Goal: Task Accomplishment & Management: Use online tool/utility

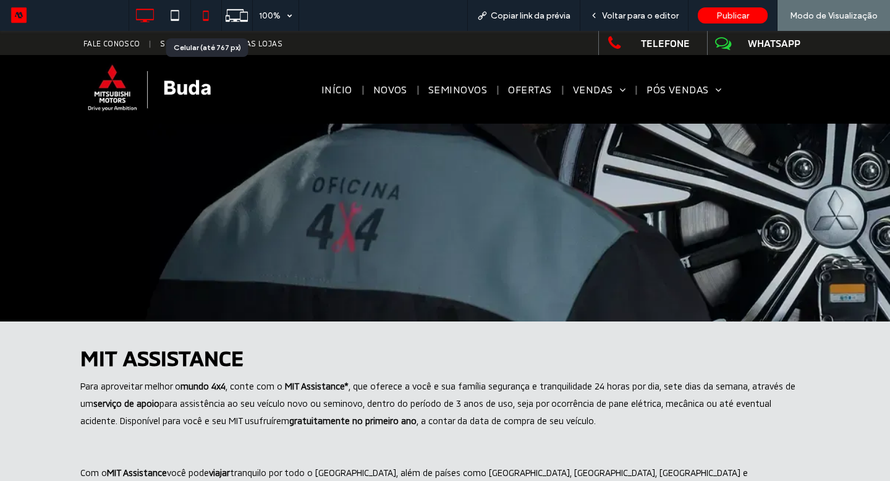
click at [213, 15] on icon at bounding box center [205, 15] width 25 height 25
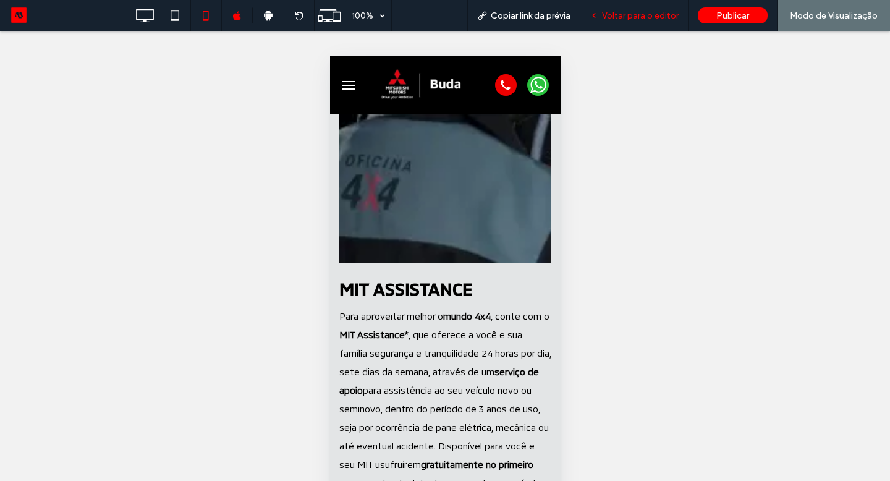
click at [631, 25] on div "Voltar para o editor" at bounding box center [634, 15] width 108 height 31
click at [636, 17] on span "Voltar para o editor" at bounding box center [640, 16] width 77 height 11
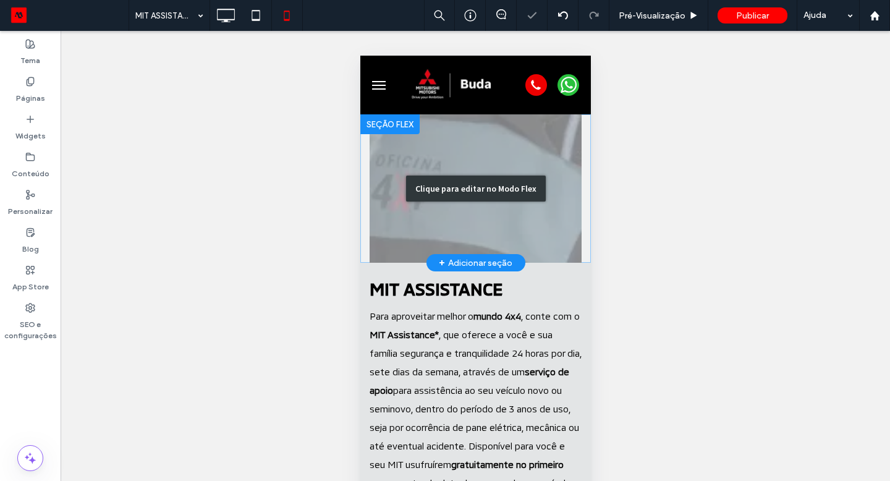
click at [484, 226] on div "Clique para editar no Modo Flex" at bounding box center [475, 188] width 230 height 148
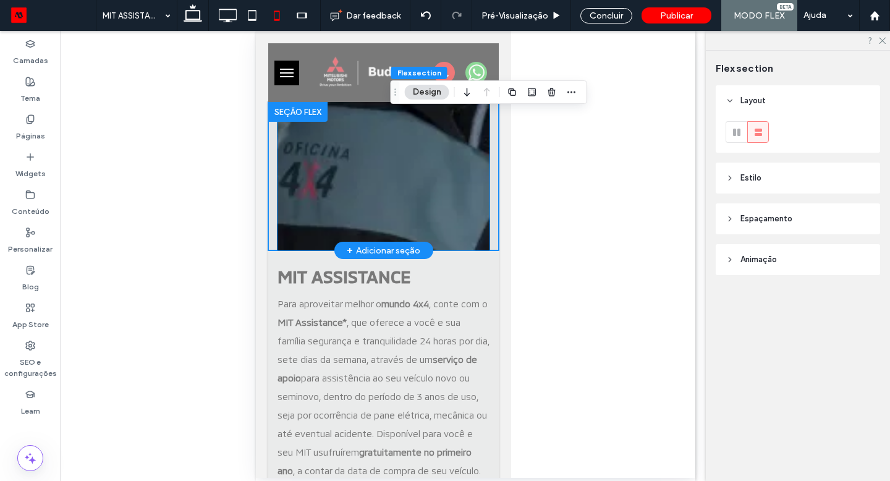
click at [423, 222] on img at bounding box center [383, 176] width 212 height 148
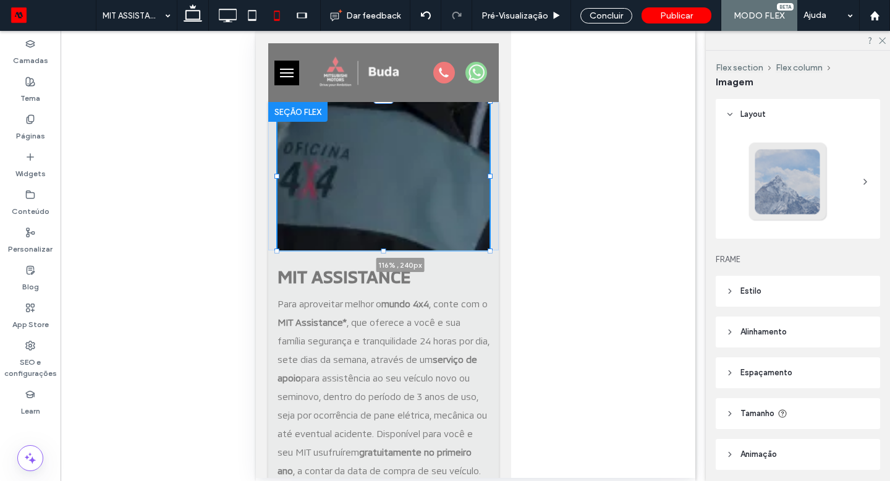
drag, startPoint x: 276, startPoint y: 175, endPoint x: 252, endPoint y: 175, distance: 24.1
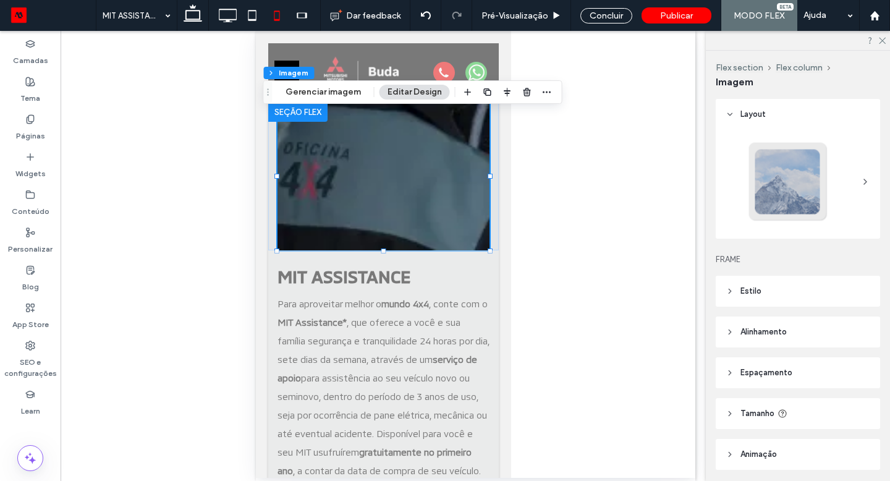
click at [759, 339] on header "Alinhamento" at bounding box center [797, 331] width 164 height 31
click at [749, 409] on span "Espaçamento" at bounding box center [766, 409] width 52 height 12
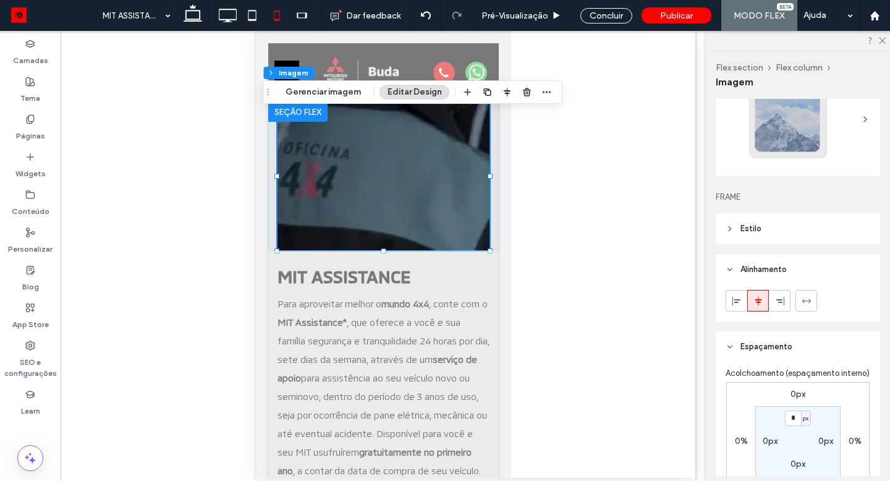
scroll to position [63, 0]
click at [494, 185] on div "123% , 240px" at bounding box center [383, 176] width 230 height 148
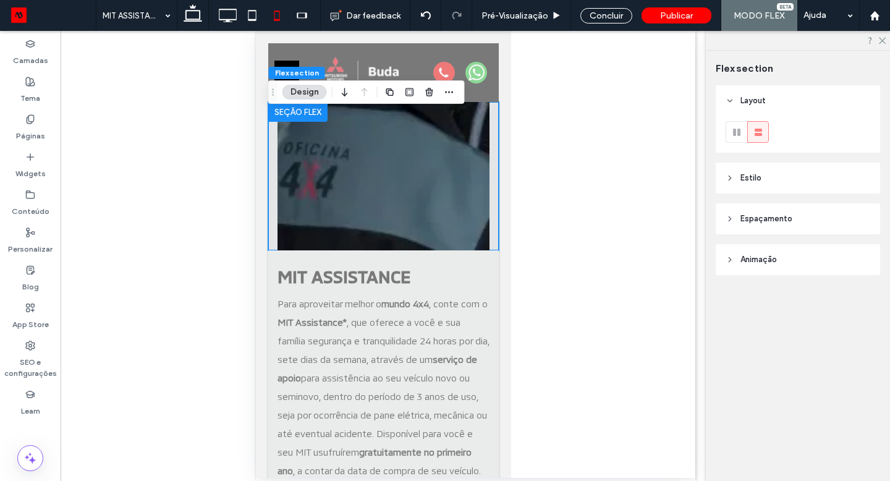
click at [778, 222] on span "Espaçamento" at bounding box center [766, 219] width 52 height 12
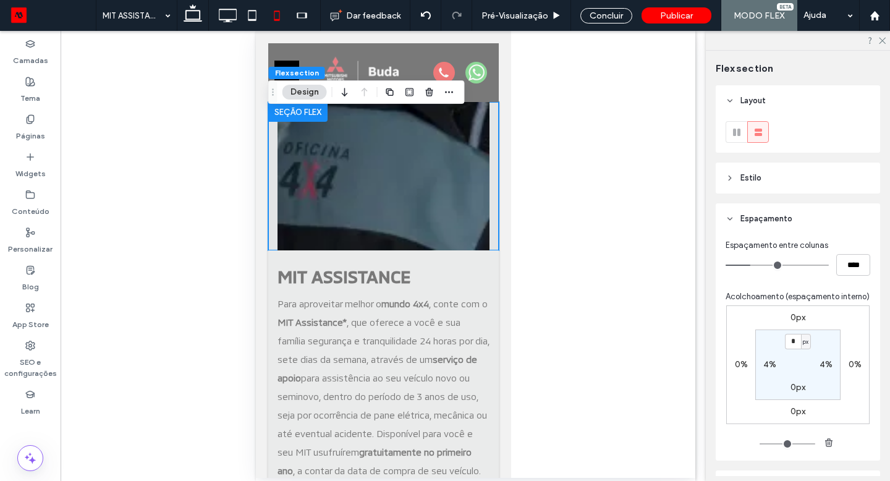
click at [823, 366] on label "4%" at bounding box center [825, 364] width 13 height 11
type input "*"
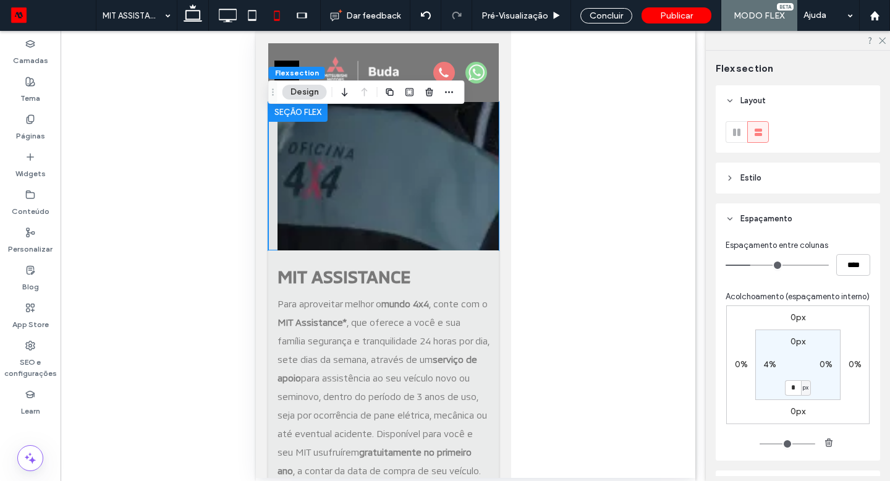
type input "*"
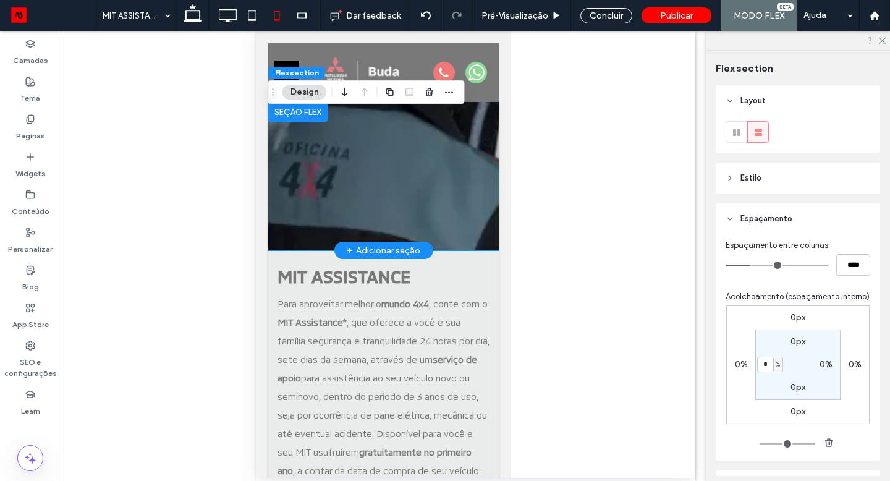
click at [388, 187] on img at bounding box center [383, 176] width 230 height 148
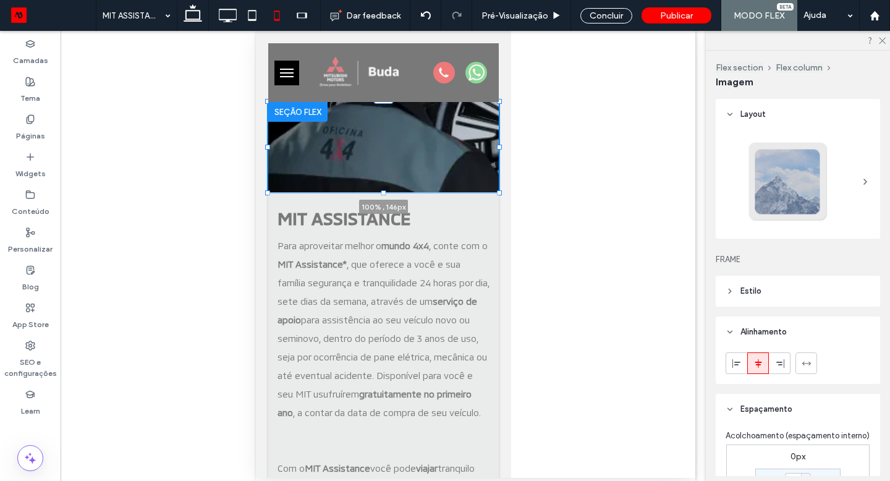
drag, startPoint x: 264, startPoint y: 251, endPoint x: 257, endPoint y: 223, distance: 29.4
type input "***"
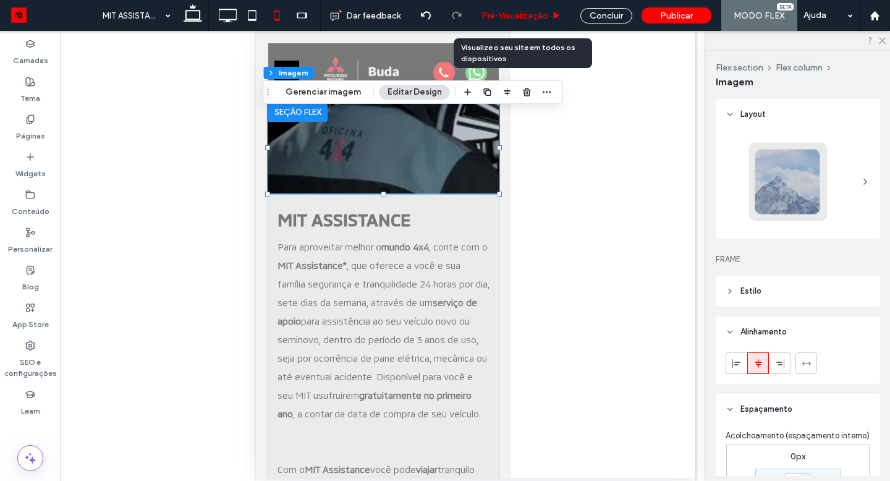
click at [549, 17] on div "Pré-Visualizaçāo" at bounding box center [521, 16] width 98 height 11
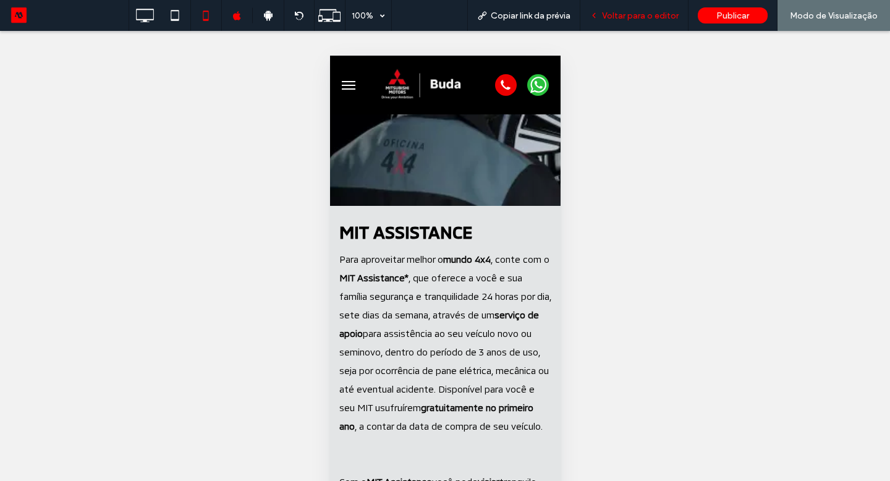
click at [618, 27] on div "Voltar para o editor" at bounding box center [634, 15] width 108 height 31
click at [654, 21] on div "Voltar para o editor" at bounding box center [634, 15] width 108 height 31
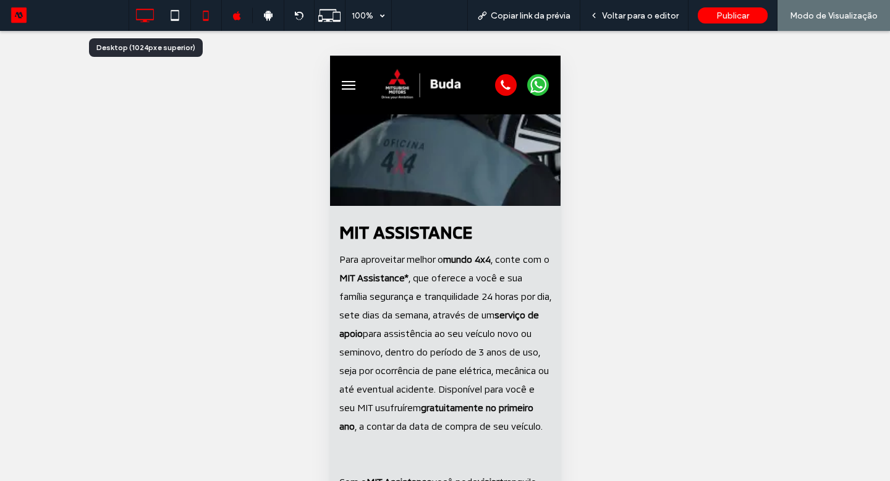
click at [156, 9] on div at bounding box center [144, 15] width 31 height 25
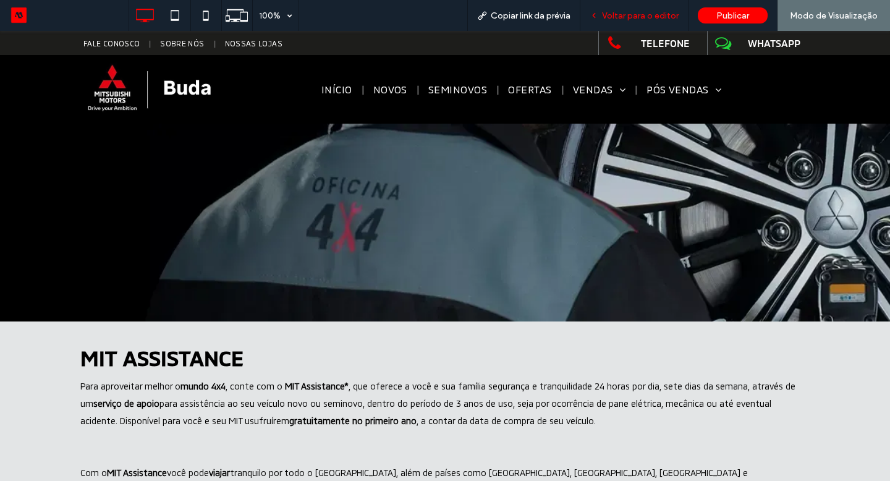
click at [659, 18] on span "Voltar para o editor" at bounding box center [640, 16] width 77 height 11
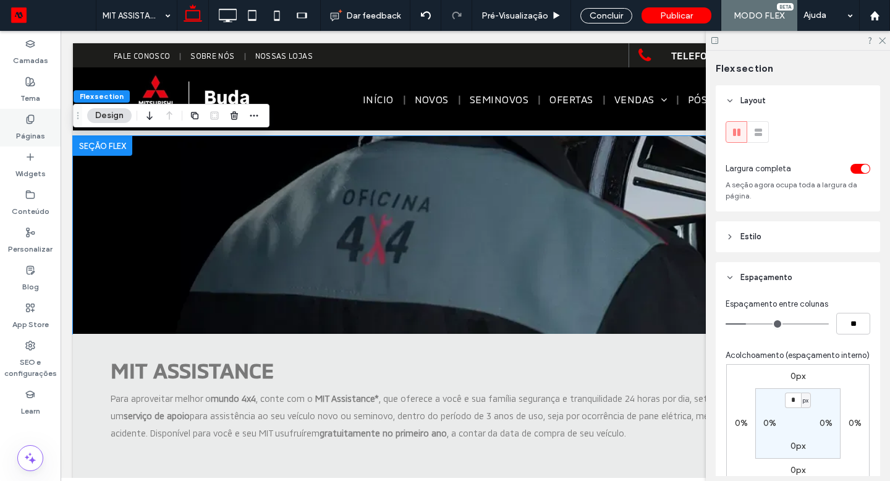
click at [43, 135] on label "Páginas" at bounding box center [30, 132] width 29 height 17
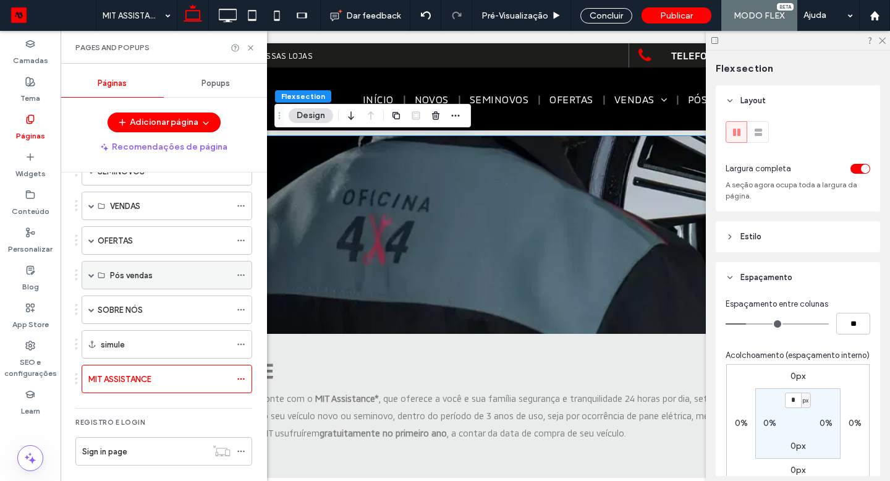
scroll to position [150, 0]
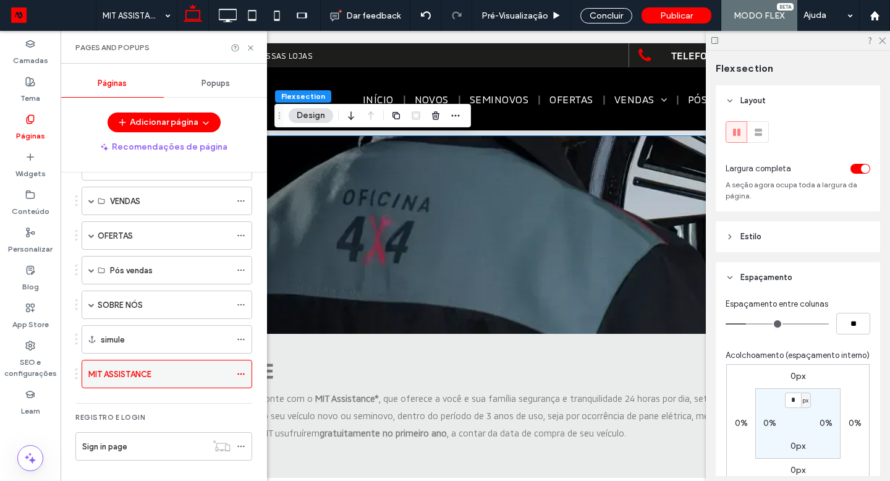
click at [247, 376] on div at bounding box center [244, 374] width 15 height 19
click at [242, 369] on span at bounding box center [241, 374] width 9 height 19
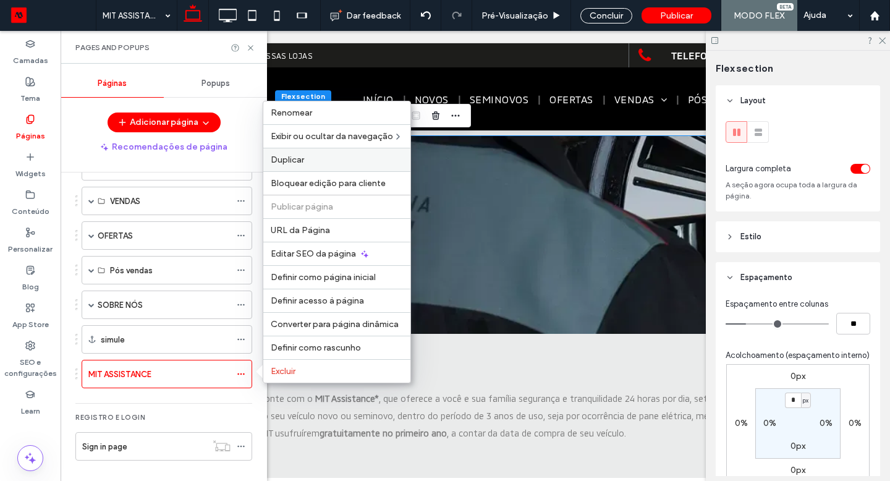
click at [335, 160] on label "Duplicar" at bounding box center [337, 159] width 132 height 11
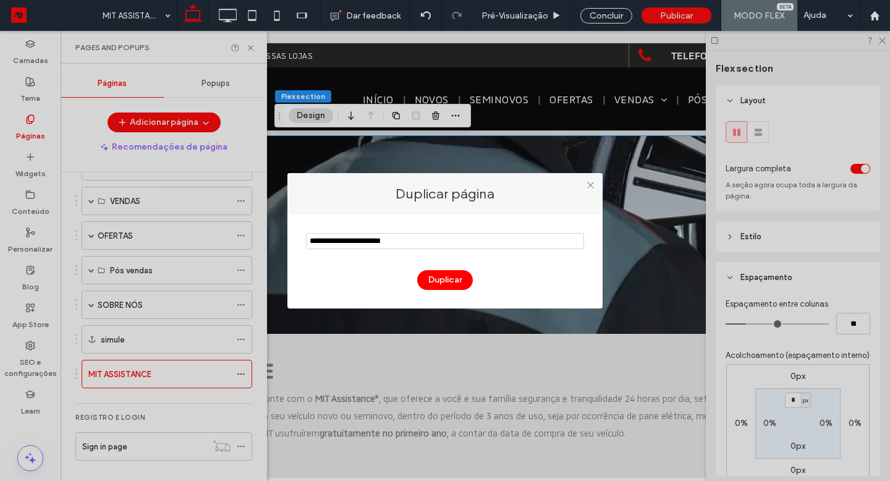
drag, startPoint x: 362, startPoint y: 242, endPoint x: 484, endPoint y: 243, distance: 121.7
click at [484, 243] on input "notEmpty" at bounding box center [445, 241] width 278 height 16
drag, startPoint x: 479, startPoint y: 243, endPoint x: 363, endPoint y: 242, distance: 116.2
click at [363, 242] on input "notEmpty" at bounding box center [445, 241] width 278 height 16
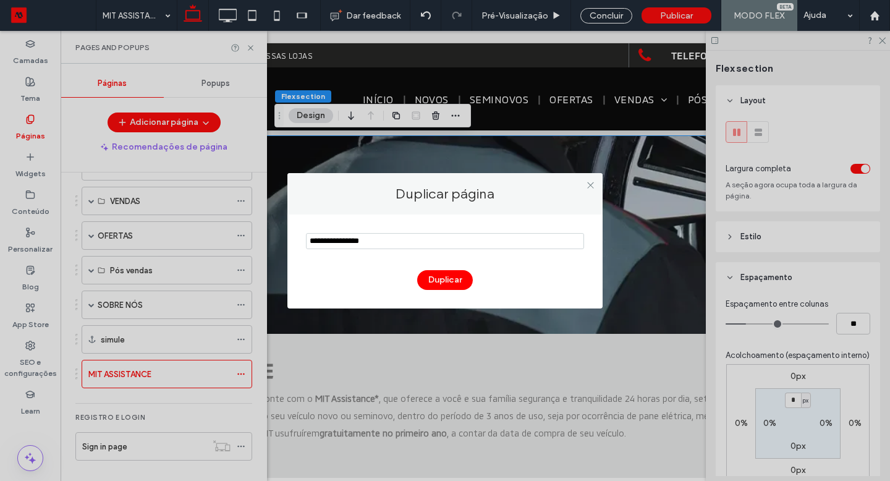
drag, startPoint x: 342, startPoint y: 242, endPoint x: 282, endPoint y: 242, distance: 59.9
click at [282, 242] on div "Duplicar página Duplicar" at bounding box center [445, 240] width 890 height 481
type input "*******"
click at [467, 274] on button "Duplicar" at bounding box center [445, 280] width 56 height 20
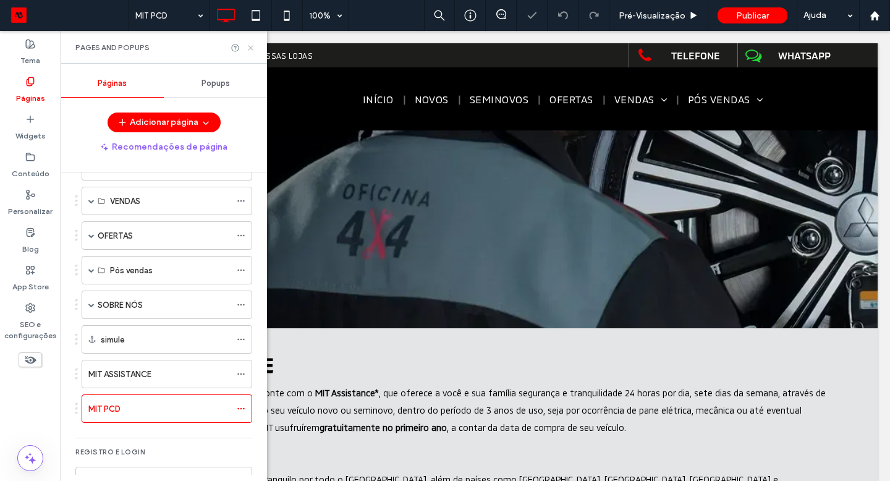
click at [246, 46] on icon at bounding box center [250, 47] width 9 height 9
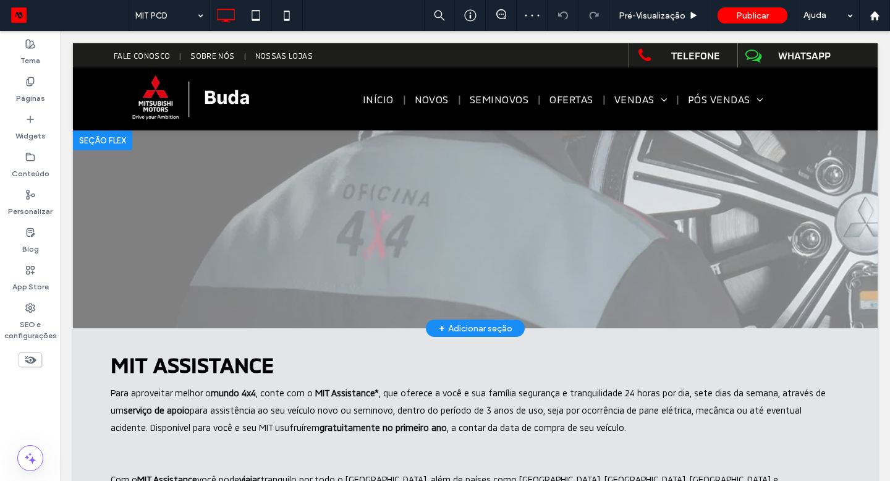
click at [452, 324] on div "+ Adicionar seção" at bounding box center [476, 328] width 74 height 14
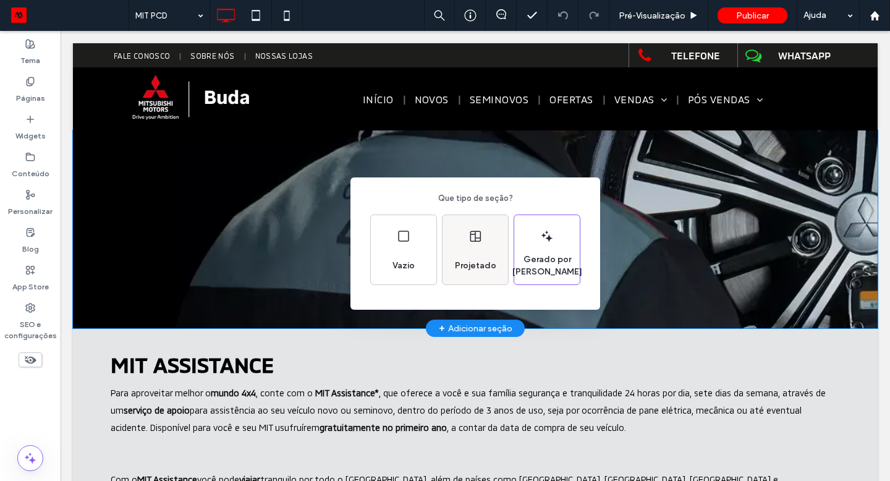
click at [470, 252] on div "Projetado" at bounding box center [475, 265] width 51 height 27
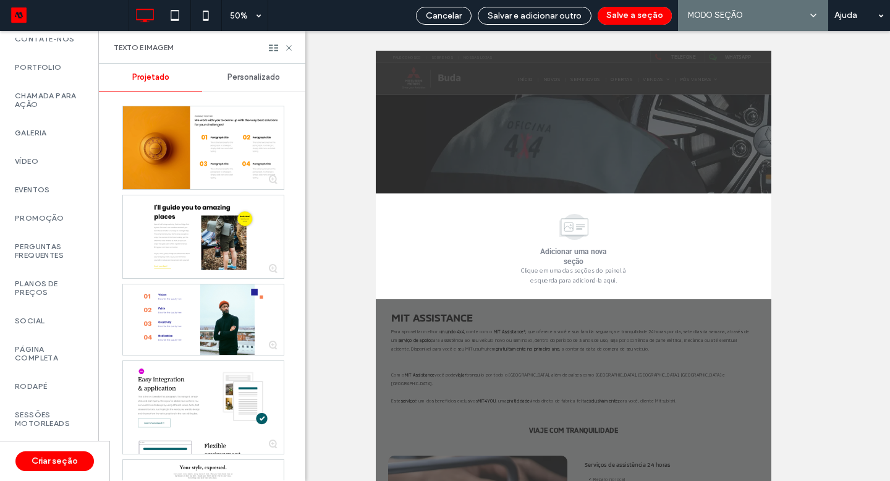
scroll to position [534, 0]
click at [62, 414] on label "Sessões Motorleads" at bounding box center [49, 418] width 69 height 17
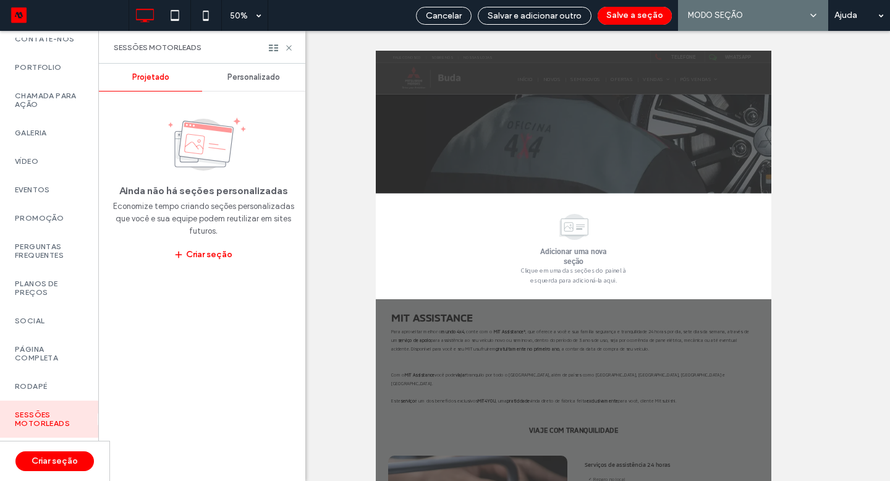
click at [257, 87] on div "Personalizado" at bounding box center [253, 77] width 103 height 27
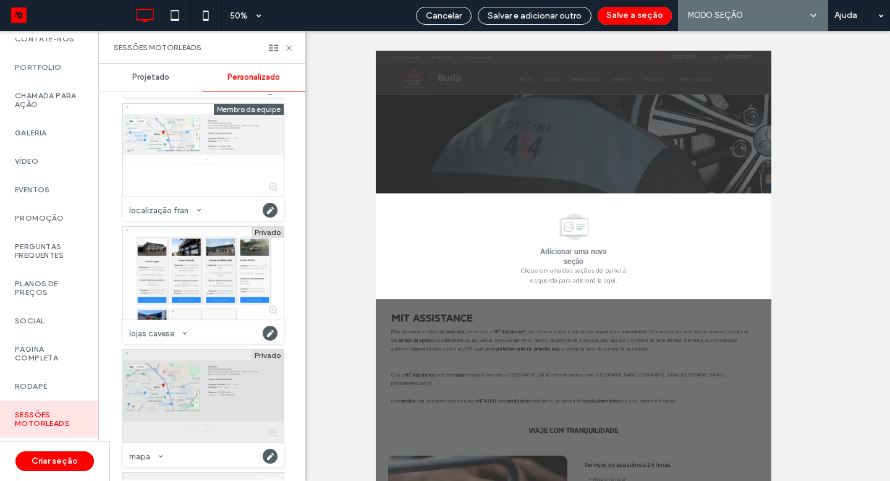
scroll to position [7273, 0]
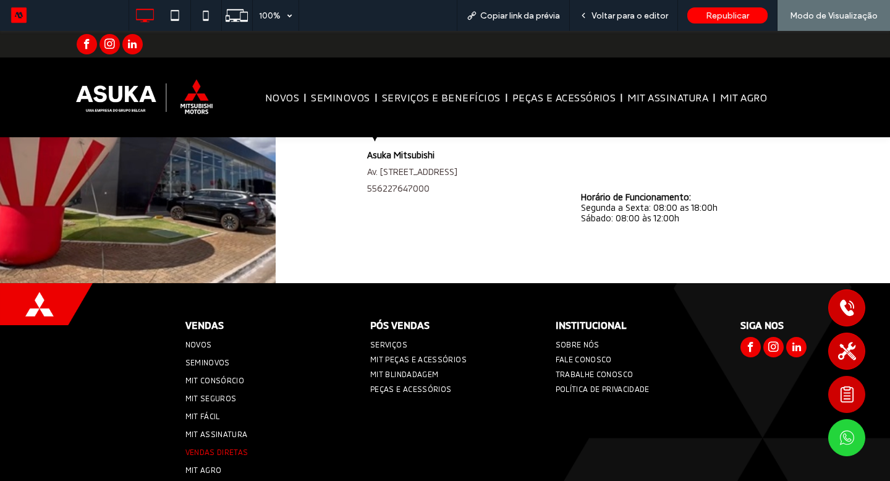
click at [215, 447] on span "VENDAS DIRETAS" at bounding box center [216, 451] width 63 height 9
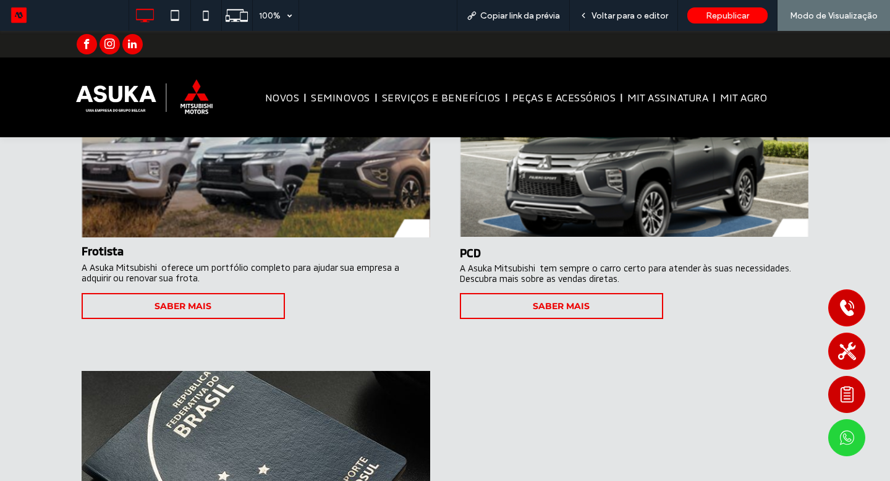
scroll to position [677, 0]
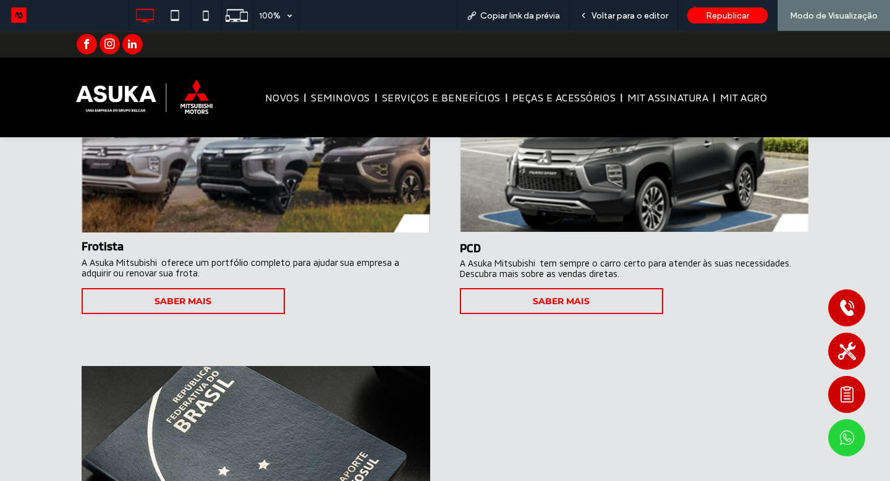
click at [552, 308] on span "SABER MAIS" at bounding box center [561, 300] width 57 height 23
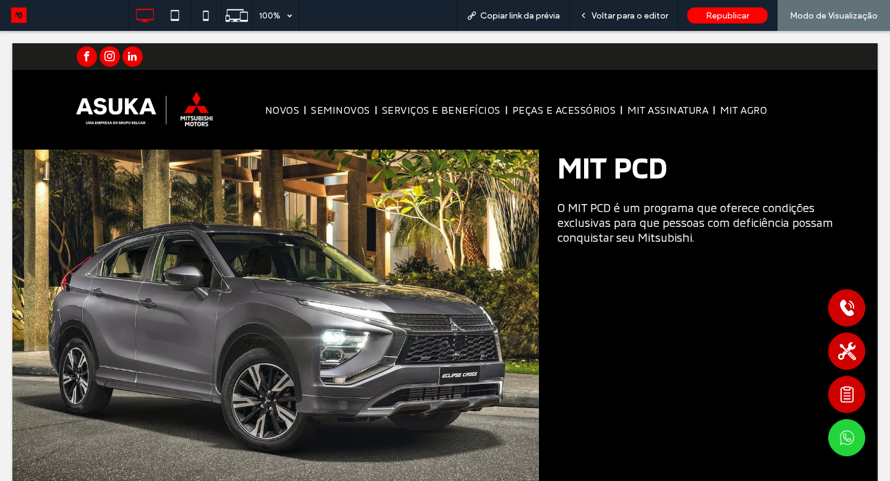
scroll to position [0, 0]
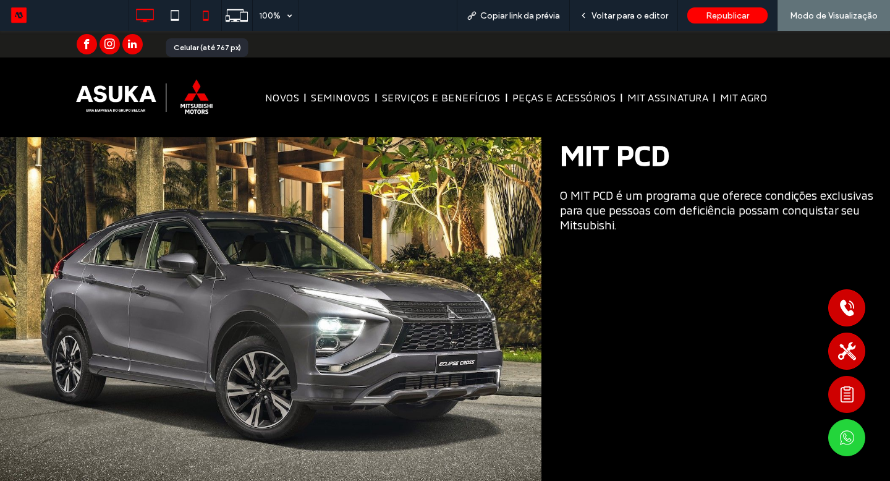
click at [207, 17] on icon at bounding box center [205, 15] width 25 height 25
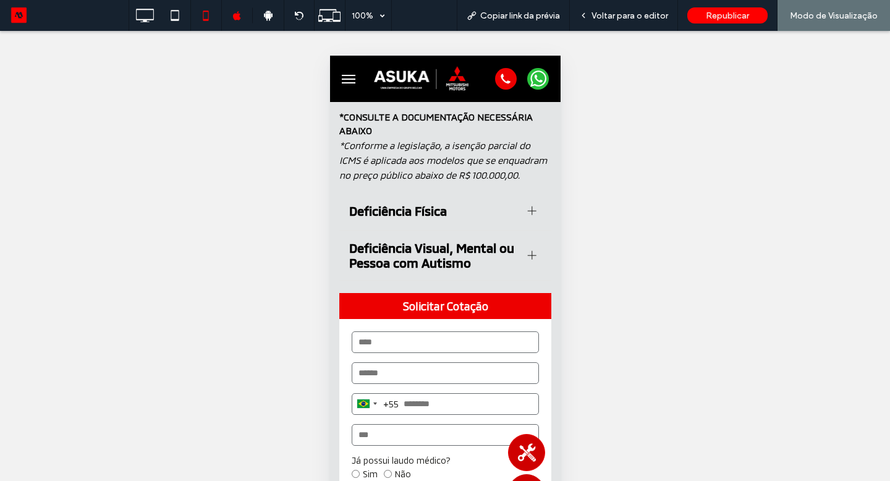
scroll to position [462, 0]
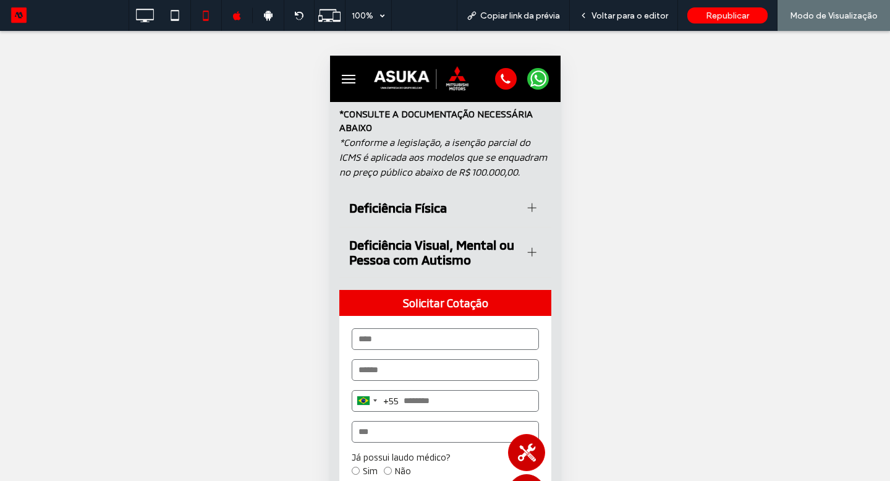
click at [531, 208] on div at bounding box center [531, 207] width 1 height 9
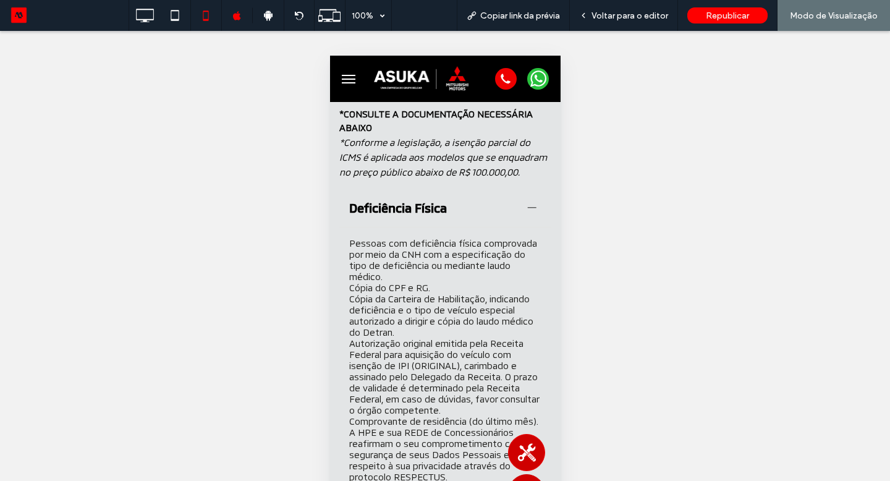
click at [531, 208] on div at bounding box center [531, 207] width 1 height 9
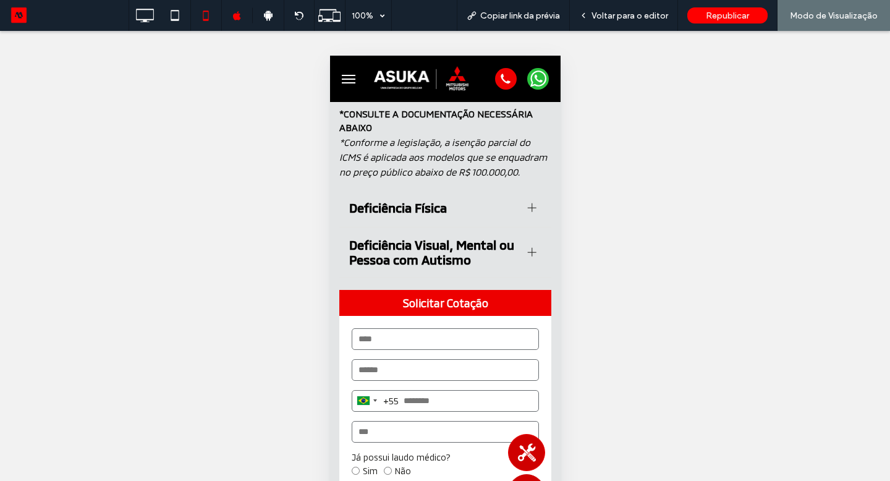
click at [534, 245] on div at bounding box center [531, 252] width 19 height 19
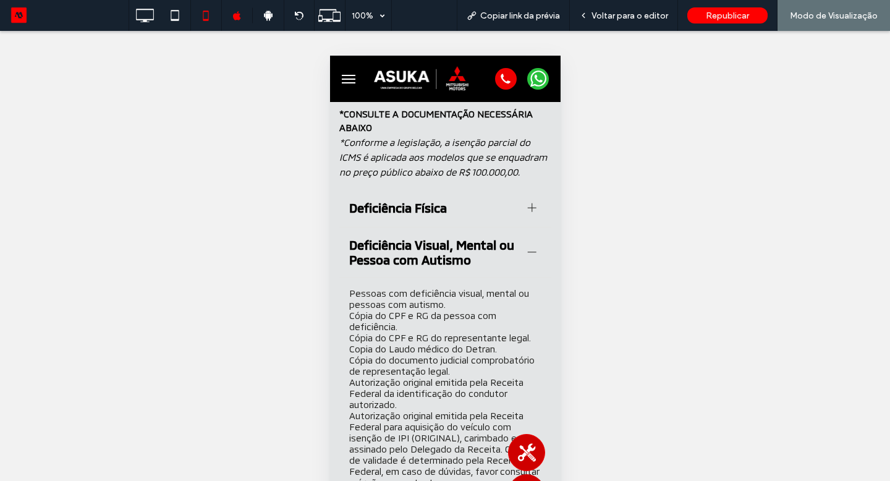
click at [534, 245] on div at bounding box center [531, 252] width 19 height 19
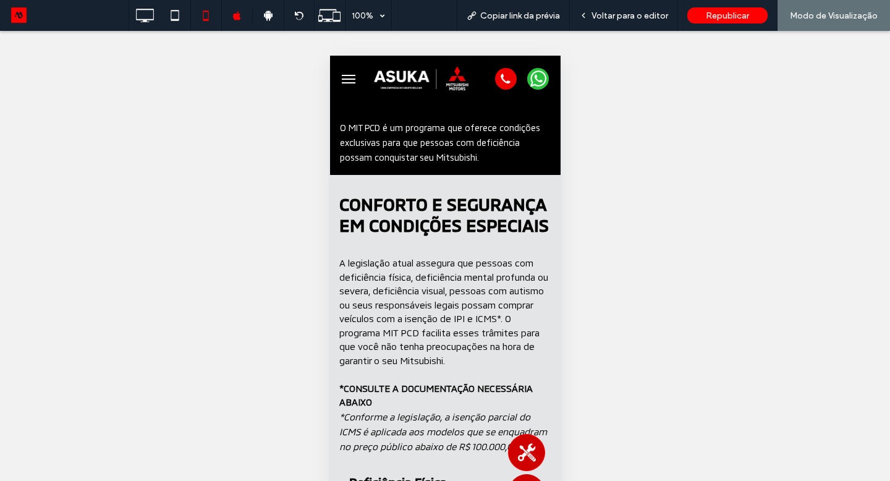
scroll to position [0, 0]
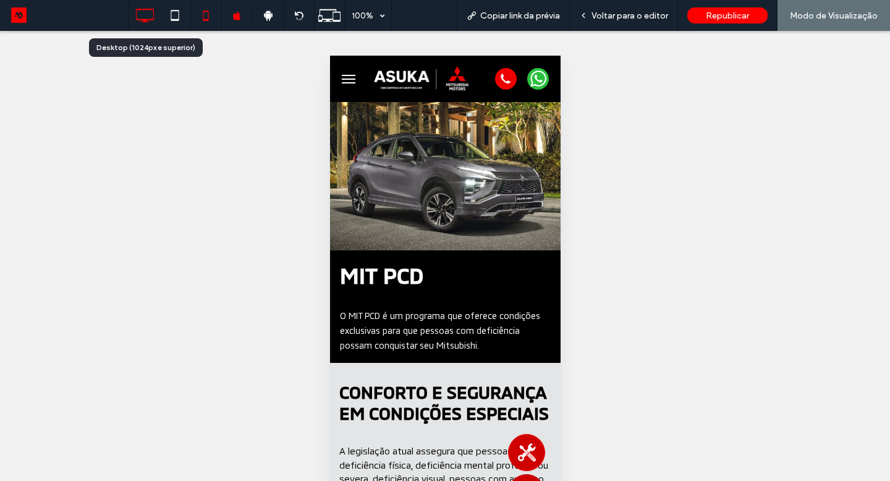
click at [153, 14] on use at bounding box center [145, 16] width 18 height 14
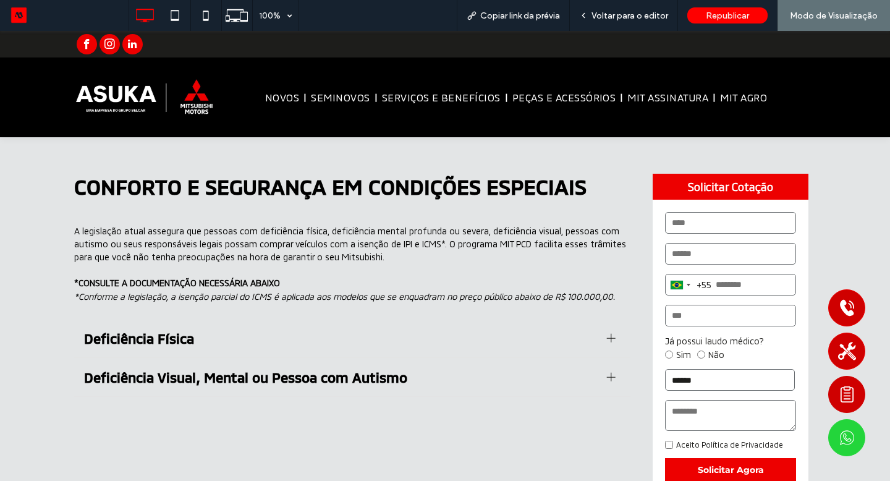
scroll to position [351, 0]
click at [611, 340] on div at bounding box center [611, 338] width 9 height 9
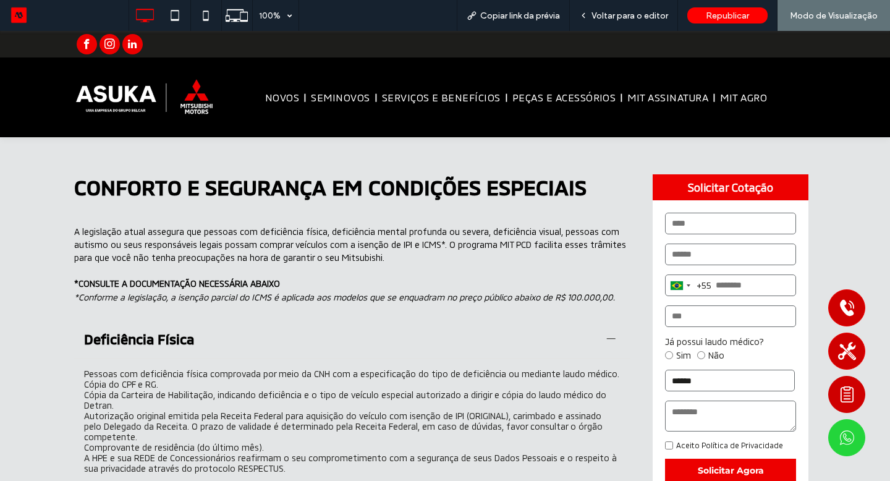
click at [611, 340] on div at bounding box center [611, 338] width 9 height 9
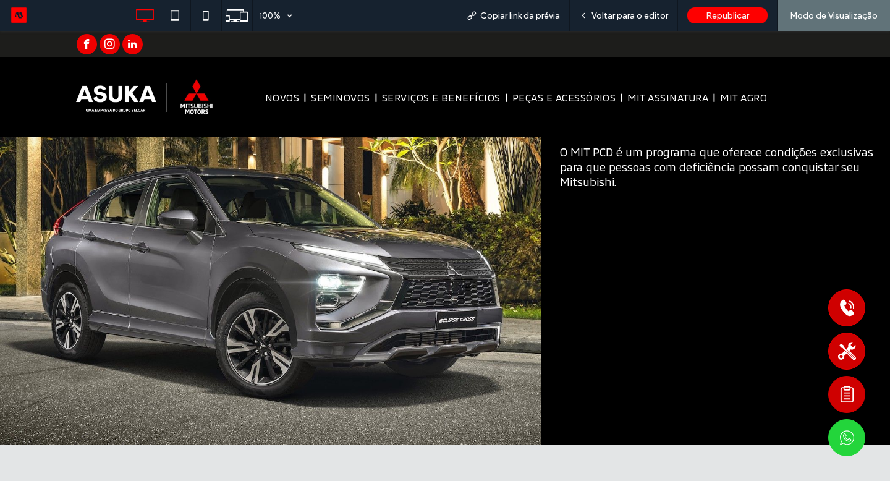
scroll to position [0, 0]
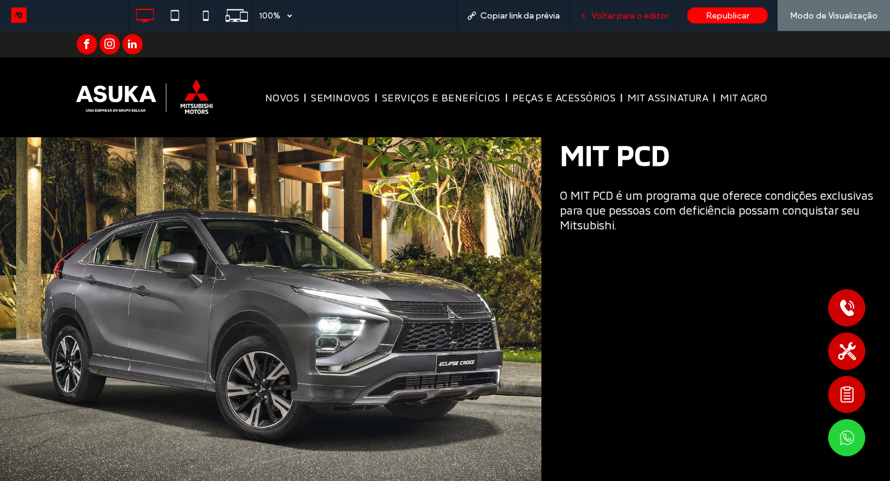
click at [656, 25] on div "Voltar para o editor" at bounding box center [624, 15] width 108 height 31
click at [646, 12] on span "Voltar para o editor" at bounding box center [629, 16] width 77 height 11
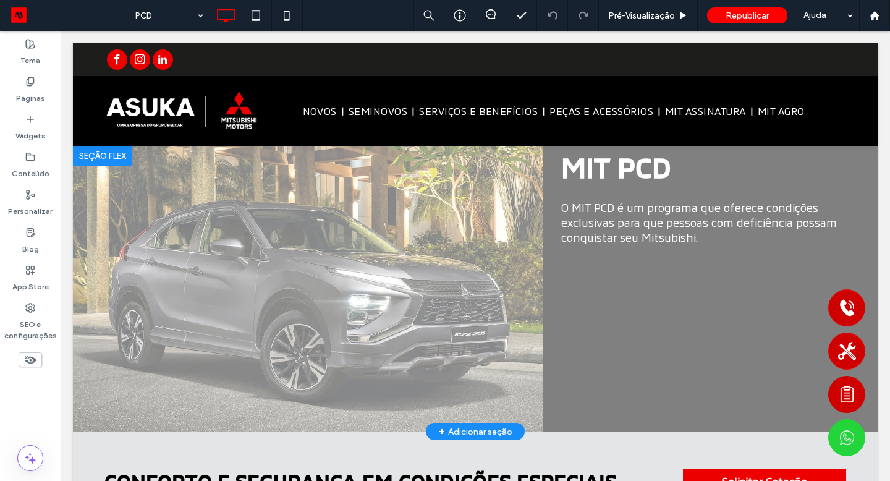
click at [102, 159] on div at bounding box center [102, 156] width 59 height 20
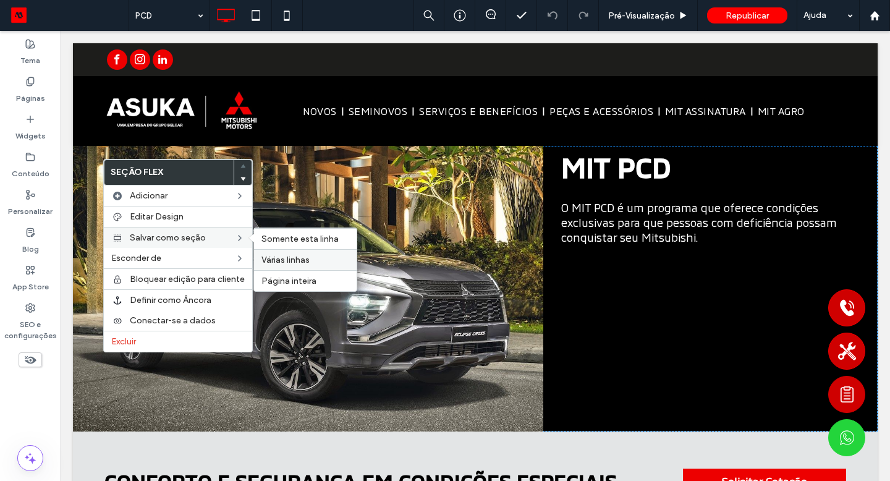
click at [292, 256] on span "Várias linhas" at bounding box center [285, 260] width 48 height 11
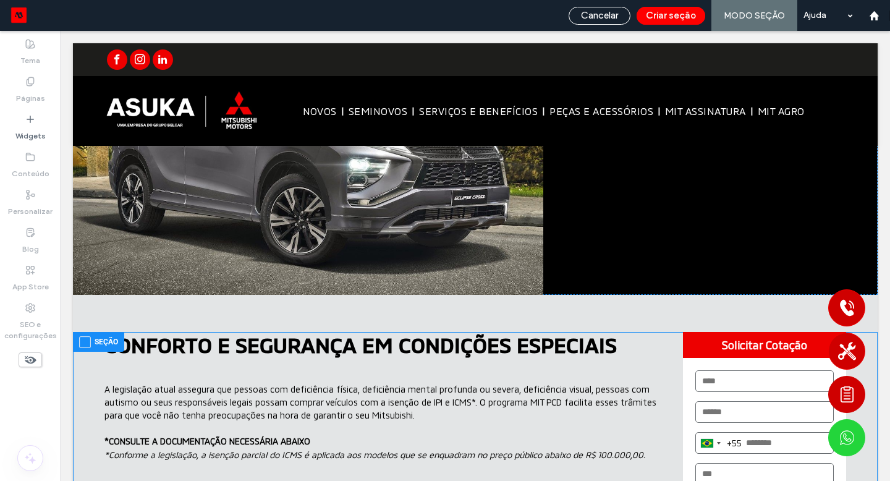
scroll to position [137, 0]
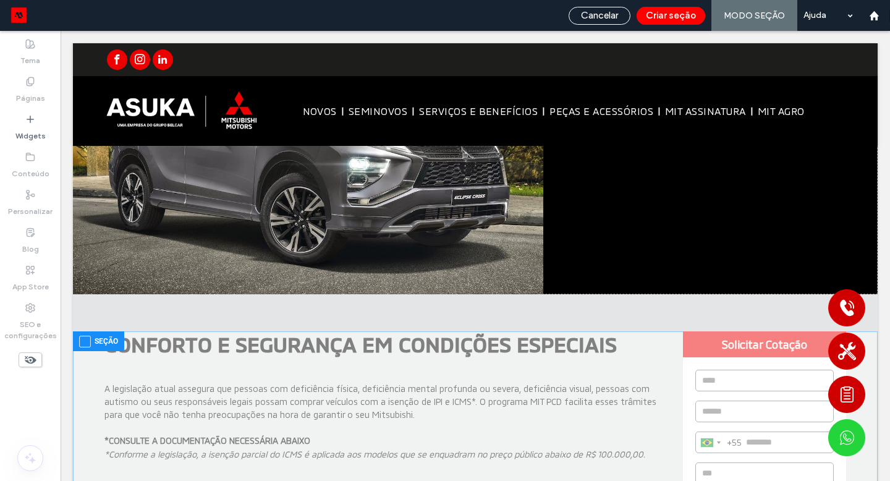
click at [82, 345] on span at bounding box center [85, 341] width 12 height 12
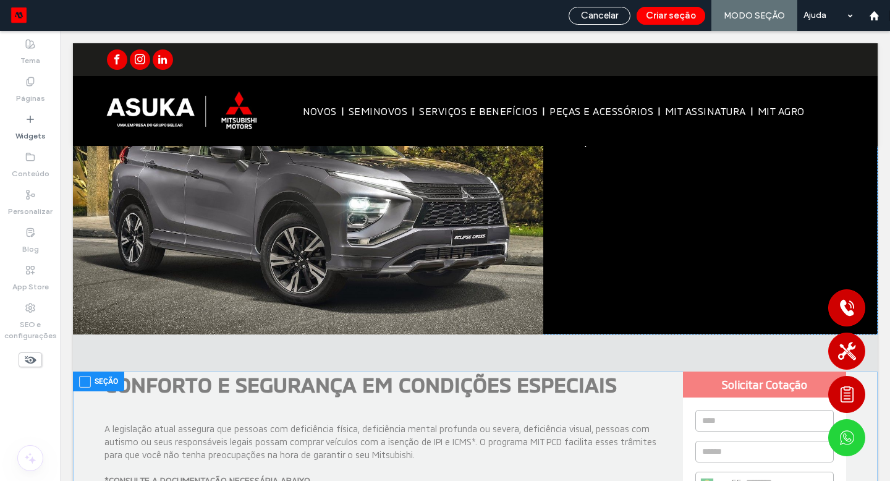
scroll to position [0, 0]
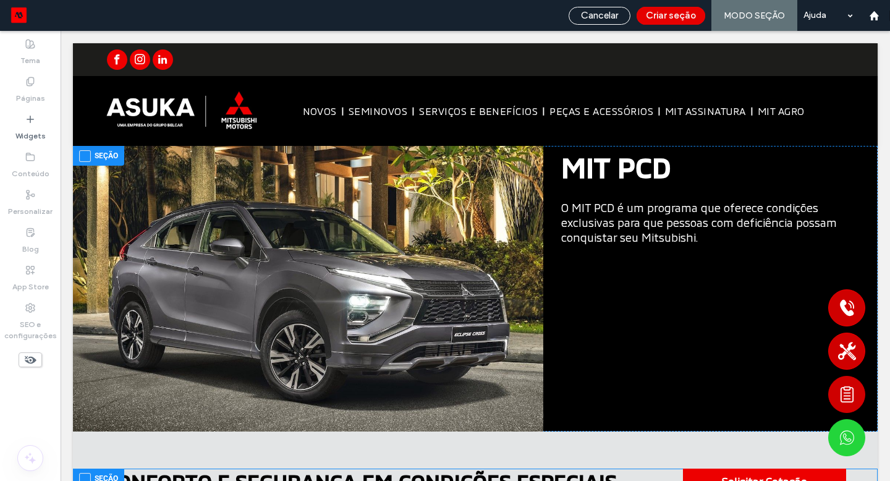
click at [686, 12] on button "Criar seção" at bounding box center [670, 16] width 69 height 18
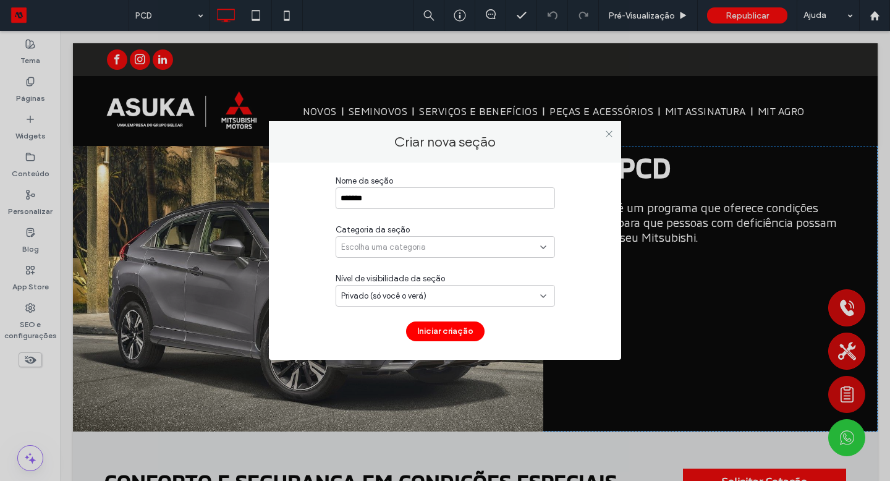
type input "*******"
click at [487, 246] on div "Escolha uma categoria" at bounding box center [440, 247] width 199 height 12
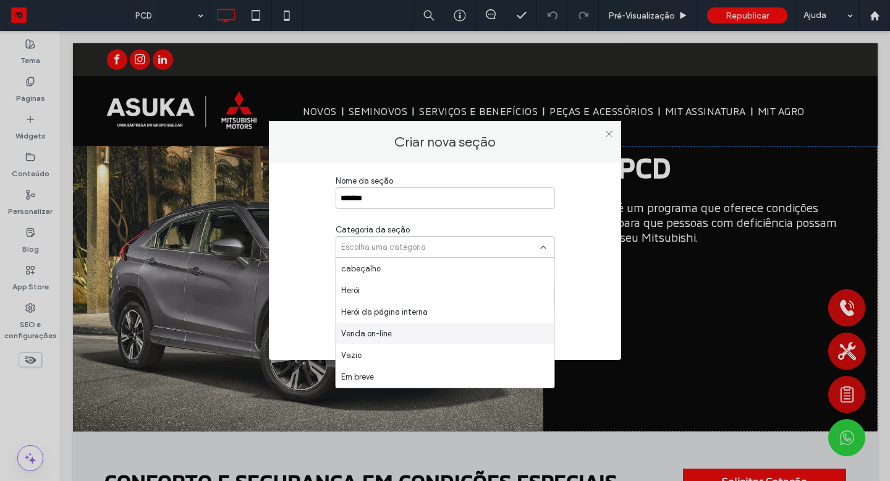
scroll to position [627, 0]
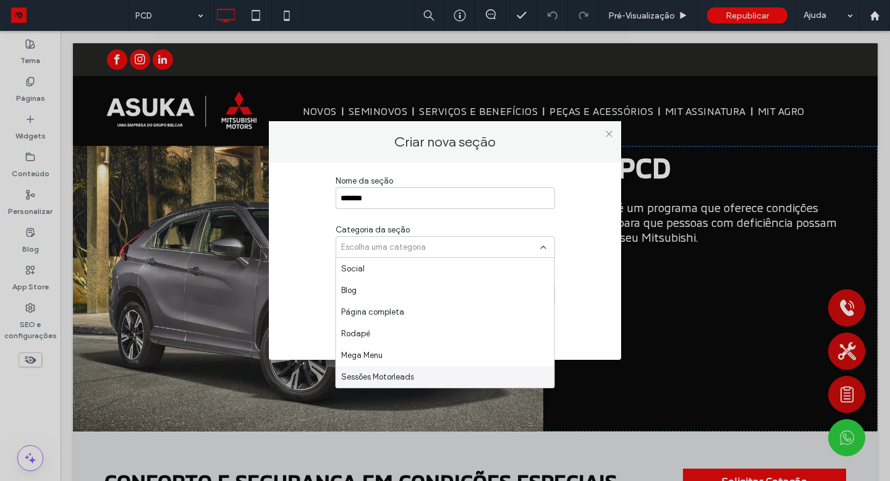
click at [447, 369] on div "Sessões Motorleads" at bounding box center [445, 377] width 218 height 22
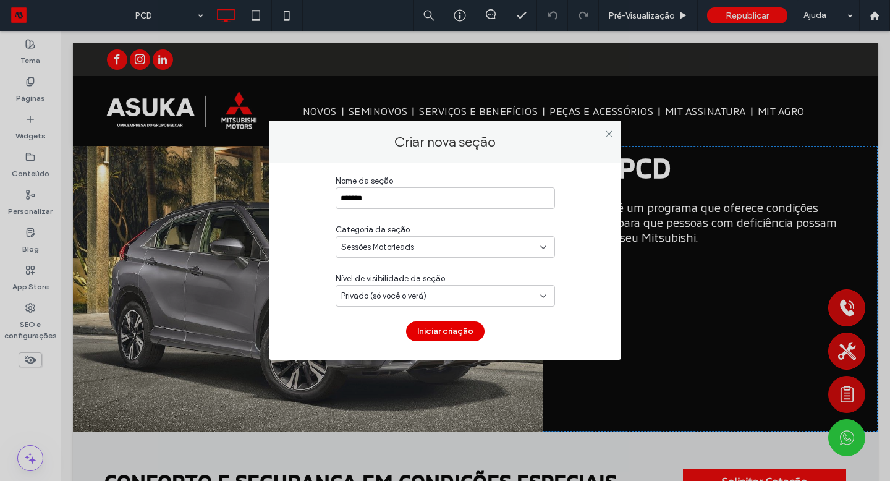
click at [441, 333] on button "Iniciar criação" at bounding box center [445, 331] width 78 height 20
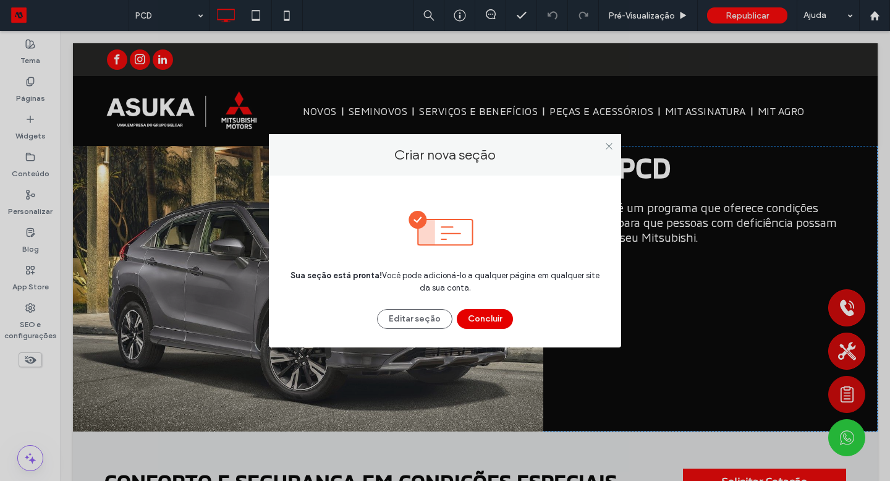
click at [486, 324] on button "Concluir" at bounding box center [485, 319] width 56 height 20
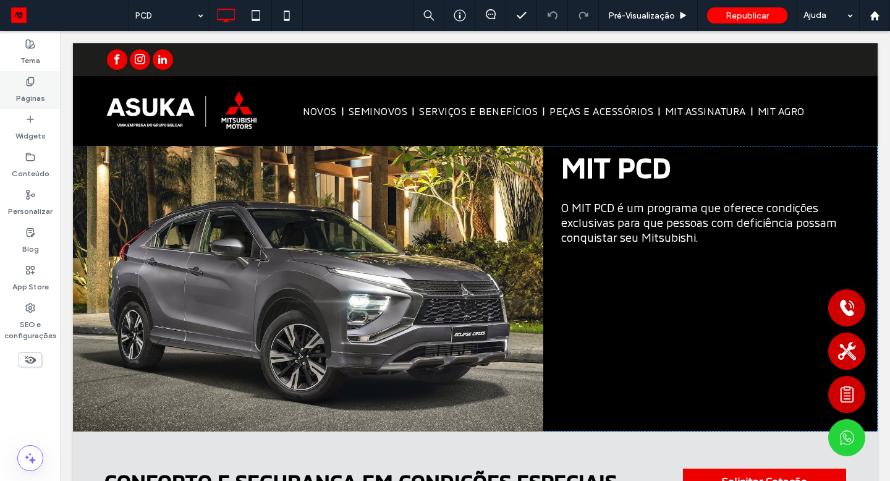
click at [27, 94] on label "Páginas" at bounding box center [30, 94] width 29 height 17
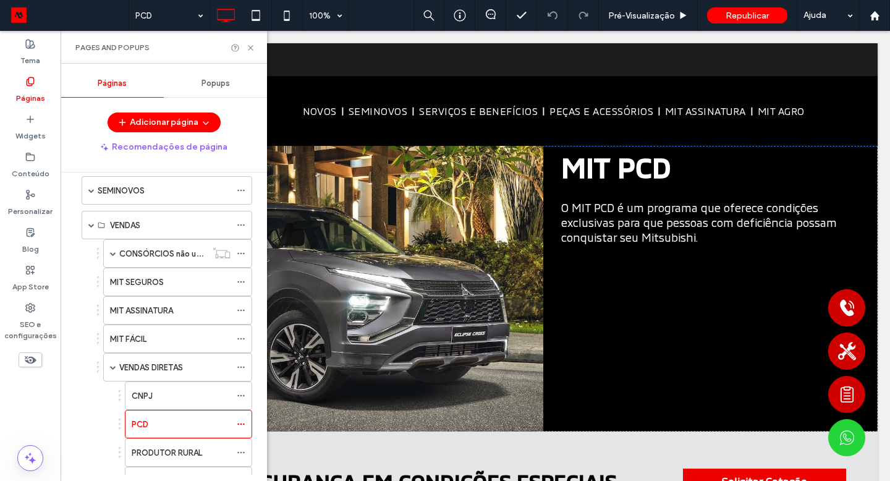
scroll to position [70, 0]
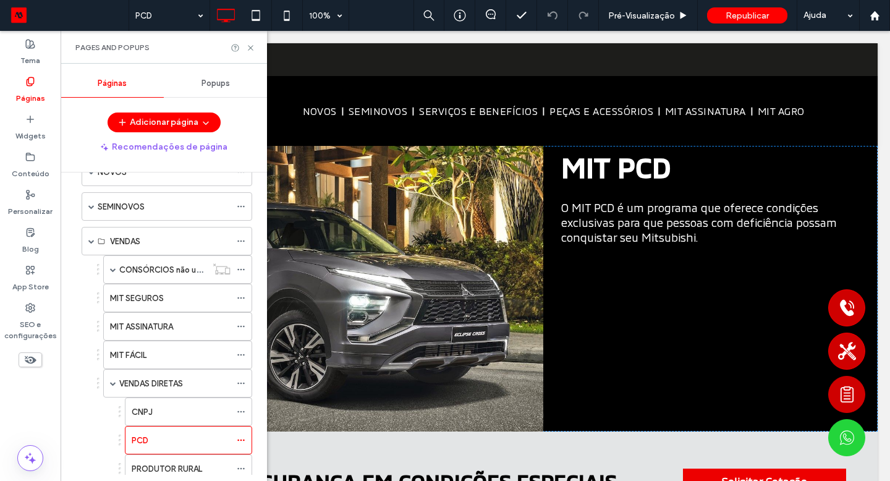
click at [148, 354] on div "MIT FÁCIL" at bounding box center [170, 354] width 120 height 13
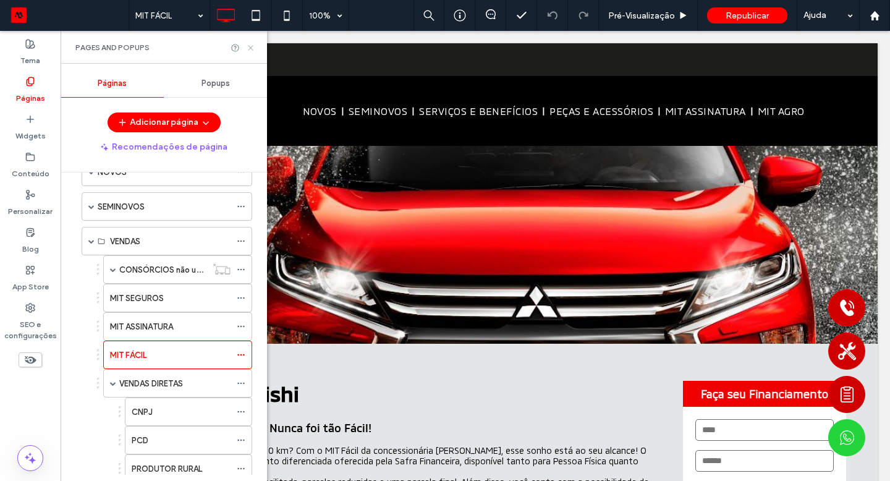
click at [253, 49] on icon at bounding box center [250, 47] width 9 height 9
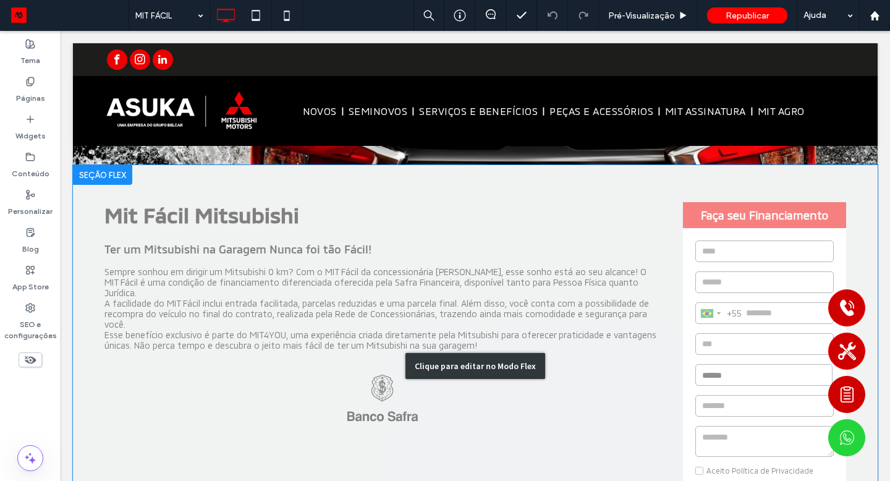
scroll to position [170, 0]
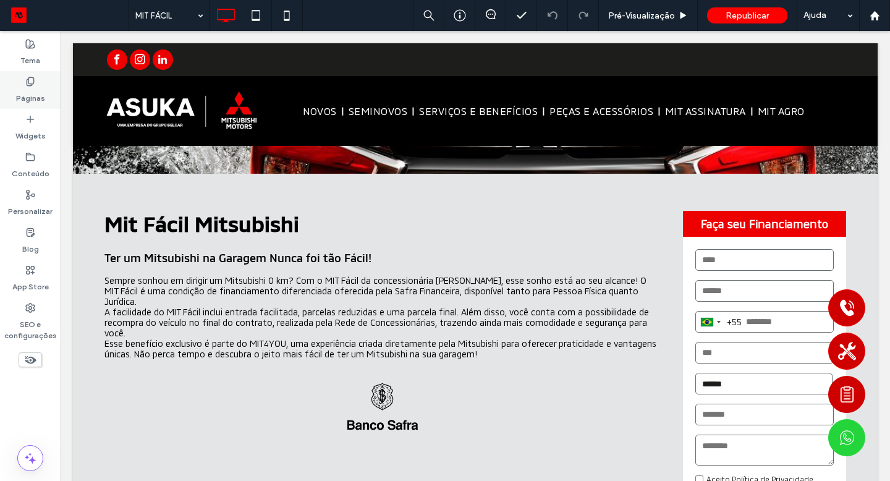
click at [30, 96] on label "Páginas" at bounding box center [30, 94] width 29 height 17
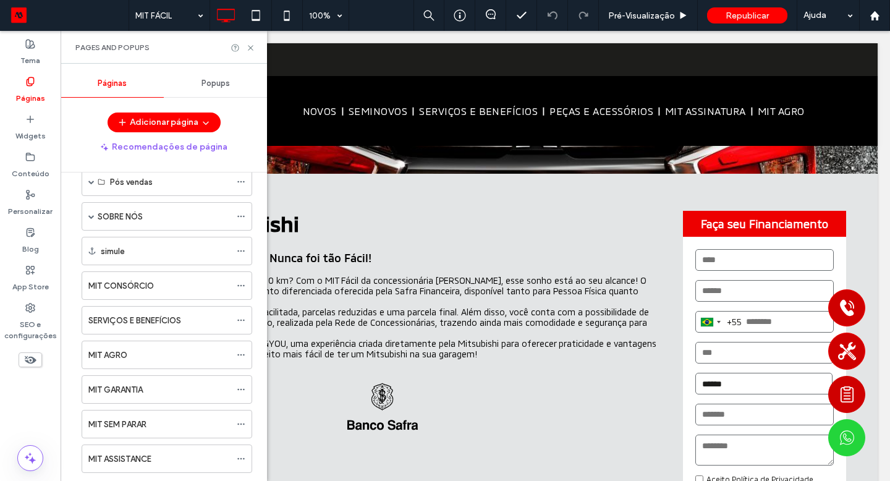
scroll to position [599, 0]
click at [151, 416] on div "MIT SEM PARAR" at bounding box center [159, 422] width 142 height 13
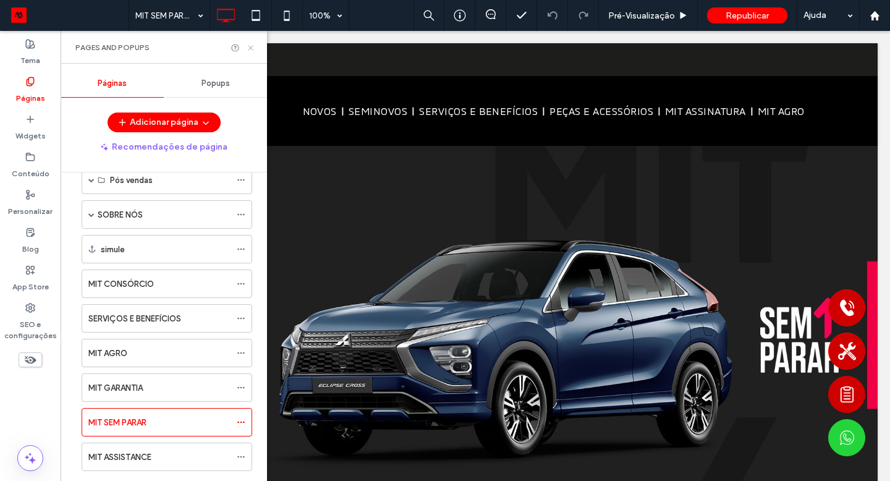
click at [253, 49] on icon at bounding box center [250, 47] width 9 height 9
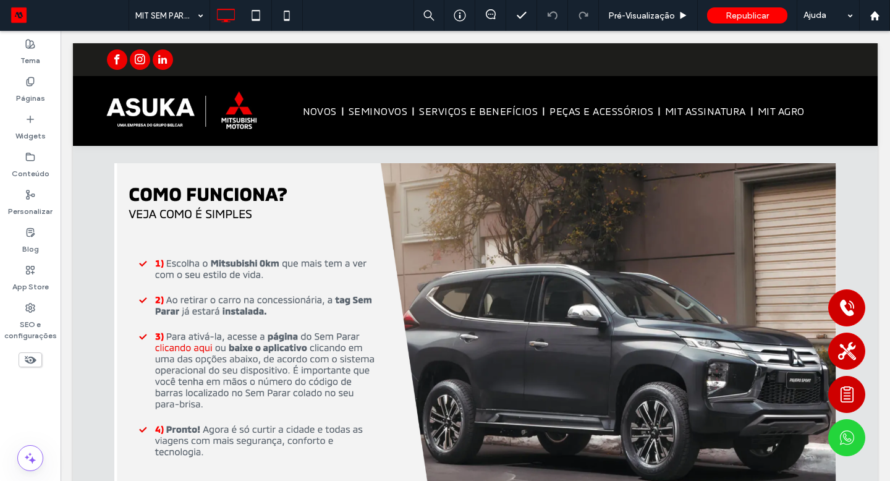
scroll to position [545, 0]
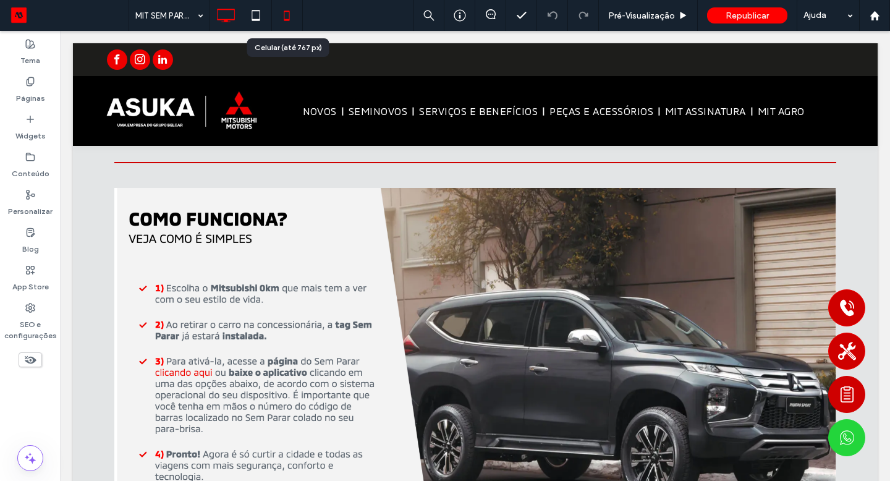
click at [283, 14] on icon at bounding box center [286, 15] width 25 height 25
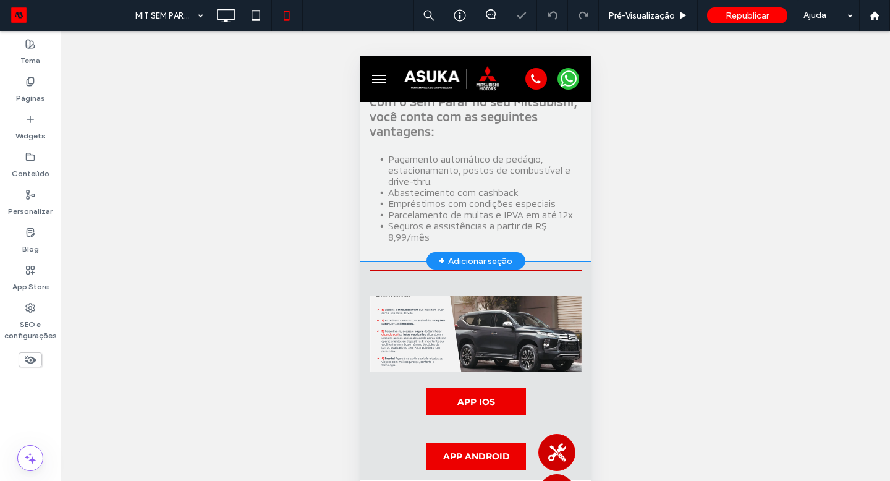
scroll to position [163, 0]
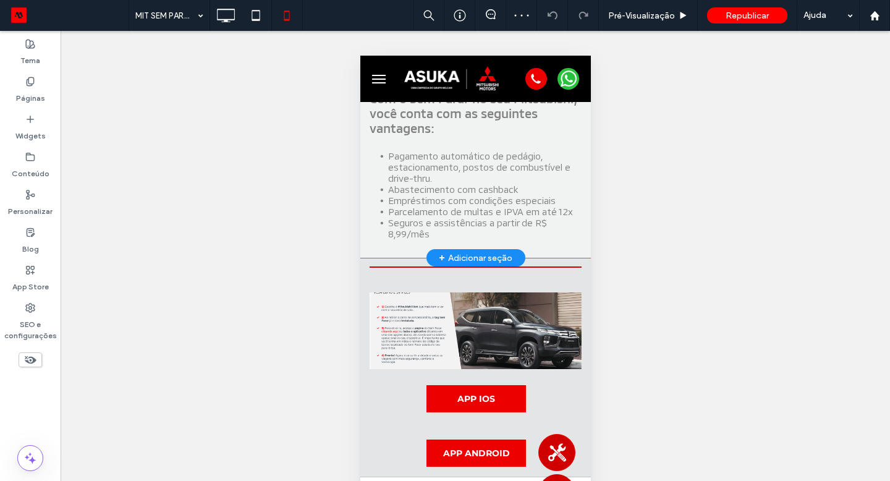
click at [466, 300] on div "Clique para editar no Modo Flex" at bounding box center [475, 367] width 230 height 219
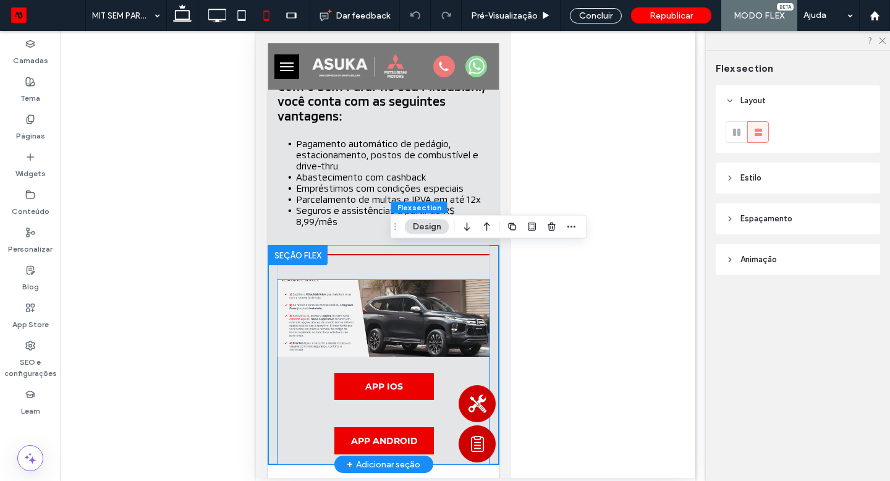
click at [407, 303] on img at bounding box center [383, 318] width 212 height 77
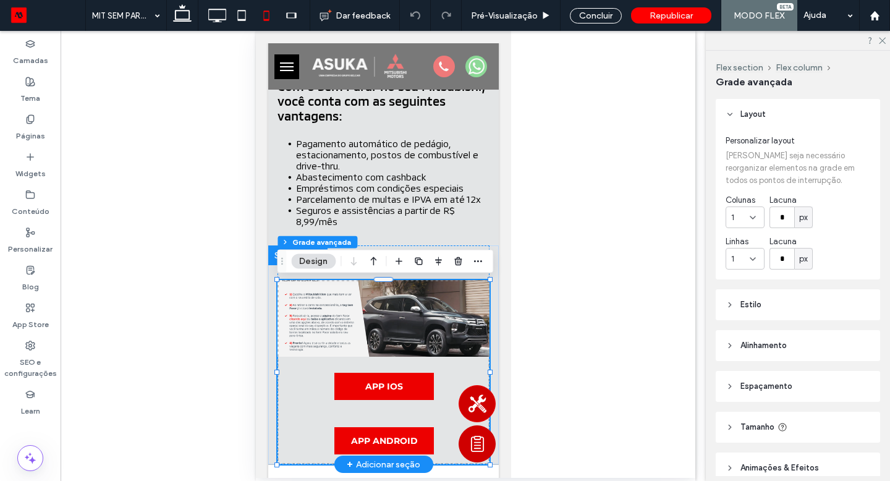
click at [407, 303] on img at bounding box center [383, 318] width 212 height 77
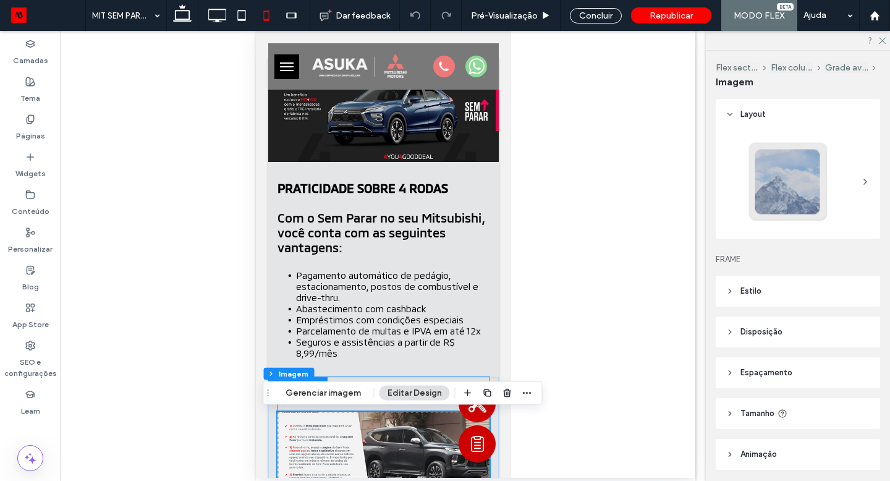
scroll to position [0, 0]
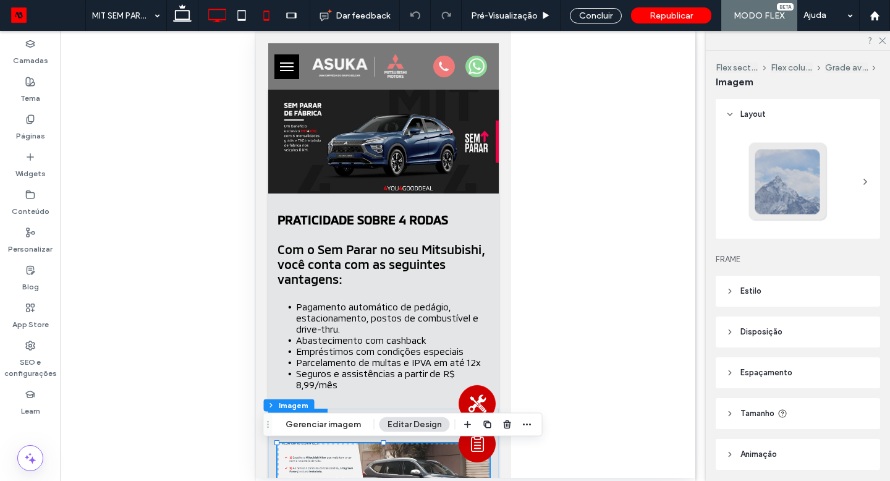
click at [224, 11] on icon at bounding box center [217, 15] width 25 height 25
type input "***"
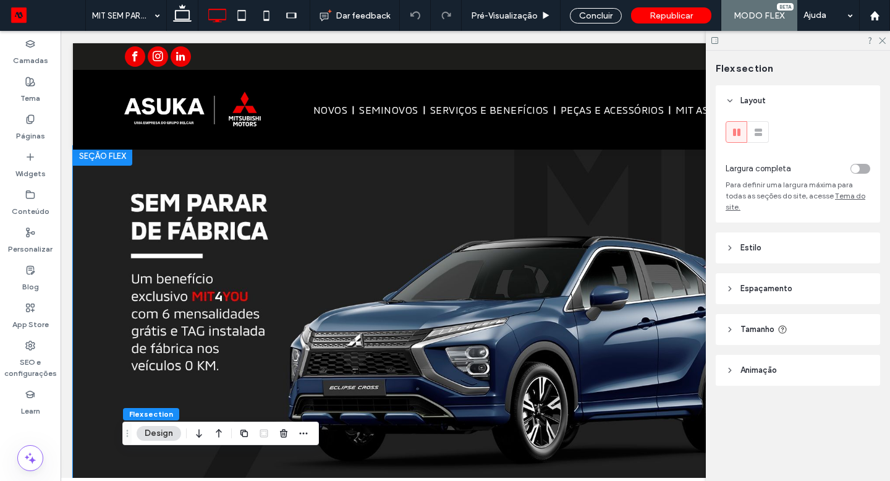
click at [111, 164] on div at bounding box center [102, 156] width 59 height 20
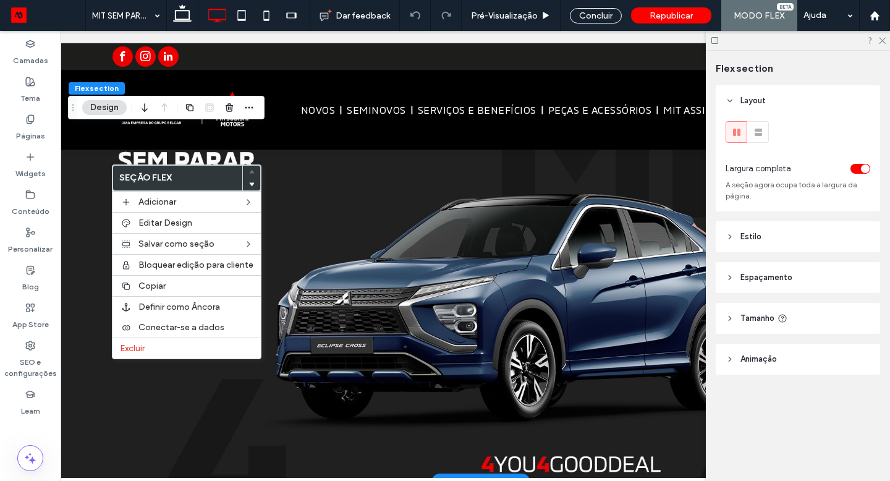
scroll to position [46, 0]
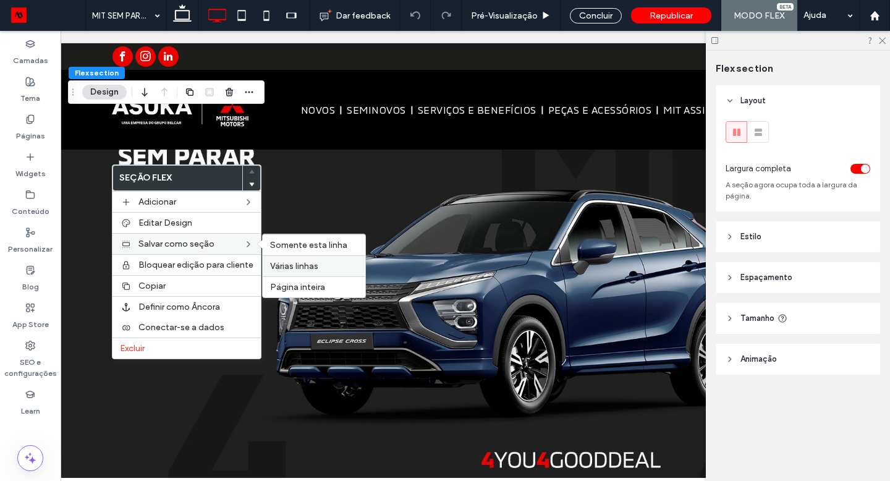
click at [285, 261] on span "Várias linhas" at bounding box center [294, 266] width 48 height 11
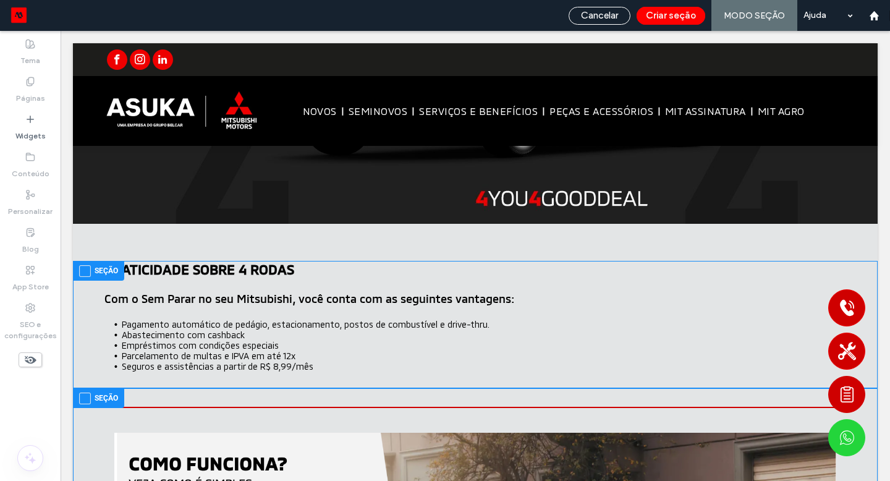
scroll to position [290, 0]
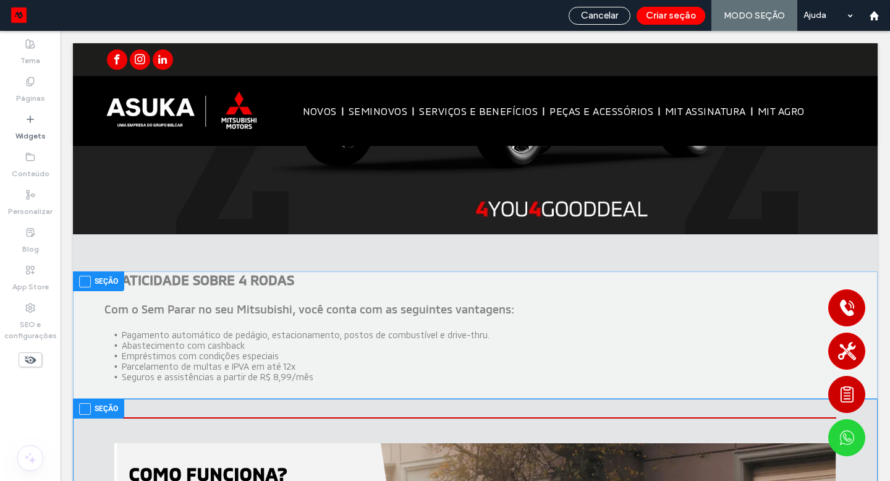
click at [89, 282] on span at bounding box center [85, 282] width 12 height 12
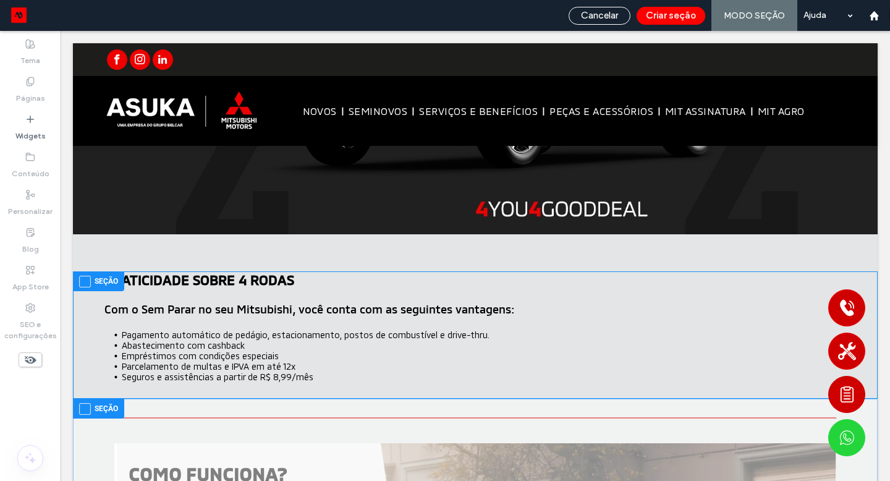
click at [83, 402] on label "Seção" at bounding box center [98, 408] width 39 height 15
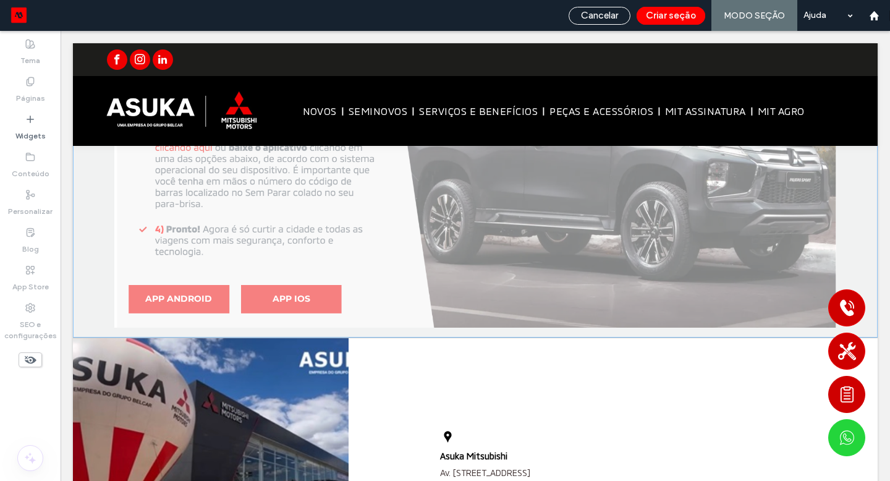
scroll to position [771, 0]
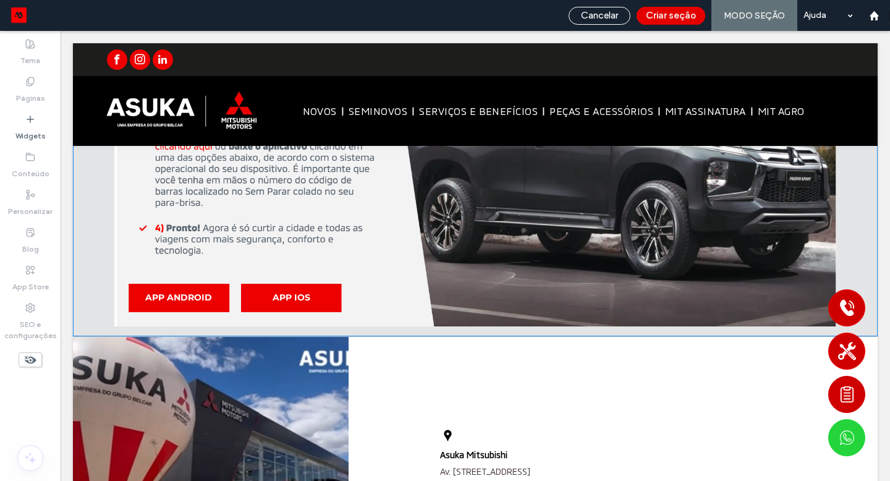
click at [675, 18] on button "Criar seção" at bounding box center [670, 16] width 69 height 18
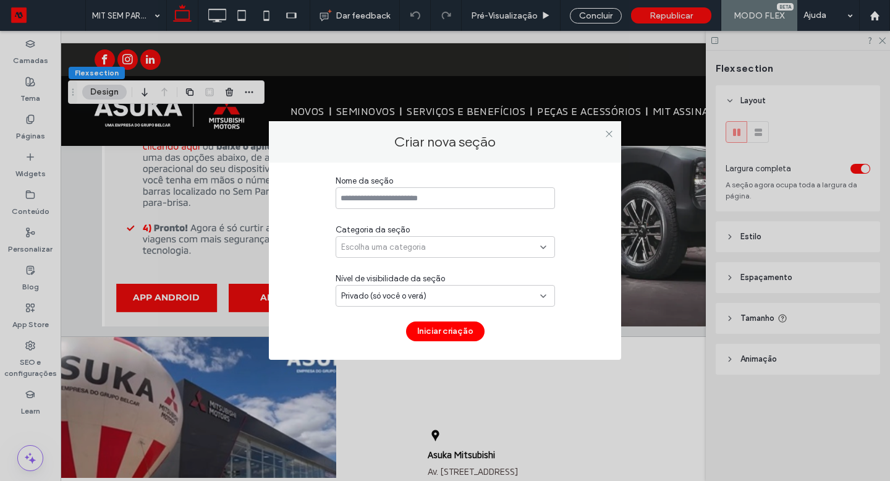
scroll to position [103, 0]
type input "***"
click at [460, 201] on input at bounding box center [444, 198] width 219 height 22
type input "**********"
click at [434, 247] on div "Escolha uma categoria" at bounding box center [440, 247] width 199 height 12
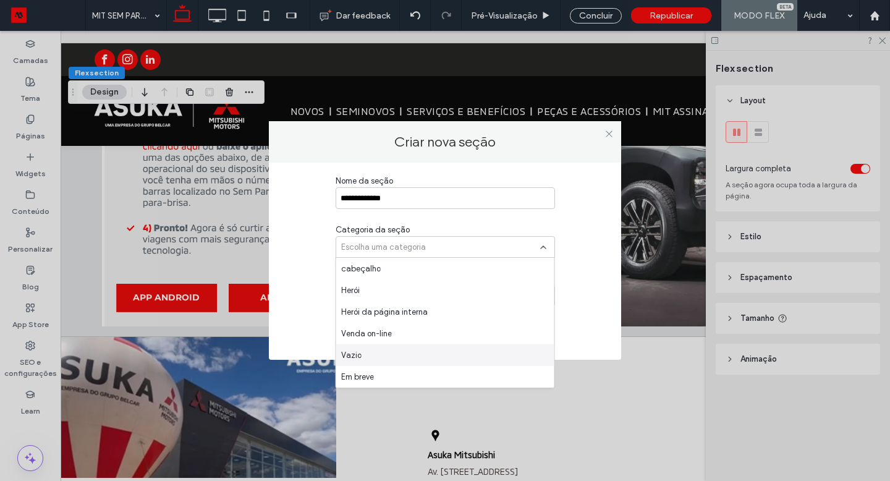
scroll to position [627, 0]
click at [433, 369] on div "Sessões Motorleads" at bounding box center [445, 377] width 218 height 22
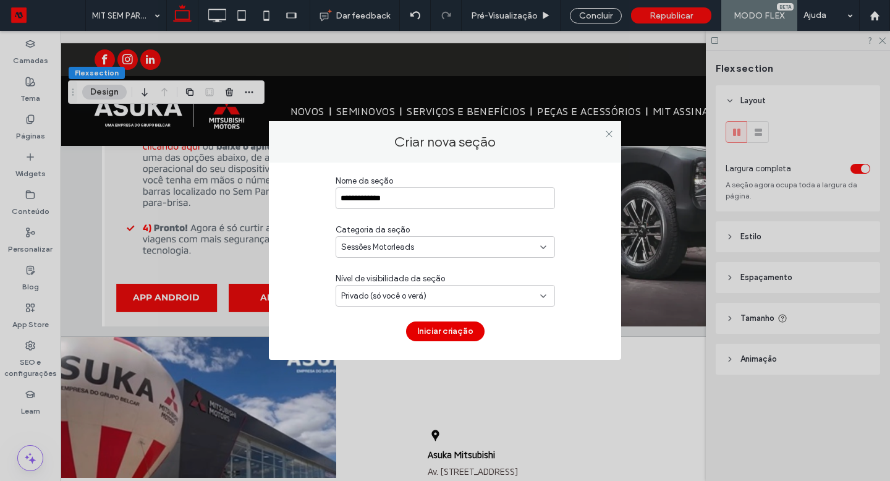
click at [432, 331] on button "Iniciar criação" at bounding box center [445, 331] width 78 height 20
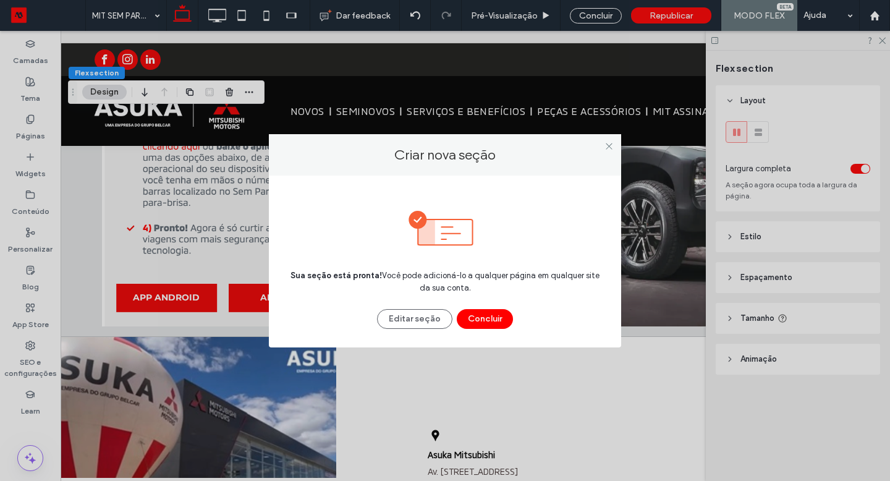
click at [432, 331] on div "Sua seção está pronta! Você pode adicioná-lo a qualquer página em qualquer site…" at bounding box center [445, 261] width 352 height 172
click at [477, 309] on div "Editar seção Concluir" at bounding box center [445, 319] width 136 height 20
click at [475, 313] on button "Concluir" at bounding box center [485, 319] width 56 height 20
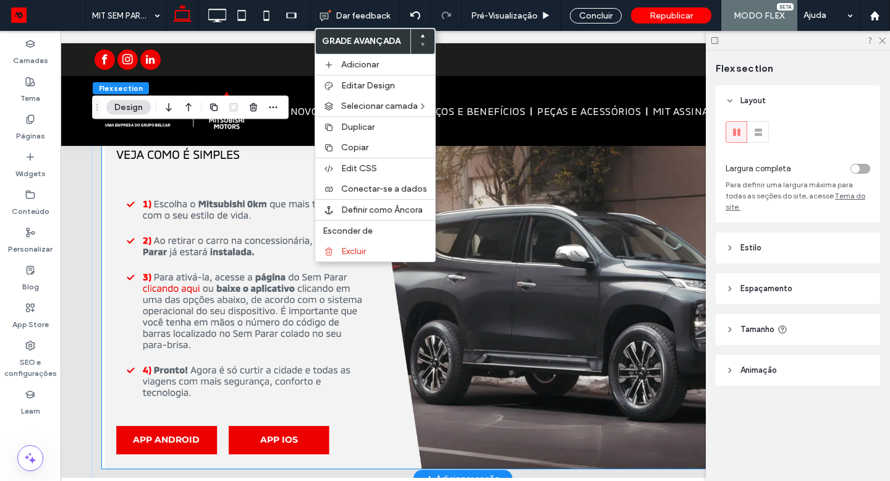
scroll to position [630, 0]
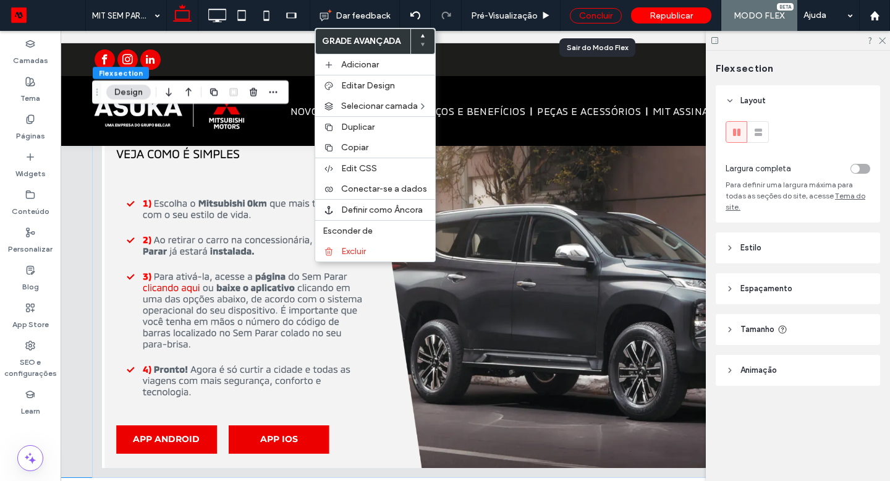
click at [583, 12] on div "Concluir" at bounding box center [596, 15] width 52 height 15
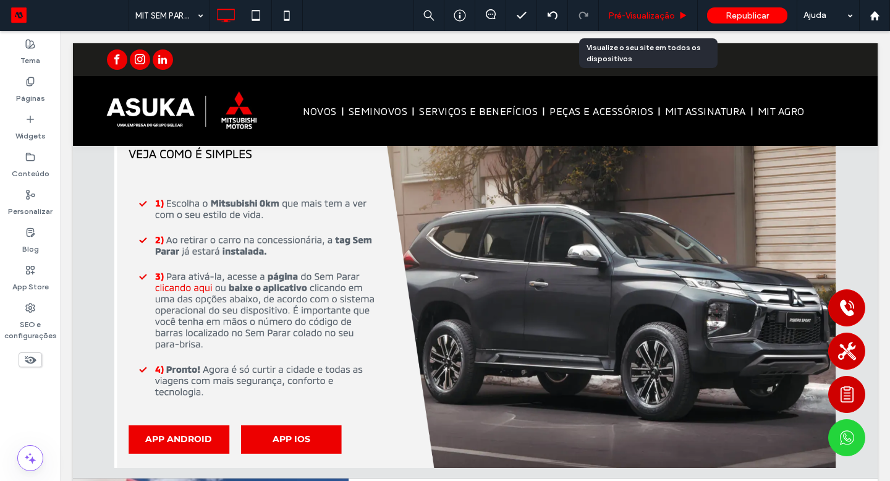
click at [633, 20] on span "Pré-Visualizaçāo" at bounding box center [641, 16] width 67 height 11
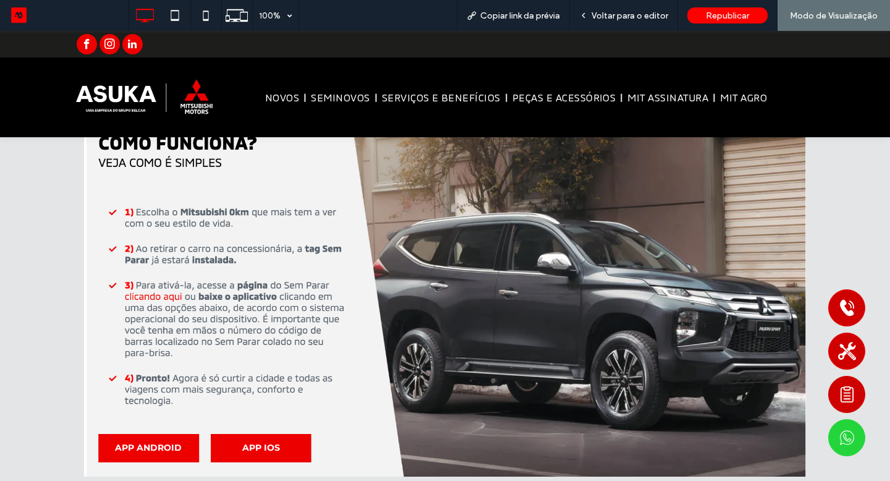
click at [633, 20] on span "Voltar para o editor" at bounding box center [629, 16] width 77 height 11
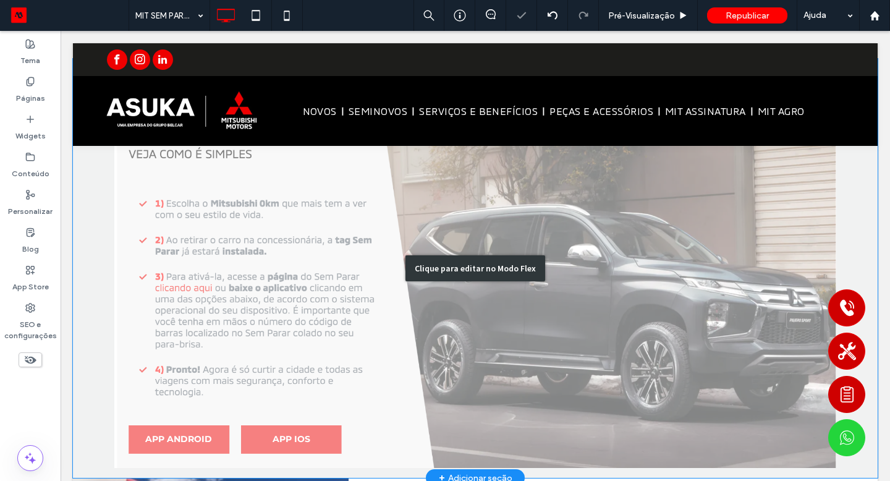
click at [399, 315] on div "Clique para editar no Modo Flex" at bounding box center [475, 268] width 804 height 419
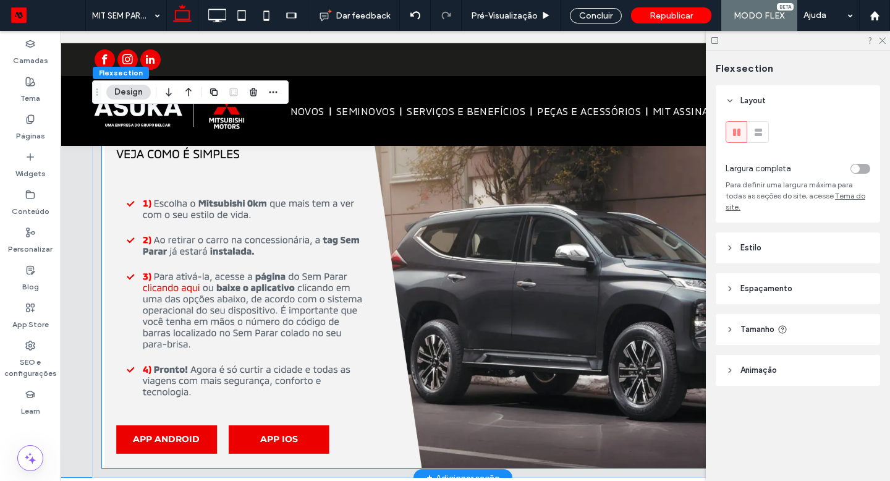
click at [399, 315] on img at bounding box center [463, 285] width 722 height 365
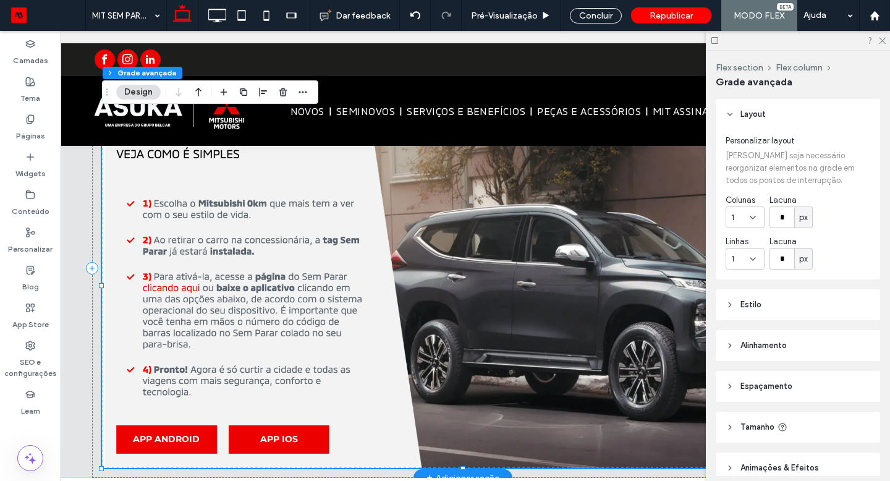
click at [399, 315] on img at bounding box center [463, 285] width 722 height 365
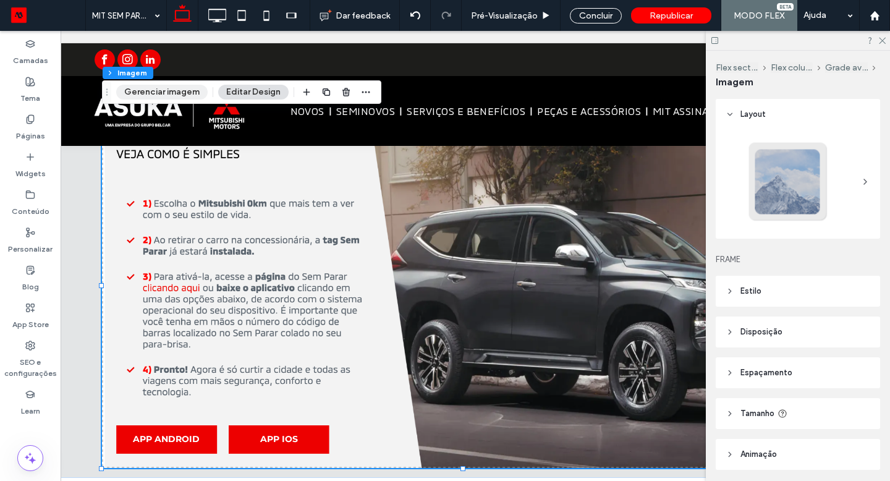
click at [195, 92] on button "Gerenciar imagem" at bounding box center [161, 92] width 91 height 15
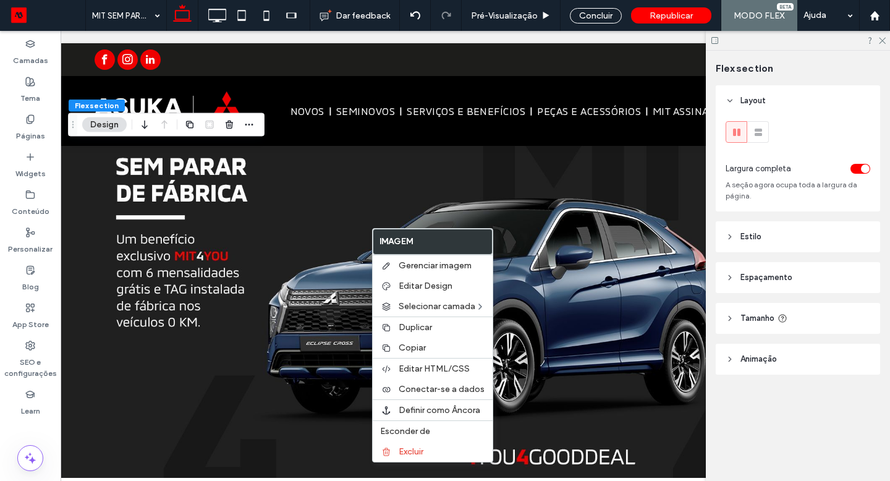
scroll to position [46, 0]
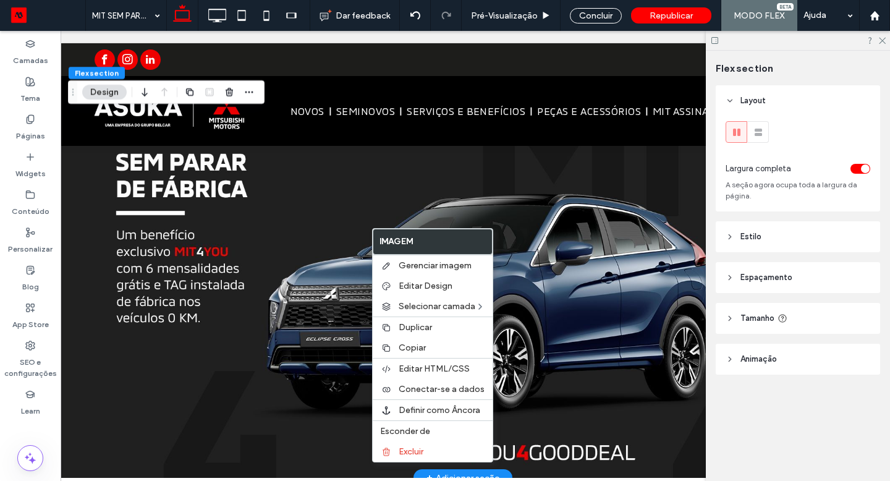
click at [216, 185] on img at bounding box center [463, 288] width 804 height 378
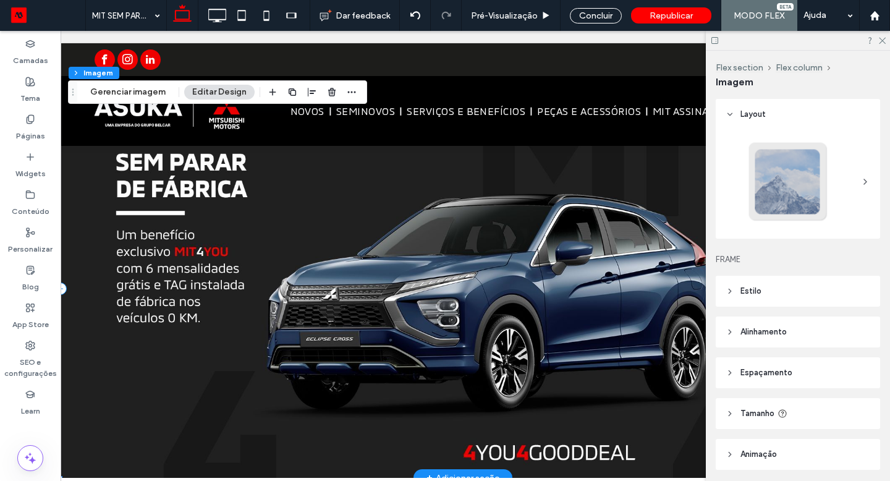
click at [216, 185] on img at bounding box center [463, 288] width 804 height 378
click at [158, 89] on button "Gerenciar imagem" at bounding box center [127, 92] width 91 height 15
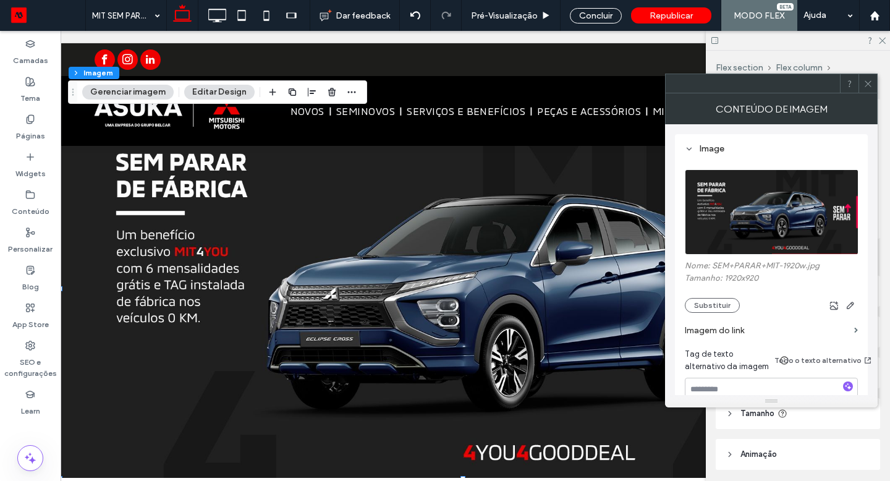
click at [872, 83] on icon at bounding box center [867, 83] width 9 height 9
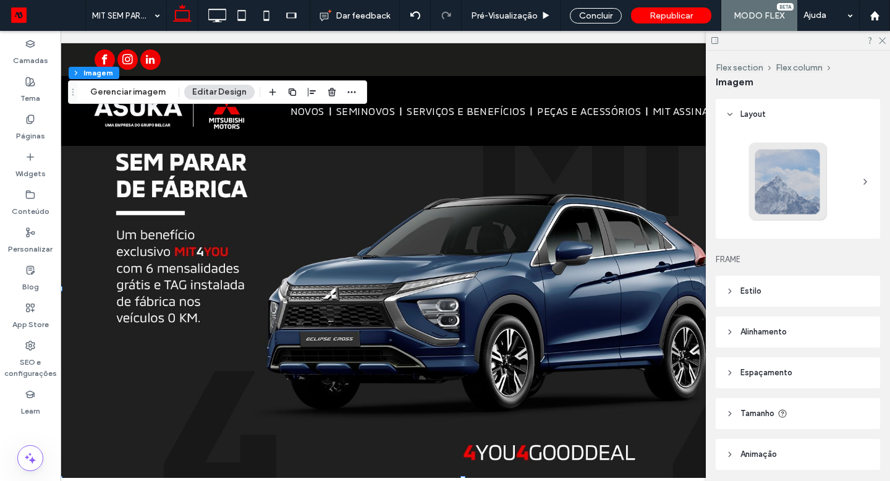
click at [882, 33] on div at bounding box center [798, 40] width 184 height 19
click at [882, 40] on icon at bounding box center [881, 40] width 8 height 8
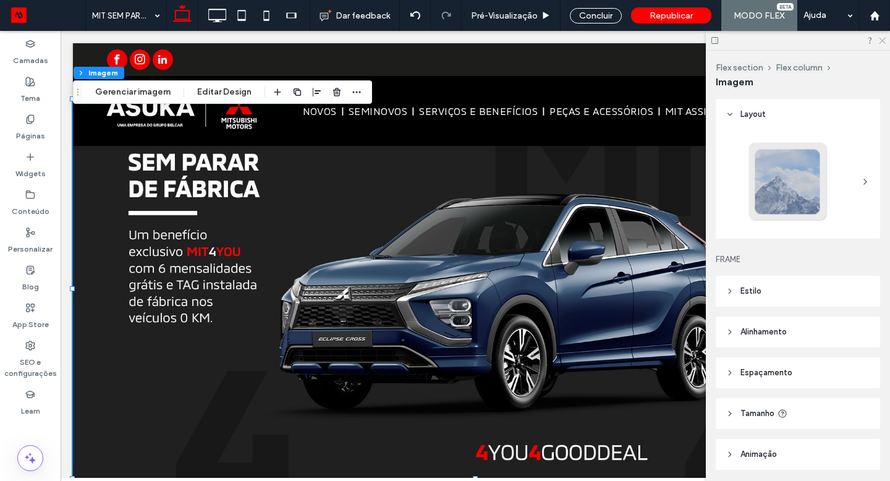
scroll to position [0, 0]
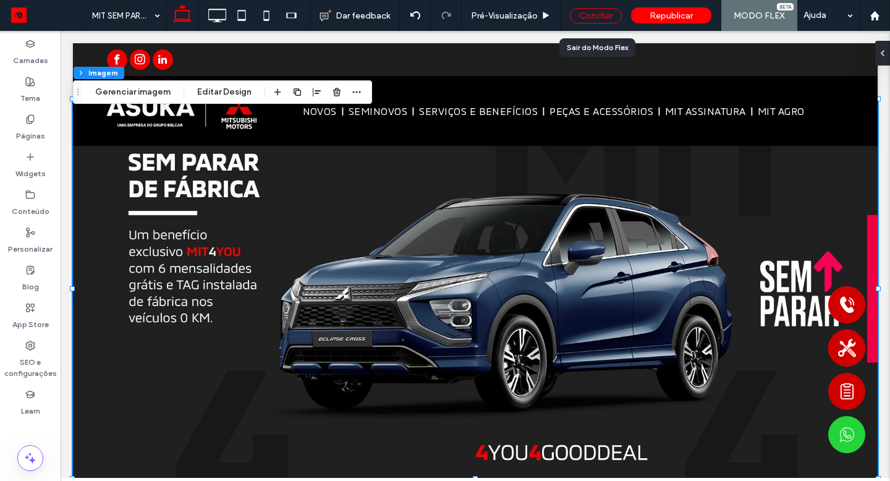
click at [592, 15] on div "Concluir" at bounding box center [596, 15] width 52 height 15
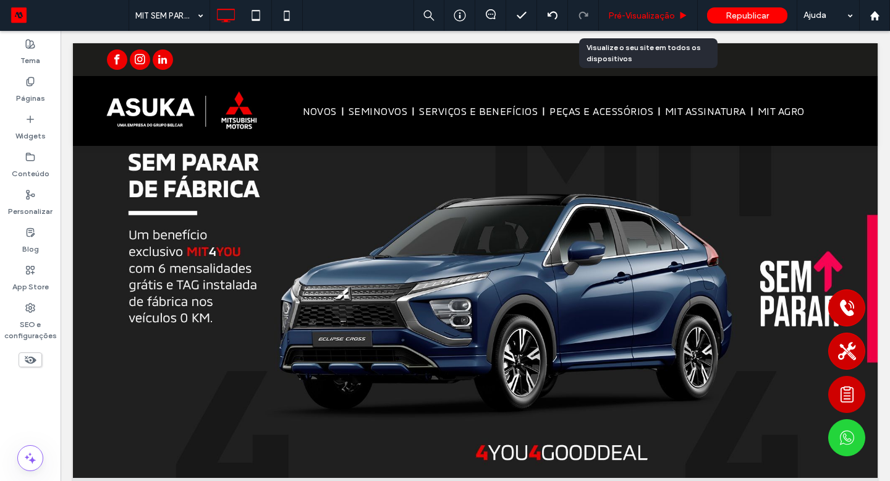
click at [644, 12] on span "Pré-Visualizaçāo" at bounding box center [641, 16] width 67 height 11
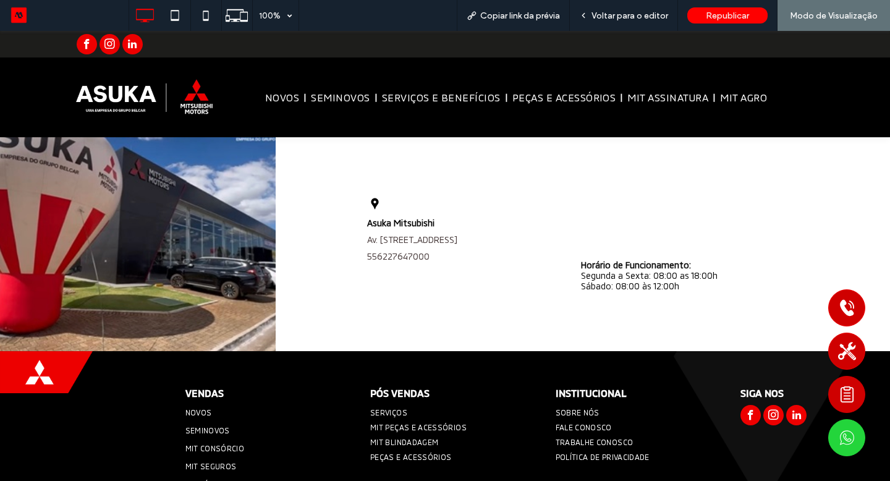
scroll to position [1162, 0]
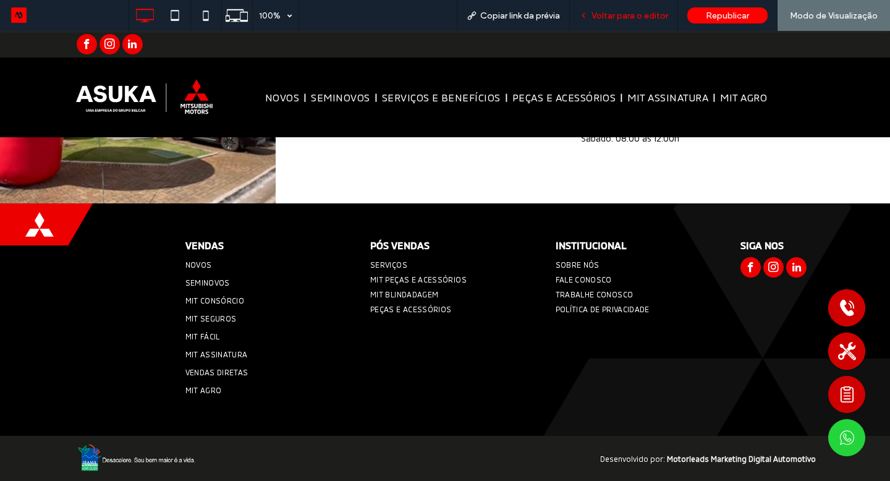
click at [628, 11] on span "Voltar para o editor" at bounding box center [629, 16] width 77 height 11
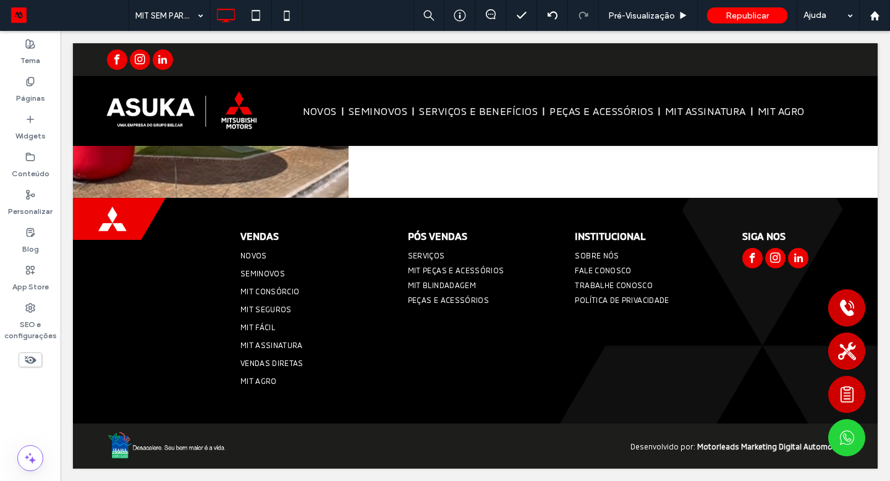
scroll to position [1158, 0]
click at [22, 95] on label "Páginas" at bounding box center [30, 94] width 29 height 17
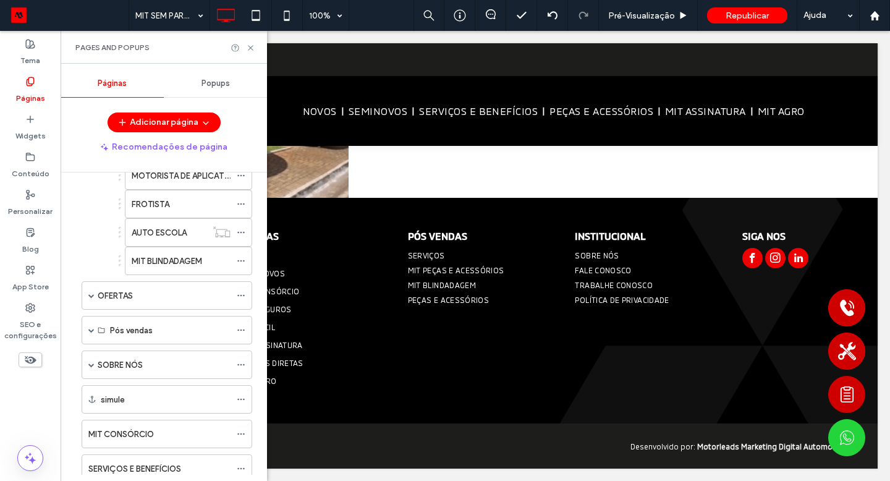
scroll to position [449, 0]
click at [91, 328] on span at bounding box center [91, 329] width 6 height 6
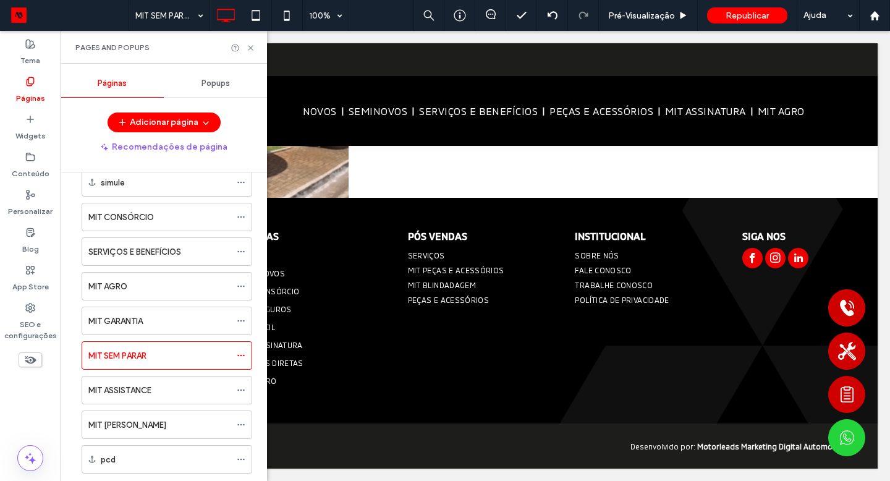
scroll to position [732, 0]
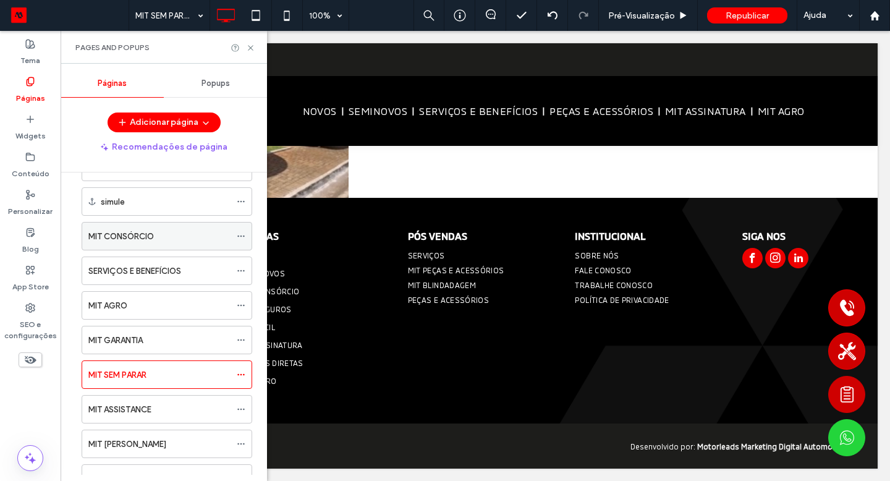
click at [161, 242] on div "MIT CONSÓRCIO" at bounding box center [159, 236] width 142 height 13
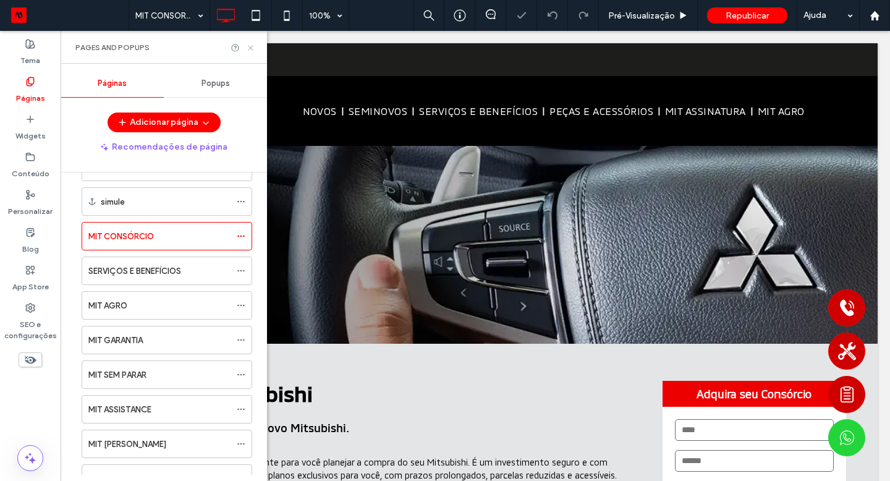
click at [250, 49] on icon at bounding box center [250, 47] width 9 height 9
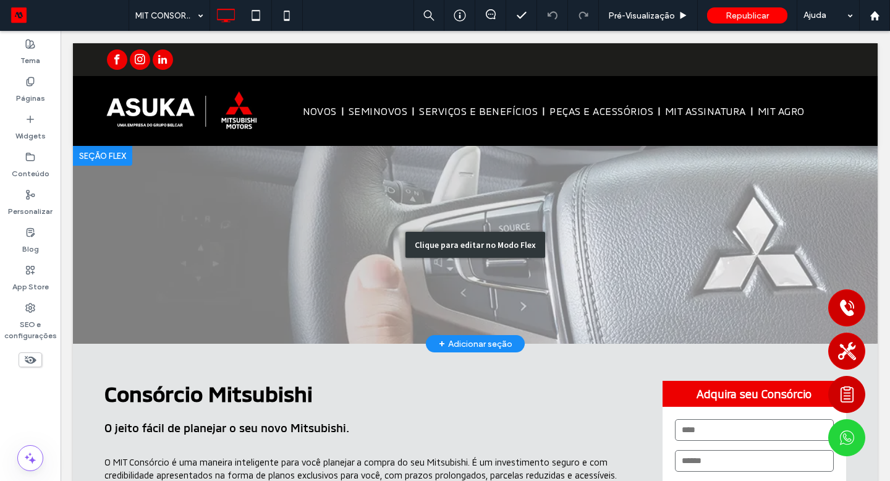
click at [490, 242] on div "Clique para editar no Modo Flex" at bounding box center [475, 245] width 140 height 26
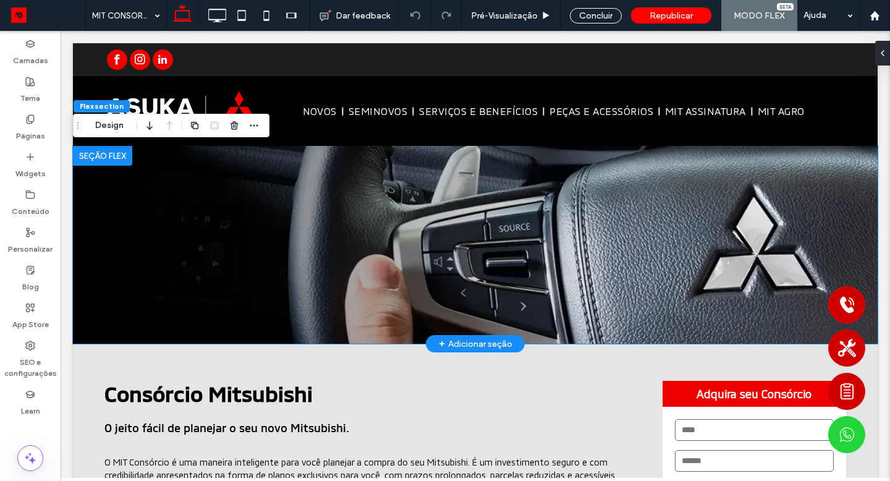
click at [490, 242] on img at bounding box center [475, 245] width 804 height 198
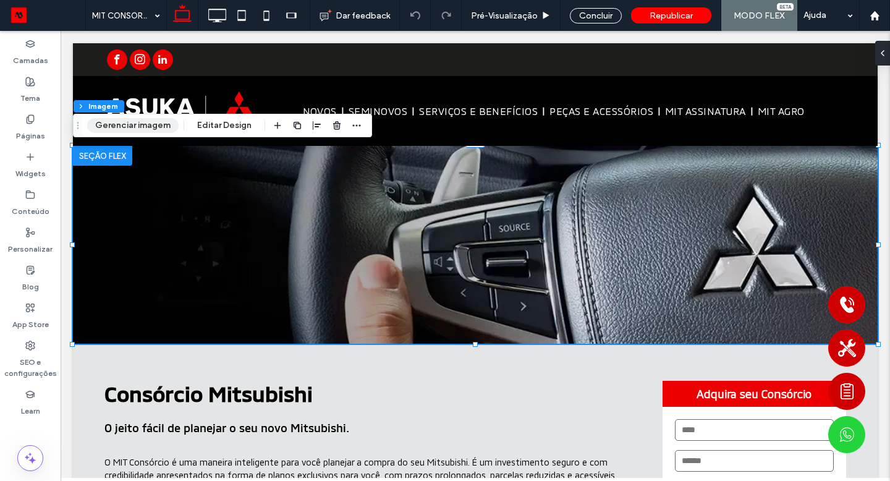
click at [121, 122] on button "Gerenciar imagem" at bounding box center [132, 125] width 91 height 15
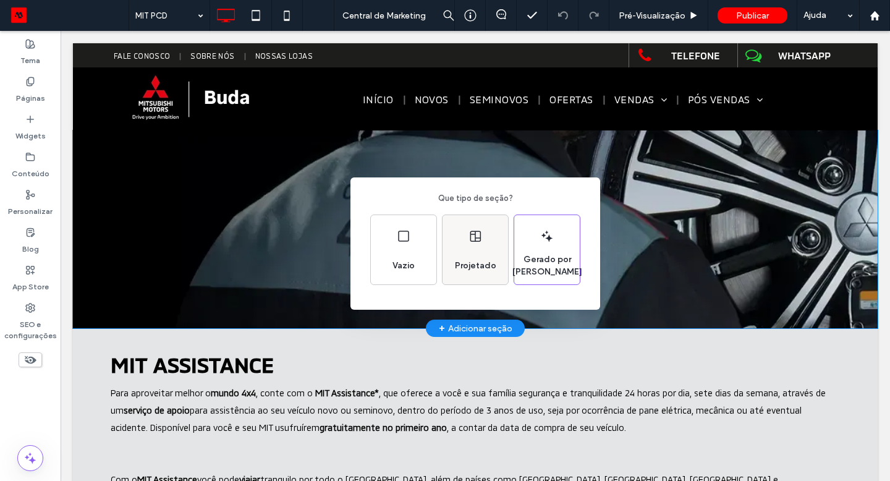
click at [481, 273] on div "Projetado" at bounding box center [475, 265] width 51 height 27
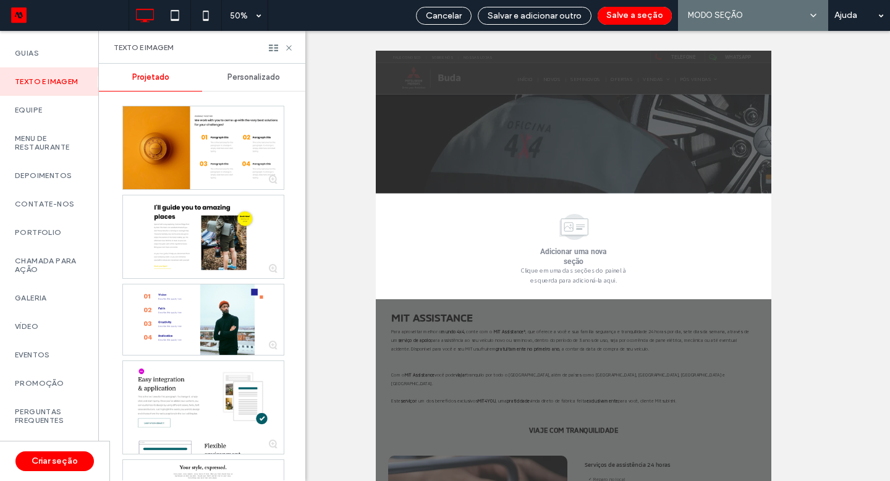
scroll to position [534, 0]
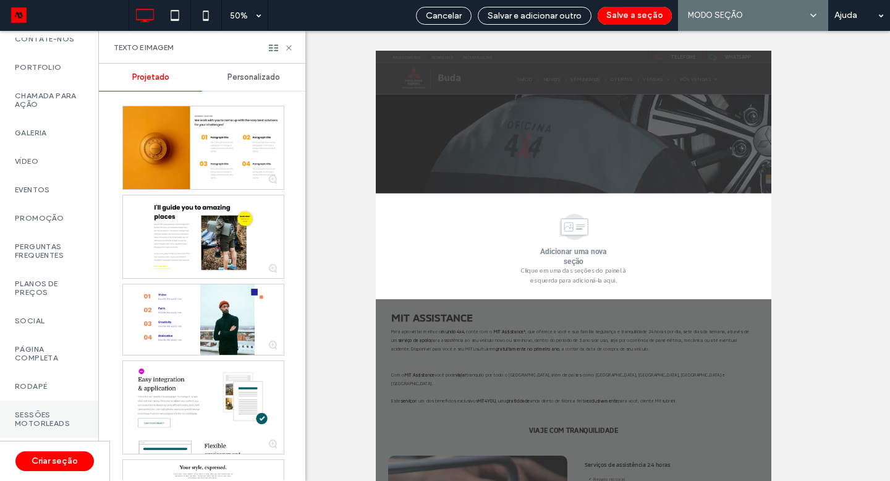
click at [69, 410] on label "Sessões Motorleads" at bounding box center [49, 418] width 69 height 17
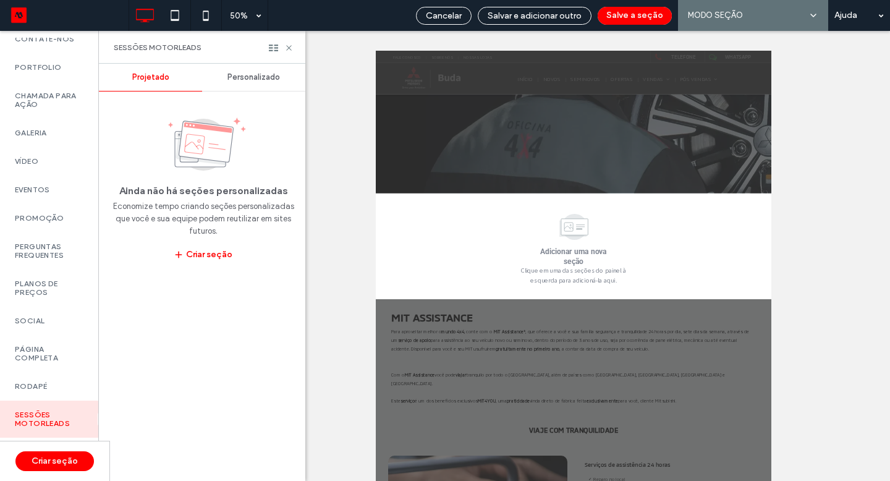
click at [270, 79] on span "Personalizado" at bounding box center [253, 77] width 53 height 10
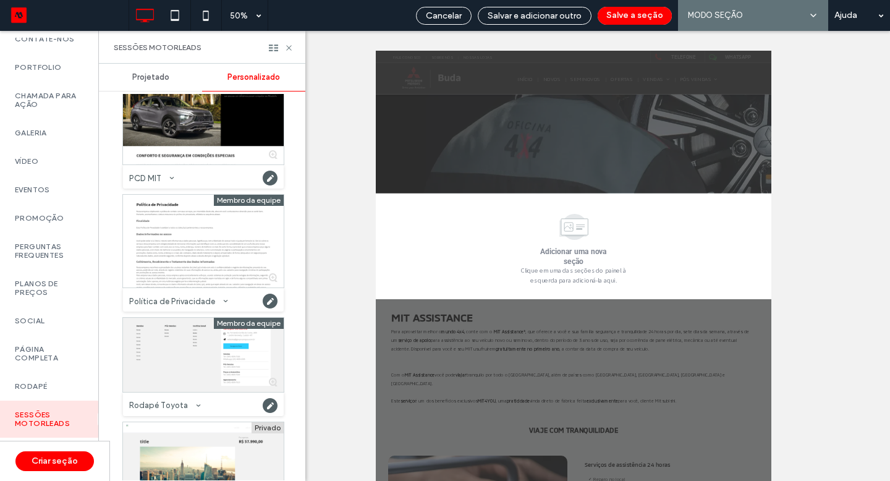
scroll to position [10040, 0]
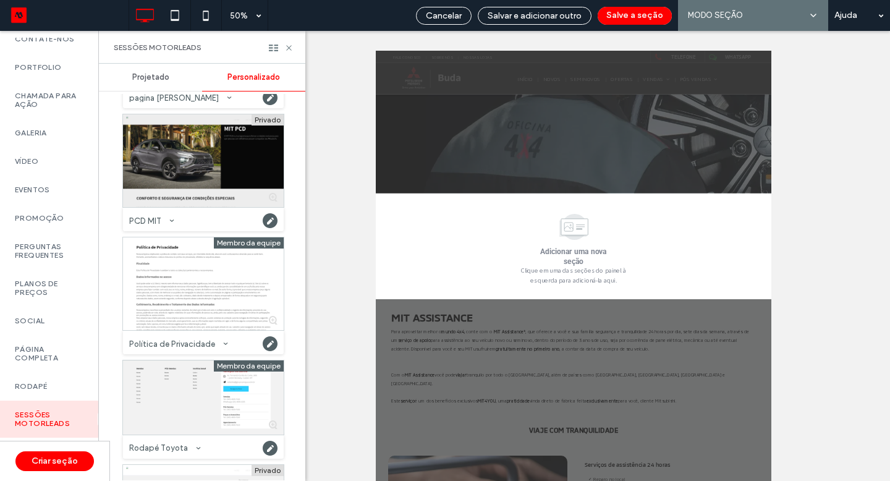
click at [213, 139] on div at bounding box center [203, 160] width 161 height 93
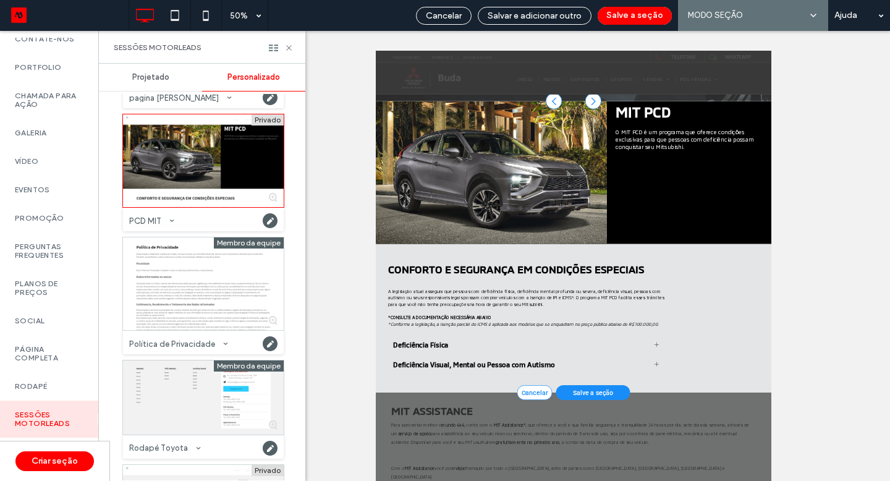
scroll to position [186, 0]
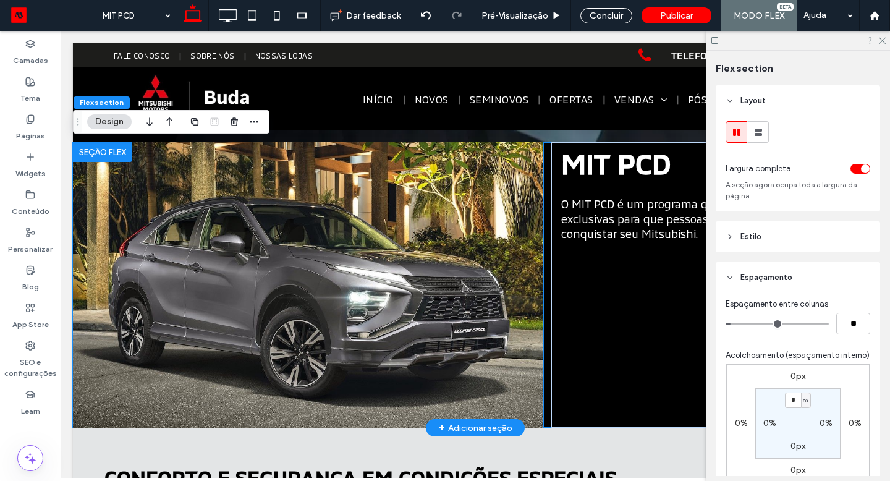
scroll to position [0, 0]
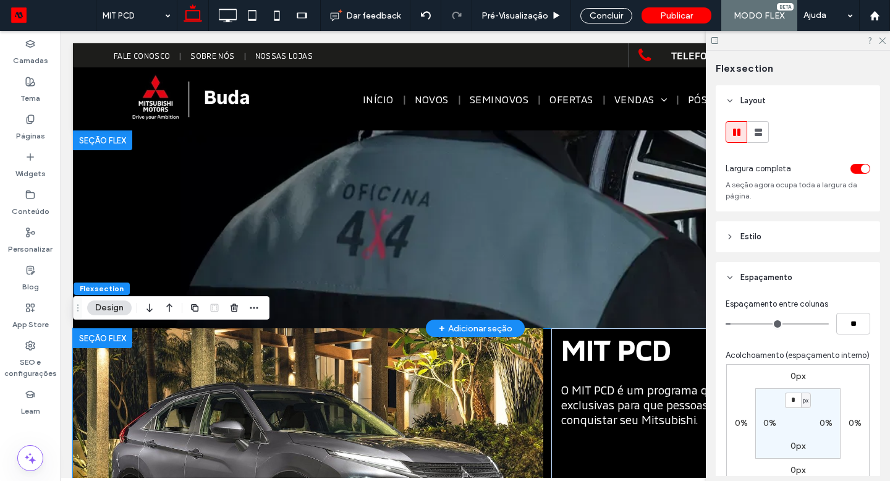
click at [98, 150] on div at bounding box center [102, 140] width 59 height 20
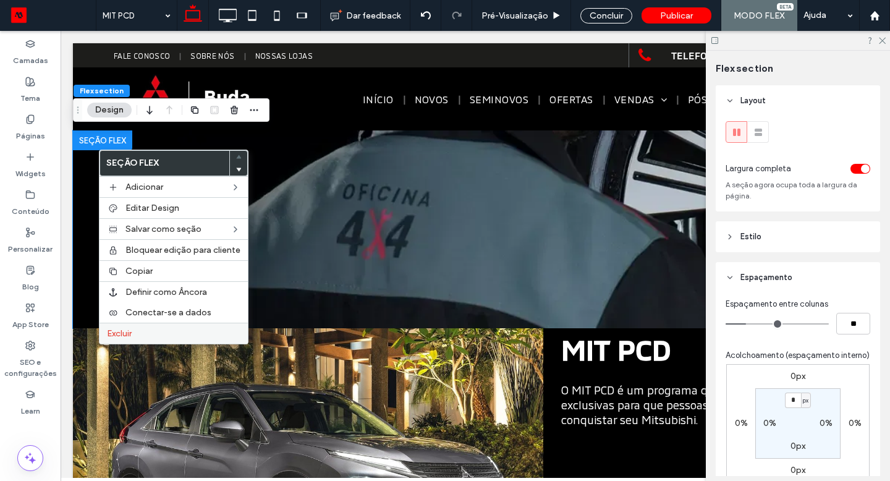
click at [132, 335] on span "Excluir" at bounding box center [119, 333] width 25 height 11
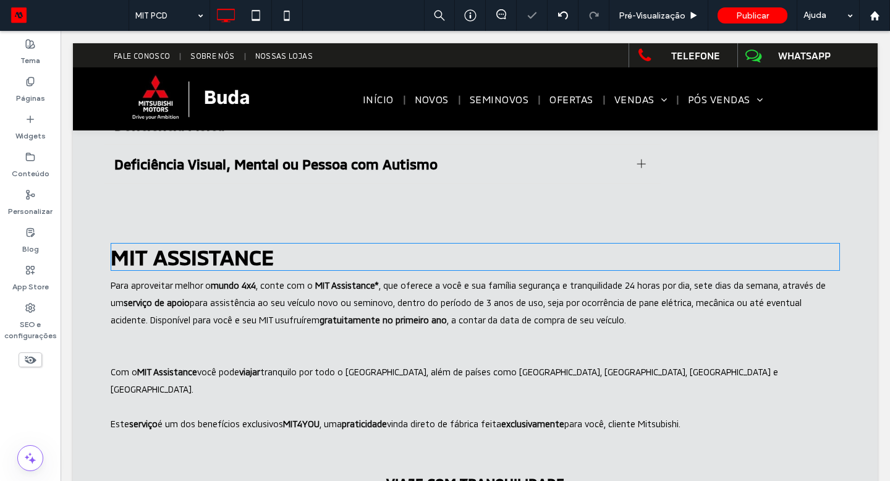
scroll to position [497, 0]
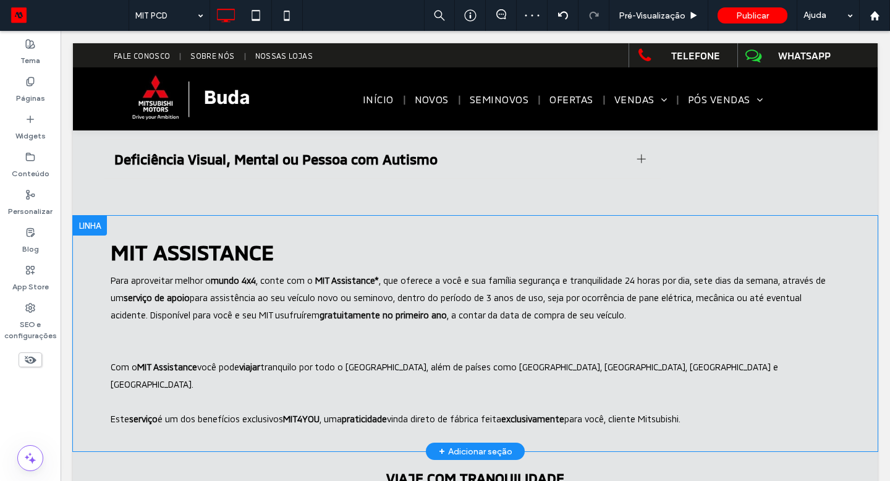
click at [99, 227] on div at bounding box center [90, 226] width 34 height 20
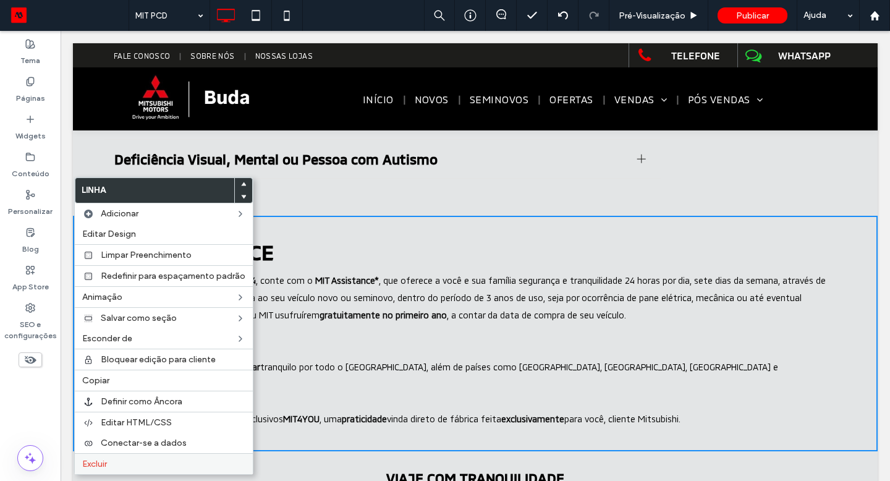
click at [117, 453] on div "Excluir" at bounding box center [164, 463] width 178 height 21
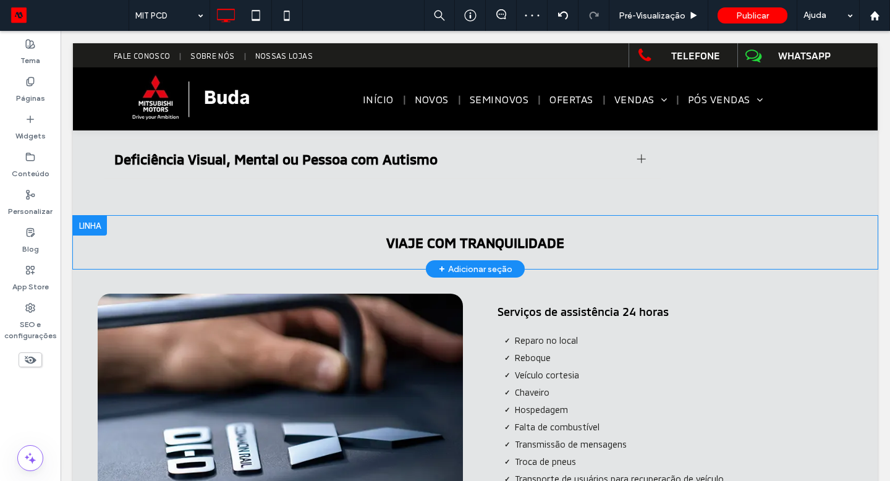
click at [92, 224] on div at bounding box center [90, 226] width 34 height 20
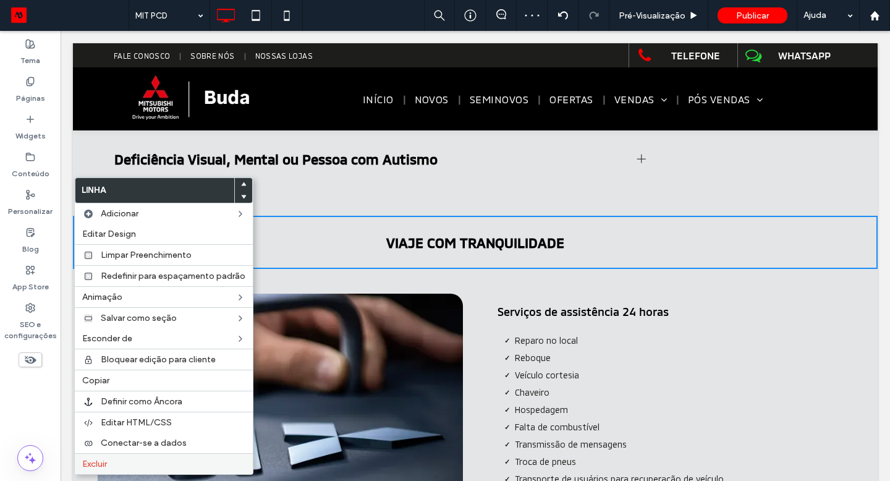
click at [115, 462] on label "Excluir" at bounding box center [163, 463] width 163 height 11
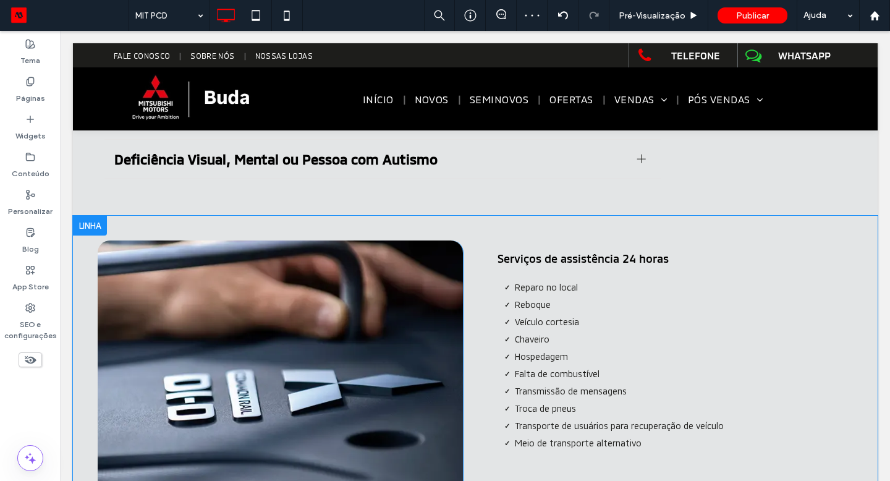
click at [96, 228] on div at bounding box center [90, 226] width 34 height 20
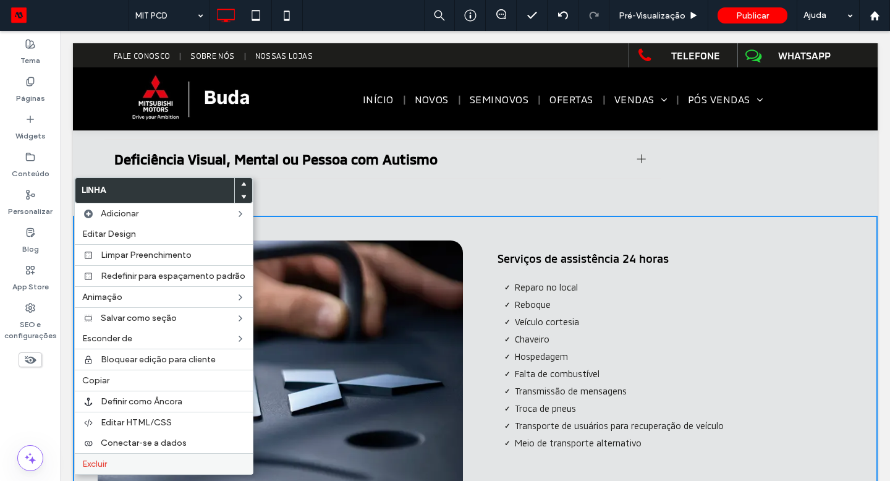
click at [139, 458] on label "Excluir" at bounding box center [163, 463] width 163 height 11
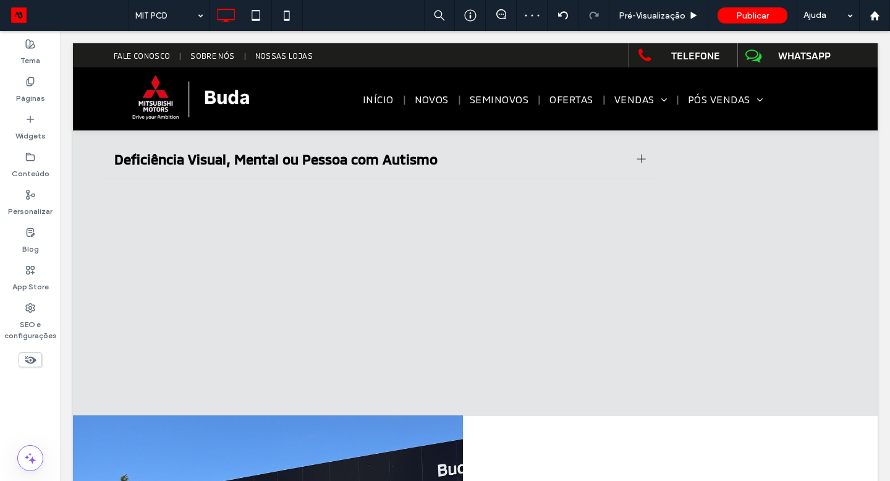
click at [426, 258] on div "MIT PCD O MIT PCD é um programa que oferece condições exclusivas para que pesso…" at bounding box center [475, 24] width 804 height 782
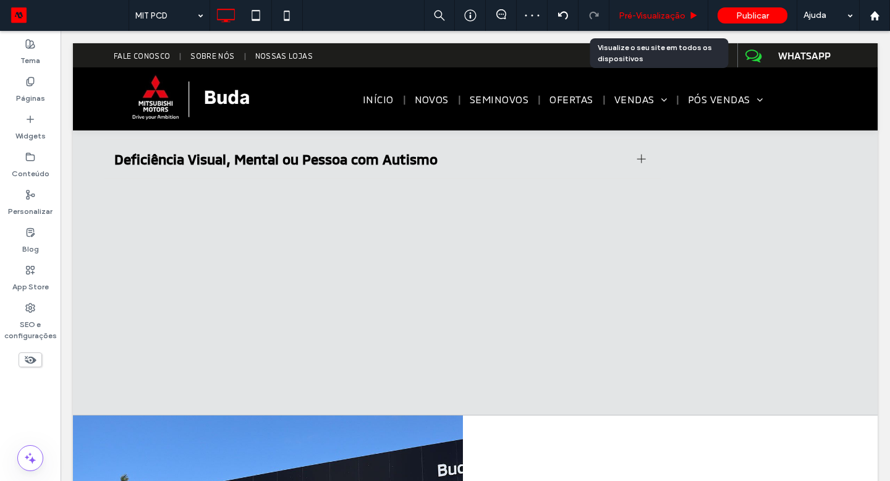
click at [685, 15] on div "Pré-Visualizaçāo" at bounding box center [658, 16] width 98 height 11
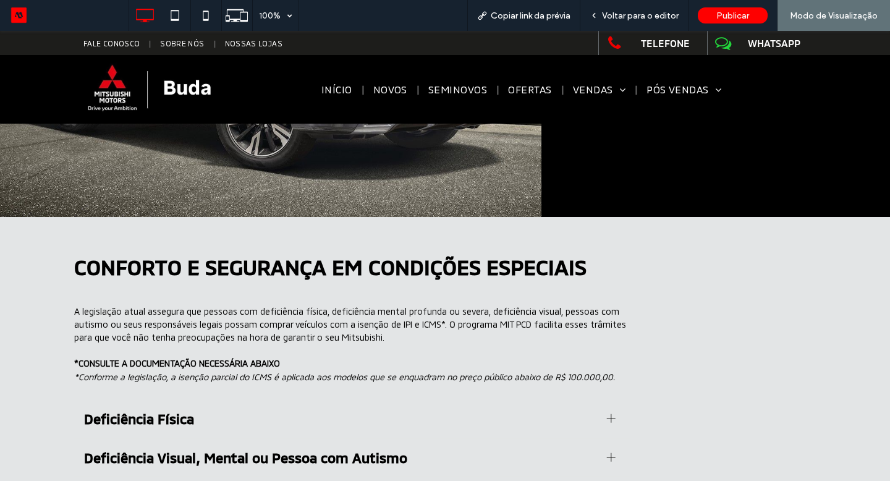
scroll to position [266, 0]
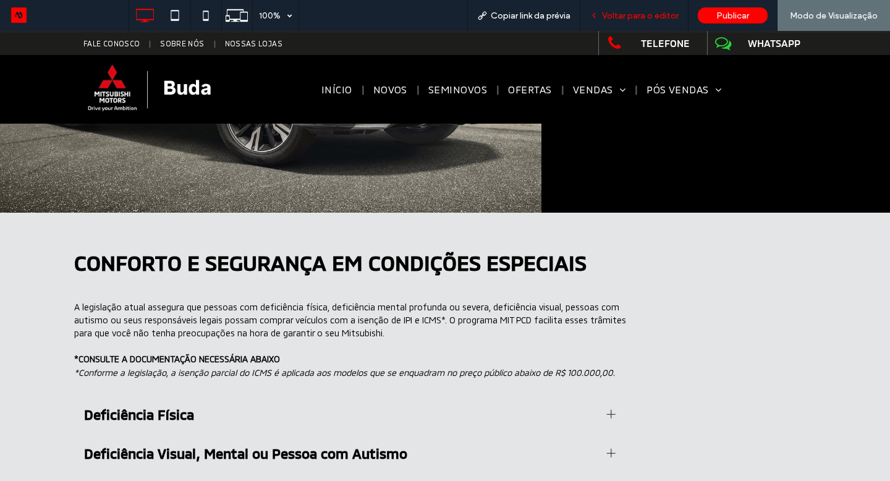
click at [626, 16] on span "Voltar para o editor" at bounding box center [640, 16] width 77 height 11
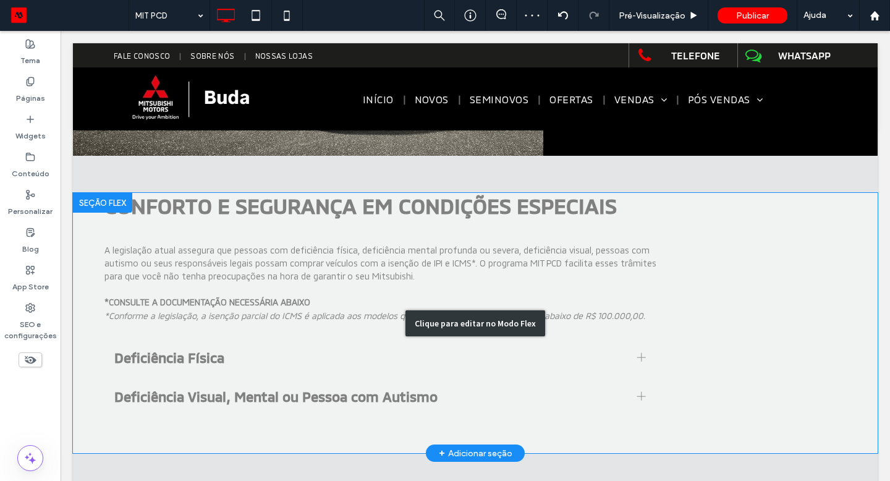
click at [778, 302] on div "Clique para editar no Modo Flex" at bounding box center [475, 323] width 804 height 260
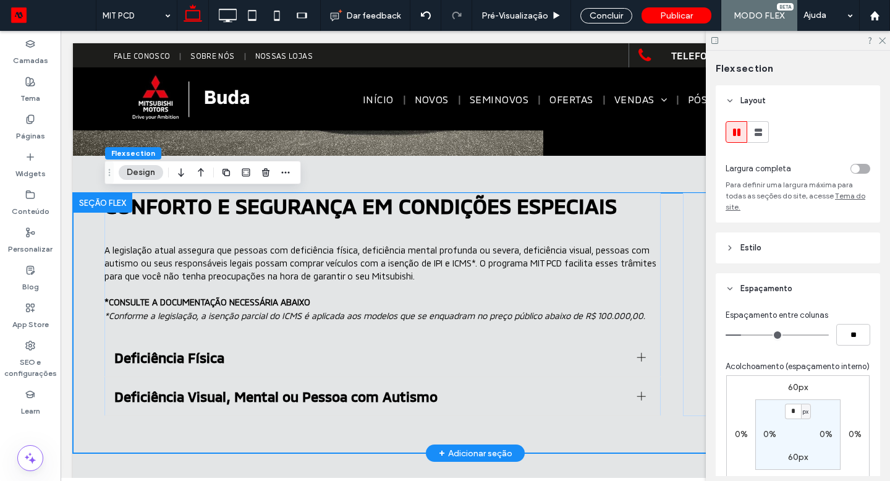
click at [778, 309] on span "Espaçamento entre colunas" at bounding box center [776, 315] width 103 height 12
click at [699, 262] on div at bounding box center [764, 304] width 163 height 223
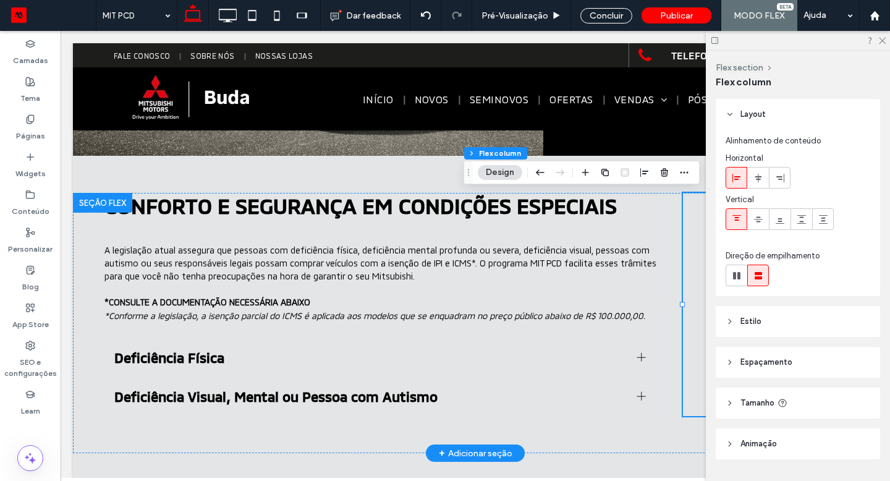
click at [699, 262] on div at bounding box center [764, 304] width 163 height 223
click at [883, 38] on icon at bounding box center [881, 40] width 8 height 8
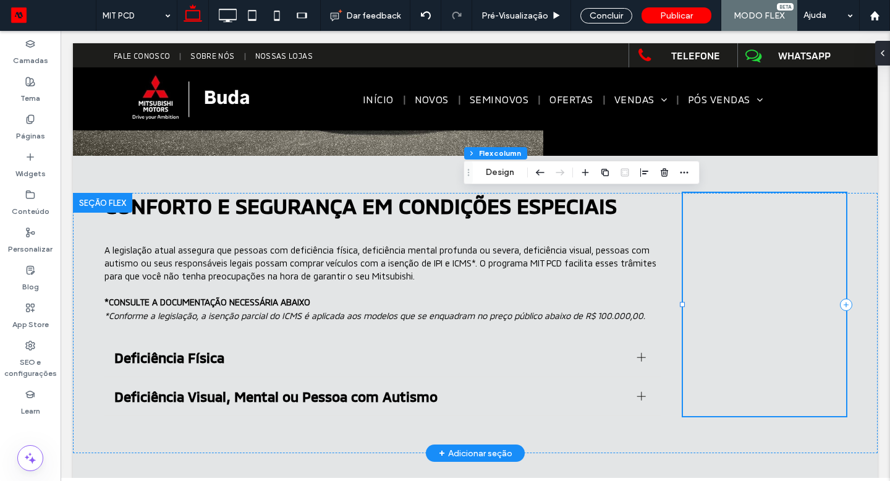
click at [744, 238] on div at bounding box center [764, 304] width 163 height 223
click at [34, 46] on icon at bounding box center [30, 44] width 10 height 10
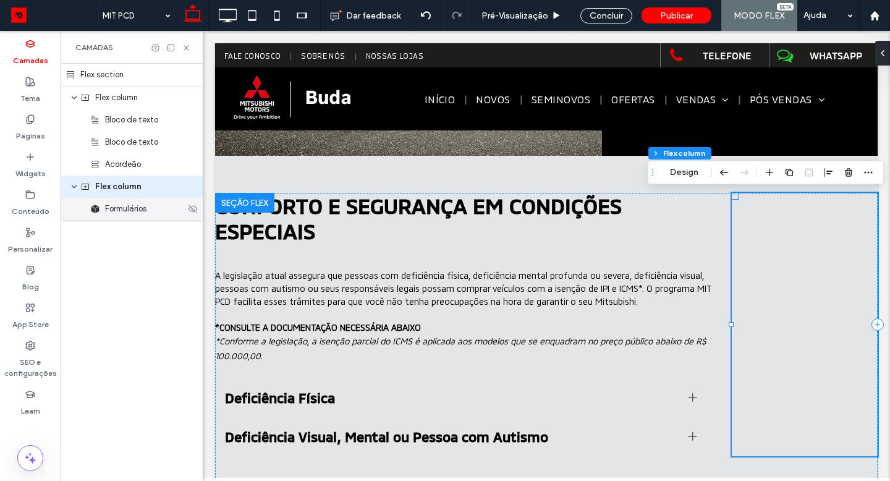
click at [124, 211] on span "Formulários" at bounding box center [125, 209] width 41 height 12
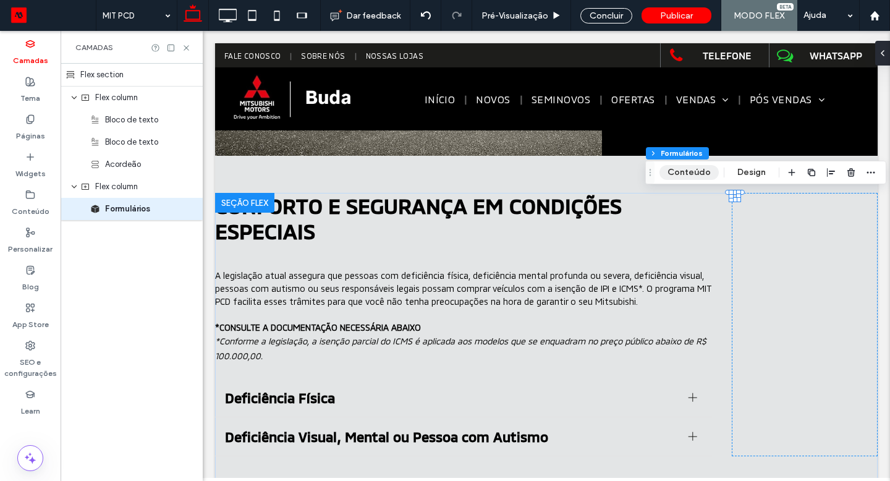
click at [696, 174] on button "Conteúdo" at bounding box center [688, 172] width 59 height 15
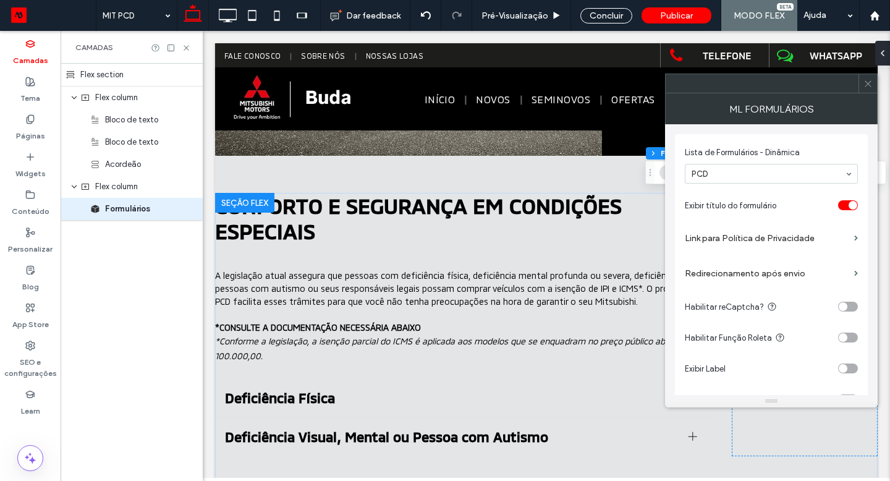
click at [874, 85] on div at bounding box center [867, 83] width 19 height 19
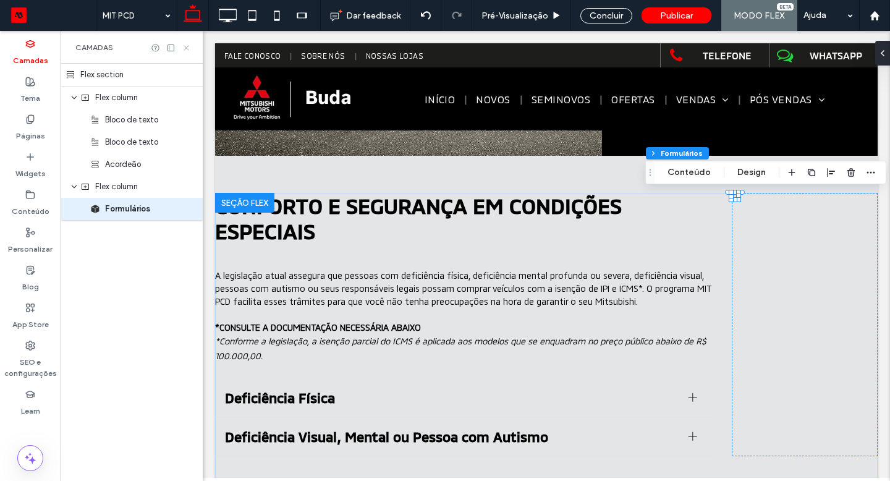
click at [187, 48] on icon at bounding box center [186, 47] width 9 height 9
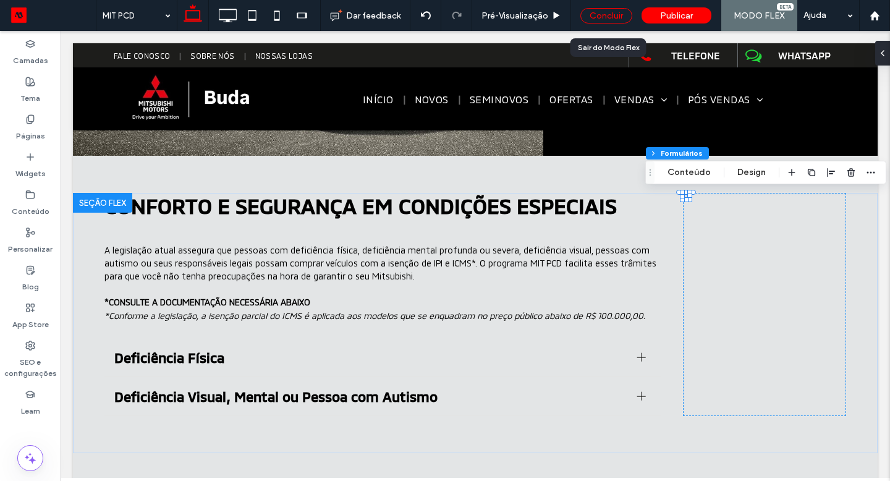
click at [621, 20] on div "Concluir" at bounding box center [606, 15] width 52 height 15
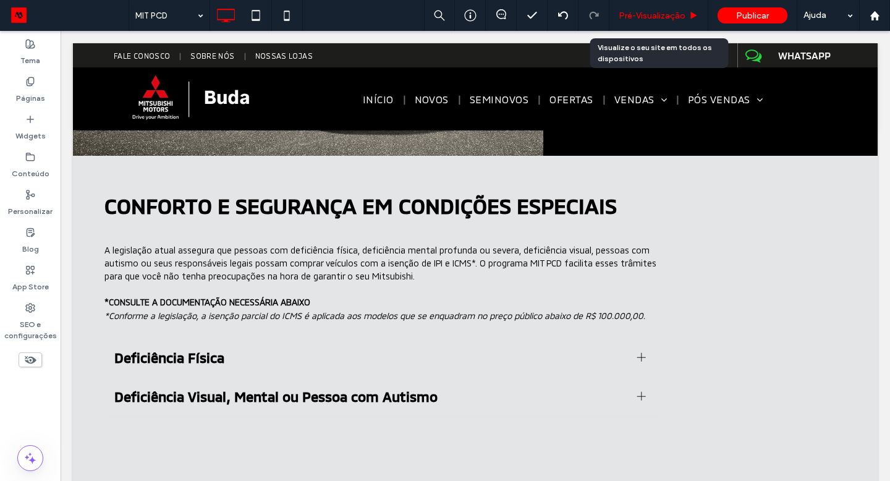
click at [624, 22] on div "Pré-Visualizaçāo" at bounding box center [658, 15] width 99 height 31
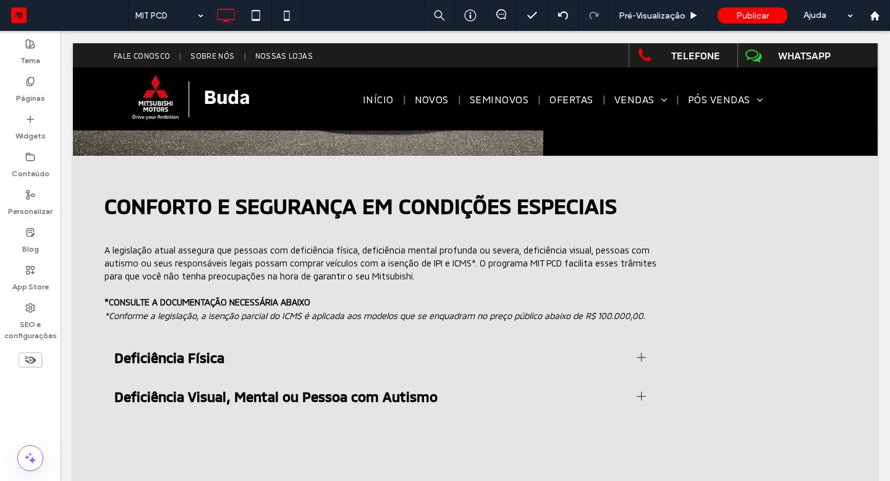
click at [654, 31] on body "Click To Paste Click To Paste Click To Paste Click To Paste Click To Paste Clic…" at bounding box center [475, 486] width 829 height 1430
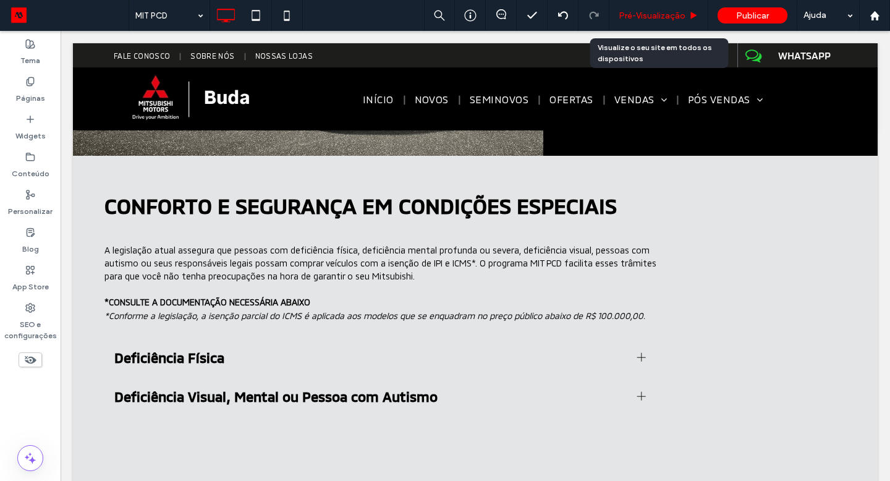
click at [654, 15] on span "Pré-Visualizaçāo" at bounding box center [651, 16] width 67 height 11
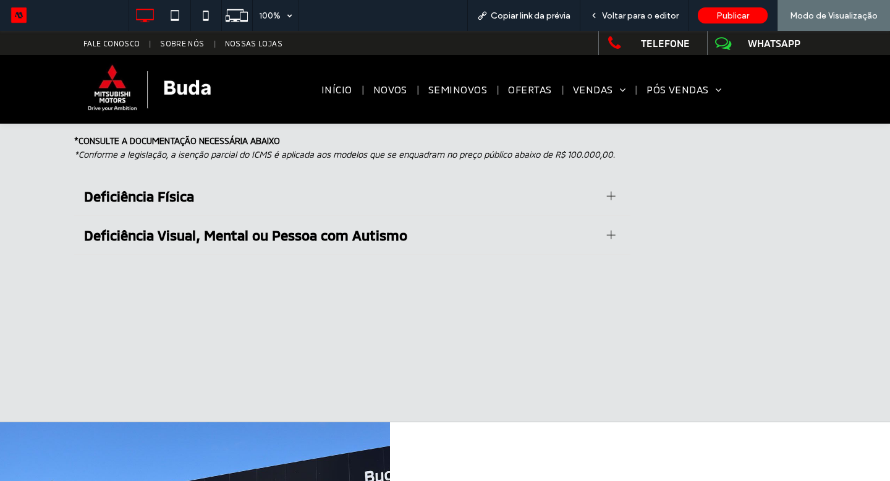
scroll to position [479, 0]
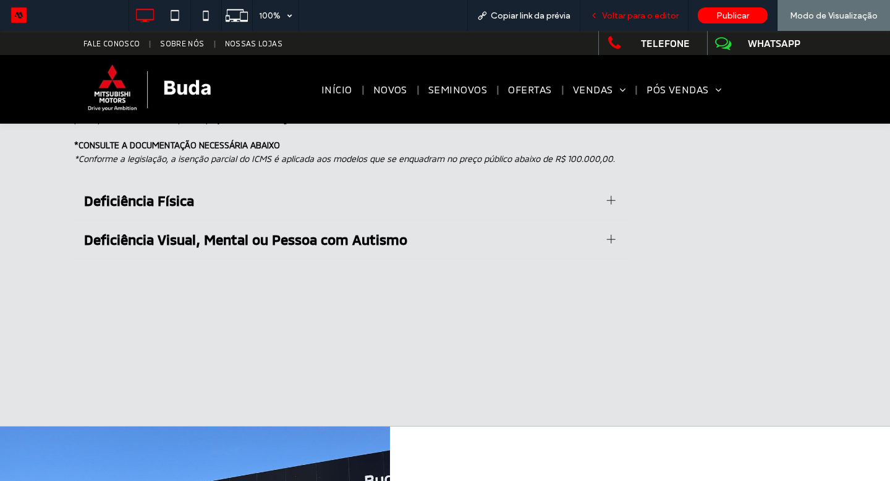
click at [646, 16] on span "Voltar para o editor" at bounding box center [640, 16] width 77 height 11
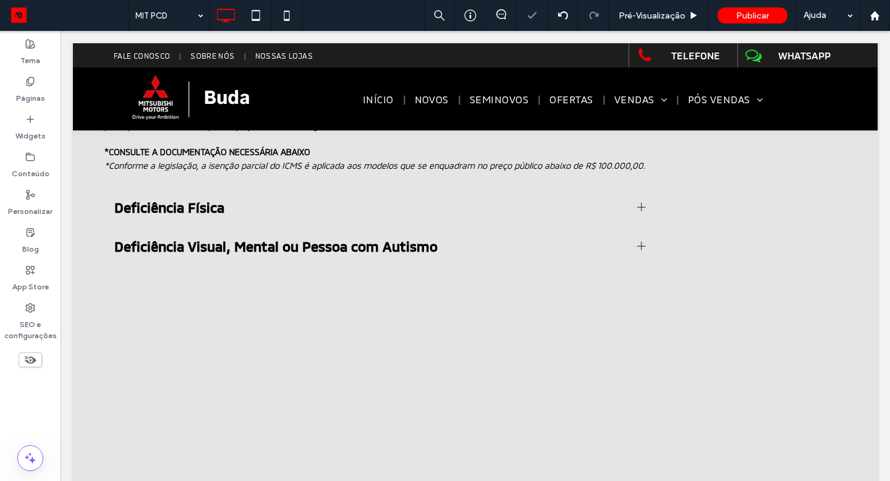
scroll to position [405, 0]
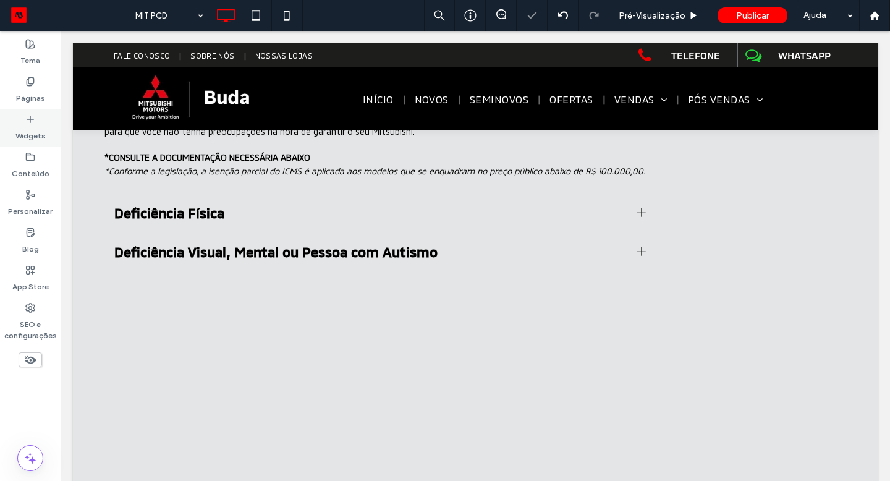
click at [36, 133] on label "Widgets" at bounding box center [30, 132] width 30 height 17
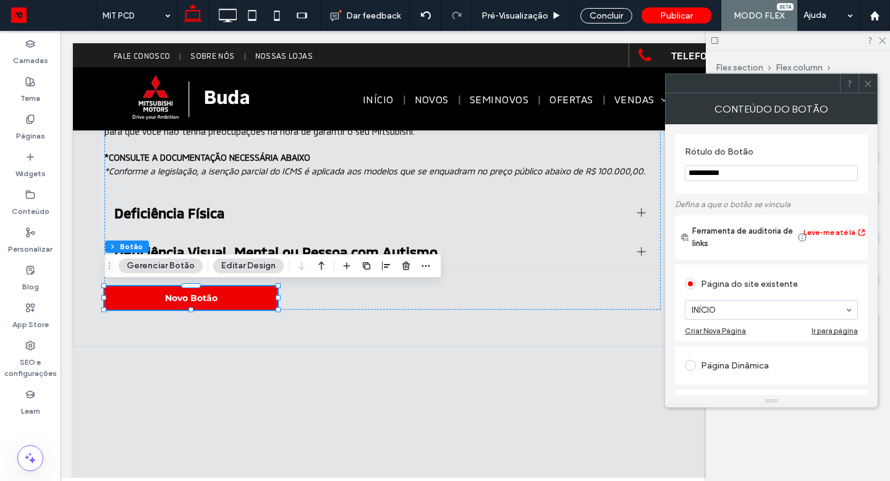
click at [222, 369] on div "MIT PCD O MIT PCD é um programa que oferece condições exclusivas para que pesso…" at bounding box center [475, 117] width 804 height 782
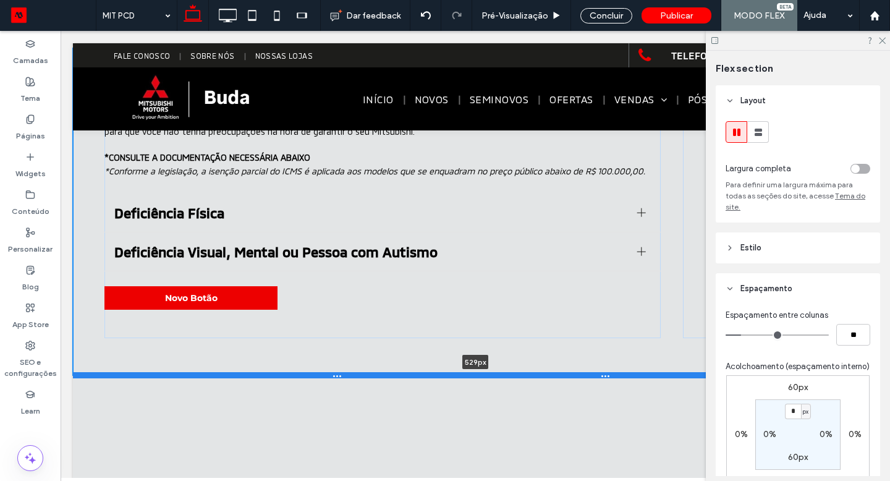
drag, startPoint x: 221, startPoint y: 344, endPoint x: 222, endPoint y: 373, distance: 29.0
click at [222, 373] on div at bounding box center [475, 375] width 804 height 6
type input "***"
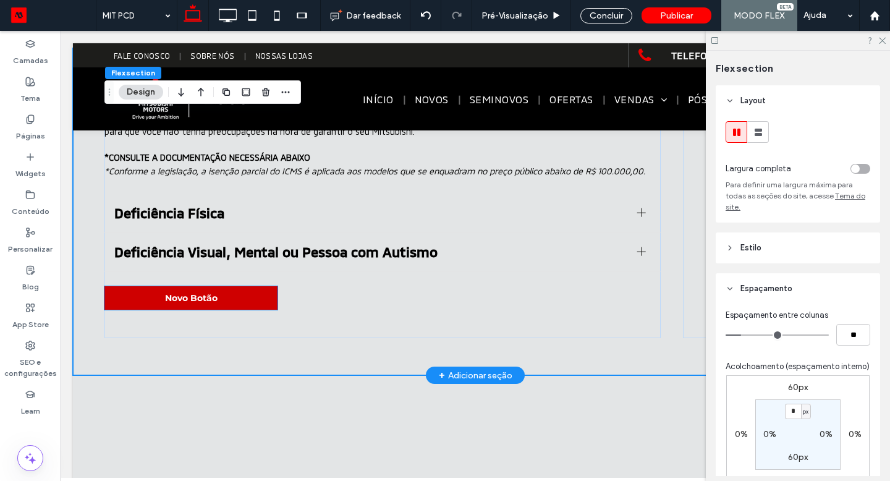
click at [195, 308] on link "Novo Botão" at bounding box center [190, 297] width 173 height 23
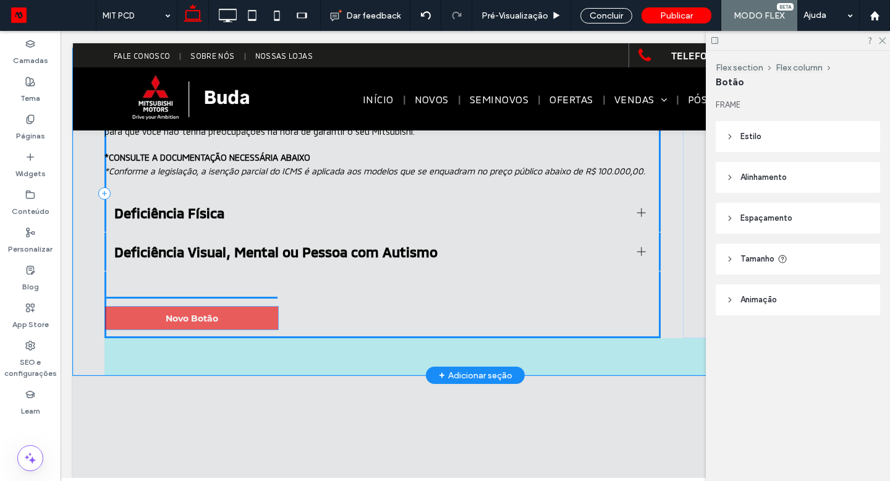
drag, startPoint x: 196, startPoint y: 303, endPoint x: 197, endPoint y: 323, distance: 20.4
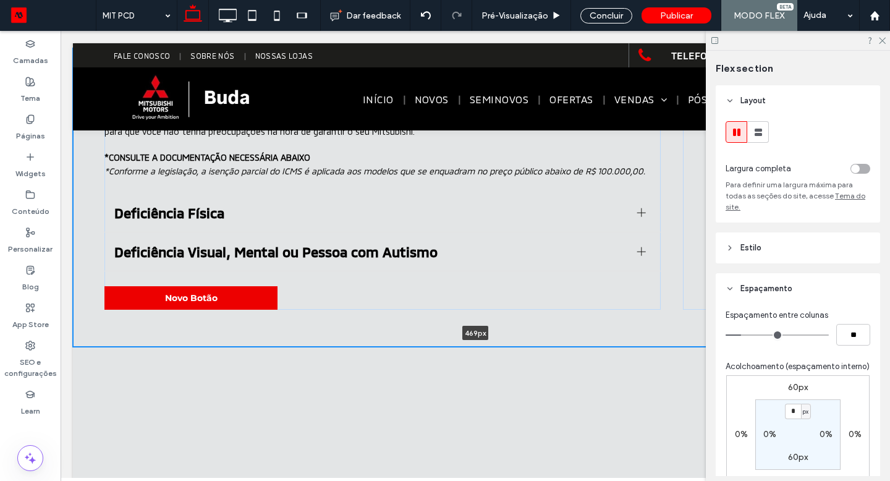
drag, startPoint x: 187, startPoint y: 372, endPoint x: 188, endPoint y: 334, distance: 38.3
click at [188, 334] on div "C ONFORTO E SEGURANÇA EM CONDIÇÕES ESPECIAIS A legislação atual assegura que pe…" at bounding box center [475, 197] width 804 height 298
type input "***"
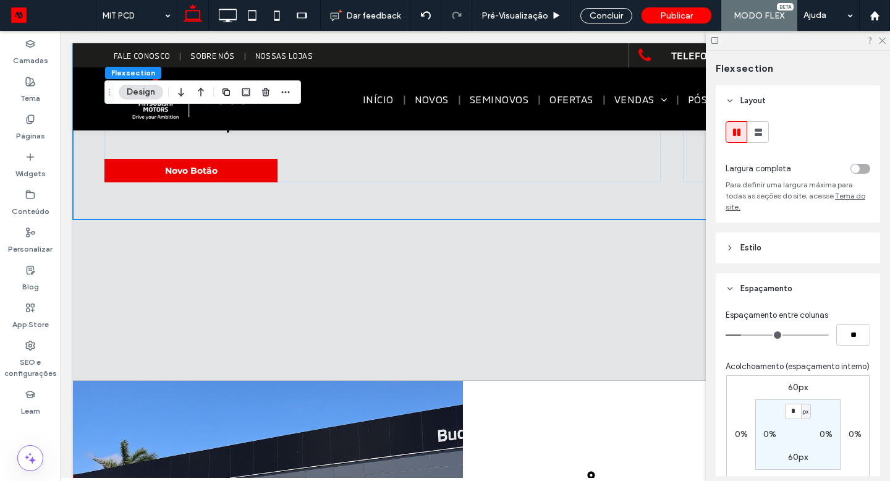
scroll to position [534, 0]
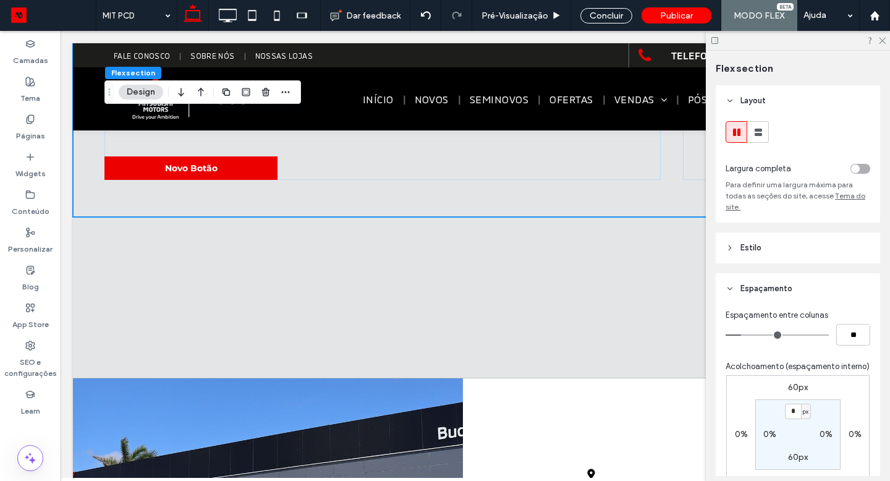
click at [793, 452] on label "60px" at bounding box center [798, 457] width 20 height 11
type input "**"
type input "*"
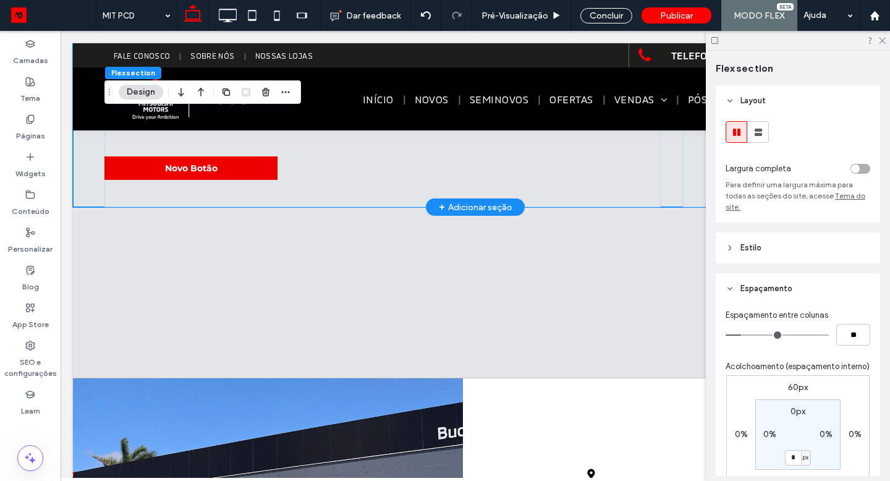
click at [95, 188] on div "C ONFORTO E SEGURANÇA EM CONDIÇÕES ESPECIAIS A legislação atual assegura que pe…" at bounding box center [475, 62] width 804 height 289
click at [134, 190] on div "C ONFORTO E SEGURANÇA EM CONDIÇÕES ESPECIAIS A legislação atual assegura que pe…" at bounding box center [382, 62] width 556 height 289
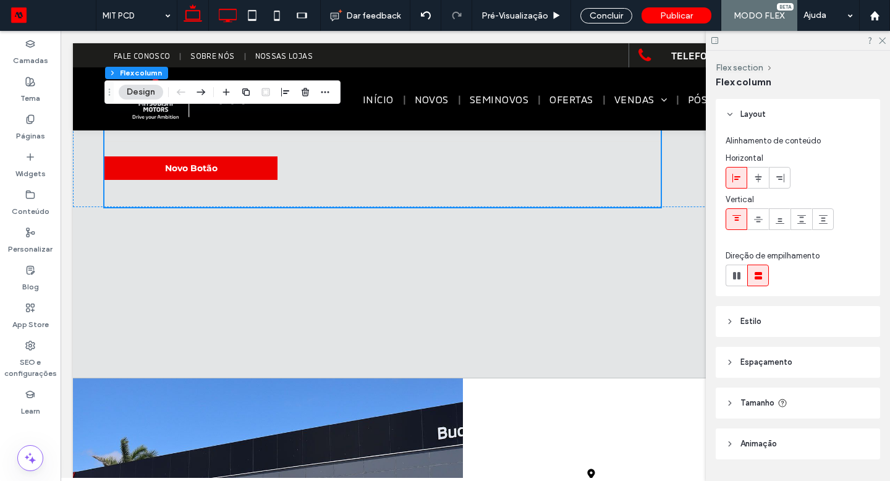
click at [230, 10] on use at bounding box center [228, 16] width 18 height 14
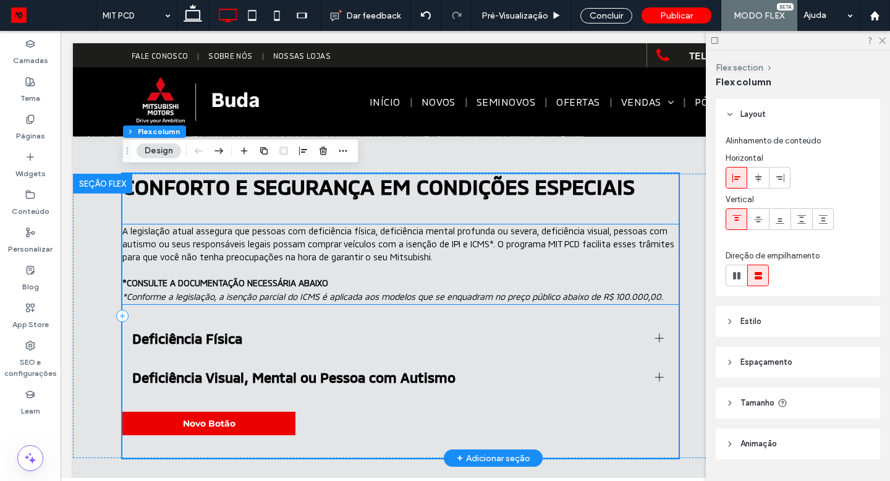
scroll to position [347, 0]
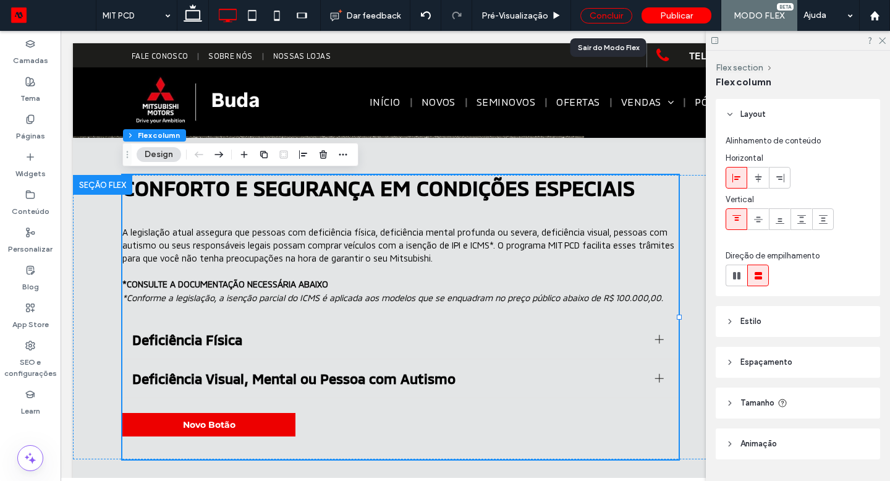
click at [621, 17] on div "Concluir" at bounding box center [606, 15] width 52 height 15
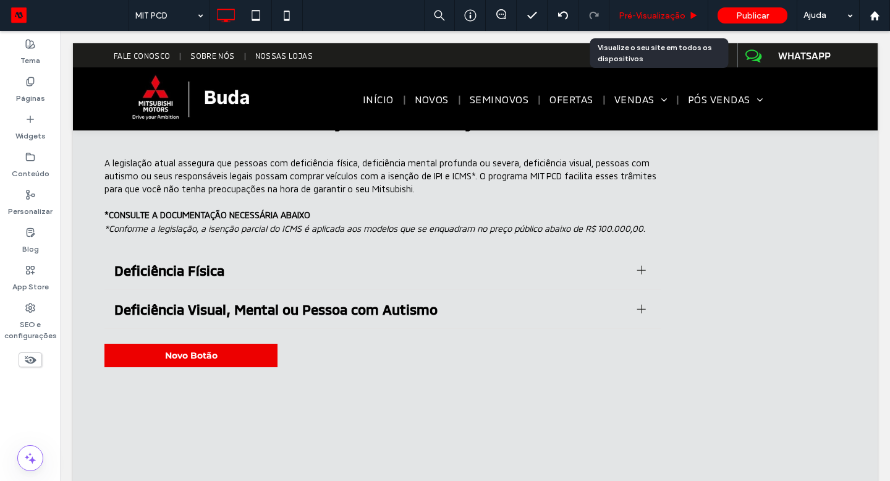
click at [639, 15] on span "Pré-Visualizaçāo" at bounding box center [651, 16] width 67 height 11
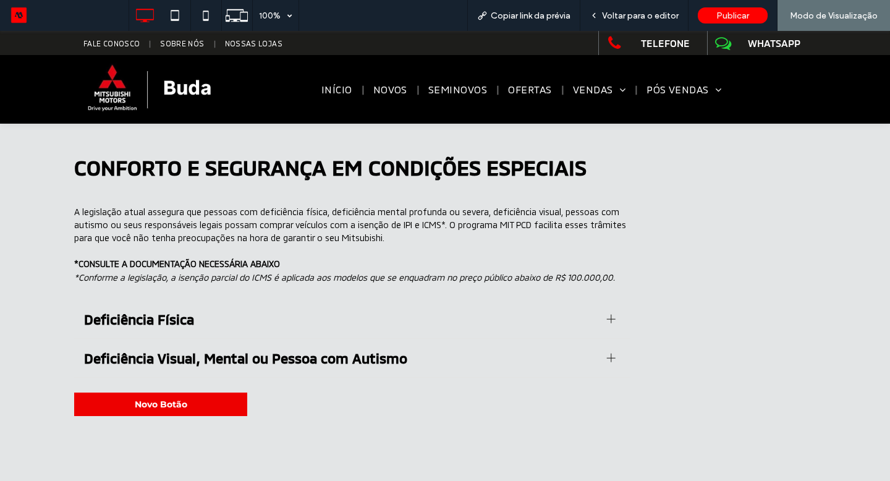
scroll to position [358, 0]
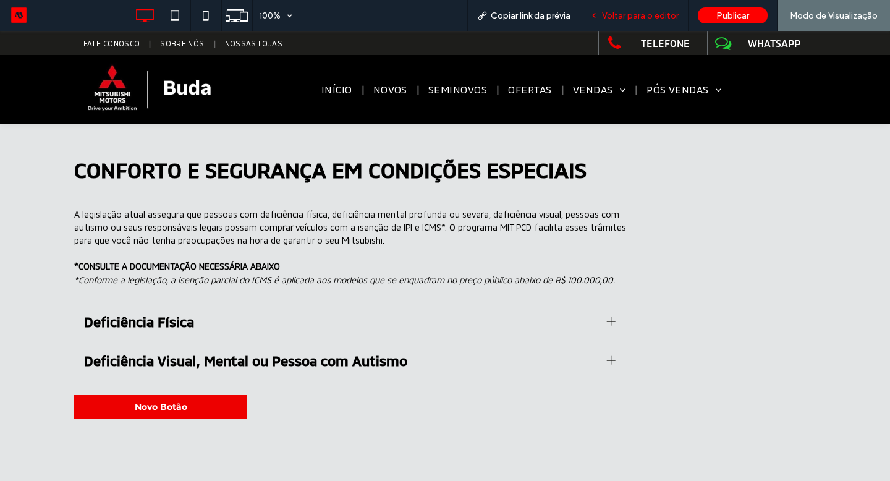
click at [615, 20] on div "Voltar para o editor" at bounding box center [634, 15] width 108 height 31
click at [623, 13] on span "Voltar para o editor" at bounding box center [640, 16] width 77 height 11
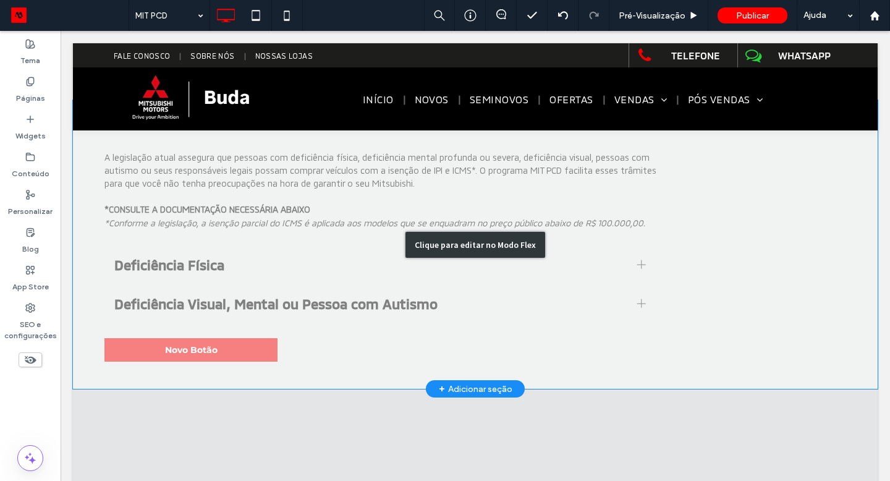
click at [241, 347] on div "Clique para editar no Modo Flex" at bounding box center [475, 244] width 804 height 289
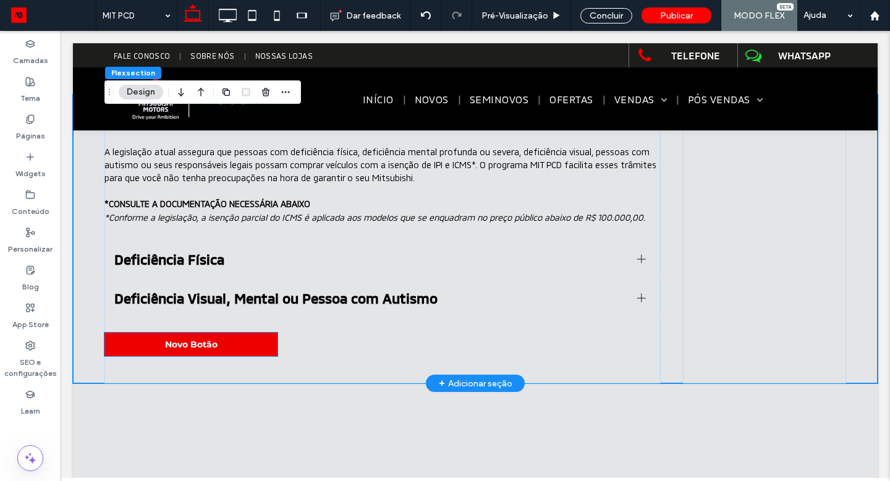
scroll to position [353, 0]
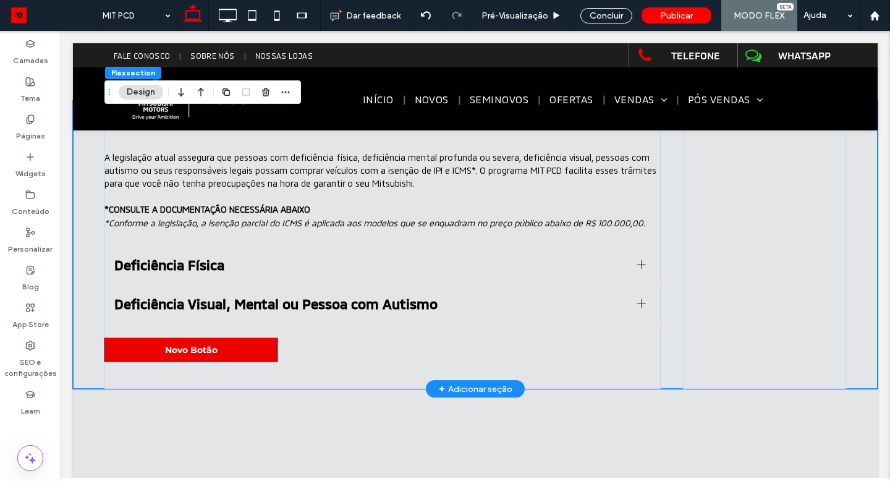
click at [241, 347] on link "Novo Botão" at bounding box center [190, 349] width 173 height 23
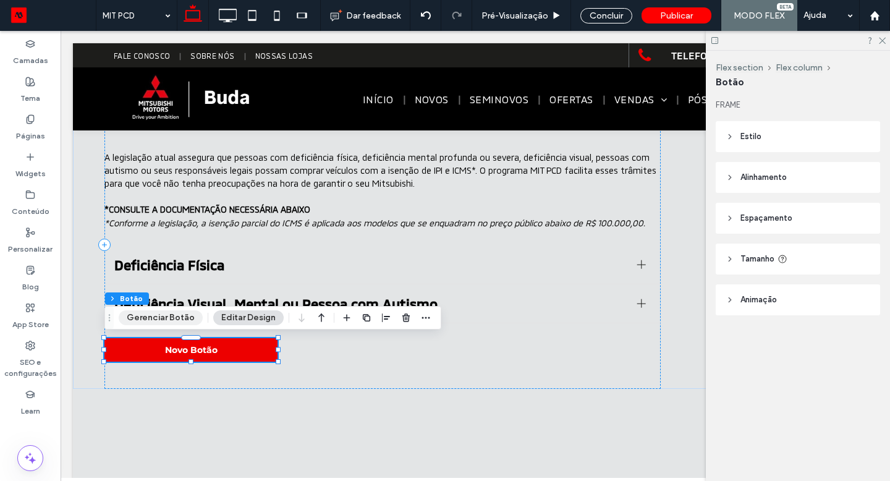
click at [172, 319] on button "Gerenciar Botão" at bounding box center [161, 317] width 84 height 15
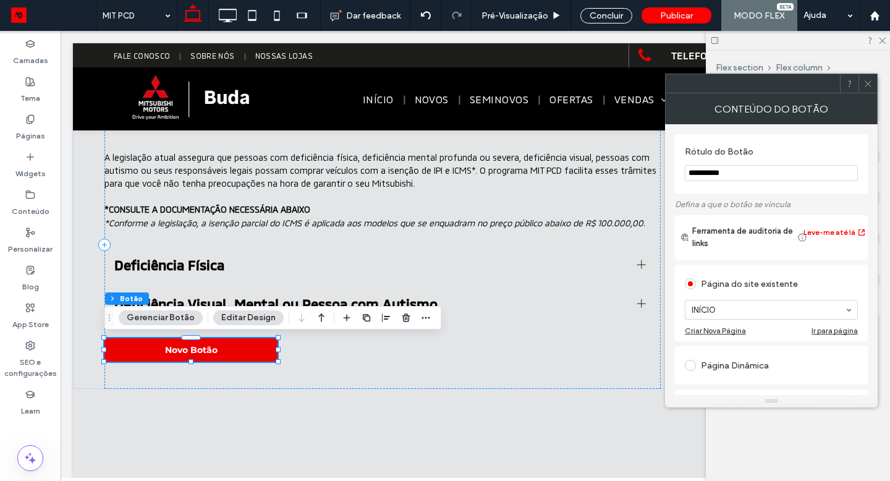
scroll to position [70, 0]
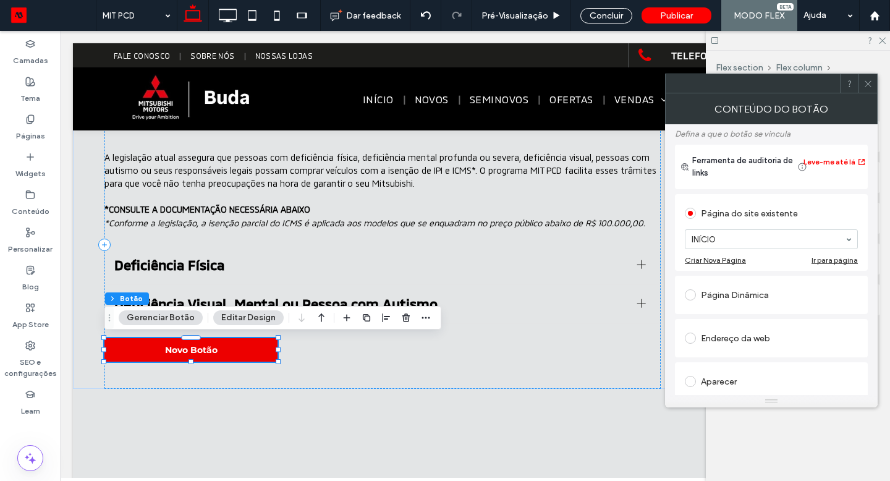
click at [738, 347] on div "Endereço da web" at bounding box center [771, 338] width 173 height 20
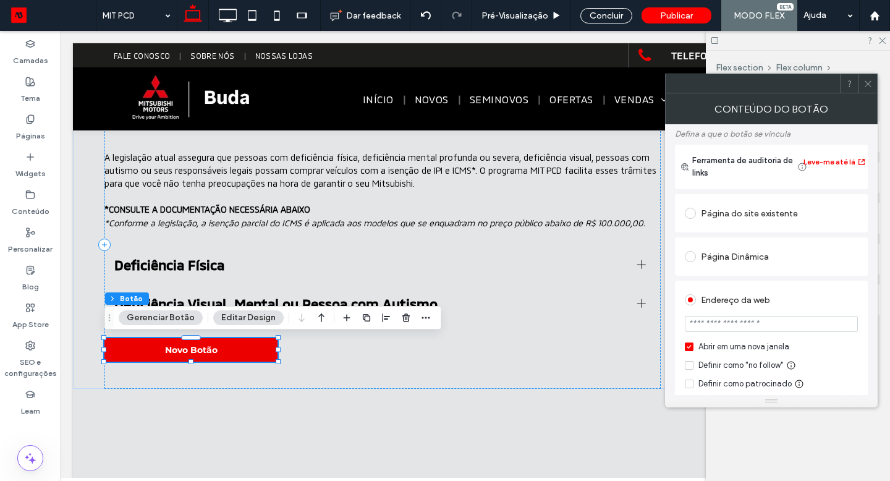
click at [740, 332] on input "url" at bounding box center [771, 324] width 173 height 16
paste input "**********"
type input "**********"
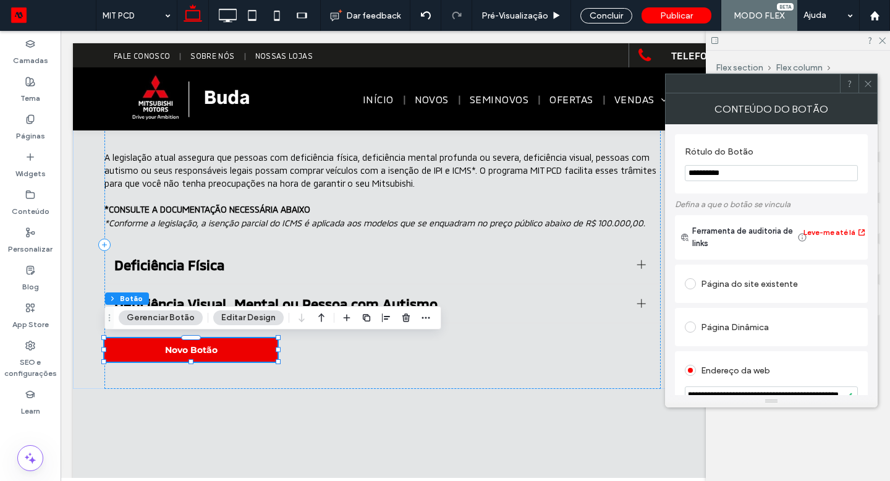
scroll to position [0, 0]
drag, startPoint x: 759, startPoint y: 169, endPoint x: 668, endPoint y: 164, distance: 91.0
click at [668, 164] on div "**********" at bounding box center [771, 259] width 213 height 271
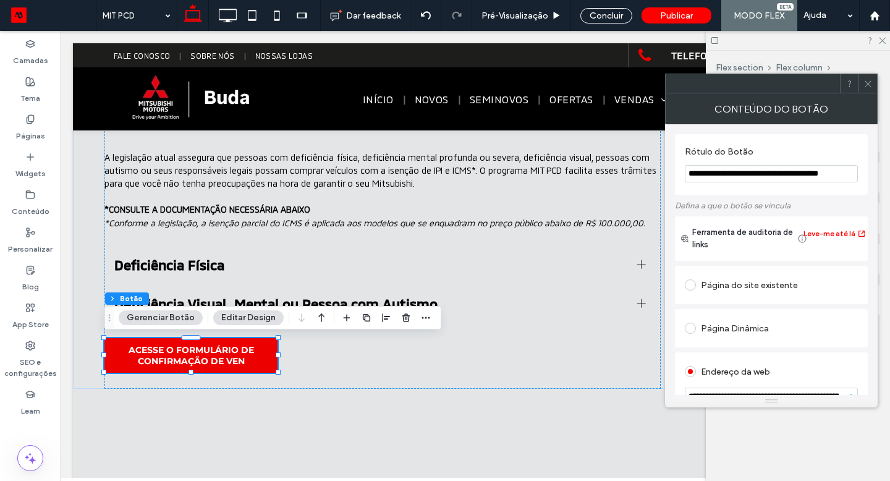
type input "**********"
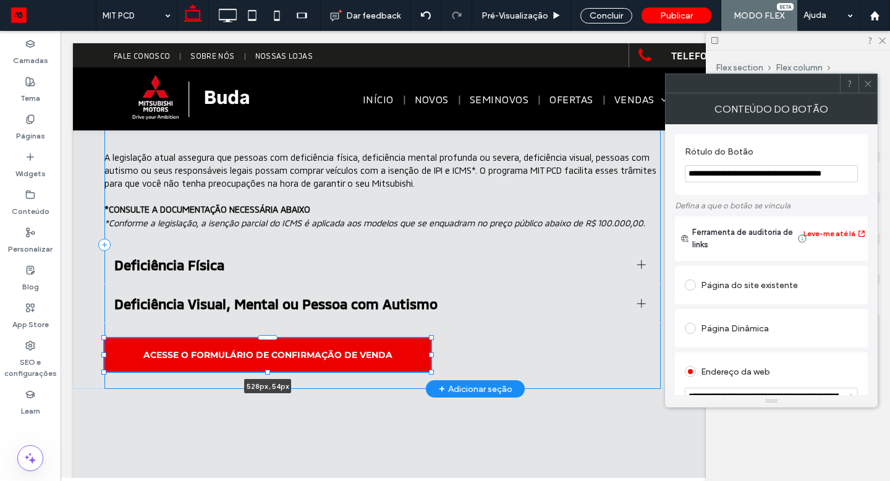
drag, startPoint x: 279, startPoint y: 355, endPoint x: 432, endPoint y: 350, distance: 153.3
click at [432, 350] on div "C ONFORTO E SEGURANÇA EM CONDIÇÕES ESPECIAIS A legislação atual assegura que pe…" at bounding box center [474, 244] width 741 height 289
type input "***"
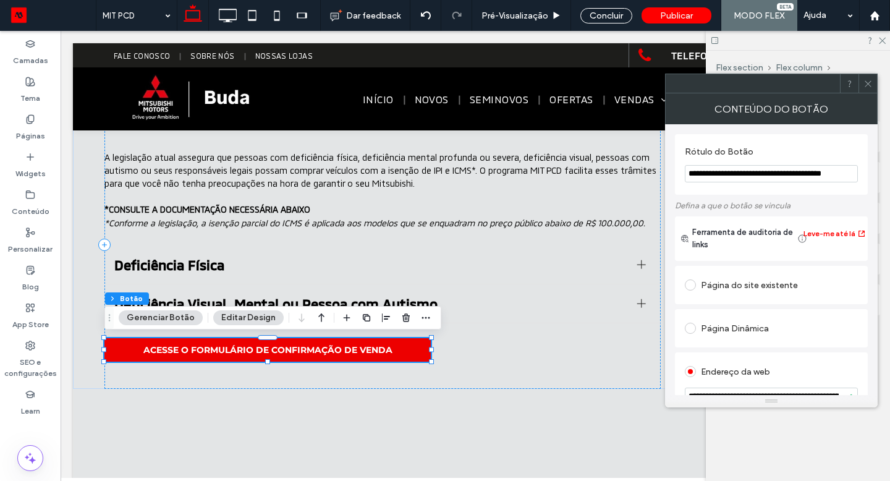
type input "**********"
click at [871, 84] on icon at bounding box center [867, 83] width 9 height 9
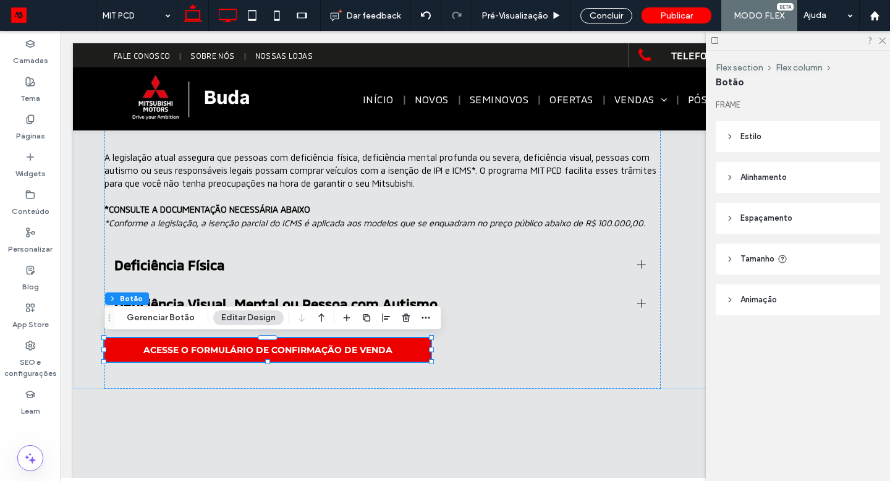
click at [236, 15] on icon at bounding box center [227, 15] width 25 height 25
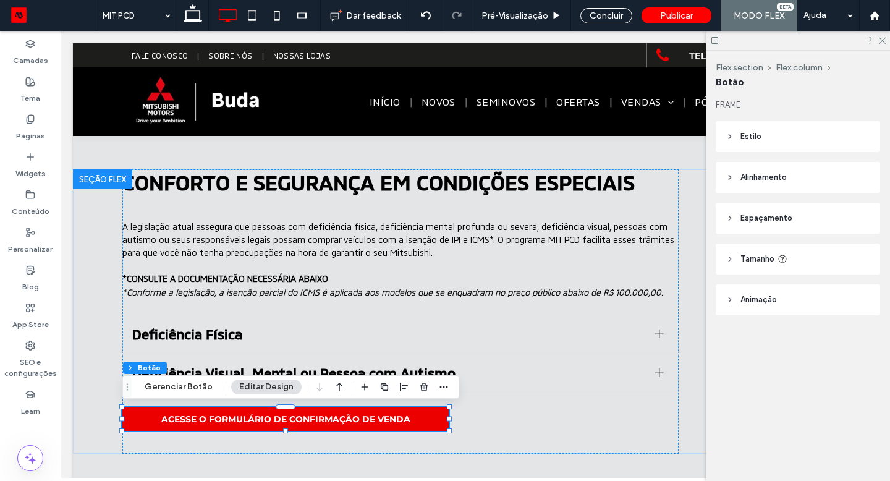
click at [748, 256] on span "Tamanho" at bounding box center [757, 259] width 34 height 12
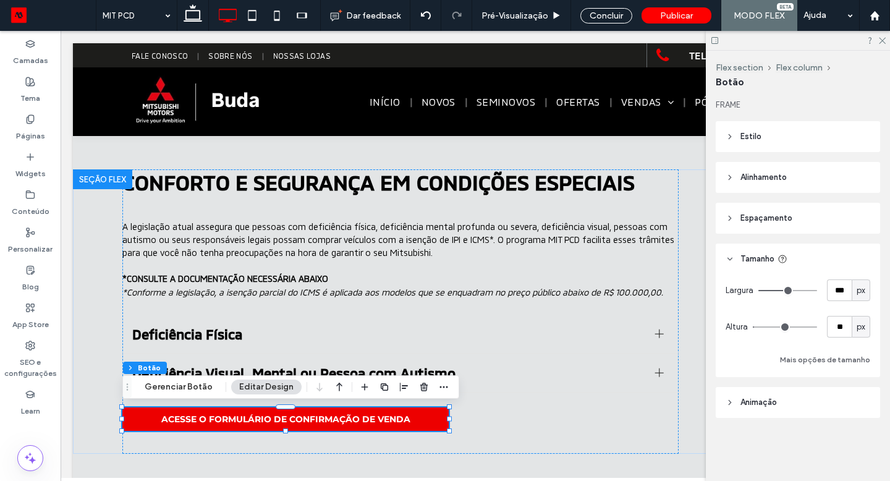
click at [866, 328] on div "px" at bounding box center [860, 327] width 12 height 12
click at [861, 434] on span "A" at bounding box center [860, 435] width 5 height 12
type input "*"
click at [861, 289] on span "px" at bounding box center [860, 290] width 9 height 12
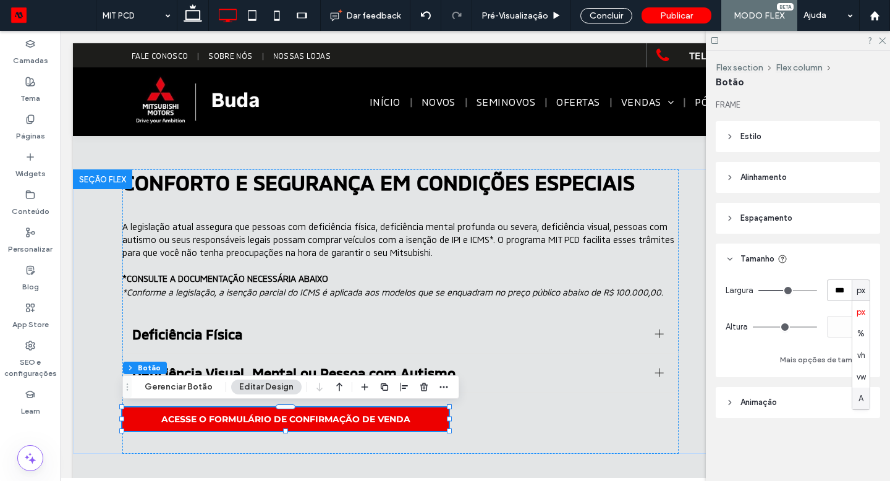
click at [863, 398] on div "A" at bounding box center [860, 398] width 17 height 22
type input "*"
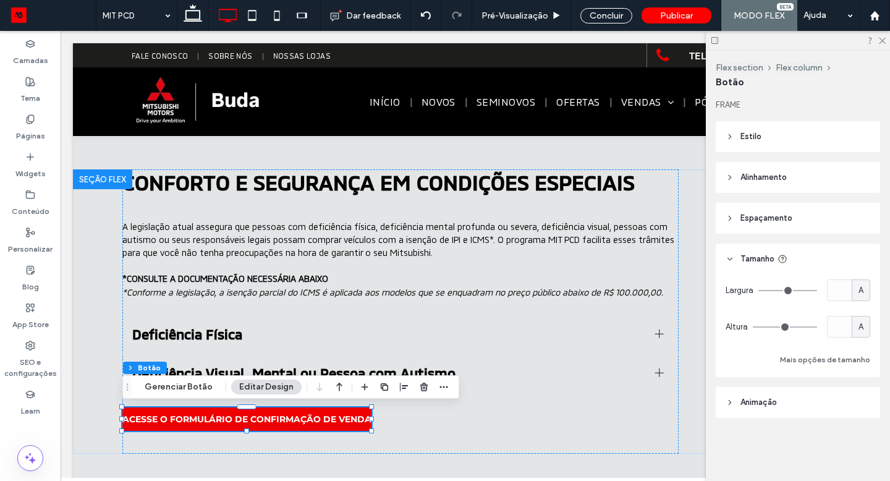
click at [859, 289] on span "A" at bounding box center [860, 290] width 5 height 12
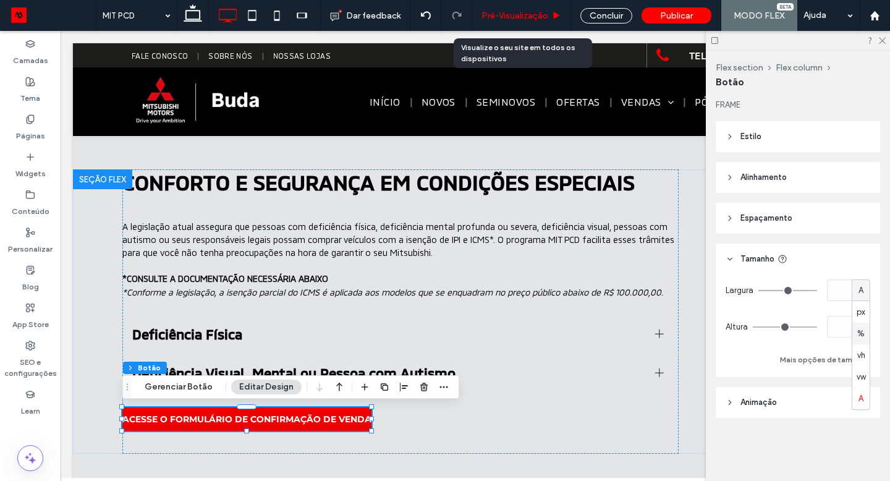
click at [557, 13] on use at bounding box center [557, 15] width 6 height 7
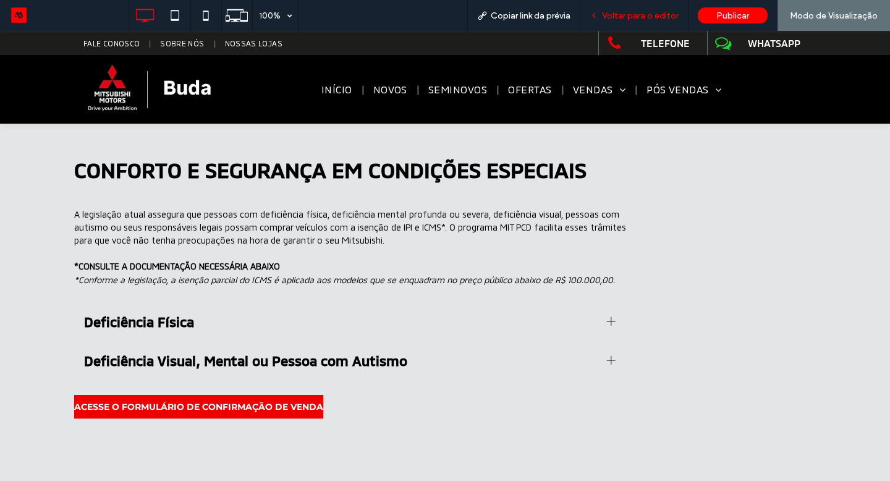
click at [632, 23] on div "Voltar para o editor" at bounding box center [634, 15] width 108 height 31
click at [639, 9] on div "Voltar para o editor" at bounding box center [634, 15] width 108 height 31
click at [641, 15] on span "Voltar para o editor" at bounding box center [640, 16] width 77 height 11
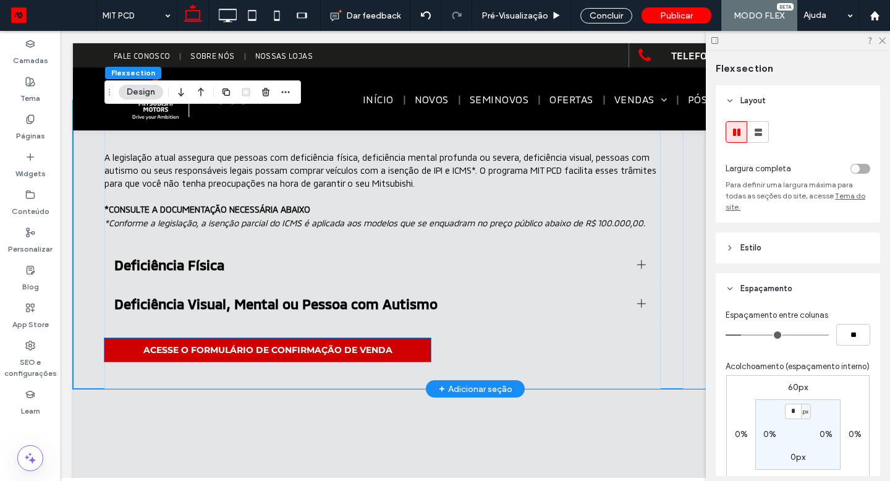
click at [399, 353] on link "ACESSE O FORMULÁRIO DE CONFIRMAÇÃO DE VENDA" at bounding box center [267, 349] width 326 height 23
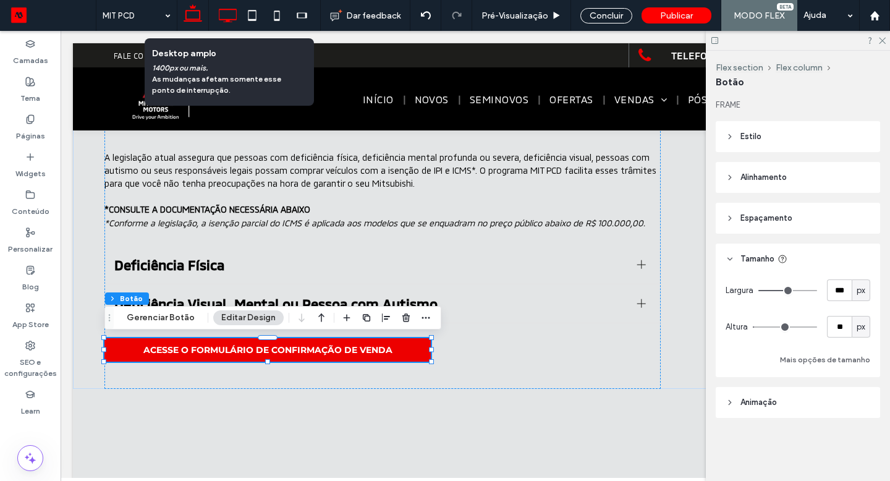
click at [225, 6] on icon at bounding box center [227, 15] width 25 height 25
type input "*"
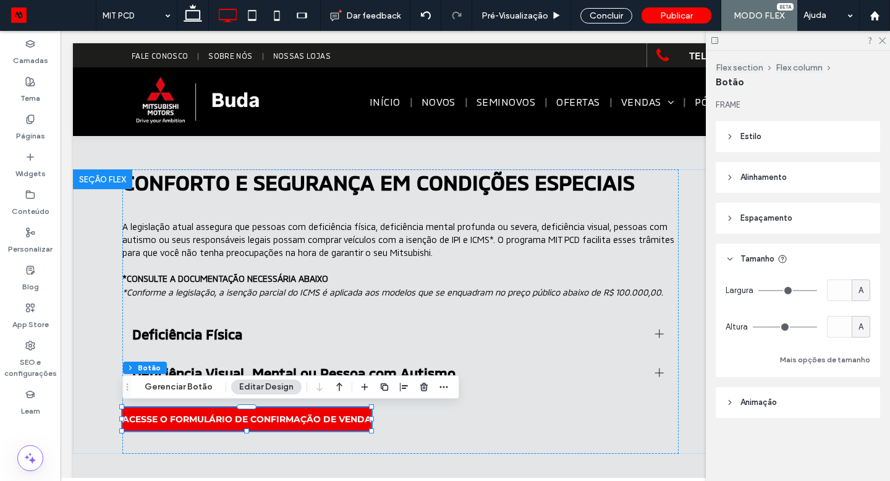
click at [865, 287] on div "A" at bounding box center [860, 290] width 12 height 12
click at [861, 312] on span "px" at bounding box center [860, 312] width 9 height 12
type input "***"
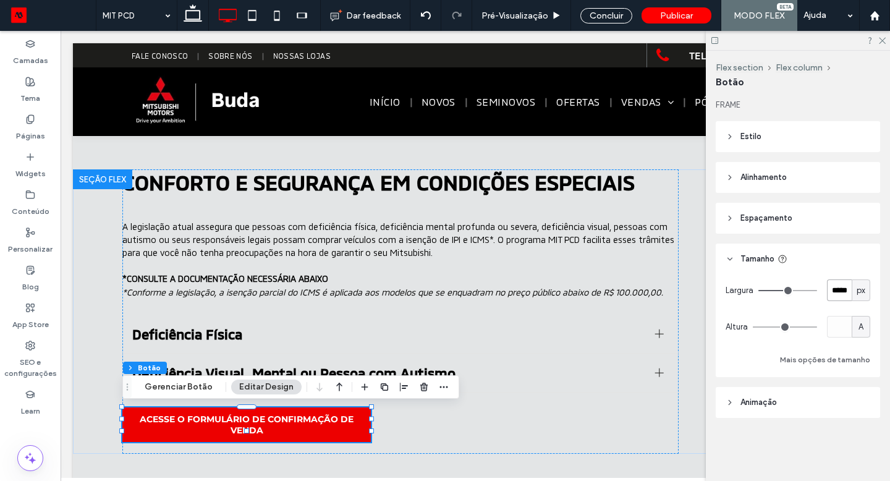
click at [845, 292] on input "*****" at bounding box center [839, 290] width 25 height 22
type input "***"
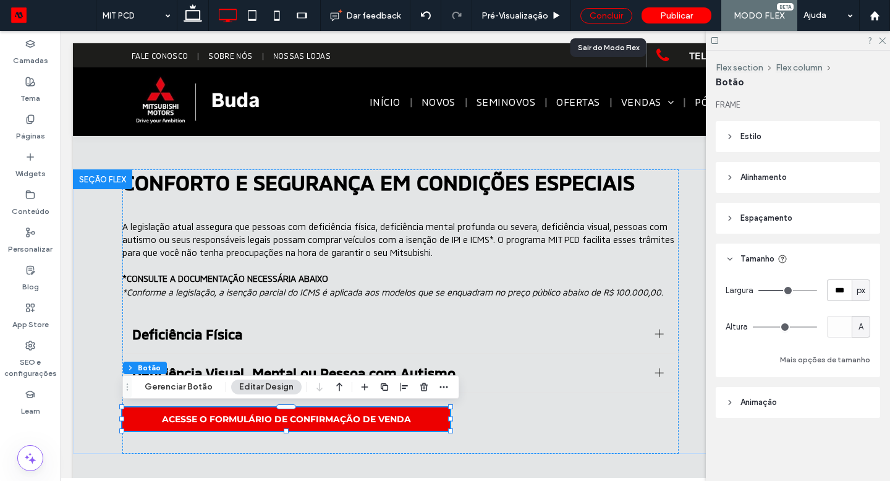
click at [612, 18] on div "Concluir" at bounding box center [606, 15] width 52 height 15
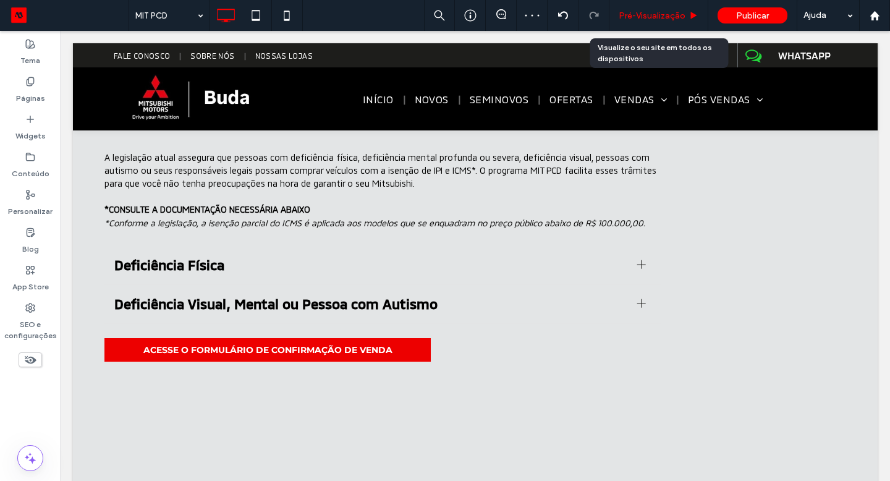
click at [630, 19] on span "Pré-Visualizaçāo" at bounding box center [651, 16] width 67 height 11
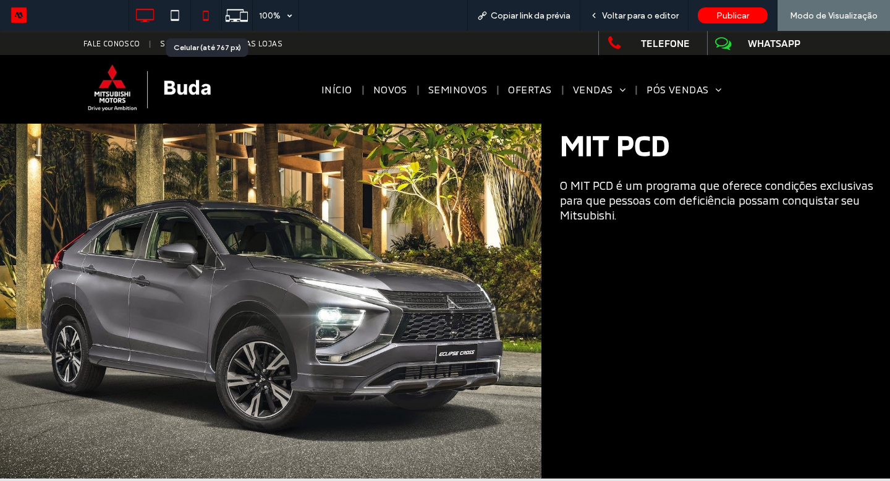
click at [213, 19] on icon at bounding box center [205, 15] width 25 height 25
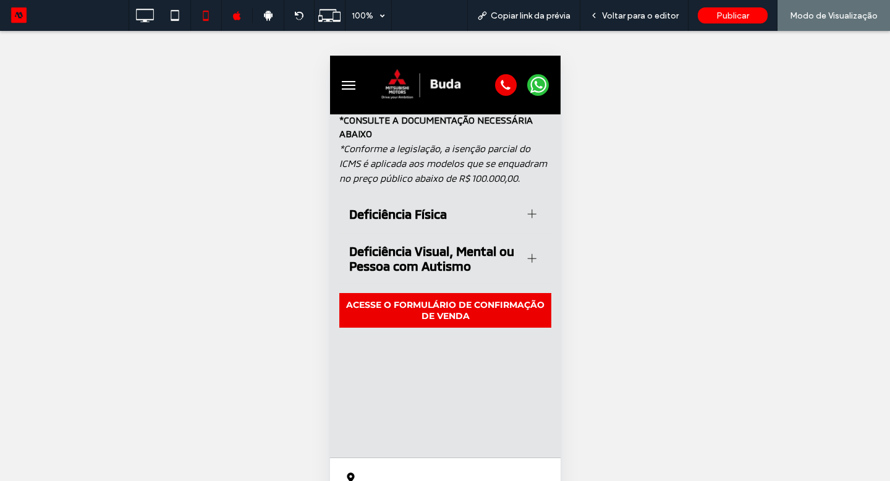
scroll to position [453, 0]
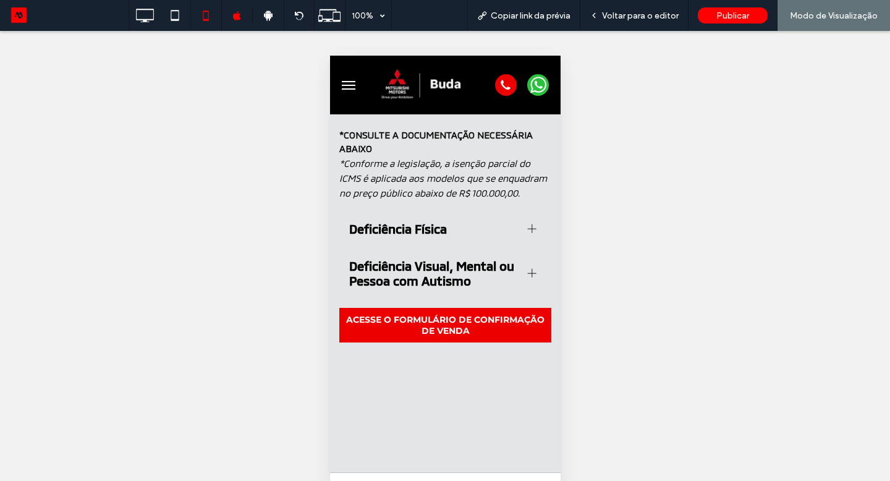
click at [532, 274] on div at bounding box center [531, 273] width 9 height 9
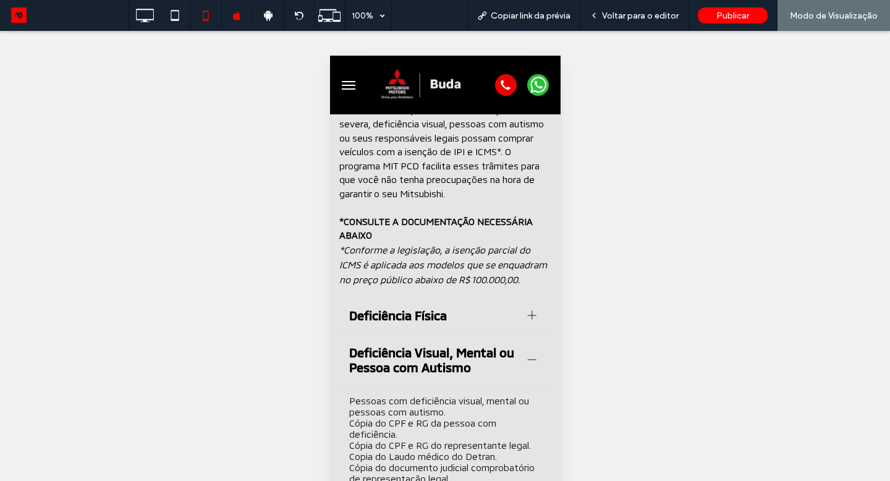
scroll to position [365, 0]
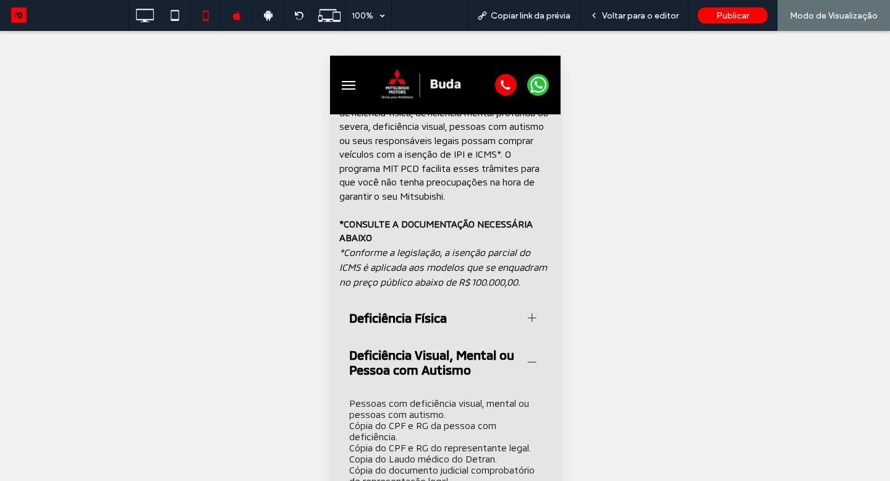
click at [528, 356] on div at bounding box center [531, 362] width 19 height 19
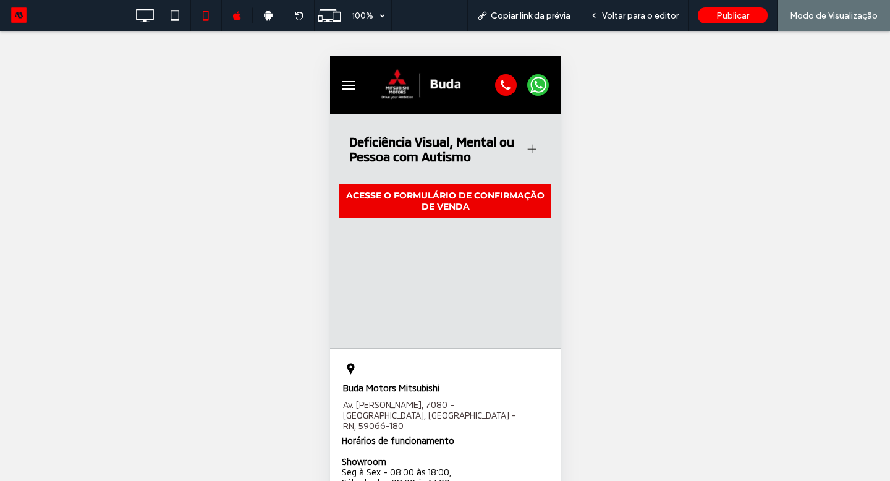
scroll to position [597, 0]
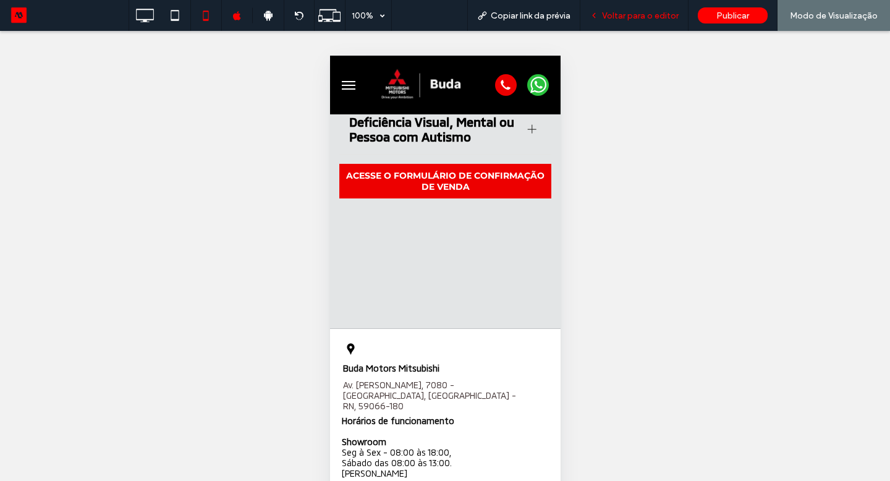
click at [639, 16] on span "Voltar para o editor" at bounding box center [640, 16] width 77 height 11
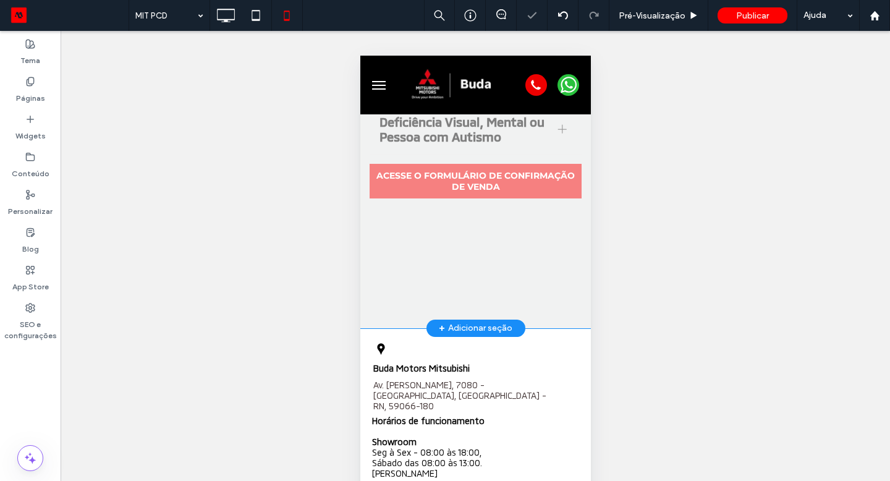
click at [507, 247] on div "Clique para editar no Modo Flex" at bounding box center [475, 53] width 230 height 550
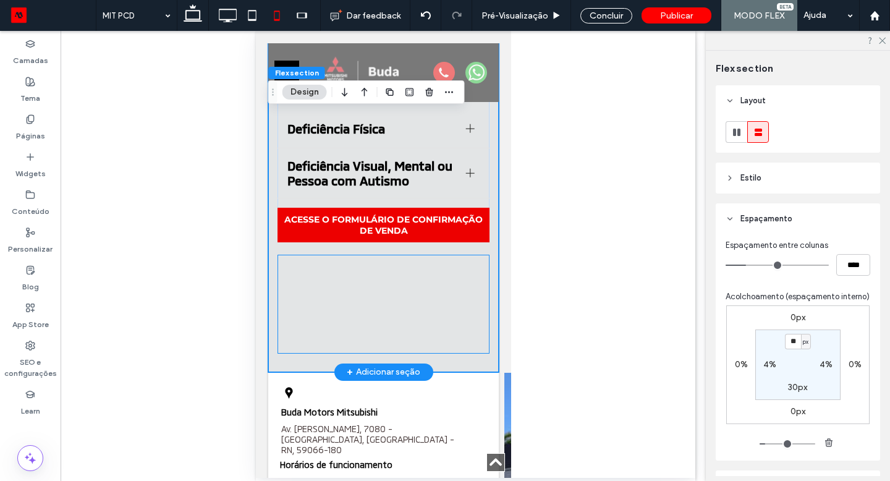
click at [348, 316] on div at bounding box center [383, 304] width 212 height 99
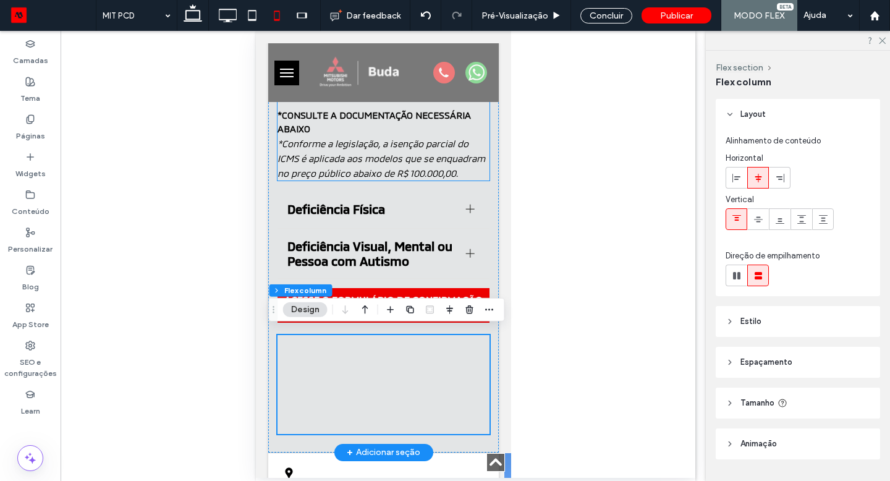
scroll to position [465, 0]
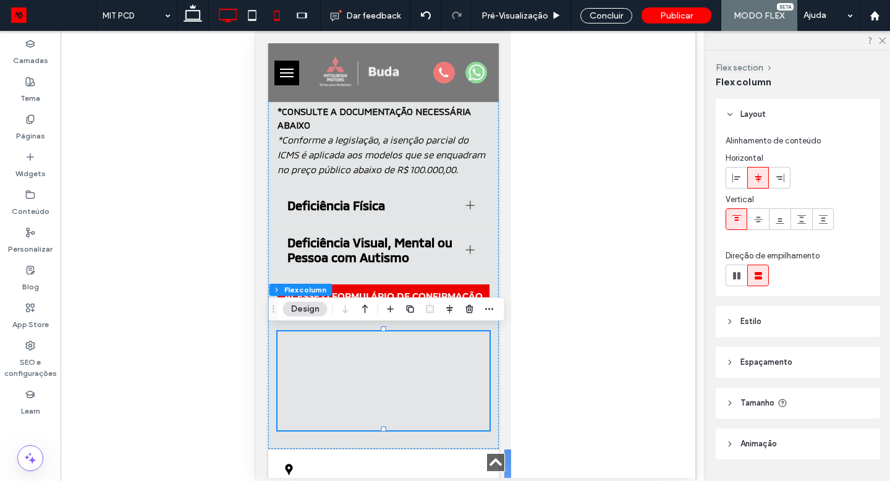
click at [226, 17] on icon at bounding box center [227, 15] width 25 height 25
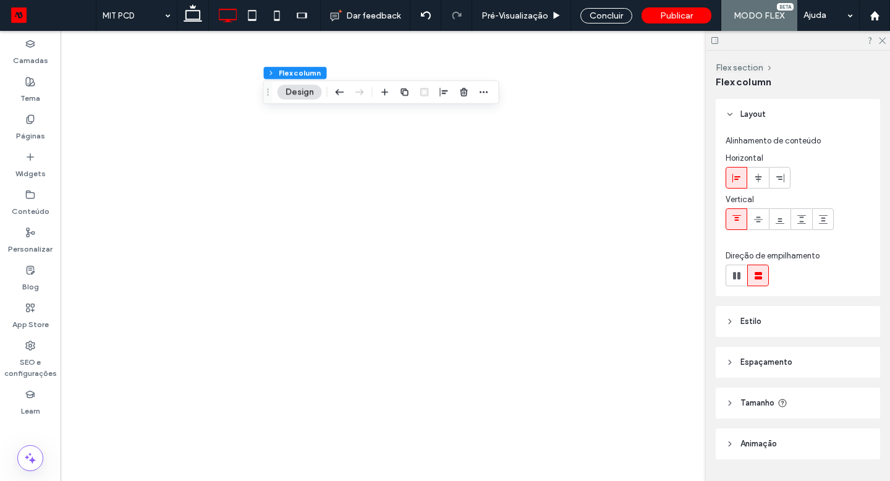
type input "**"
type input "***"
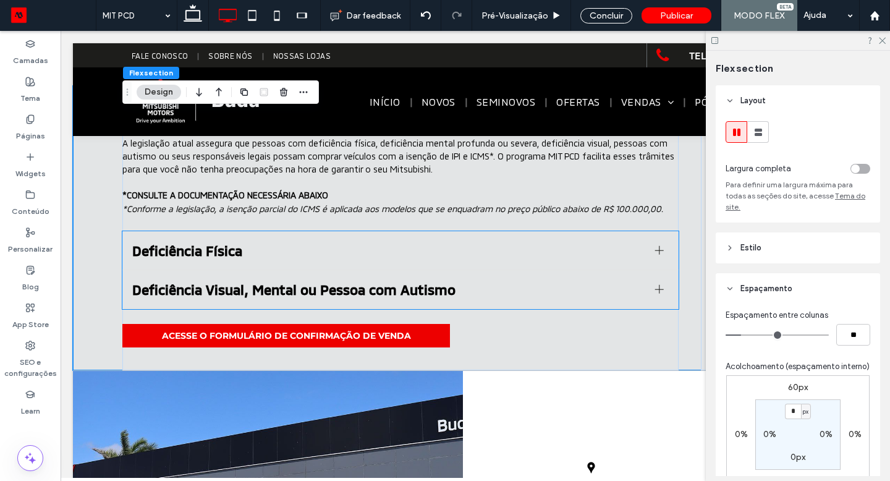
scroll to position [445, 0]
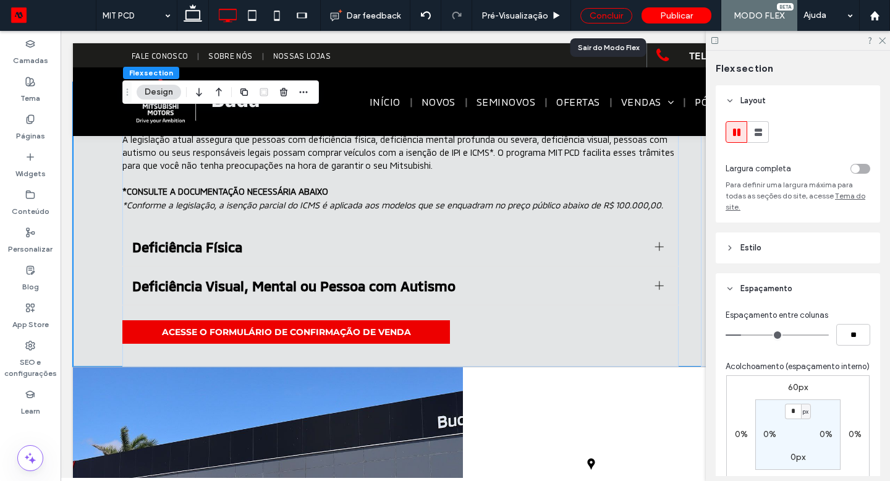
click at [605, 19] on div "Concluir" at bounding box center [606, 15] width 52 height 15
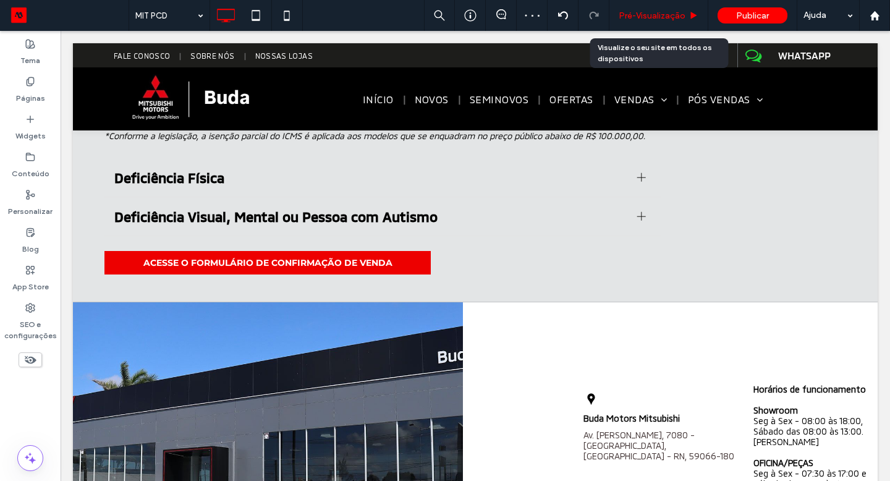
click at [634, 11] on span "Pré-Visualizaçāo" at bounding box center [651, 16] width 67 height 11
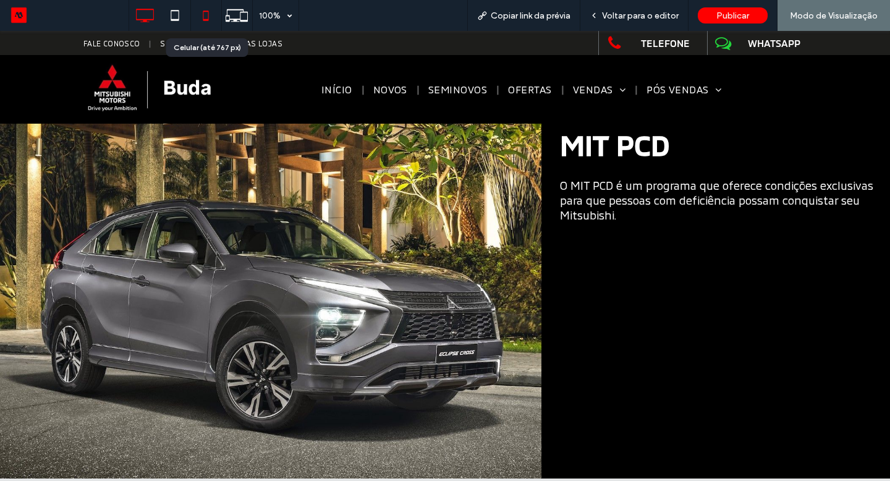
click at [198, 23] on icon at bounding box center [205, 15] width 25 height 25
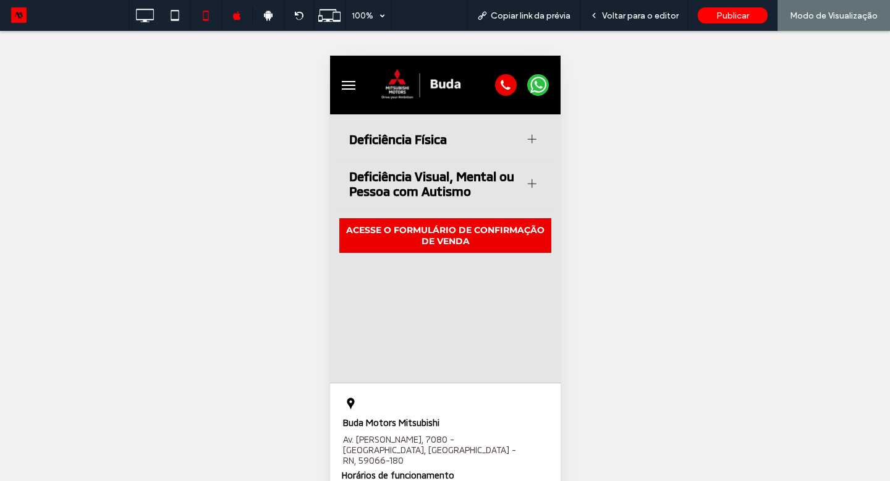
scroll to position [508, 0]
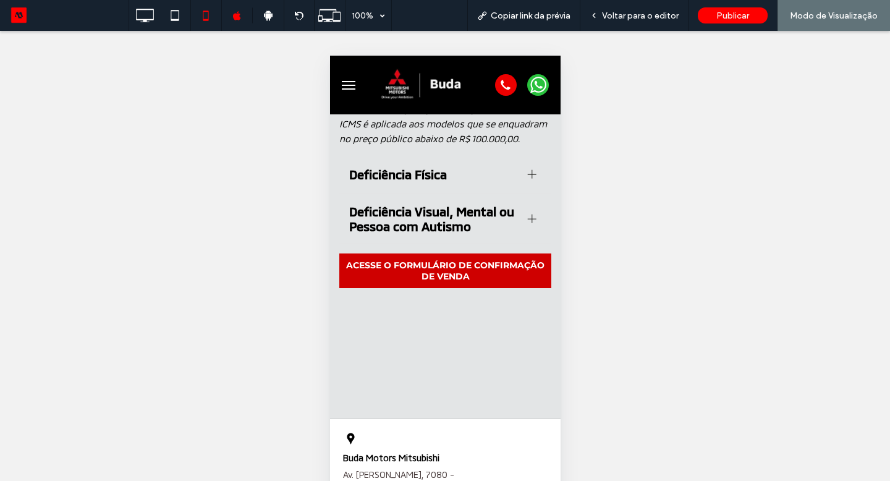
click at [437, 266] on span "ACESSE O FORMULÁRIO DE CONFIRMAÇÃO DE VENDA" at bounding box center [445, 270] width 212 height 22
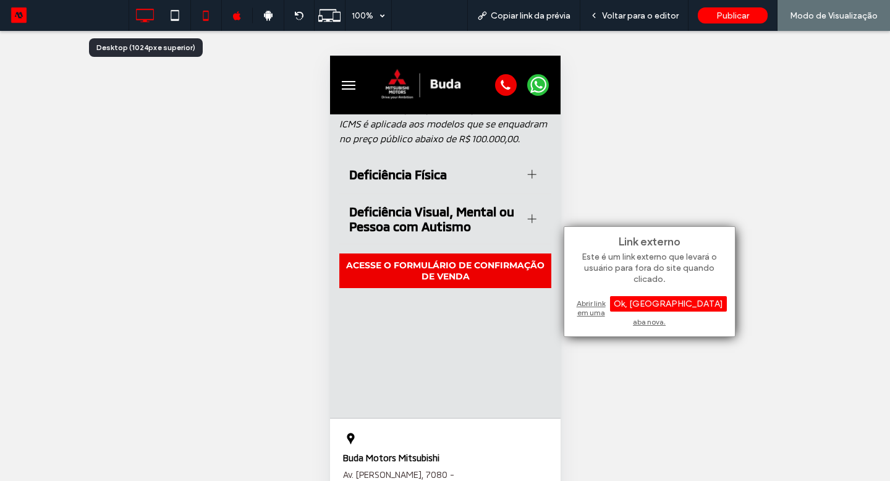
click at [152, 17] on icon at bounding box center [144, 15] width 25 height 25
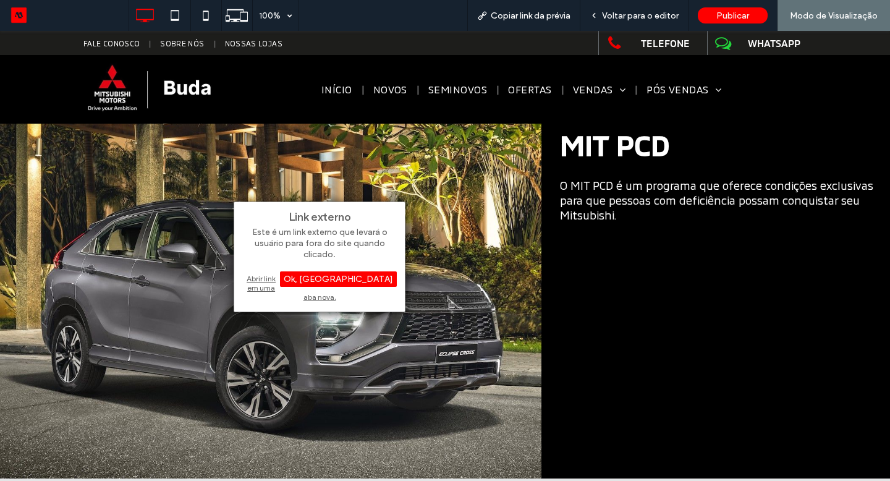
scroll to position [0, 0]
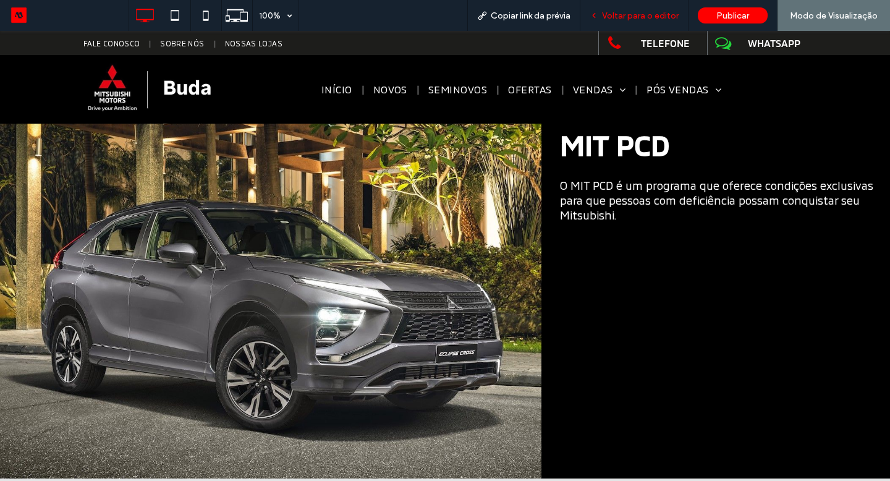
click at [617, 11] on span "Voltar para o editor" at bounding box center [640, 16] width 77 height 11
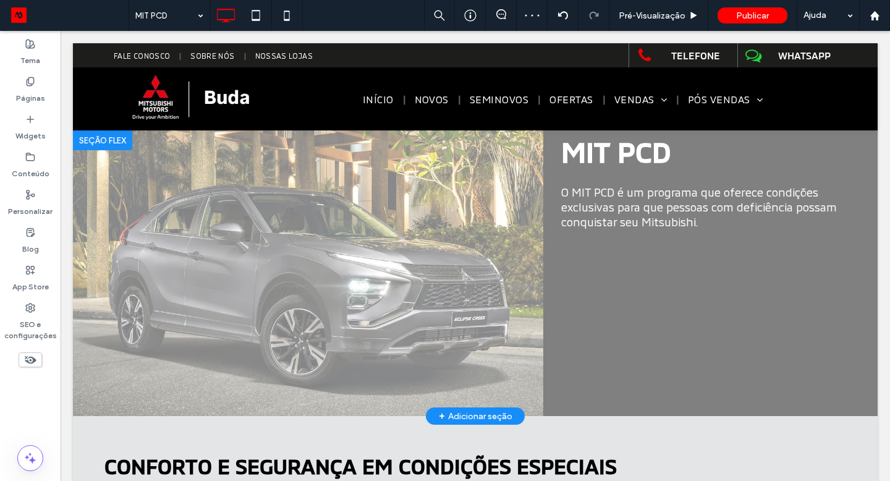
click at [485, 410] on div "+ Adicionar seção" at bounding box center [476, 416] width 74 height 14
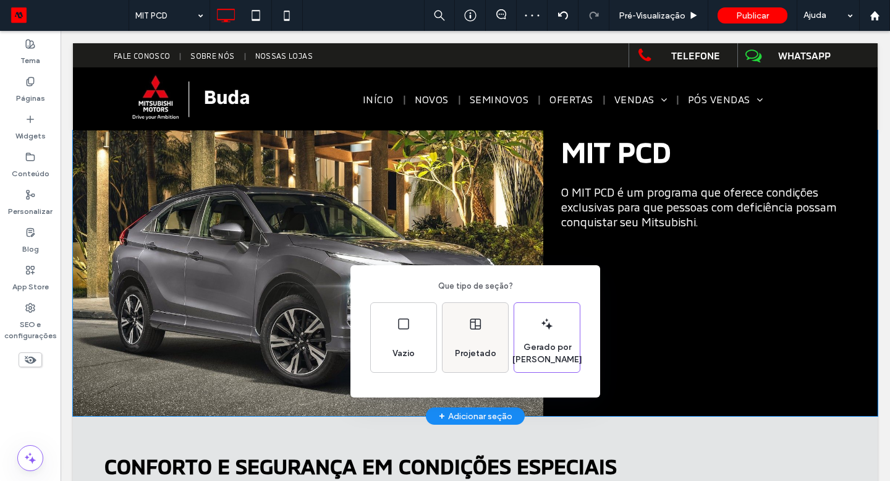
click at [483, 335] on div "Projetado" at bounding box center [474, 337] width 65 height 69
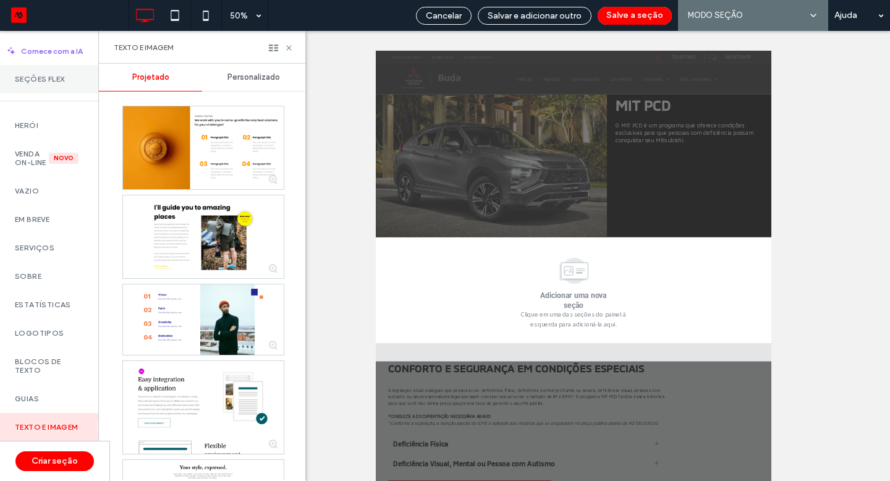
click at [47, 69] on div "Seções Flex" at bounding box center [49, 79] width 98 height 28
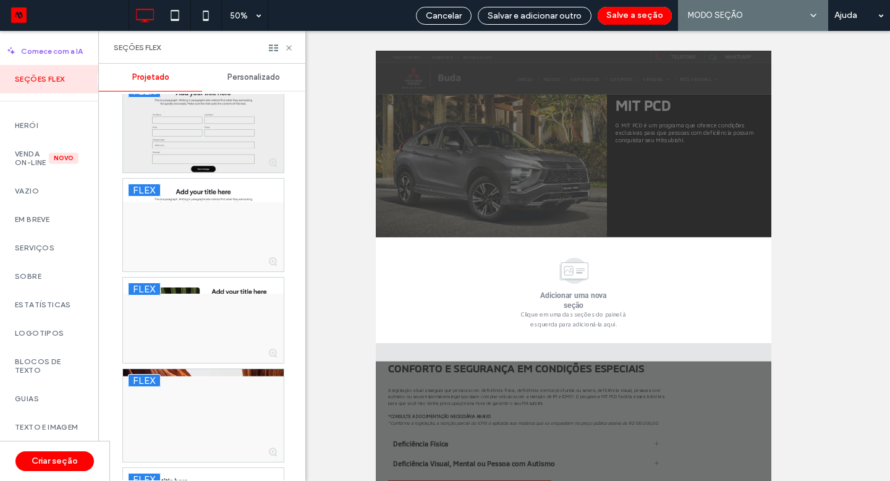
scroll to position [743, 0]
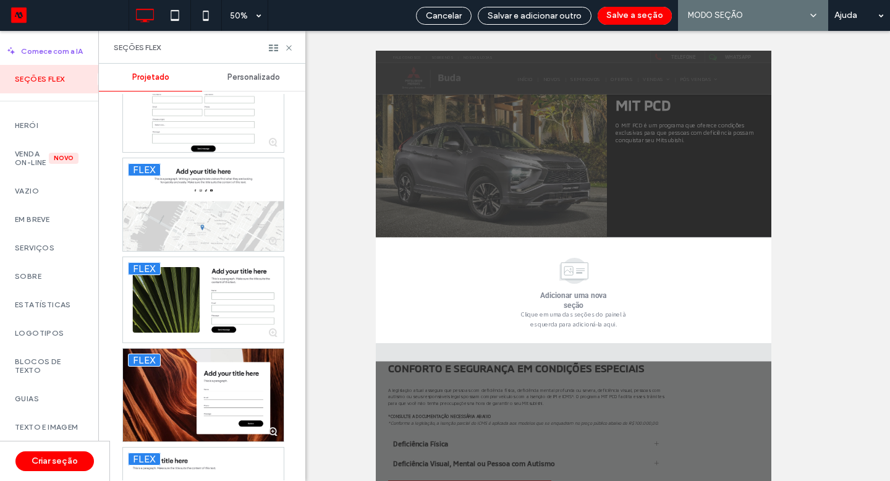
click at [240, 74] on span "Personalizado" at bounding box center [253, 77] width 53 height 10
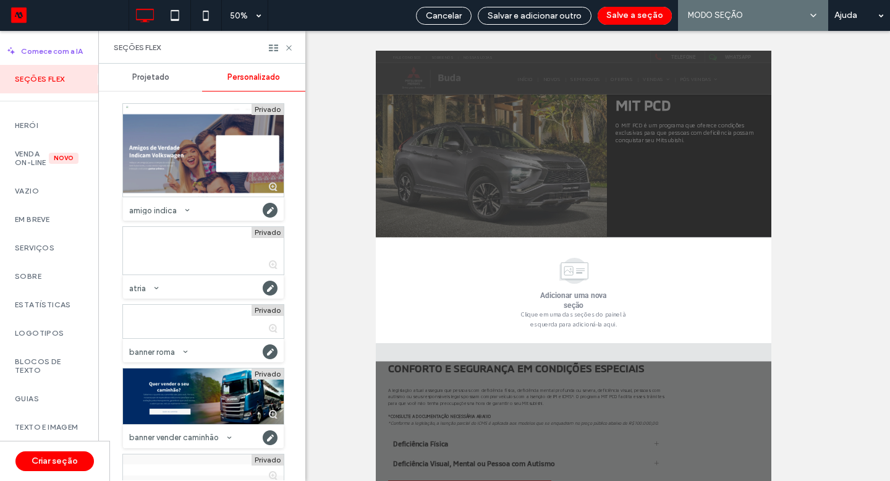
scroll to position [0, 0]
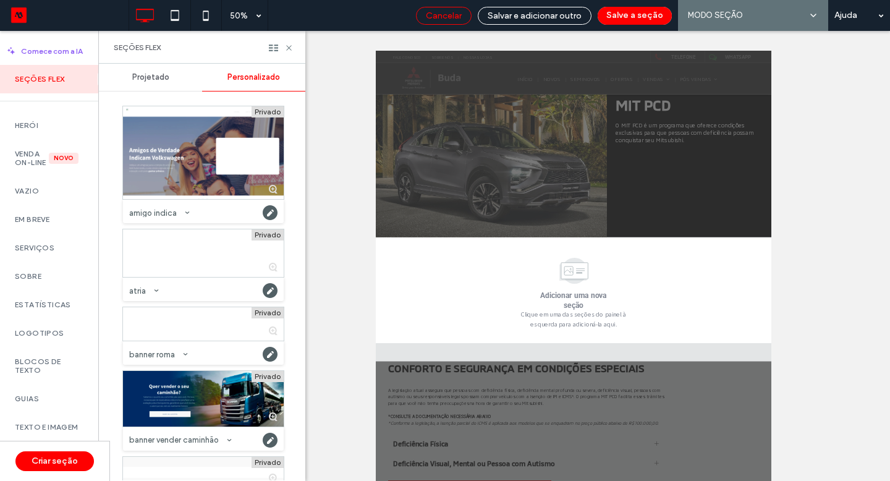
click at [452, 11] on span "Cancelar" at bounding box center [444, 16] width 36 height 11
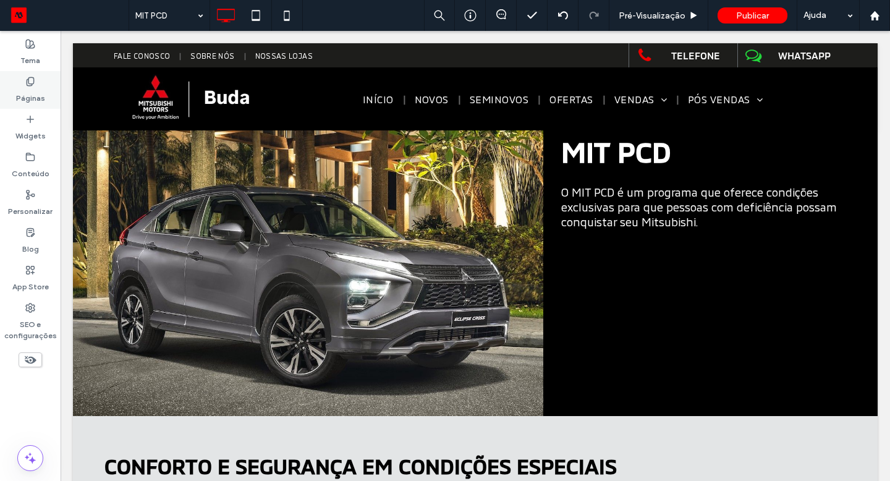
click at [30, 90] on label "Páginas" at bounding box center [30, 94] width 29 height 17
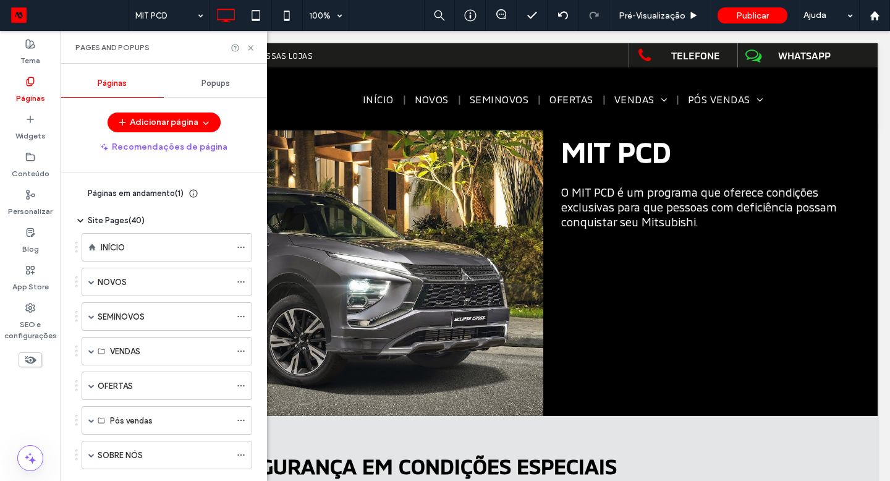
scroll to position [187, 0]
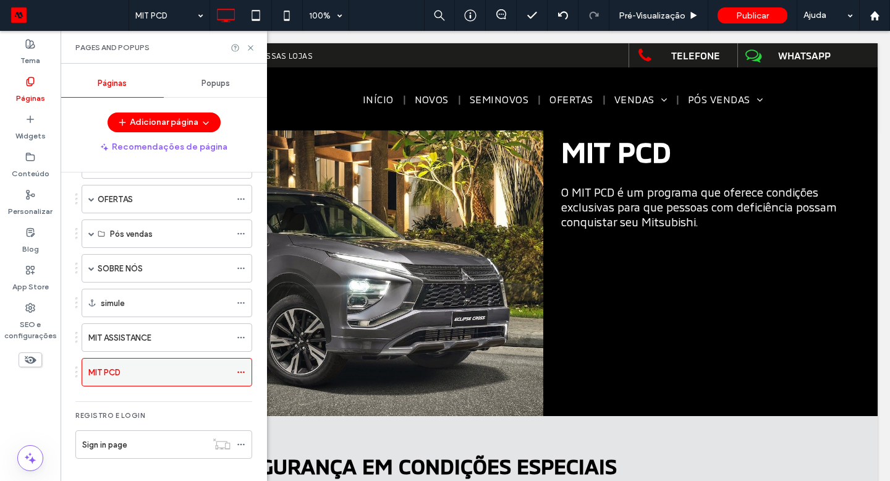
click at [240, 371] on icon at bounding box center [241, 372] width 9 height 9
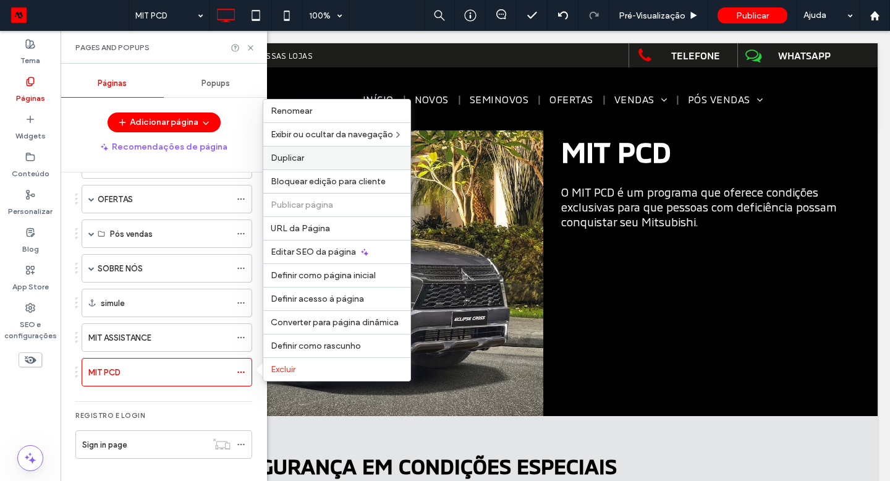
click at [323, 161] on label "Duplicar" at bounding box center [337, 158] width 132 height 11
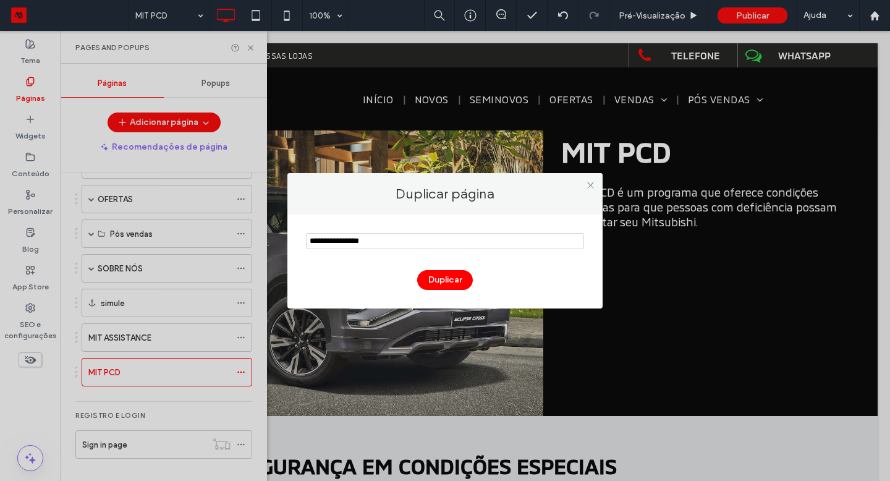
drag, startPoint x: 359, startPoint y: 245, endPoint x: 381, endPoint y: 245, distance: 21.6
click at [381, 245] on input "notEmpty" at bounding box center [445, 241] width 278 height 16
click at [345, 245] on input "notEmpty" at bounding box center [445, 241] width 278 height 16
drag, startPoint x: 345, startPoint y: 245, endPoint x: 311, endPoint y: 245, distance: 33.4
click at [311, 245] on input "notEmpty" at bounding box center [445, 241] width 278 height 16
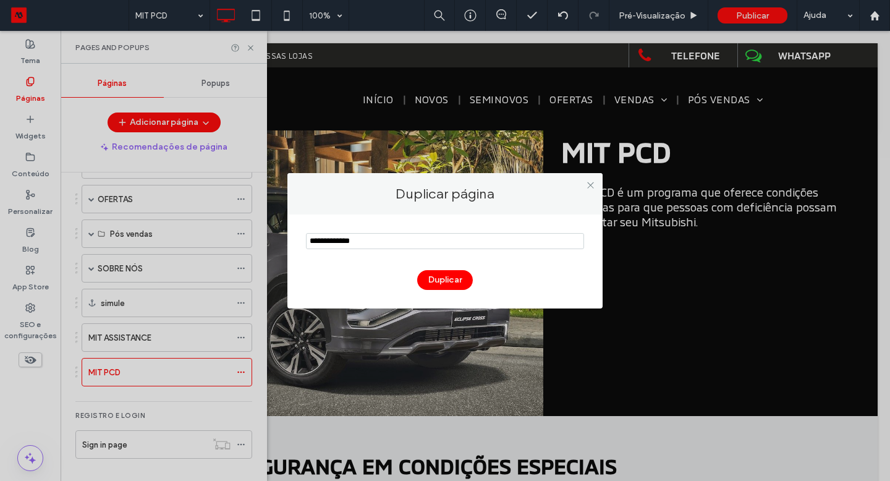
type input "**********"
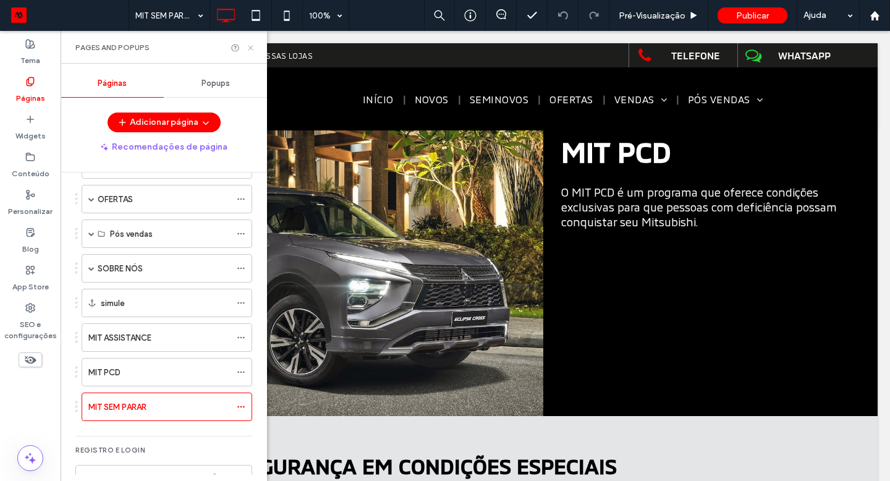
click at [248, 49] on use at bounding box center [250, 47] width 5 height 5
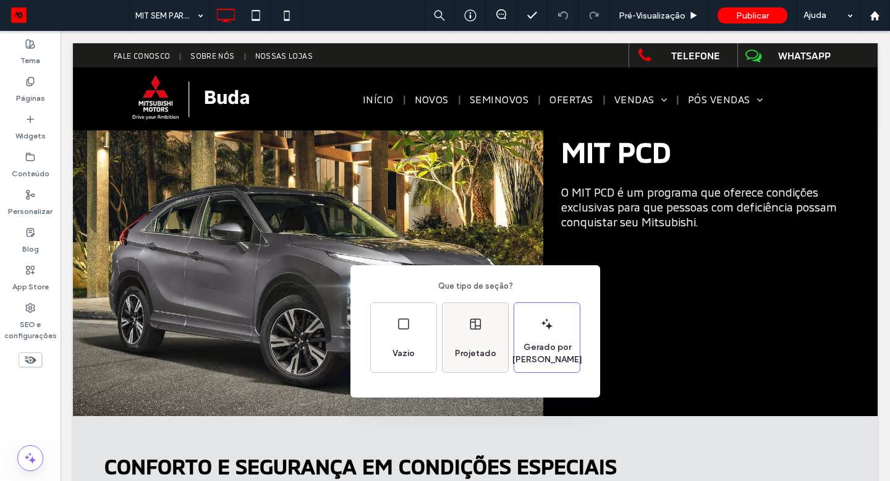
click at [474, 350] on span "Projetado" at bounding box center [475, 353] width 51 height 12
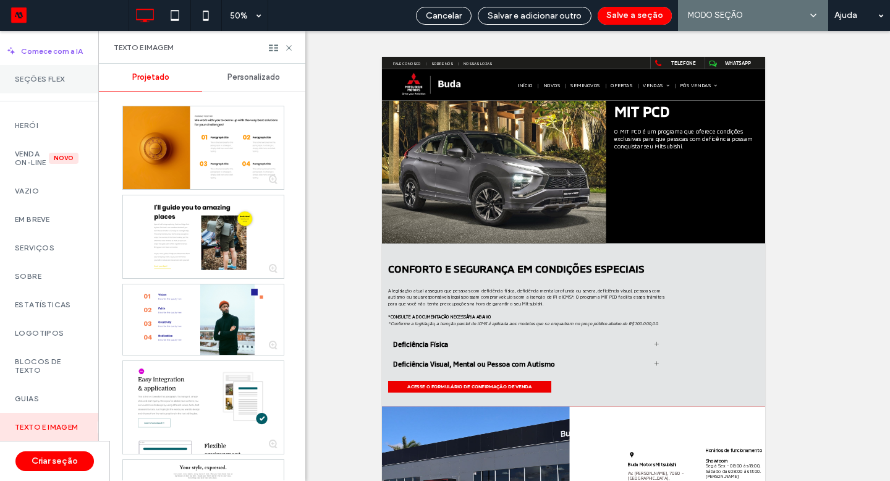
click at [48, 90] on div "Seções Flex" at bounding box center [49, 79] width 98 height 28
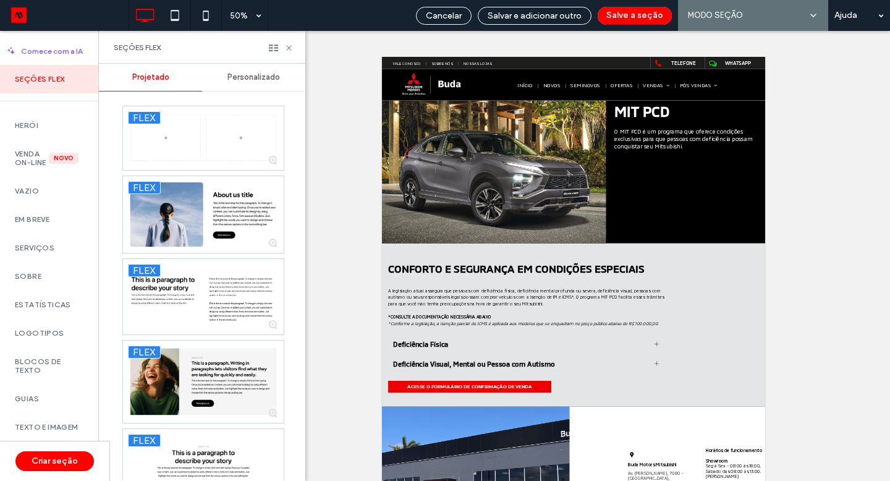
click at [242, 85] on div "Personalizado" at bounding box center [253, 77] width 103 height 27
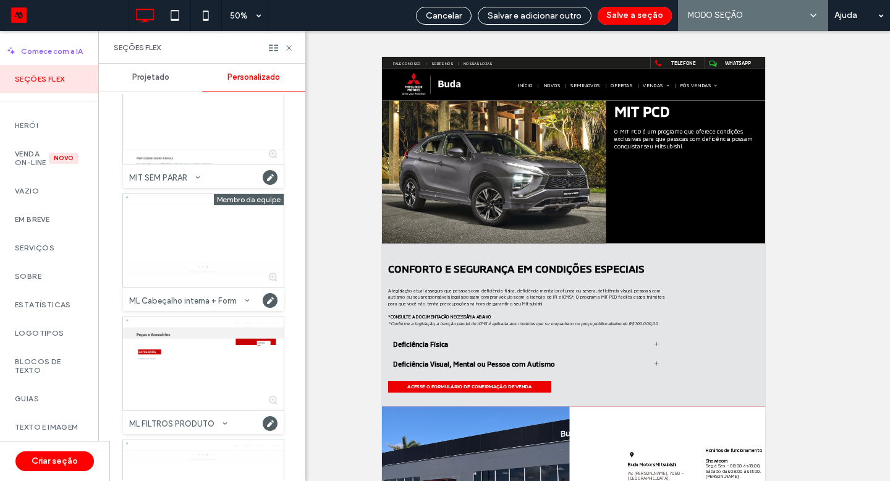
scroll to position [13536, 0]
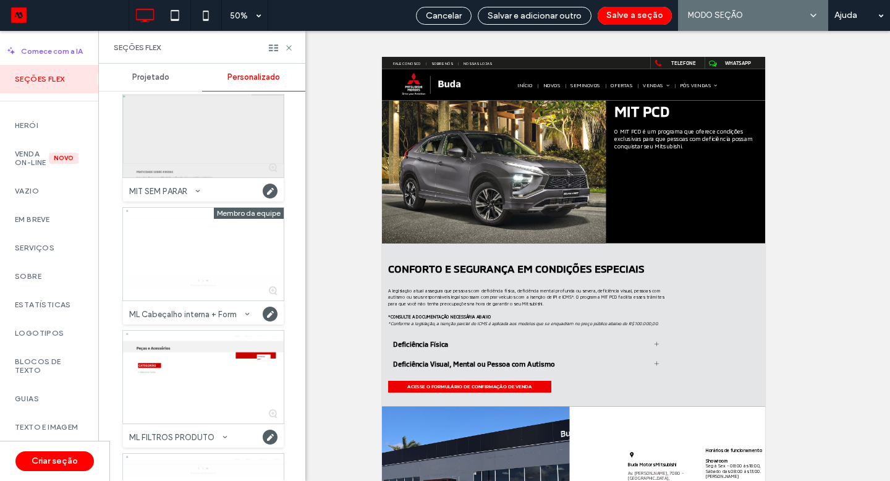
click at [224, 159] on div at bounding box center [203, 131] width 161 height 93
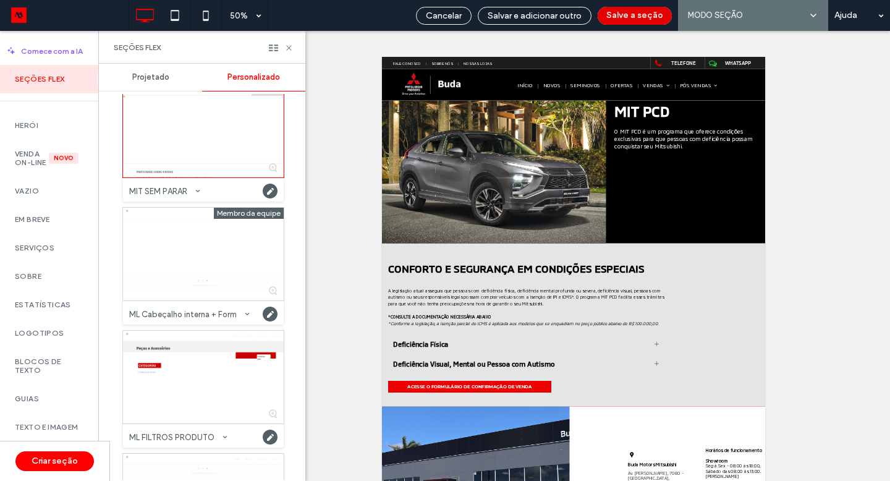
click at [637, 15] on button "Salve a seção" at bounding box center [634, 16] width 74 height 18
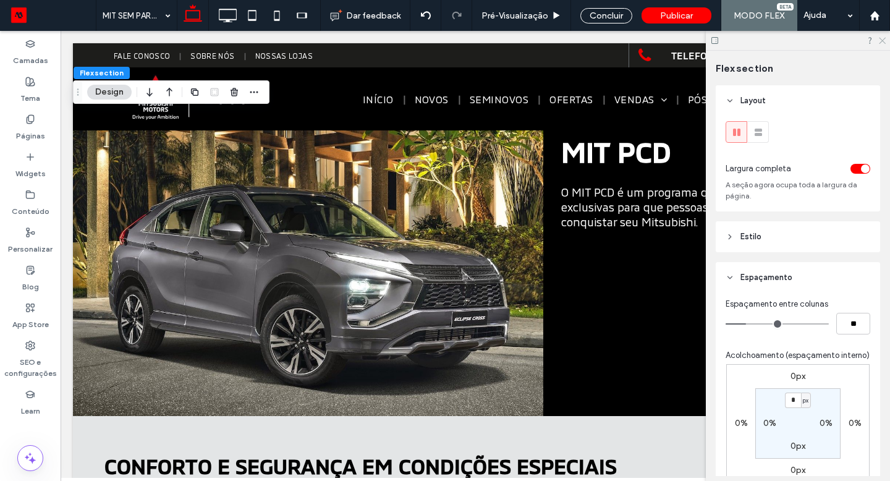
click at [884, 43] on icon at bounding box center [881, 40] width 8 height 8
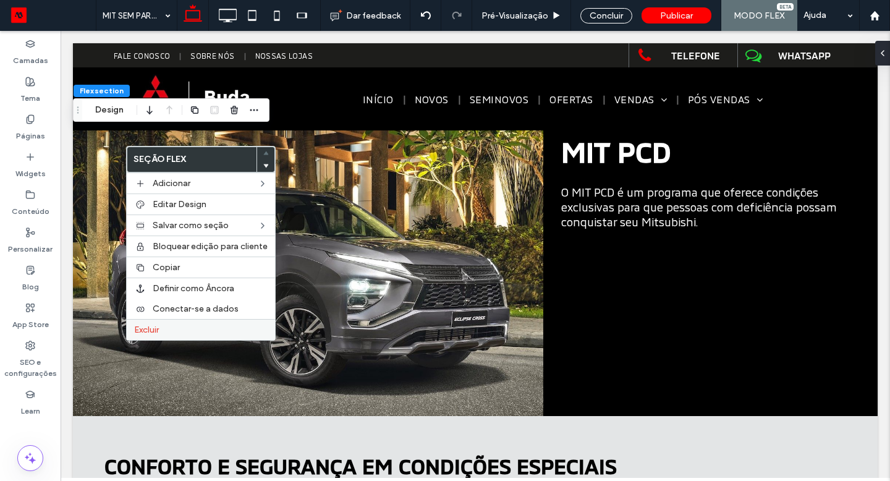
click at [163, 329] on label "Excluir" at bounding box center [200, 329] width 133 height 11
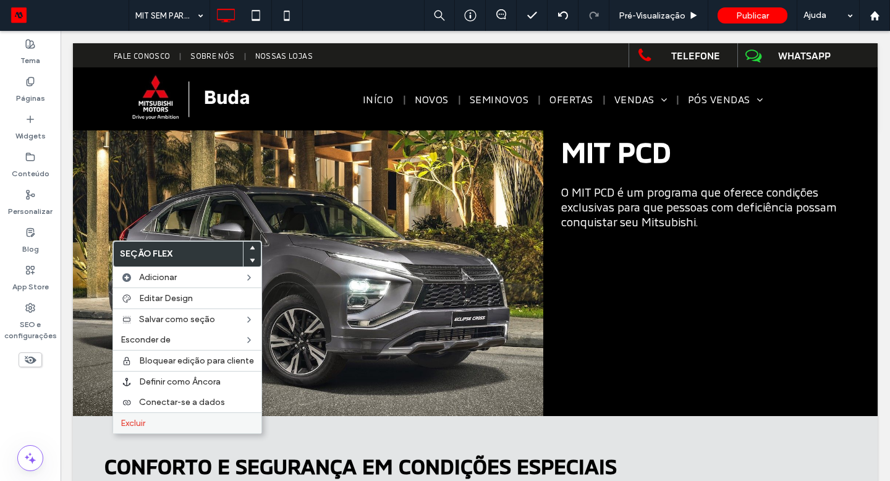
click at [180, 414] on div "Excluir" at bounding box center [187, 422] width 148 height 21
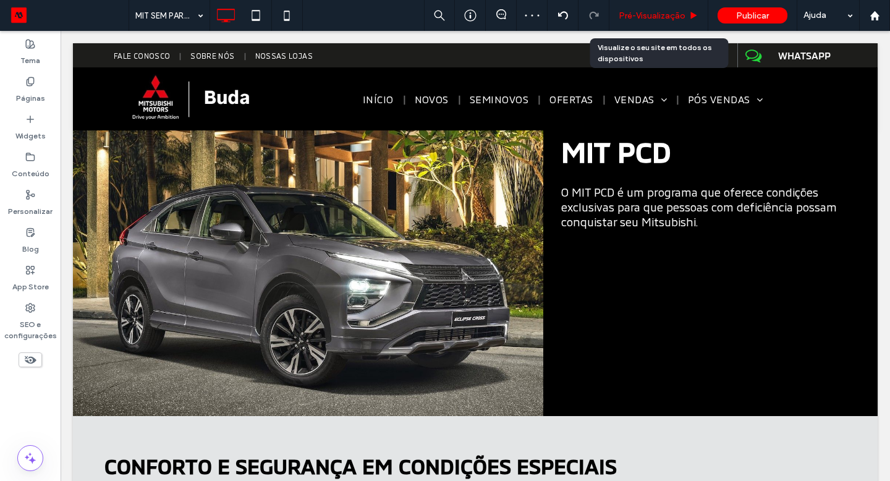
click at [667, 12] on span "Pré-Visualizaçāo" at bounding box center [651, 16] width 67 height 11
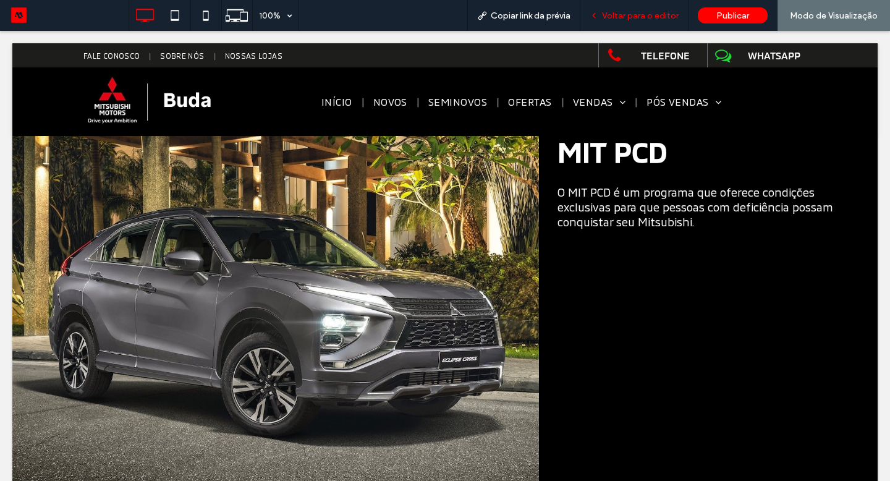
click at [634, 13] on span "Voltar para o editor" at bounding box center [640, 16] width 77 height 11
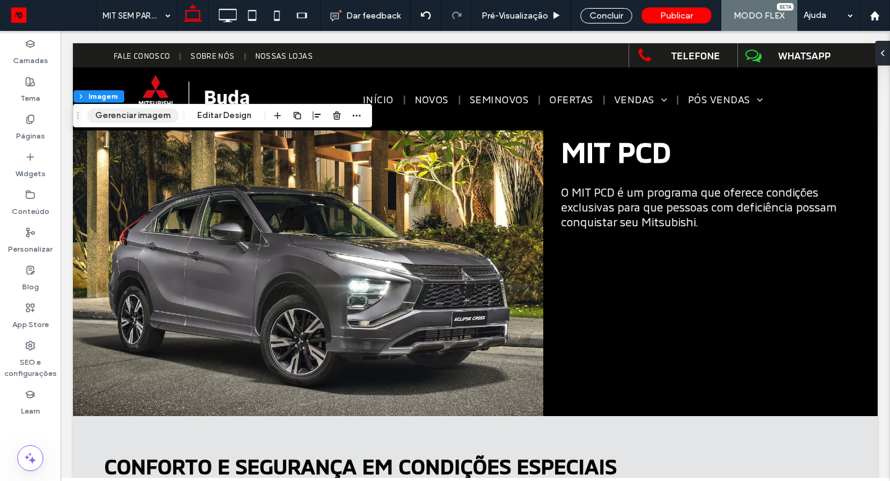
click at [159, 120] on button "Gerenciar imagem" at bounding box center [132, 115] width 91 height 15
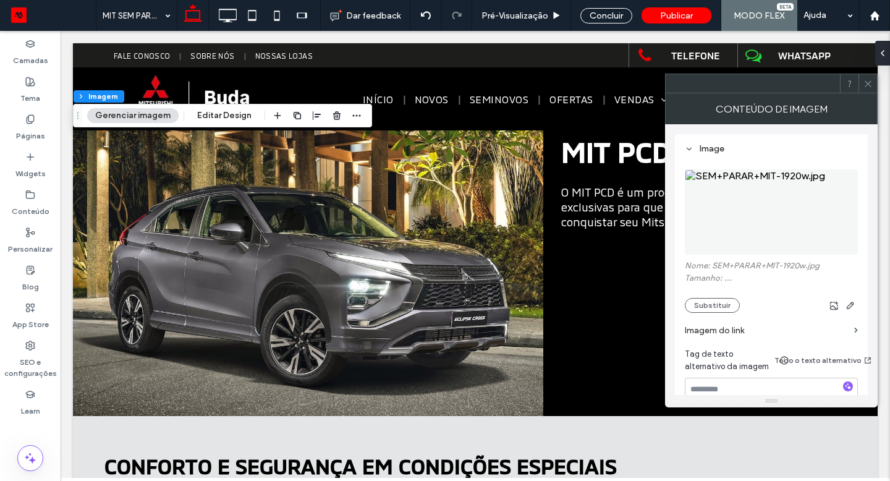
click at [691, 297] on div "Nome: SEM+PARAR+MIT-1920w.jpg Tamanho: ... Substituir" at bounding box center [771, 287] width 173 height 52
click at [691, 300] on button "Substituir" at bounding box center [712, 305] width 55 height 15
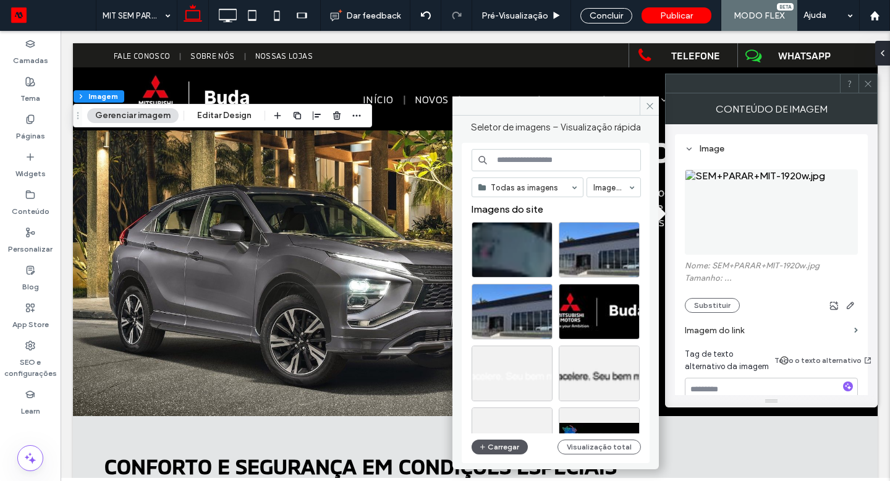
click at [504, 447] on button "Carregar" at bounding box center [499, 446] width 56 height 15
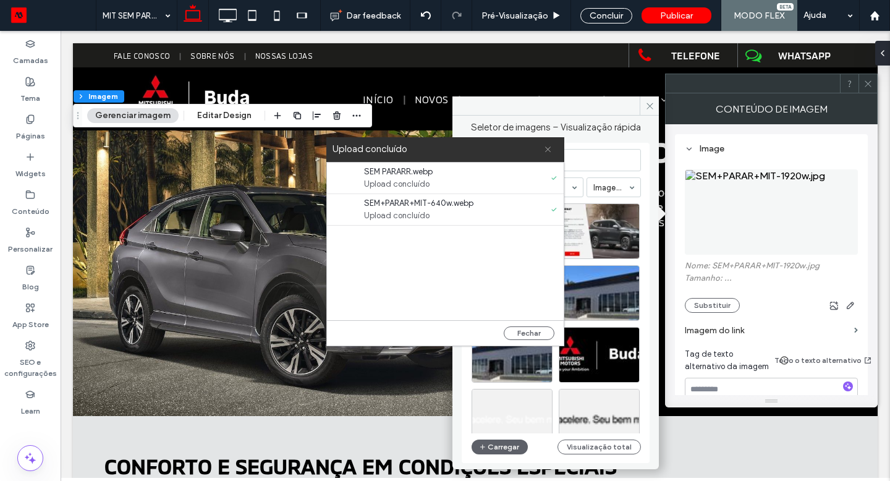
click at [545, 150] on icon at bounding box center [548, 149] width 8 height 8
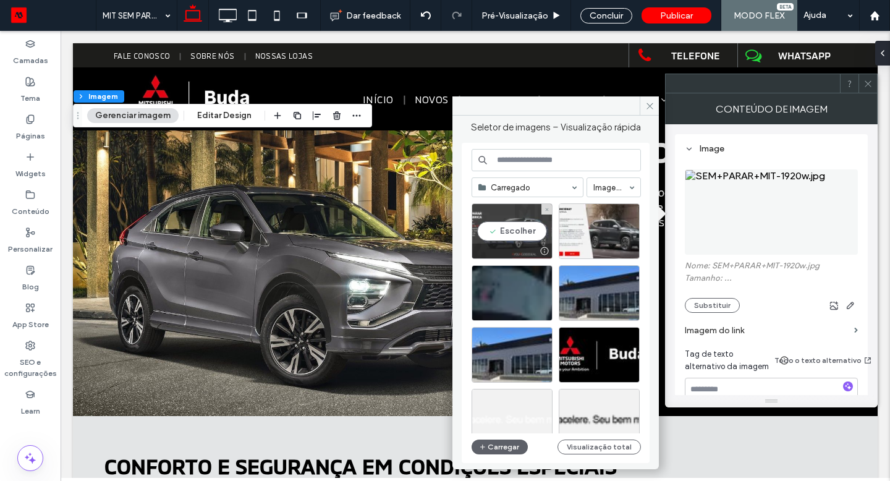
click at [520, 235] on div "Escolher" at bounding box center [511, 231] width 81 height 56
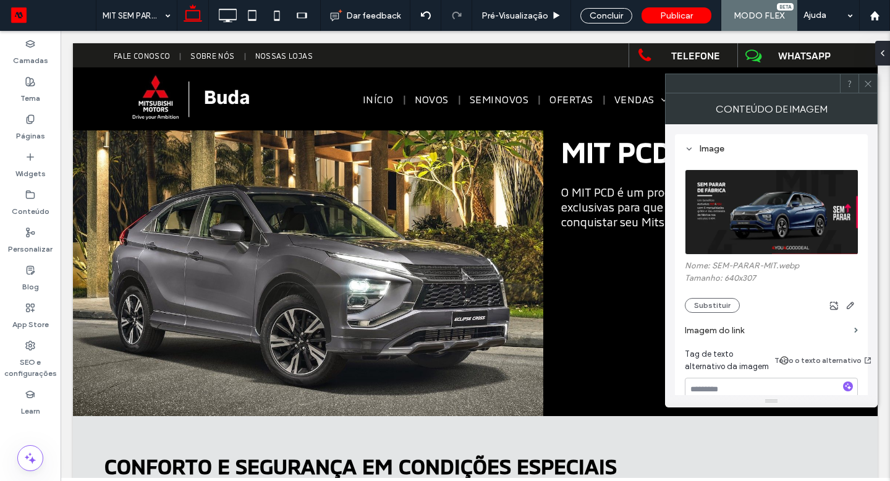
type input "****"
type input "***"
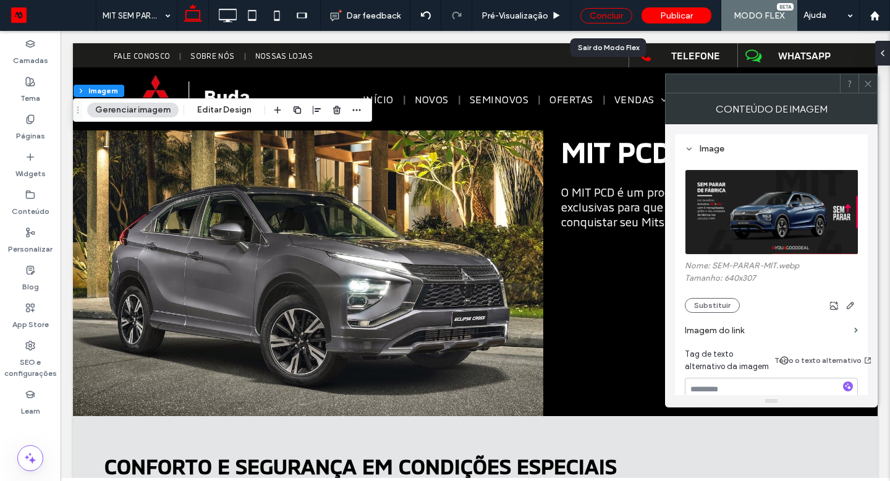
click at [615, 12] on div "Concluir" at bounding box center [606, 15] width 52 height 15
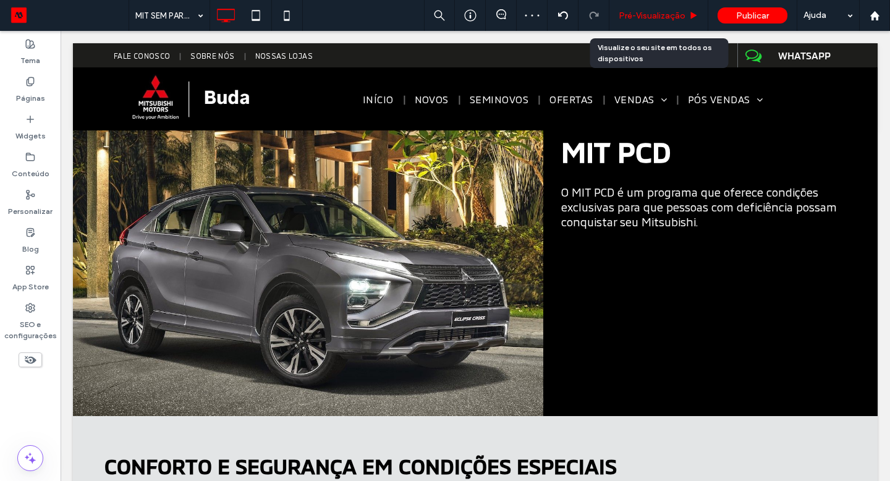
click at [643, 11] on span "Pré-Visualizaçāo" at bounding box center [651, 16] width 67 height 11
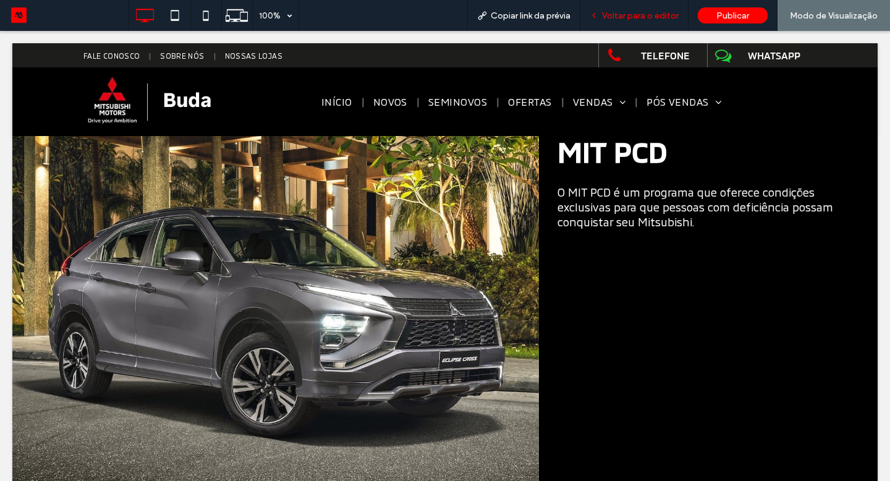
click at [643, 23] on div "Voltar para o editor" at bounding box center [634, 15] width 108 height 31
click at [645, 15] on span "Voltar para o editor" at bounding box center [640, 16] width 77 height 11
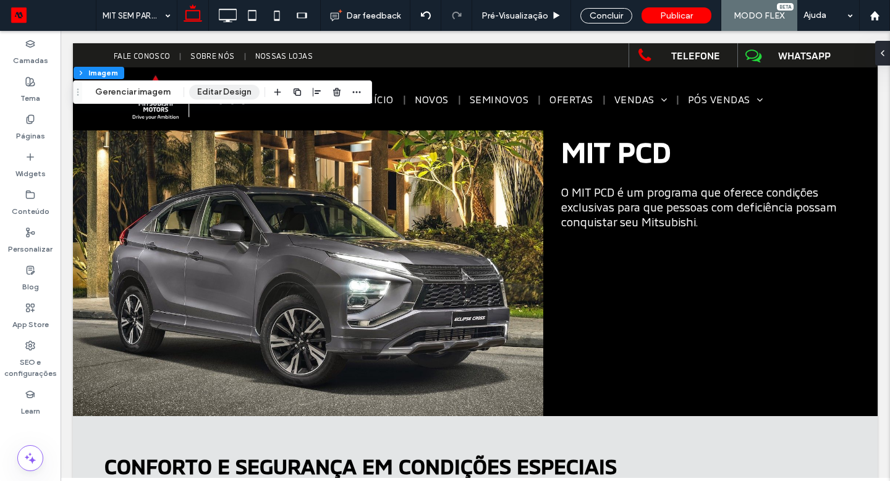
click at [228, 97] on button "Editar Design" at bounding box center [224, 92] width 70 height 15
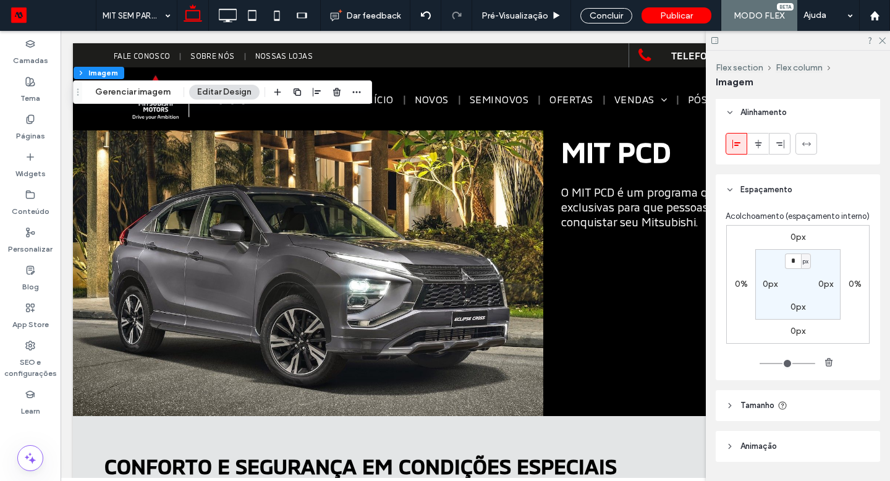
scroll to position [217, 0]
click at [811, 411] on header "Tamanho" at bounding box center [797, 407] width 164 height 31
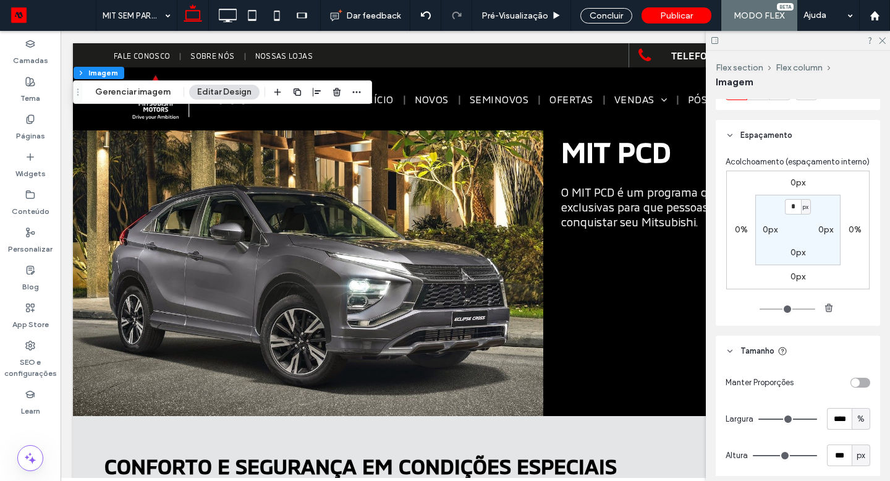
scroll to position [290, 0]
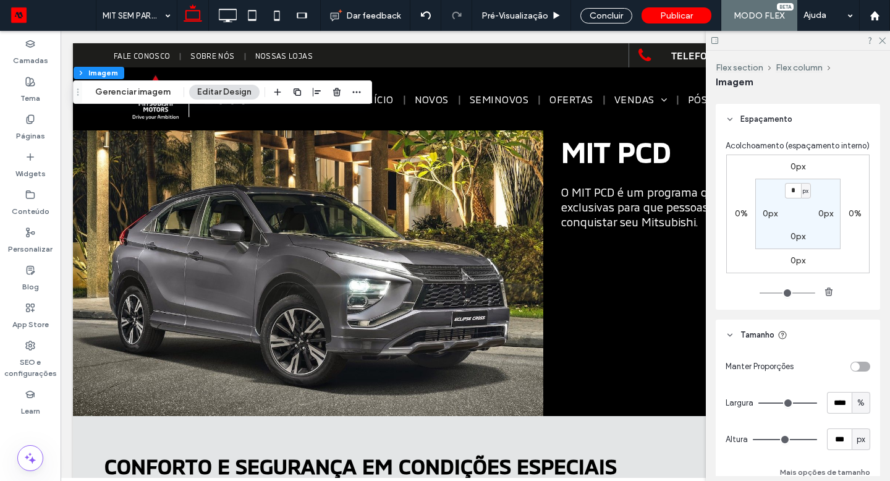
click at [861, 438] on span "px" at bounding box center [860, 439] width 9 height 12
click at [862, 420] on span "A" at bounding box center [860, 417] width 5 height 12
type input "*"
click at [593, 19] on div "Concluir" at bounding box center [606, 15] width 52 height 15
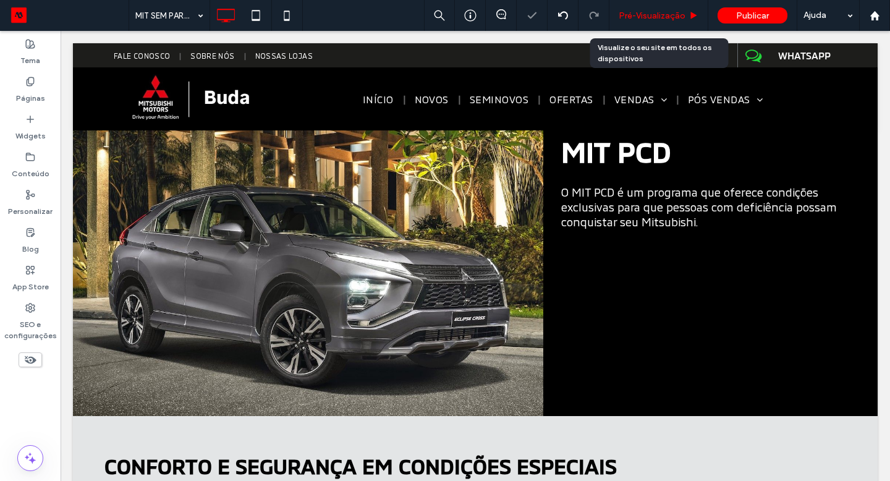
click at [639, 16] on span "Pré-Visualizaçāo" at bounding box center [651, 16] width 67 height 11
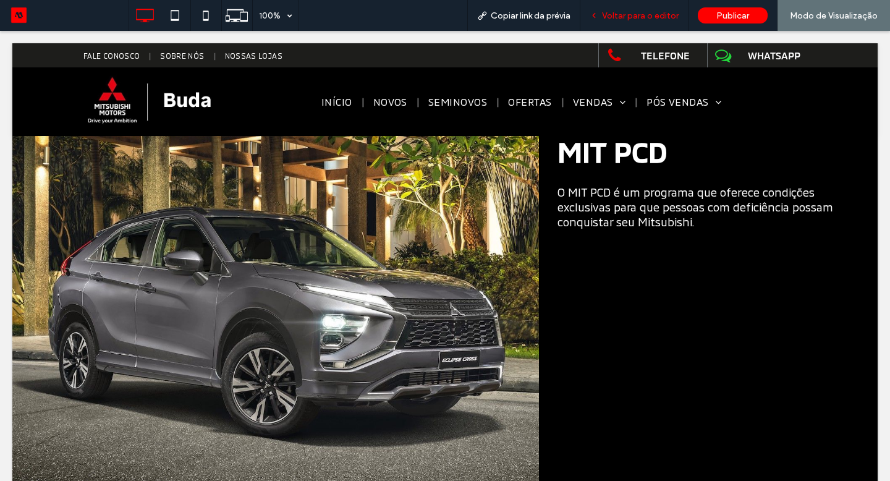
click at [625, 17] on span "Voltar para o editor" at bounding box center [640, 16] width 77 height 11
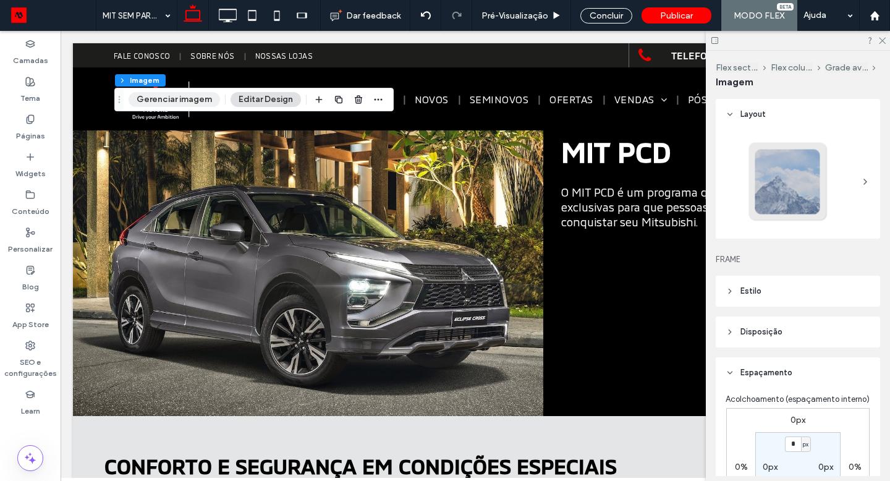
click at [190, 101] on button "Gerenciar imagem" at bounding box center [174, 99] width 91 height 15
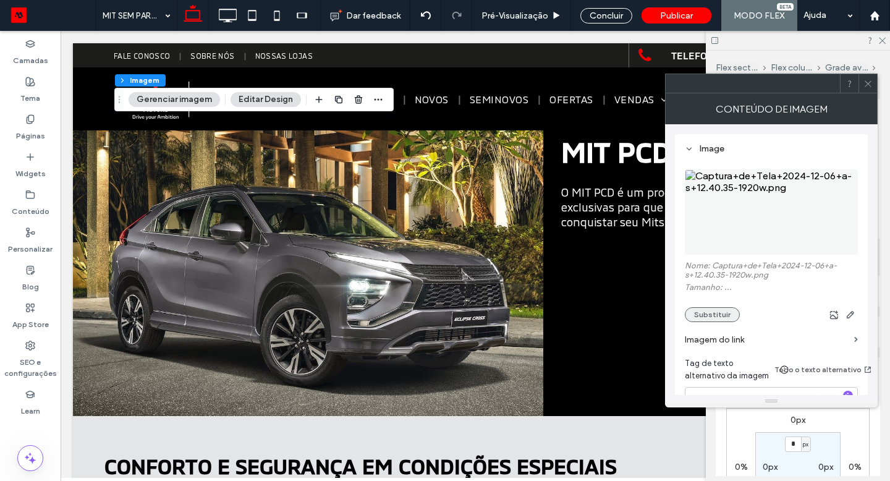
click at [705, 313] on button "Substituir" at bounding box center [712, 314] width 55 height 15
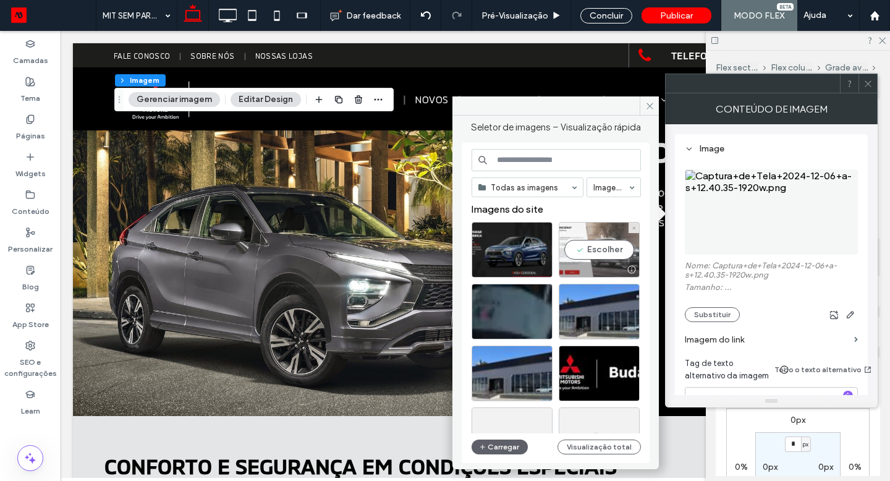
click at [587, 245] on div "Escolher" at bounding box center [599, 250] width 81 height 56
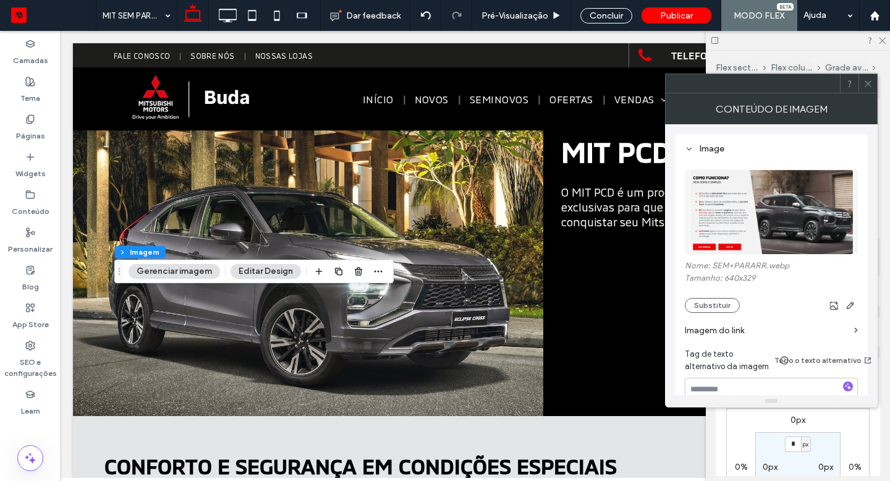
click at [862, 85] on div at bounding box center [867, 83] width 19 height 19
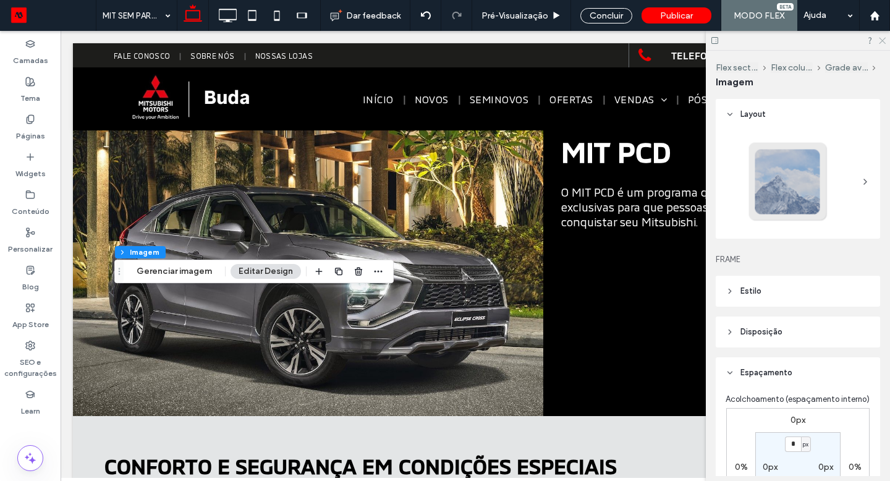
click at [882, 41] on use at bounding box center [882, 41] width 7 height 7
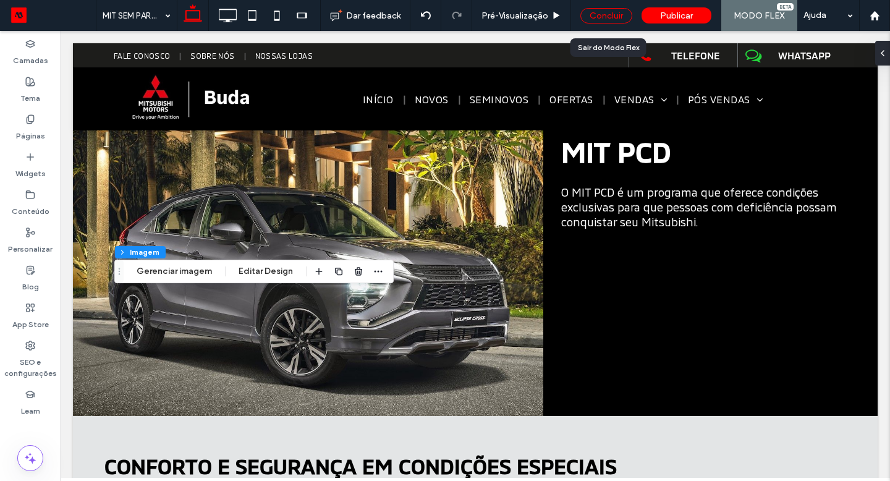
click at [621, 11] on div "Concluir" at bounding box center [606, 15] width 52 height 15
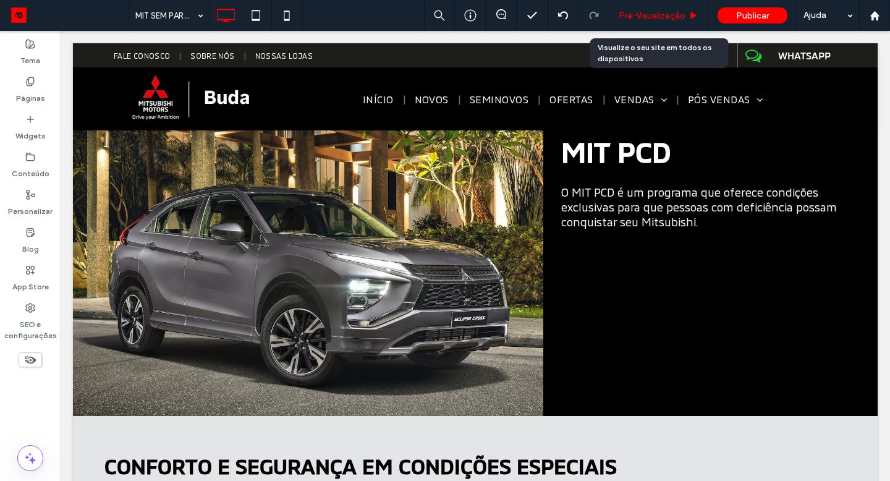
click at [654, 11] on span "Pré-Visualizaçāo" at bounding box center [651, 16] width 67 height 11
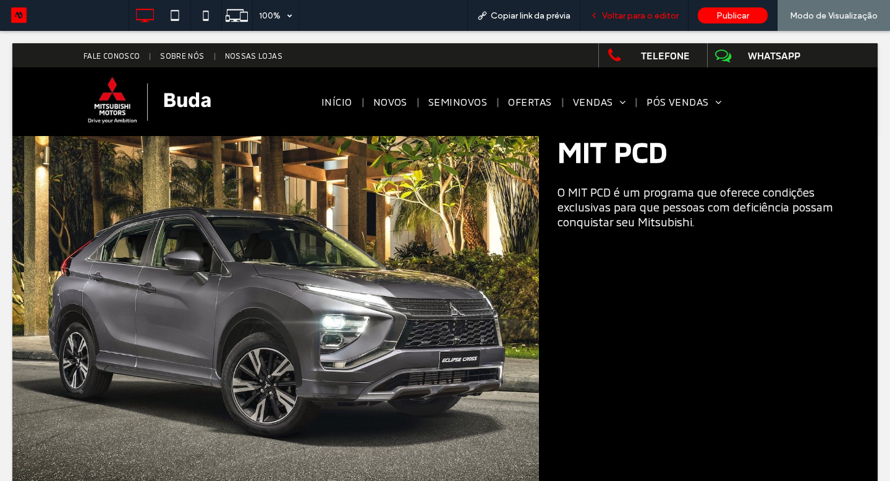
click at [644, 16] on span "Voltar para o editor" at bounding box center [640, 16] width 77 height 11
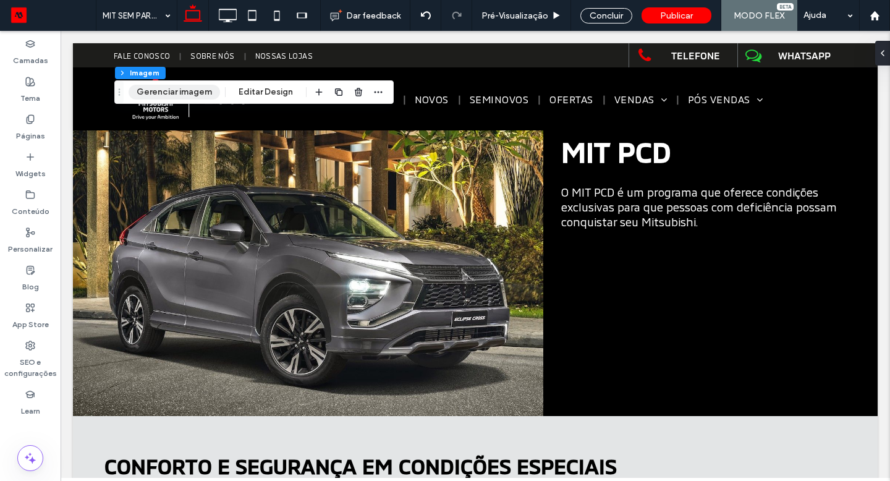
click at [190, 93] on button "Gerenciar imagem" at bounding box center [174, 92] width 91 height 15
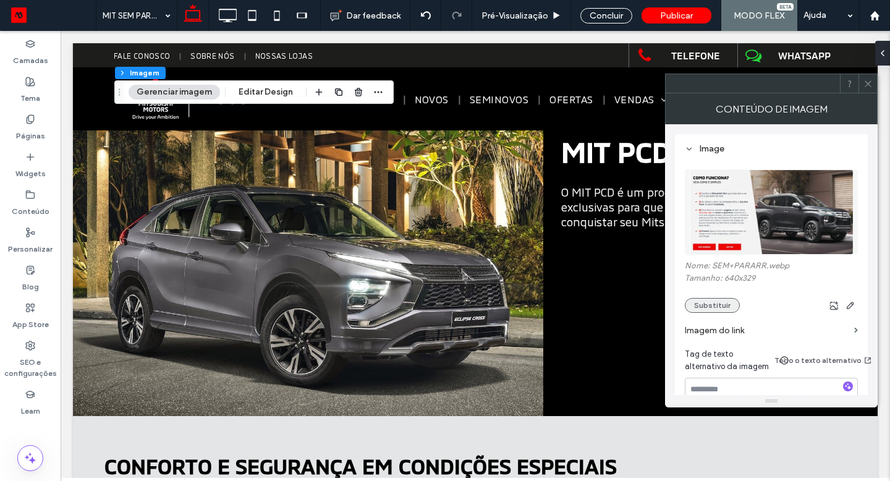
click at [714, 311] on button "Substituir" at bounding box center [712, 305] width 55 height 15
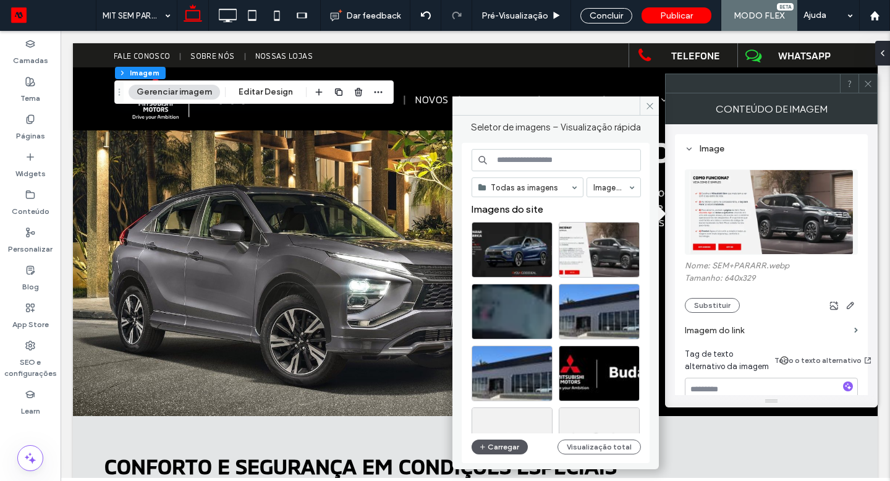
click at [508, 447] on button "Carregar" at bounding box center [499, 446] width 56 height 15
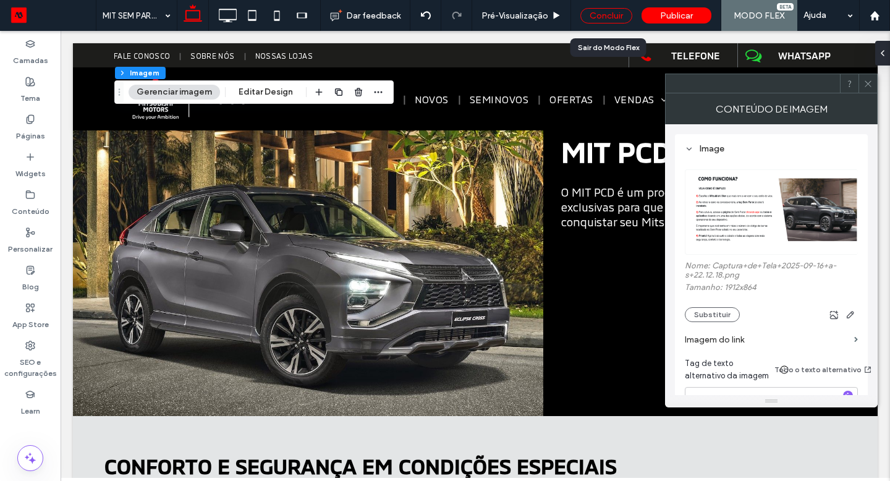
click at [598, 17] on div "Concluir" at bounding box center [606, 15] width 52 height 15
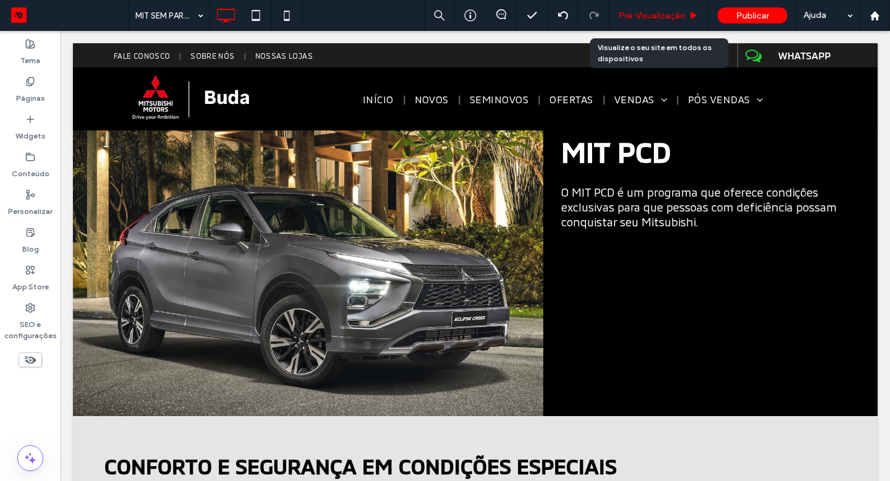
click at [627, 15] on span "Pré-Visualizaçāo" at bounding box center [651, 16] width 67 height 11
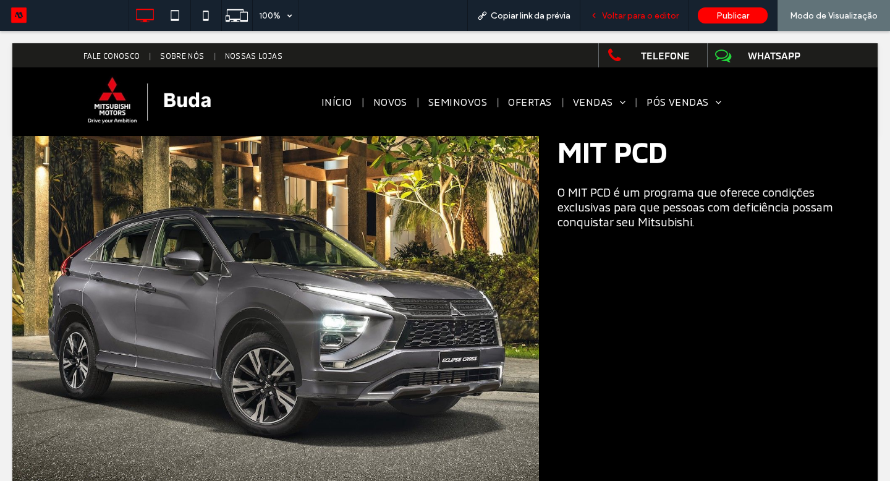
click at [648, 11] on span "Voltar para o editor" at bounding box center [640, 16] width 77 height 11
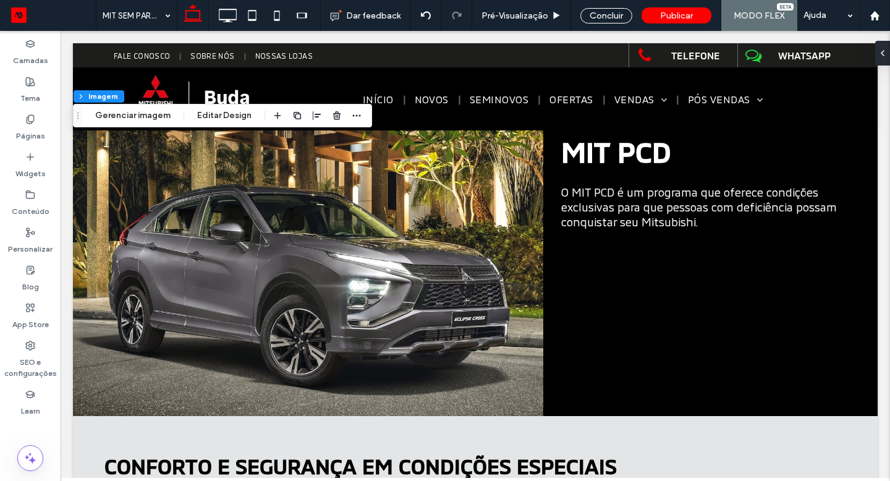
click at [166, 125] on div "Flex section Flex column Imagem Gerenciar imagem Editar Design" at bounding box center [222, 115] width 299 height 23
click at [162, 122] on button "Gerenciar imagem" at bounding box center [132, 115] width 91 height 15
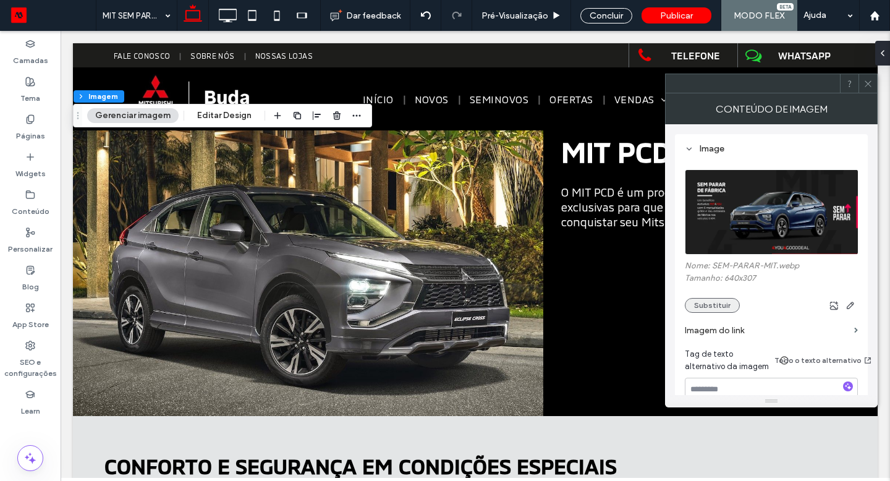
click at [712, 303] on button "Substituir" at bounding box center [712, 305] width 55 height 15
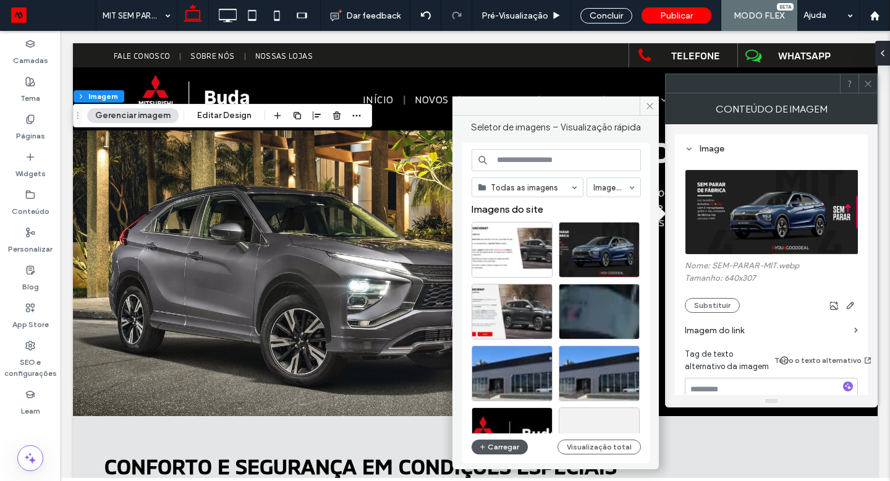
click at [514, 451] on button "Carregar" at bounding box center [499, 446] width 56 height 15
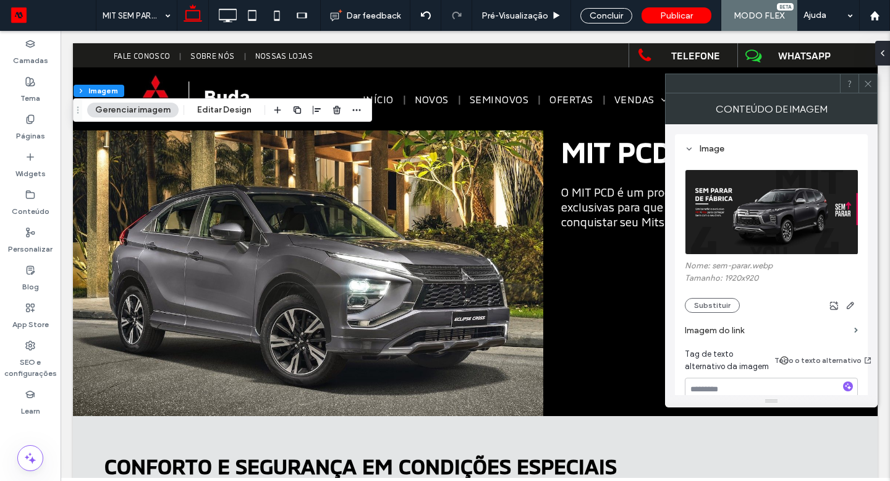
click at [869, 85] on icon at bounding box center [867, 83] width 9 height 9
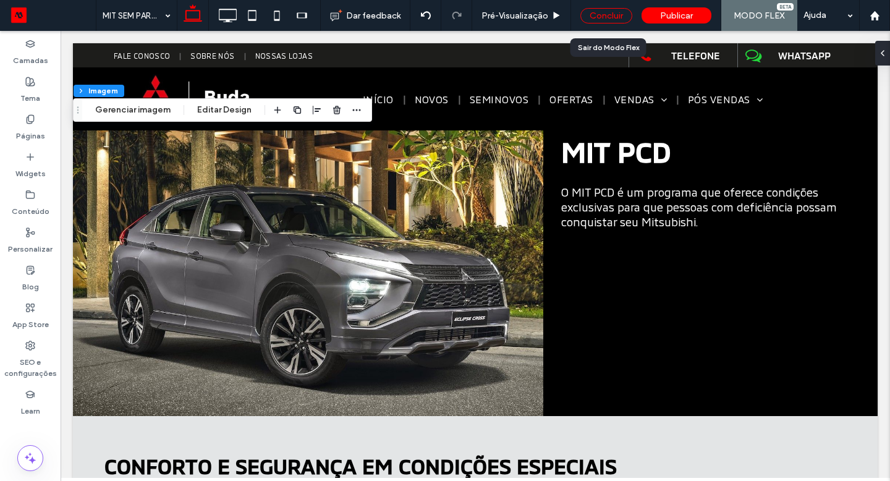
click at [620, 19] on div "Concluir" at bounding box center [606, 15] width 52 height 15
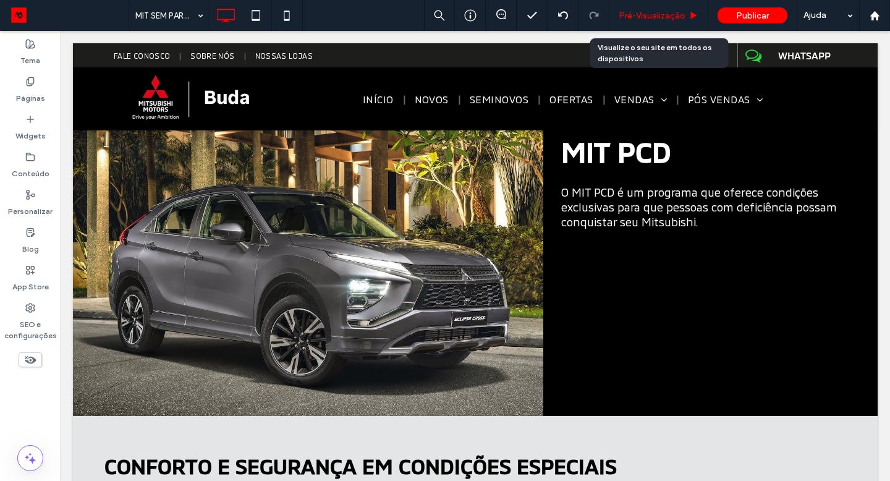
click at [625, 17] on span "Pré-Visualizaçāo" at bounding box center [651, 16] width 67 height 11
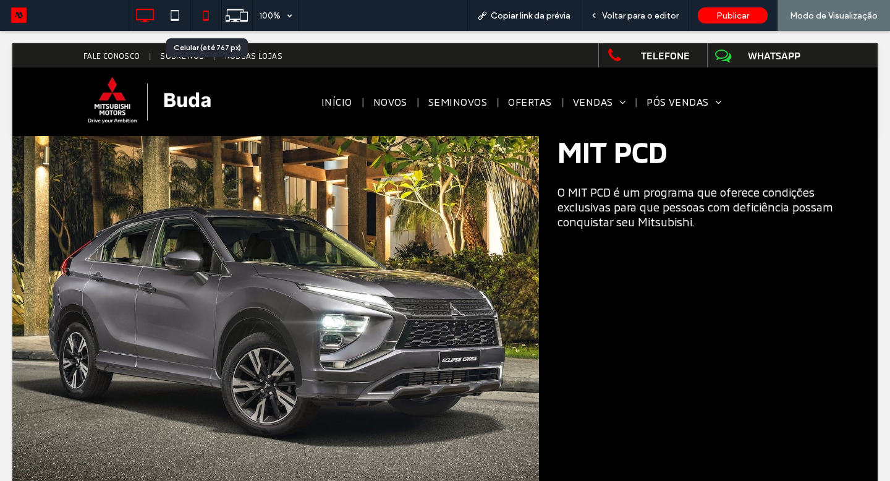
click at [203, 12] on use at bounding box center [206, 16] width 6 height 10
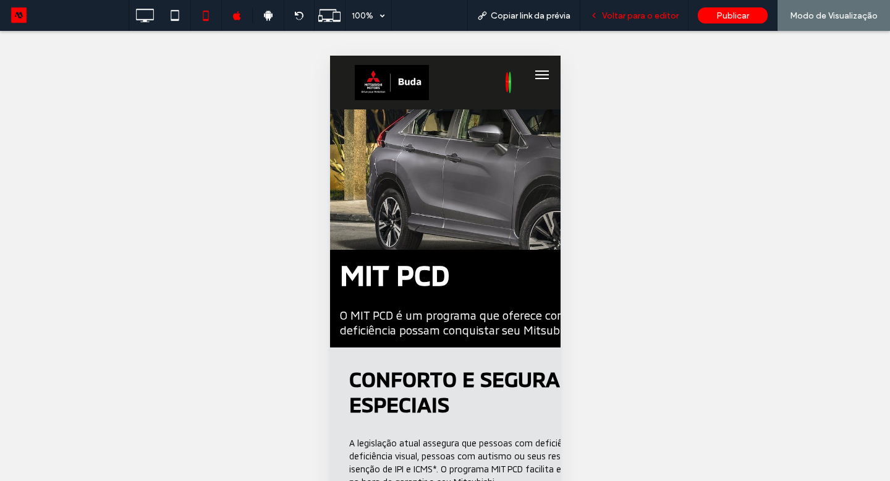
click at [632, 22] on div "Voltar para o editor" at bounding box center [634, 15] width 108 height 31
click at [635, 17] on span "Voltar para o editor" at bounding box center [640, 16] width 77 height 11
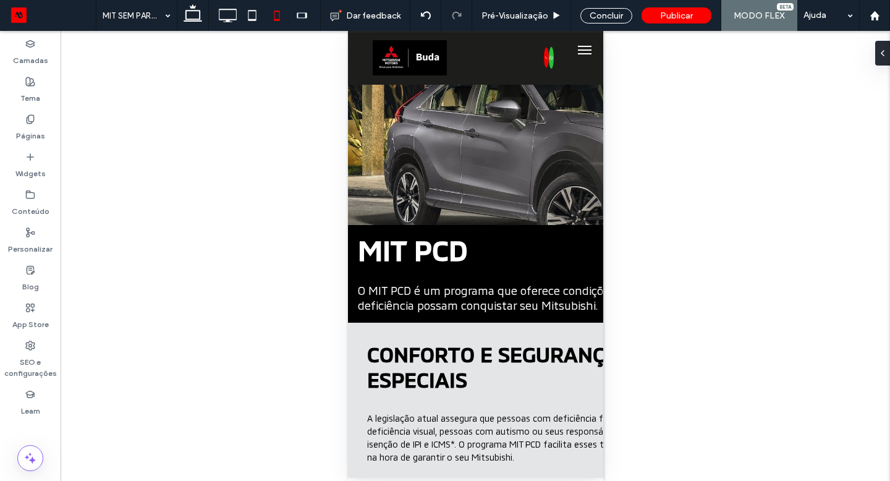
type input "***"
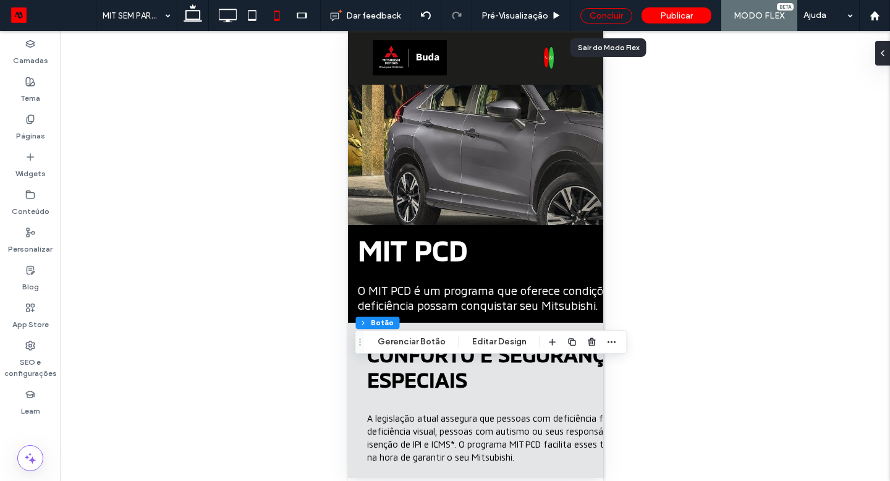
click at [601, 20] on div "Concluir" at bounding box center [606, 15] width 52 height 15
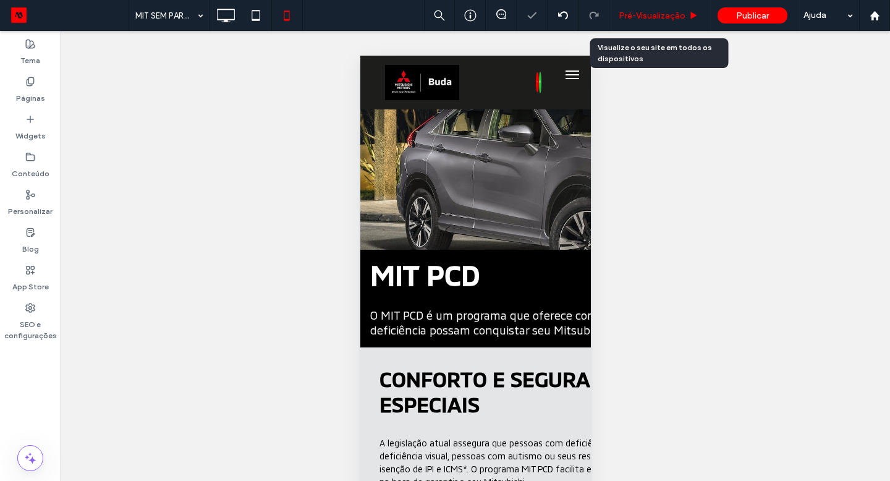
click at [635, 11] on span "Pré-Visualizaçāo" at bounding box center [651, 16] width 67 height 11
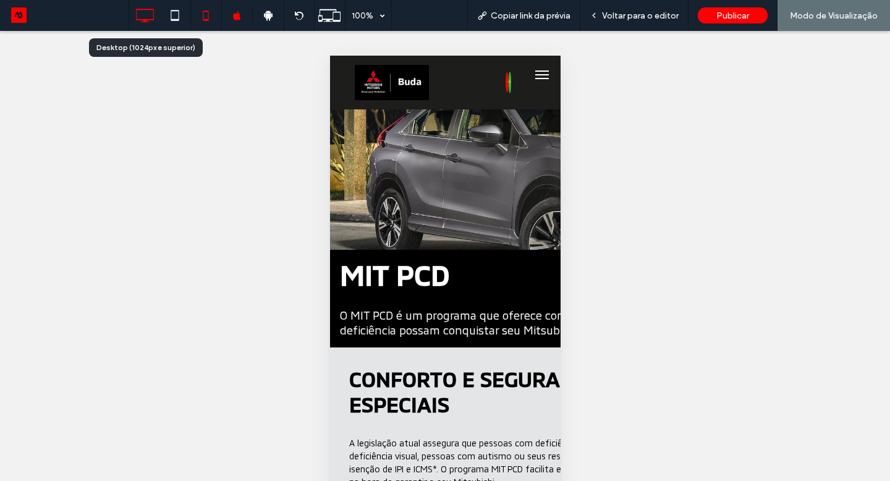
click at [153, 21] on icon at bounding box center [144, 15] width 25 height 25
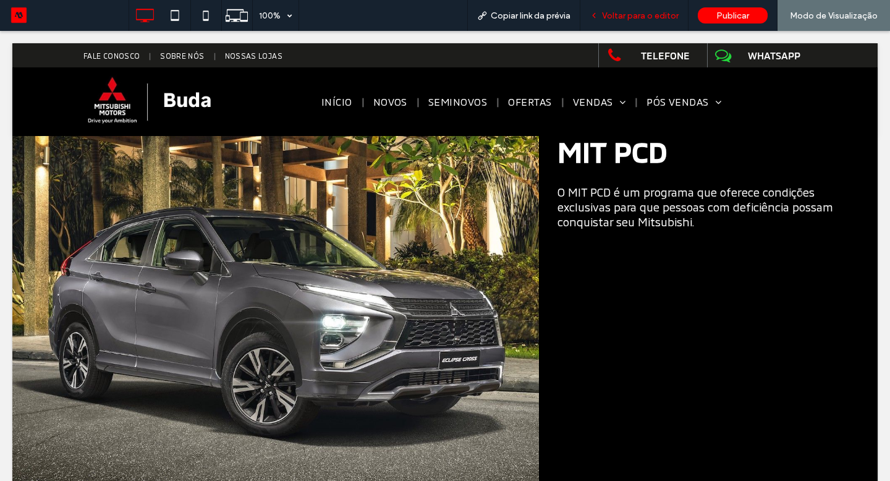
click at [658, 22] on div "Voltar para o editor" at bounding box center [634, 15] width 108 height 31
click at [659, 15] on span "Voltar para o editor" at bounding box center [640, 16] width 77 height 11
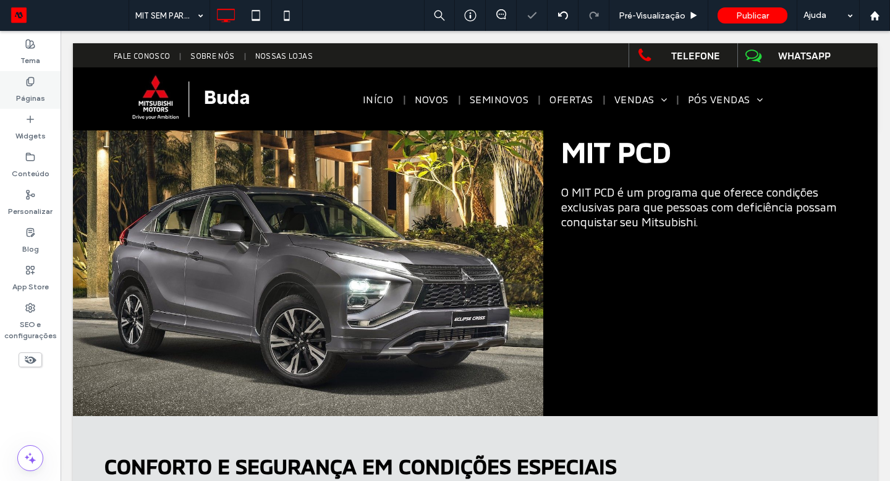
click at [48, 77] on div "Páginas" at bounding box center [30, 90] width 61 height 38
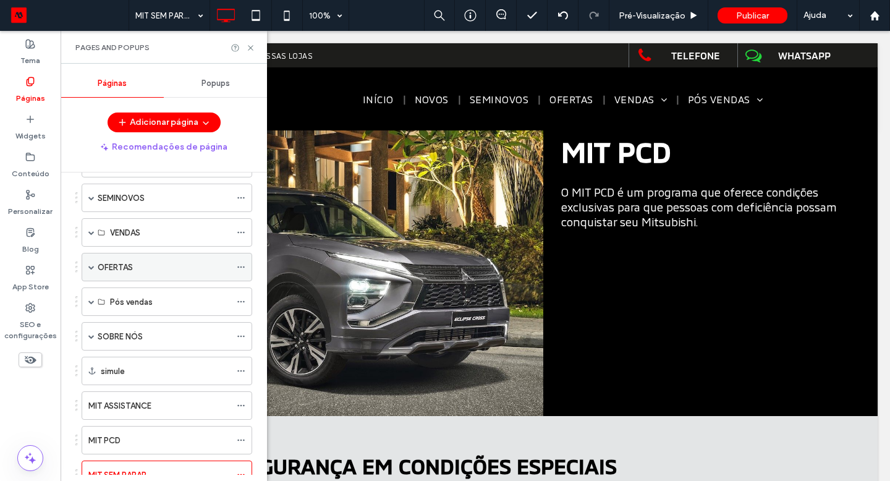
scroll to position [118, 0]
click at [91, 271] on span at bounding box center [91, 267] width 6 height 27
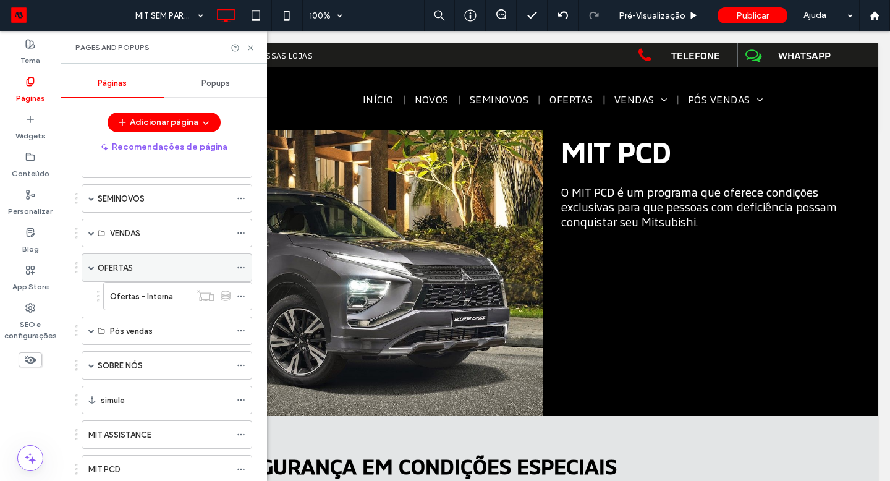
click at [90, 271] on span at bounding box center [91, 267] width 6 height 27
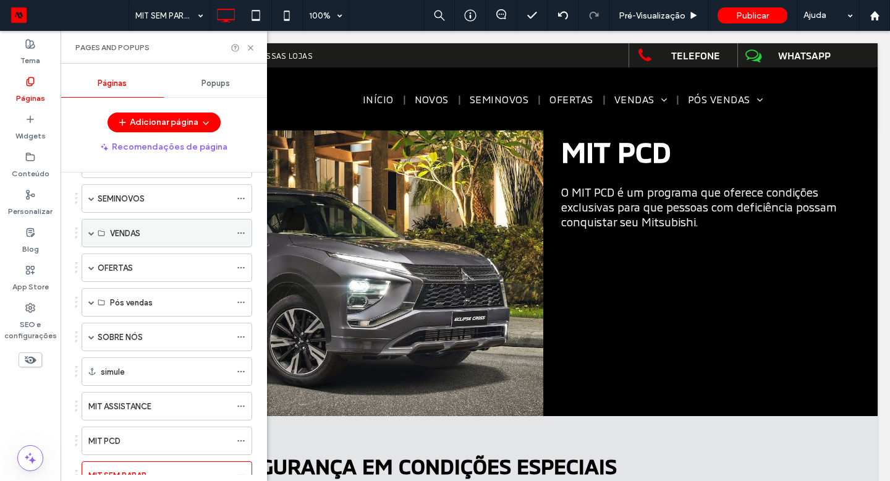
click at [93, 232] on span at bounding box center [91, 233] width 6 height 6
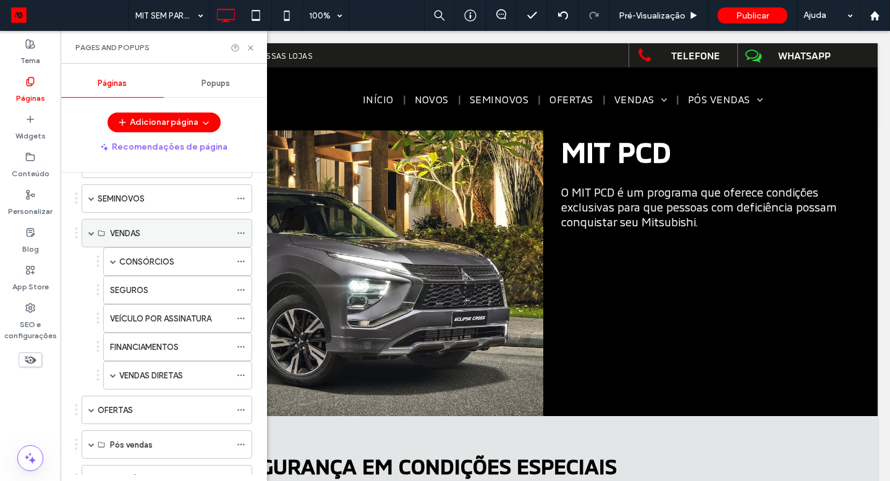
click at [93, 233] on span at bounding box center [91, 233] width 6 height 6
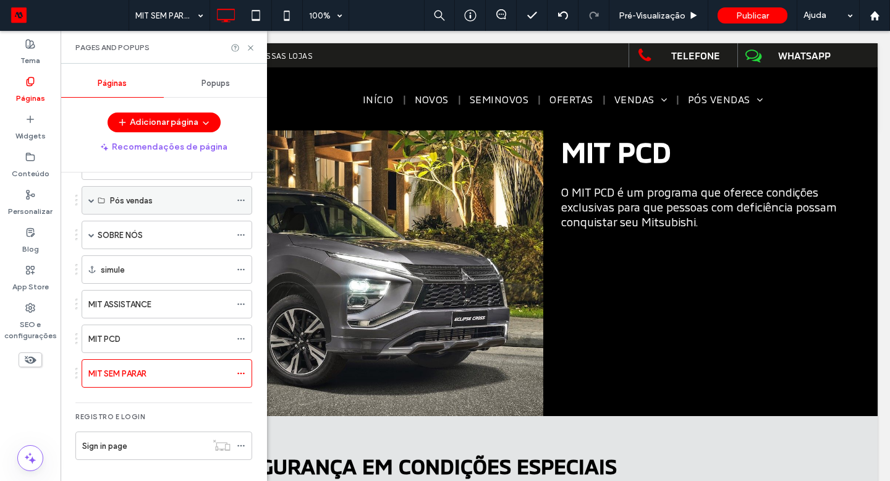
scroll to position [221, 0]
click at [229, 311] on div "MIT ASSISTANCE" at bounding box center [159, 302] width 142 height 27
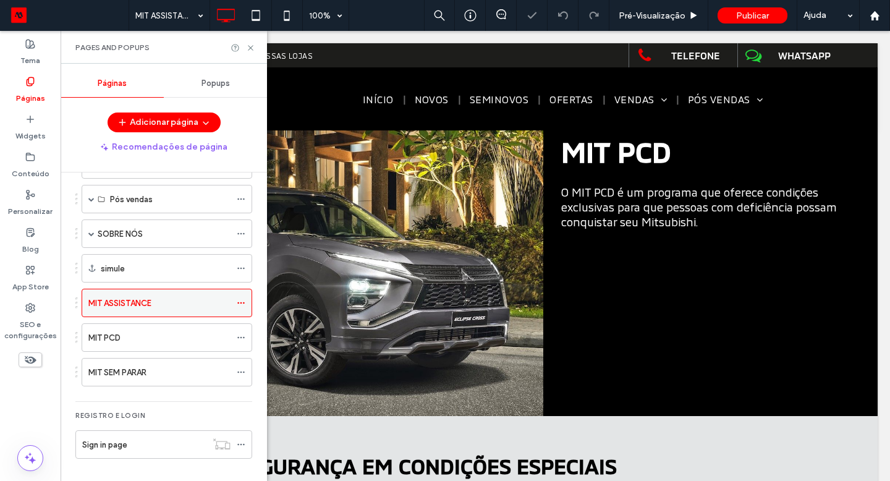
click at [244, 303] on use at bounding box center [240, 303] width 7 height 2
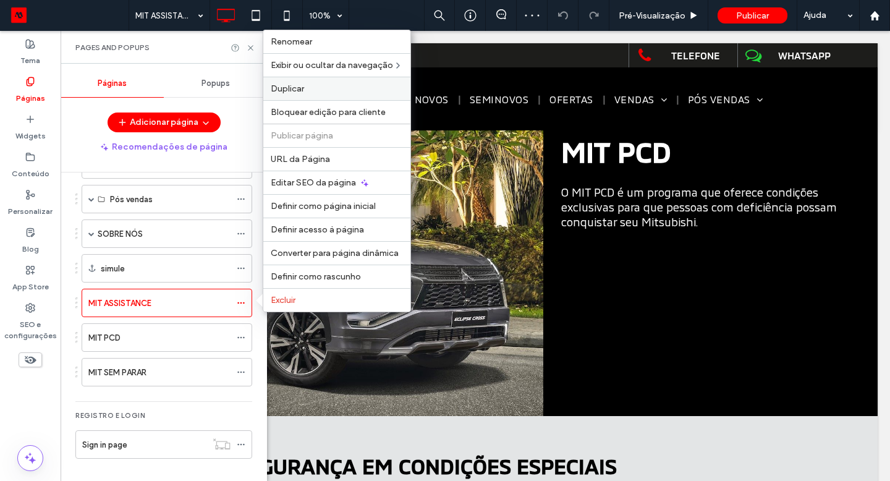
click at [288, 86] on span "Duplicar" at bounding box center [287, 88] width 33 height 11
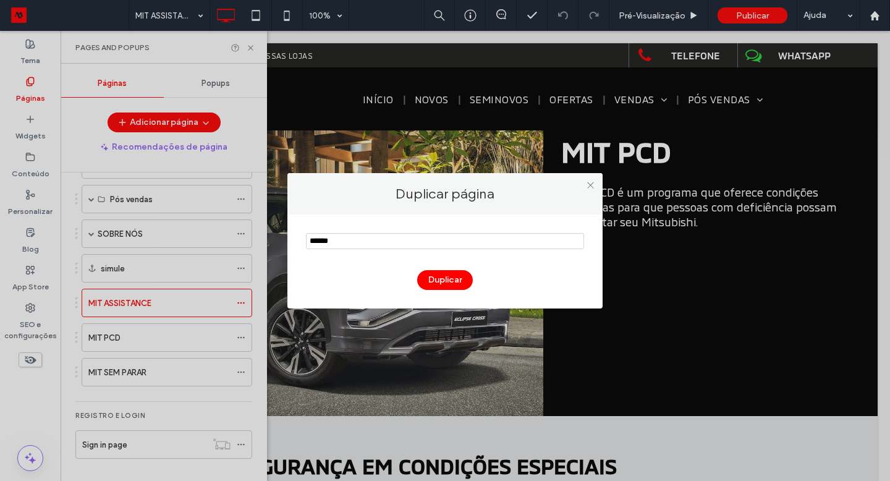
type input "******"
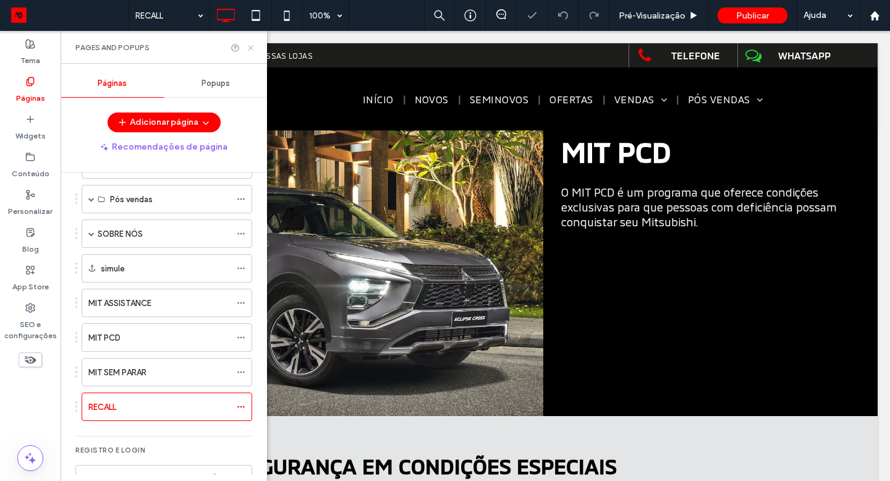
click at [250, 44] on icon at bounding box center [250, 47] width 9 height 9
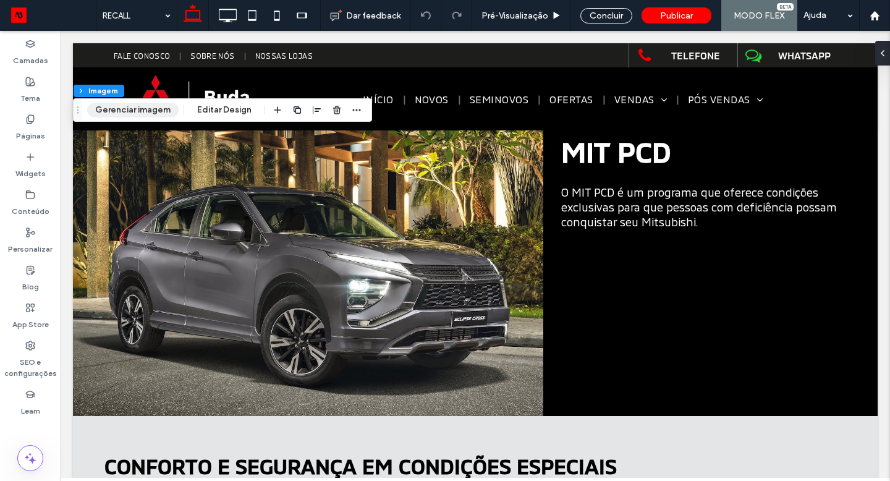
click at [154, 108] on button "Gerenciar imagem" at bounding box center [132, 110] width 91 height 15
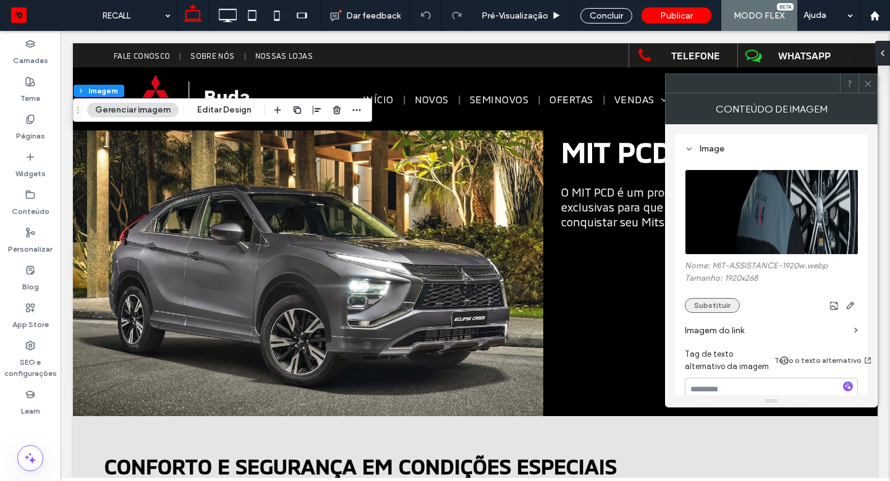
click at [702, 313] on button "Substituir" at bounding box center [712, 305] width 55 height 15
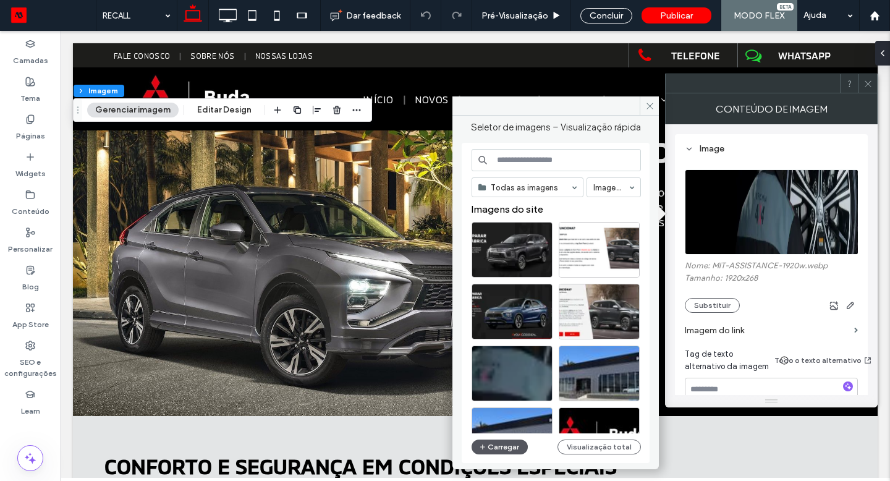
click at [496, 450] on button "Carregar" at bounding box center [499, 446] width 56 height 15
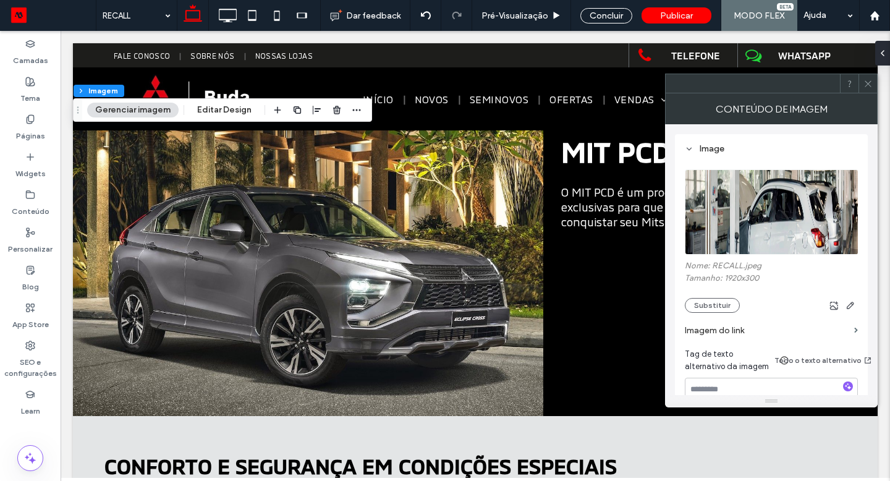
click at [868, 84] on use at bounding box center [867, 83] width 6 height 6
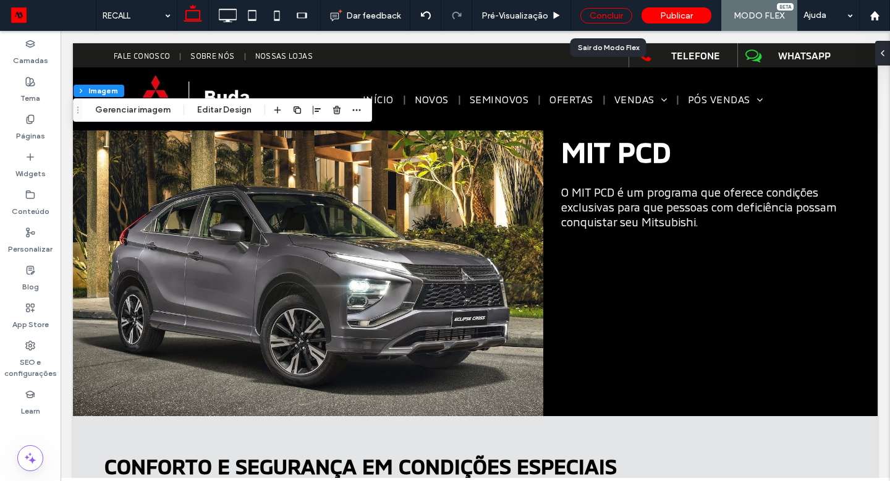
click at [609, 17] on div "Concluir" at bounding box center [606, 15] width 52 height 15
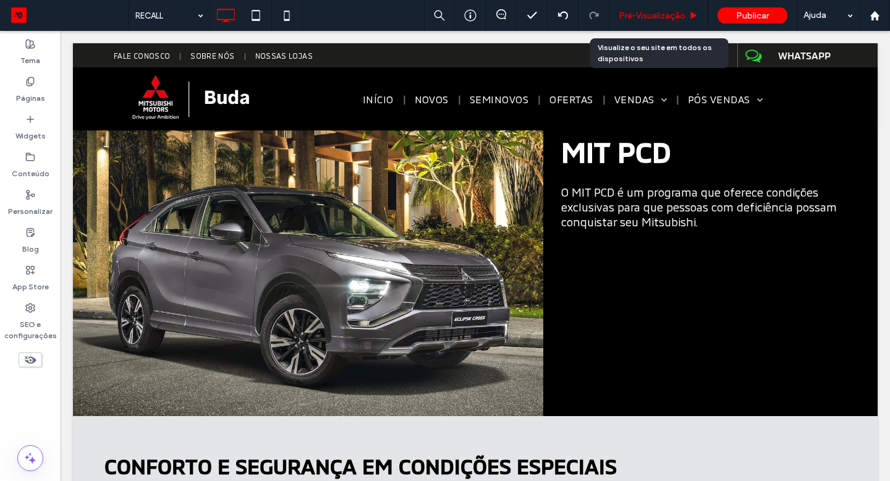
click at [637, 16] on span "Pré-Visualizaçāo" at bounding box center [651, 16] width 67 height 11
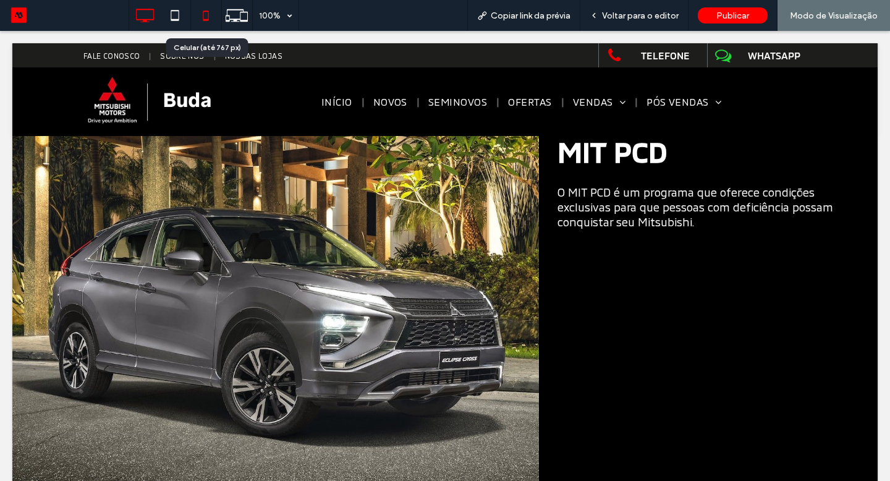
click at [205, 25] on icon at bounding box center [205, 15] width 25 height 25
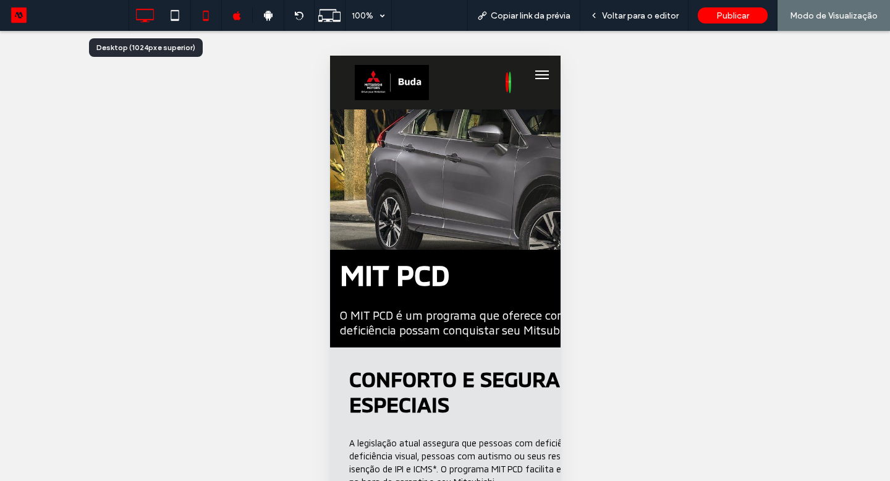
click at [141, 14] on icon at bounding box center [144, 15] width 25 height 25
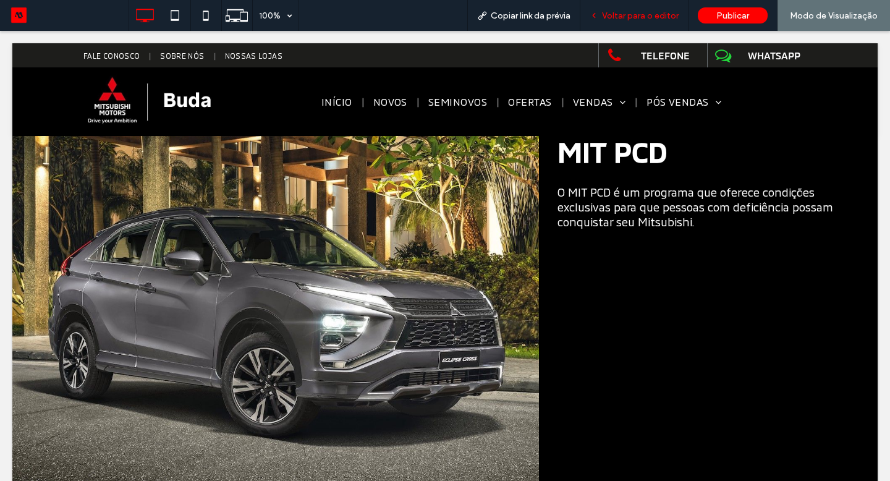
click at [611, 14] on span "Voltar para o editor" at bounding box center [640, 16] width 77 height 11
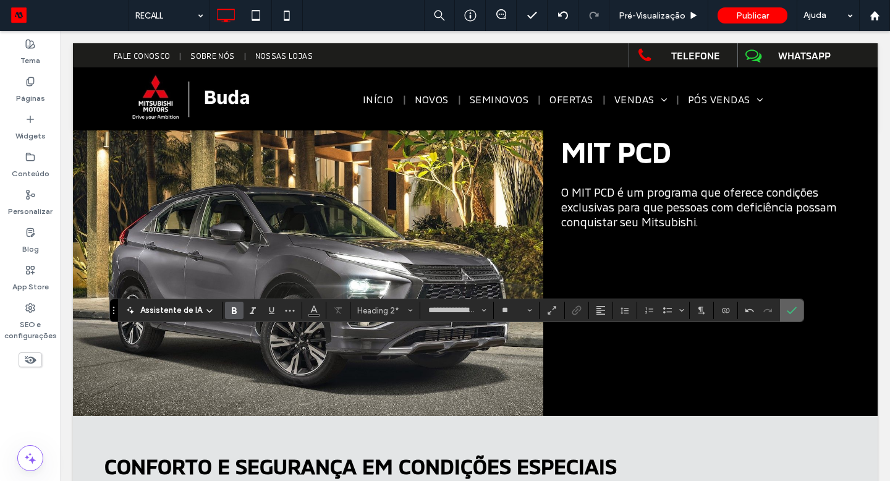
click at [788, 312] on use "Confirmar" at bounding box center [792, 309] width 10 height 7
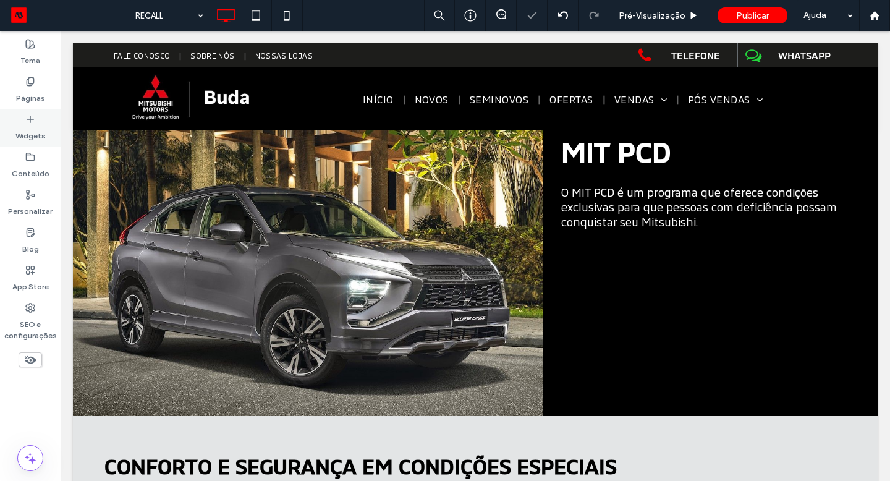
click at [30, 119] on use at bounding box center [30, 119] width 6 height 6
drag, startPoint x: 104, startPoint y: 181, endPoint x: 190, endPoint y: 312, distance: 156.6
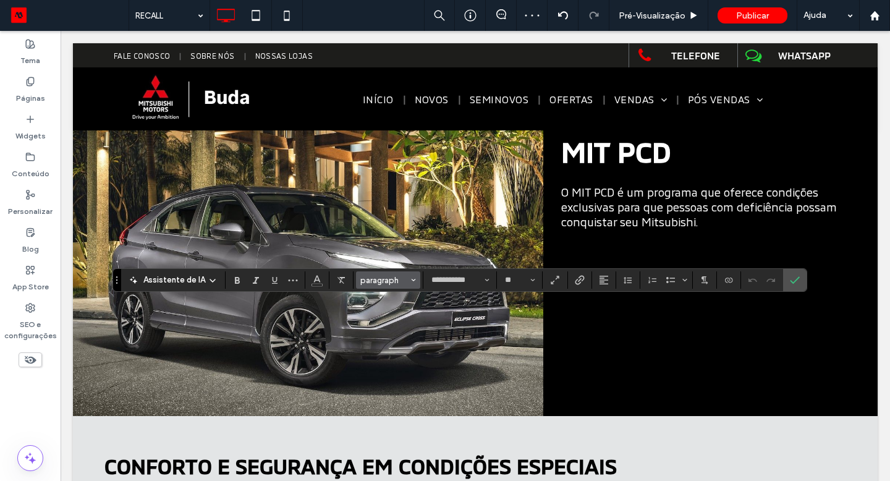
click at [372, 283] on span "paragraph" at bounding box center [384, 280] width 48 height 9
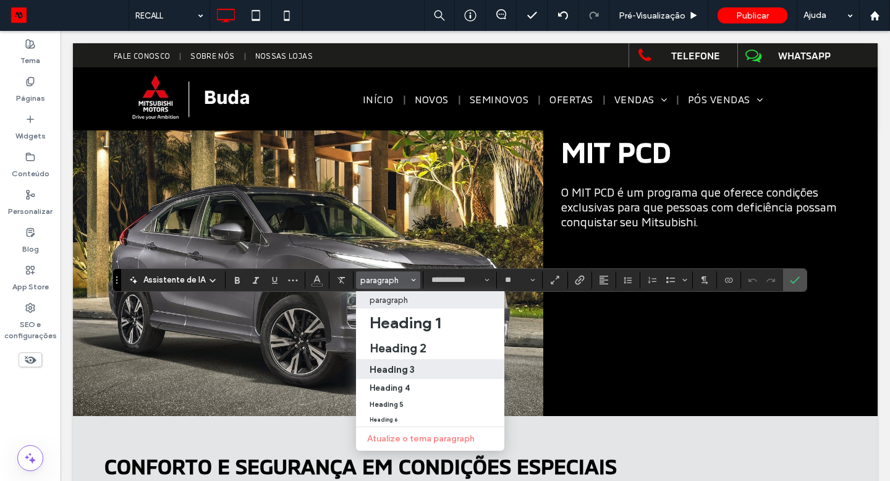
click at [405, 371] on h3 "Heading 3" at bounding box center [391, 369] width 45 height 12
type input "**********"
type input "**"
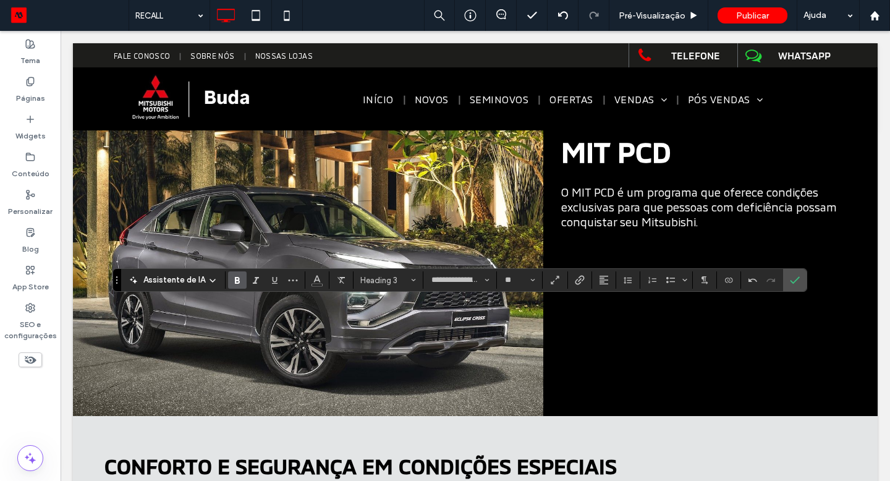
type input "**********"
type input "**"
type input "**********"
click at [360, 279] on span "Heading 2*" at bounding box center [384, 280] width 48 height 9
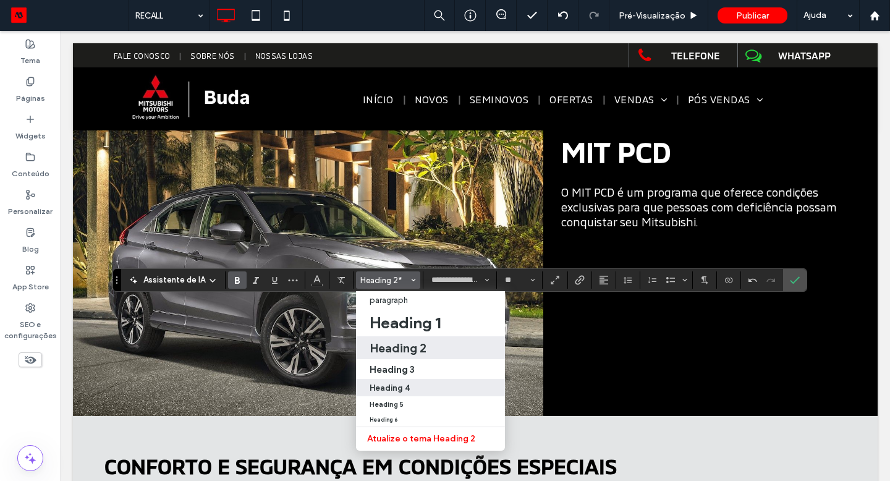
click at [387, 389] on h4 "Heading 4" at bounding box center [389, 387] width 40 height 9
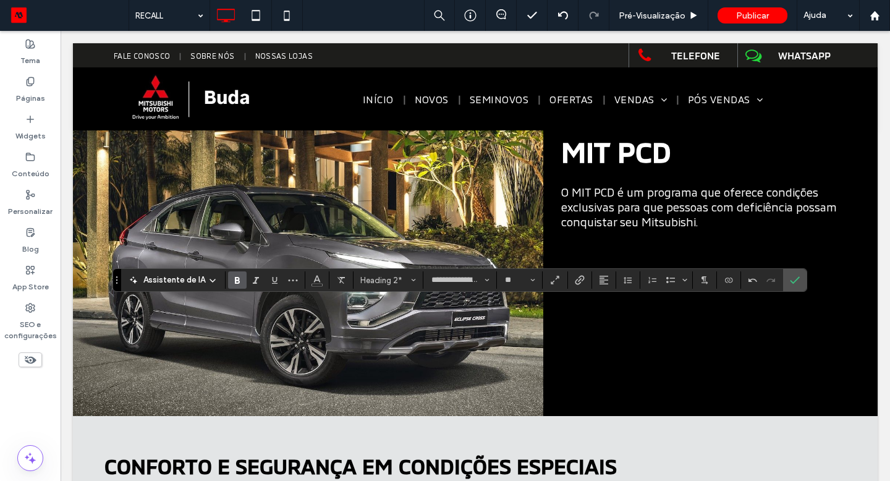
type input "*"
click at [790, 280] on icon "Confirmar" at bounding box center [795, 280] width 10 height 10
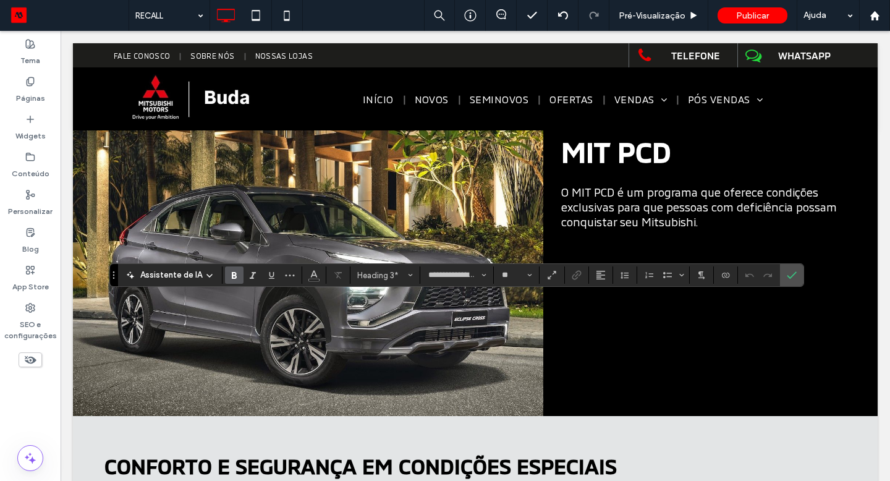
type input "**"
click at [684, 277] on button "Bulleted list menu" at bounding box center [682, 274] width 10 height 17
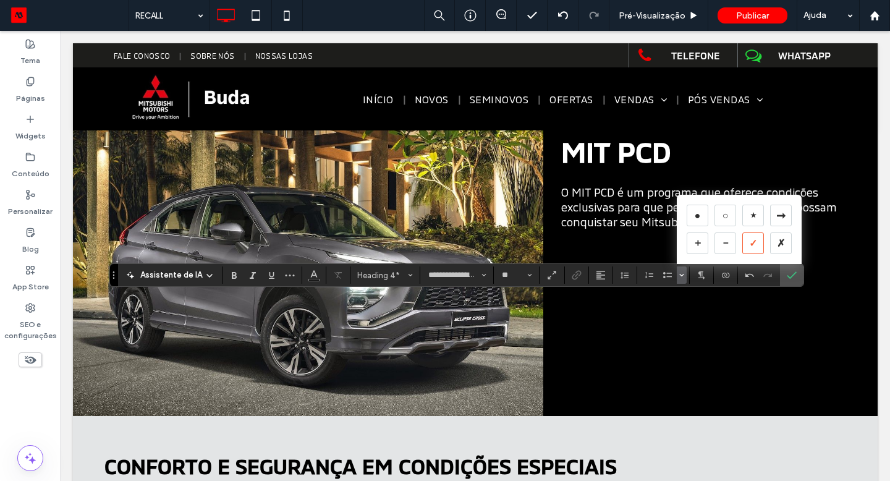
click at [749, 240] on div "✓" at bounding box center [753, 243] width 22 height 22
type input "**********"
type input "**"
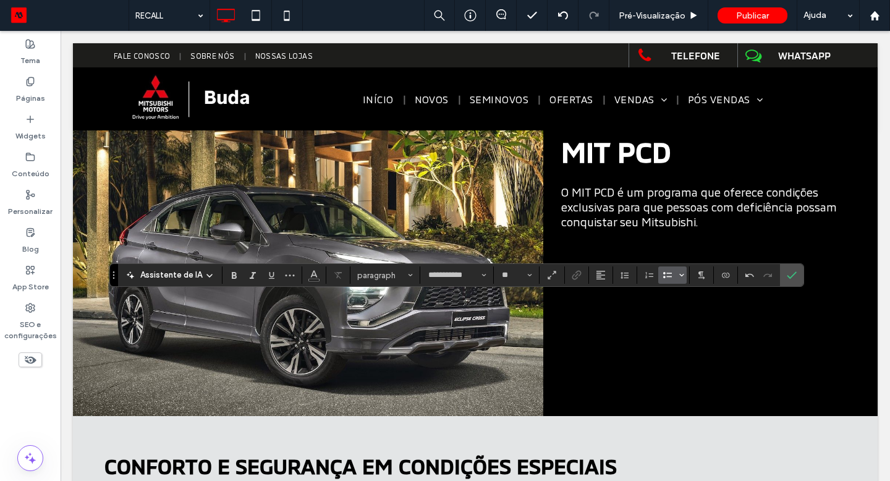
click at [679, 276] on icon "Bulleted list menu" at bounding box center [681, 274] width 7 height 7
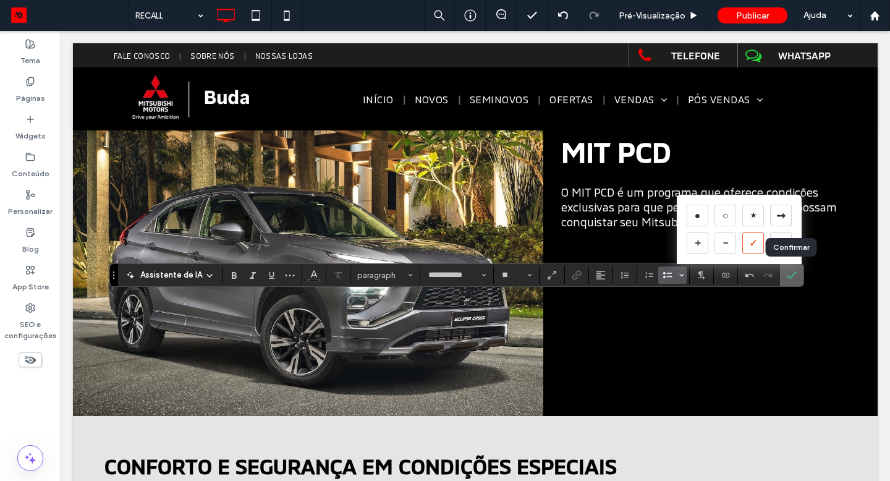
click at [793, 278] on icon "Confirmar" at bounding box center [792, 275] width 10 height 10
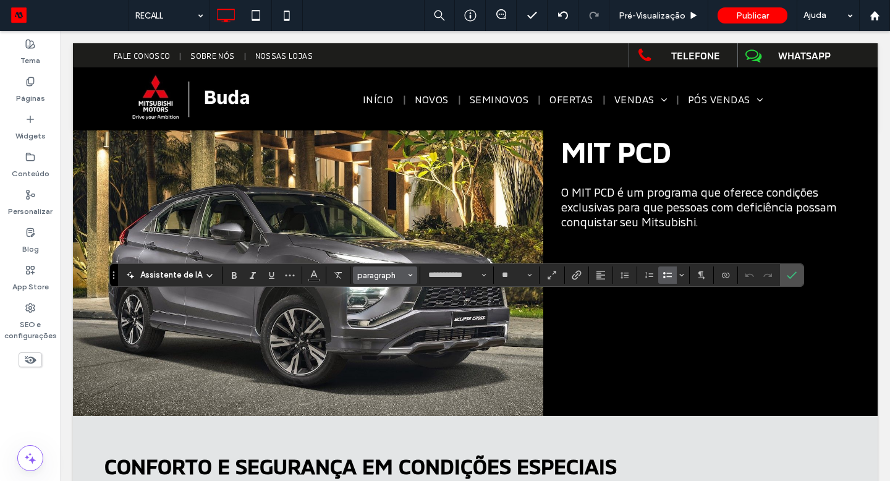
click at [380, 279] on span "paragraph" at bounding box center [381, 275] width 48 height 9
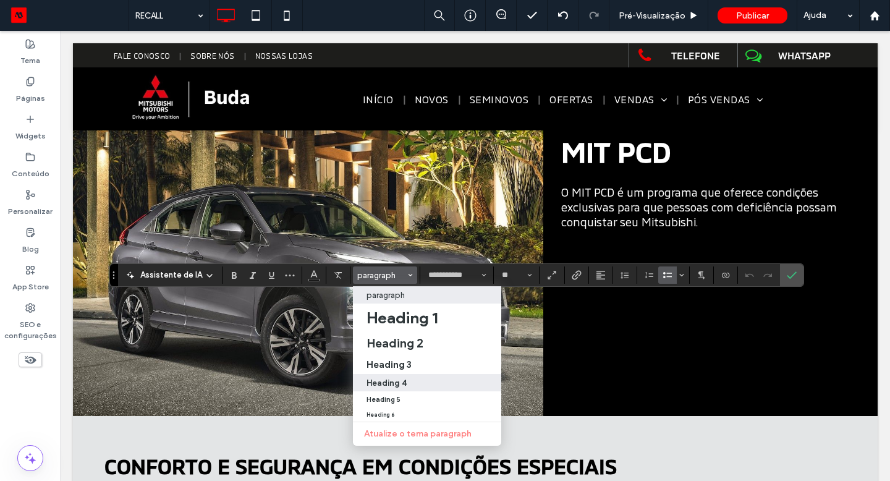
click at [404, 384] on div "Heading 4" at bounding box center [426, 382] width 121 height 9
type input "**********"
type input "**"
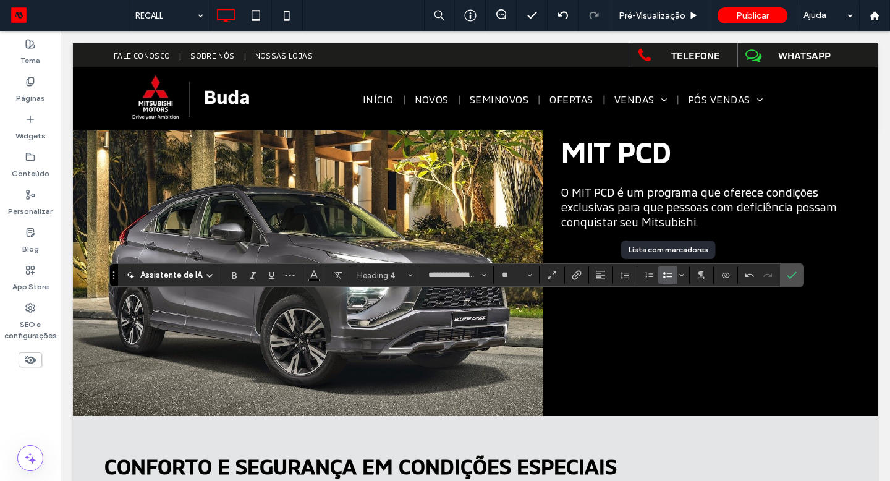
click at [668, 277] on icon "Lista com marcadores" at bounding box center [667, 275] width 10 height 10
type input "**********"
type input "**"
click at [354, 281] on button "paragraph" at bounding box center [385, 274] width 64 height 17
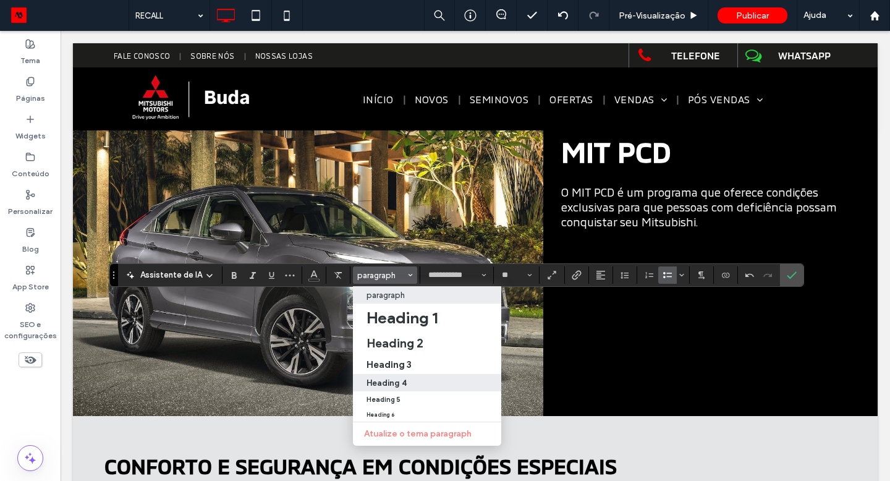
click at [412, 378] on div "Heading 4" at bounding box center [426, 382] width 121 height 9
type input "**********"
type input "**"
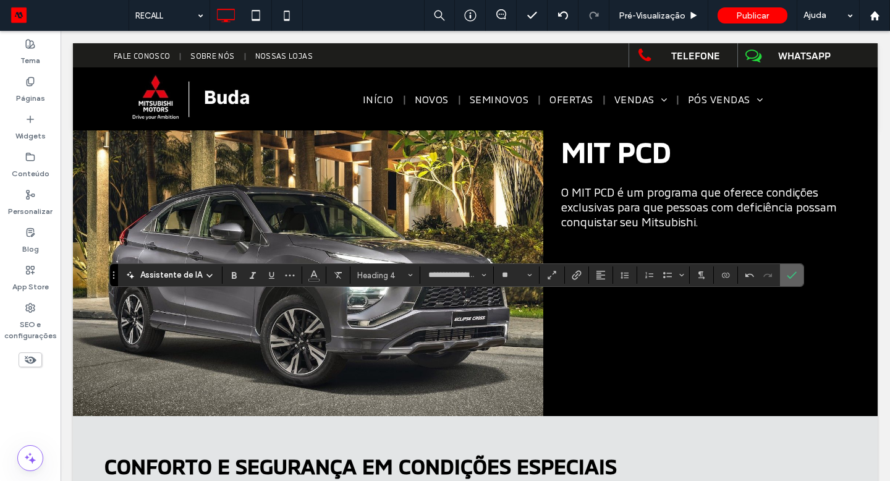
click at [788, 276] on icon "Confirmar" at bounding box center [792, 275] width 10 height 10
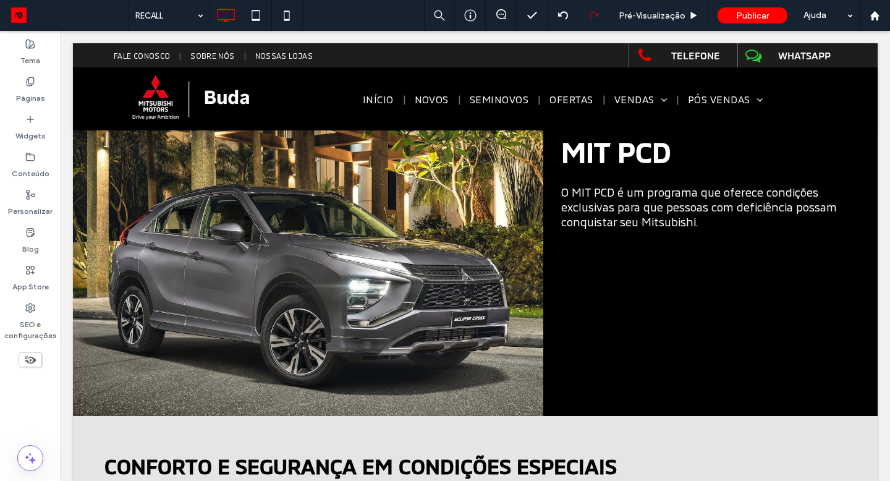
type input "**********"
type input "**"
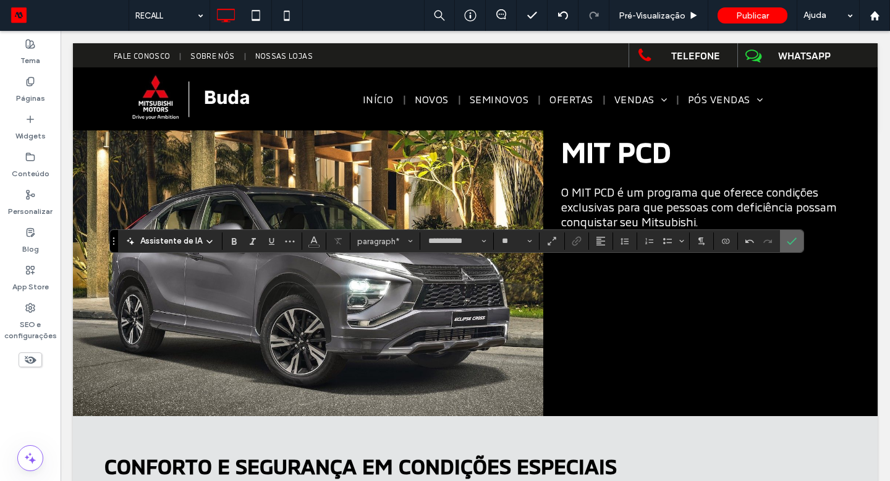
click at [793, 247] on span "Confirmar" at bounding box center [792, 240] width 10 height 21
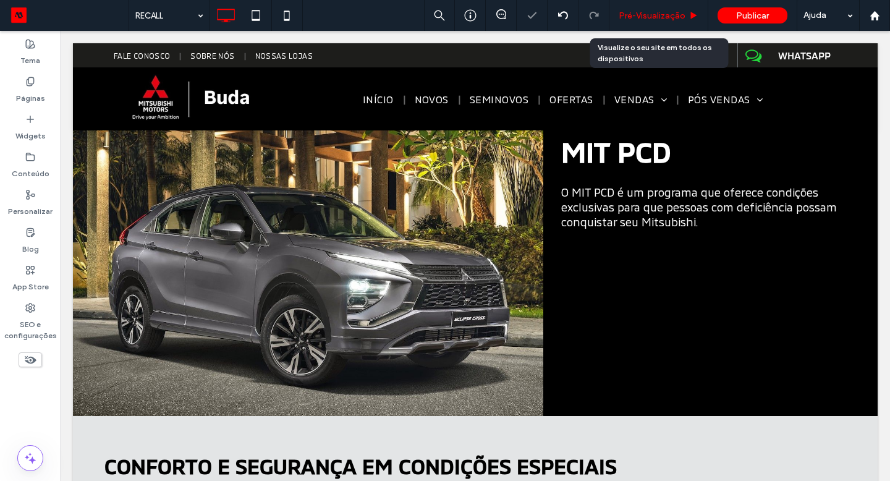
click at [681, 11] on span "Pré-Visualizaçāo" at bounding box center [651, 16] width 67 height 11
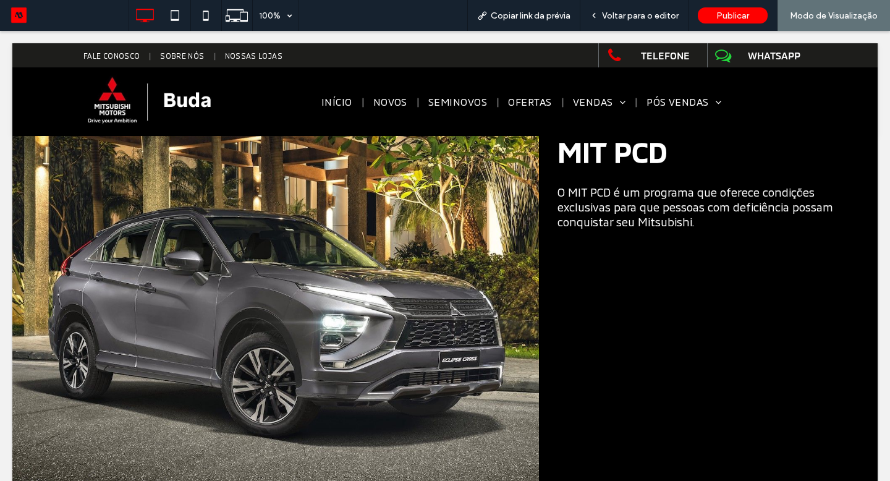
click at [681, 11] on div "Voltar para o editor" at bounding box center [634, 16] width 108 height 11
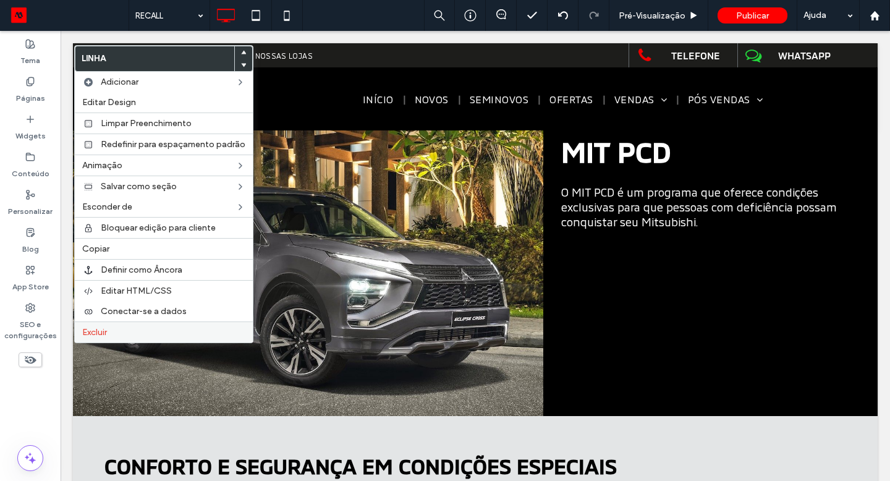
click at [162, 334] on label "Excluir" at bounding box center [163, 332] width 163 height 11
click at [133, 332] on label "Excluir" at bounding box center [163, 332] width 163 height 11
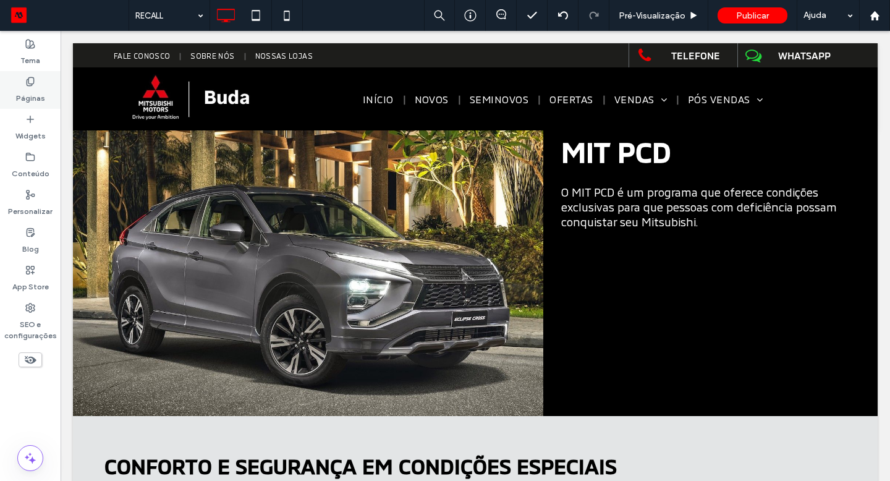
click at [24, 97] on label "Páginas" at bounding box center [30, 94] width 29 height 17
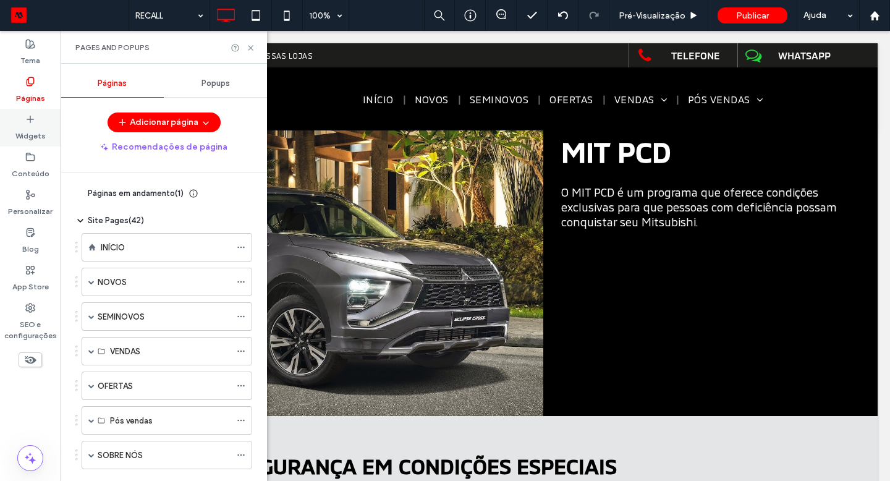
click at [38, 120] on div "Widgets" at bounding box center [30, 128] width 61 height 38
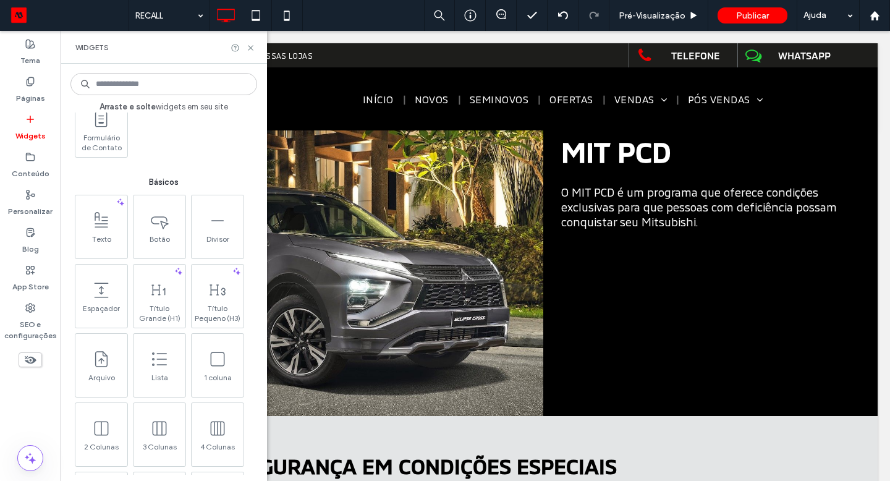
scroll to position [499, 0]
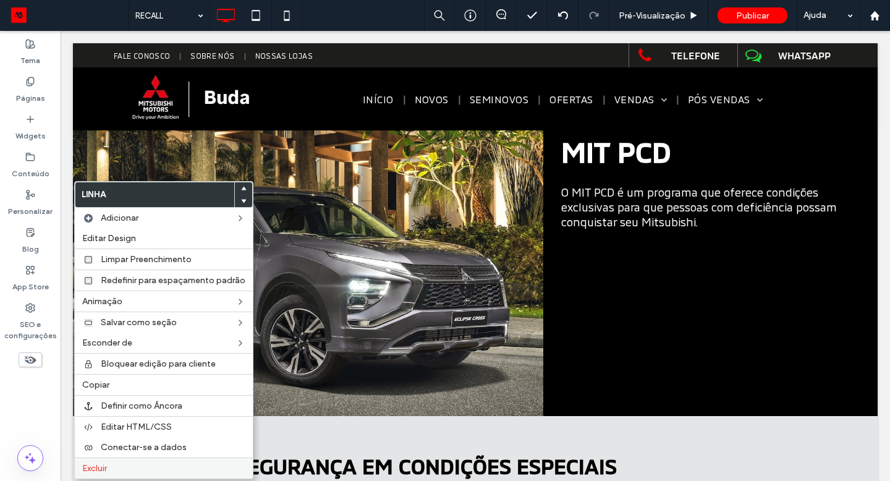
click at [98, 464] on span "Excluir" at bounding box center [94, 468] width 25 height 11
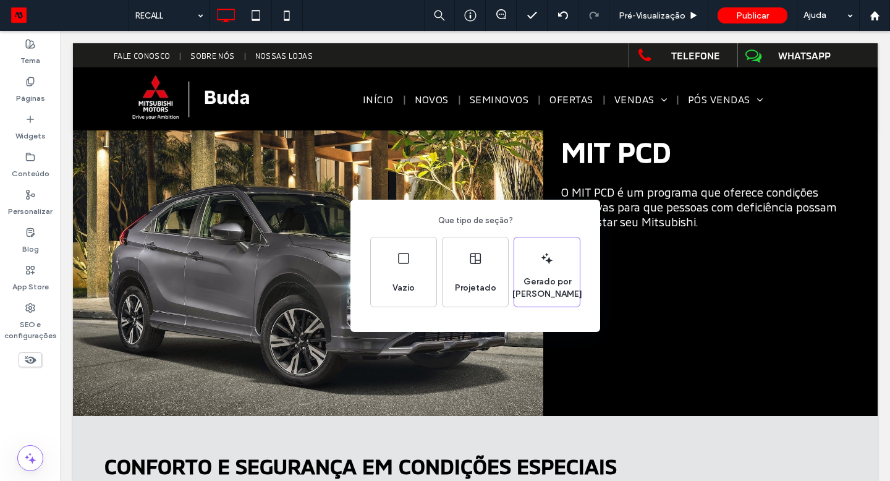
click at [269, 222] on div "Que tipo de seção? Vazio Projetado Gerado por IA" at bounding box center [445, 270] width 890 height 541
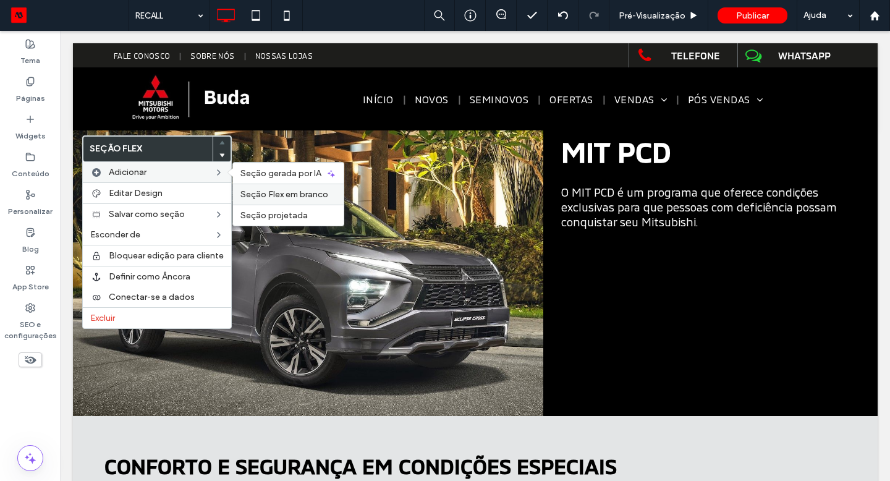
click at [321, 190] on span "Seção Flex em branco" at bounding box center [284, 194] width 88 height 11
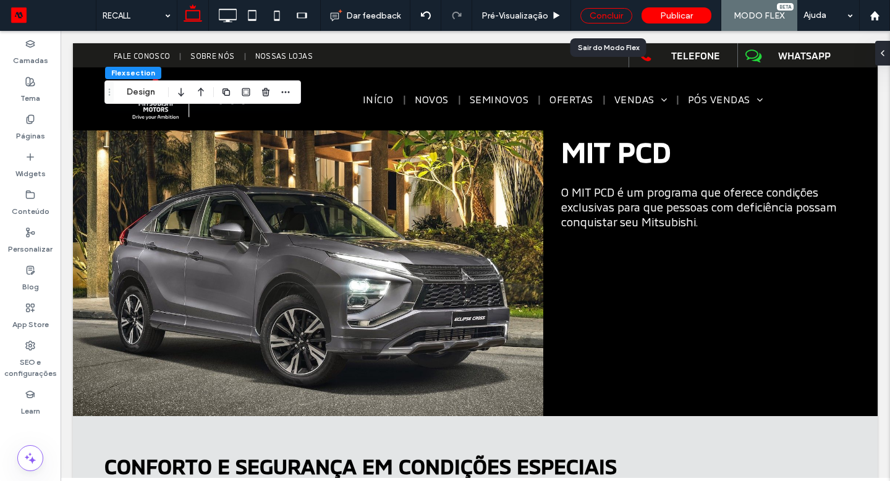
click at [609, 21] on div "Concluir" at bounding box center [606, 15] width 52 height 15
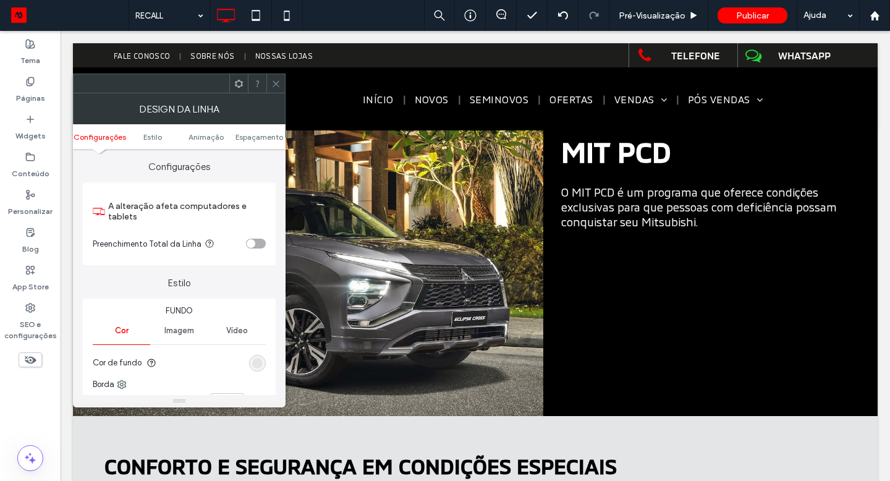
click at [235, 80] on icon at bounding box center [238, 83] width 9 height 9
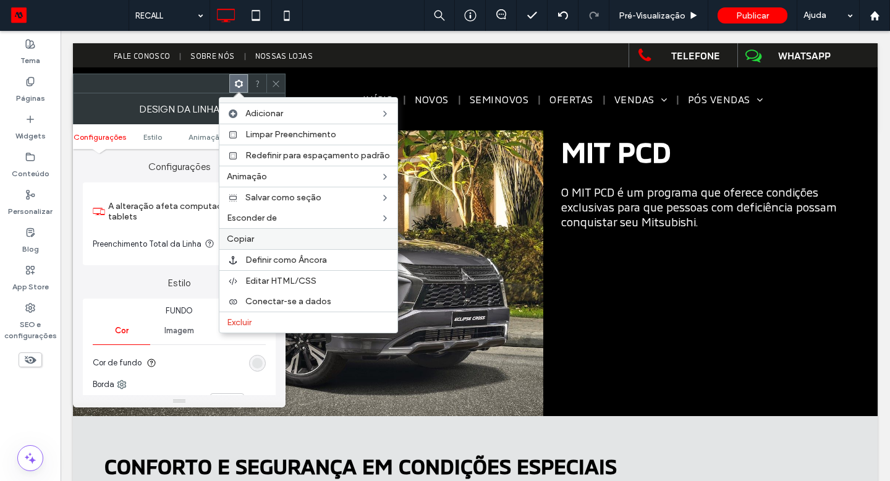
click at [266, 234] on label "Copiar" at bounding box center [308, 239] width 163 height 11
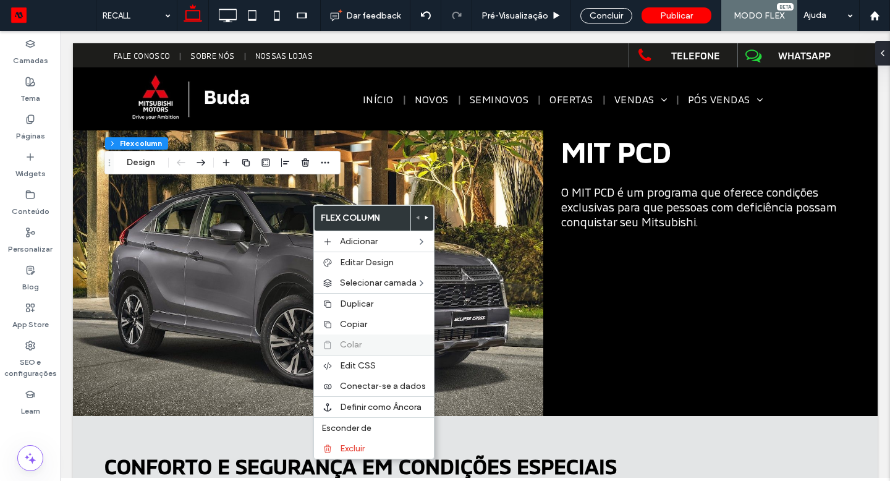
click at [353, 338] on div "Colar" at bounding box center [374, 344] width 120 height 20
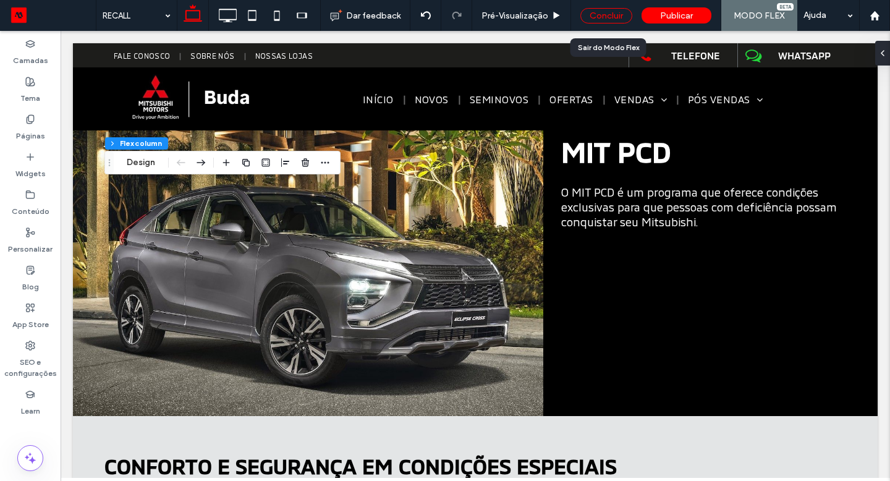
click at [620, 17] on div "Concluir" at bounding box center [606, 15] width 52 height 15
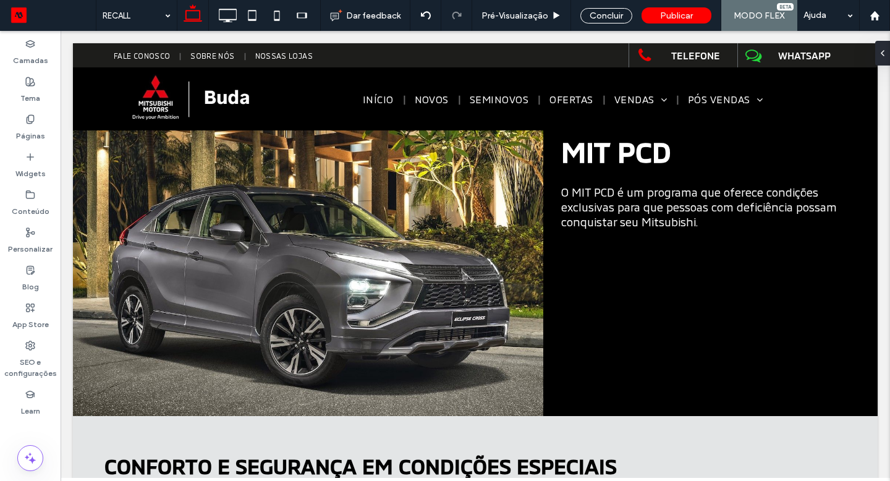
type input "**"
type input "*****"
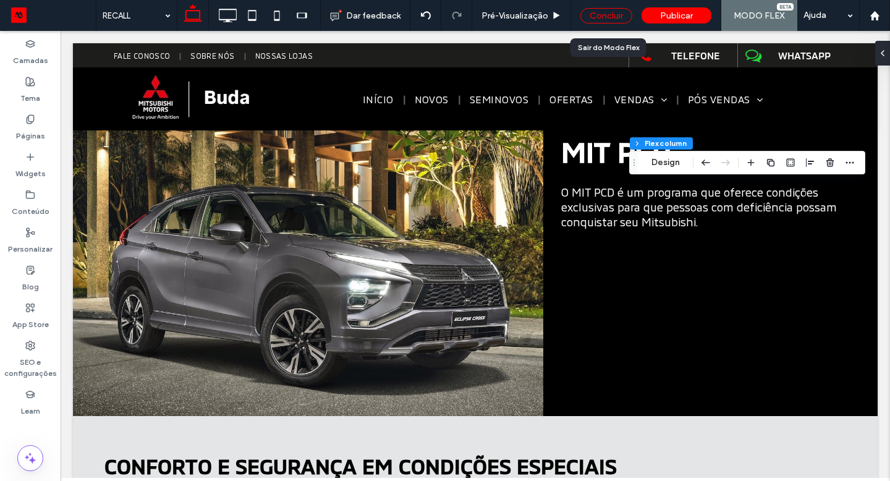
click at [605, 22] on div "Concluir" at bounding box center [606, 15] width 52 height 15
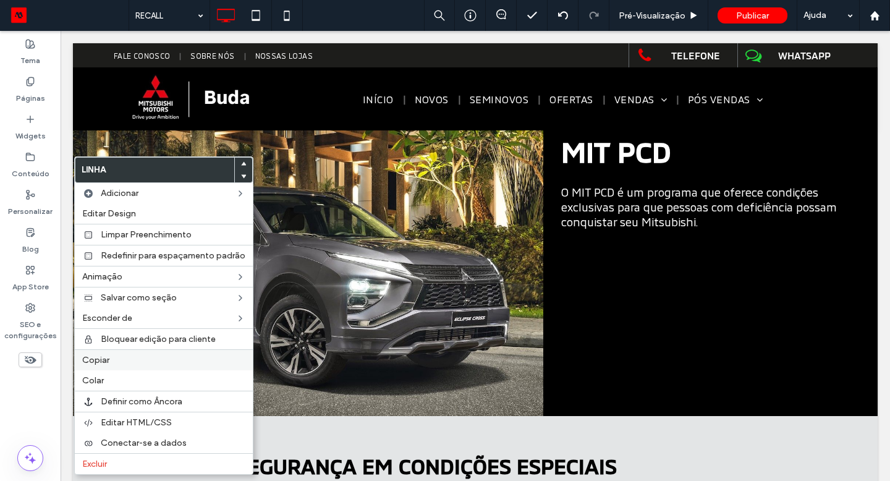
click at [133, 361] on label "Copiar" at bounding box center [163, 360] width 163 height 11
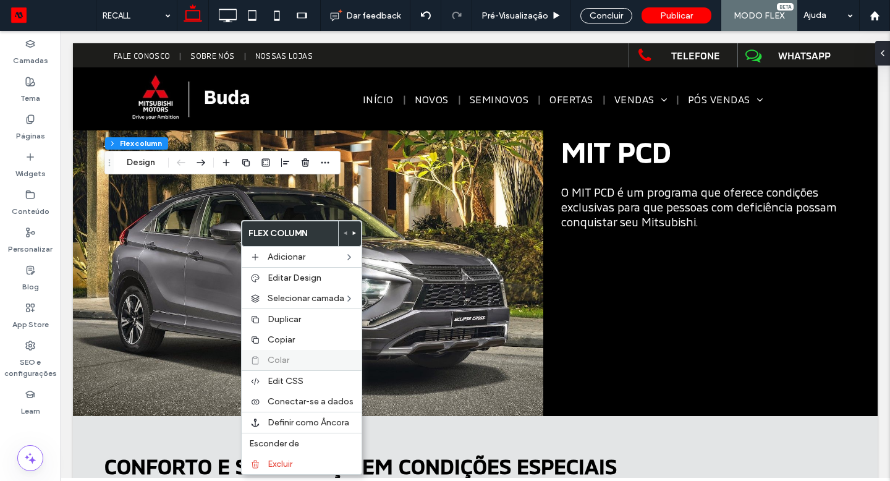
click at [299, 352] on div "Colar" at bounding box center [302, 360] width 120 height 20
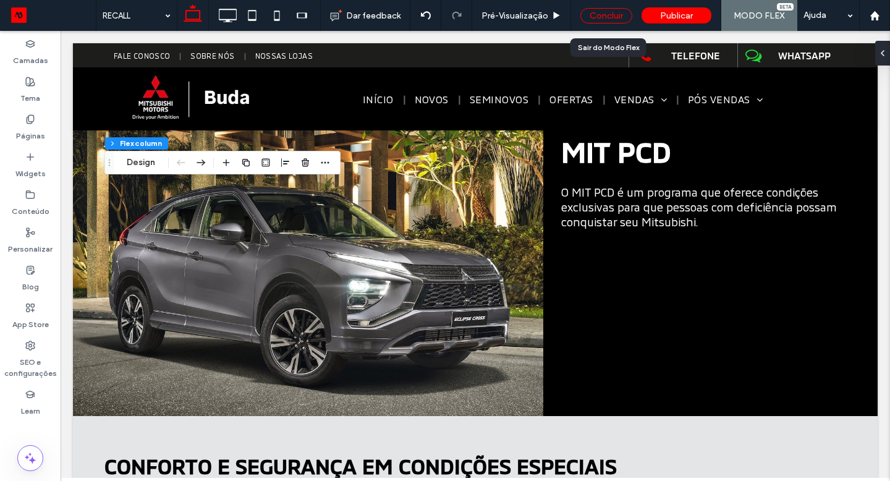
click at [615, 19] on div "Concluir" at bounding box center [606, 15] width 52 height 15
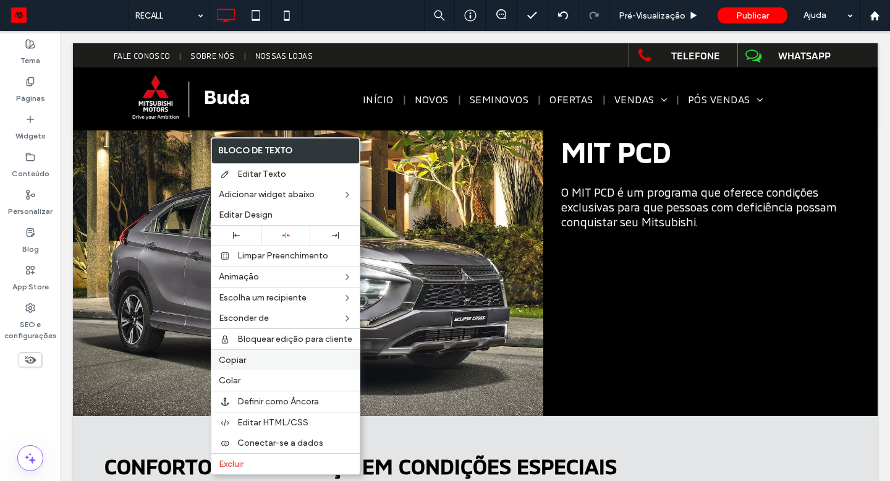
click at [245, 356] on span "Copiar" at bounding box center [232, 360] width 27 height 11
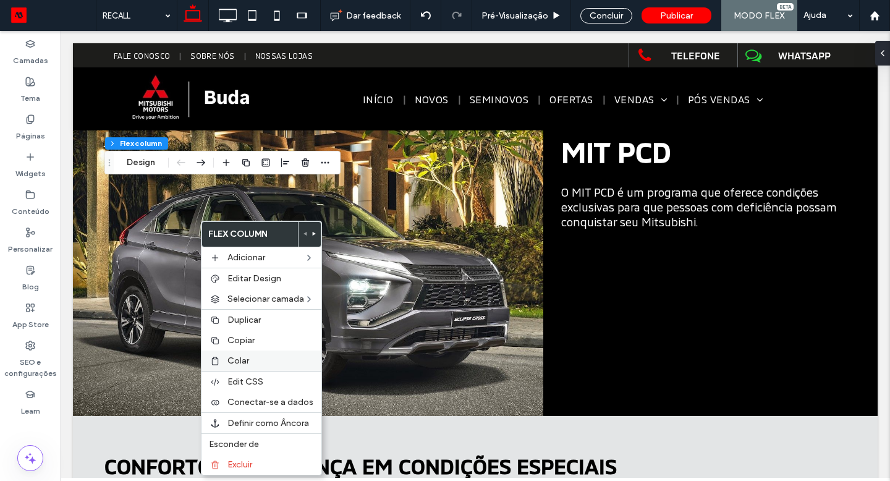
click at [255, 354] on div "Colar" at bounding box center [261, 360] width 120 height 20
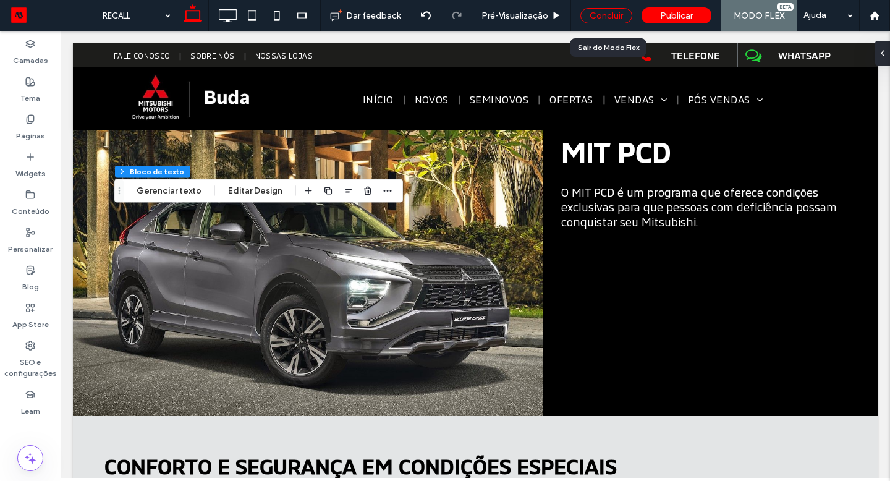
click at [591, 15] on div "Concluir" at bounding box center [606, 15] width 52 height 15
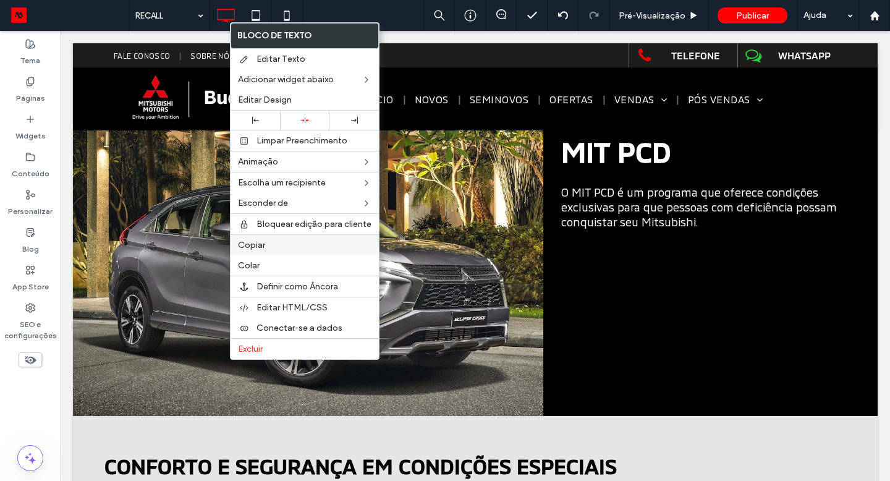
click at [285, 248] on label "Copiar" at bounding box center [304, 245] width 133 height 11
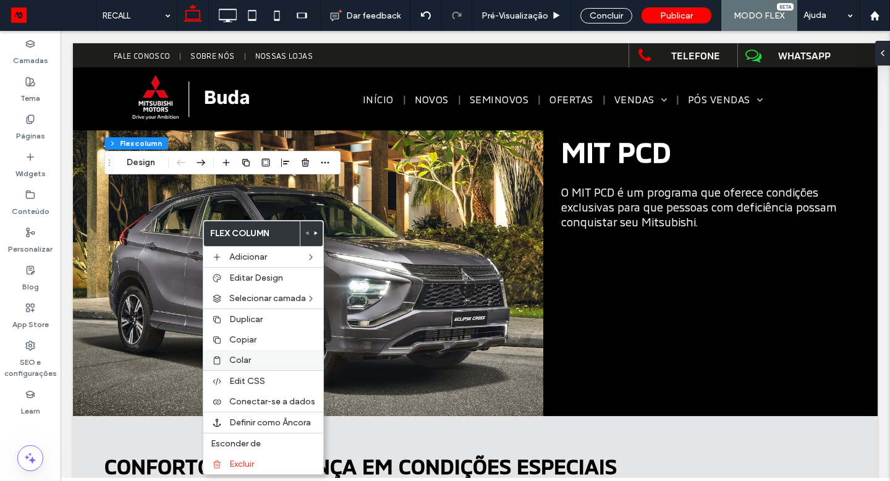
click at [227, 355] on div "Colar" at bounding box center [263, 360] width 120 height 20
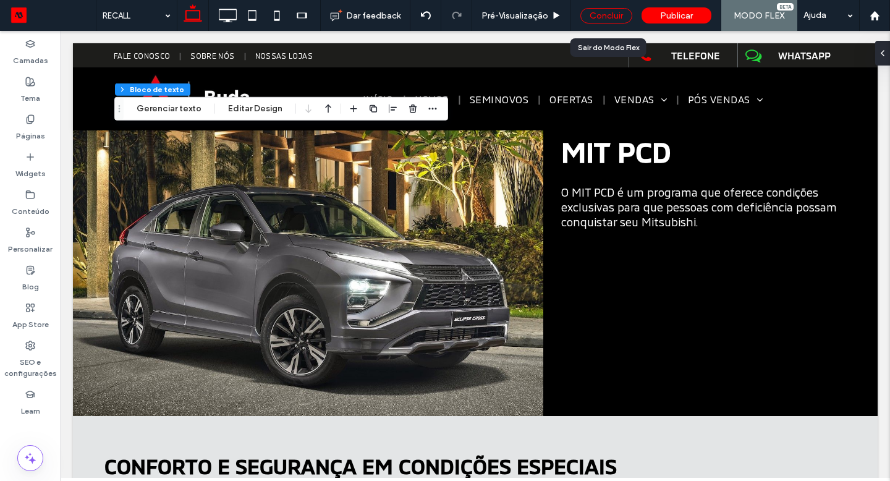
click at [599, 16] on div "Concluir" at bounding box center [606, 15] width 52 height 15
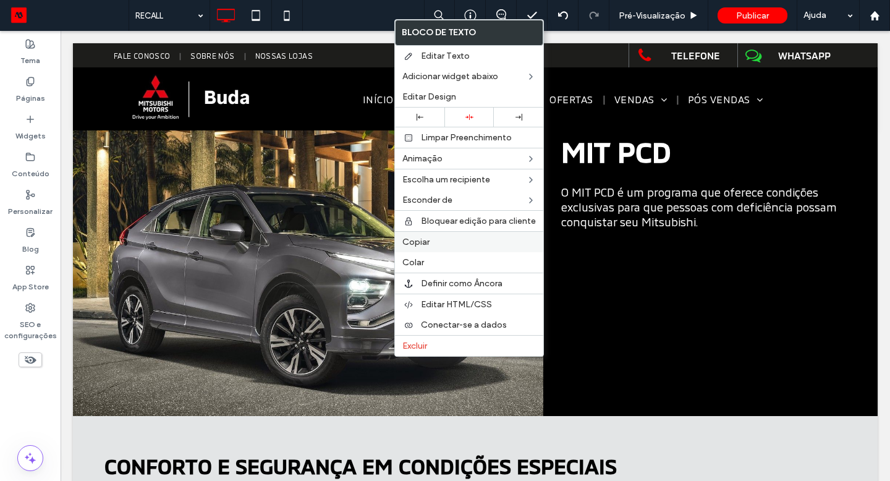
click at [432, 238] on label "Copiar" at bounding box center [468, 242] width 133 height 11
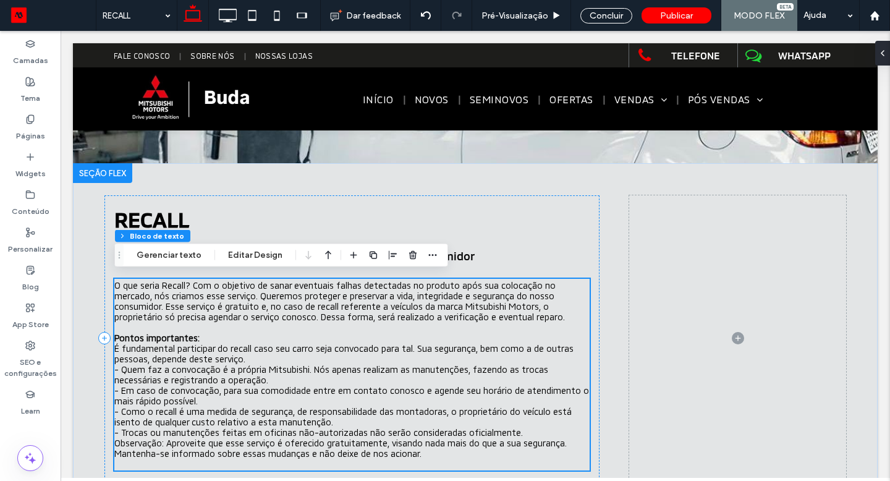
scroll to position [171, 0]
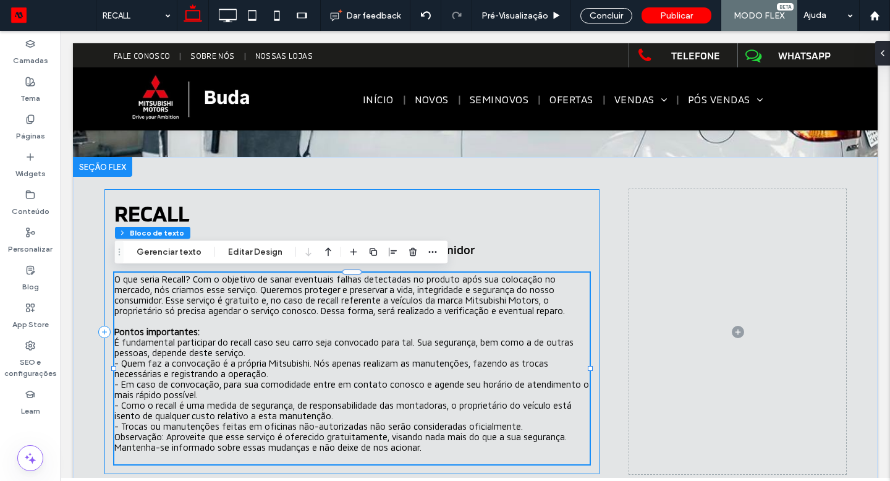
click at [591, 247] on div "RECALL Proteger e preservar a vida, integridade e segurança do consumidor O que…" at bounding box center [351, 331] width 495 height 285
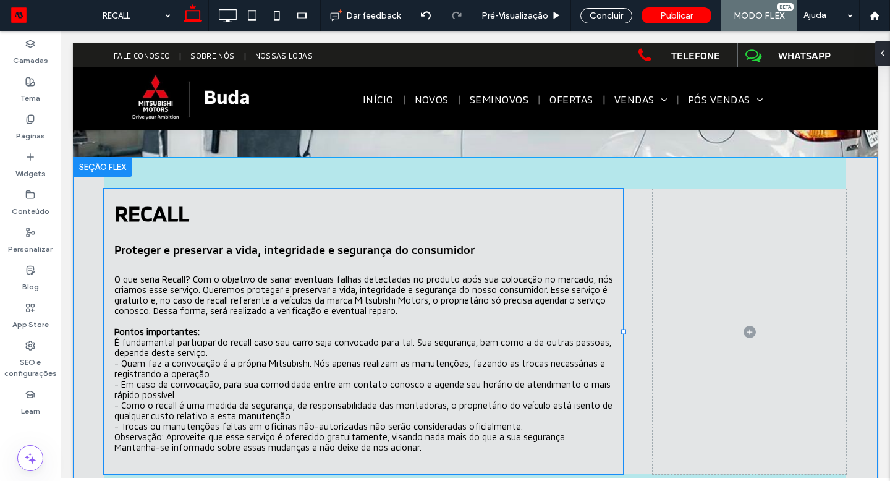
drag, startPoint x: 600, startPoint y: 330, endPoint x: 623, endPoint y: 330, distance: 23.5
click at [623, 330] on div at bounding box center [623, 331] width 5 height 5
type input "**"
type input "*****"
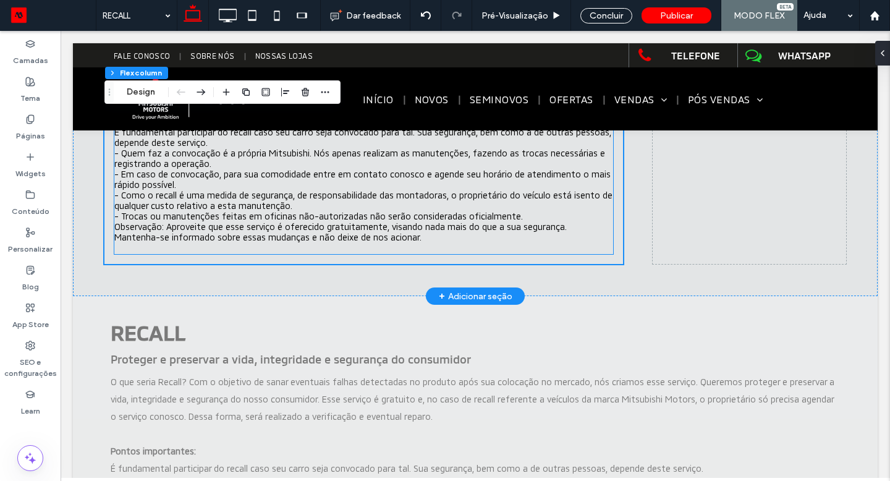
scroll to position [383, 0]
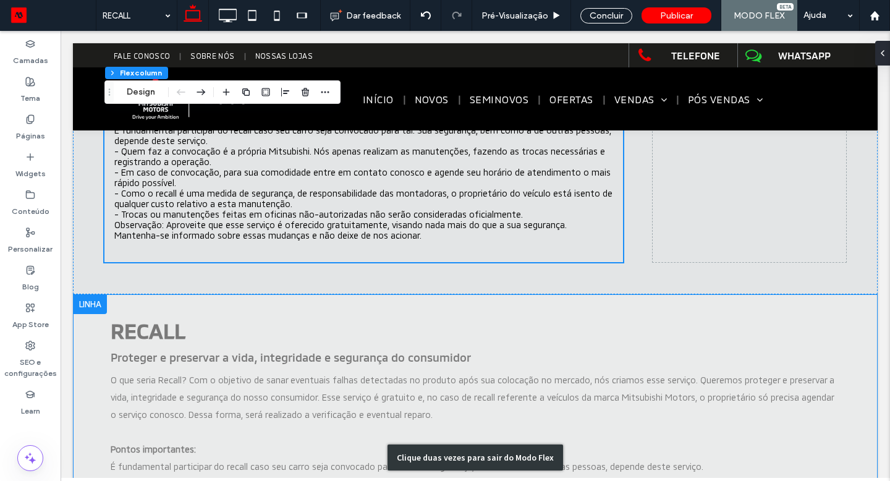
click at [93, 302] on div "Clique duas vezes para sair do Modo Flex" at bounding box center [475, 457] width 804 height 326
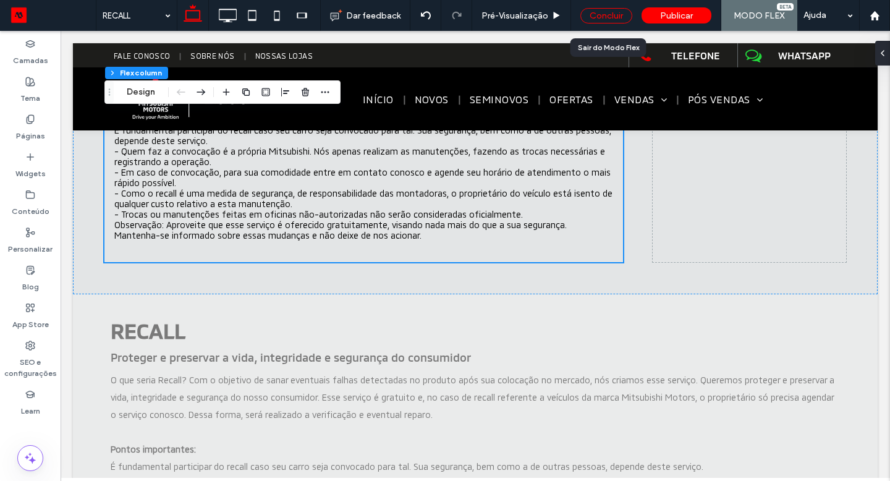
click at [611, 12] on div "Concluir" at bounding box center [606, 15] width 52 height 15
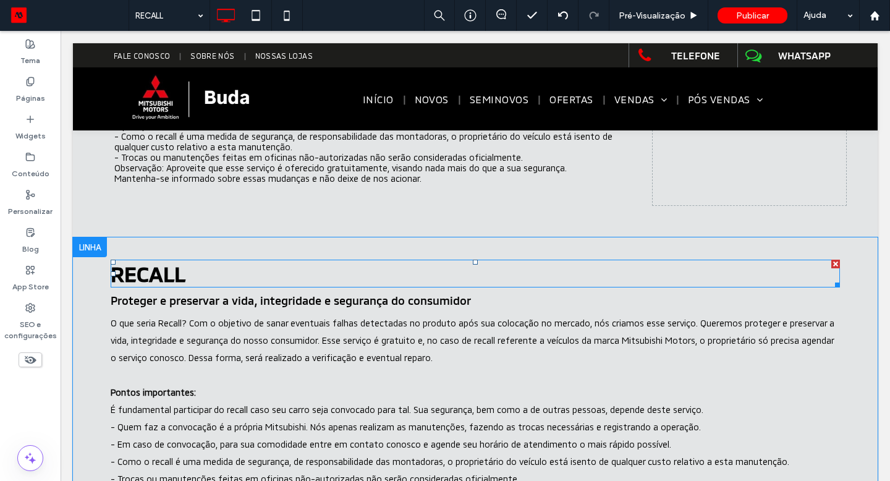
scroll to position [439, 0]
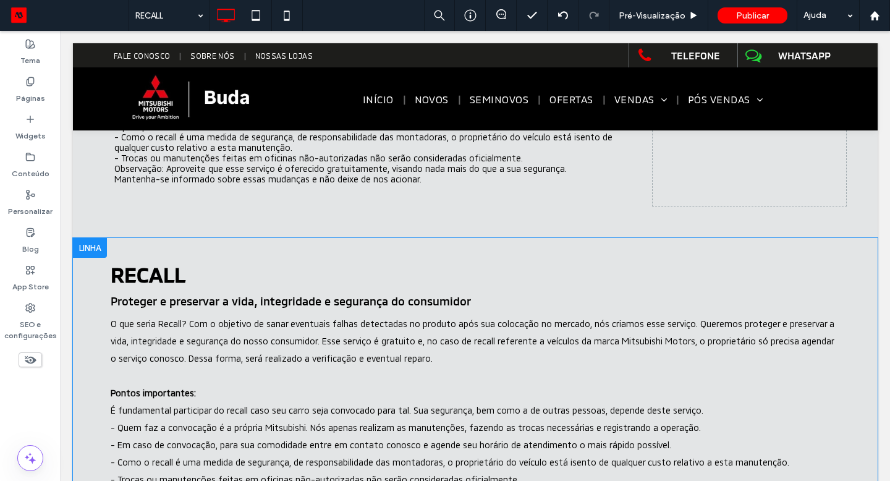
click at [95, 250] on div at bounding box center [90, 248] width 34 height 20
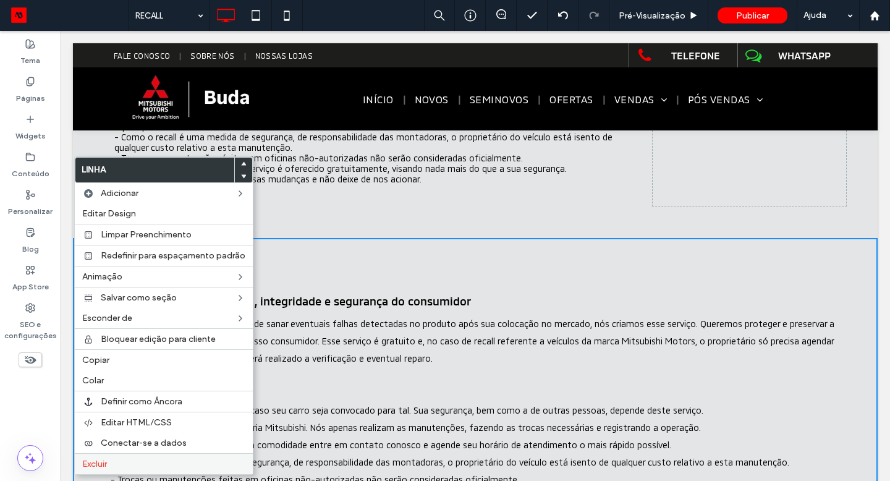
click at [103, 460] on span "Excluir" at bounding box center [94, 463] width 25 height 11
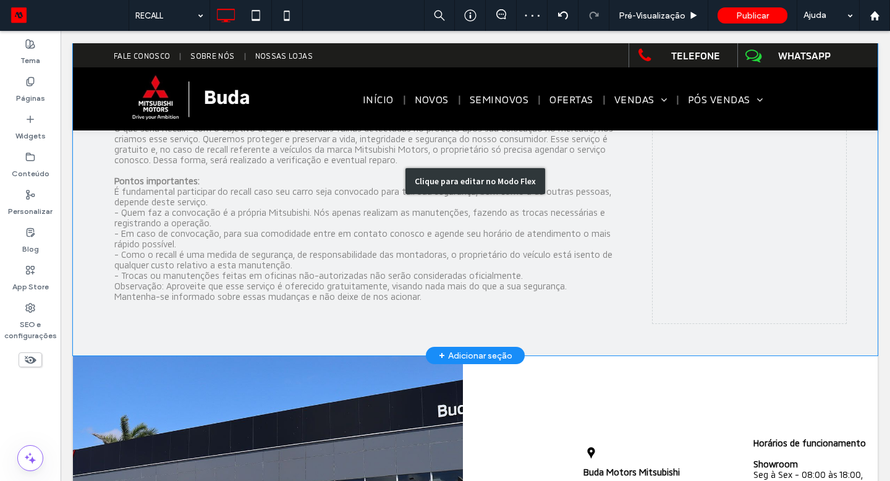
scroll to position [321, 0]
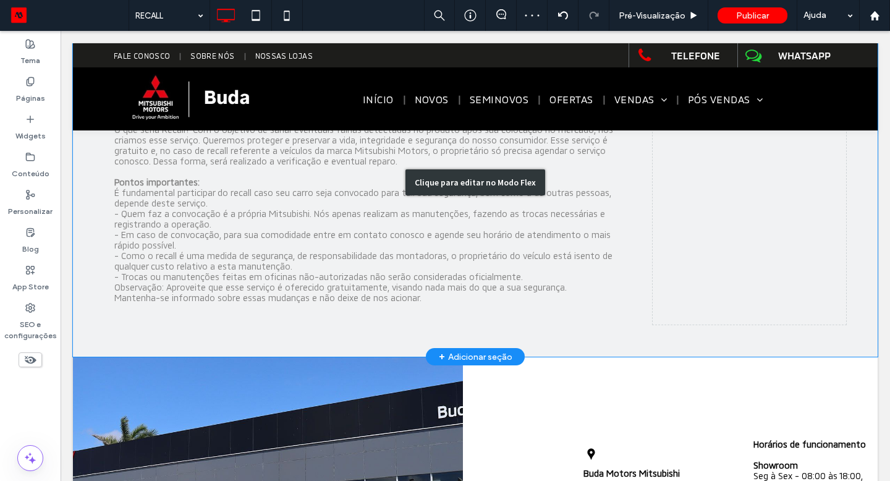
click at [375, 202] on div "Clique para editar no Modo Flex" at bounding box center [475, 181] width 804 height 349
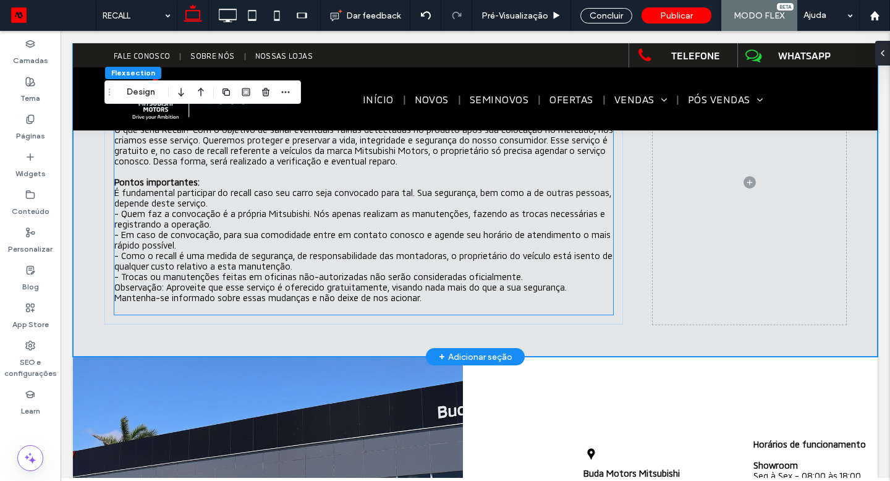
click at [206, 188] on span "É fundamental participar do recall caso seu carro seja convocado para tal. Sua …" at bounding box center [362, 197] width 497 height 21
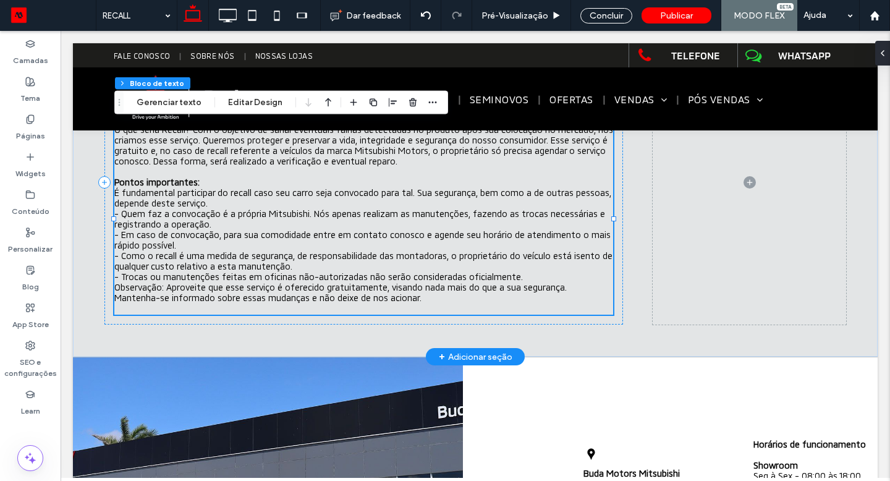
click at [206, 188] on span "É fundamental participar do recall caso seu carro seja convocado para tal. Sua …" at bounding box center [362, 197] width 497 height 21
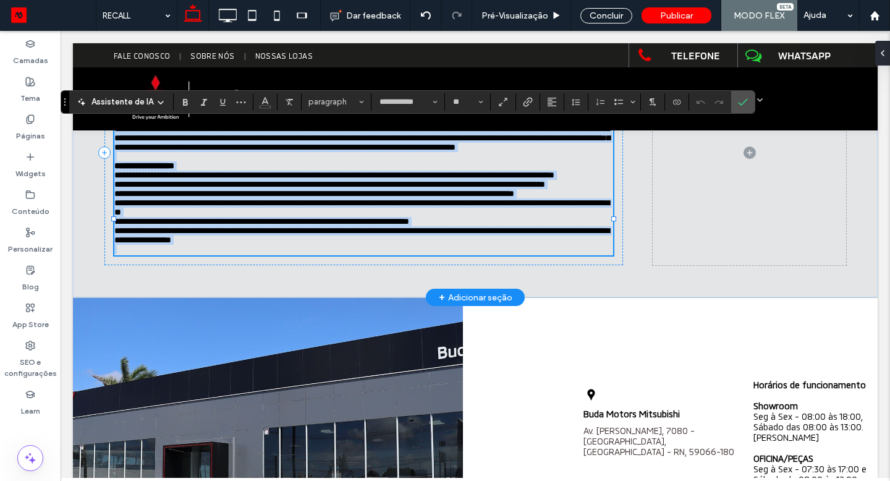
click at [206, 180] on p "**********" at bounding box center [363, 152] width 499 height 56
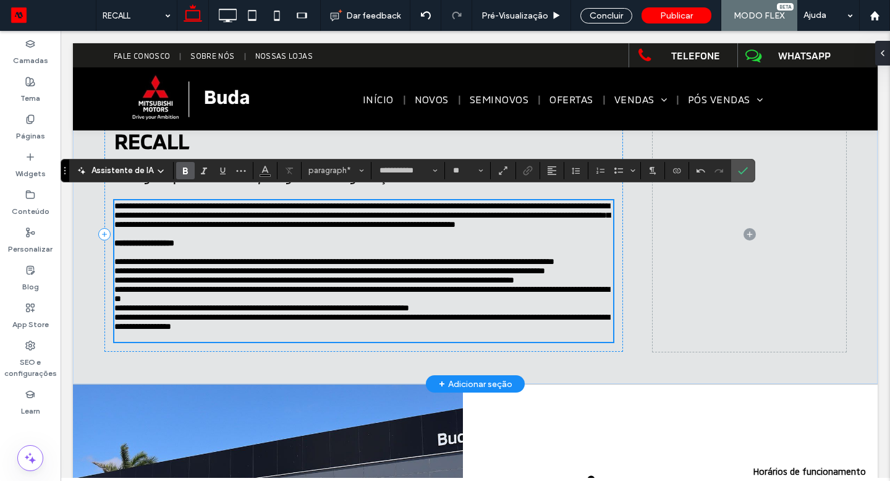
scroll to position [234, 0]
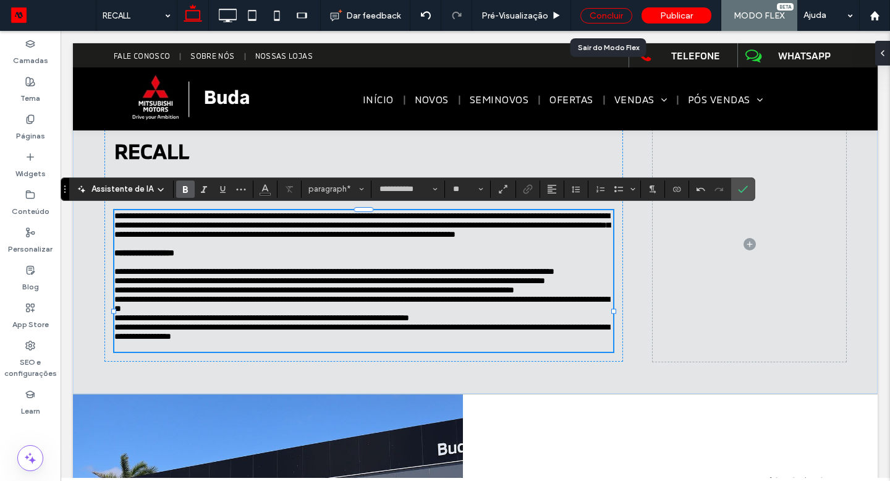
click at [602, 13] on div "Concluir" at bounding box center [606, 15] width 52 height 15
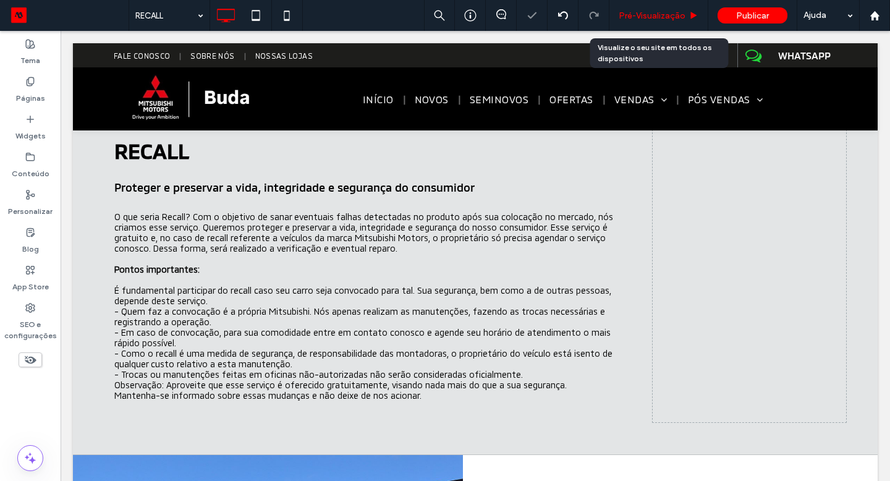
click at [668, 9] on div "Pré-Visualizaçāo" at bounding box center [658, 15] width 99 height 31
click at [670, 26] on div "Pré-Visualizaçāo" at bounding box center [658, 15] width 99 height 31
click at [672, 17] on span "Pré-Visualizaçāo" at bounding box center [651, 16] width 67 height 11
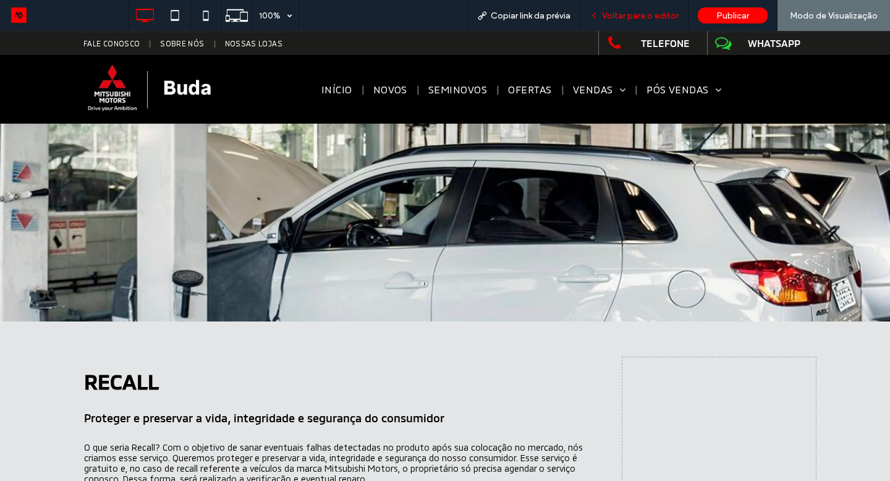
click at [623, 7] on div "Voltar para o editor" at bounding box center [634, 15] width 108 height 31
click at [623, 17] on span "Voltar para o editor" at bounding box center [640, 16] width 77 height 11
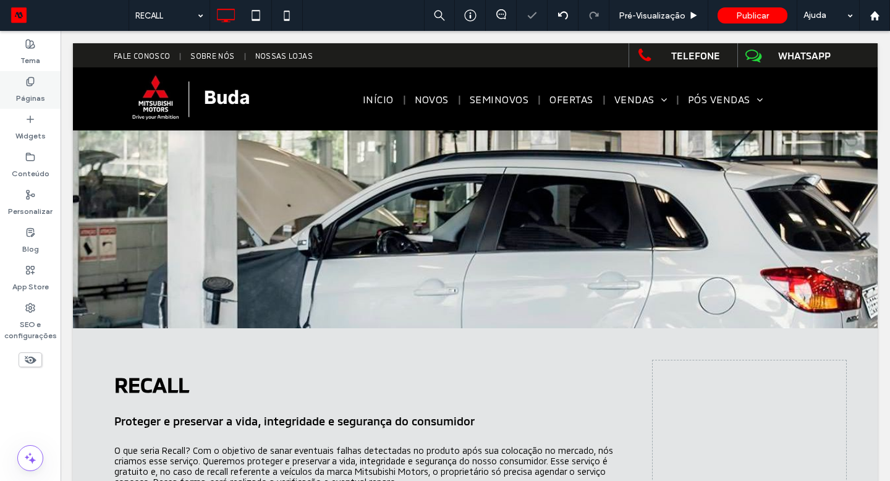
click at [43, 78] on div "Páginas" at bounding box center [30, 90] width 61 height 38
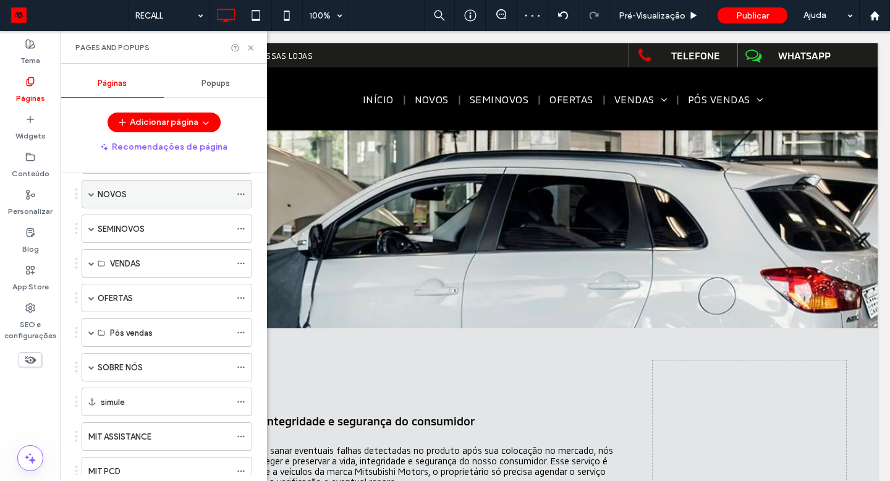
scroll to position [89, 0]
click at [92, 263] on span at bounding box center [91, 262] width 6 height 6
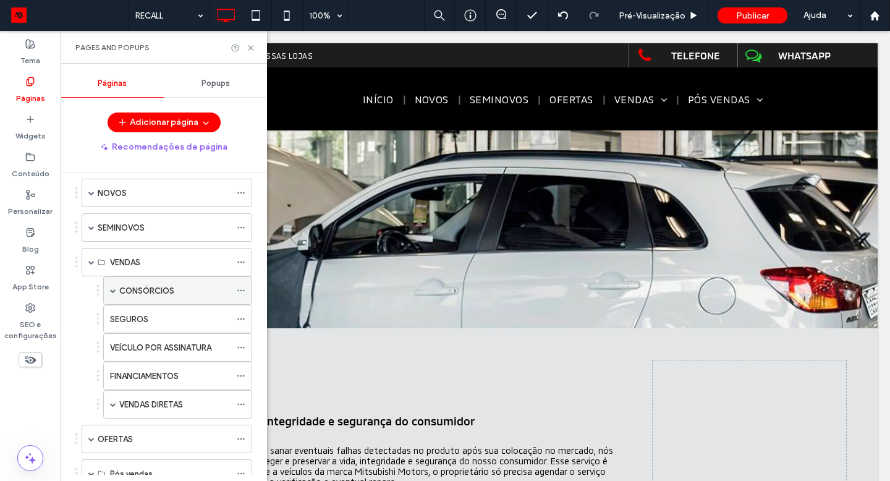
click at [136, 289] on label "CONSÓRCIOS" at bounding box center [146, 291] width 55 height 22
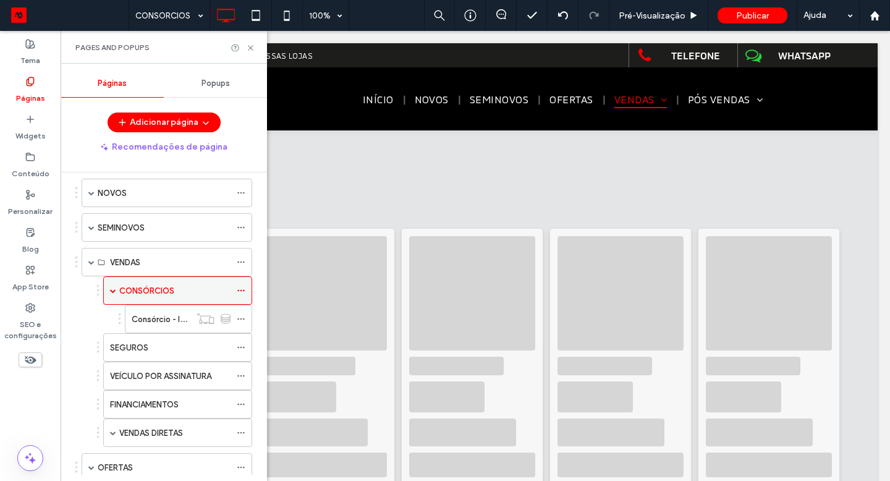
scroll to position [0, 0]
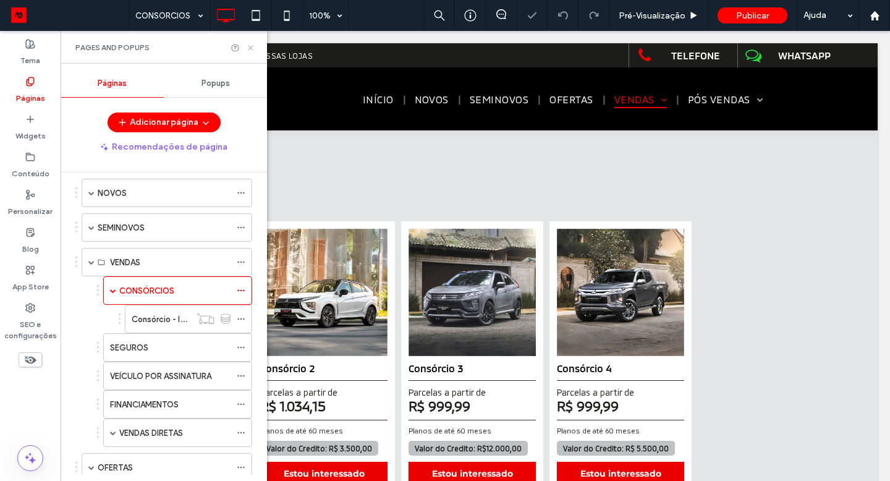
click at [250, 48] on icon at bounding box center [250, 47] width 9 height 9
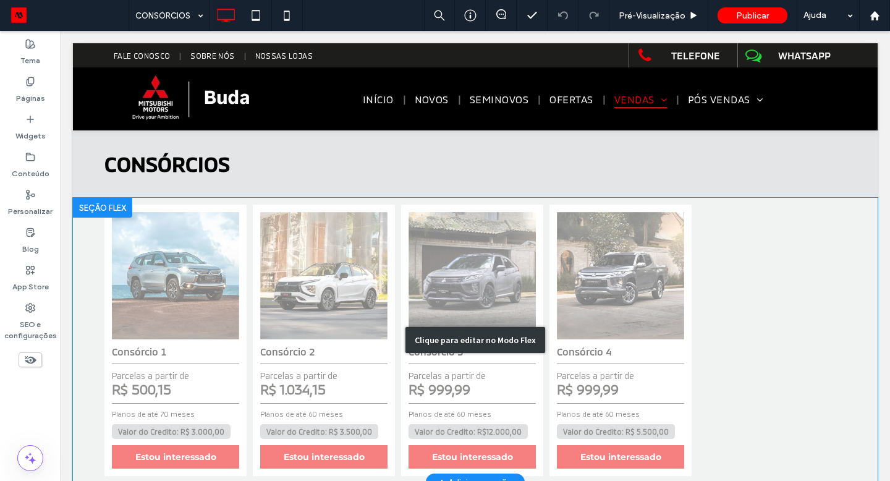
scroll to position [18, 0]
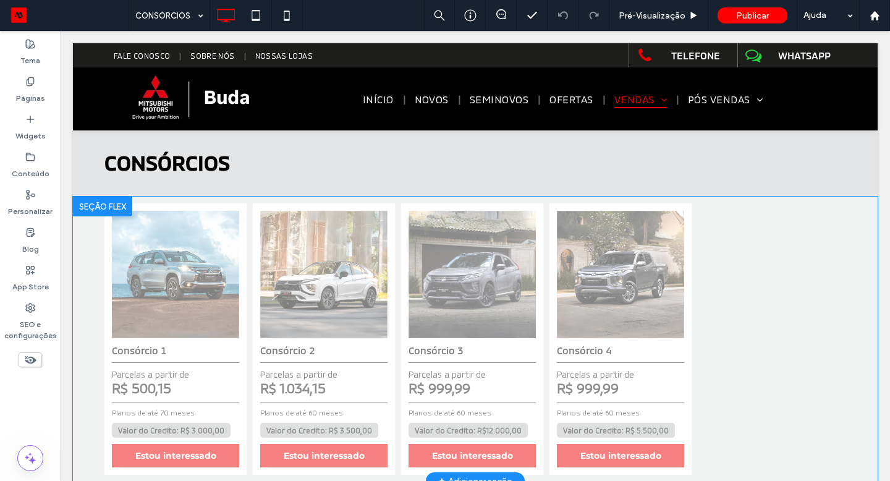
click at [104, 204] on div at bounding box center [102, 206] width 59 height 20
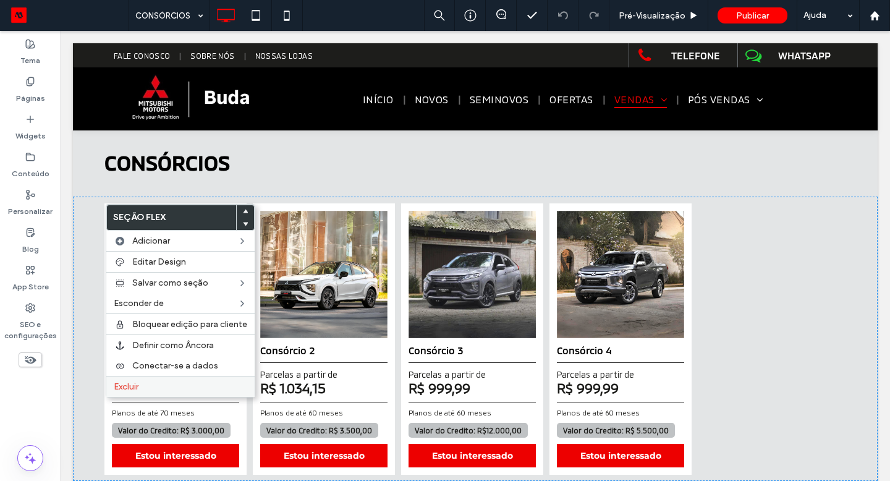
click at [174, 381] on div "Excluir" at bounding box center [180, 386] width 148 height 21
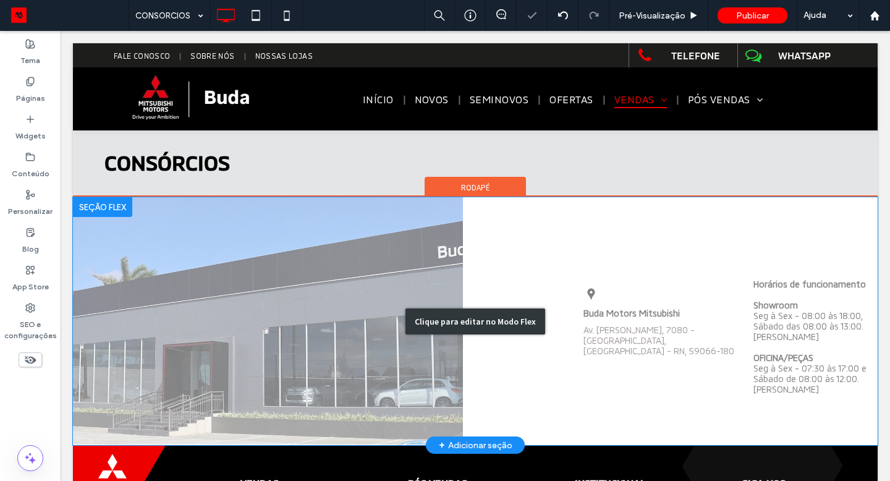
scroll to position [0, 0]
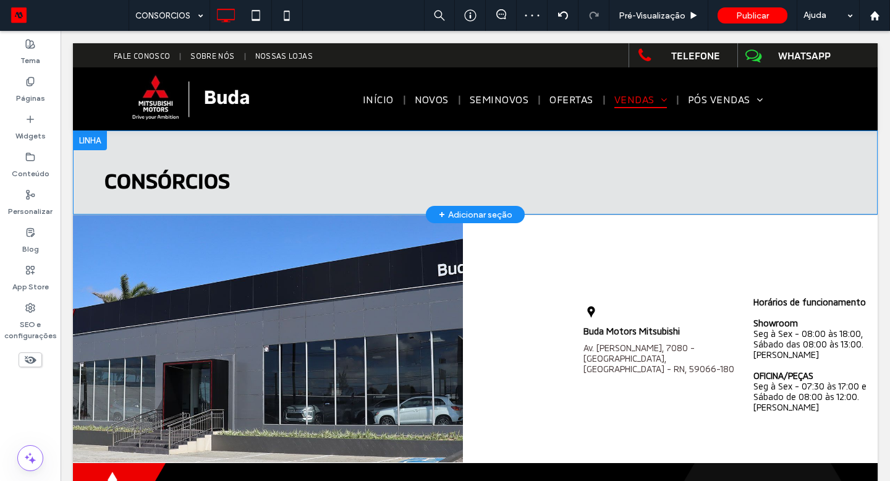
click at [99, 138] on div at bounding box center [90, 140] width 34 height 20
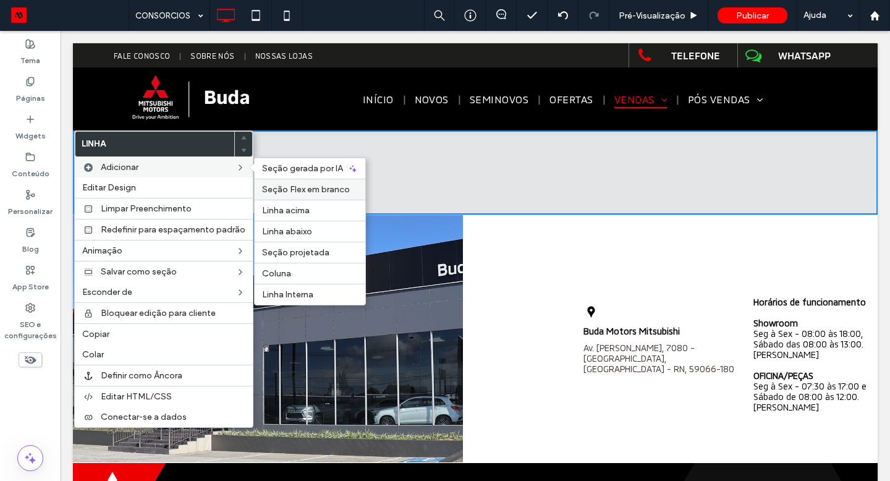
click at [308, 191] on span "Seção Flex em branco" at bounding box center [306, 189] width 88 height 11
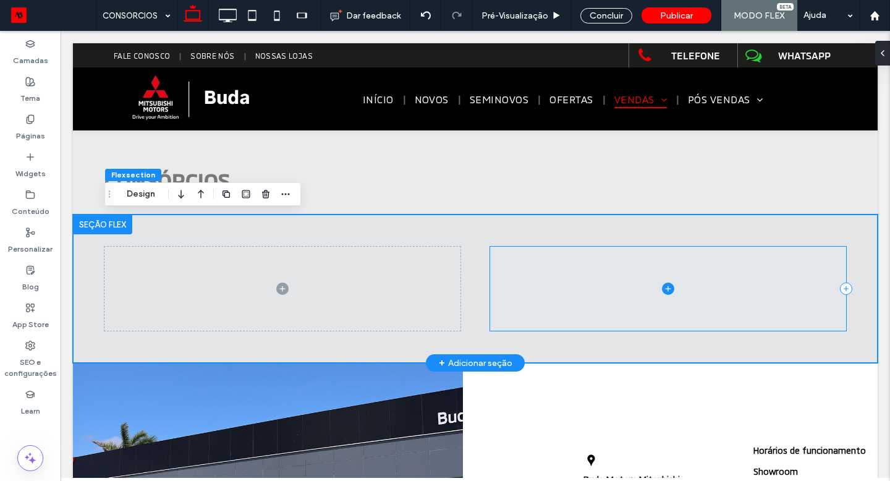
click at [531, 292] on span at bounding box center [668, 289] width 356 height 84
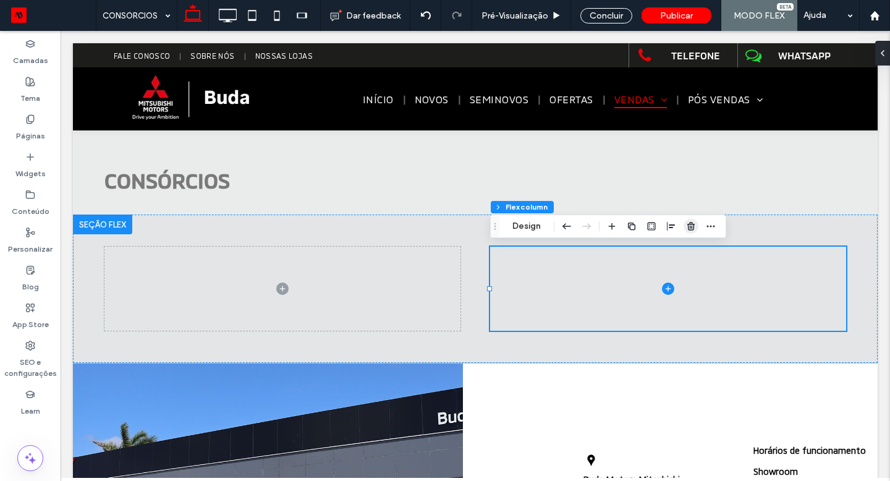
click at [686, 224] on icon "button" at bounding box center [691, 226] width 10 height 10
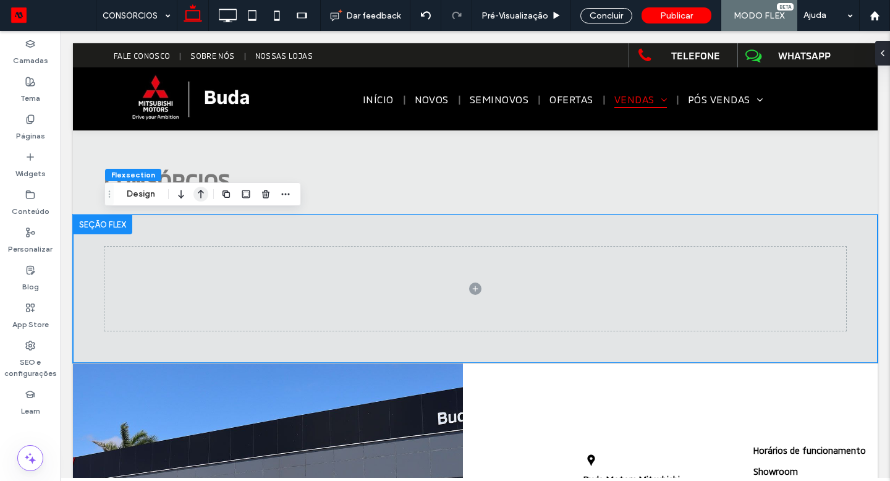
click at [201, 190] on icon "button" at bounding box center [200, 194] width 15 height 22
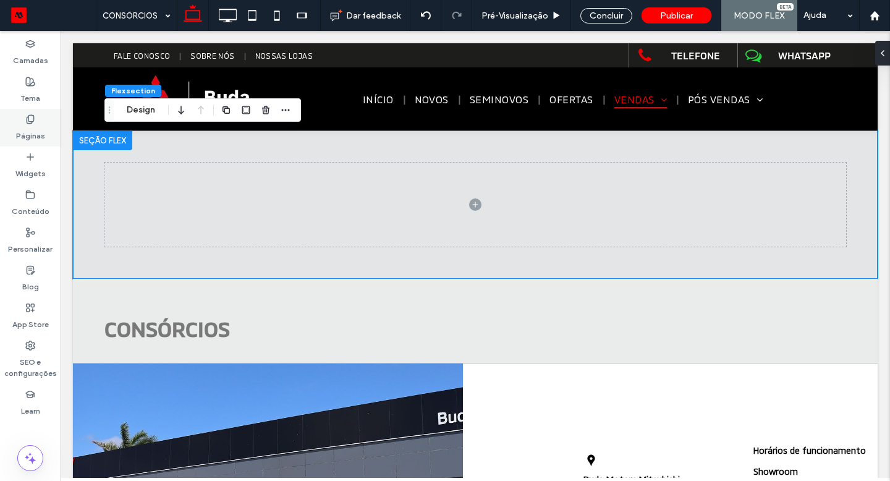
click at [33, 120] on use at bounding box center [30, 119] width 7 height 8
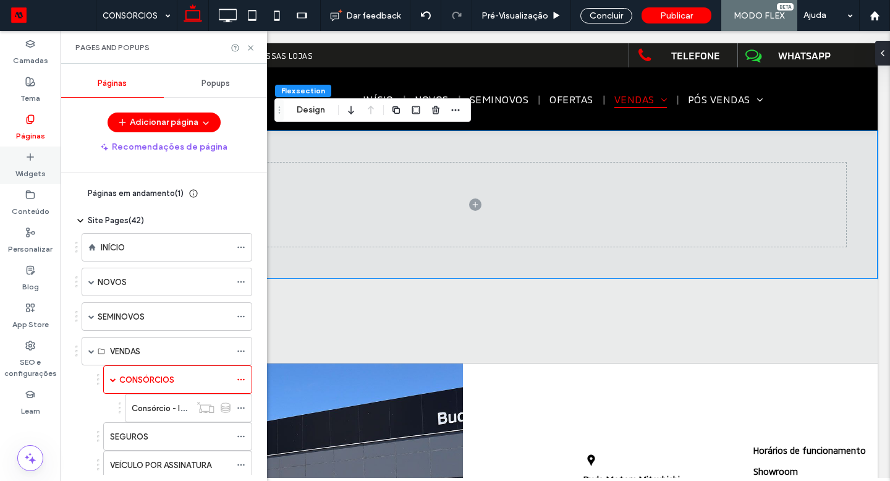
click at [42, 167] on label "Widgets" at bounding box center [30, 170] width 30 height 17
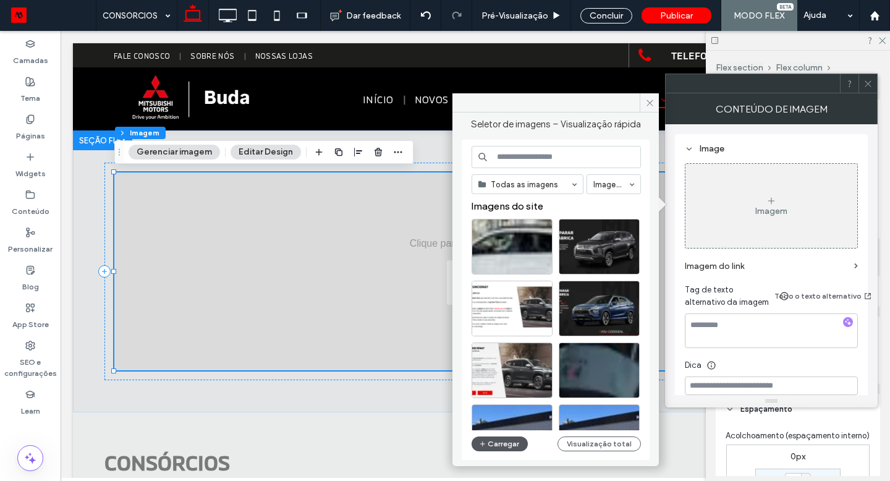
click at [499, 444] on button "Carregar" at bounding box center [499, 443] width 56 height 15
click at [511, 440] on button "Carregar" at bounding box center [499, 443] width 56 height 15
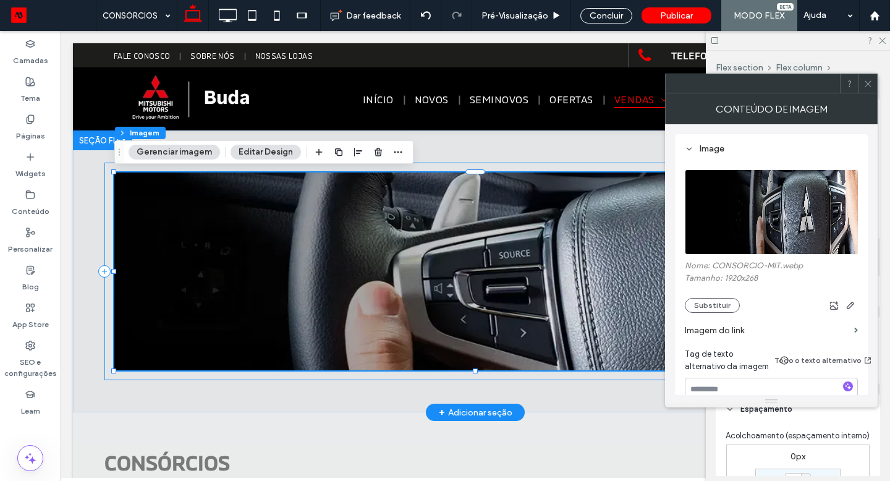
click at [109, 341] on div at bounding box center [474, 270] width 741 height 217
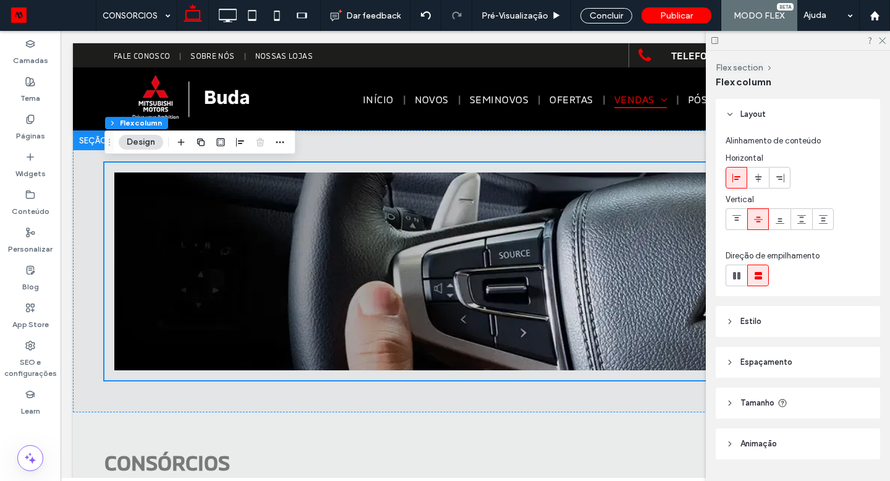
click at [774, 366] on span "Espaçamento" at bounding box center [766, 362] width 52 height 12
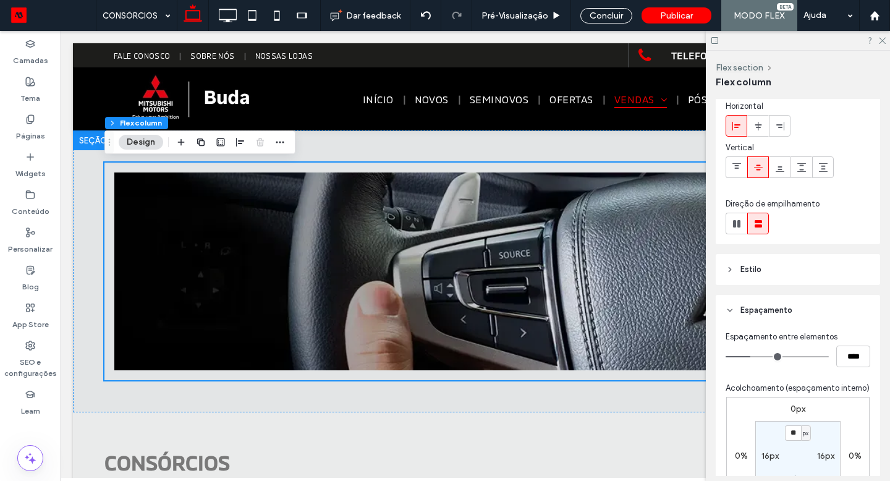
scroll to position [53, 0]
click at [824, 452] on label "16px" at bounding box center [825, 455] width 17 height 11
type input "*"
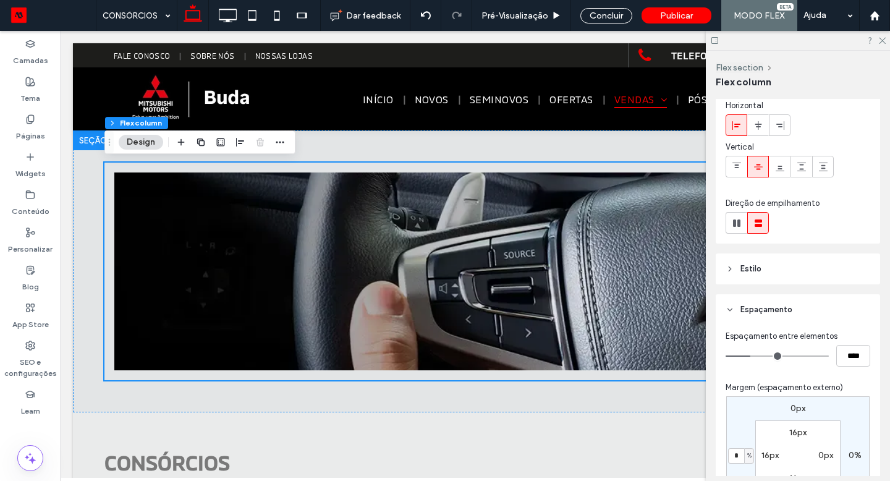
type input "**"
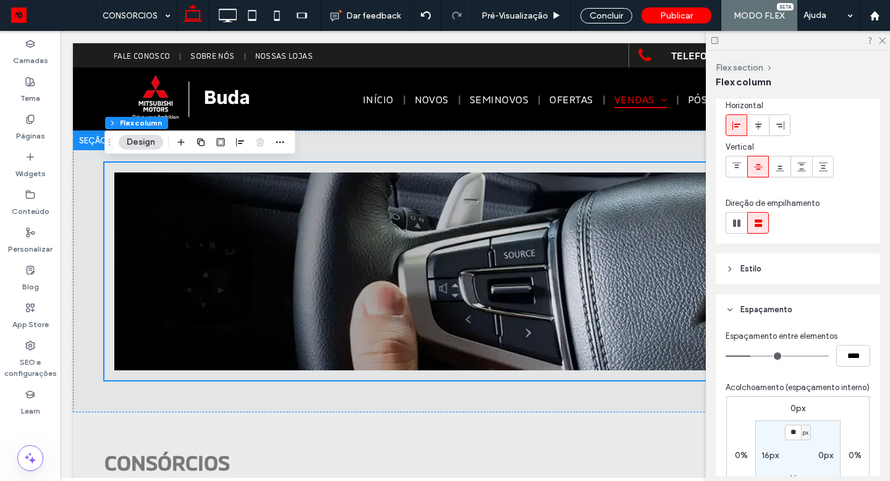
type input "*"
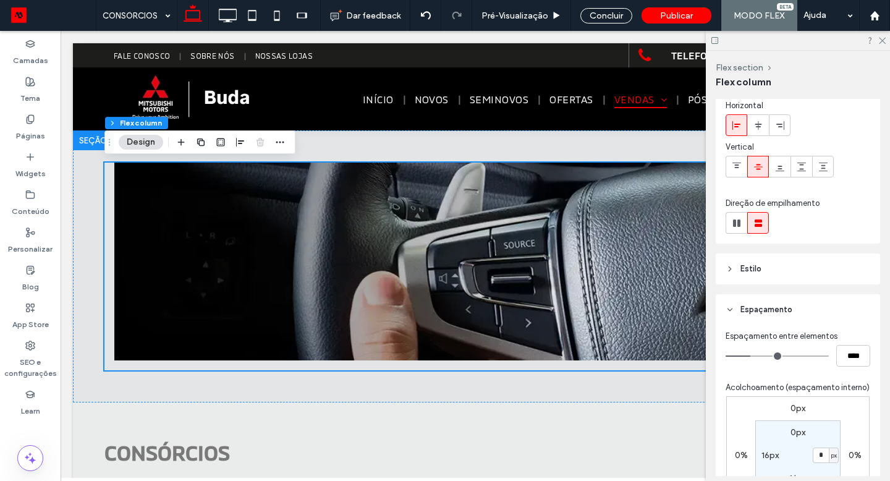
type input "**"
type input "*"
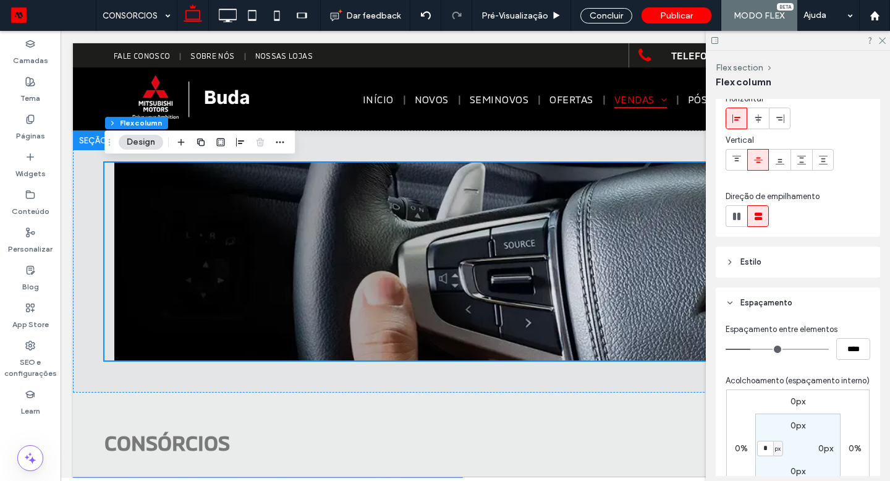
type input "*"
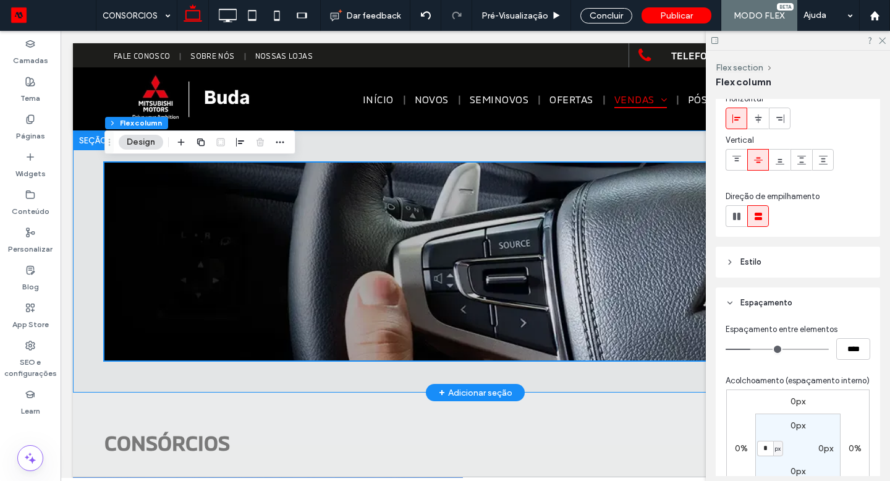
click at [253, 370] on div at bounding box center [474, 261] width 741 height 262
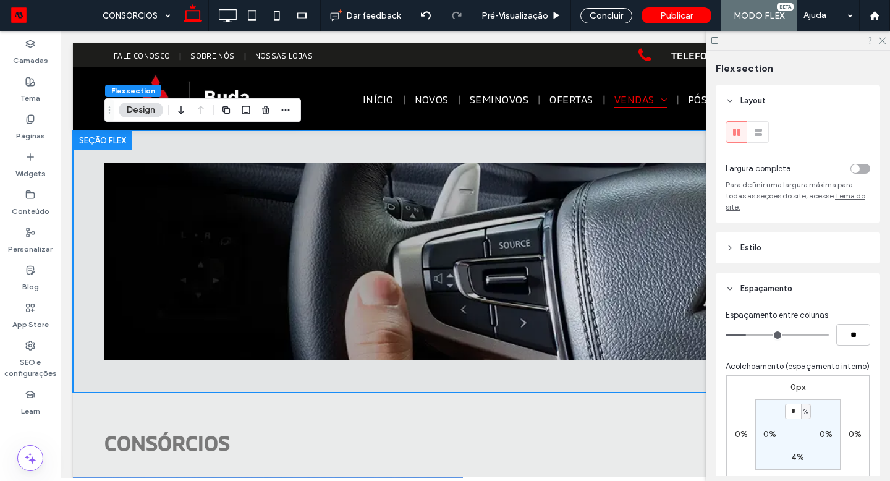
click at [861, 166] on div "toggle" at bounding box center [860, 169] width 20 height 10
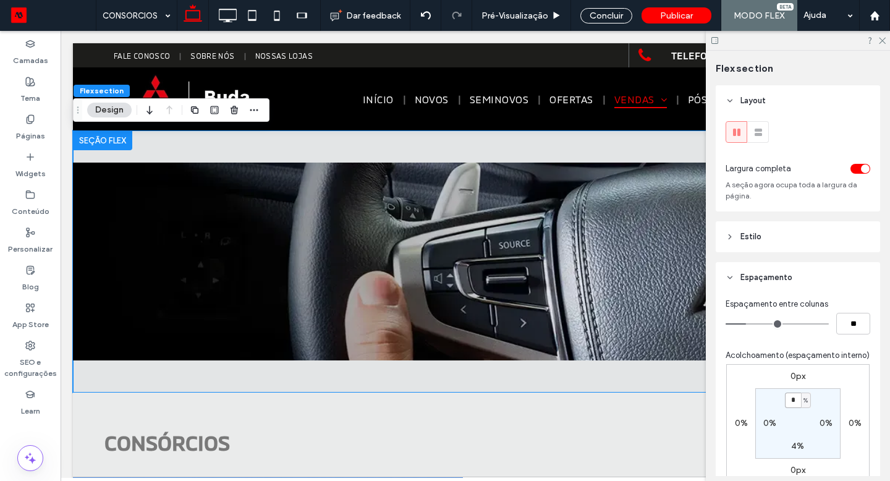
click at [792, 396] on input "*" at bounding box center [793, 399] width 16 height 15
type input "*"
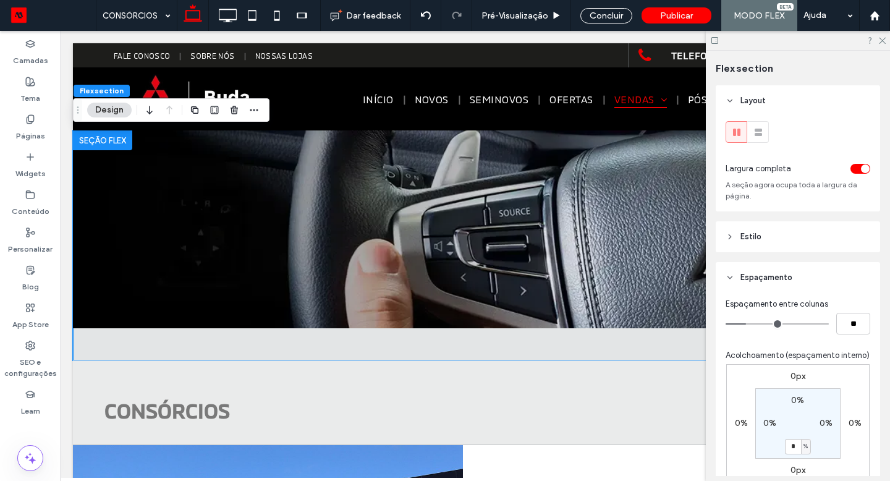
type input "*"
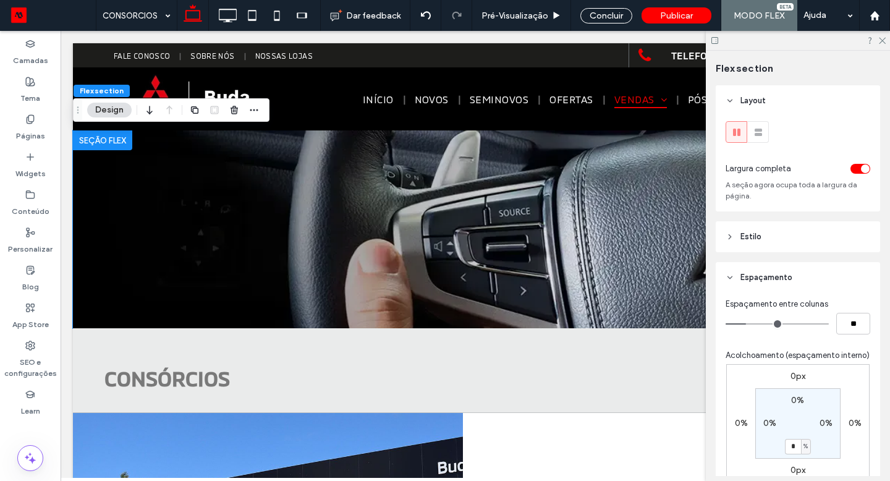
click at [886, 43] on div at bounding box center [798, 40] width 184 height 19
click at [596, 23] on div "Concluir" at bounding box center [606, 15] width 70 height 31
click at [596, 22] on div "Concluir" at bounding box center [606, 15] width 52 height 15
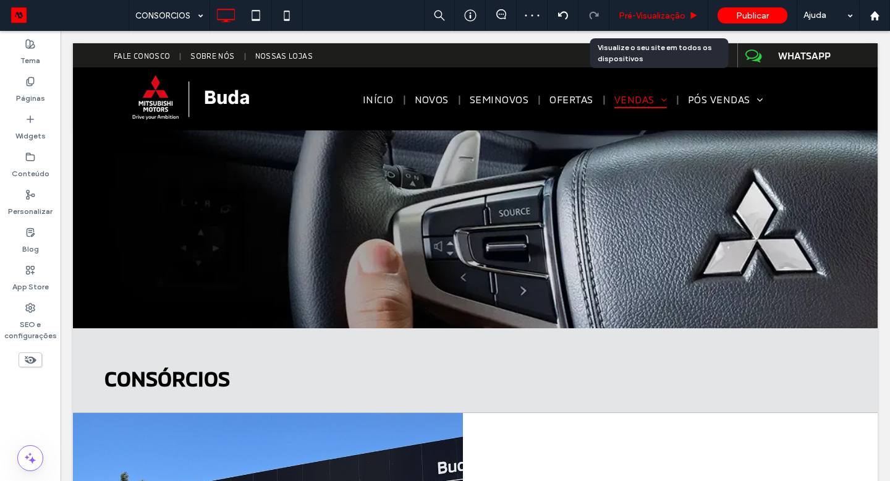
click at [643, 30] on div "Pré-Visualizaçāo" at bounding box center [658, 15] width 99 height 31
click at [653, 15] on span "Pré-Visualizaçāo" at bounding box center [651, 16] width 67 height 11
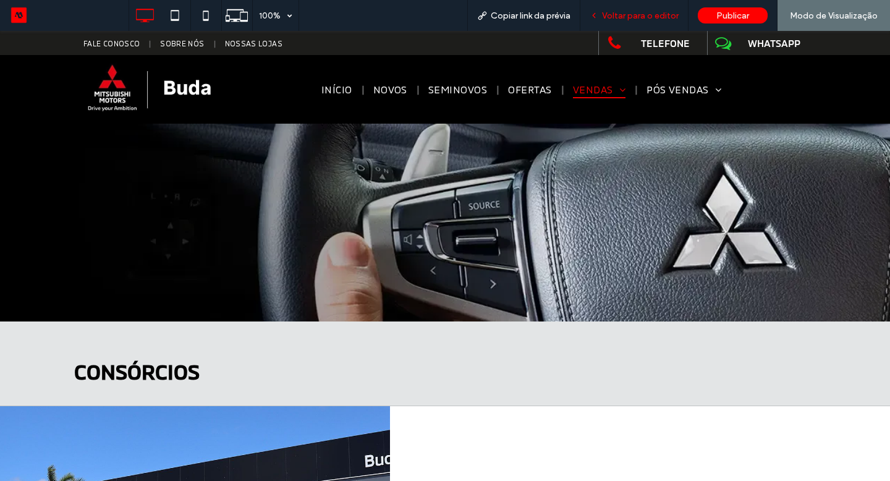
click at [667, 21] on div "Voltar para o editor" at bounding box center [634, 15] width 108 height 31
click at [656, 11] on span "Voltar para o editor" at bounding box center [640, 16] width 77 height 11
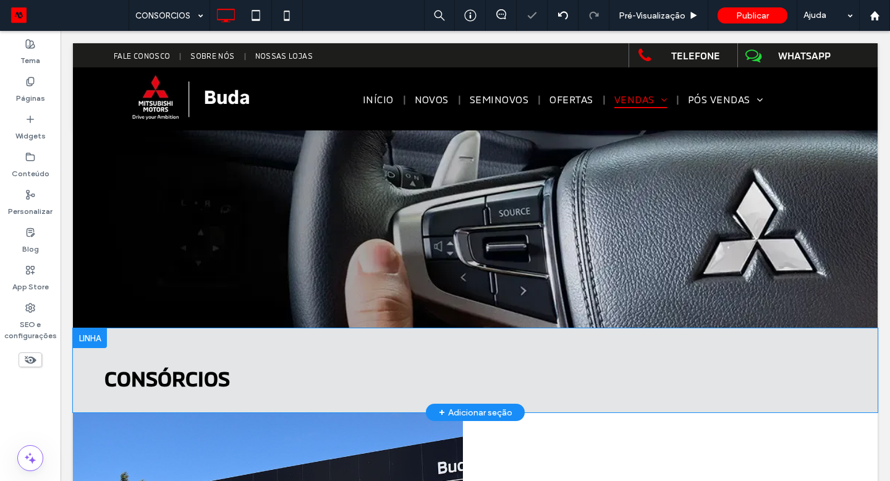
click at [93, 339] on div at bounding box center [90, 338] width 34 height 20
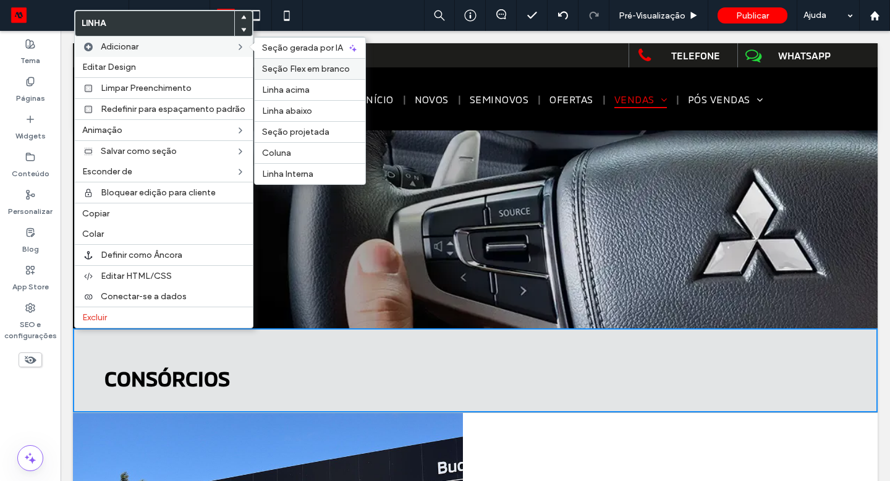
click at [293, 74] on div "Seção Flex em branco" at bounding box center [310, 68] width 111 height 21
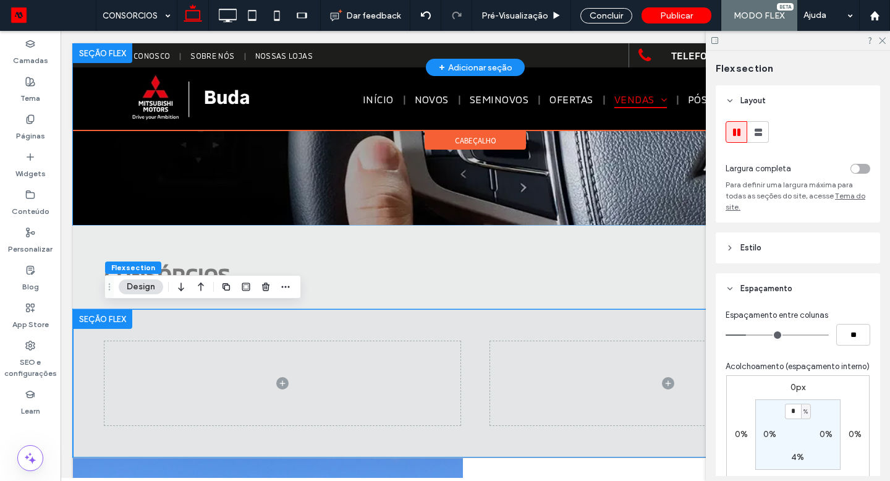
scroll to position [105, 0]
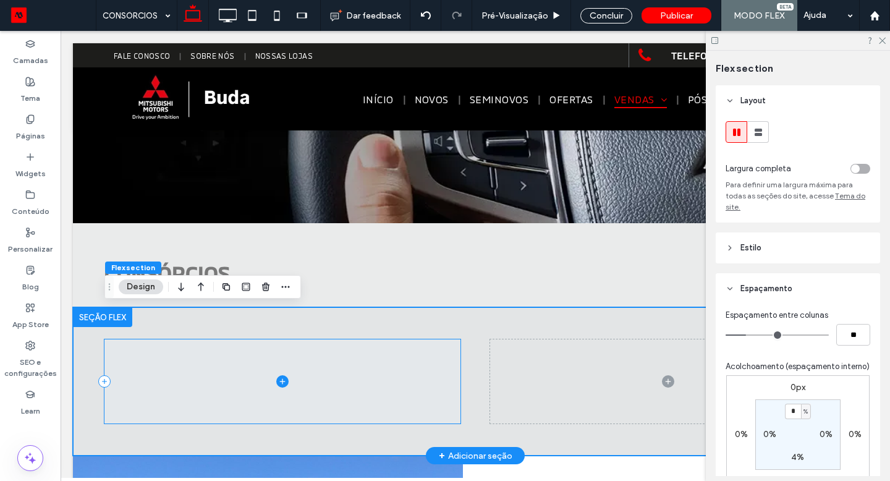
click at [447, 374] on span at bounding box center [282, 381] width 356 height 84
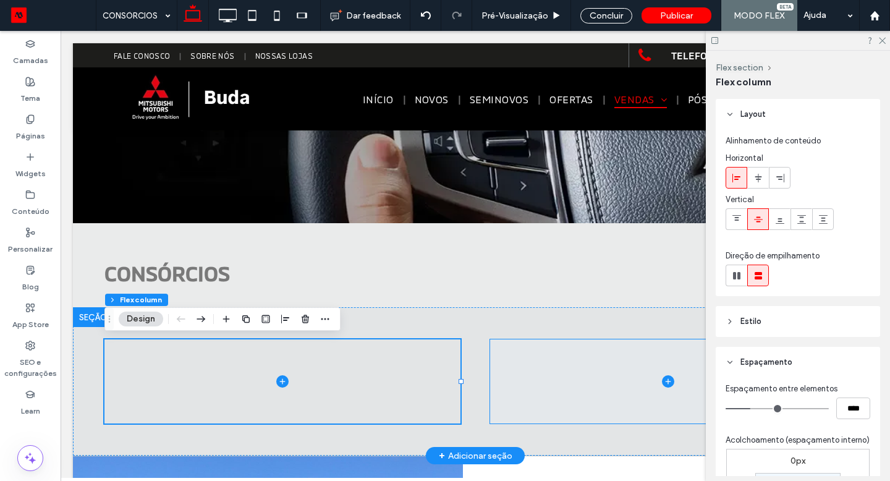
click at [502, 388] on span at bounding box center [668, 381] width 356 height 84
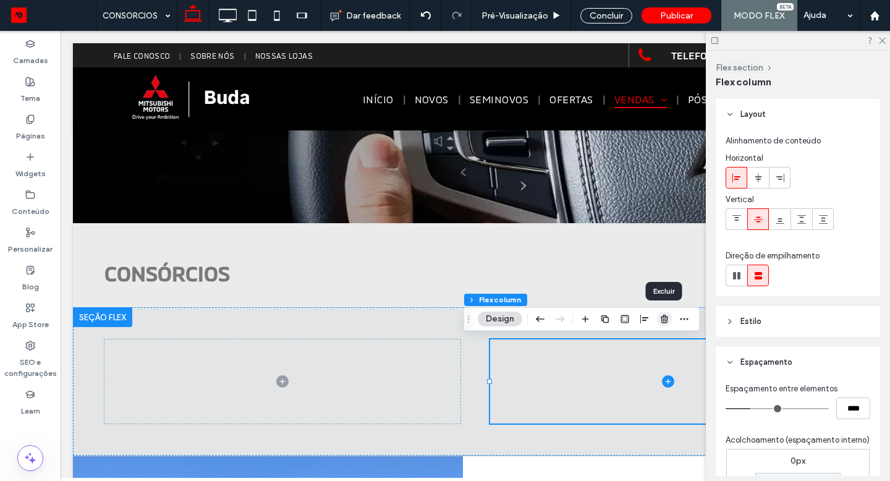
click at [659, 318] on icon "button" at bounding box center [664, 319] width 10 height 10
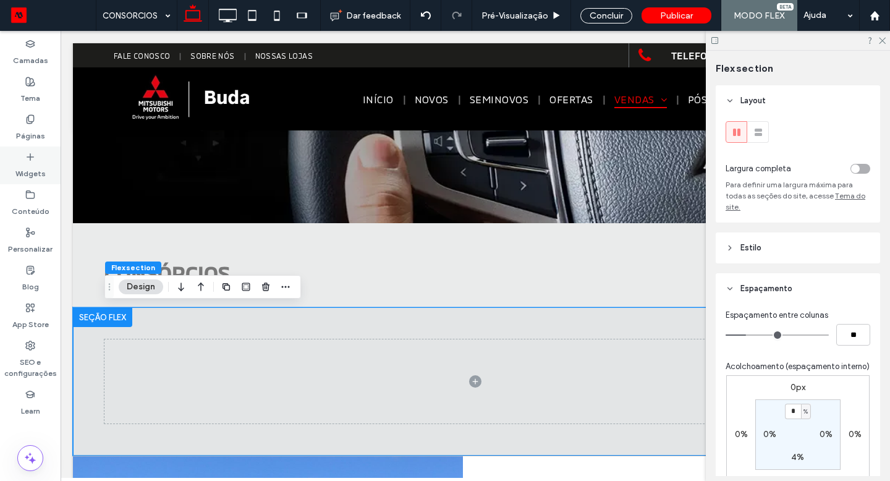
click at [46, 161] on div "Widgets" at bounding box center [30, 165] width 61 height 38
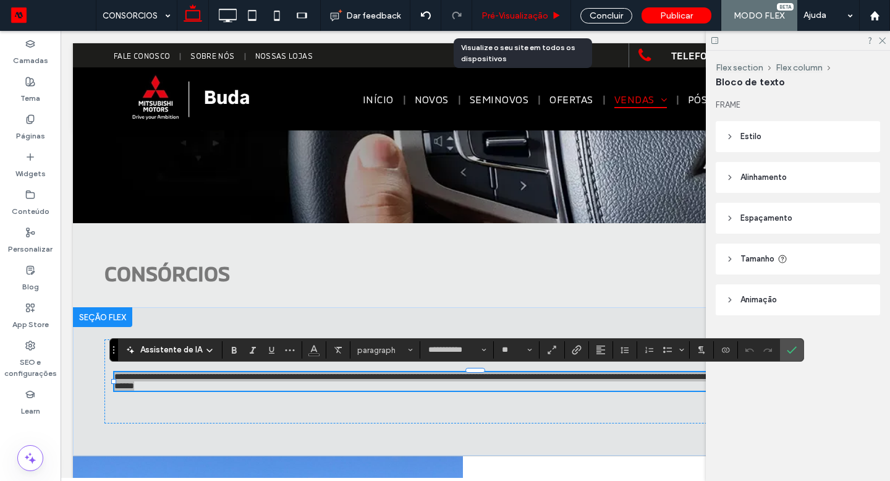
drag, startPoint x: 97, startPoint y: 176, endPoint x: 542, endPoint y: 1, distance: 478.2
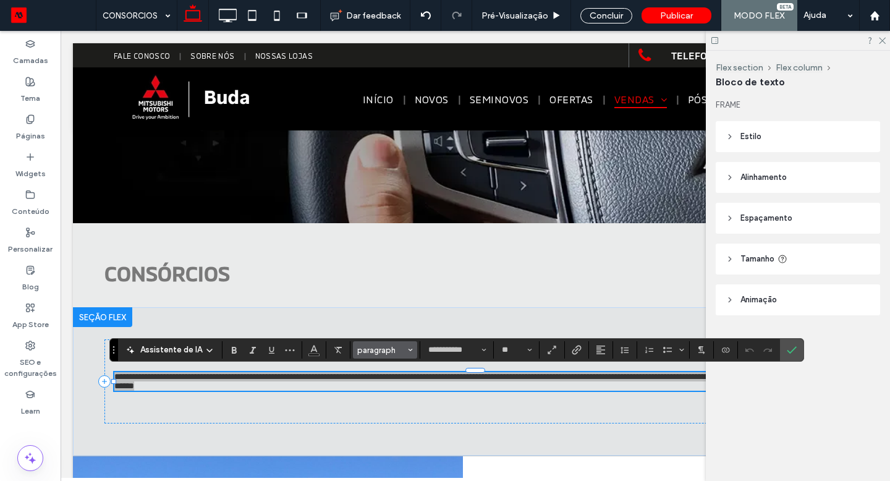
click at [376, 350] on span "paragraph" at bounding box center [381, 349] width 48 height 9
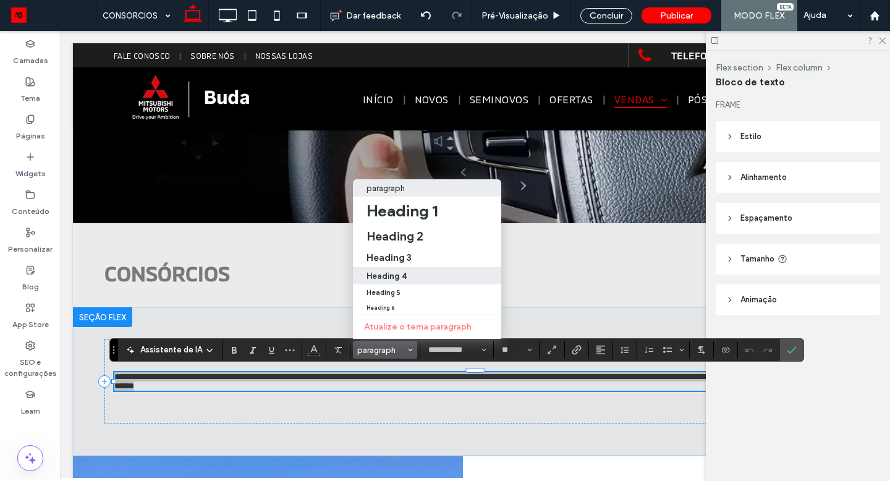
click at [392, 272] on h4 "Heading 4" at bounding box center [386, 275] width 40 height 9
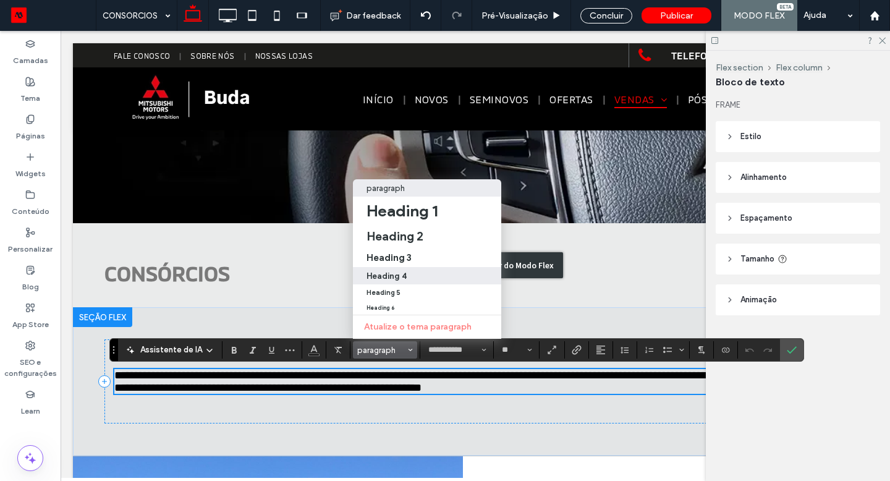
type input "**********"
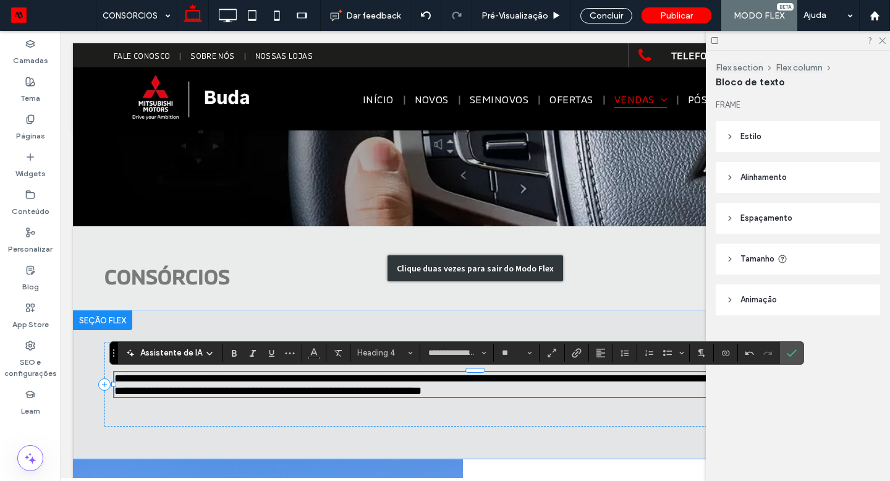
scroll to position [0, 0]
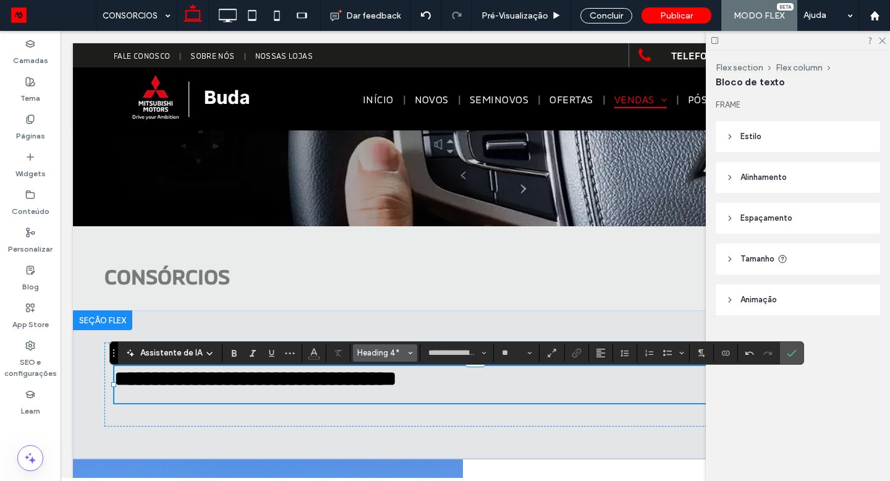
click at [391, 355] on span "Heading 4*" at bounding box center [381, 352] width 48 height 9
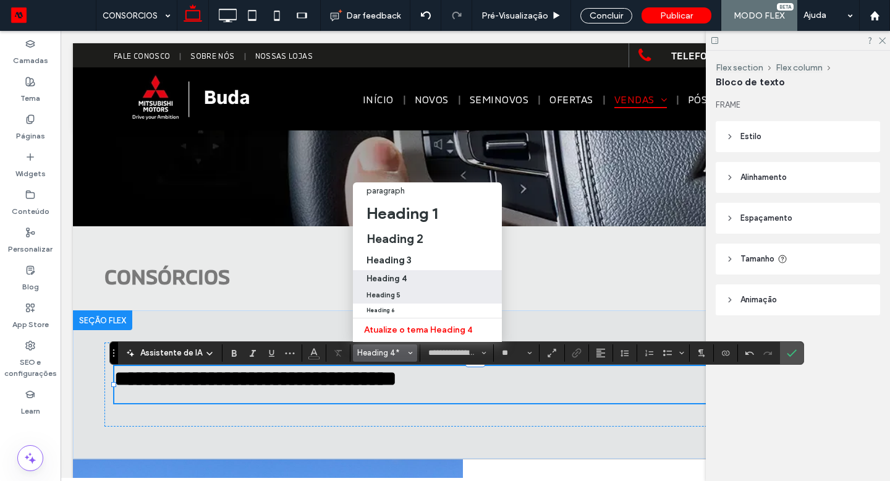
click at [402, 299] on label "Heading 5" at bounding box center [427, 295] width 149 height 16
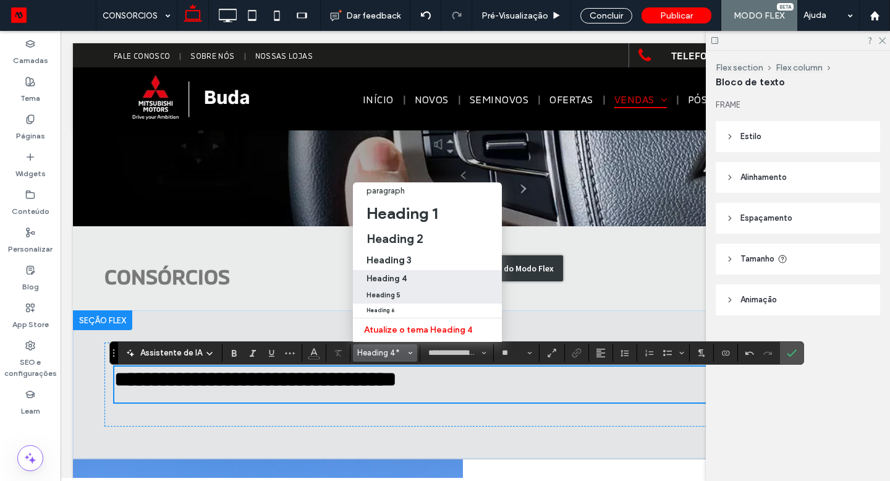
scroll to position [103, 0]
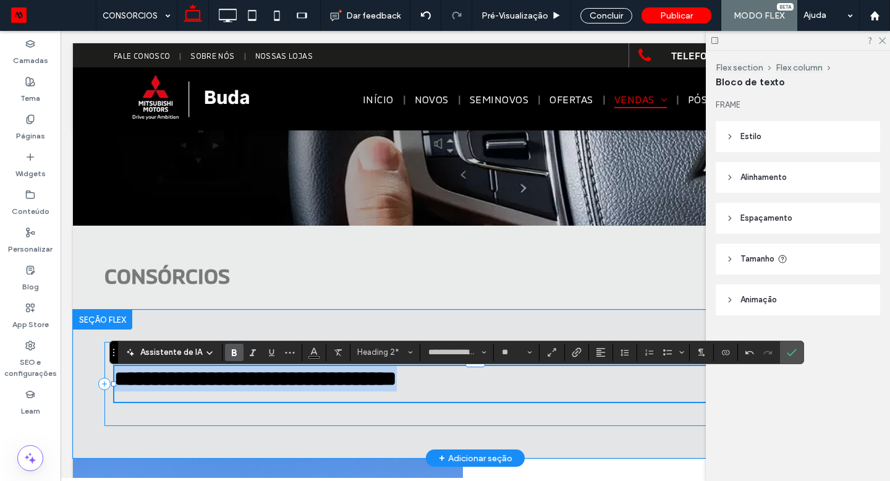
drag, startPoint x: 487, startPoint y: 386, endPoint x: 111, endPoint y: 380, distance: 376.3
click at [111, 380] on div "**********" at bounding box center [474, 384] width 741 height 84
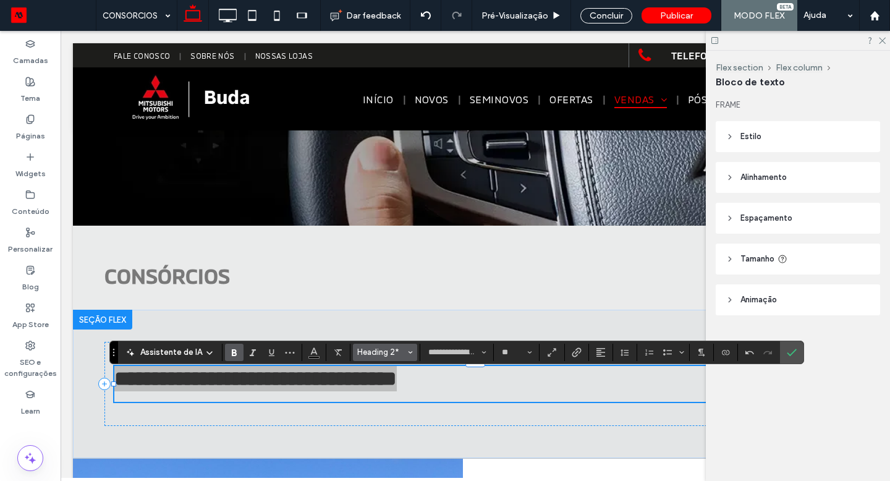
click at [368, 353] on span "Heading 2*" at bounding box center [381, 351] width 48 height 9
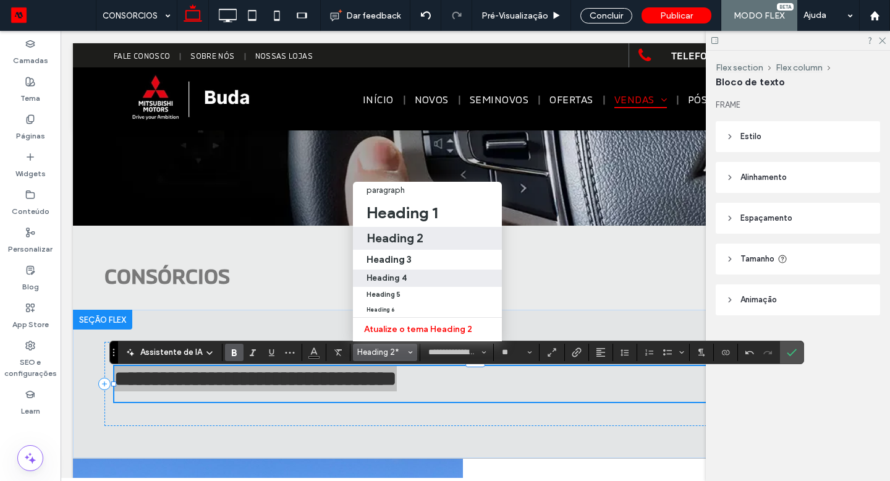
click at [399, 282] on label "Heading 4" at bounding box center [427, 277] width 149 height 17
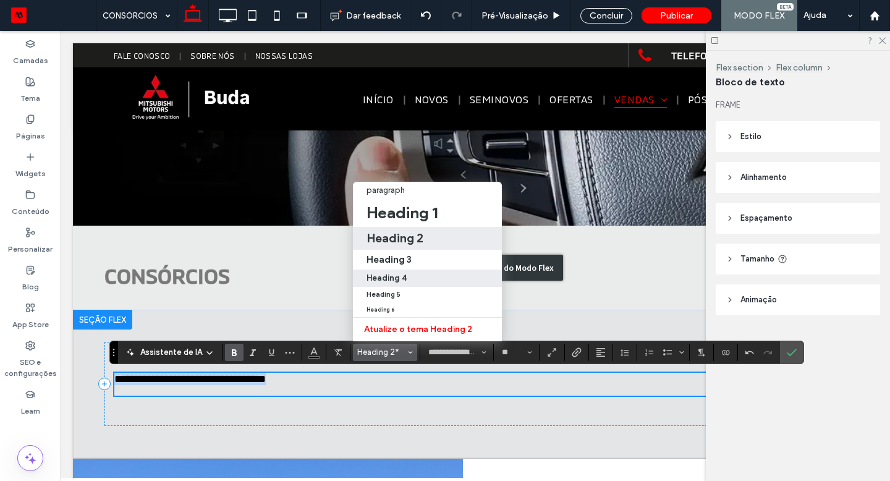
scroll to position [109, 0]
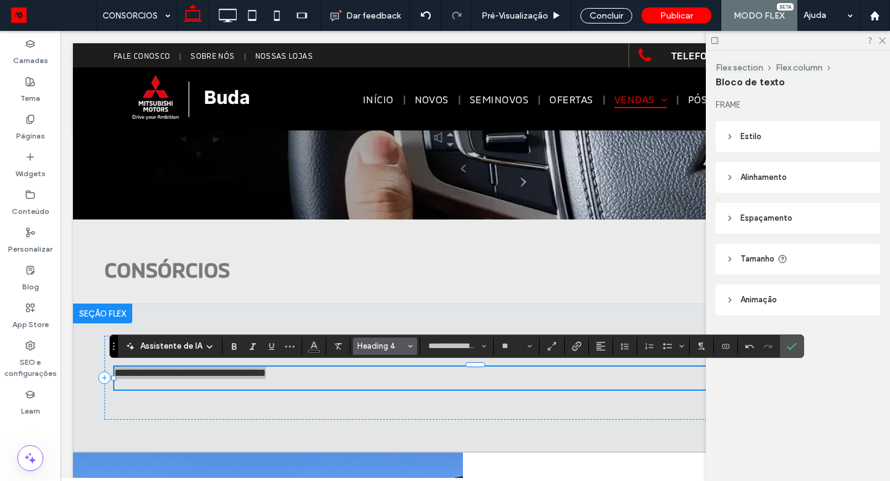
click at [389, 343] on span "Heading 4" at bounding box center [381, 345] width 48 height 9
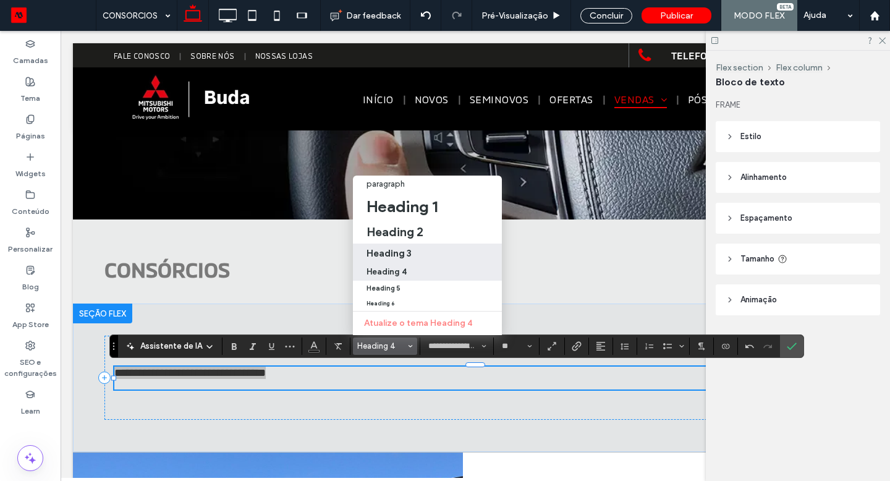
click at [410, 250] on div "Heading 3" at bounding box center [427, 253] width 122 height 12
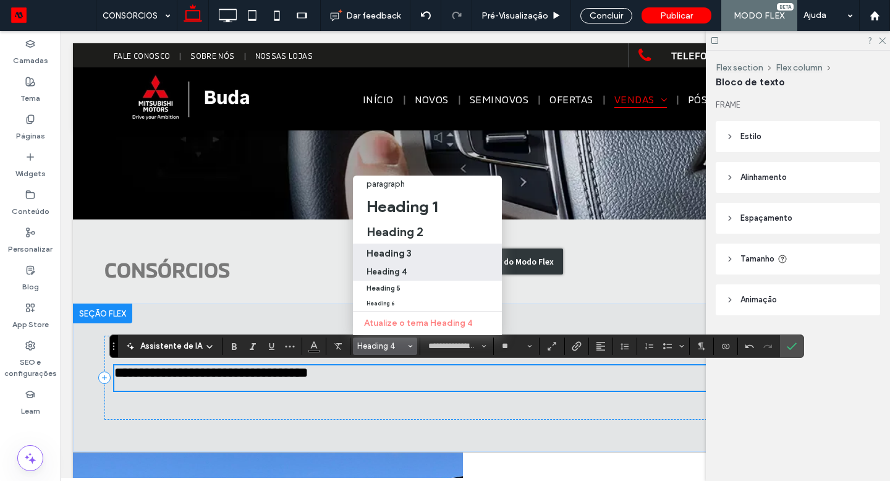
type input "**"
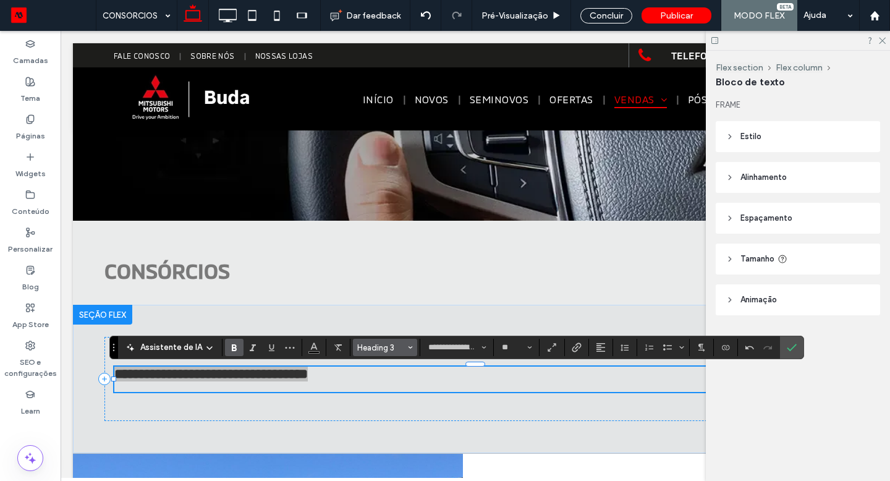
click at [397, 352] on span "Heading 3" at bounding box center [381, 347] width 48 height 9
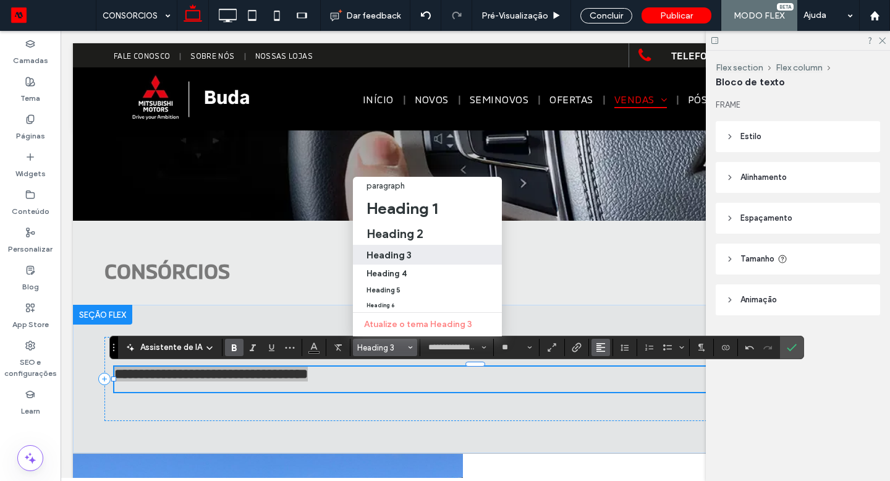
click at [597, 350] on use "Alinhamento" at bounding box center [600, 347] width 9 height 9
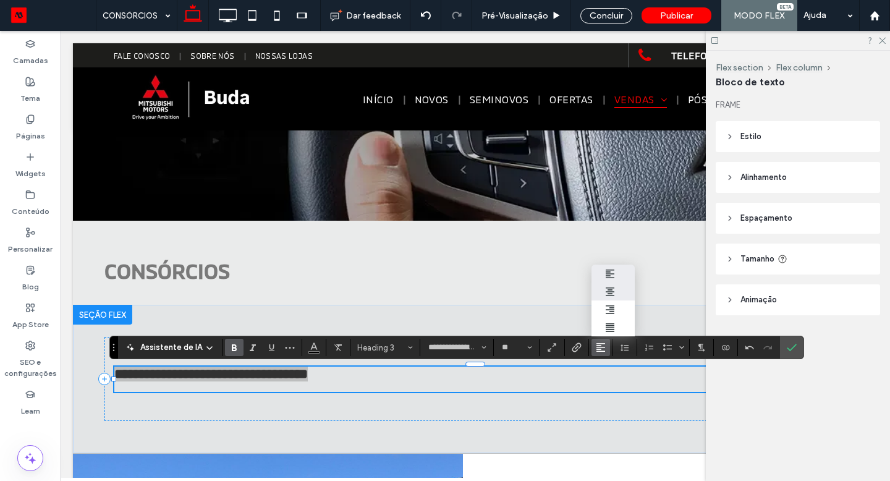
click at [619, 292] on label "ui.textEditor.alignment.center" at bounding box center [612, 291] width 43 height 18
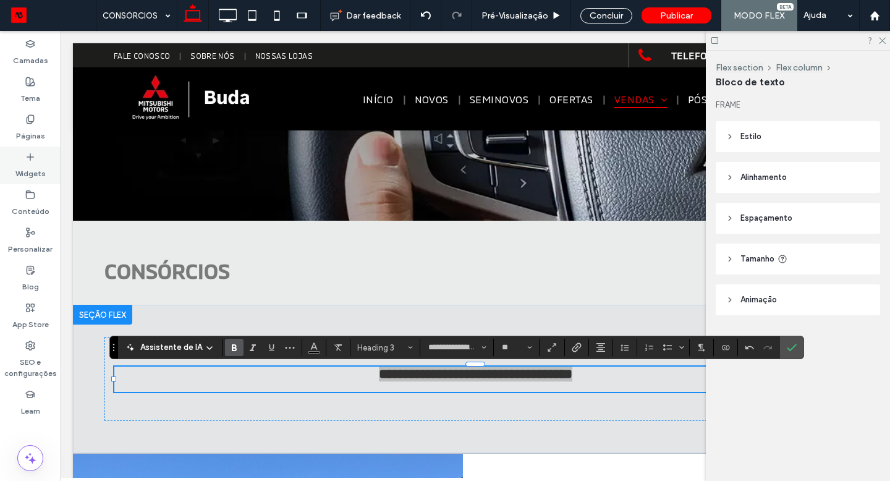
click at [32, 163] on label "Widgets" at bounding box center [30, 170] width 30 height 17
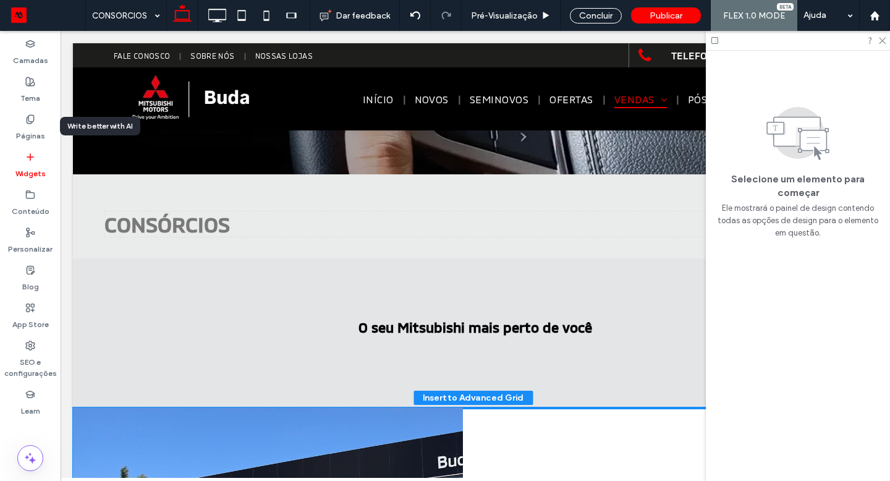
scroll to position [191, 0]
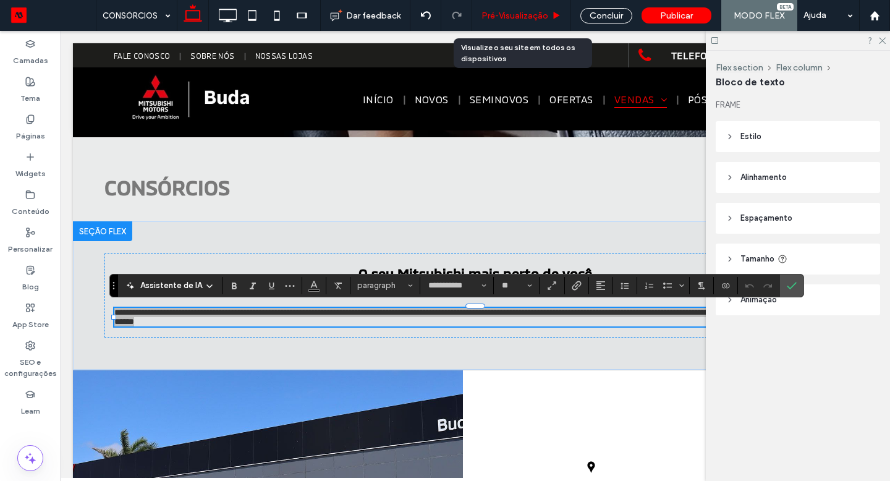
drag, startPoint x: 95, startPoint y: 176, endPoint x: 549, endPoint y: 5, distance: 485.3
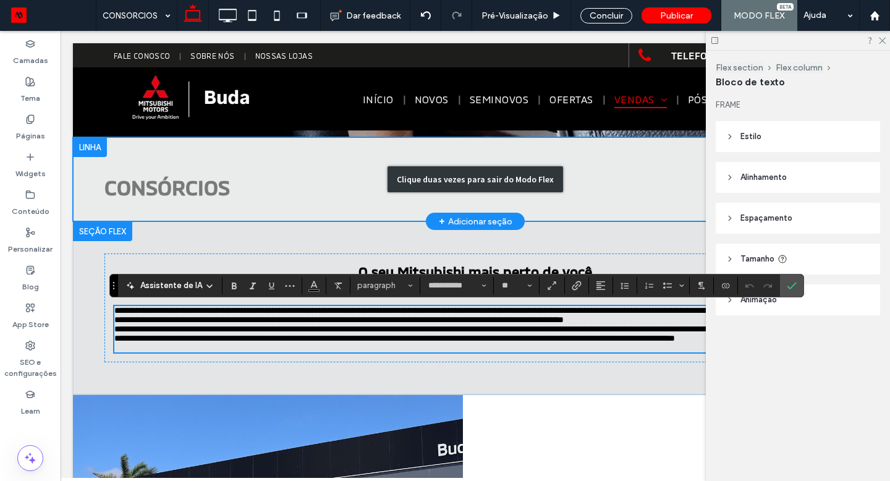
scroll to position [0, 0]
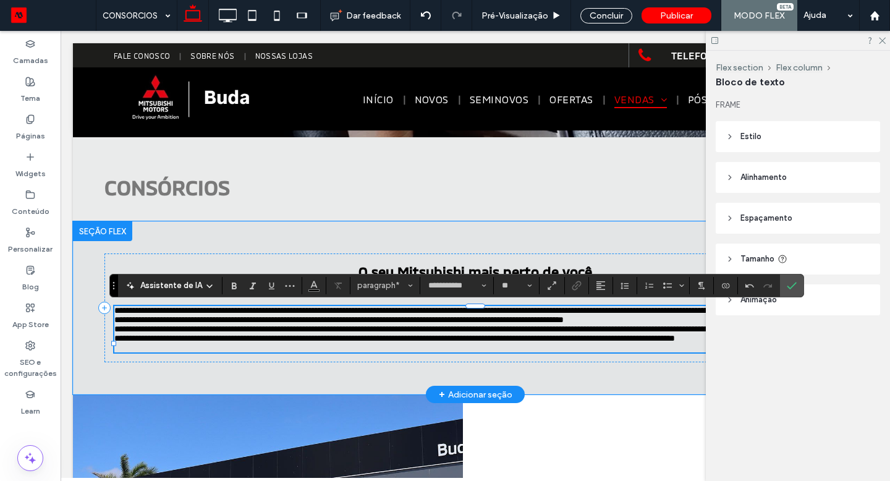
click at [434, 343] on p "**********" at bounding box center [475, 333] width 722 height 19
click at [358, 324] on span "**********" at bounding box center [469, 315] width 711 height 18
click at [352, 324] on p "**********" at bounding box center [475, 315] width 722 height 19
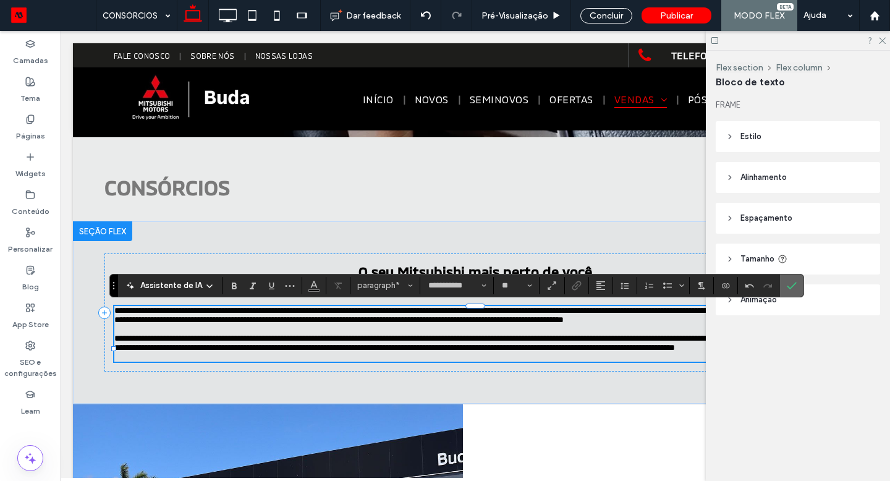
click at [782, 286] on label "Confirmar" at bounding box center [791, 285] width 19 height 22
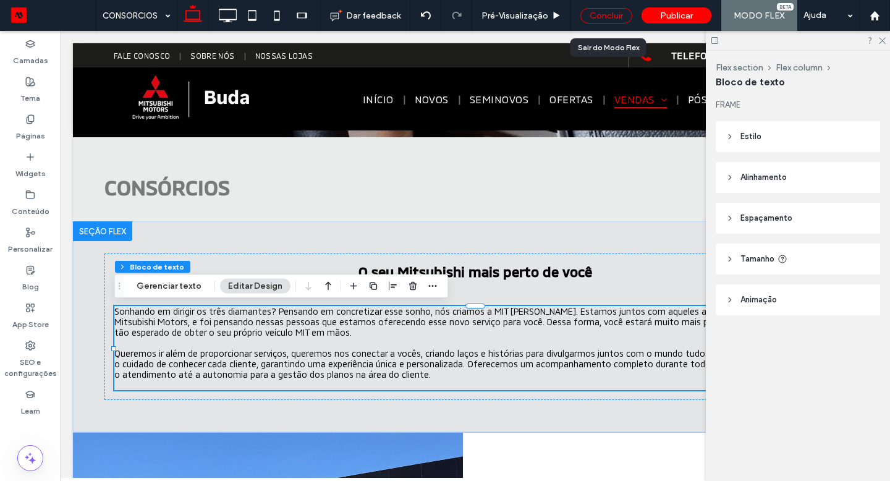
click at [620, 15] on div "Concluir" at bounding box center [606, 15] width 52 height 15
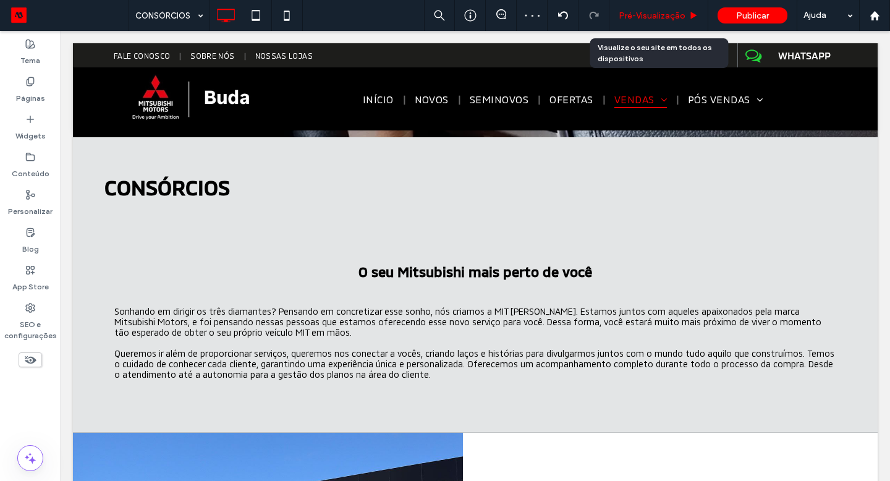
click at [654, 20] on div "Pré-Visualizaçāo" at bounding box center [658, 15] width 99 height 31
click at [655, 18] on span "Pré-Visualizaçāo" at bounding box center [651, 16] width 67 height 11
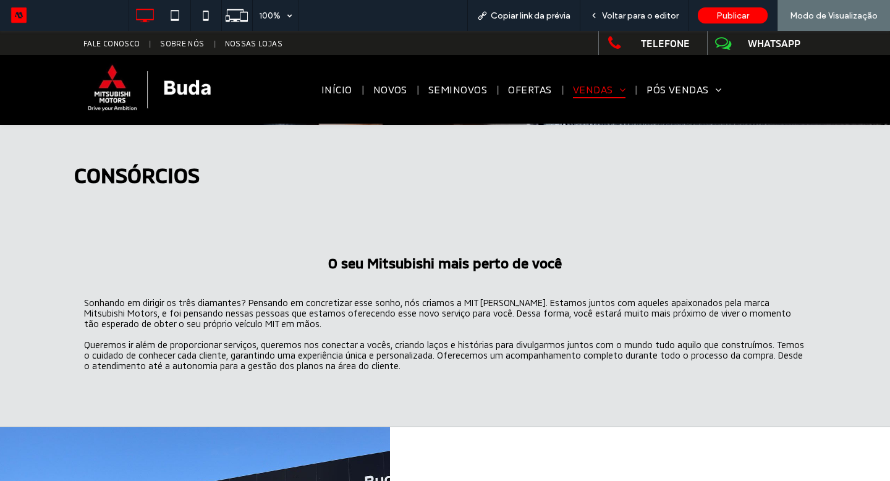
click at [655, 18] on span "Voltar para o editor" at bounding box center [640, 16] width 77 height 11
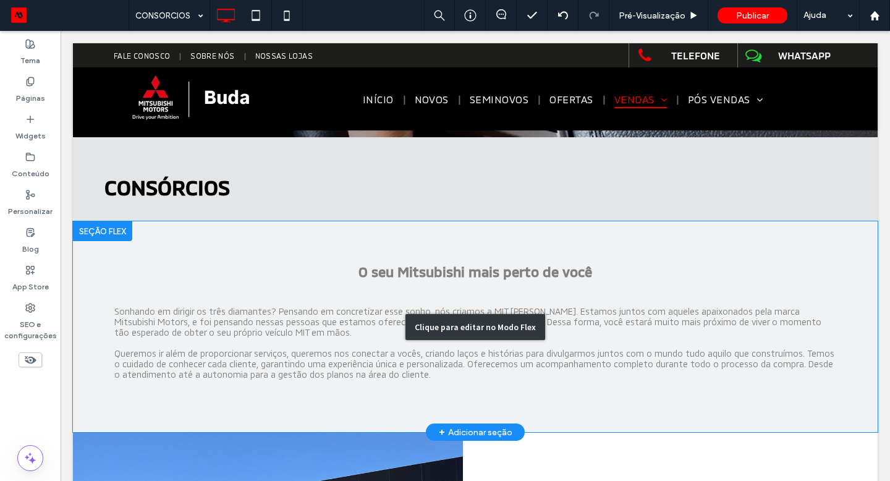
click at [382, 244] on div "Clique para editar no Modo Flex" at bounding box center [475, 326] width 804 height 211
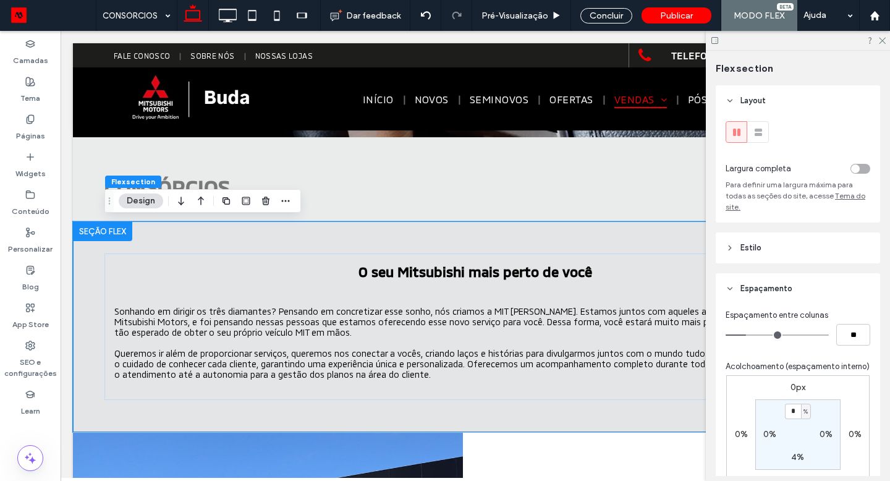
type input "*"
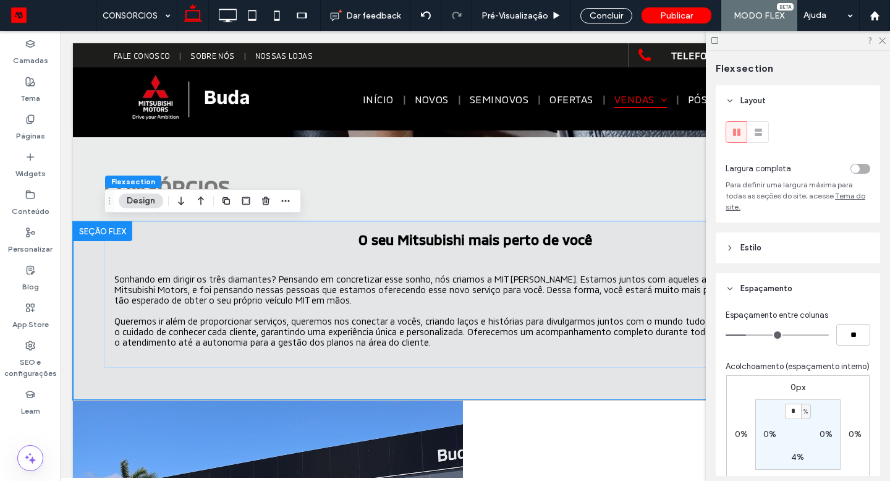
click at [797, 452] on label "4%" at bounding box center [797, 457] width 13 height 11
type input "*"
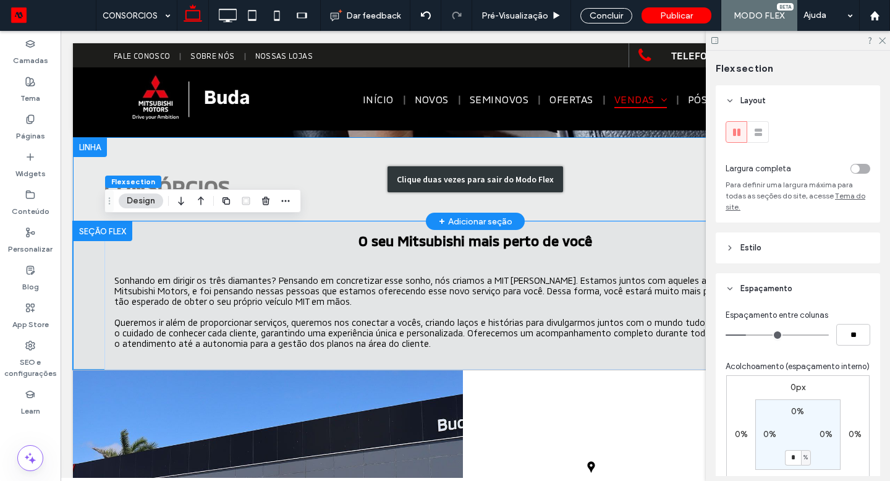
click at [335, 203] on div "Clique duas vezes para sair do Modo Flex" at bounding box center [475, 179] width 804 height 84
click at [232, 178] on div "Clique duas vezes para sair do Modo Flex" at bounding box center [475, 179] width 804 height 84
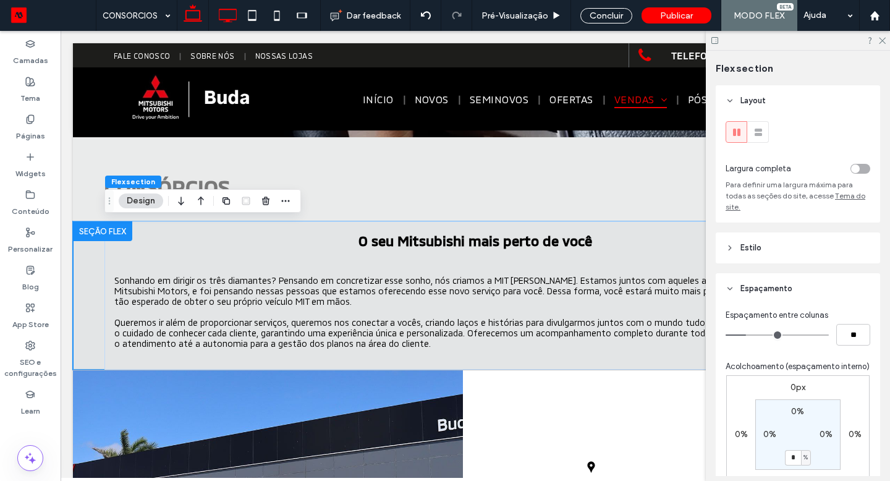
click at [225, 15] on icon at bounding box center [227, 15] width 25 height 25
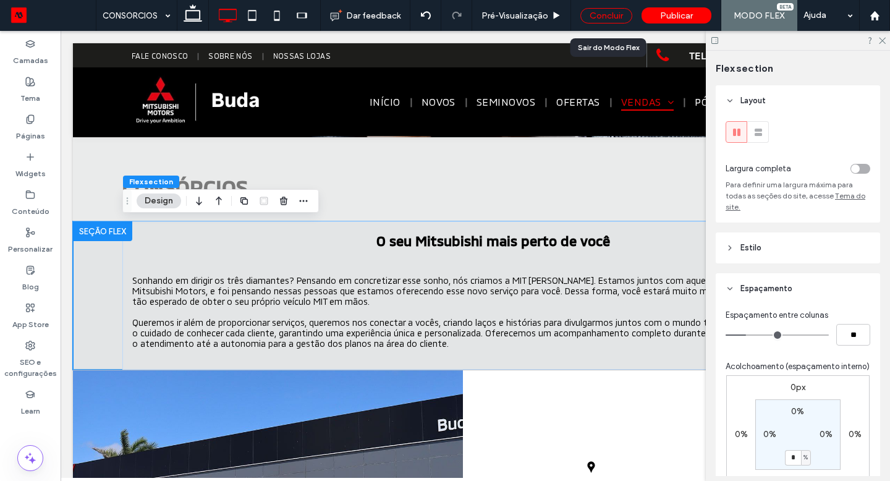
click at [593, 20] on div "Concluir" at bounding box center [606, 15] width 52 height 15
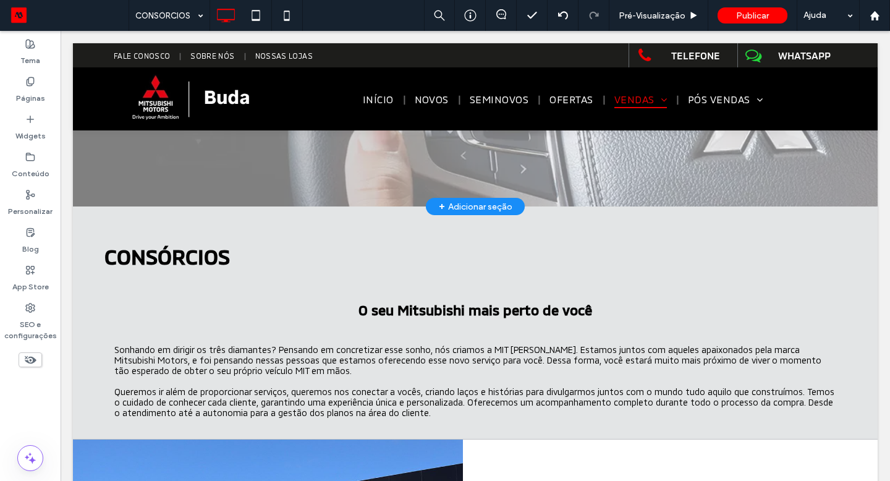
scroll to position [131, 0]
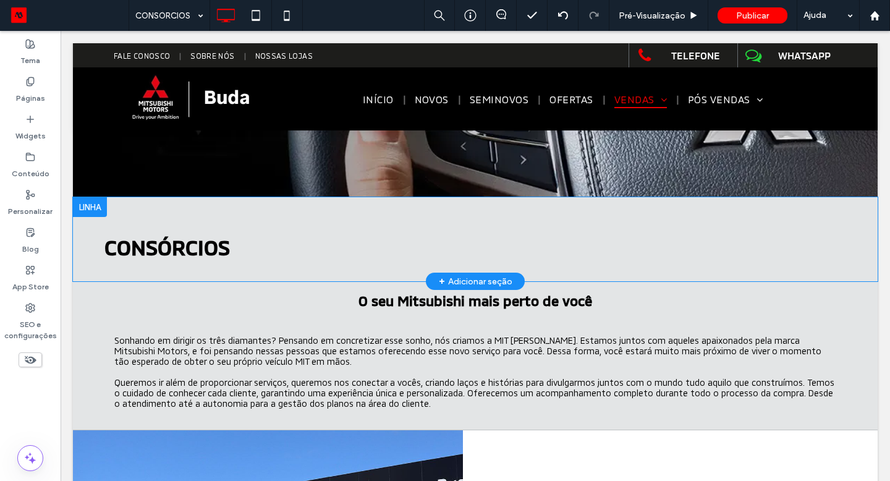
click at [285, 267] on div "CONSÓRCIOS Click To Paste Click To Paste Click To Paste Click To Paste Click To…" at bounding box center [475, 239] width 804 height 84
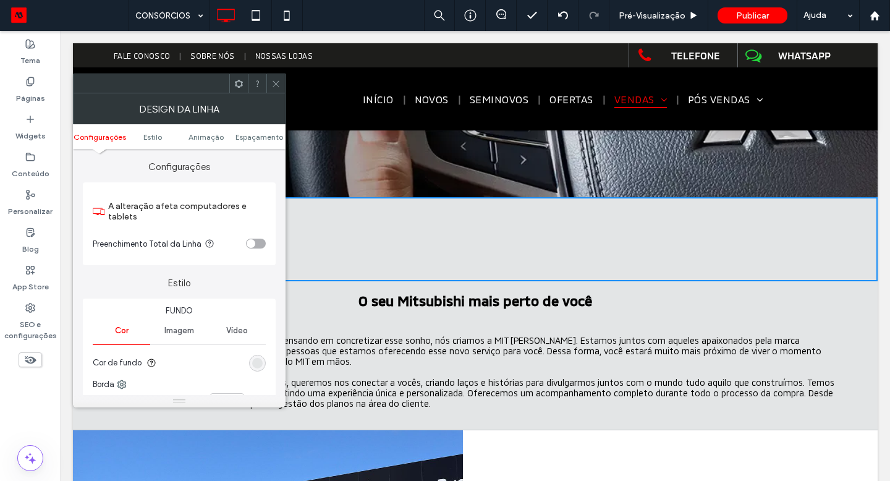
click at [278, 84] on icon at bounding box center [275, 83] width 9 height 9
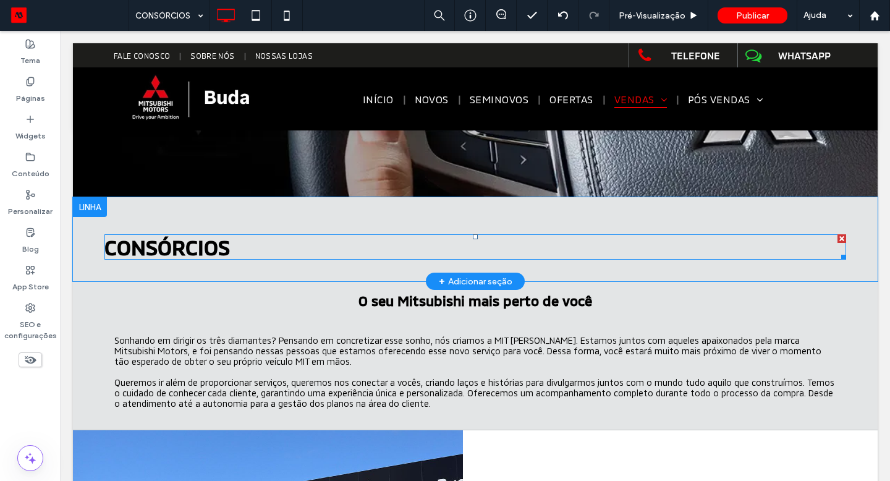
click at [221, 247] on span "CONSÓRCIOS" at bounding box center [166, 246] width 125 height 25
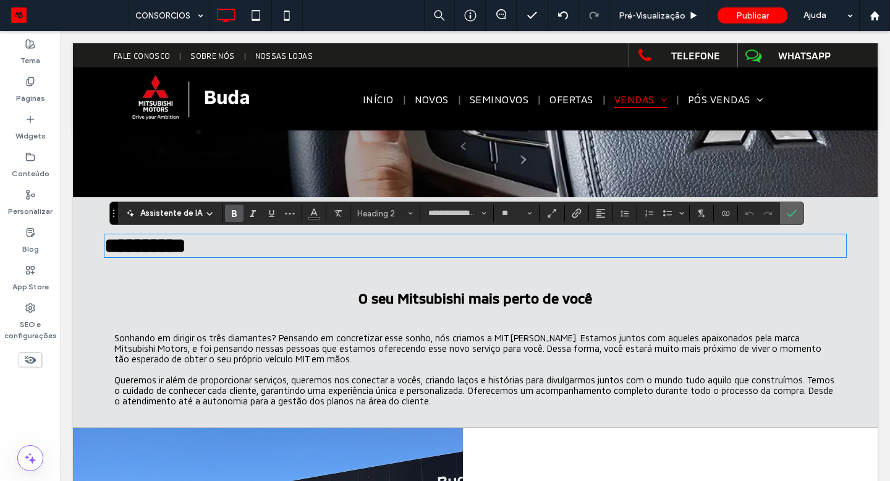
click at [782, 210] on label "Confirmar" at bounding box center [791, 213] width 19 height 22
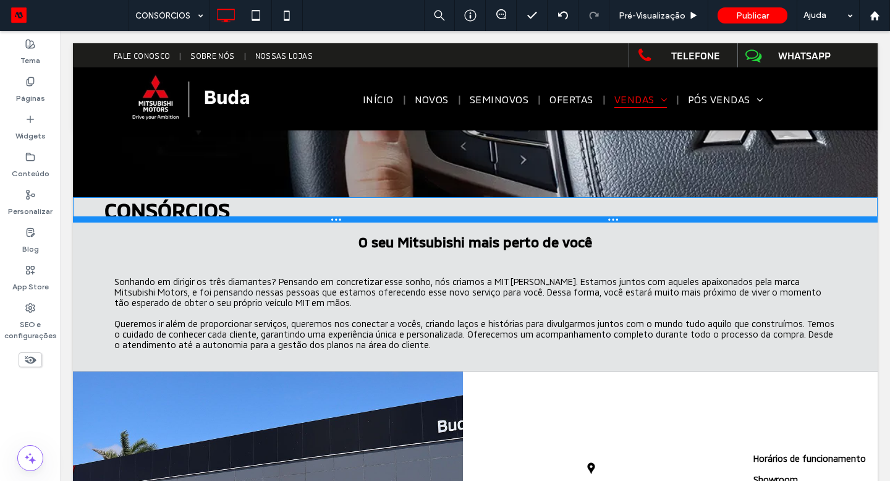
drag, startPoint x: 133, startPoint y: 280, endPoint x: 145, endPoint y: 229, distance: 52.5
click at [145, 222] on div at bounding box center [475, 219] width 804 height 6
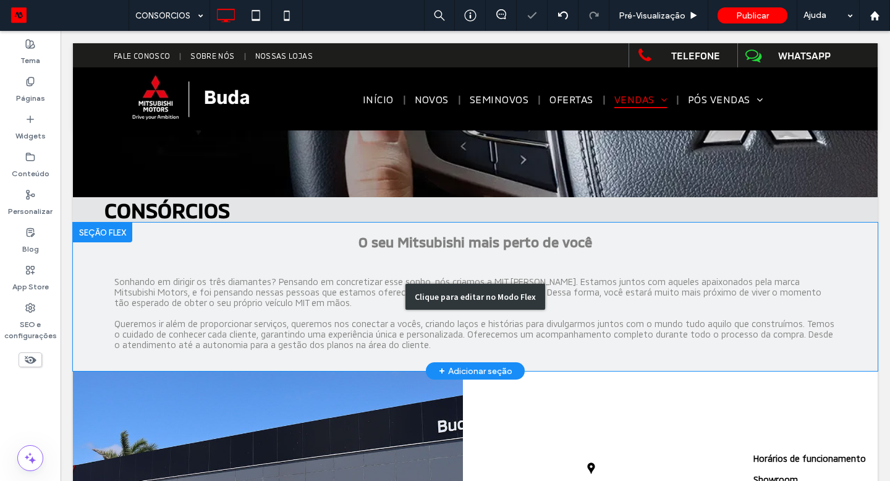
click at [384, 240] on div "Clique para editar no Modo Flex" at bounding box center [475, 296] width 804 height 148
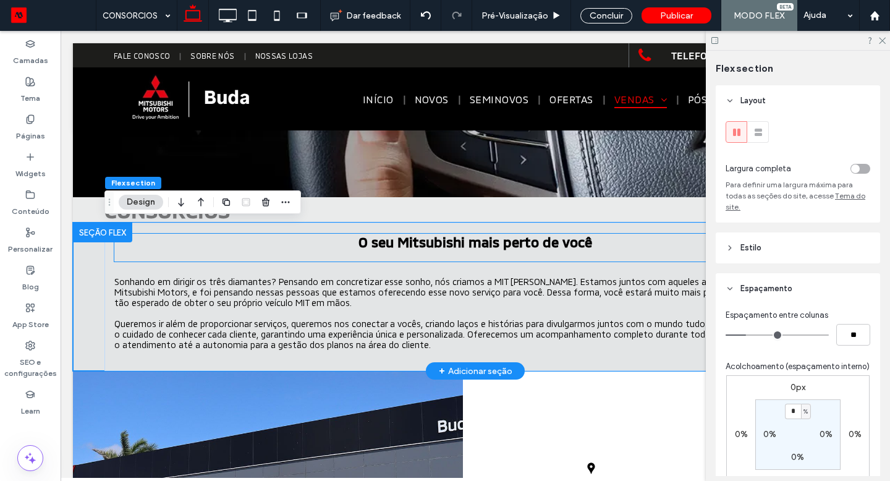
click at [384, 240] on span "O seu Mitsubishi mais perto de você" at bounding box center [475, 242] width 234 height 16
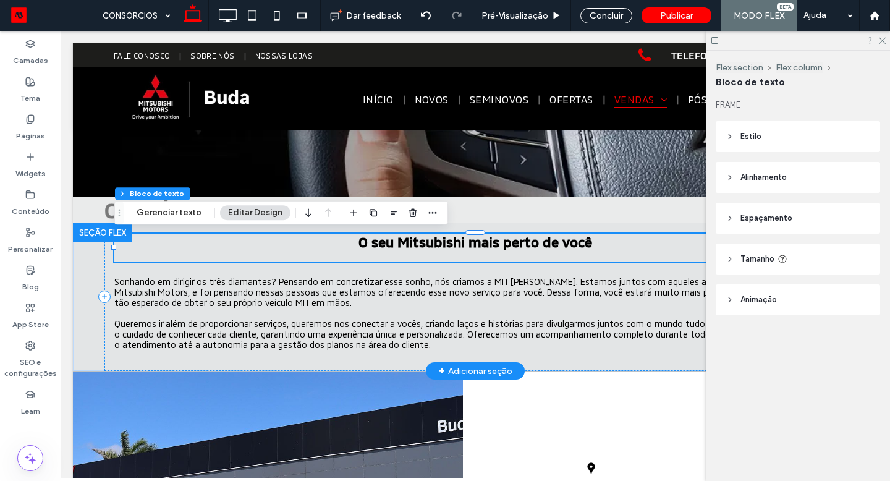
click at [384, 240] on span "O seu Mitsubishi mais perto de você" at bounding box center [475, 242] width 234 height 16
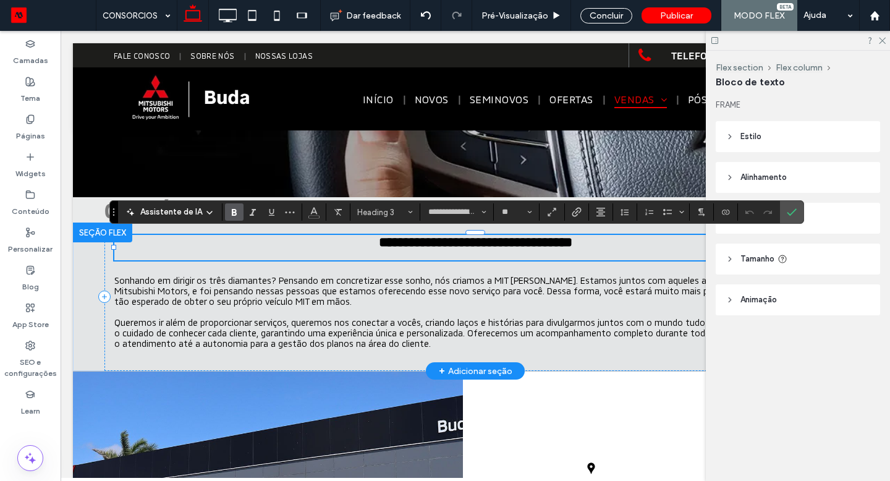
click at [381, 254] on h5 at bounding box center [475, 255] width 722 height 11
type input "**"
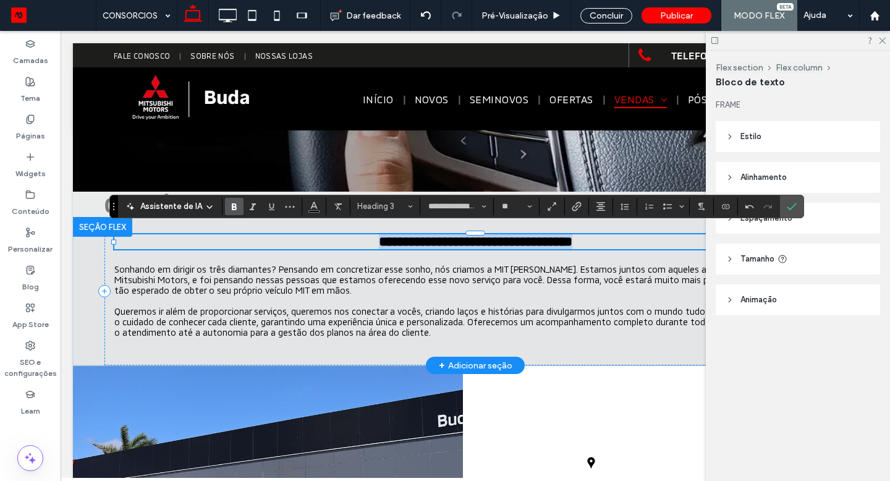
drag, startPoint x: 611, startPoint y: 235, endPoint x: 366, endPoint y: 233, distance: 244.7
click at [366, 233] on div "**********" at bounding box center [474, 291] width 741 height 148
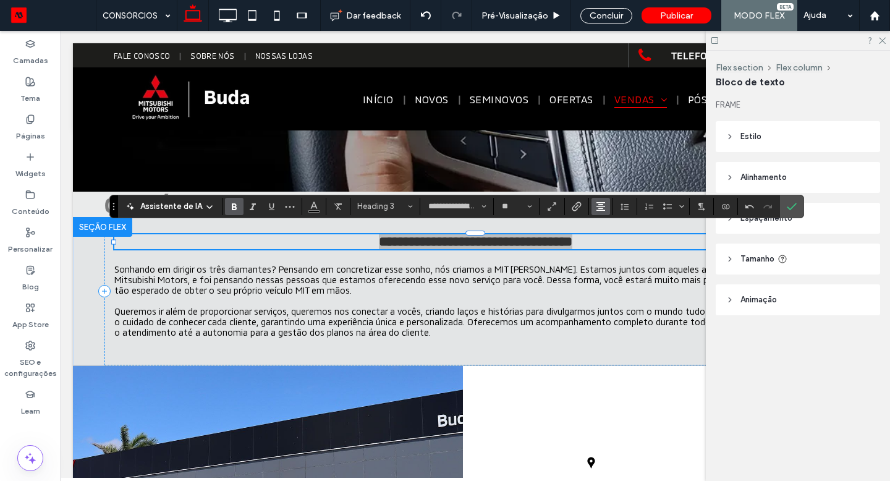
click at [596, 206] on use "Alinhamento" at bounding box center [600, 206] width 9 height 9
click at [598, 225] on use "ui.textEditor.alignment.left" at bounding box center [598, 226] width 5 height 4
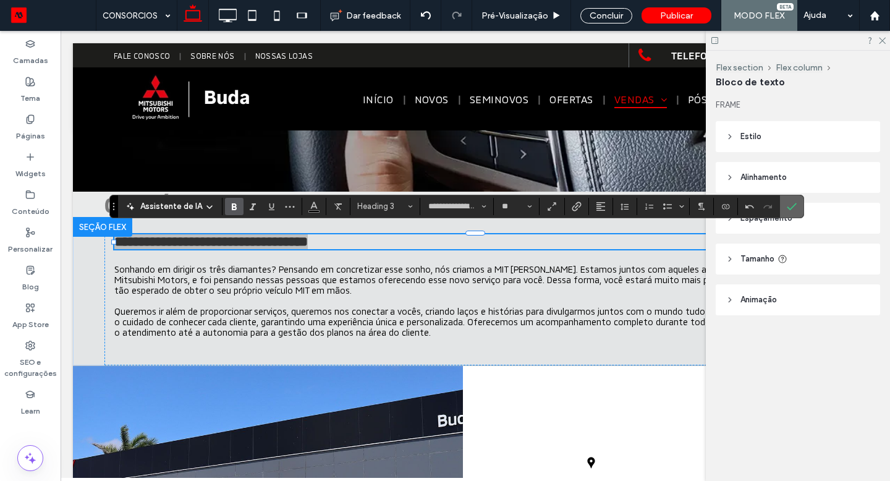
click at [791, 203] on icon "Confirmar" at bounding box center [792, 206] width 10 height 10
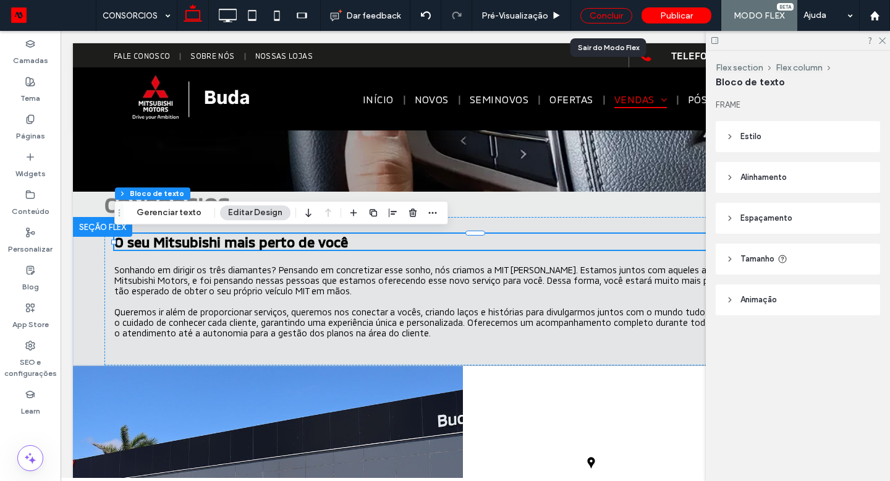
click at [619, 11] on div "Concluir" at bounding box center [606, 15] width 52 height 15
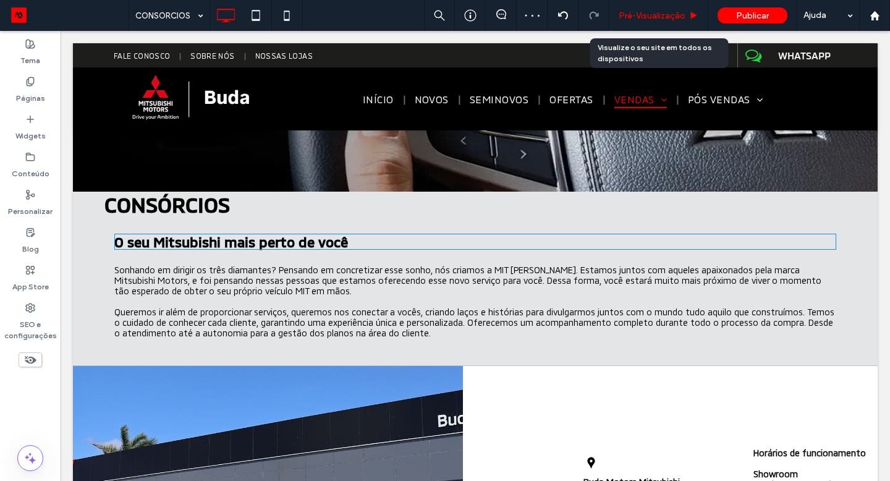
click at [644, 11] on span "Pré-Visualizaçāo" at bounding box center [651, 16] width 67 height 11
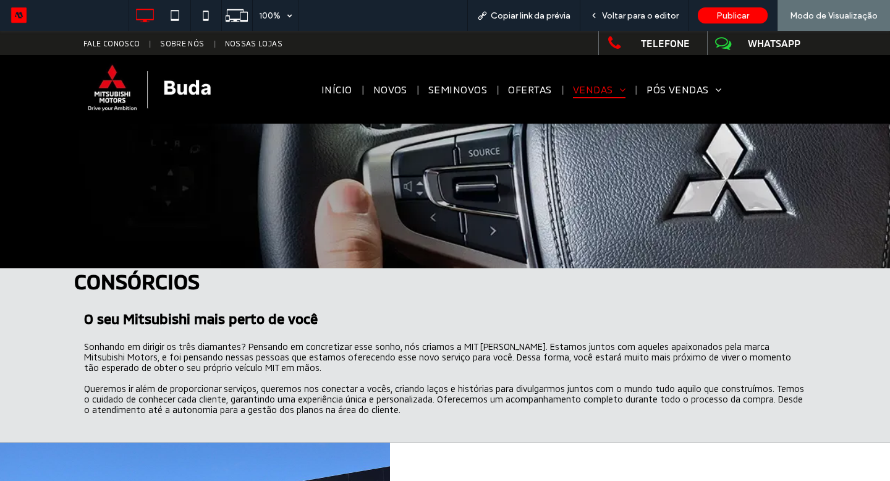
scroll to position [51, 0]
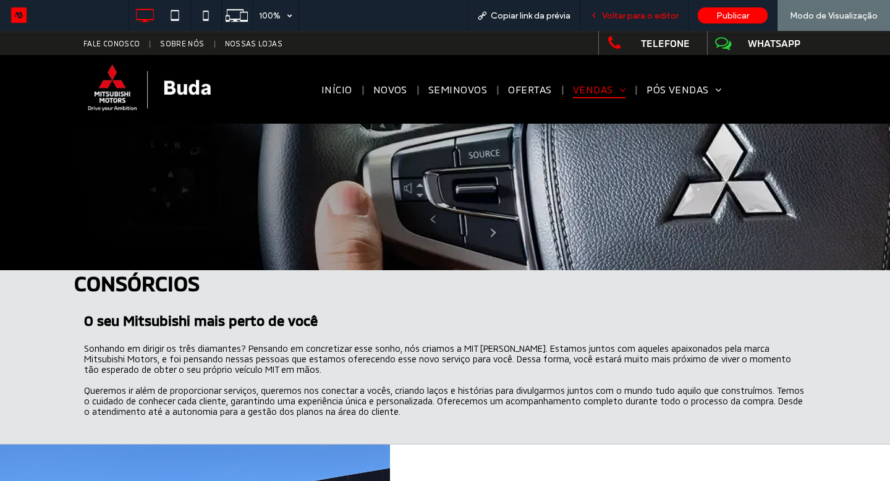
click at [669, 17] on span "Voltar para o editor" at bounding box center [640, 16] width 77 height 11
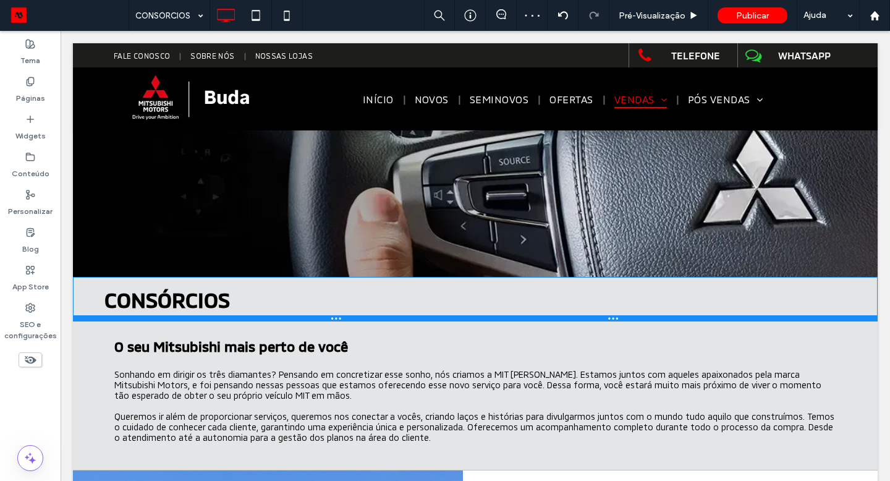
drag, startPoint x: 303, startPoint y: 300, endPoint x: 298, endPoint y: 319, distance: 19.8
click at [298, 319] on div at bounding box center [475, 318] width 804 height 6
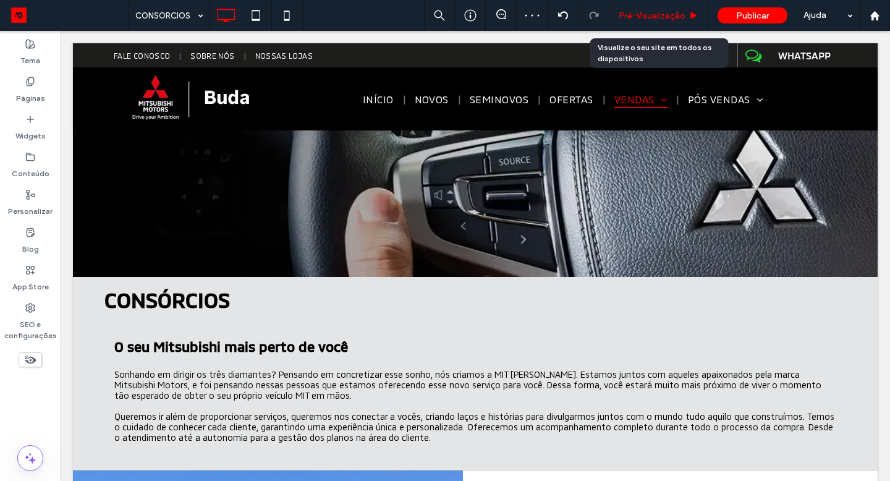
click at [640, 11] on span "Pré-Visualizaçāo" at bounding box center [651, 16] width 67 height 11
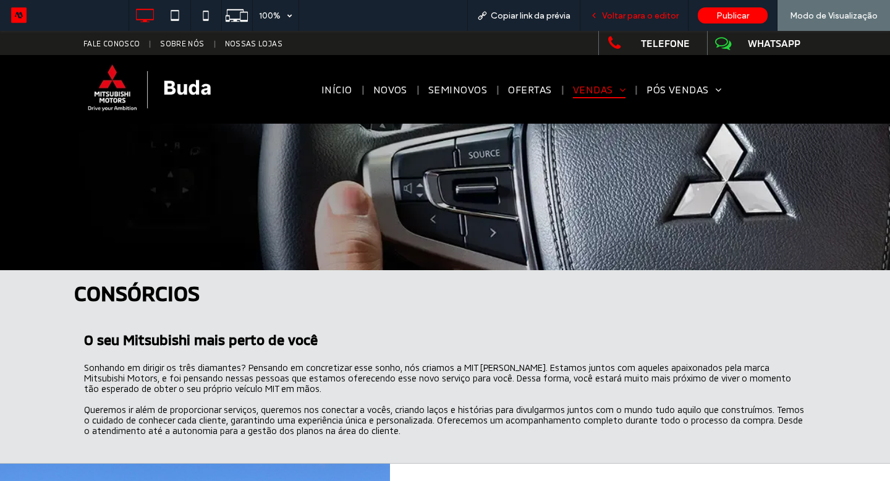
click at [637, 5] on div "Voltar para o editor" at bounding box center [634, 15] width 108 height 31
click at [635, 11] on span "Voltar para o editor" at bounding box center [640, 16] width 77 height 11
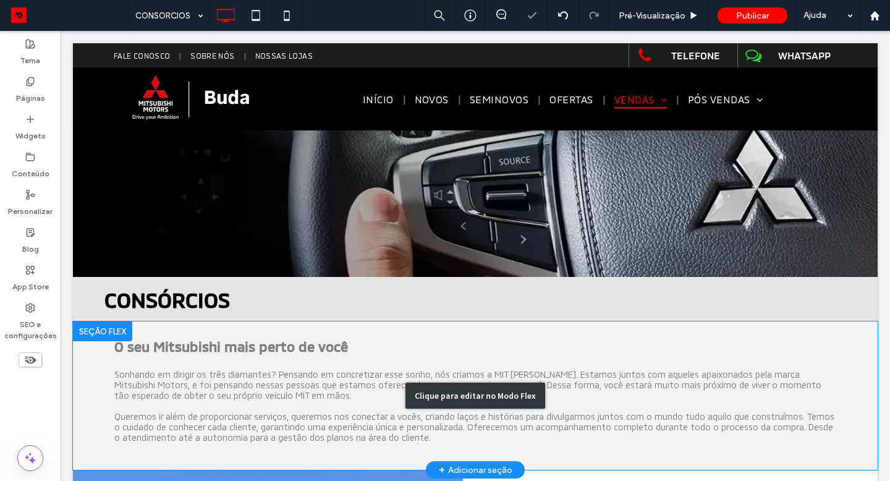
click at [153, 361] on div "Clique para editar no Modo Flex" at bounding box center [475, 395] width 804 height 148
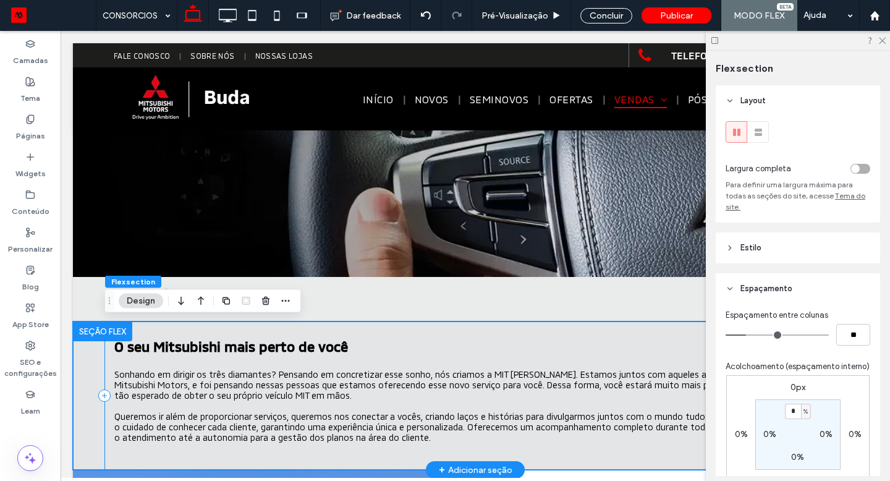
click at [129, 356] on div "O seu Mitsubishi mais perto de você Sonhando em dirigir os três diamantes? Pens…" at bounding box center [474, 395] width 741 height 148
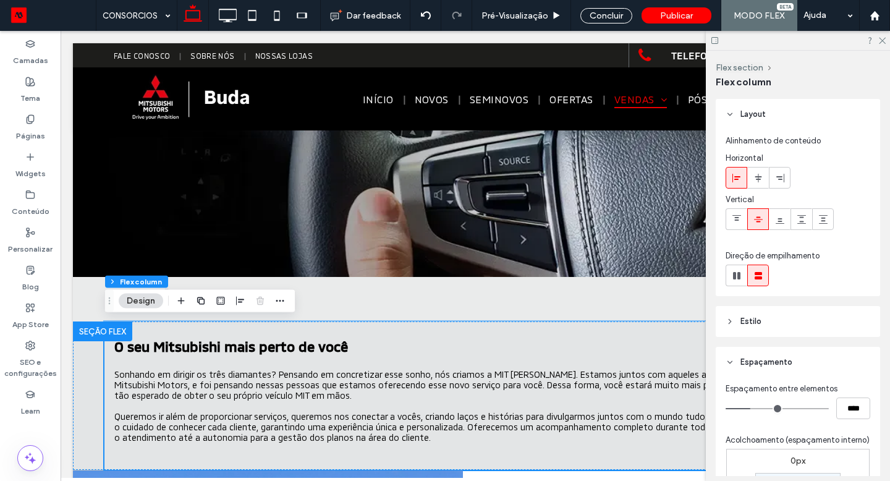
scroll to position [49, 0]
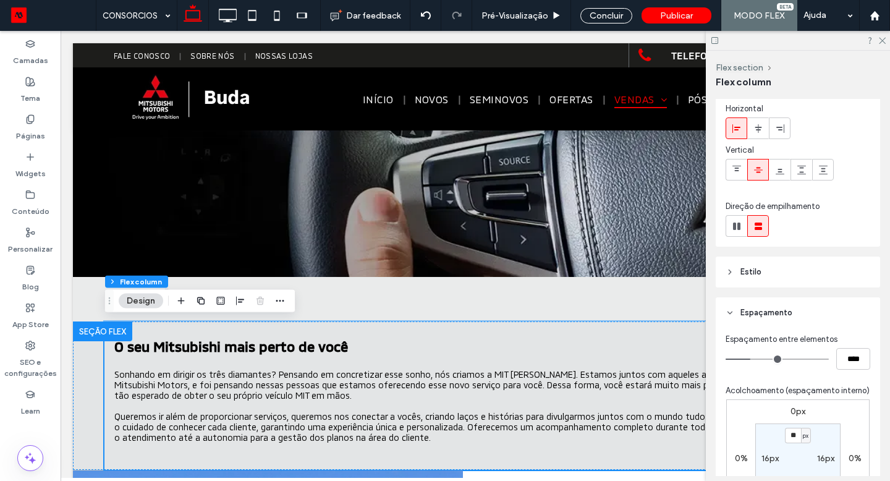
click at [766, 453] on div "16px" at bounding box center [769, 458] width 17 height 11
click at [765, 455] on label "16px" at bounding box center [769, 458] width 17 height 11
type input "*"
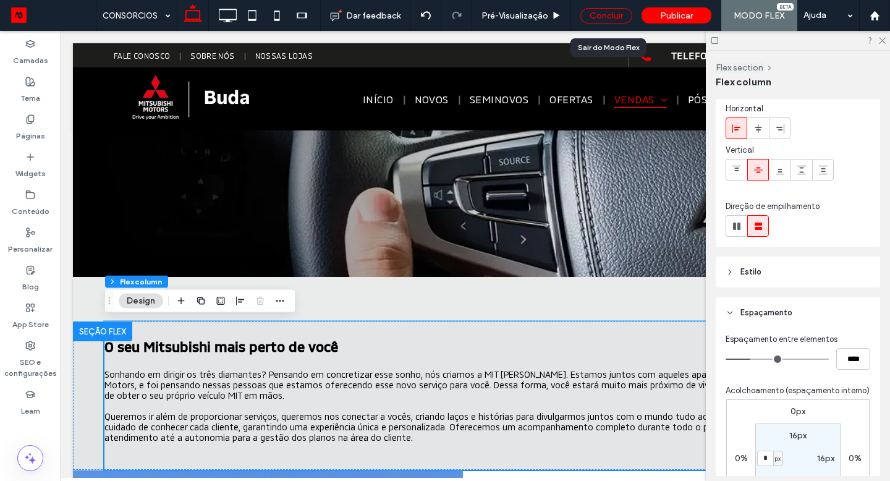
click at [621, 20] on div "Concluir" at bounding box center [606, 15] width 52 height 15
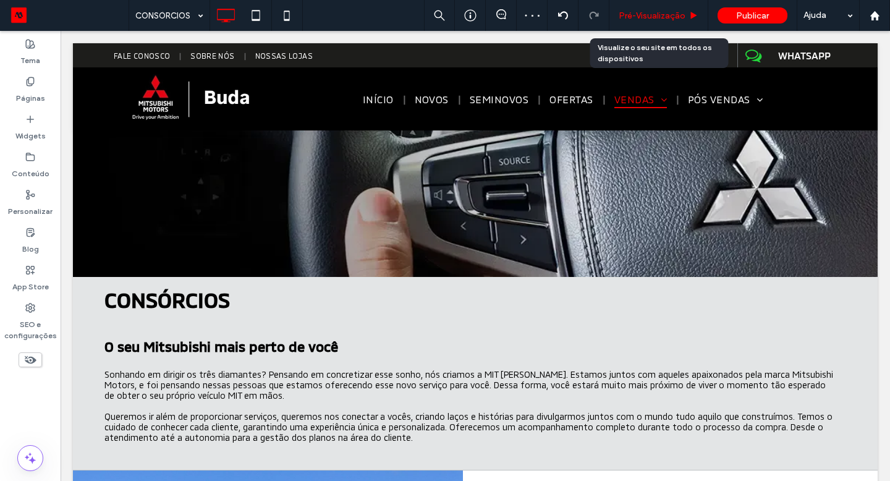
click at [623, 19] on span "Pré-Visualizaçāo" at bounding box center [651, 16] width 67 height 11
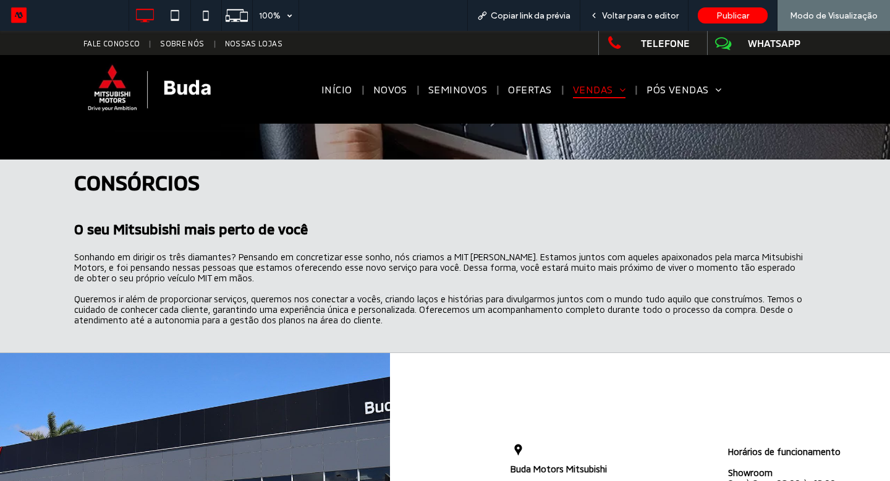
scroll to position [162, 0]
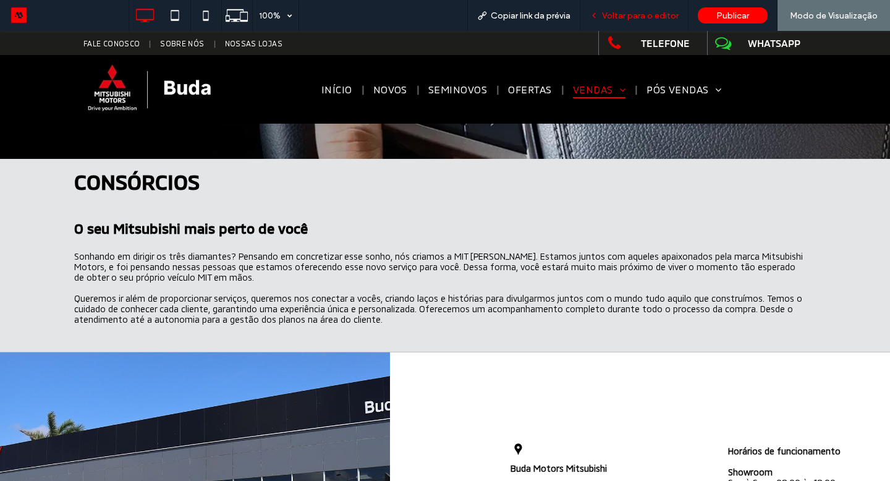
click at [628, 14] on span "Voltar para o editor" at bounding box center [640, 16] width 77 height 11
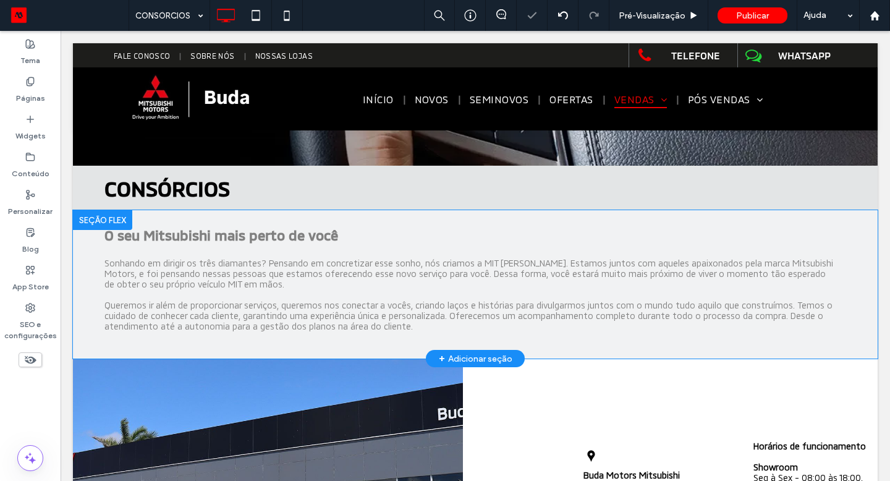
scroll to position [157, 0]
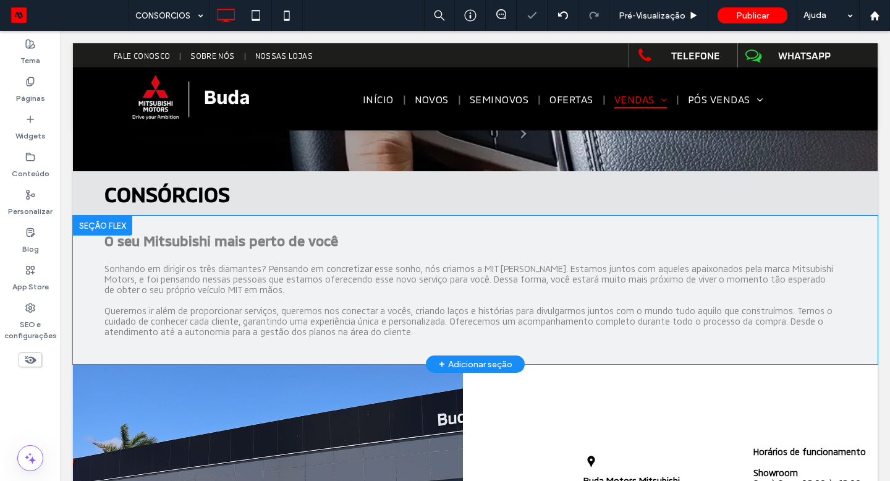
click at [82, 223] on div at bounding box center [102, 226] width 59 height 20
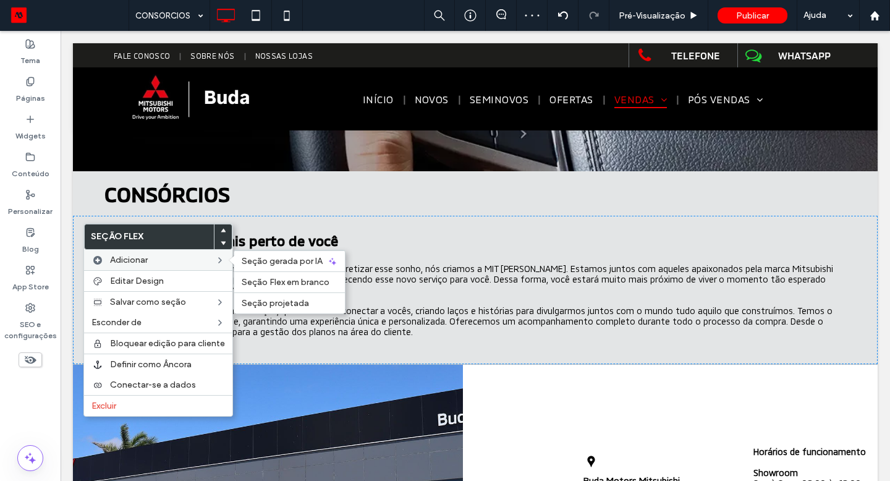
click at [157, 261] on label "Adicionar" at bounding box center [162, 260] width 105 height 11
click at [273, 289] on div "Seção Flex em branco" at bounding box center [289, 281] width 111 height 21
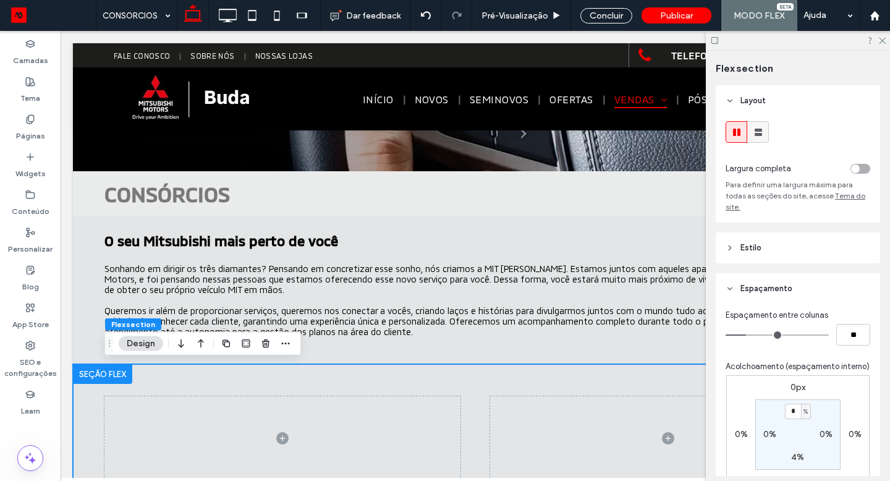
click at [755, 126] on icon at bounding box center [758, 132] width 12 height 12
click at [32, 154] on icon at bounding box center [30, 157] width 10 height 10
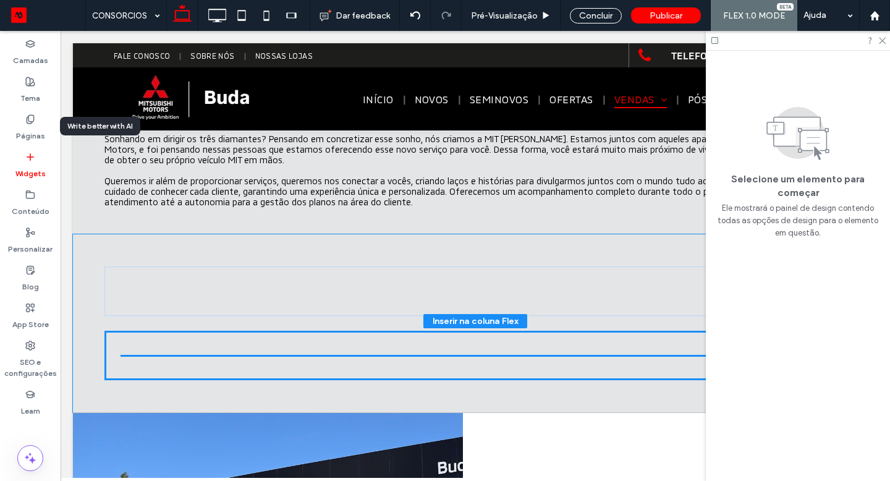
scroll to position [296, 0]
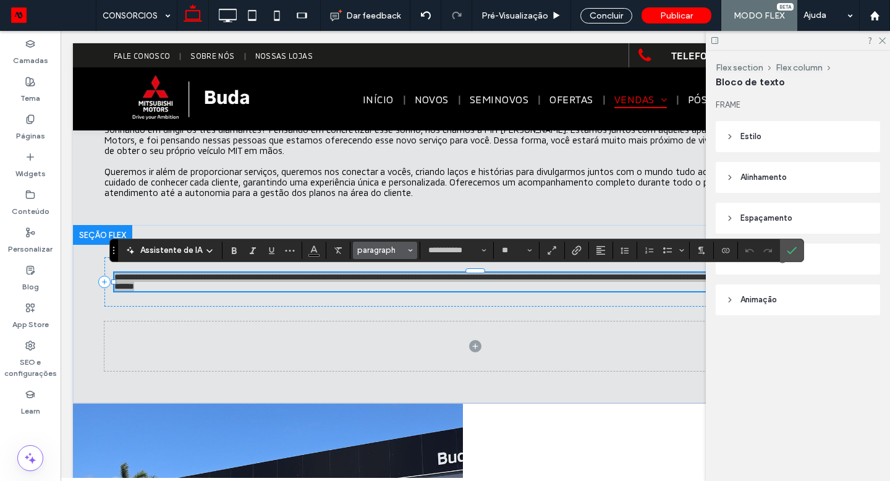
click at [369, 249] on span "paragraph" at bounding box center [381, 249] width 48 height 9
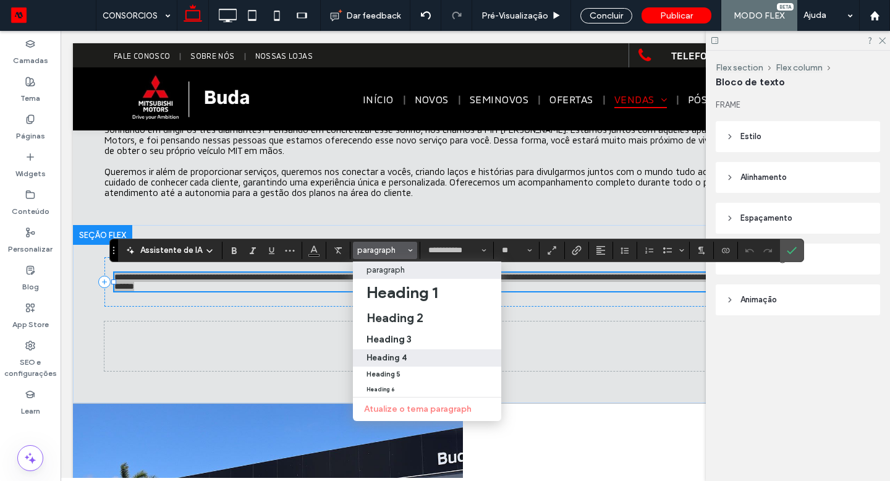
click at [395, 352] on label "Heading 4" at bounding box center [427, 357] width 148 height 17
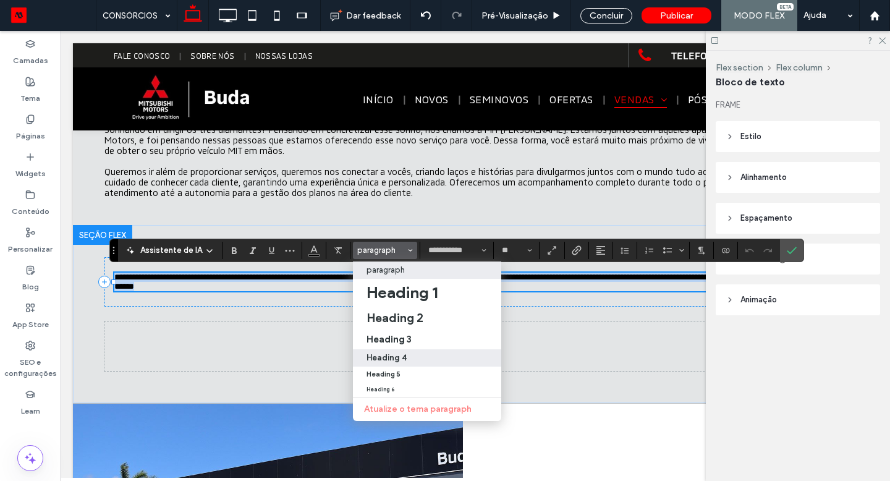
scroll to position [293, 0]
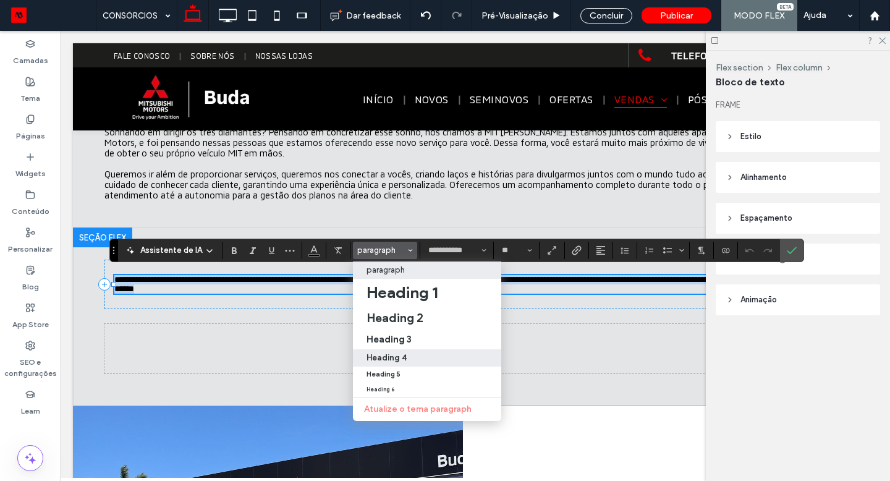
type input "**********"
type input "**"
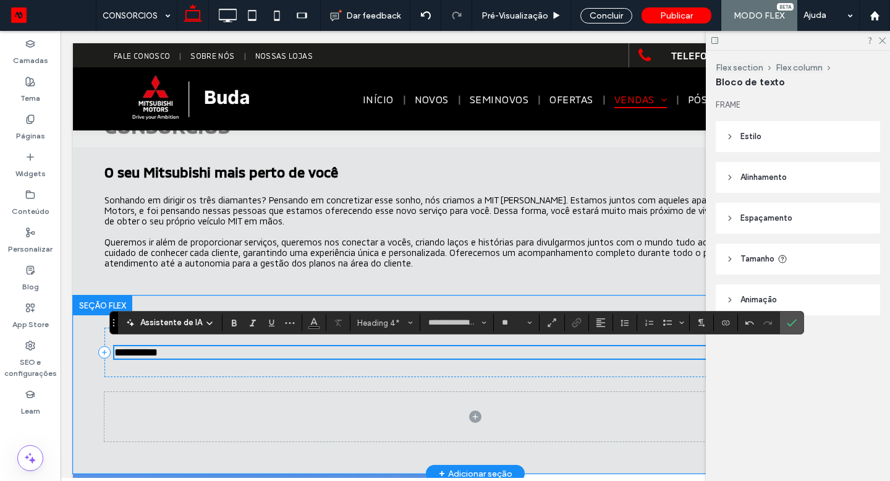
scroll to position [224, 0]
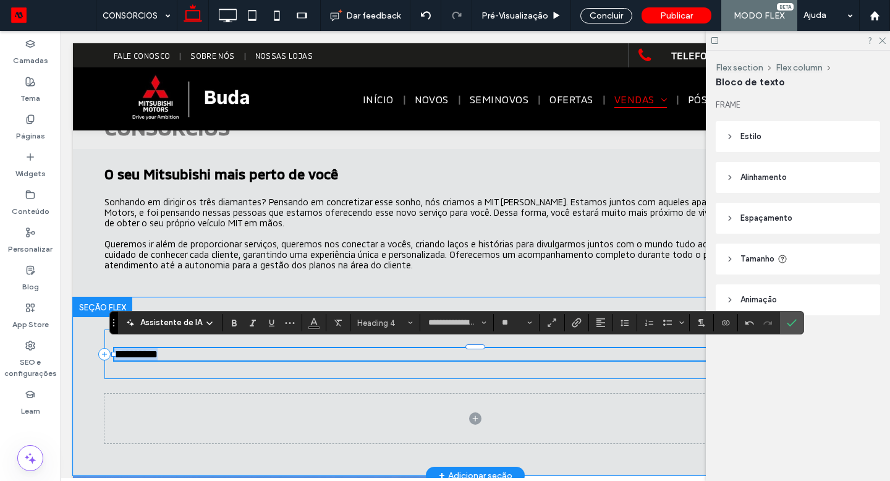
drag, startPoint x: 221, startPoint y: 350, endPoint x: 98, endPoint y: 348, distance: 123.0
click at [104, 348] on div "**********" at bounding box center [474, 353] width 741 height 49
type input "**********"
type input "**"
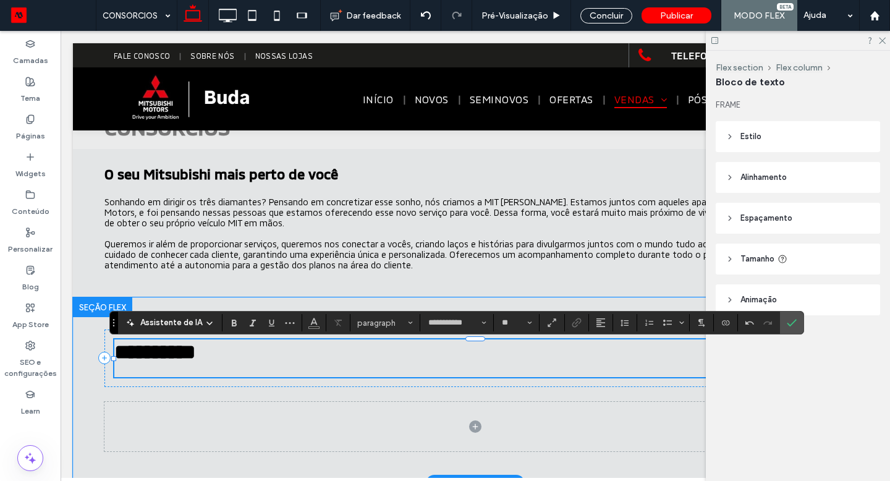
type input "**********"
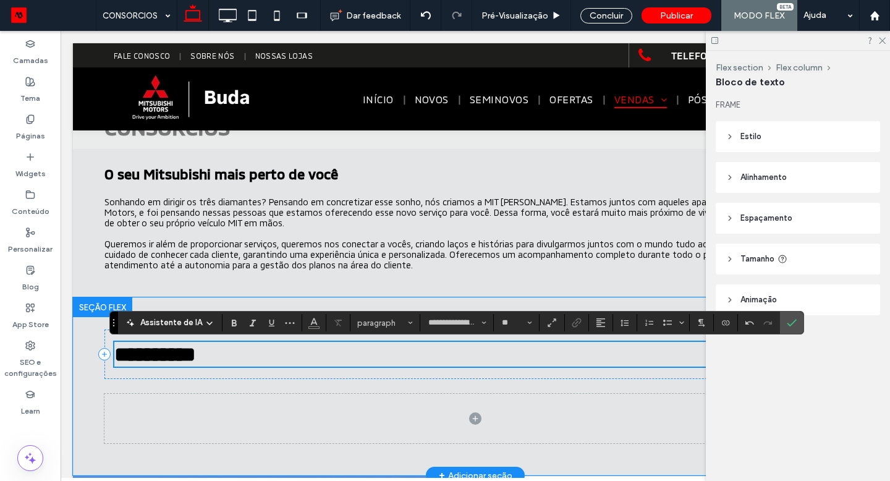
scroll to position [226, 0]
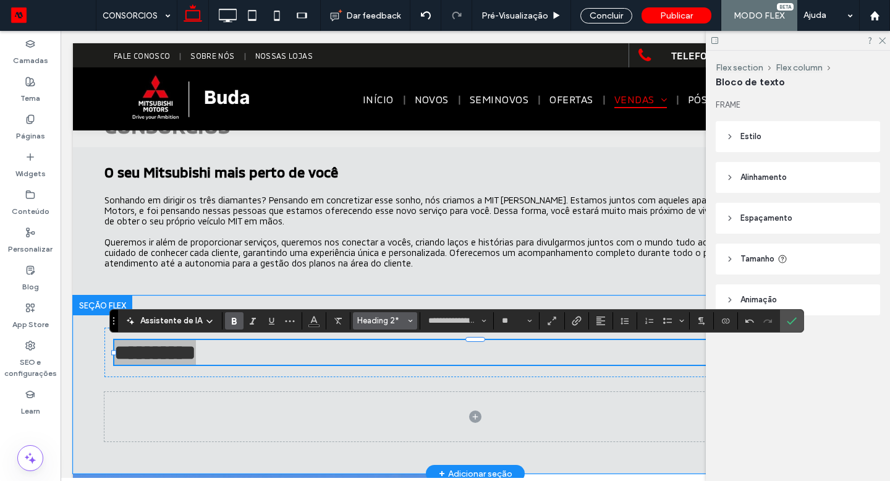
click at [358, 313] on button "Heading 2*" at bounding box center [385, 320] width 64 height 17
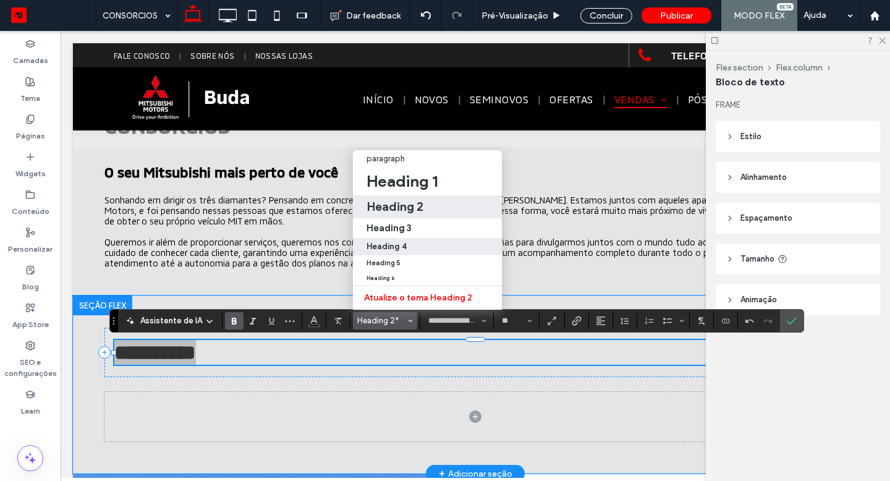
click at [415, 242] on div "Heading 4" at bounding box center [427, 246] width 122 height 9
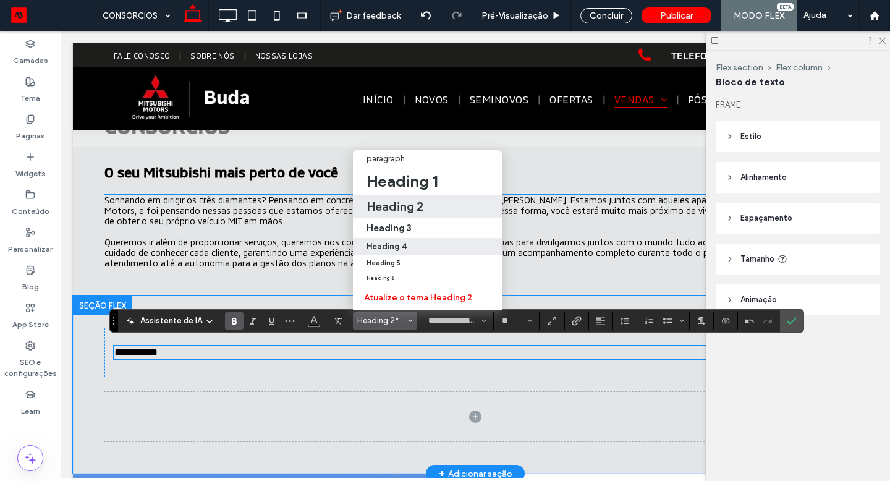
scroll to position [232, 0]
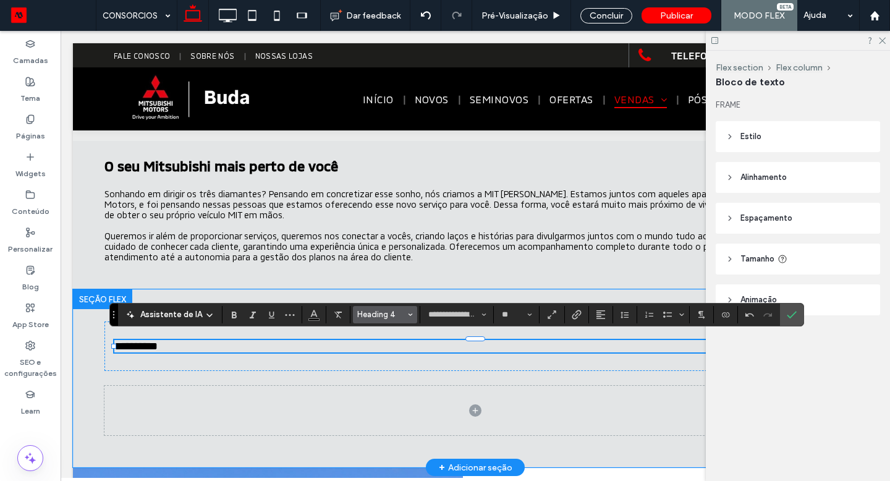
click at [374, 316] on span "Heading 4" at bounding box center [381, 314] width 48 height 9
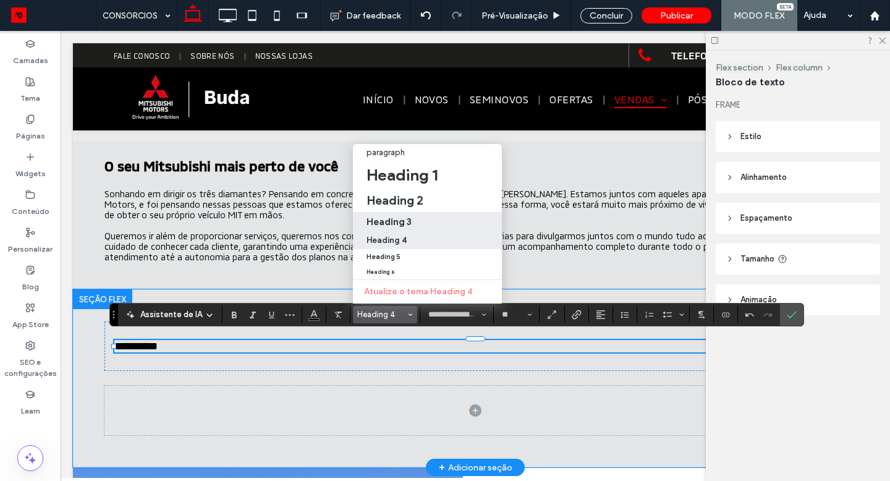
click at [400, 218] on h3 "Heading 3" at bounding box center [388, 222] width 45 height 12
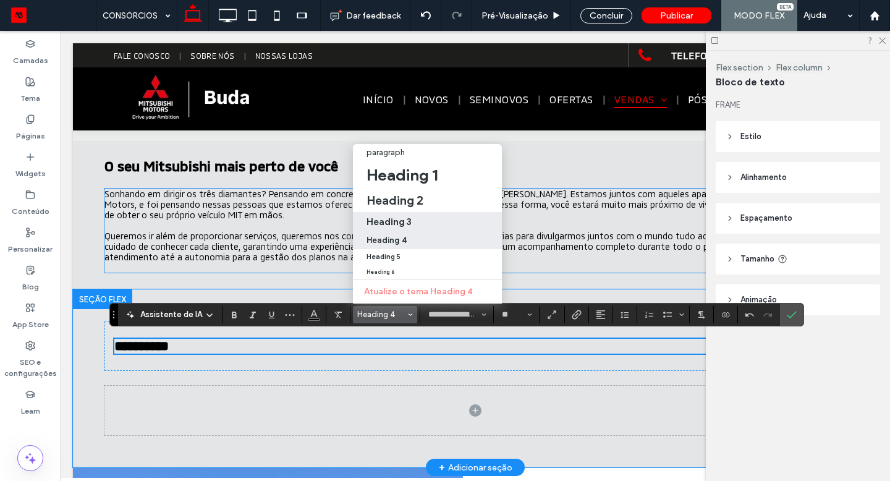
type input "**"
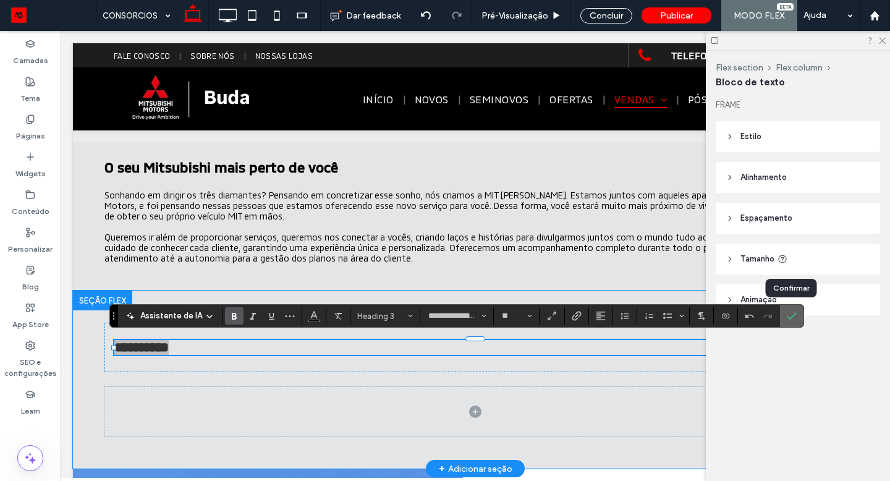
click at [788, 311] on icon "Confirmar" at bounding box center [792, 316] width 10 height 10
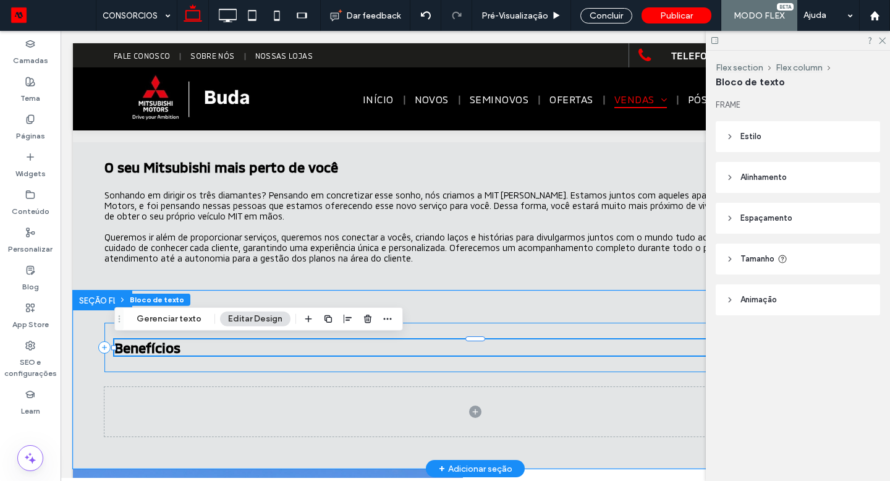
click at [447, 369] on div "Benefícios" at bounding box center [474, 347] width 741 height 49
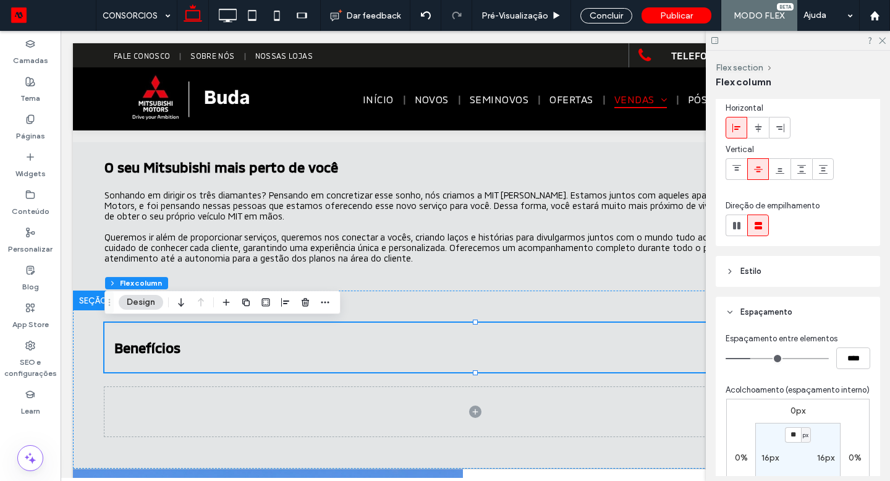
scroll to position [58, 0]
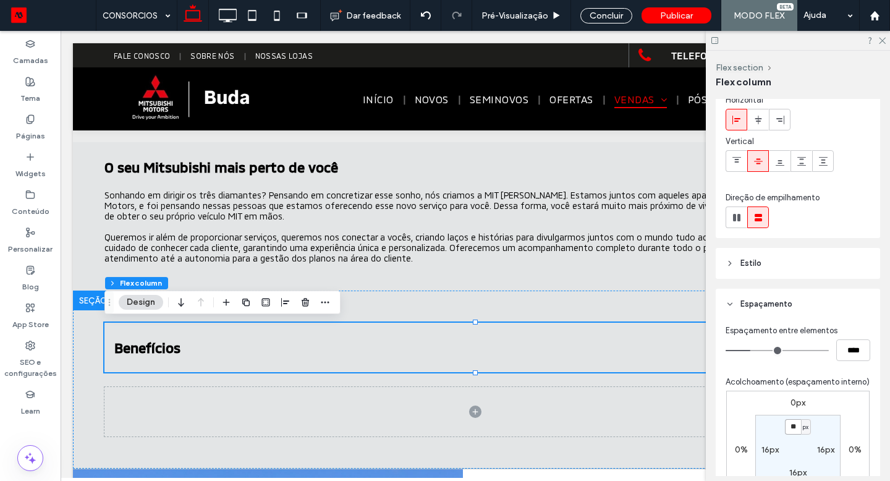
click at [793, 428] on input "**" at bounding box center [793, 426] width 16 height 15
type input "*"
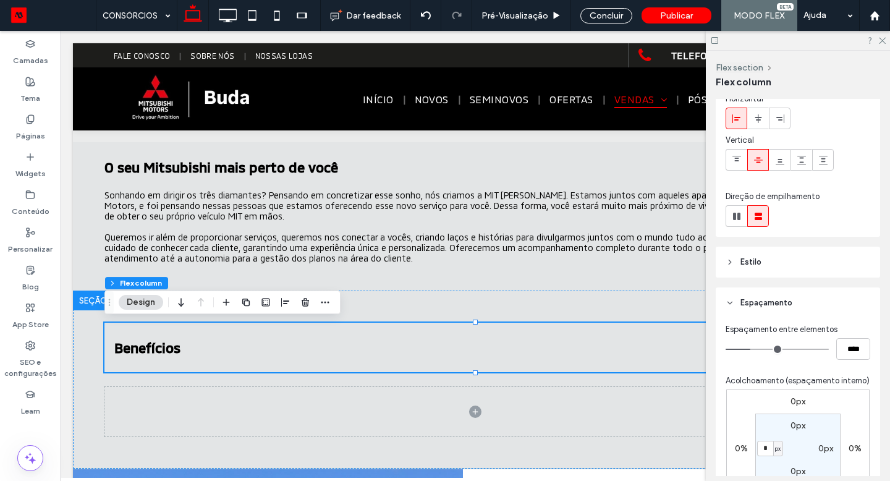
type input "*"
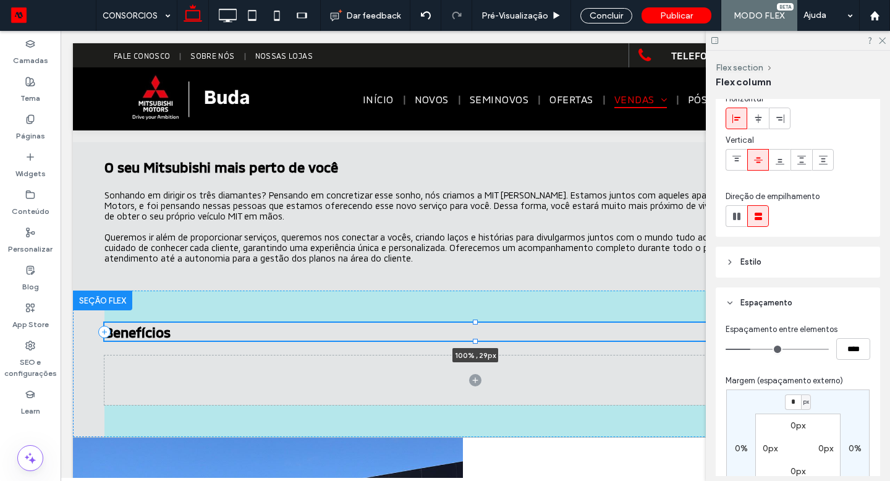
drag, startPoint x: 475, startPoint y: 370, endPoint x: 479, endPoint y: 339, distance: 31.7
click at [479, 339] on div "Benefícios 100% , 29px" at bounding box center [474, 363] width 741 height 146
type input "**"
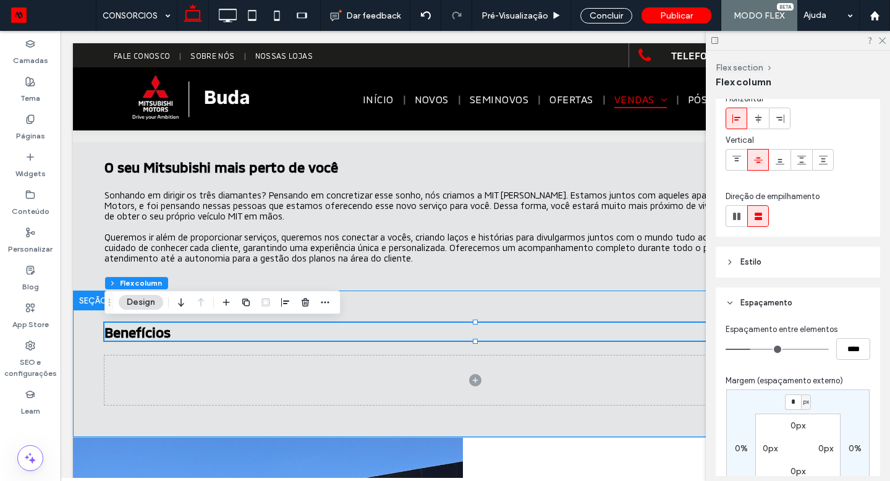
click at [523, 307] on div "Benefícios 100% , 29px" at bounding box center [474, 363] width 741 height 146
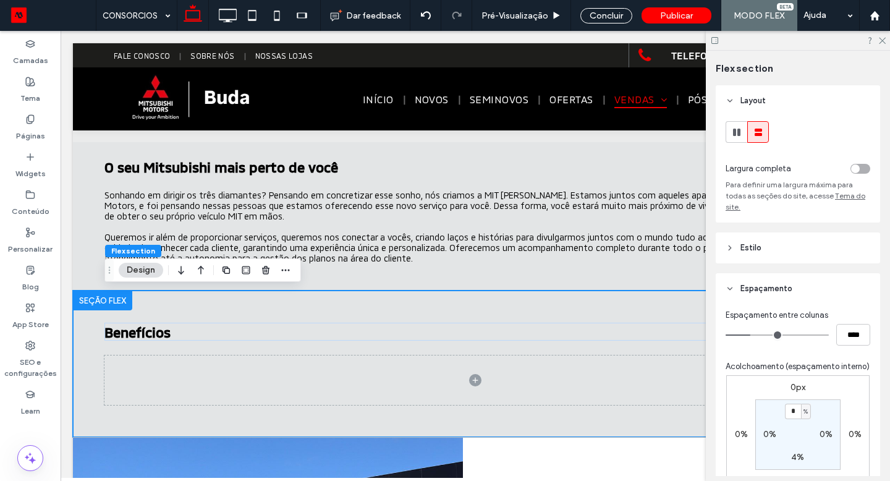
type input "*"
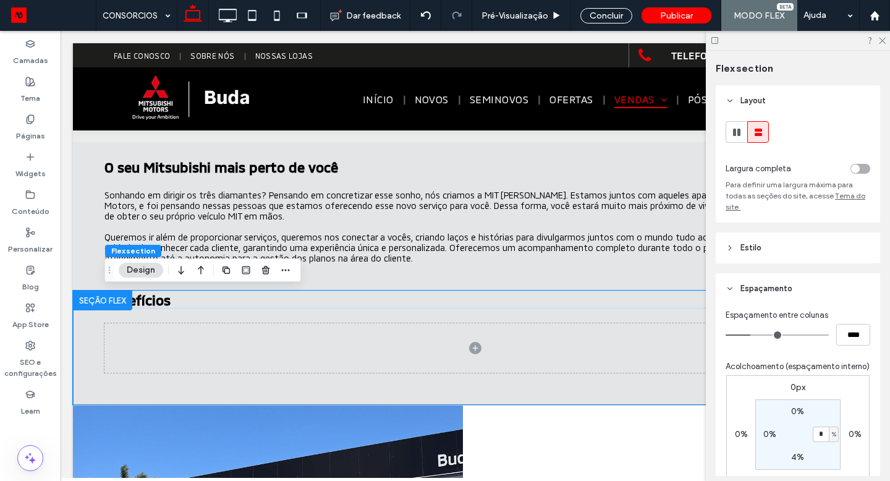
type input "*"
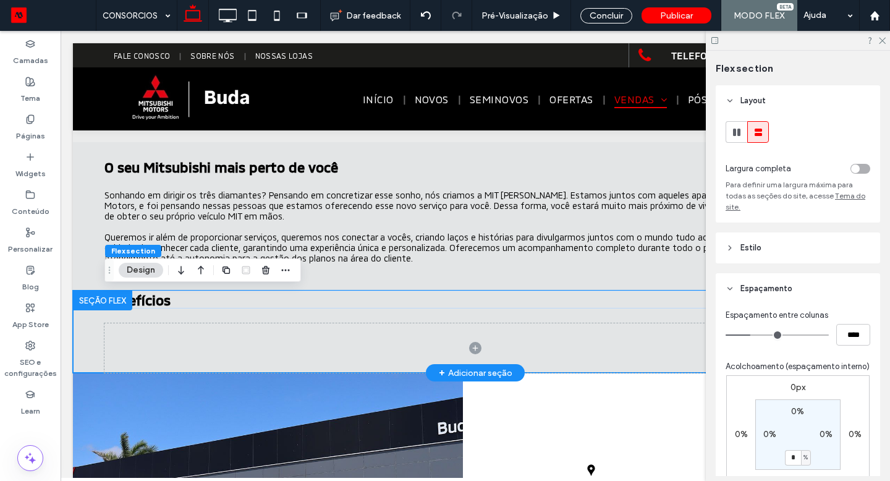
click at [468, 370] on div "+ Adicionar seção" at bounding box center [476, 373] width 74 height 14
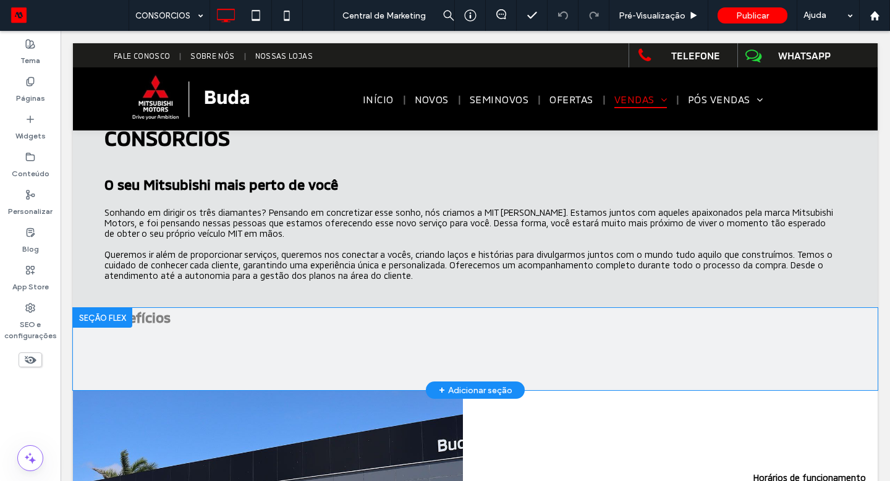
click at [451, 384] on div "+ Adicionar seção" at bounding box center [476, 390] width 74 height 14
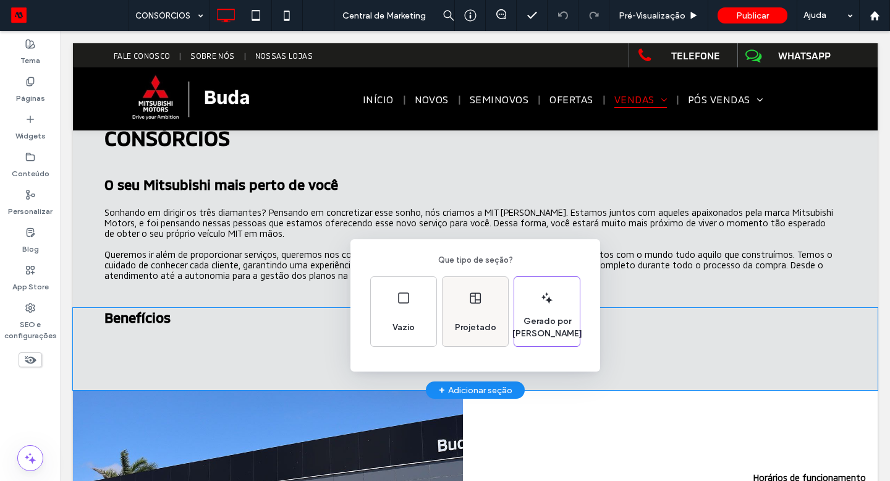
click at [474, 320] on div "Projetado" at bounding box center [475, 327] width 51 height 27
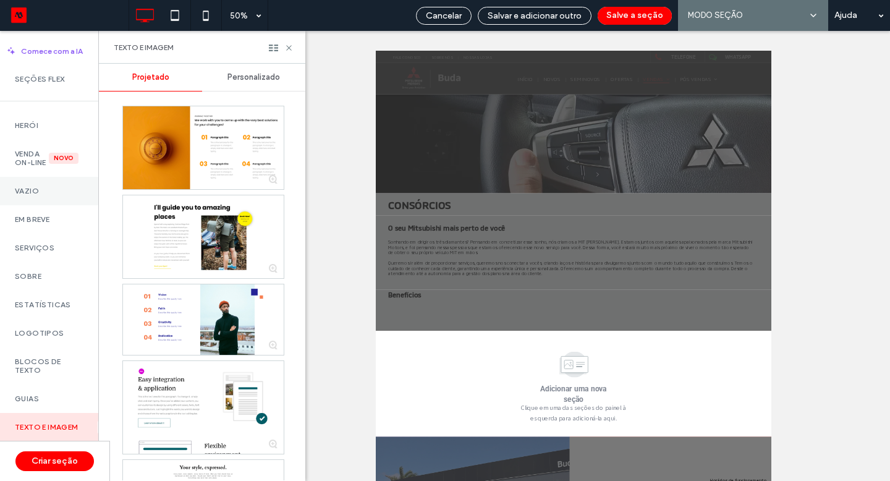
click at [34, 195] on label "Vazio" at bounding box center [49, 191] width 69 height 9
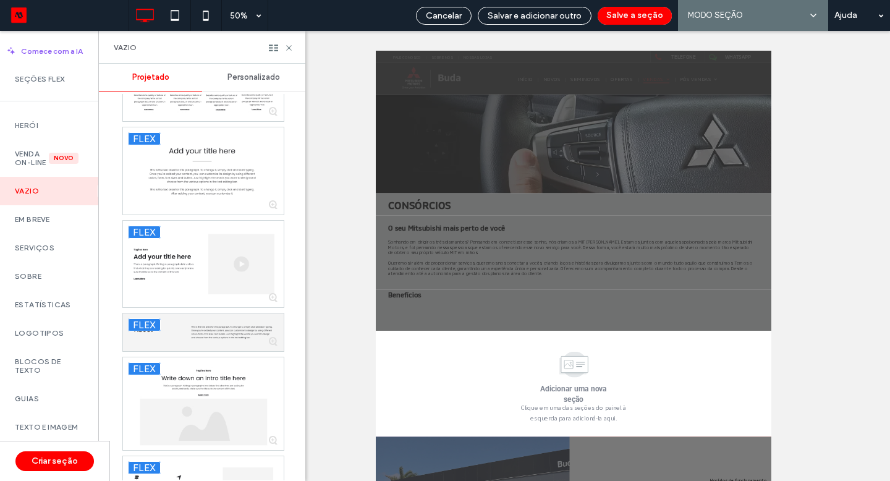
scroll to position [454, 0]
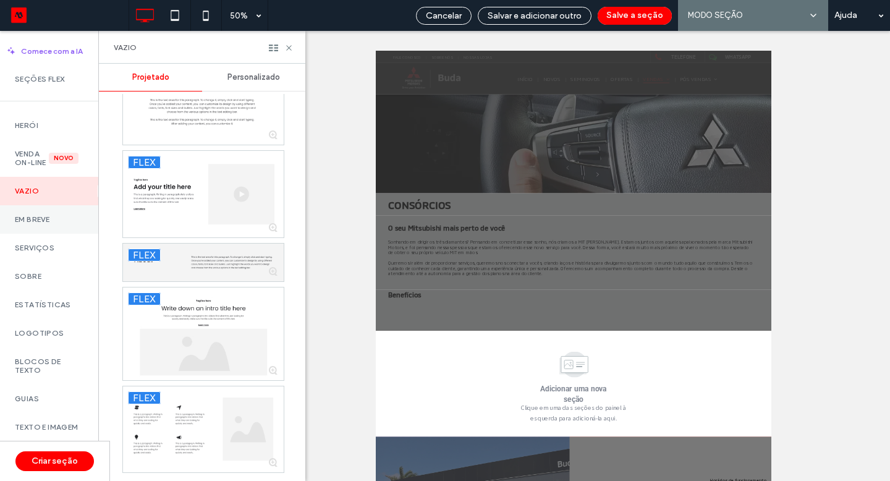
click at [53, 222] on div "Em breve" at bounding box center [49, 219] width 98 height 28
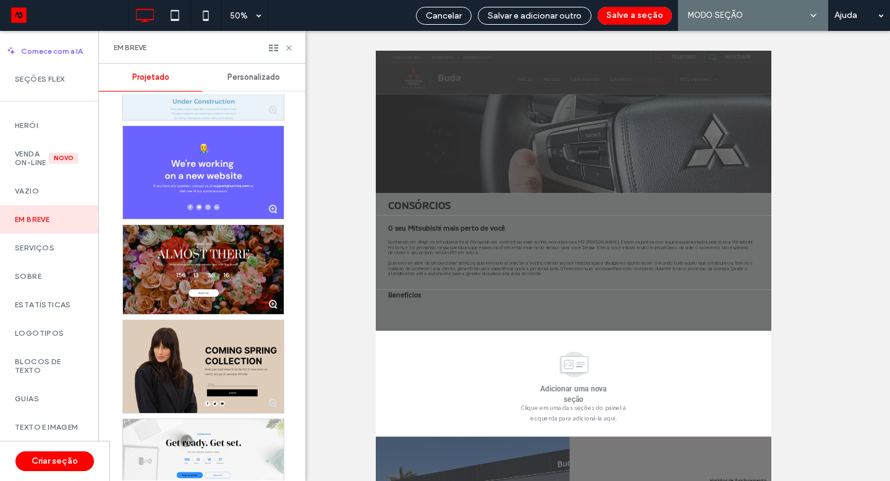
scroll to position [109, 0]
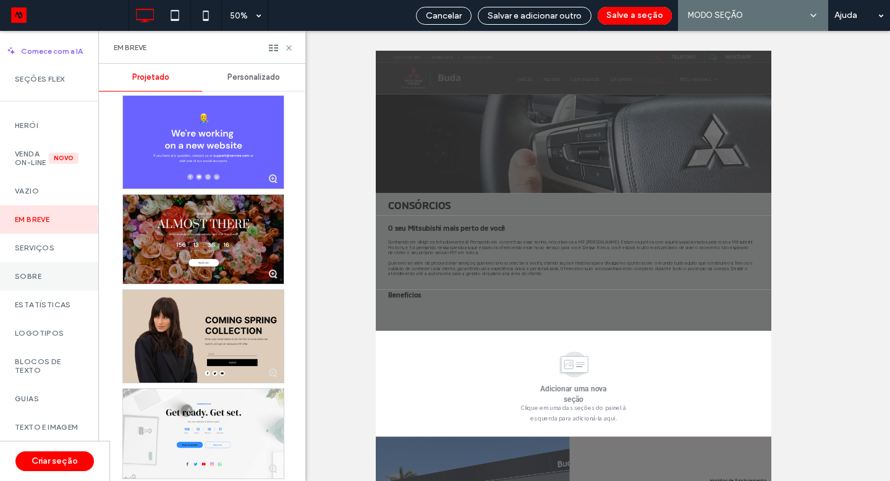
click at [88, 271] on div "Sobre" at bounding box center [49, 276] width 98 height 28
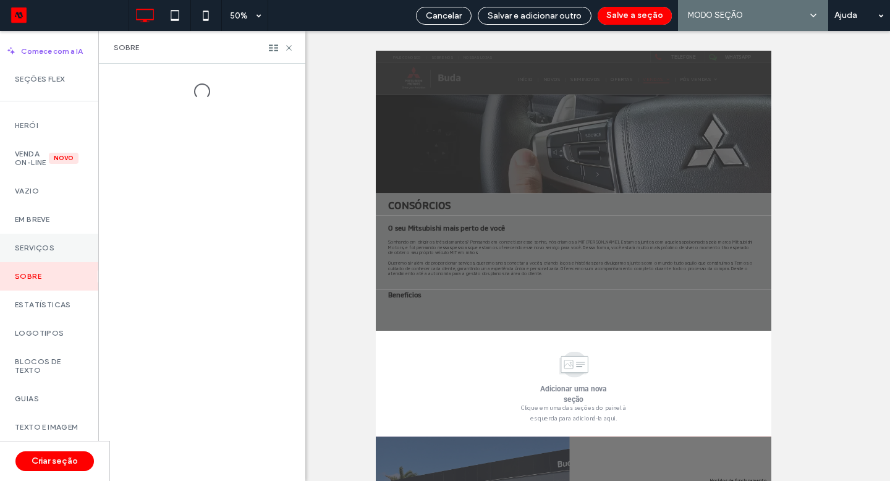
click at [78, 259] on div "Serviços" at bounding box center [49, 248] width 98 height 28
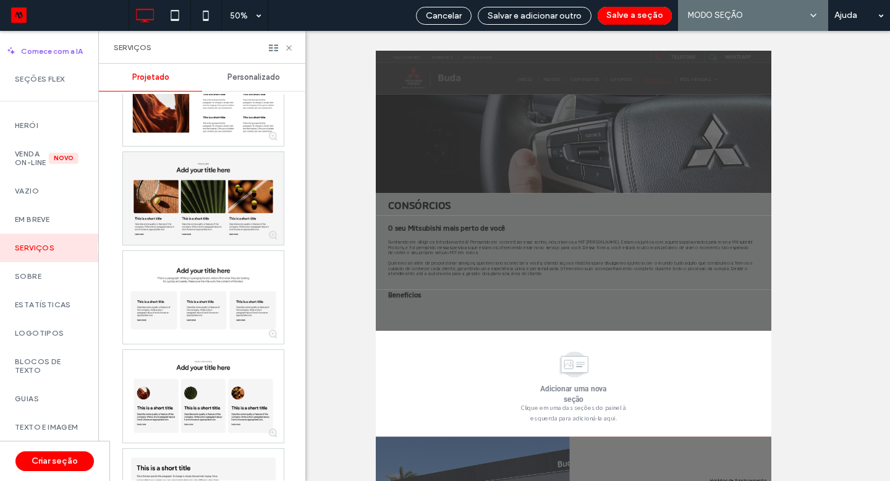
scroll to position [801, 0]
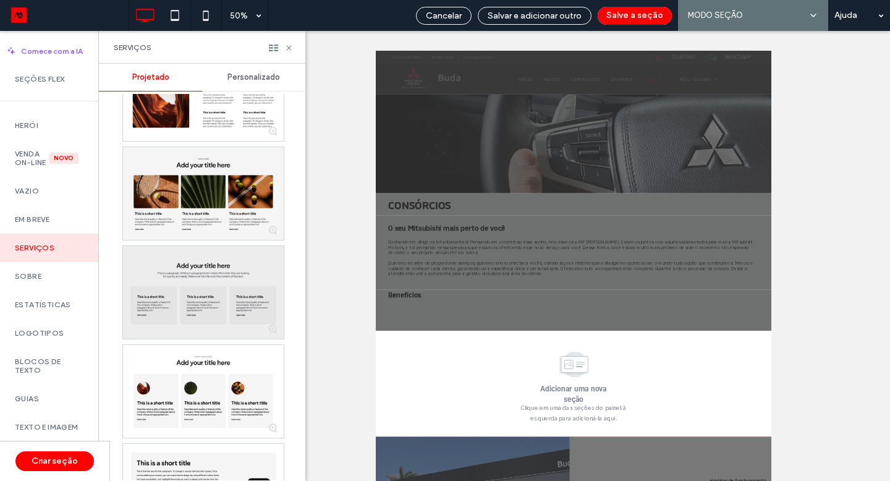
click at [230, 299] on div at bounding box center [203, 292] width 161 height 93
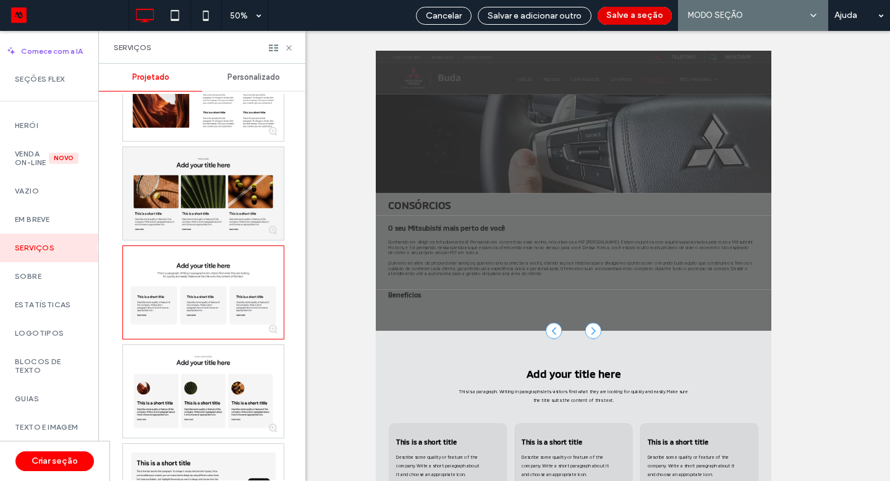
click at [648, 12] on button "Salve a seção" at bounding box center [634, 16] width 74 height 18
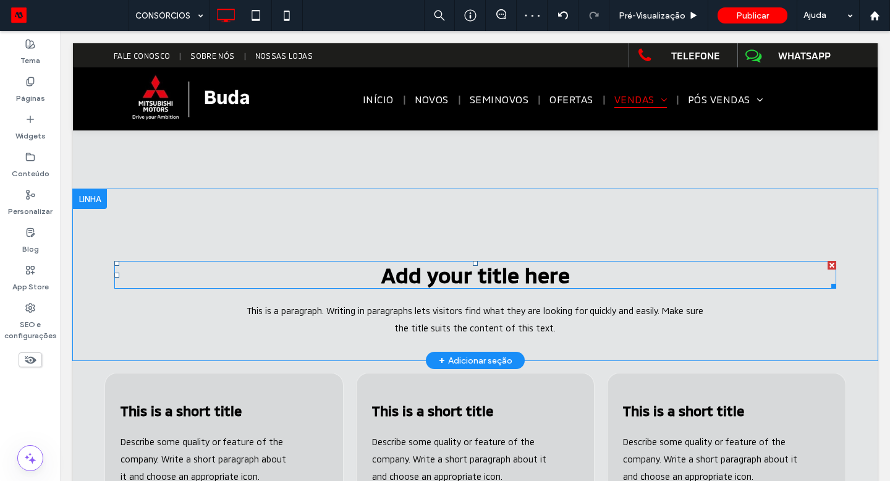
scroll to position [407, 0]
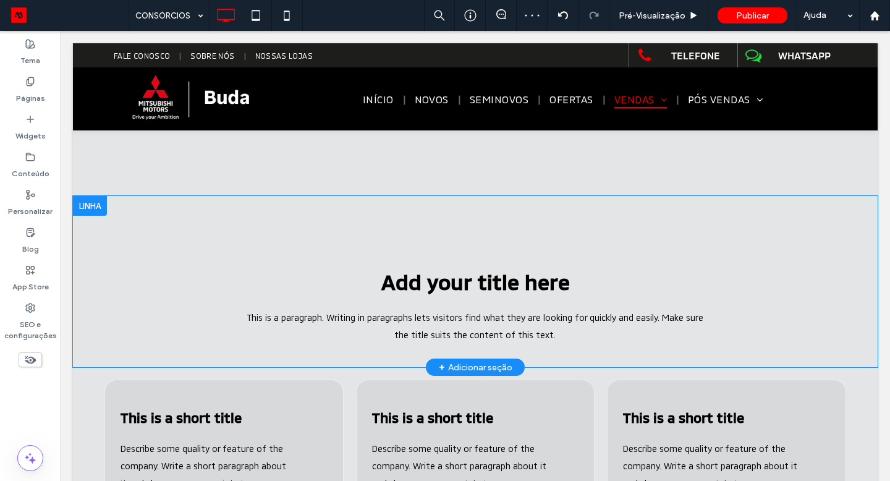
click at [102, 201] on div at bounding box center [90, 206] width 34 height 20
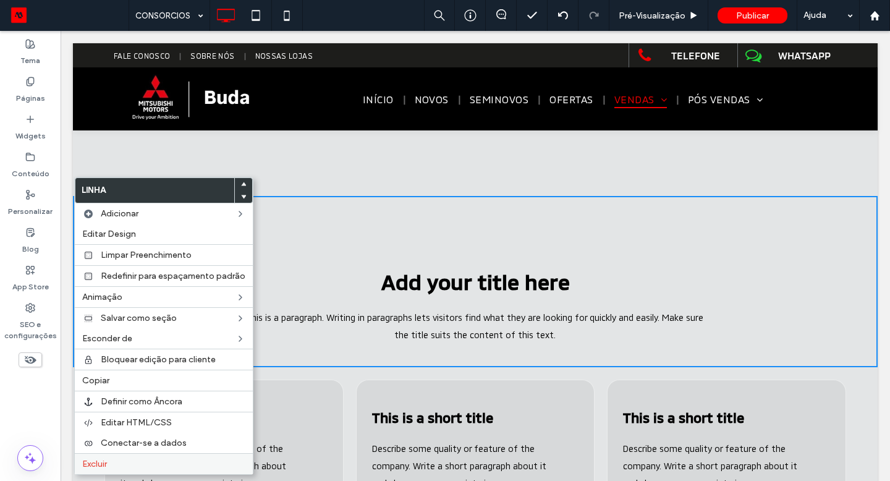
click at [117, 462] on label "Excluir" at bounding box center [163, 463] width 163 height 11
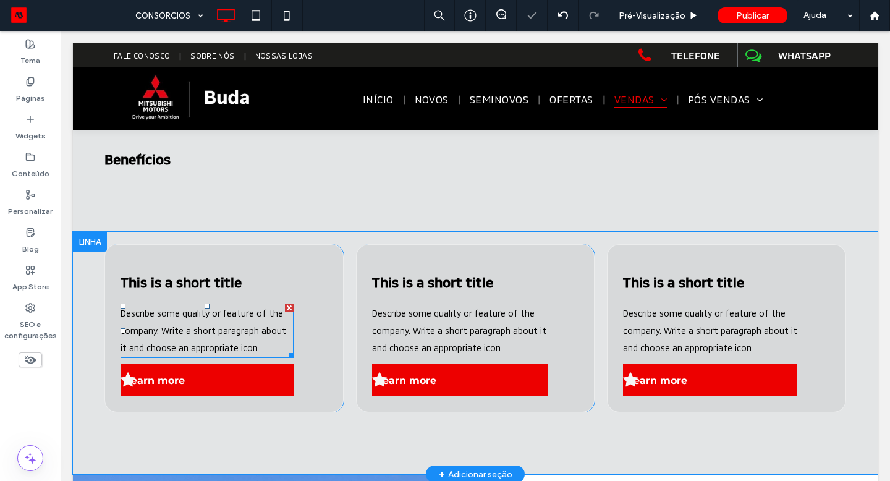
scroll to position [369, 0]
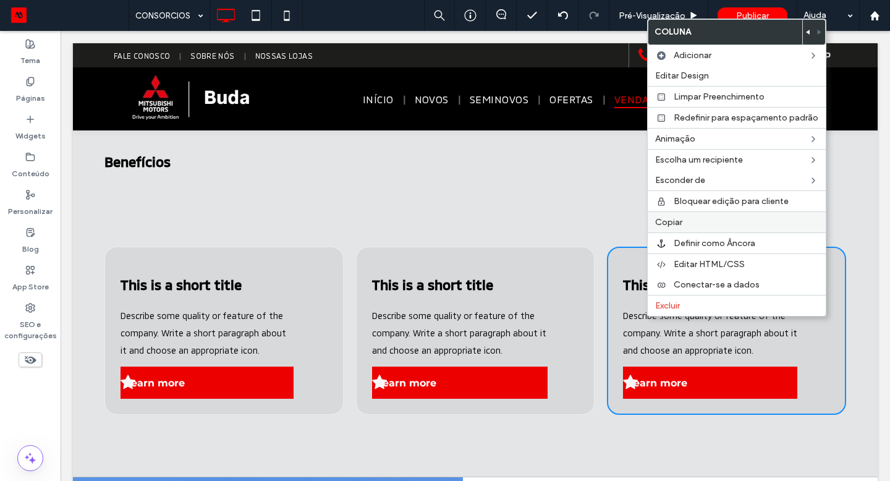
click at [755, 224] on label "Copiar" at bounding box center [736, 222] width 163 height 11
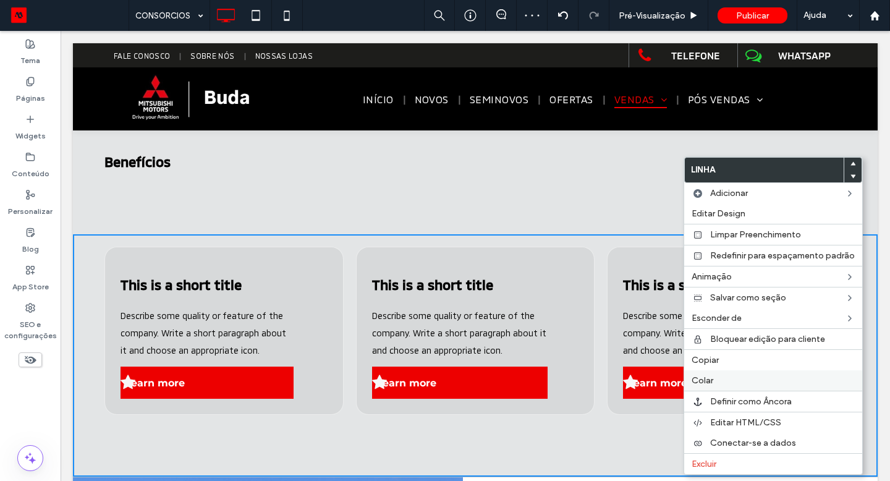
click at [758, 388] on div "Colar" at bounding box center [773, 380] width 178 height 20
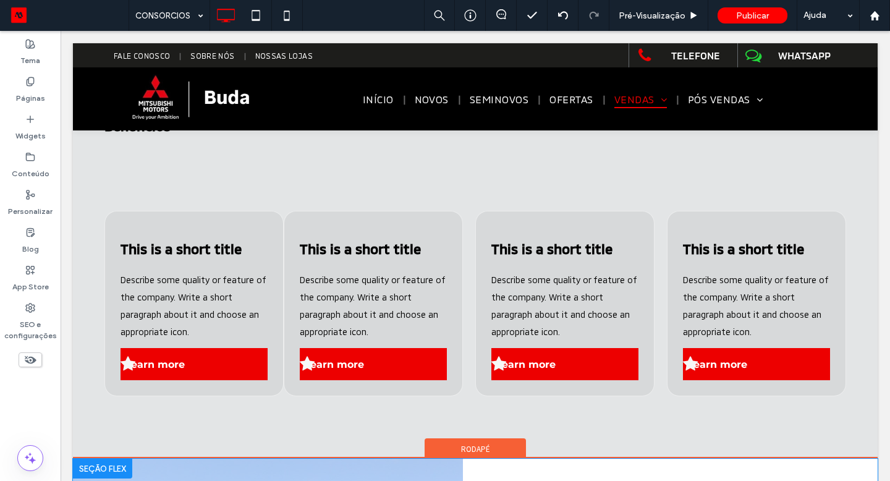
scroll to position [373, 0]
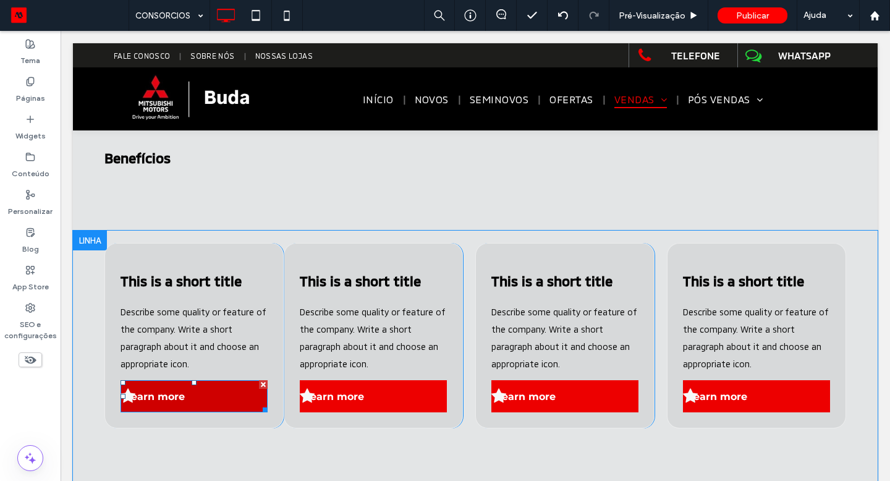
click at [196, 388] on link "Learn more" at bounding box center [193, 396] width 147 height 32
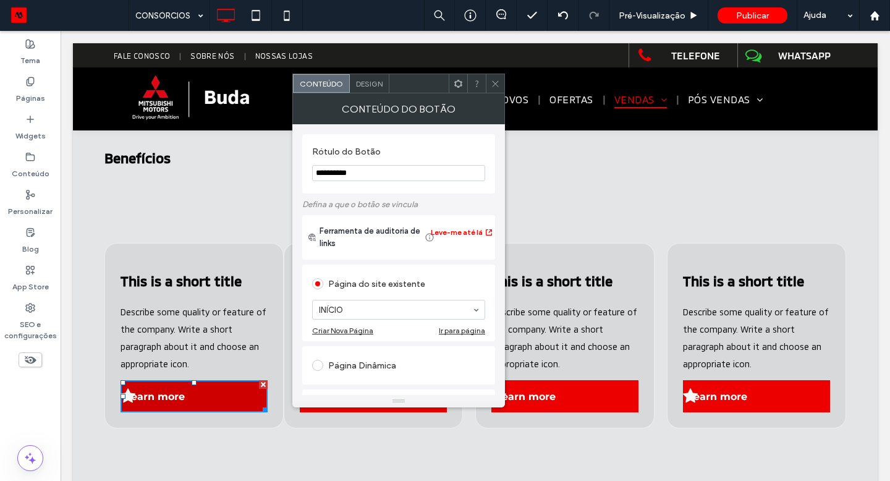
click at [261, 384] on div at bounding box center [263, 384] width 9 height 9
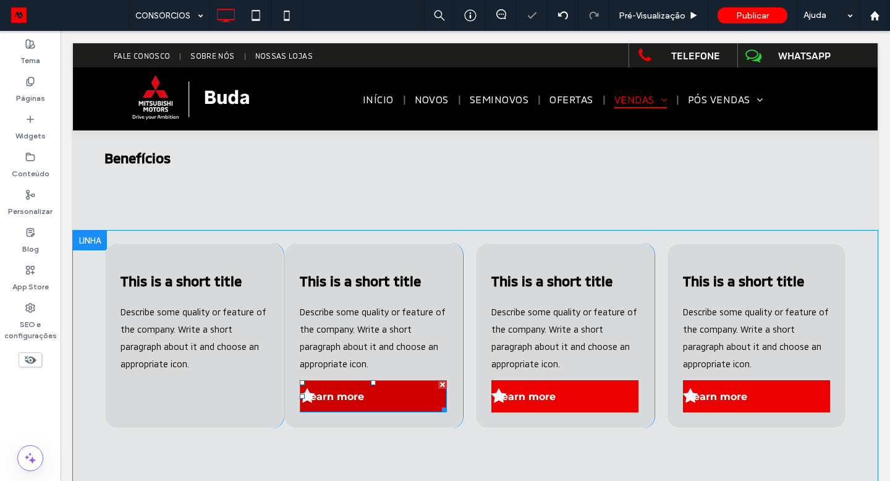
click at [442, 382] on div at bounding box center [442, 384] width 9 height 9
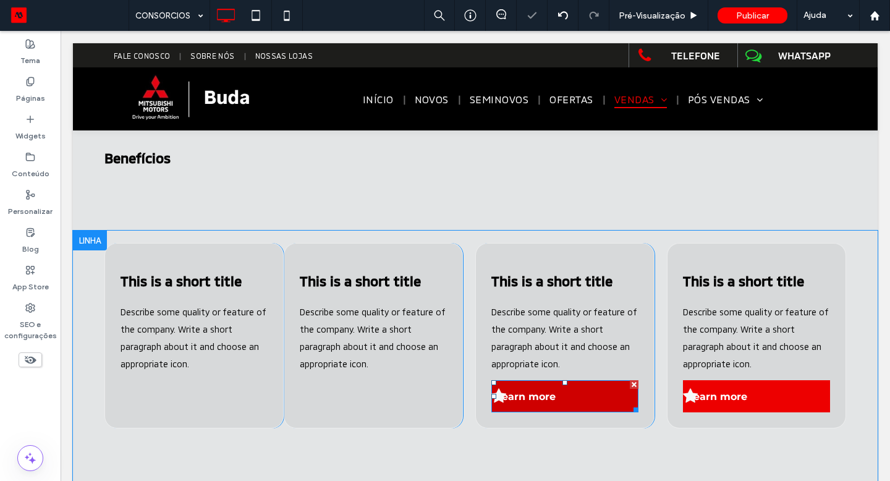
click at [633, 384] on div at bounding box center [634, 384] width 9 height 9
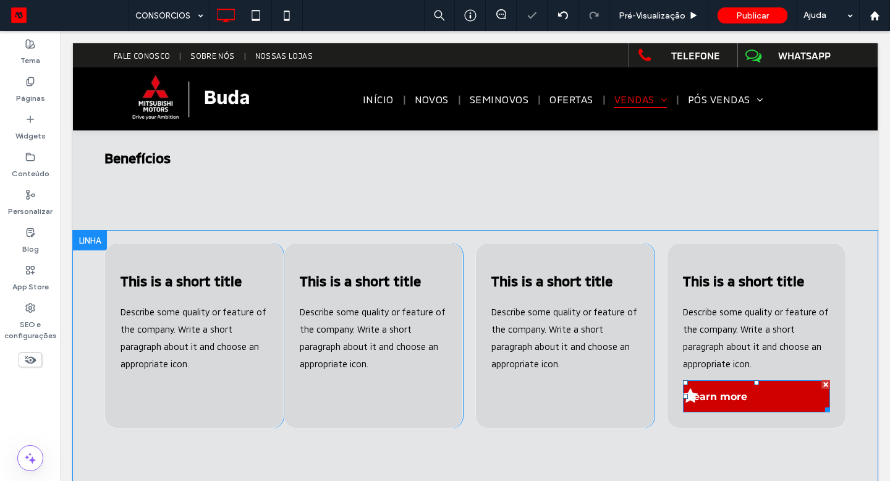
click at [827, 381] on div at bounding box center [825, 384] width 9 height 9
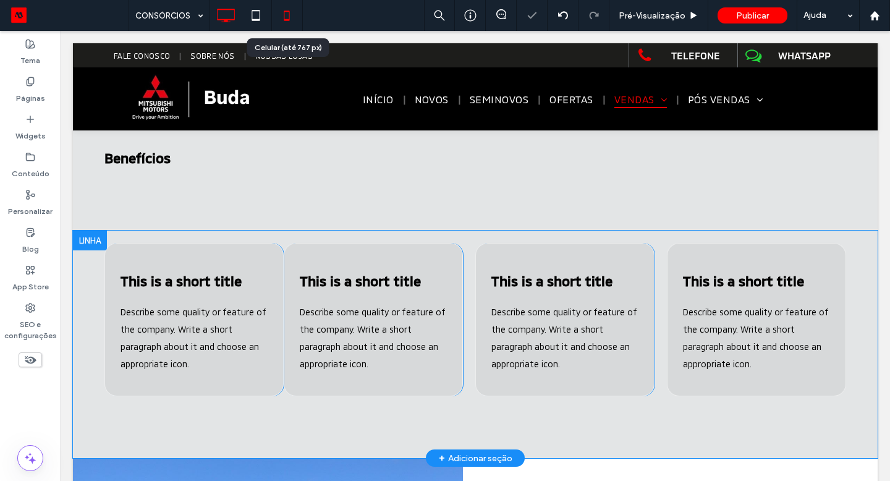
click at [279, 12] on icon at bounding box center [286, 15] width 25 height 25
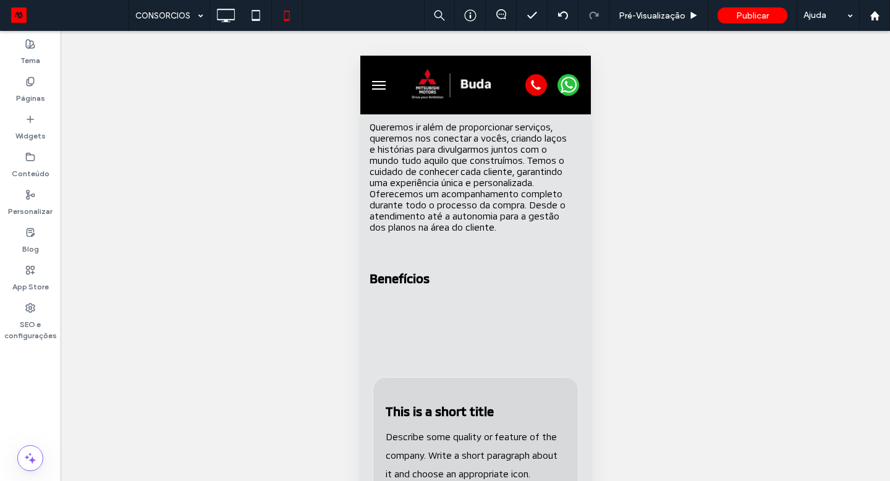
scroll to position [381, 0]
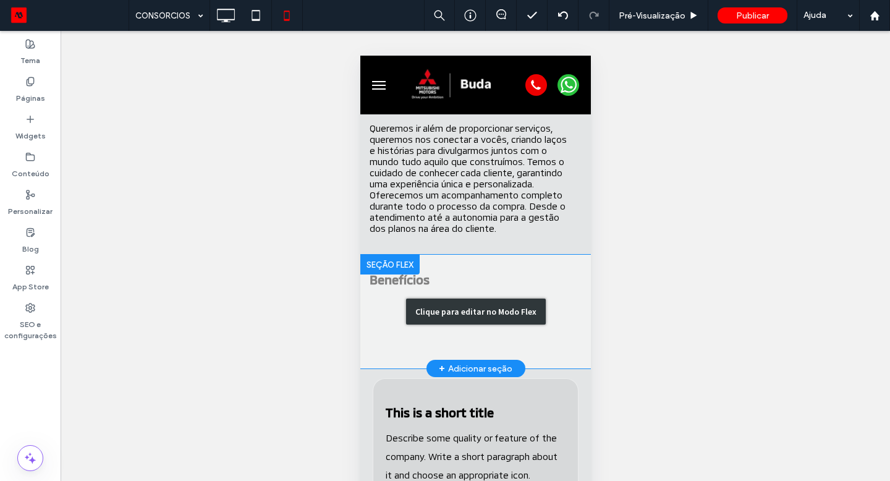
click at [389, 302] on div "Clique para editar no Modo Flex" at bounding box center [475, 312] width 230 height 114
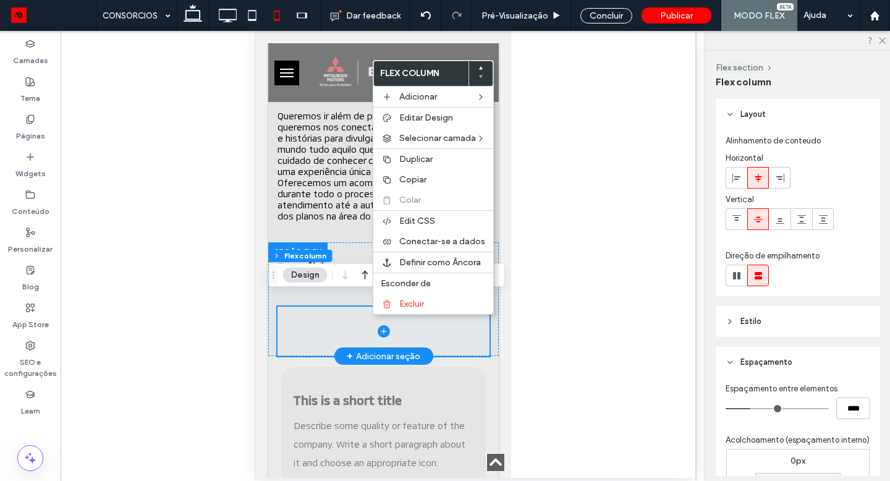
click at [371, 314] on span at bounding box center [383, 330] width 212 height 49
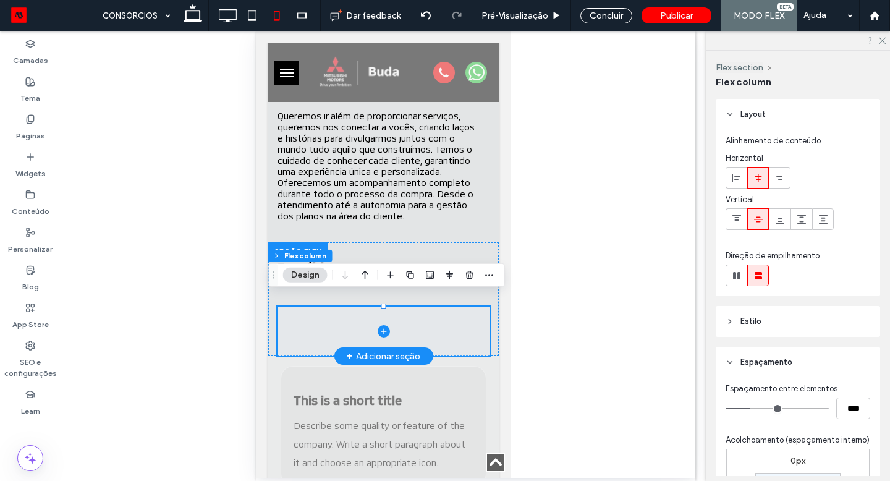
click at [371, 314] on span at bounding box center [383, 330] width 212 height 49
click at [467, 273] on icon "button" at bounding box center [470, 275] width 10 height 10
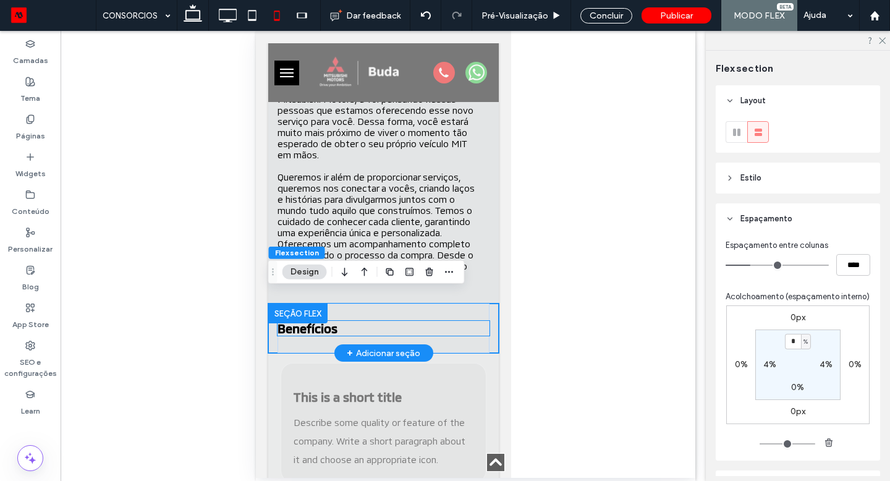
scroll to position [316, 0]
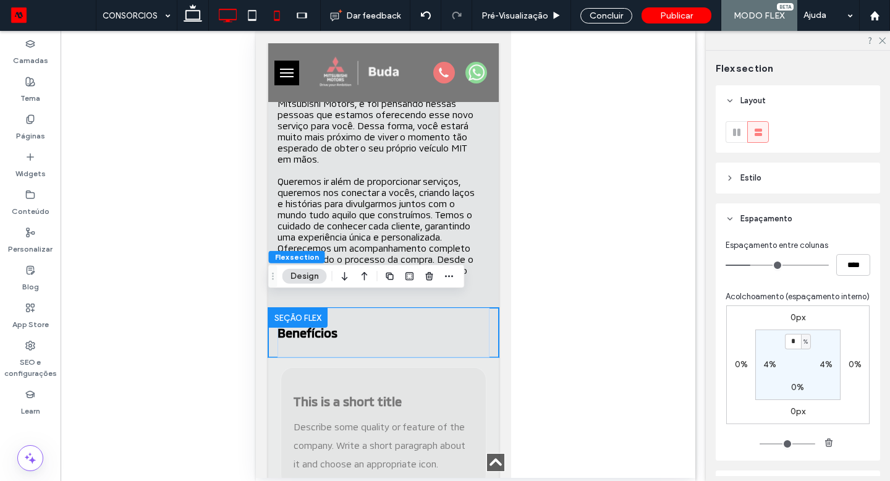
click at [221, 14] on icon at bounding box center [227, 15] width 25 height 25
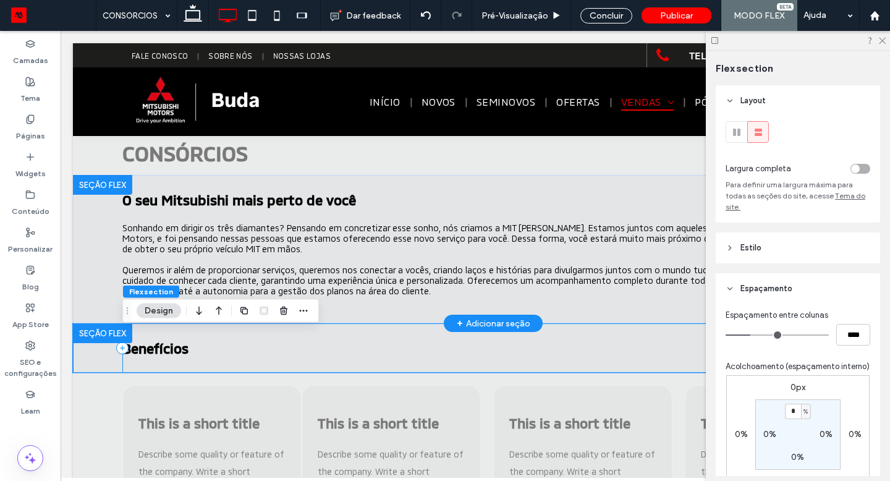
scroll to position [195, 0]
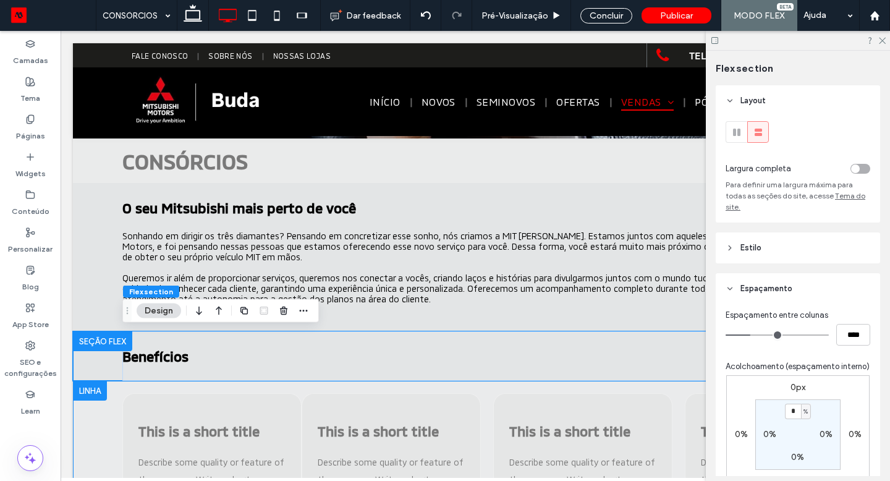
click at [584, 15] on div "Concluir" at bounding box center [606, 15] width 52 height 15
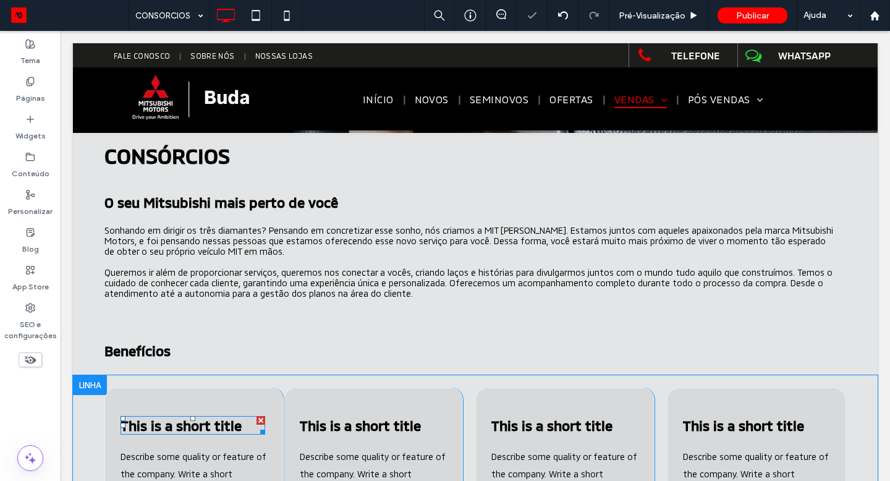
scroll to position [190, 0]
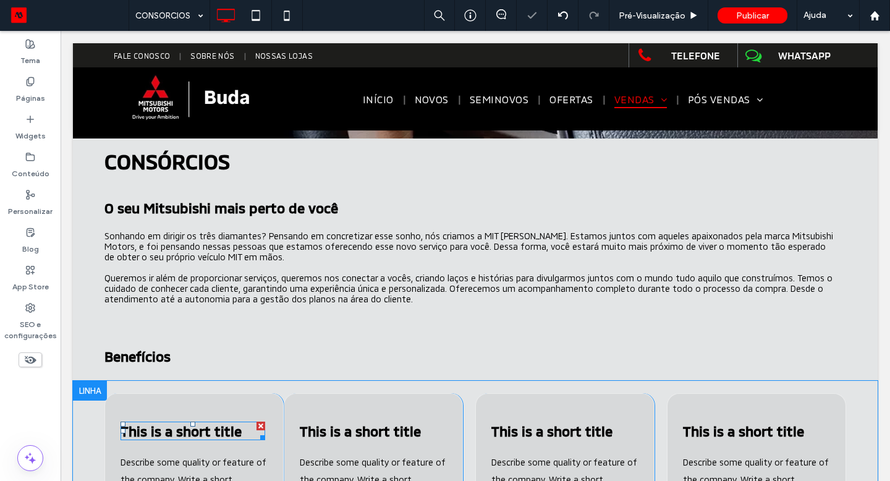
click at [213, 429] on span "This is a short title" at bounding box center [180, 431] width 121 height 16
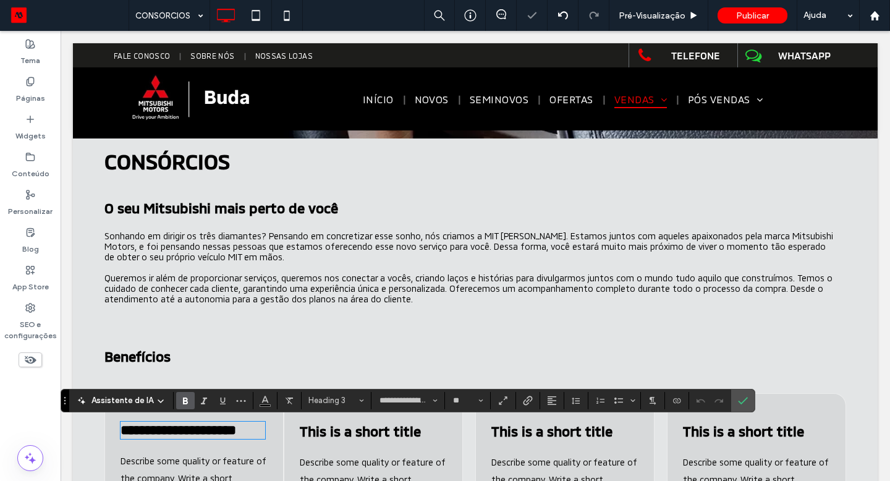
type input "**********"
type input "**"
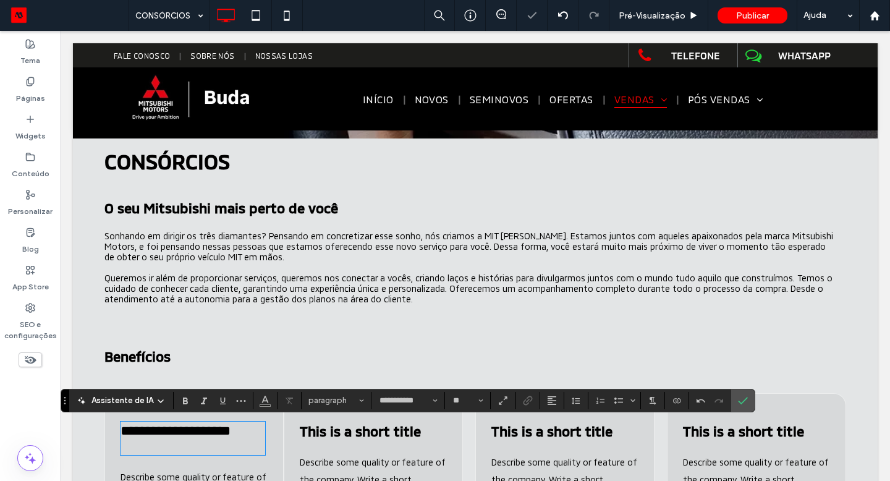
scroll to position [0, 0]
type input "**********"
type input "**"
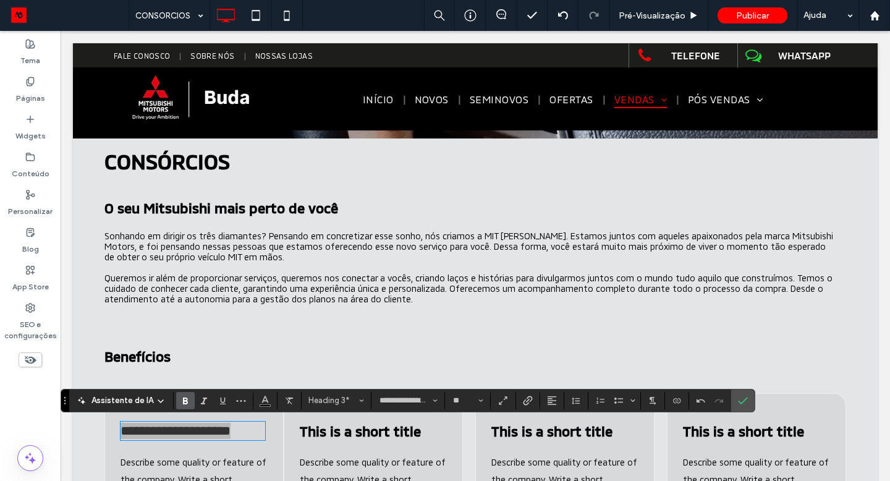
click at [190, 403] on label "Negrito" at bounding box center [185, 400] width 19 height 17
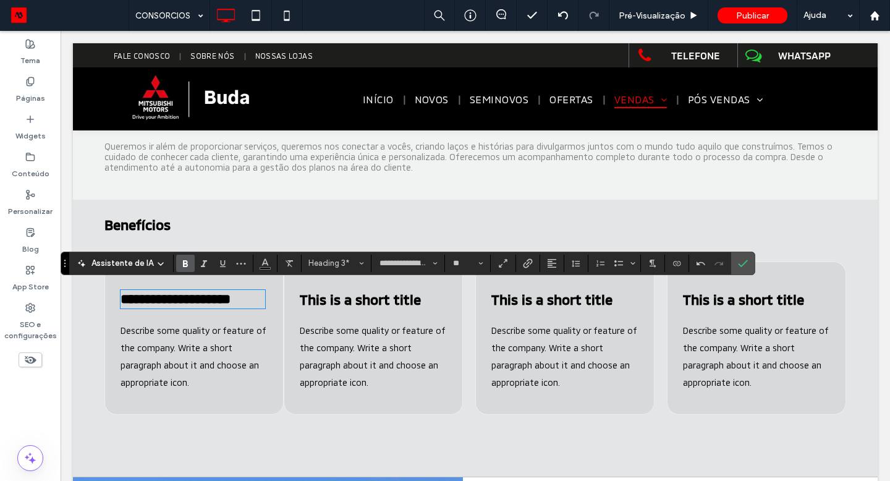
scroll to position [331, 0]
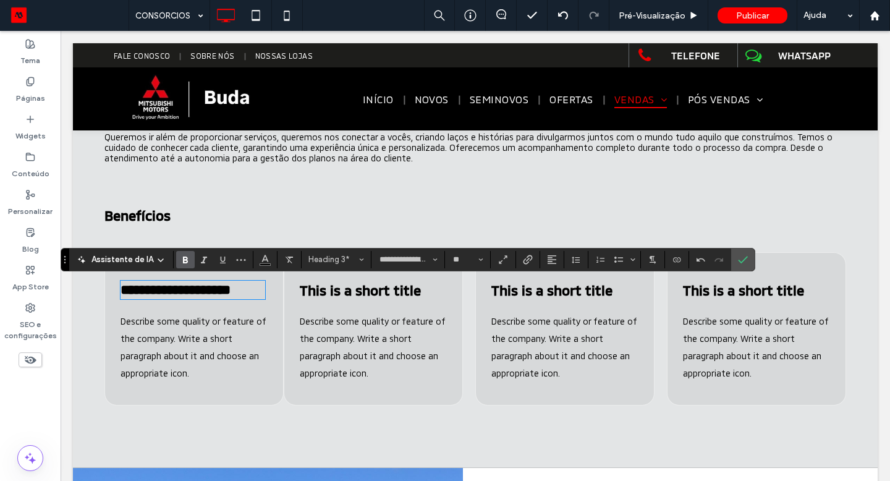
click at [190, 352] on span "Describe some quality or feature of the company. Write a short paragraph about …" at bounding box center [193, 347] width 146 height 62
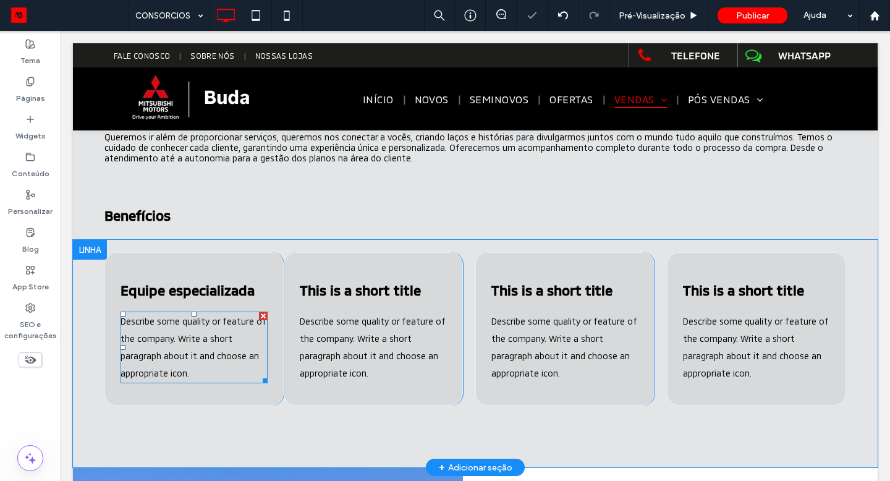
click at [190, 352] on span "Describe some quality or feature of the company. Write a short paragraph about …" at bounding box center [193, 347] width 146 height 62
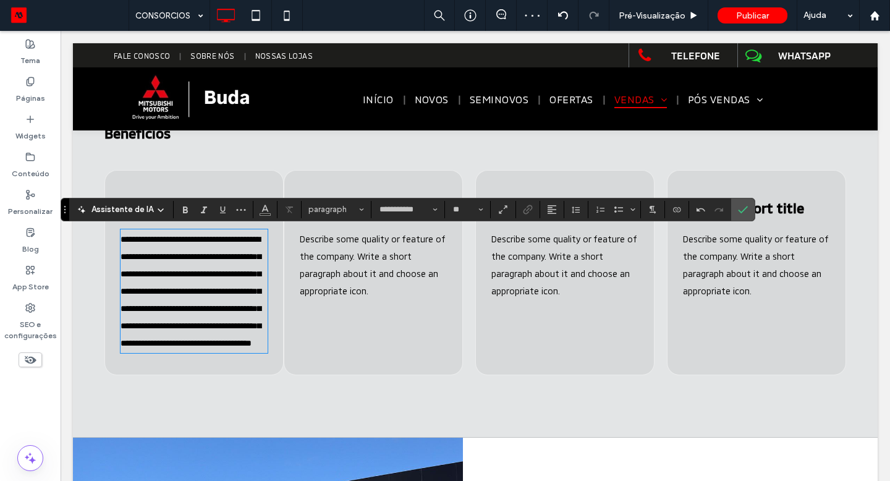
scroll to position [410, 0]
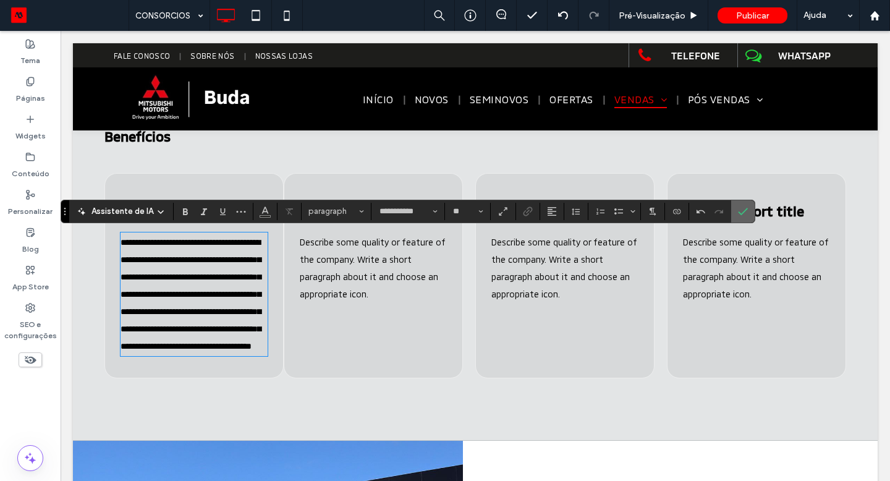
click at [740, 209] on icon "Confirmar" at bounding box center [743, 211] width 10 height 10
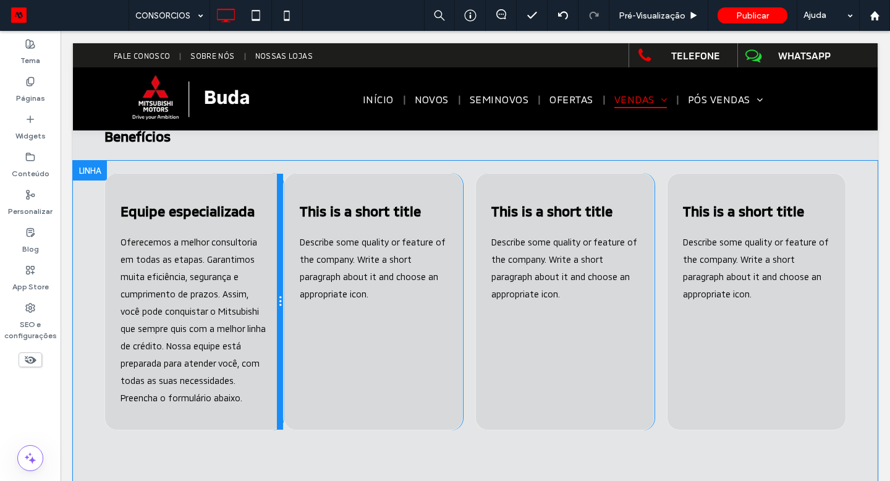
click at [279, 188] on div at bounding box center [280, 302] width 6 height 256
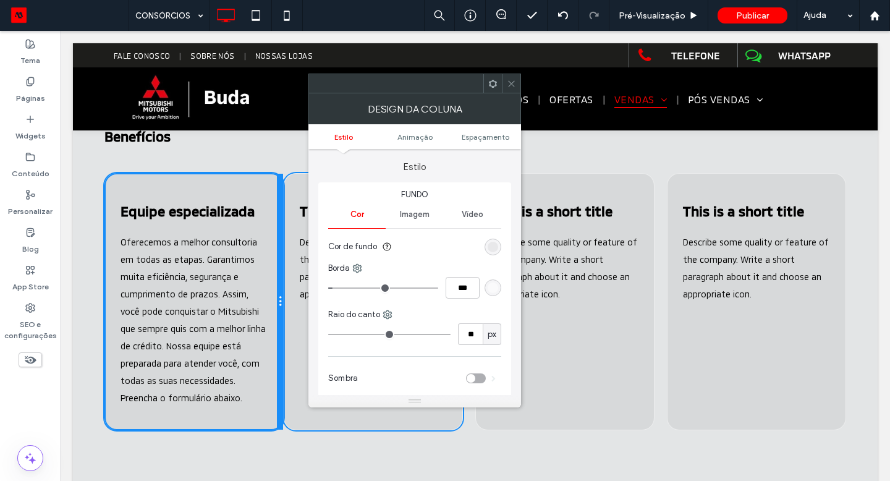
drag, startPoint x: 279, startPoint y: 188, endPoint x: 270, endPoint y: 188, distance: 8.6
click at [270, 188] on div "Equipe especializada Oferecemos a melhor consultoria em todas as etapas. Garant…" at bounding box center [193, 301] width 179 height 257
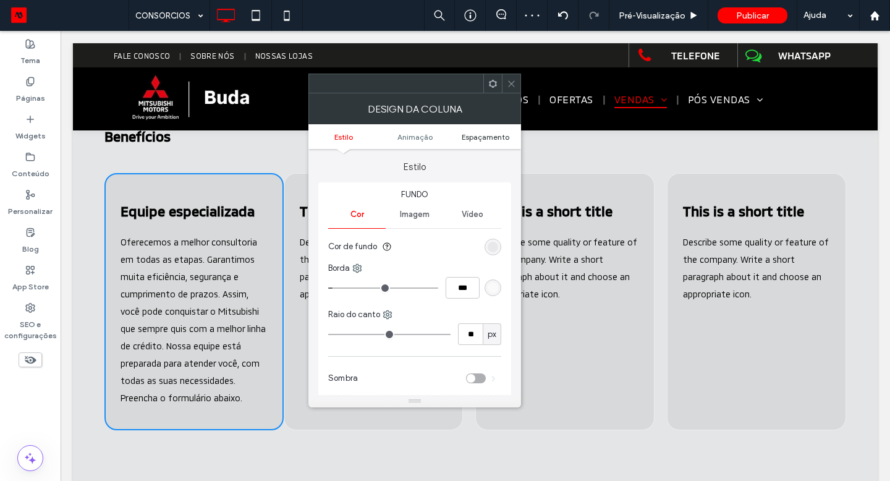
click at [492, 135] on span "Espaçamento" at bounding box center [486, 136] width 48 height 9
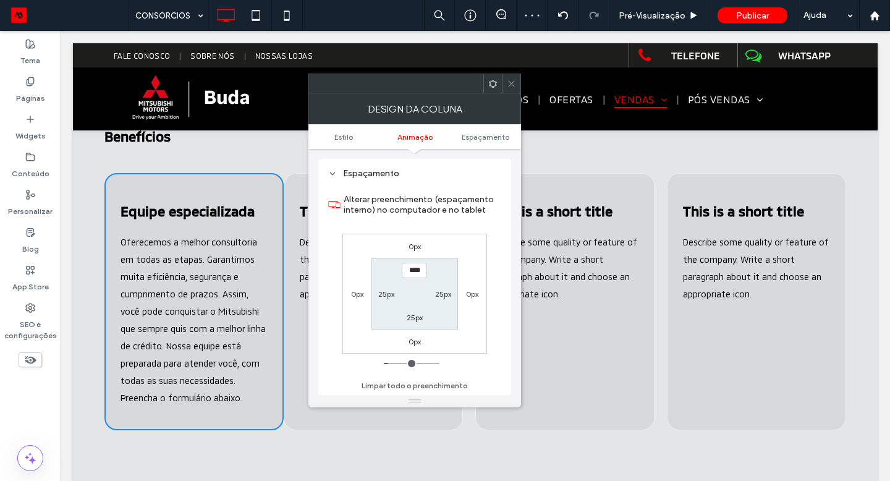
scroll to position [290, 0]
click at [513, 89] on span at bounding box center [511, 83] width 9 height 19
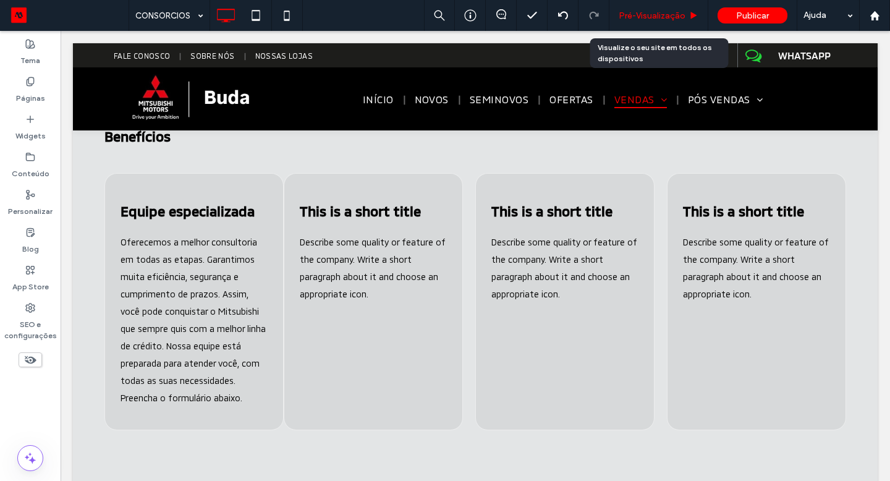
click at [621, 11] on span "Pré-Visualizaçāo" at bounding box center [651, 16] width 67 height 11
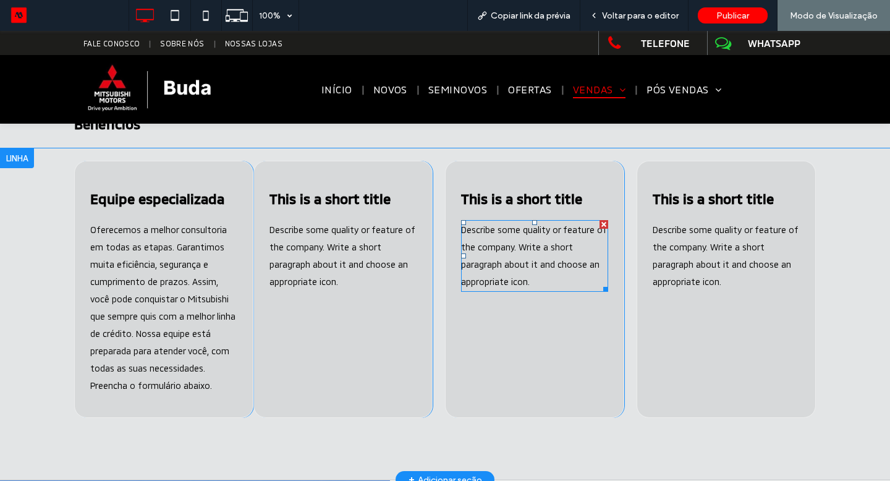
scroll to position [415, 0]
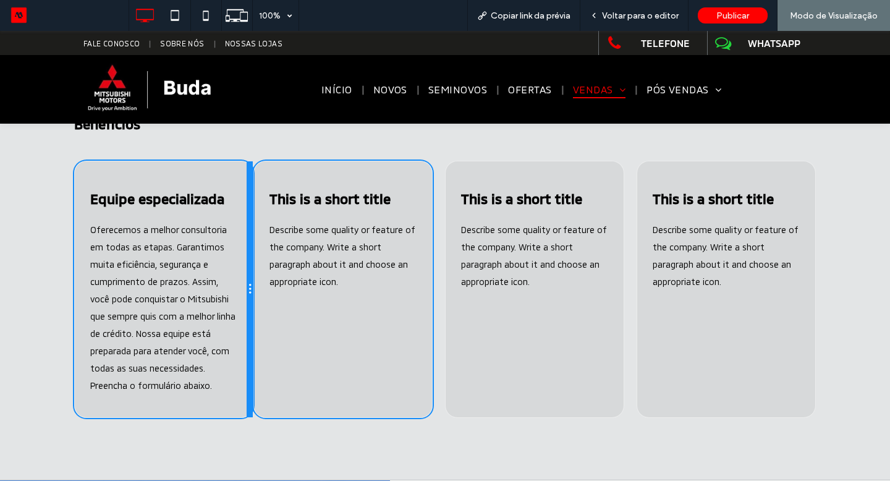
drag, startPoint x: 251, startPoint y: 298, endPoint x: 225, endPoint y: 285, distance: 28.7
click at [225, 285] on div "Equipe especializada Oferecemos a melhor consultoria em todas as etapas. Garant…" at bounding box center [163, 289] width 179 height 257
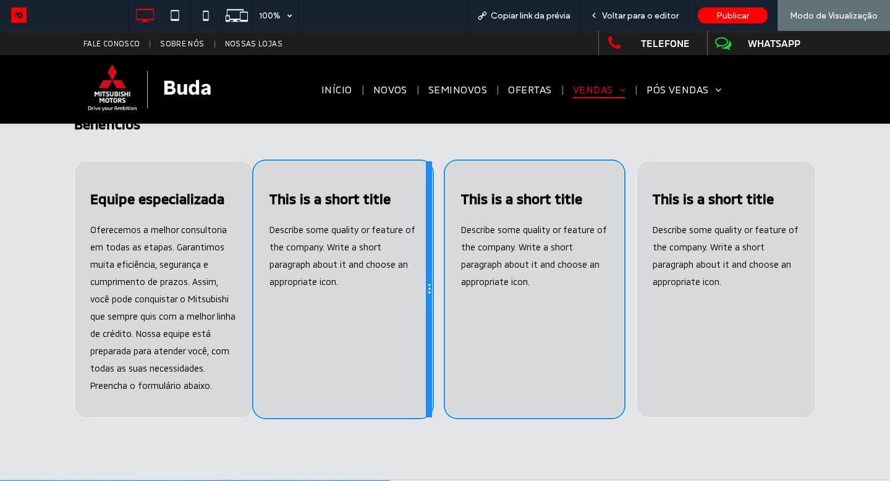
drag, startPoint x: 428, startPoint y: 319, endPoint x: 417, endPoint y: 313, distance: 12.7
click at [417, 313] on div "This is a short title Describe some quality or feature of the company. Write a …" at bounding box center [342, 289] width 179 height 257
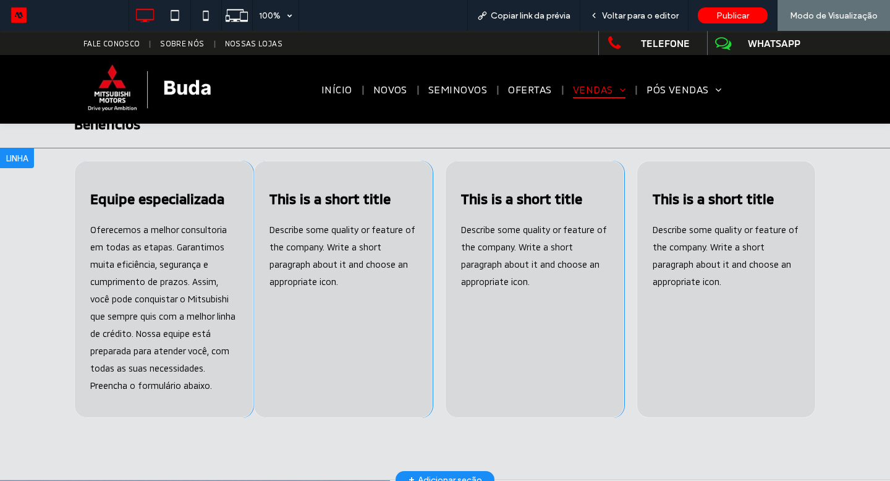
click at [240, 172] on div "Equipe especializada Oferecemos a melhor consultoria em todas as etapas. Garant…" at bounding box center [163, 289] width 179 height 257
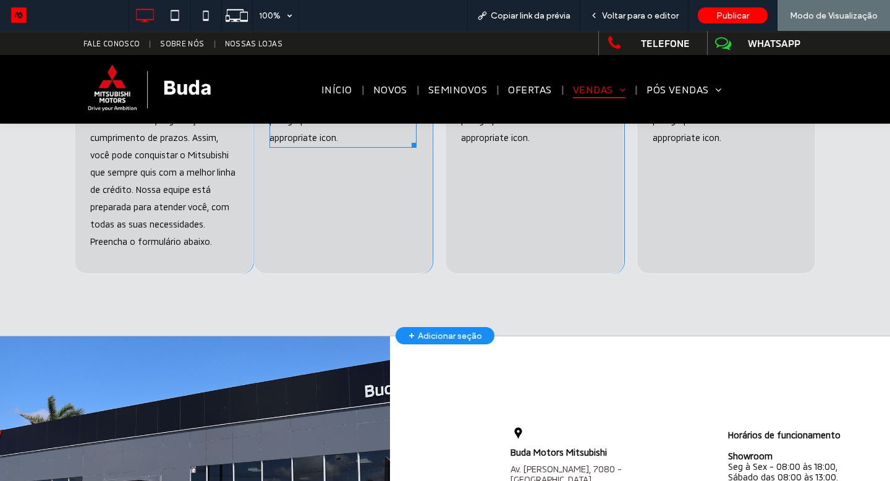
scroll to position [585, 0]
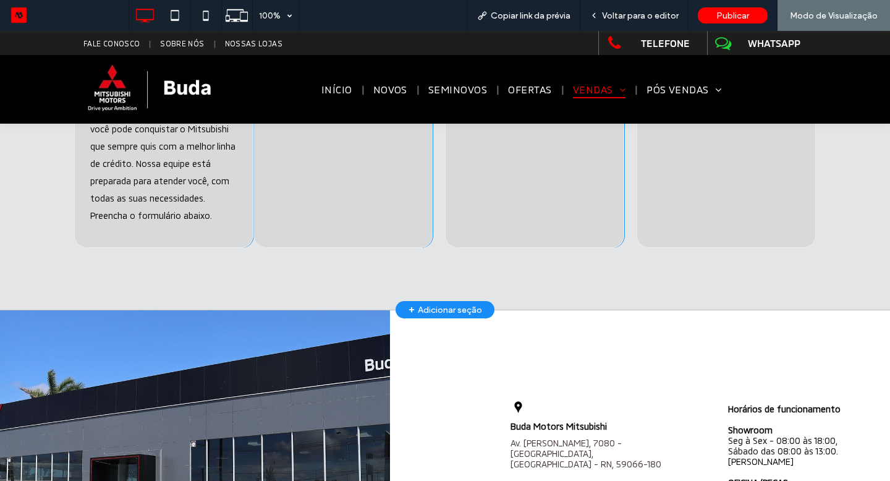
click at [340, 290] on div "Equipe especializada Oferecemos a melhor consultoria em todas as etapas. Garant…" at bounding box center [445, 143] width 890 height 331
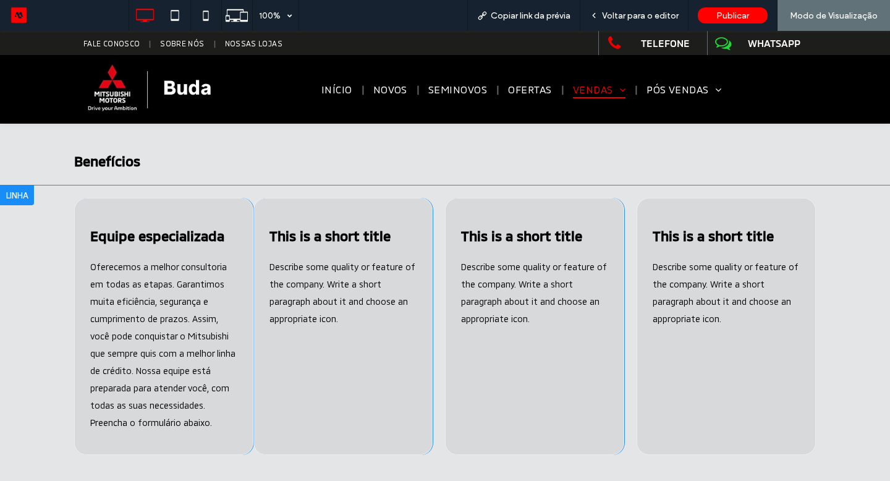
scroll to position [382, 0]
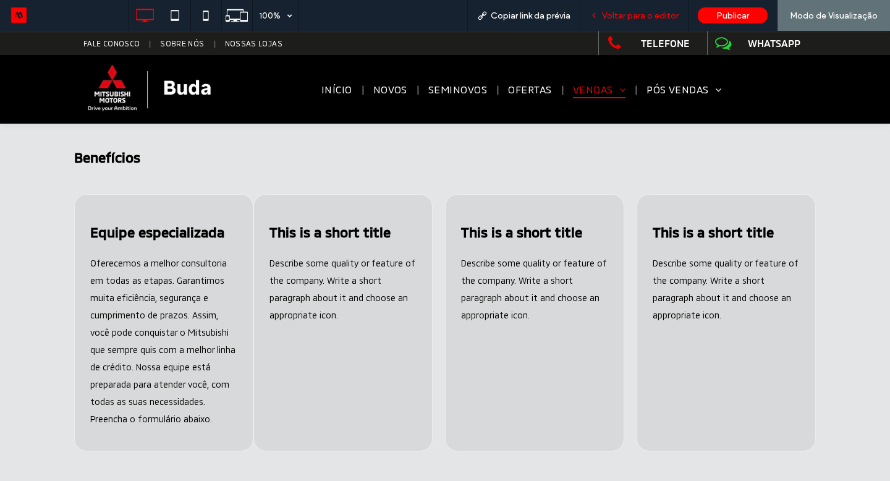
click at [668, 22] on div "Voltar para o editor" at bounding box center [634, 15] width 108 height 31
click at [667, 13] on span "Voltar para o editor" at bounding box center [640, 16] width 77 height 11
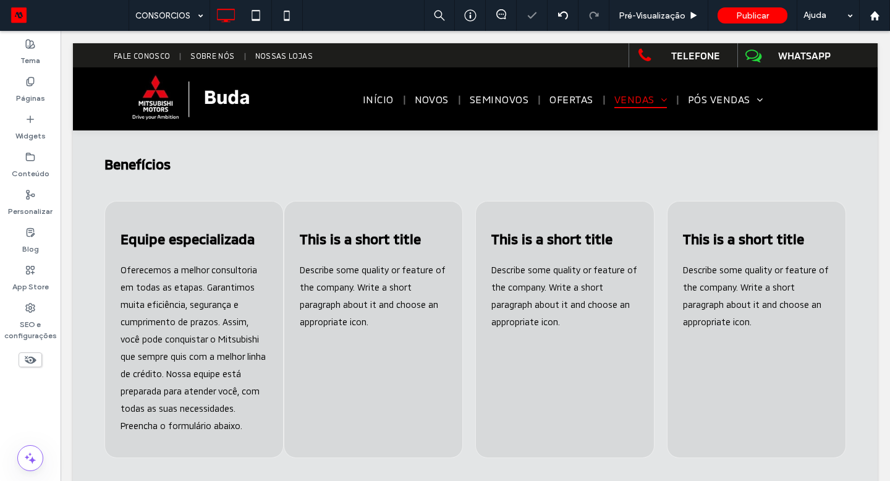
scroll to position [376, 0]
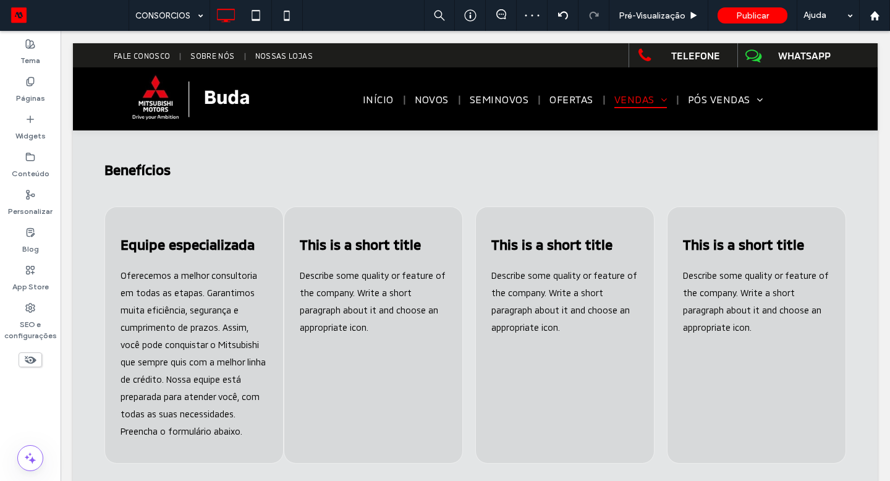
click at [98, 203] on div at bounding box center [90, 204] width 34 height 20
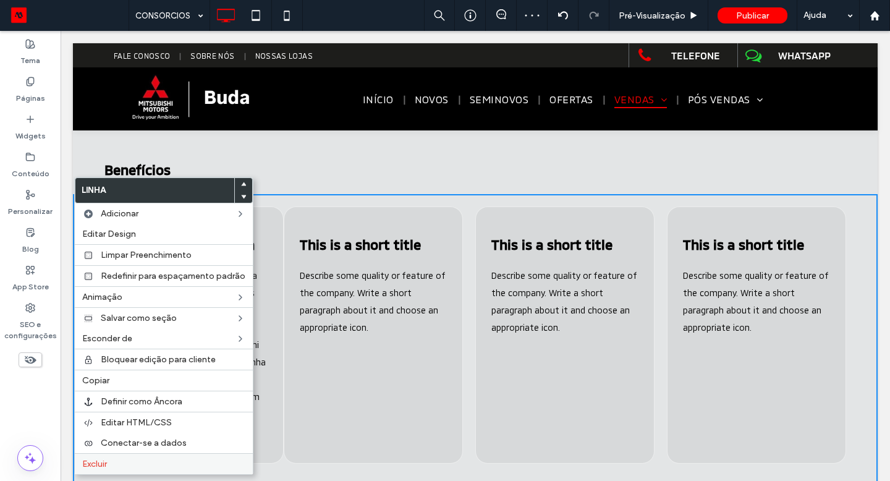
click at [167, 465] on label "Excluir" at bounding box center [163, 463] width 163 height 11
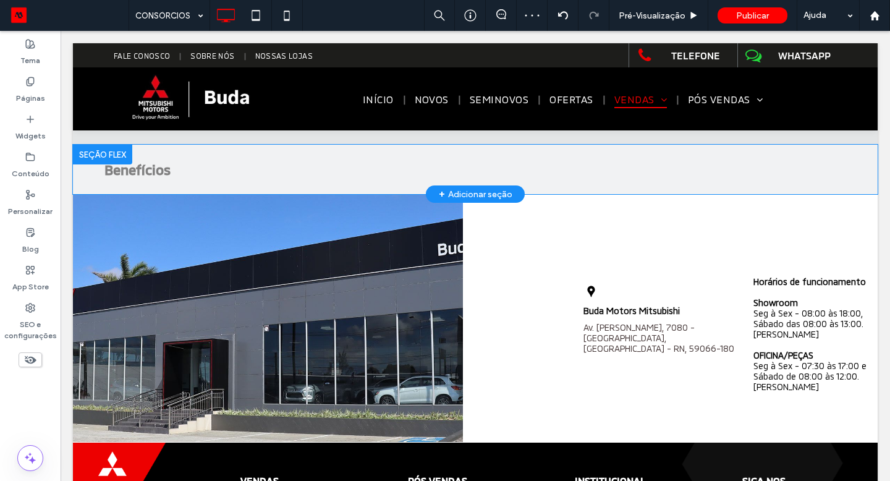
click at [438, 185] on div "+ Adicionar seção" at bounding box center [475, 193] width 99 height 17
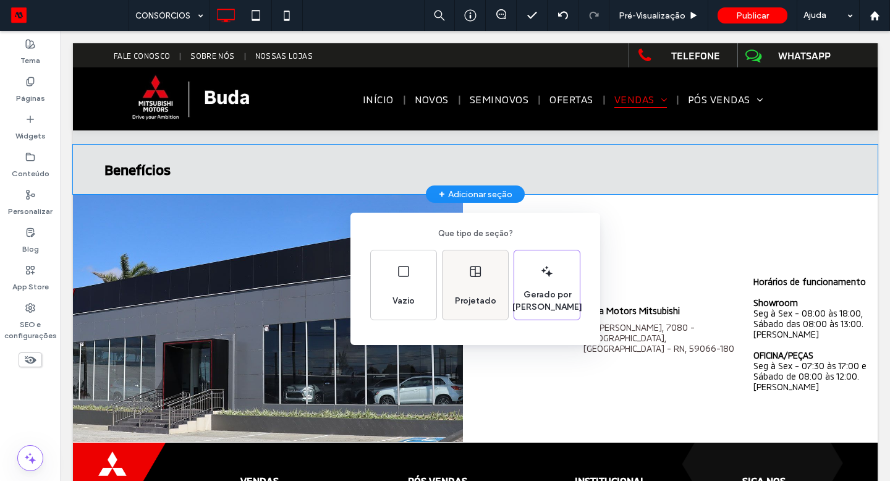
click at [465, 281] on div "Projetado" at bounding box center [474, 284] width 65 height 69
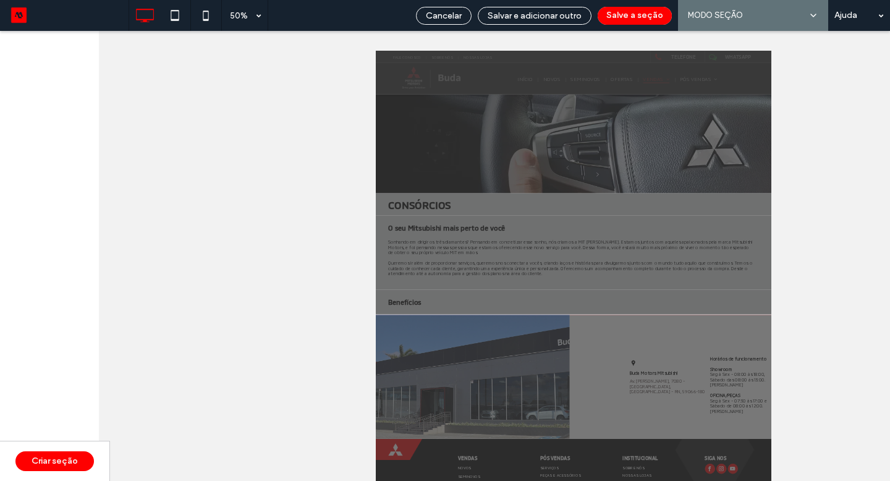
scroll to position [0, 0]
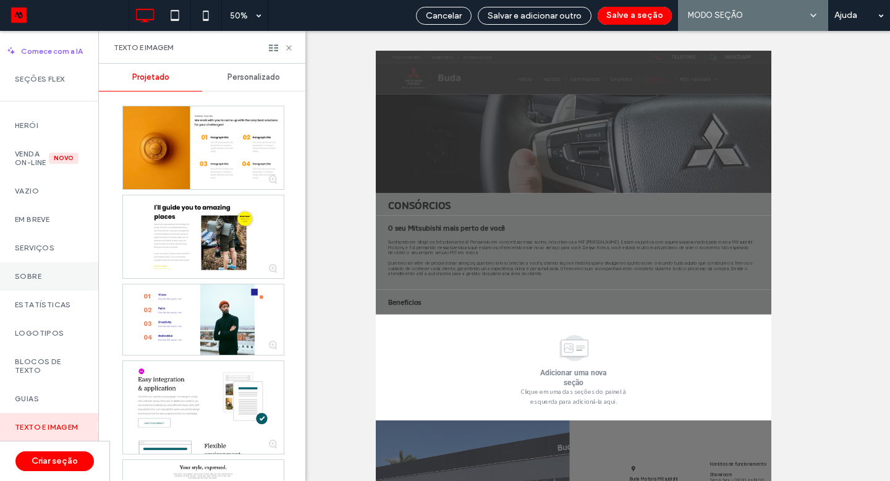
click at [52, 277] on div "Sobre" at bounding box center [49, 276] width 98 height 28
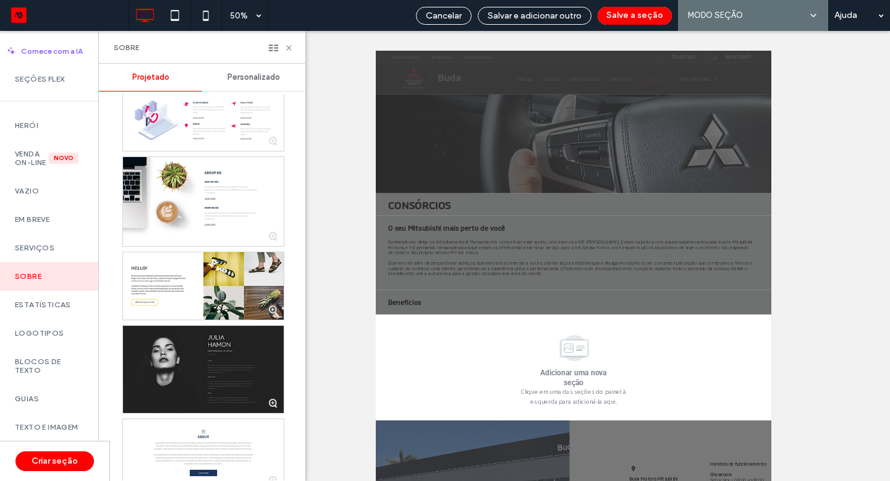
scroll to position [1147, 0]
click at [49, 309] on label "Estatísticas" at bounding box center [49, 304] width 69 height 9
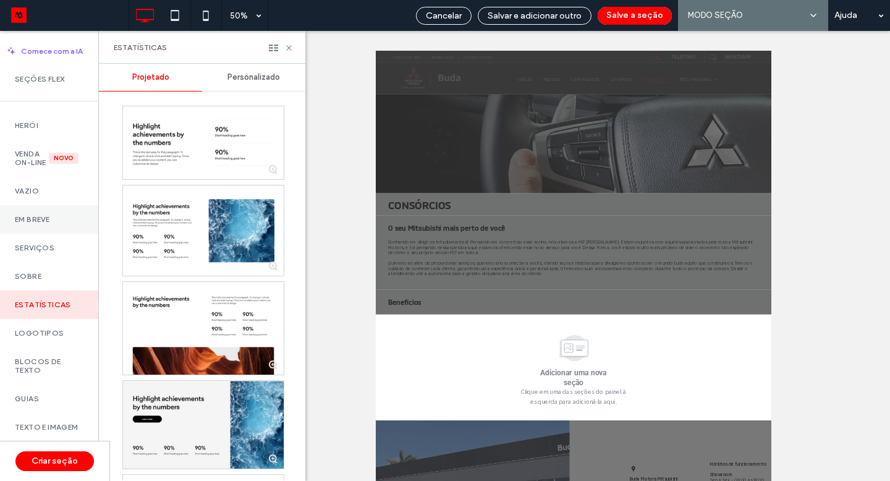
click at [51, 234] on div "Em breve" at bounding box center [49, 219] width 98 height 28
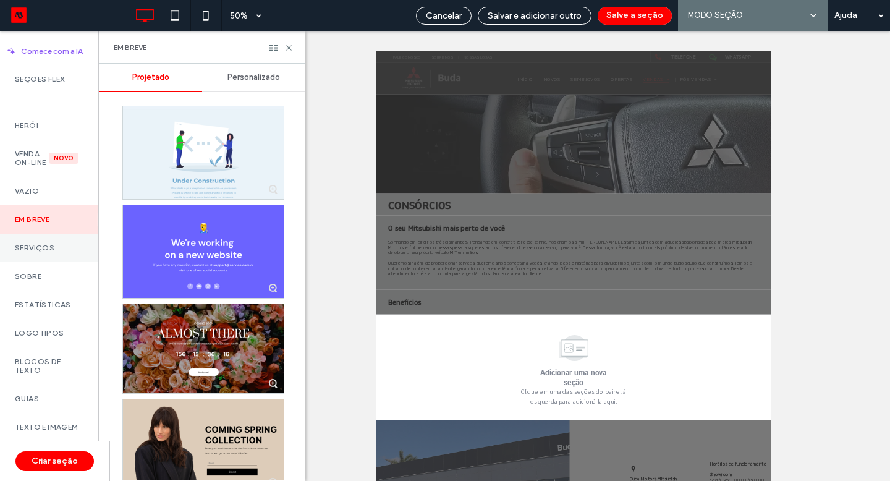
click at [52, 252] on label "Serviços" at bounding box center [49, 247] width 69 height 9
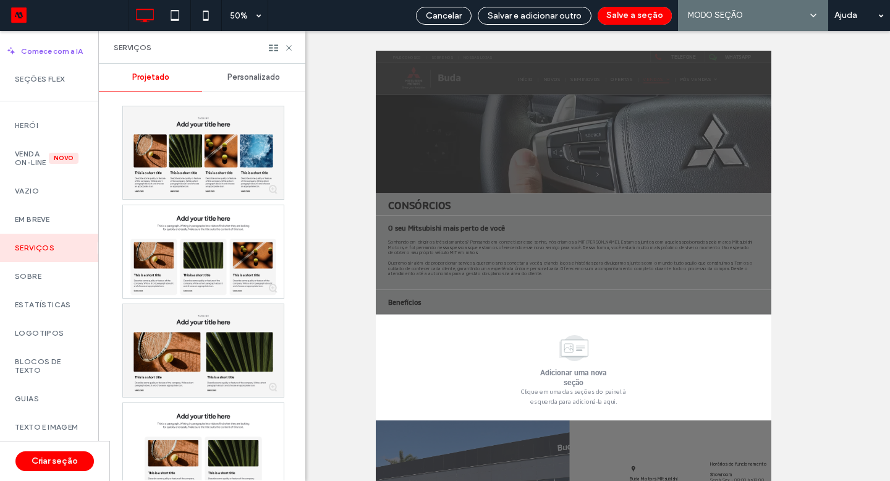
scroll to position [18, 0]
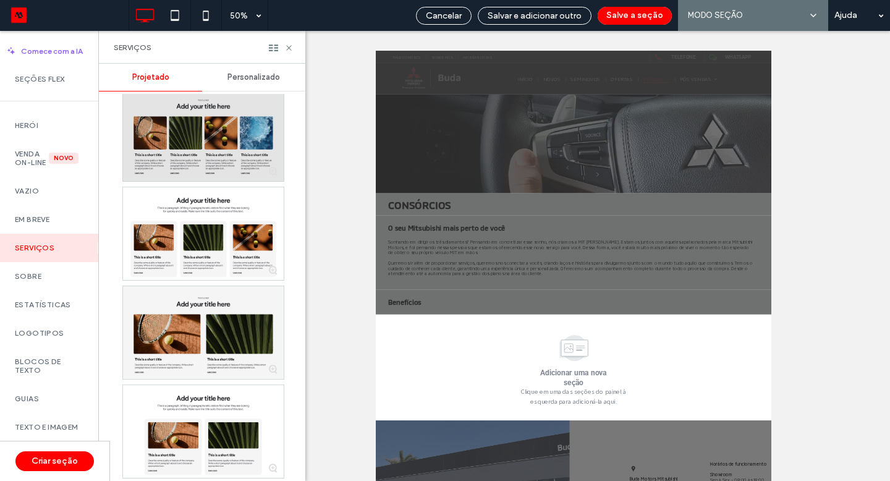
click at [198, 151] on div at bounding box center [203, 134] width 161 height 93
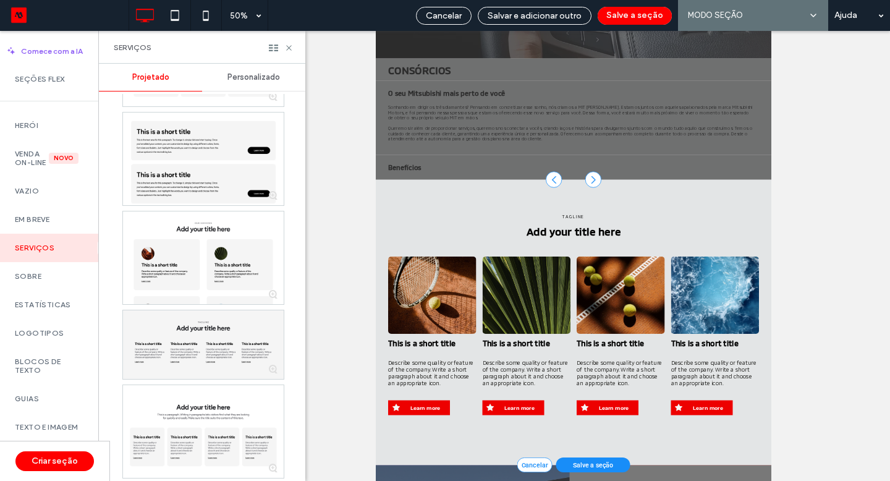
scroll to position [1143, 0]
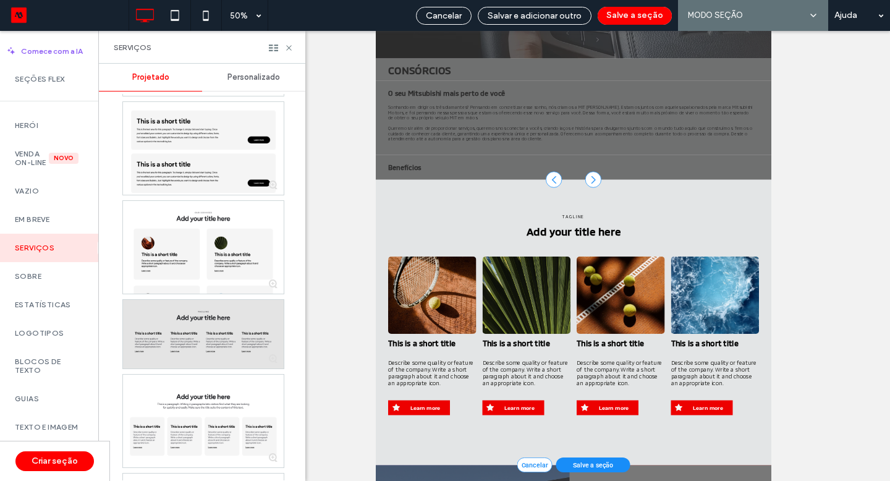
click at [201, 326] on div at bounding box center [203, 334] width 161 height 69
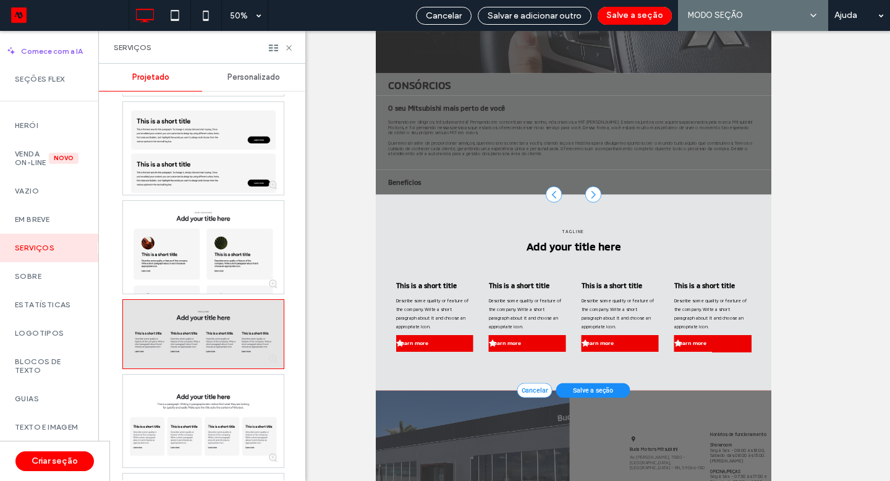
scroll to position [0, 0]
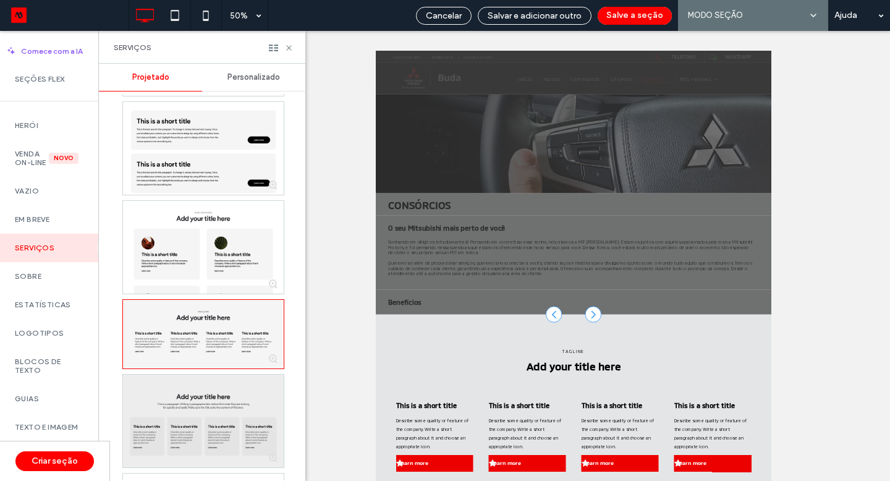
click at [214, 428] on div at bounding box center [203, 420] width 161 height 93
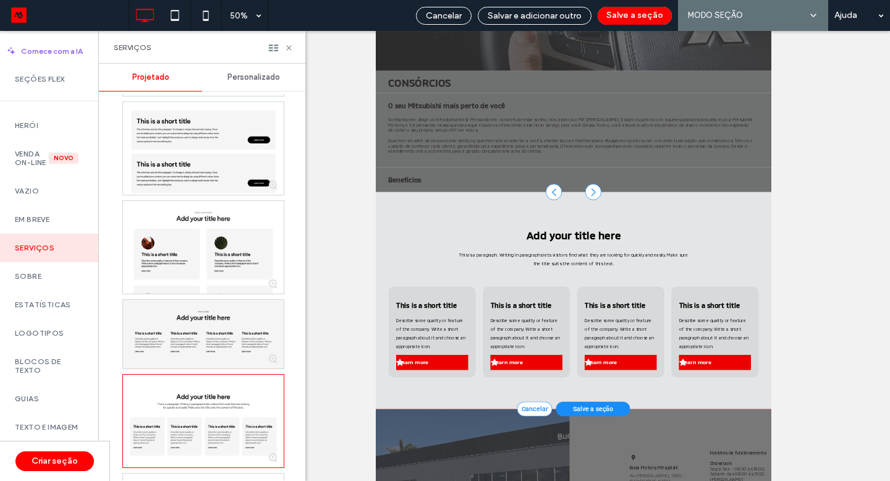
scroll to position [127, 0]
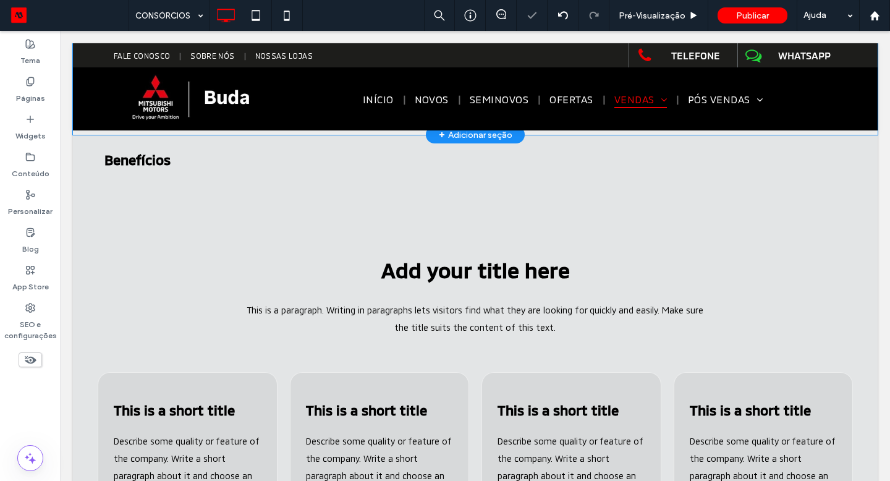
scroll to position [398, 0]
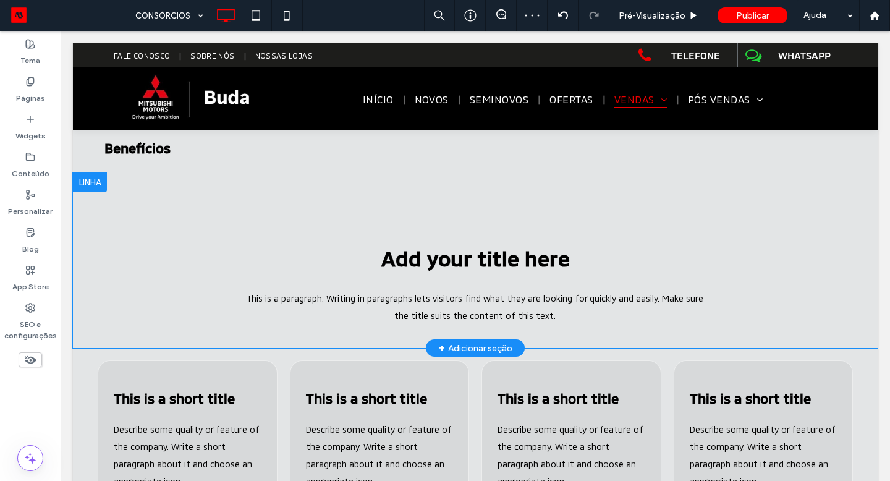
click at [99, 182] on div at bounding box center [90, 182] width 34 height 20
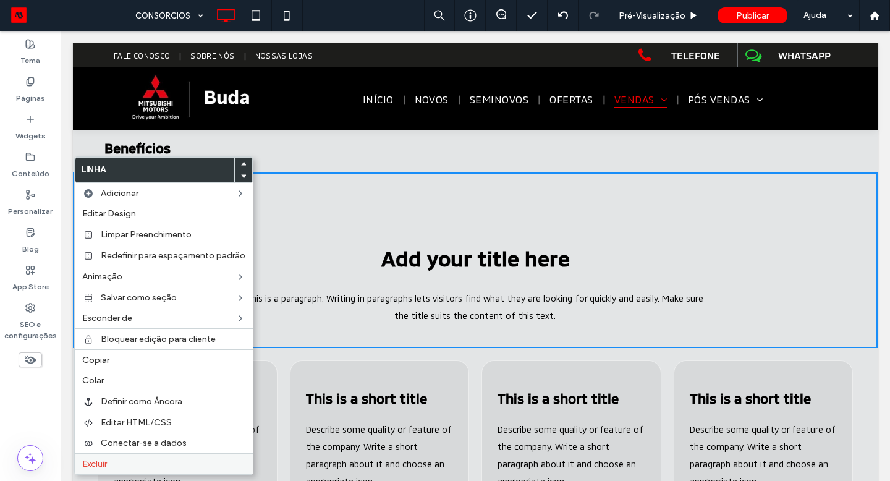
click at [148, 457] on div "Excluir" at bounding box center [164, 463] width 178 height 21
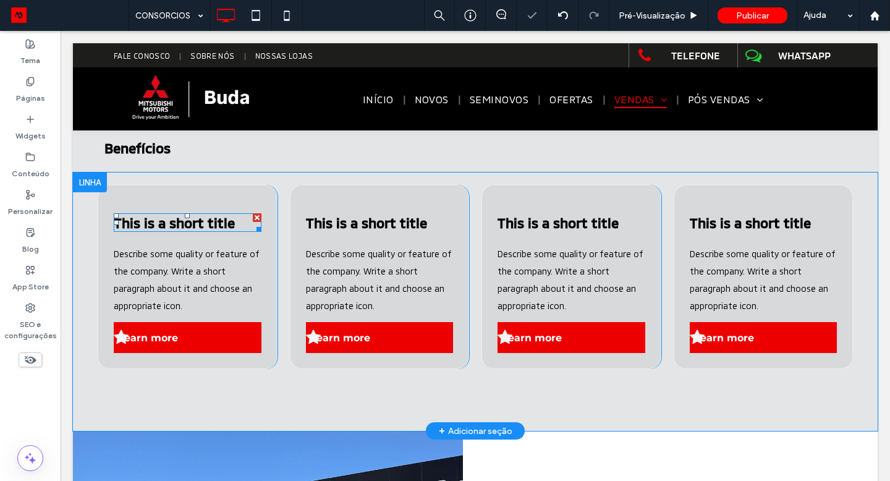
click at [189, 220] on span "This is a short title" at bounding box center [174, 222] width 121 height 16
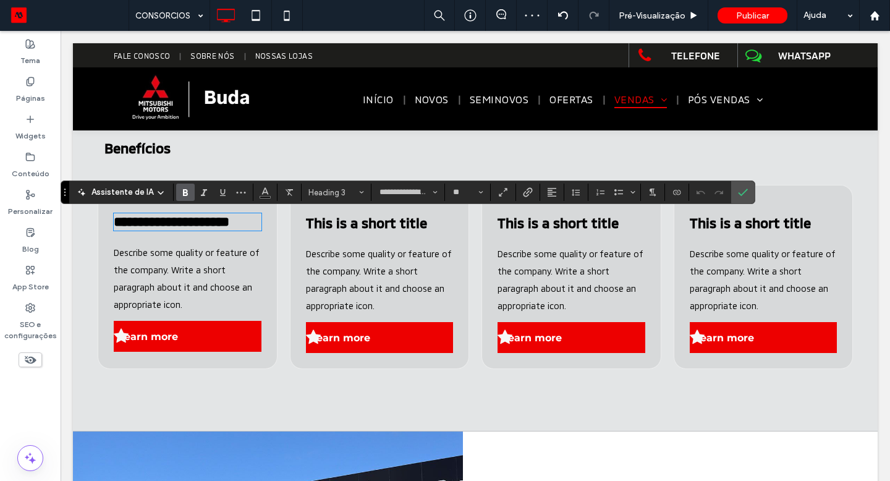
click at [187, 279] on p "Describe some quality or feature of the company. Write a short paragraph about …" at bounding box center [188, 278] width 148 height 69
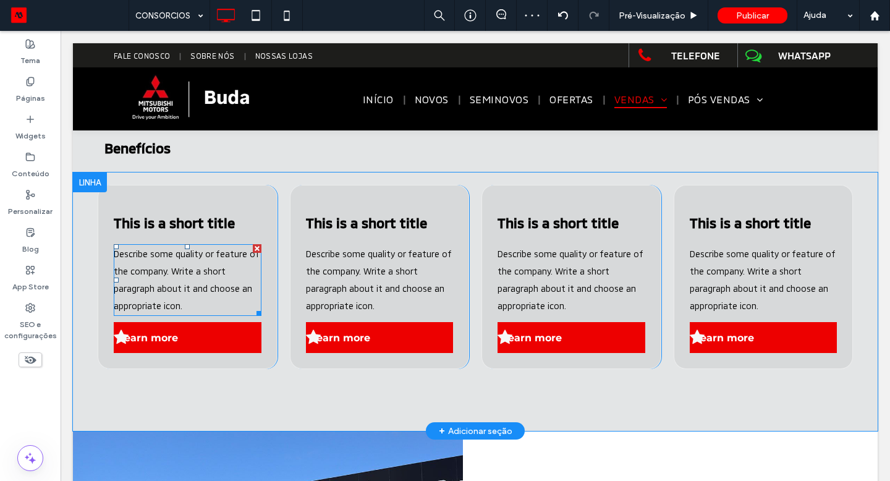
click at [187, 279] on p "Describe some quality or feature of the company. Write a short paragraph about …" at bounding box center [188, 279] width 148 height 69
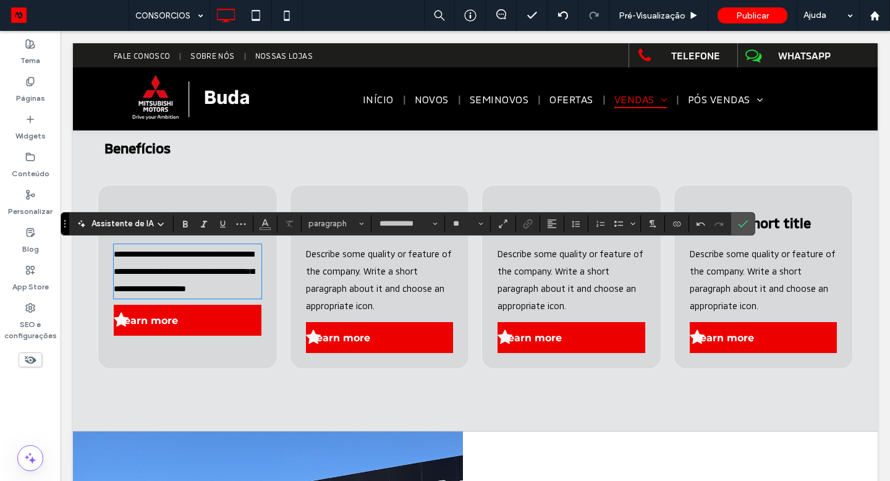
scroll to position [0, 0]
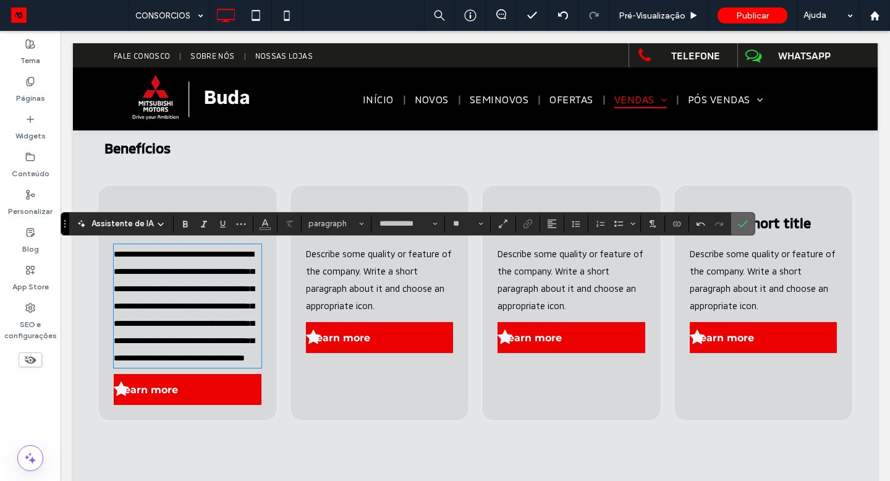
click at [738, 225] on icon "Confirmar" at bounding box center [743, 224] width 10 height 10
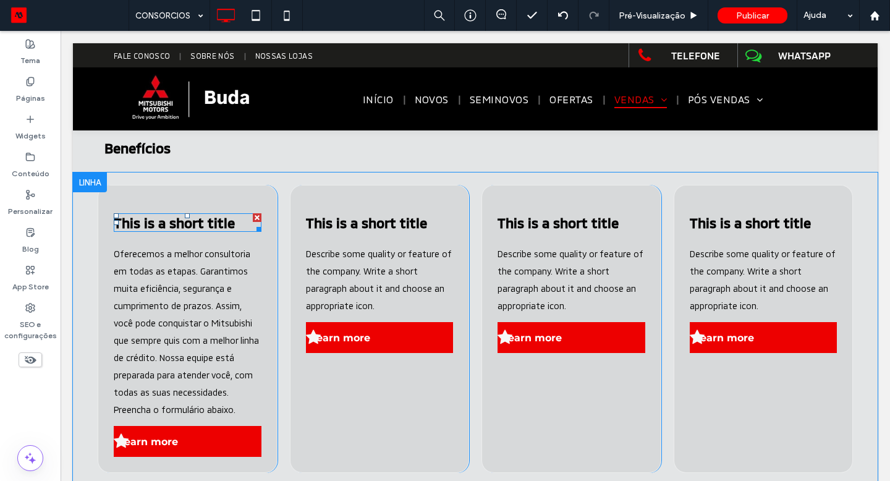
click at [185, 218] on span "This is a short title" at bounding box center [174, 222] width 121 height 16
type input "**********"
type input "**"
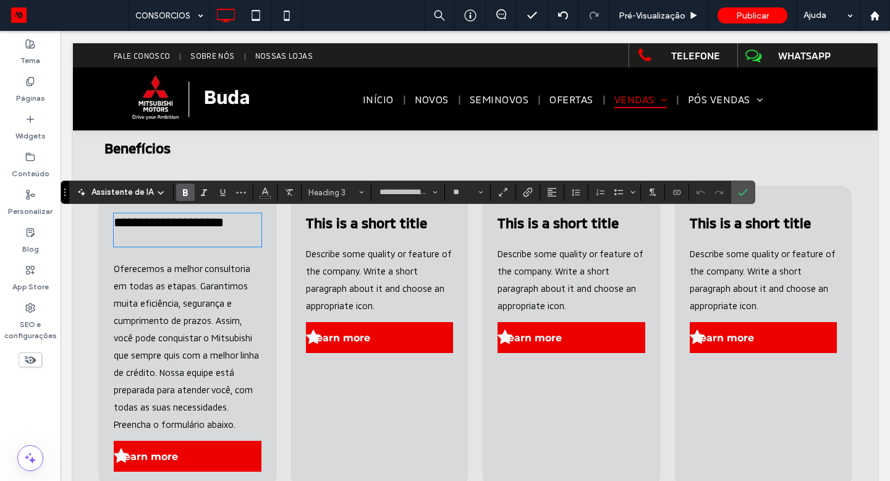
type input "**********"
type input "**"
type input "**********"
type input "**"
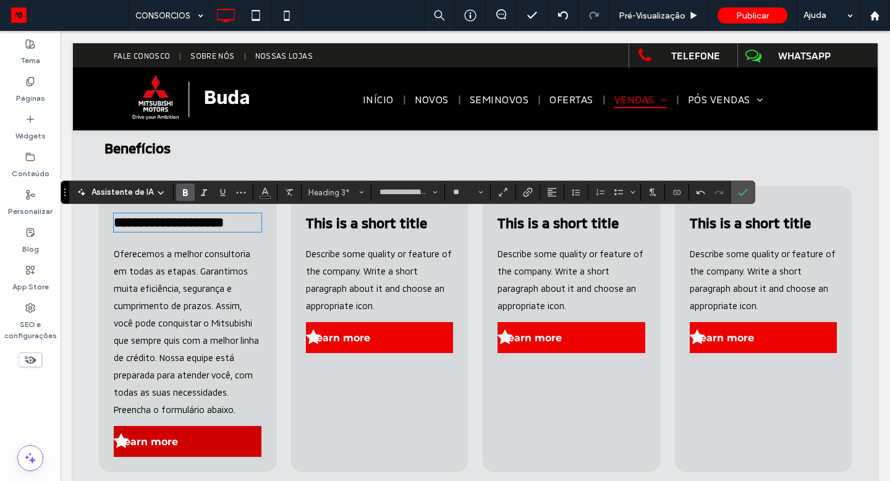
click at [255, 433] on link "Learn more" at bounding box center [188, 441] width 148 height 31
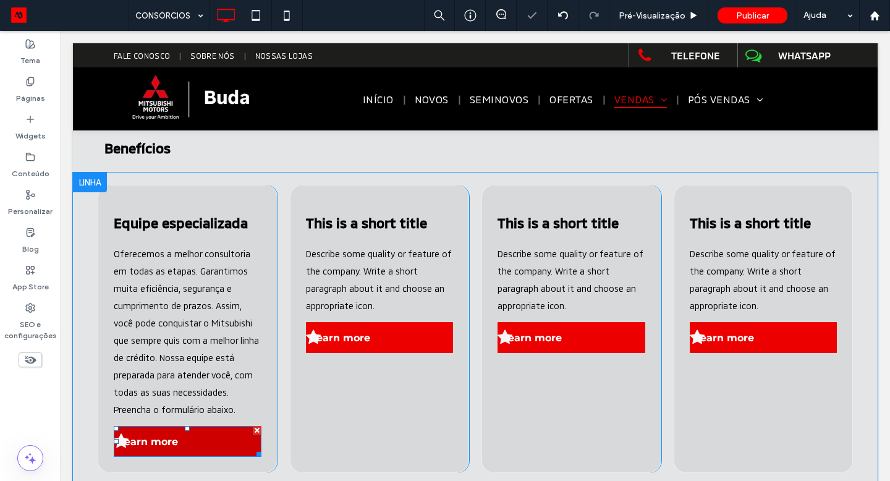
click at [255, 432] on div at bounding box center [257, 430] width 9 height 9
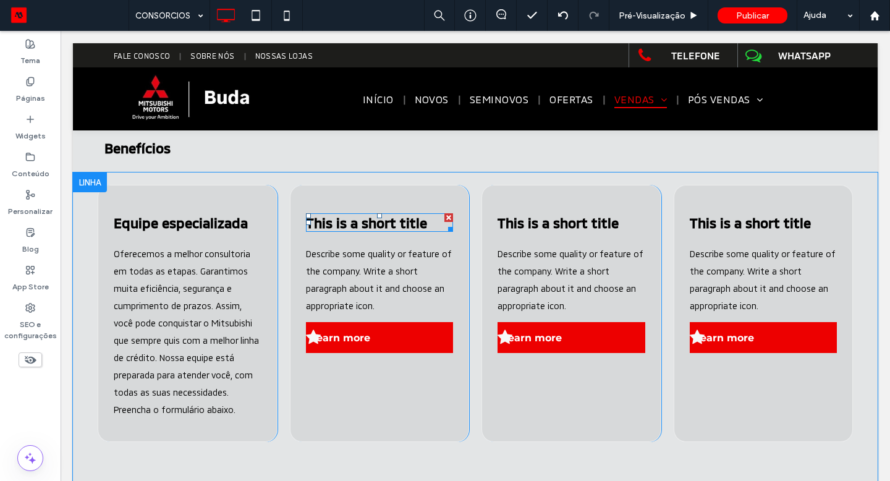
click at [418, 219] on span "This is a short title" at bounding box center [366, 222] width 121 height 16
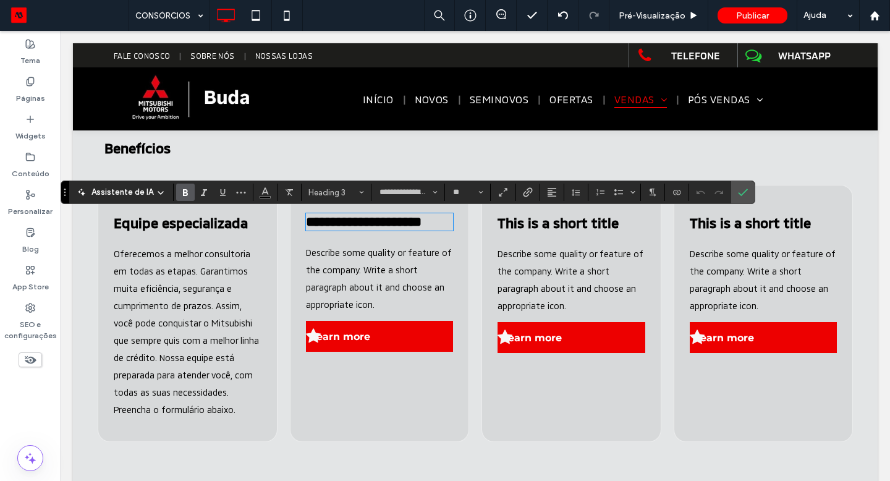
type input "**********"
type input "**"
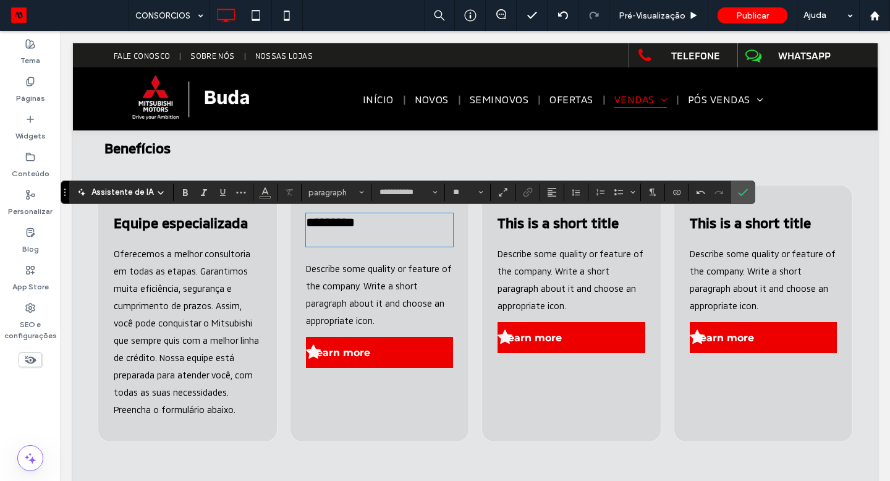
type input "**********"
type input "**"
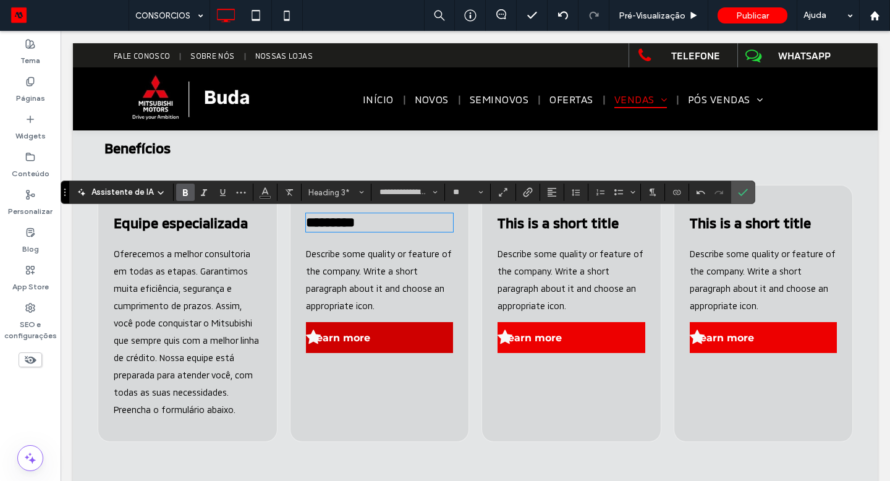
click at [442, 325] on link "Learn more" at bounding box center [380, 337] width 148 height 31
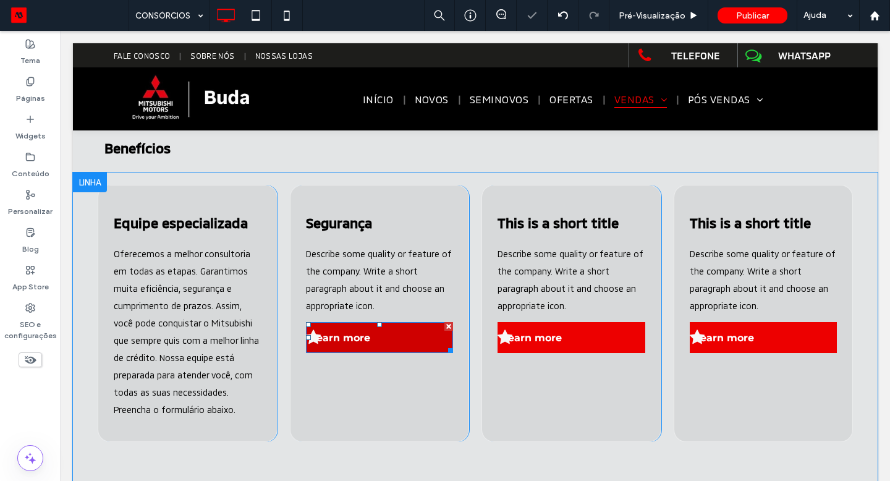
click at [450, 327] on div at bounding box center [448, 326] width 9 height 9
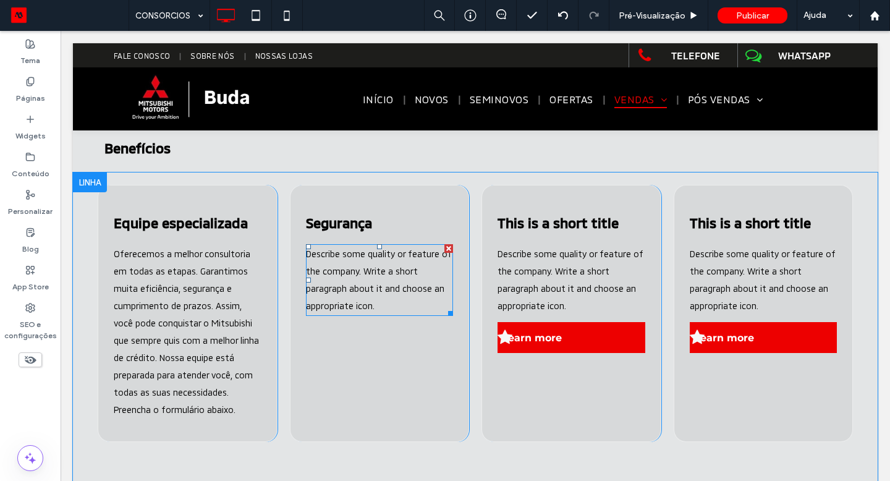
click at [371, 262] on p "Describe some quality or feature of the company. Write a short paragraph about …" at bounding box center [380, 279] width 148 height 69
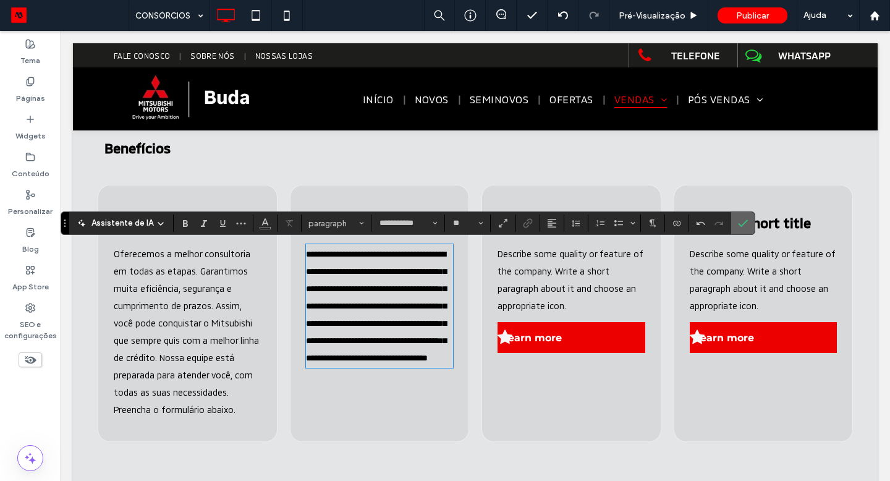
click at [739, 222] on icon "Confirmar" at bounding box center [743, 223] width 10 height 10
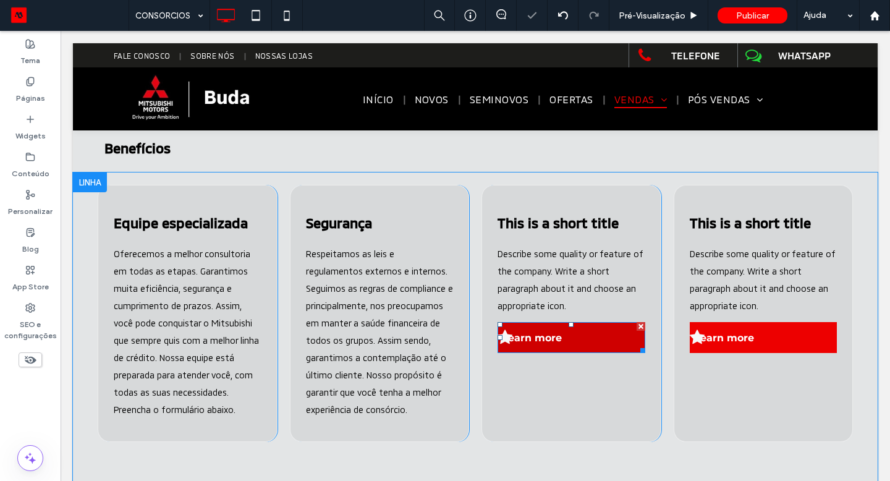
click at [640, 324] on div at bounding box center [640, 326] width 9 height 9
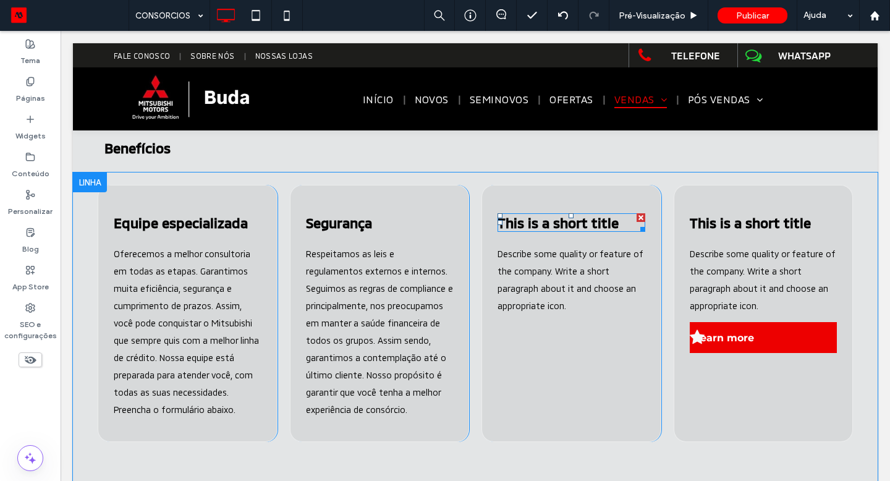
click at [511, 220] on span "This is a short title" at bounding box center [557, 222] width 121 height 16
type input "**********"
type input "**"
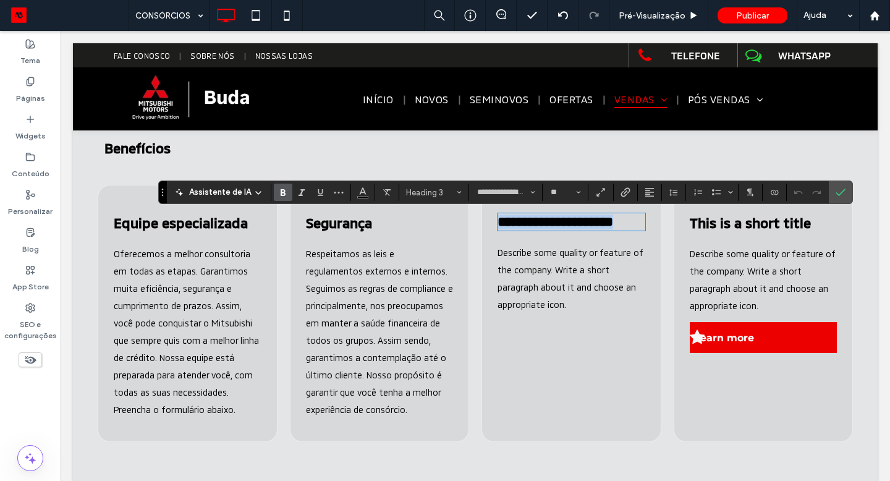
type input "**********"
type input "**"
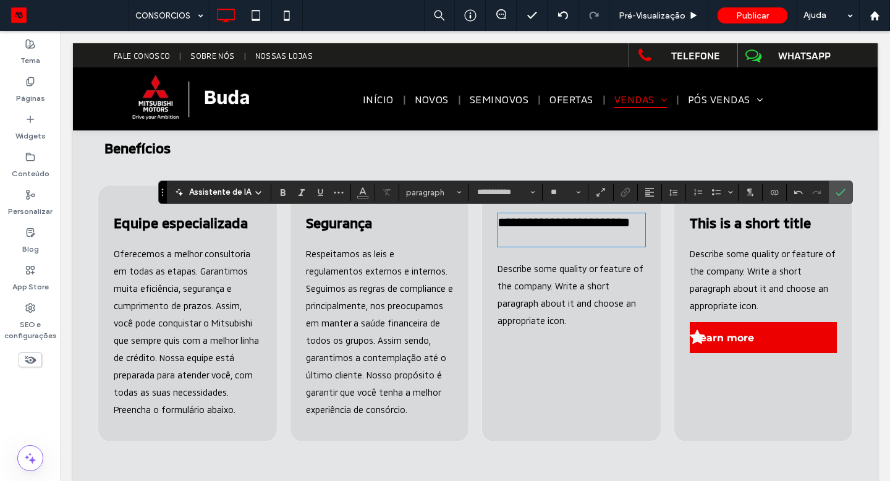
type input "**********"
type input "**"
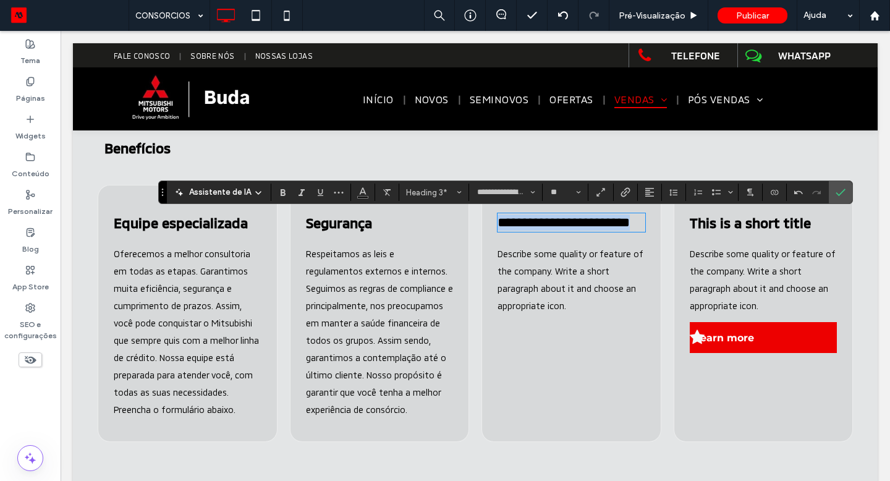
drag, startPoint x: 562, startPoint y: 238, endPoint x: 494, endPoint y: 221, distance: 69.5
click at [494, 221] on div "**********" at bounding box center [571, 313] width 180 height 257
click at [555, 193] on input "**" at bounding box center [561, 192] width 24 height 10
type input "**"
click at [548, 263] on p "Describe some quality or feature of the company. Write a short paragraph about …" at bounding box center [571, 279] width 148 height 69
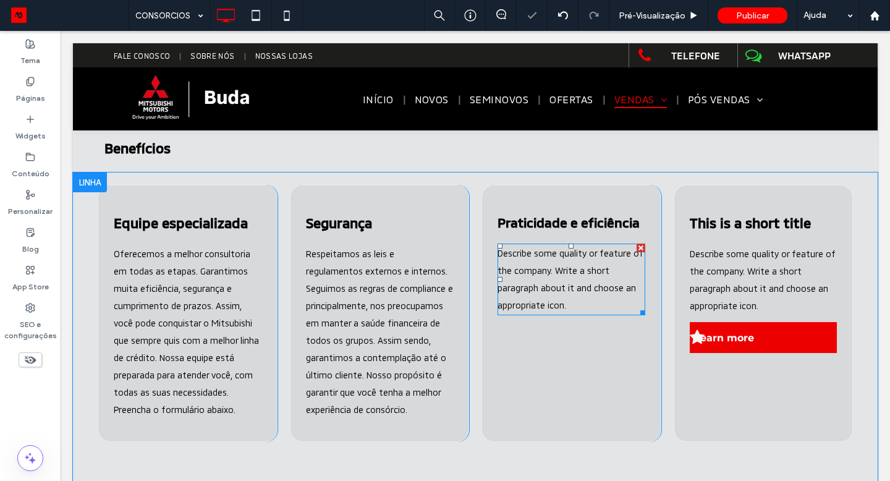
click at [548, 263] on p "Describe some quality or feature of the company. Write a short paragraph about …" at bounding box center [571, 279] width 148 height 69
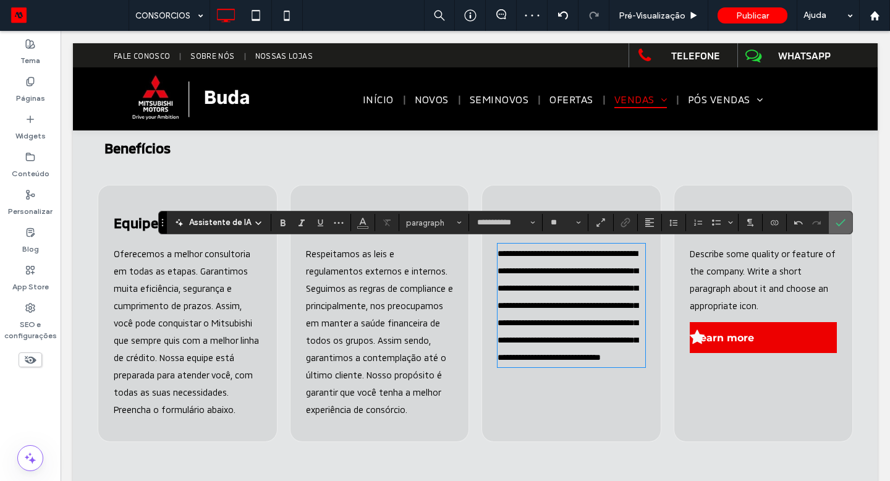
click at [832, 220] on label "Confirmar" at bounding box center [840, 222] width 19 height 22
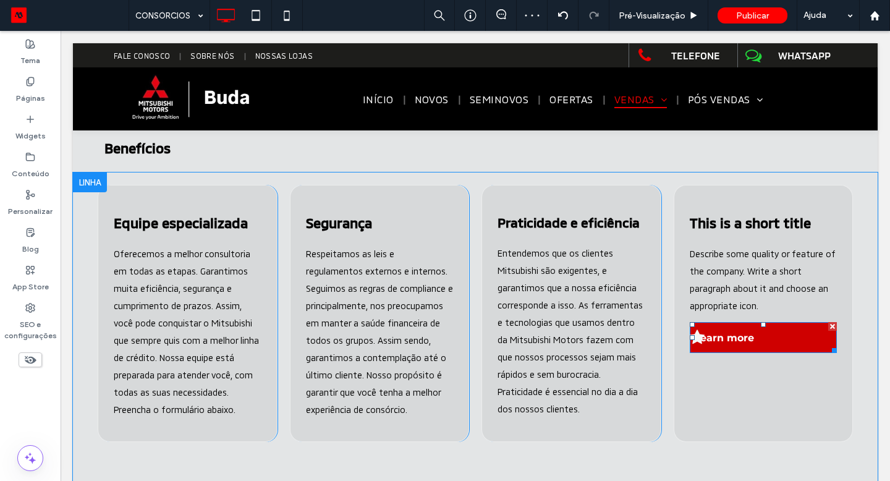
click at [832, 326] on div at bounding box center [832, 326] width 9 height 9
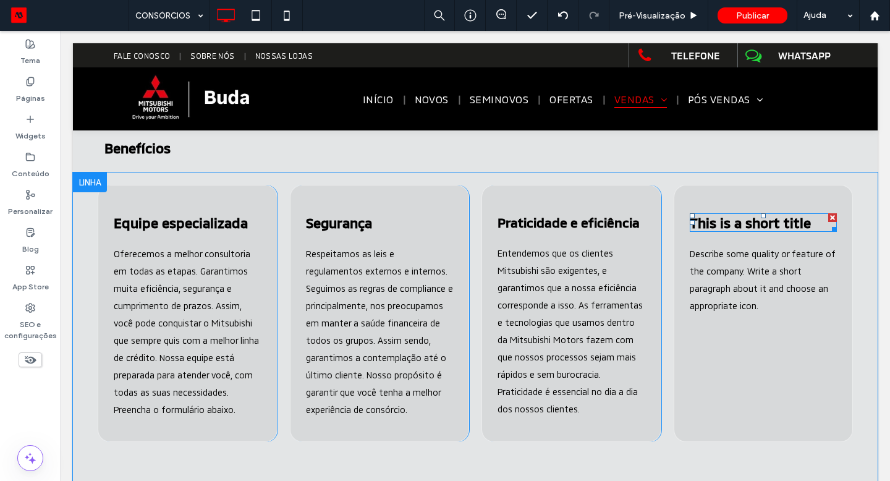
click at [716, 222] on span "This is a short title" at bounding box center [750, 222] width 121 height 16
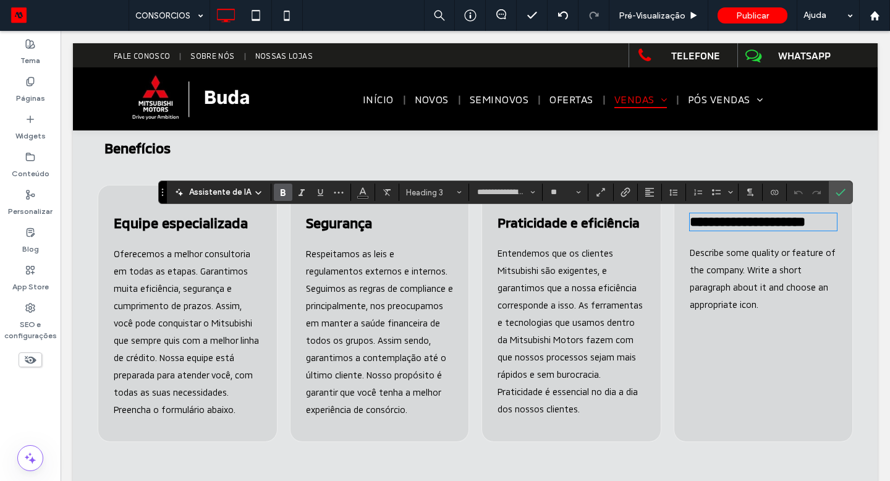
paste div
type input "**********"
type input "**"
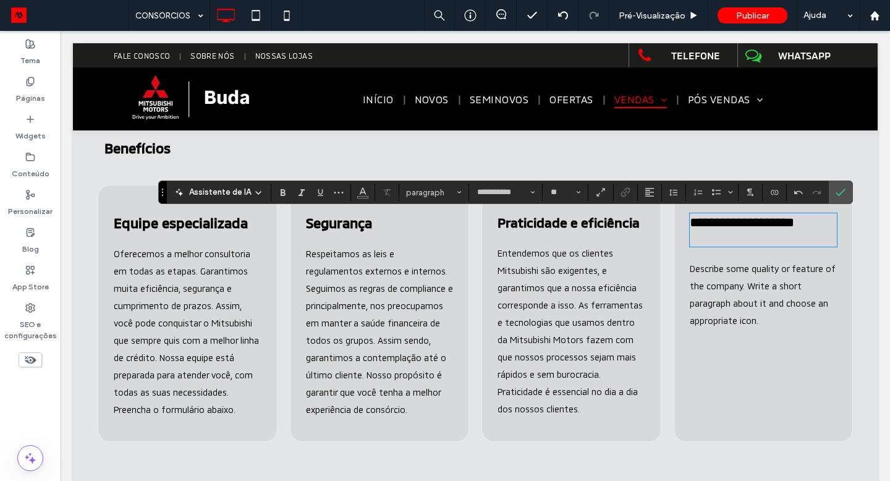
type input "**********"
type input "**"
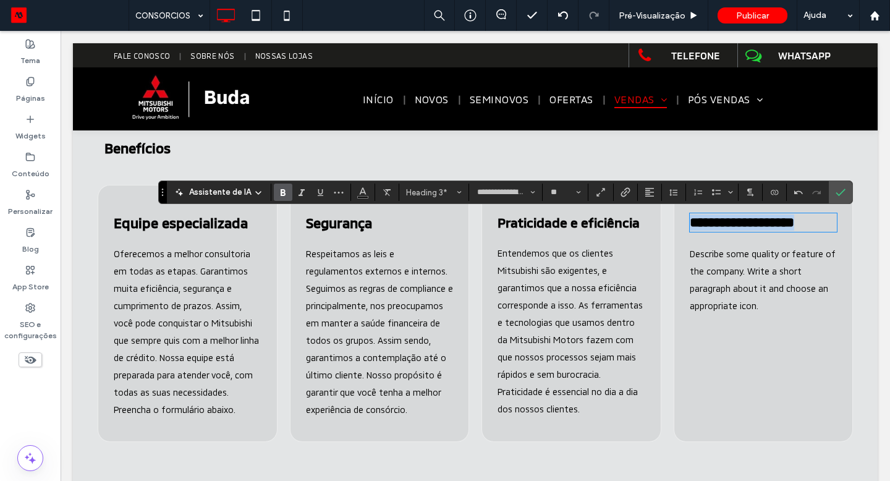
click at [738, 282] on p "Describe some quality or feature of the company. Write a short paragraph about …" at bounding box center [764, 279] width 148 height 69
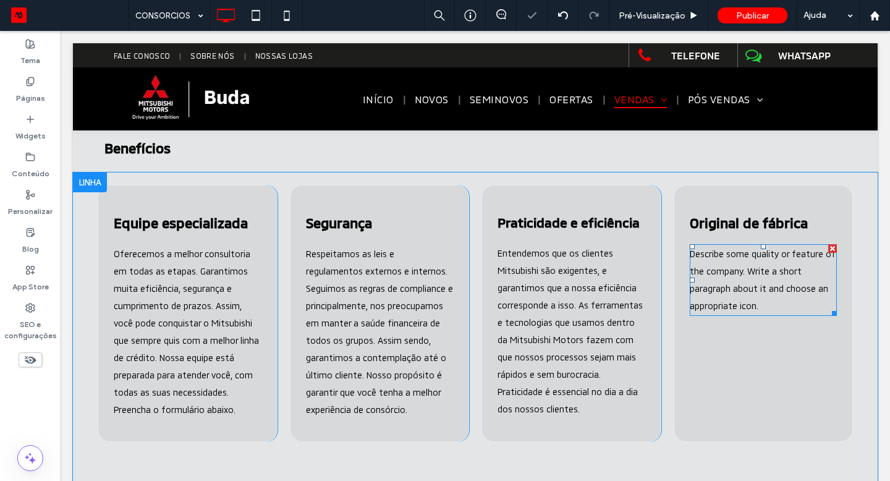
click at [738, 282] on p "Describe some quality or feature of the company. Write a short paragraph about …" at bounding box center [764, 279] width 148 height 69
type input "**********"
type input "**"
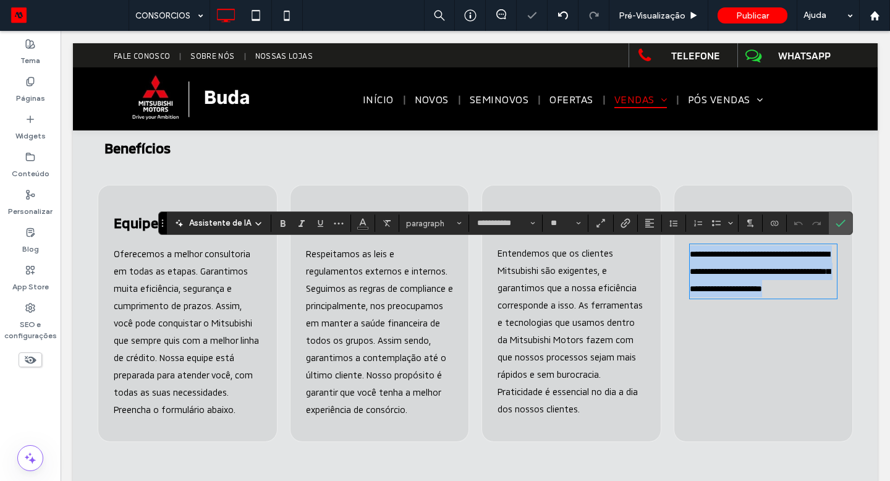
paste div
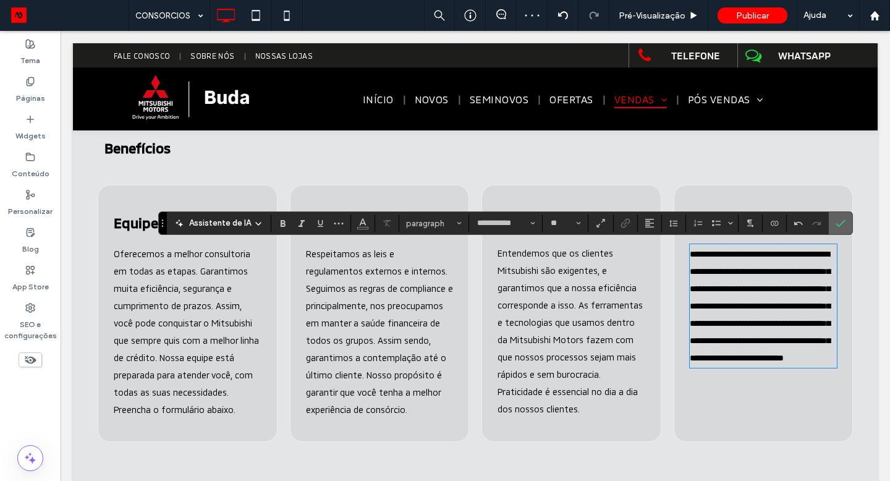
click at [838, 219] on icon "Confirmar" at bounding box center [840, 223] width 10 height 10
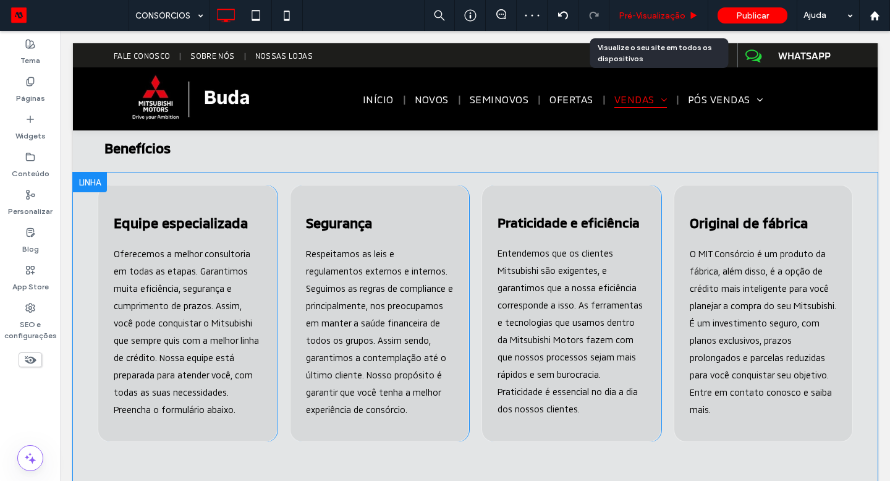
click at [647, 22] on div "Pré-Visualizaçāo" at bounding box center [658, 15] width 99 height 31
click at [657, 19] on span "Pré-Visualizaçāo" at bounding box center [651, 16] width 67 height 11
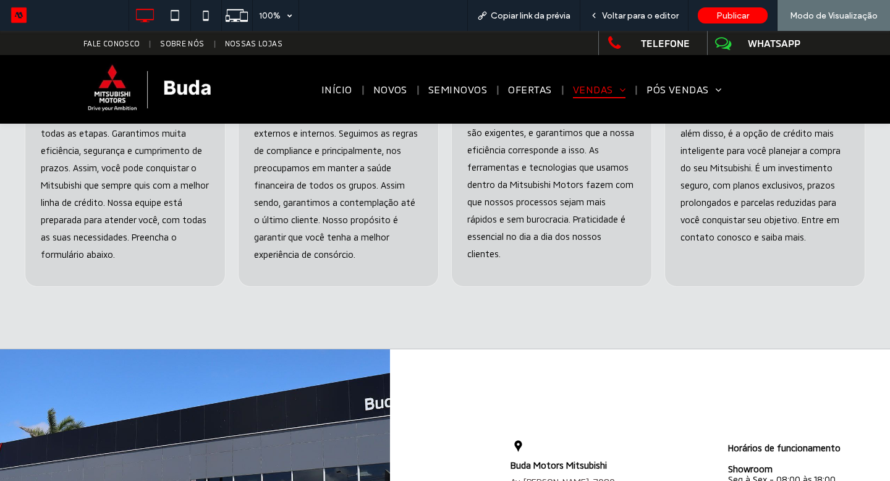
scroll to position [529, 0]
click at [638, 19] on span "Voltar para o editor" at bounding box center [640, 16] width 77 height 11
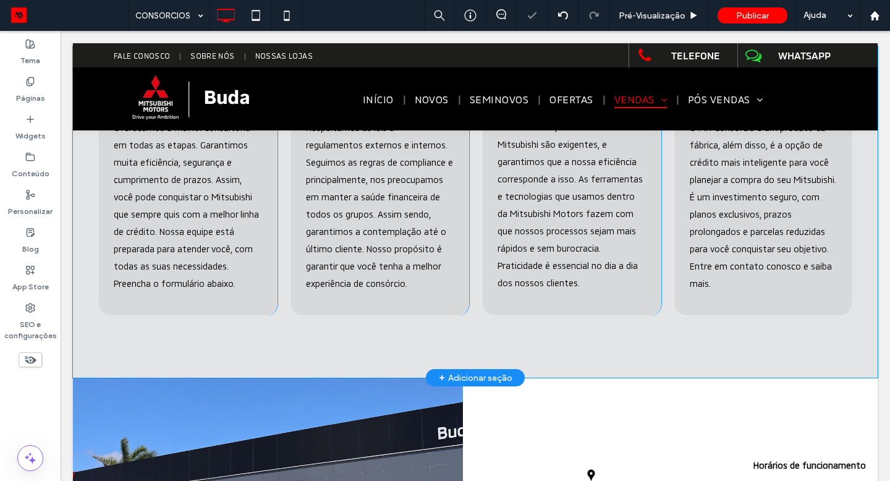
scroll to position [524, 0]
click at [453, 377] on div "+ Adicionar seção" at bounding box center [476, 378] width 74 height 14
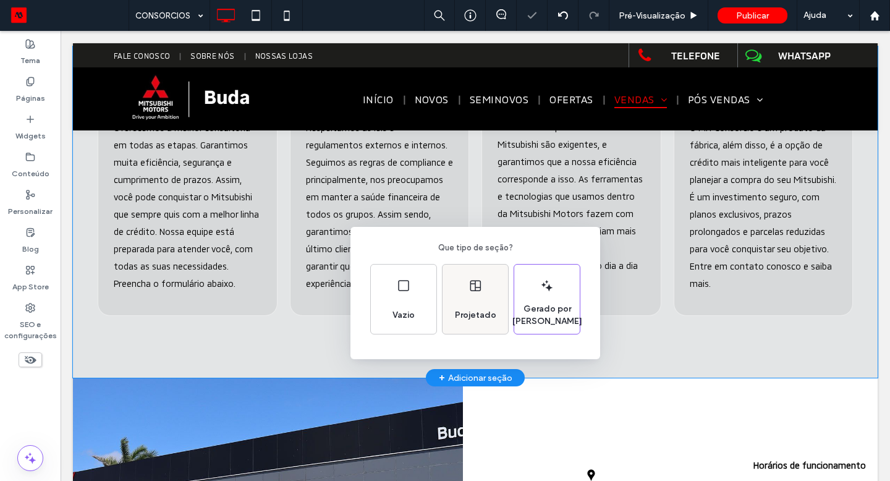
click at [481, 274] on div "Projetado" at bounding box center [474, 298] width 65 height 69
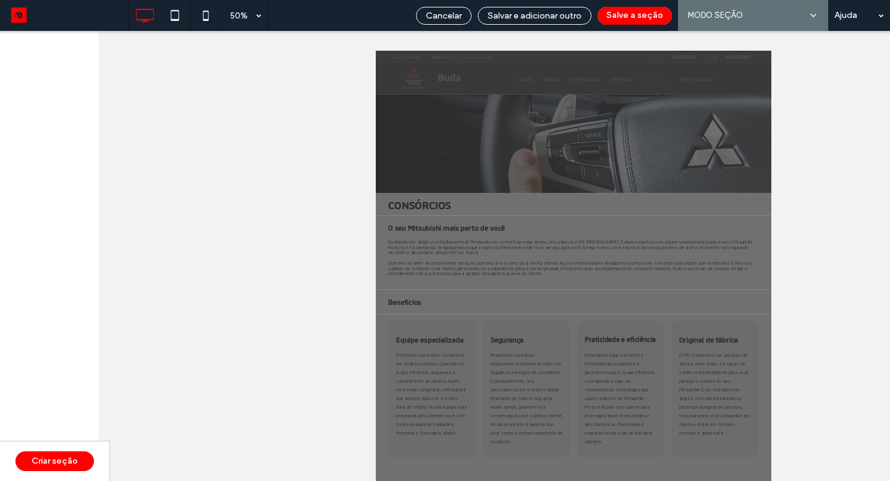
scroll to position [0, 0]
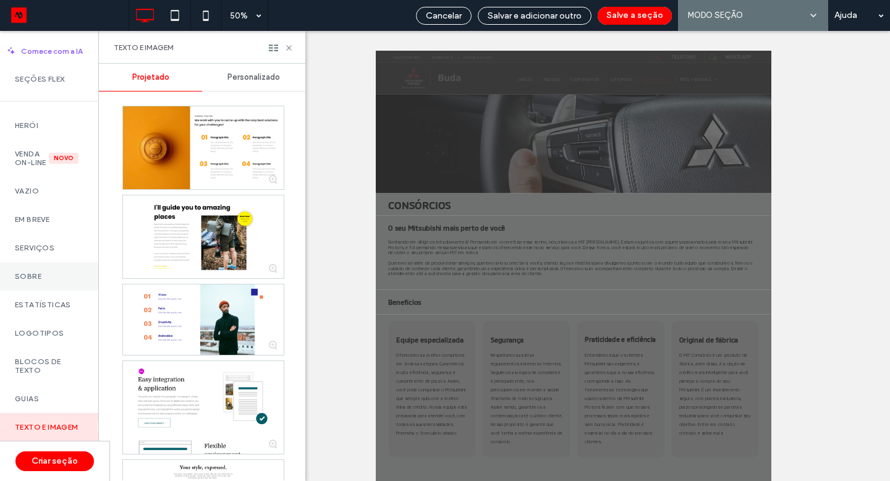
click at [54, 290] on div "Sobre" at bounding box center [49, 276] width 98 height 28
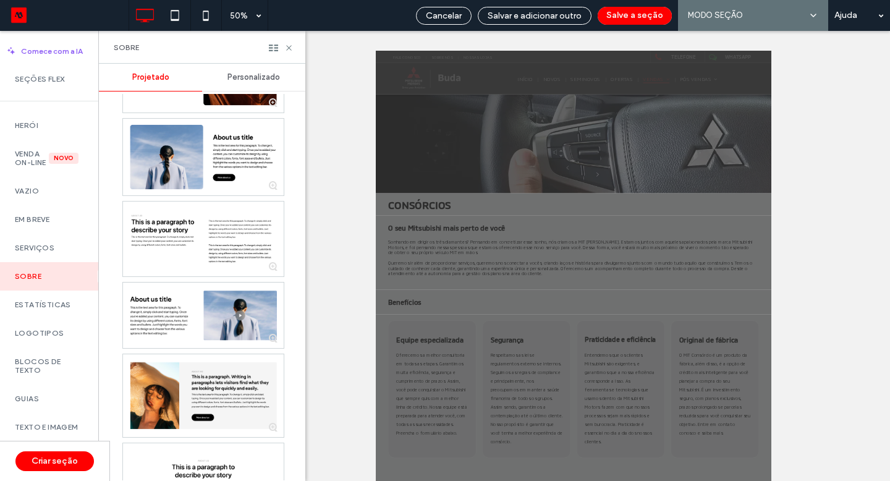
scroll to position [307, 0]
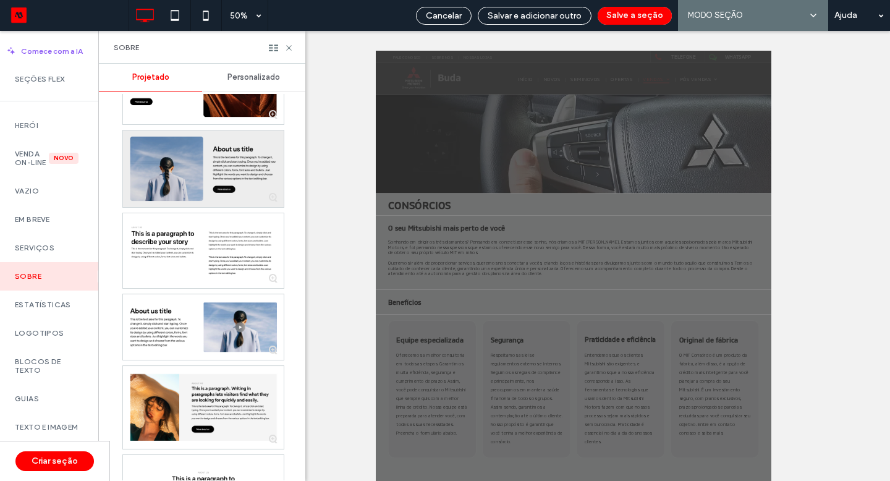
click at [232, 192] on div at bounding box center [203, 168] width 161 height 77
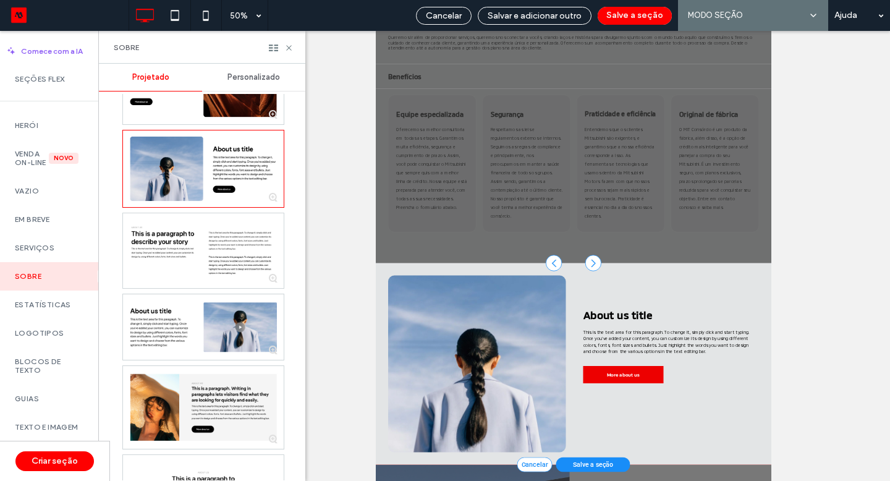
scroll to position [122, 0]
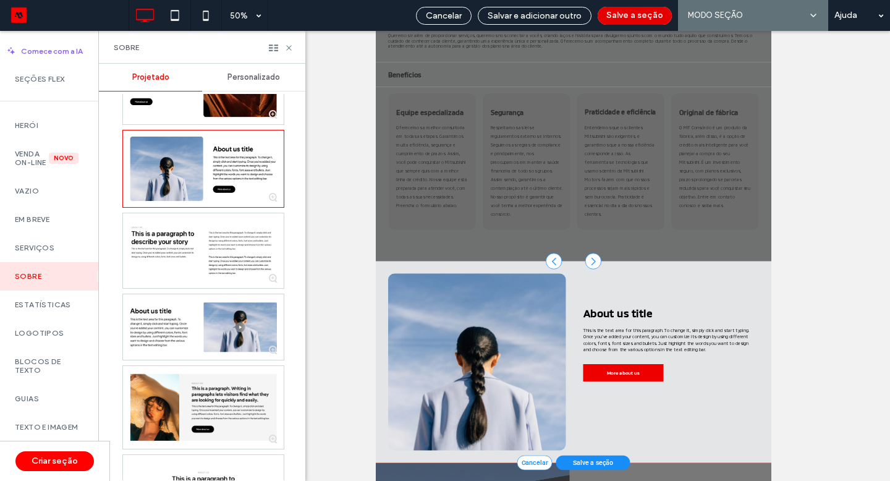
click at [654, 21] on button "Salve a seção" at bounding box center [634, 16] width 74 height 18
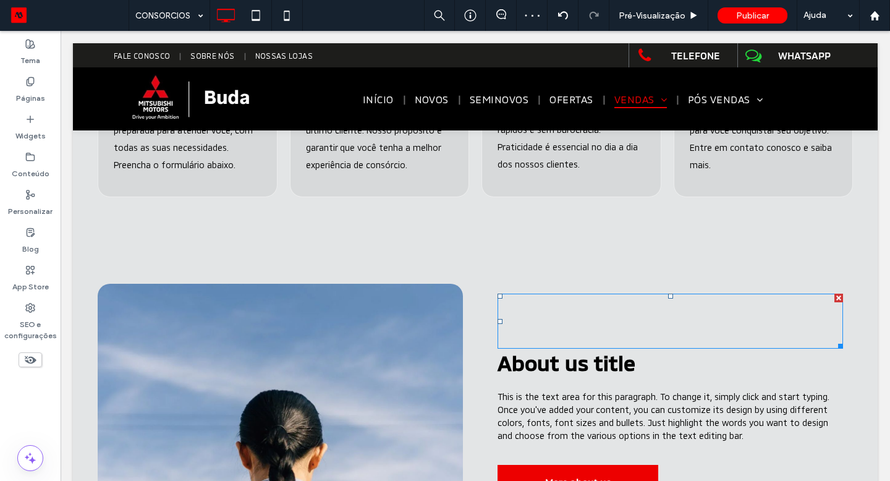
scroll to position [652, 0]
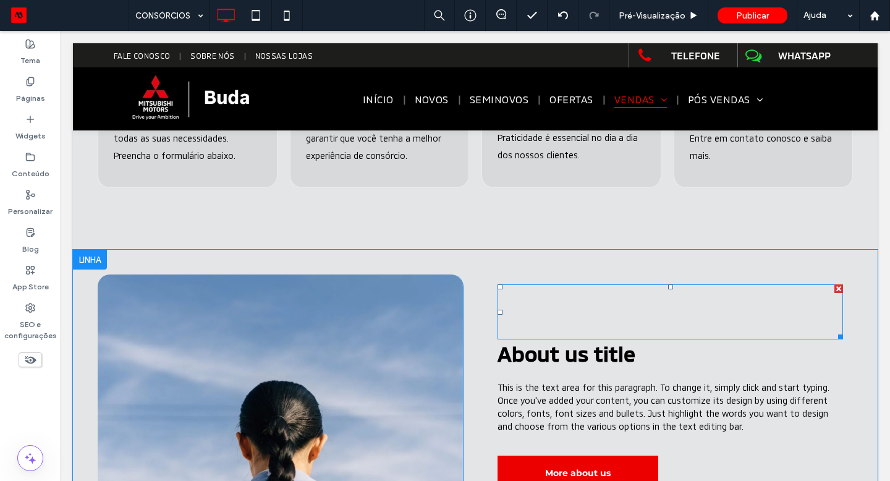
click at [837, 289] on div at bounding box center [838, 288] width 9 height 9
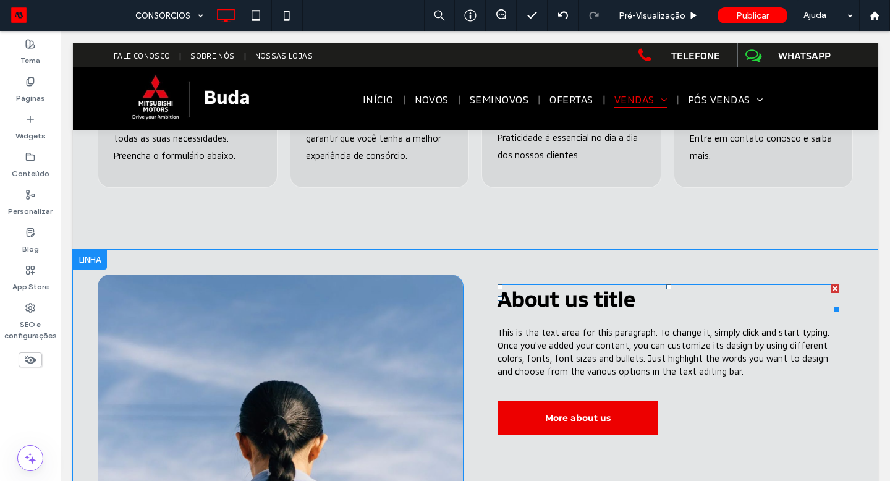
click at [599, 298] on span "About us title" at bounding box center [566, 297] width 138 height 25
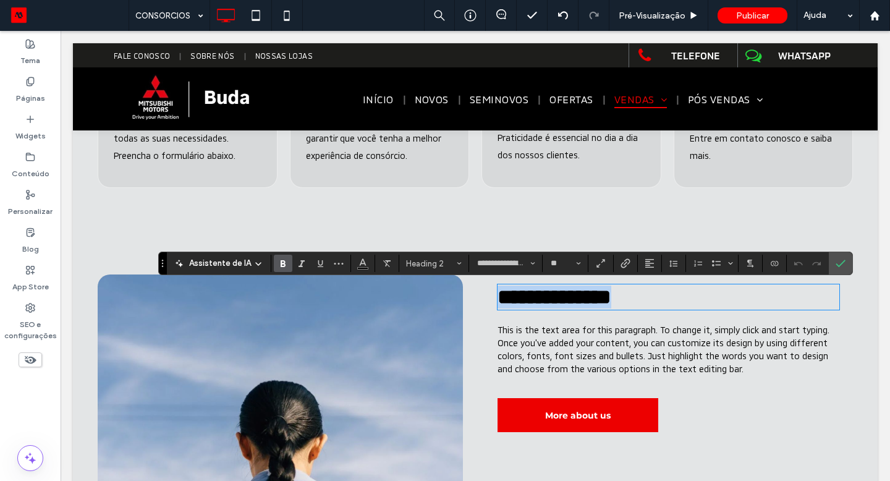
type input "**********"
type input "**"
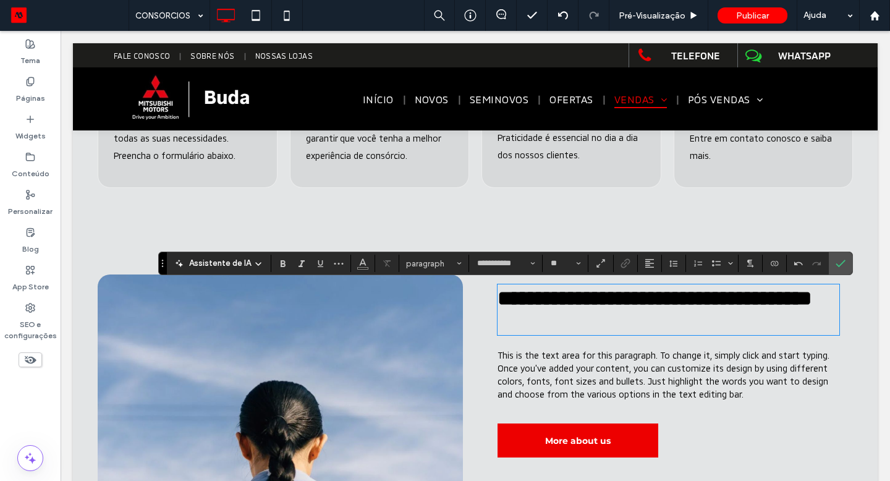
type input "**********"
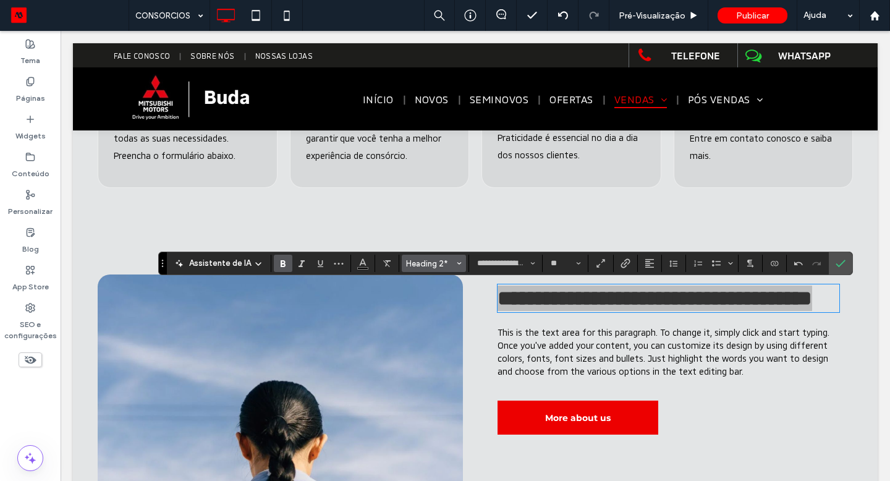
click at [434, 269] on button "Heading 2*" at bounding box center [434, 263] width 64 height 17
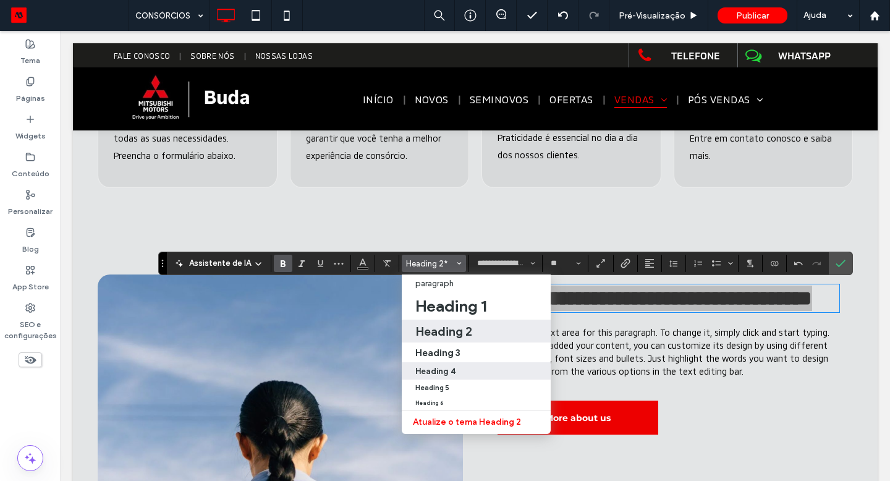
click at [455, 363] on label "Heading 4" at bounding box center [476, 370] width 149 height 17
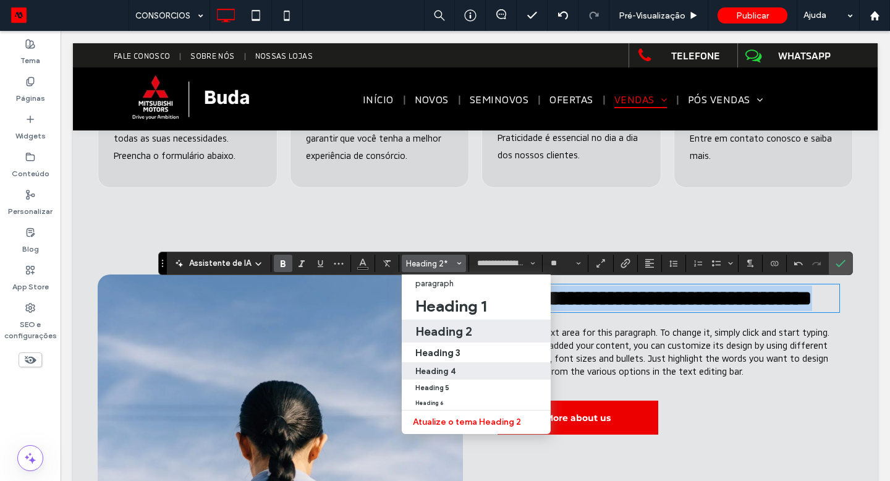
type input "**"
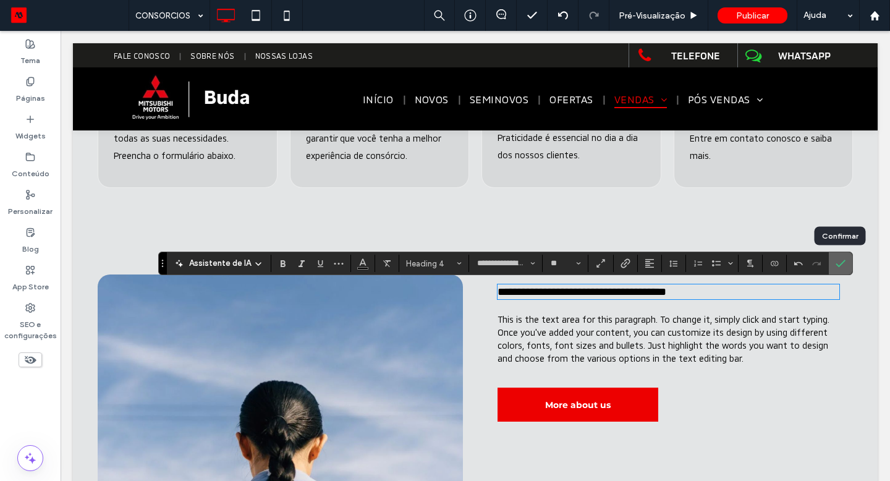
click at [841, 264] on icon "Confirmar" at bounding box center [840, 263] width 10 height 10
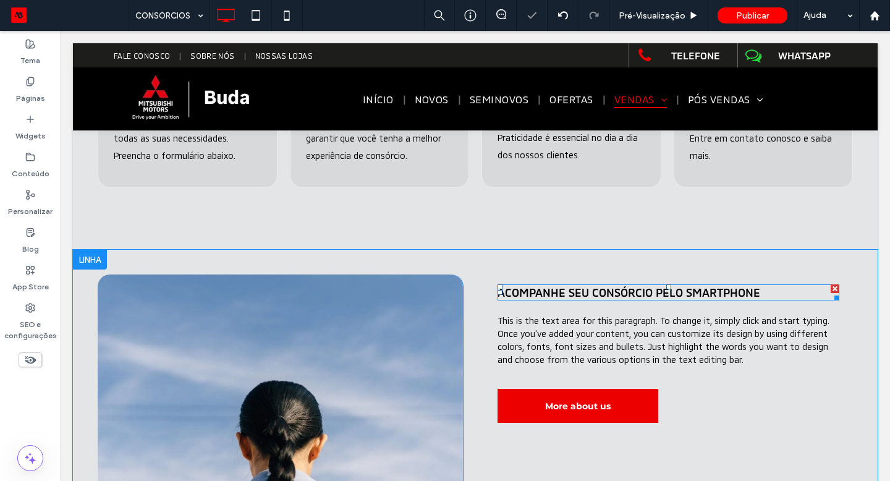
click at [770, 292] on h4 "ACOMPANHE SEU CONSÓRCIO PELO SMARTPHONE" at bounding box center [668, 292] width 342 height 14
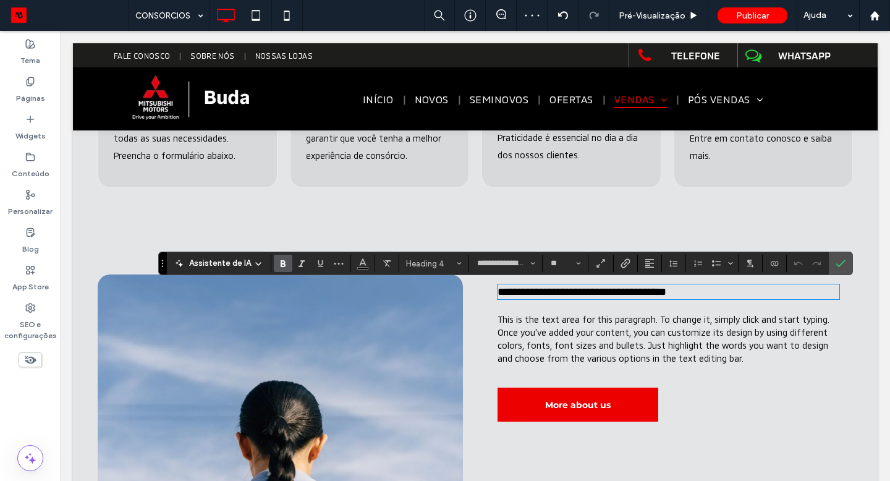
click at [286, 260] on icon "Negrito" at bounding box center [283, 263] width 10 height 10
click at [842, 264] on icon "Confirmar" at bounding box center [840, 263] width 10 height 10
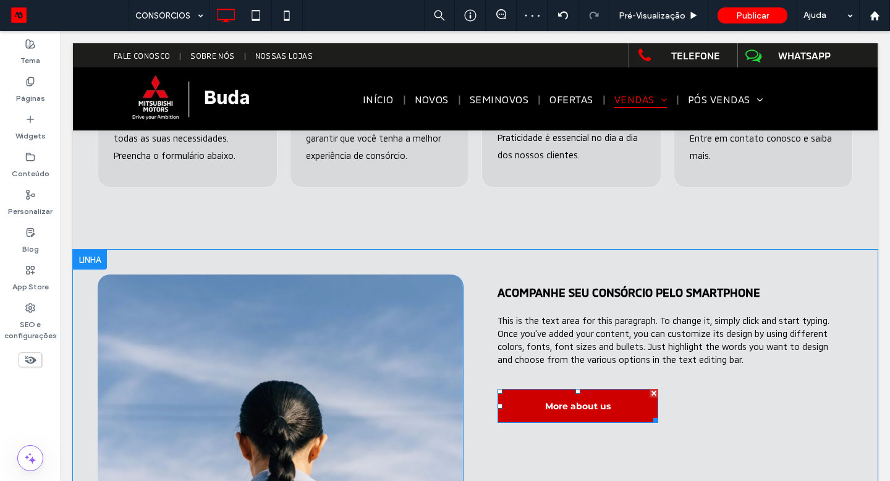
click at [651, 392] on div at bounding box center [653, 393] width 9 height 9
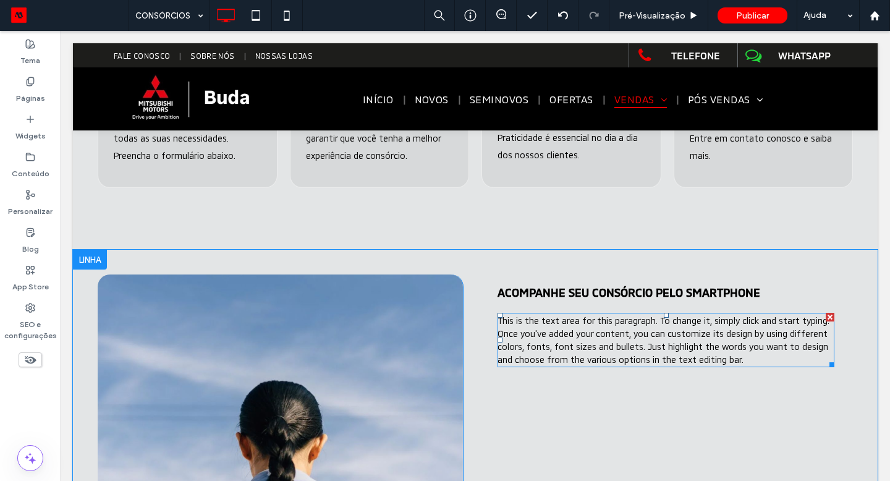
click at [568, 340] on p "This is the text area for this paragraph. To change it, simply click and start …" at bounding box center [665, 340] width 337 height 52
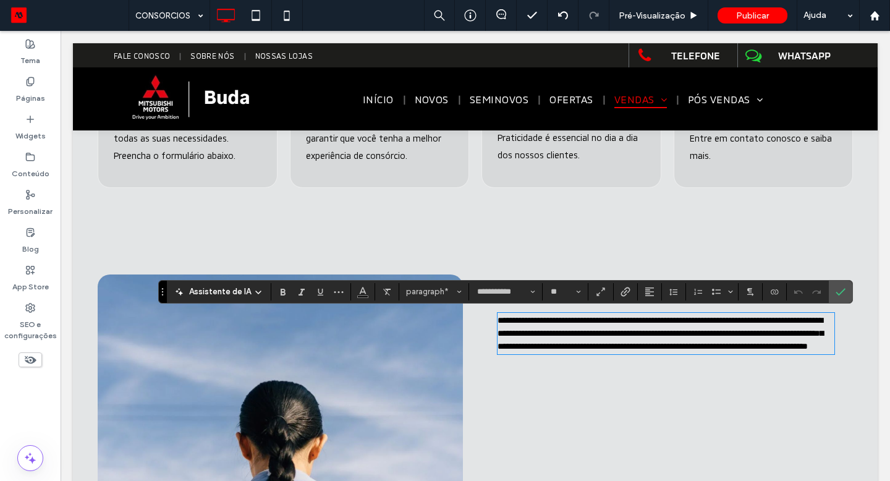
scroll to position [0, 0]
drag, startPoint x: 803, startPoint y: 360, endPoint x: 712, endPoint y: 353, distance: 90.4
click at [712, 353] on p "**********" at bounding box center [665, 333] width 337 height 39
click at [835, 287] on icon "Confirmar" at bounding box center [840, 292] width 10 height 10
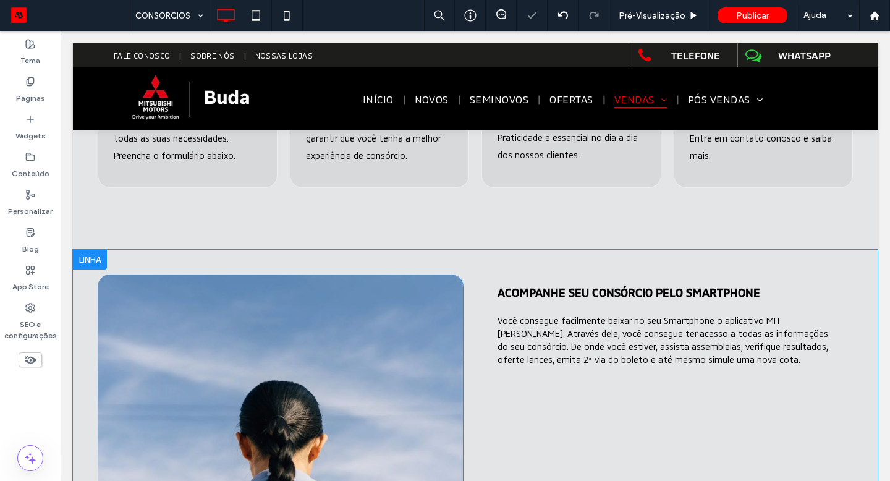
click at [420, 331] on div "Click To Paste" at bounding box center [280, 450] width 365 height 353
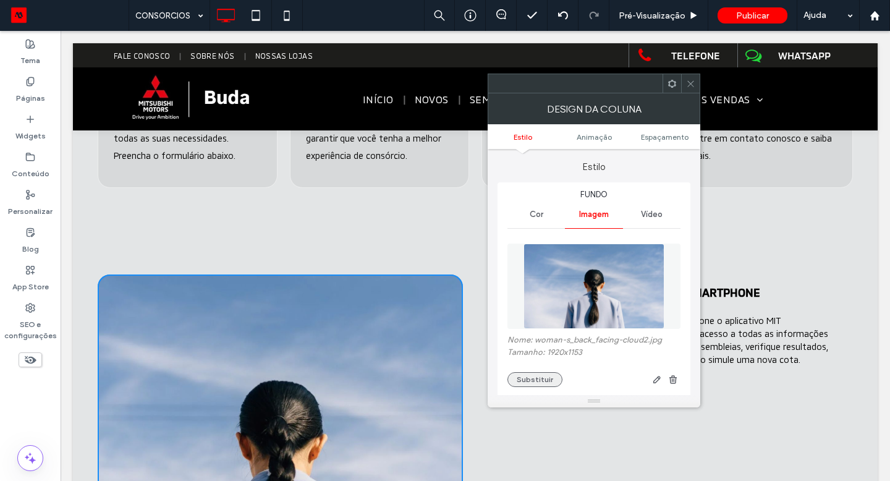
click at [543, 382] on button "Substituir" at bounding box center [534, 379] width 55 height 15
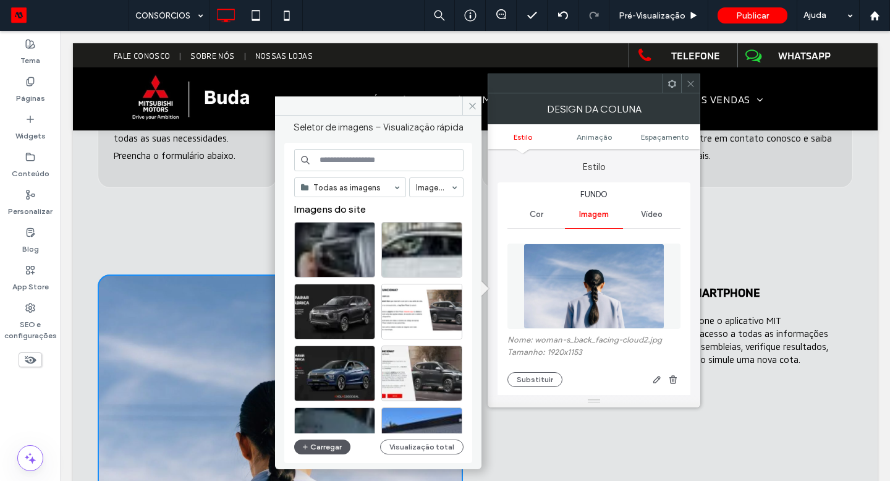
click at [318, 442] on button "Carregar" at bounding box center [322, 446] width 56 height 15
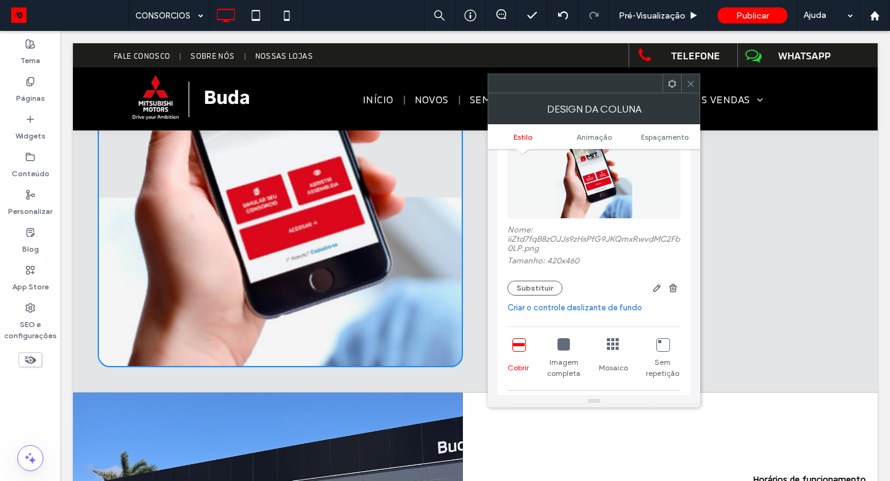
scroll to position [123, 0]
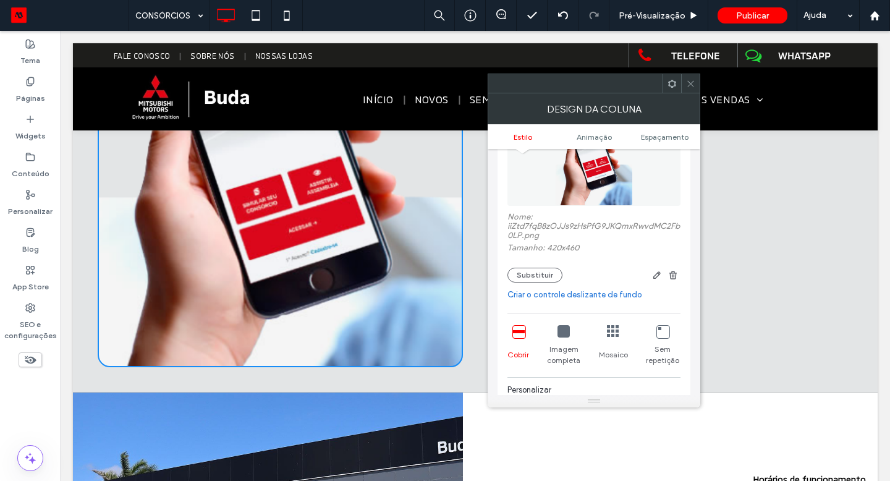
click at [562, 333] on icon at bounding box center [563, 331] width 12 height 12
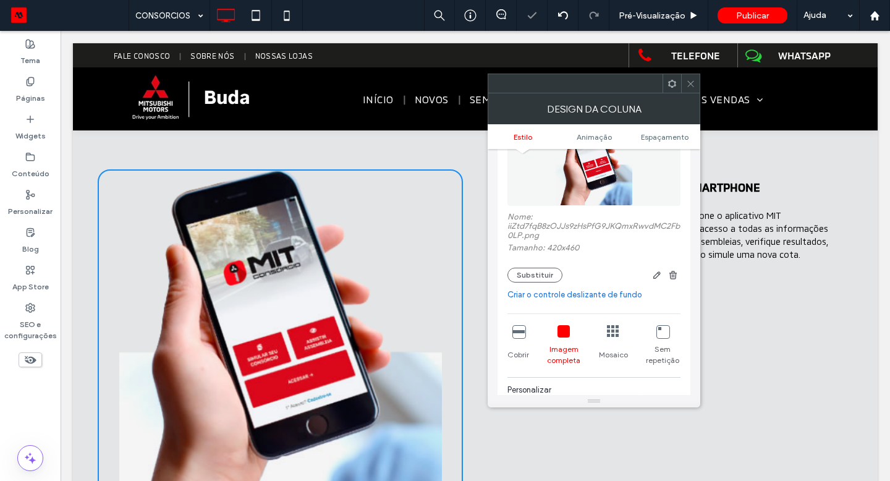
scroll to position [754, 0]
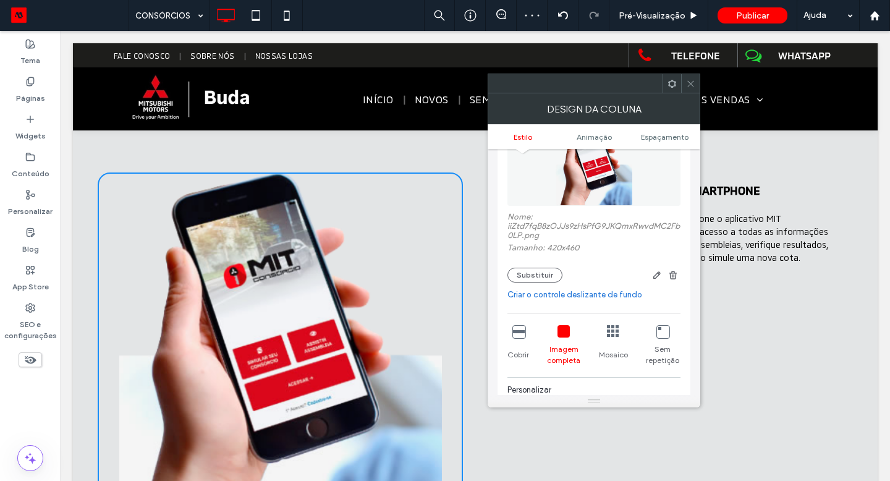
click at [685, 85] on div at bounding box center [690, 83] width 19 height 19
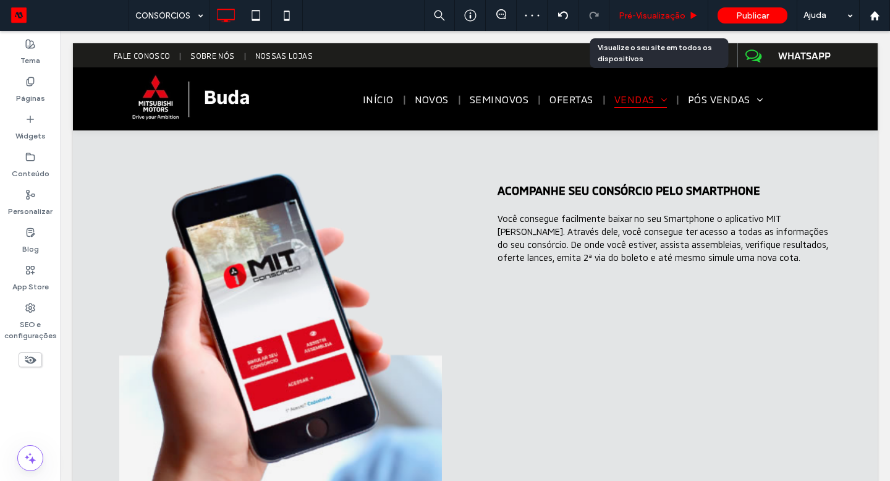
click at [691, 16] on use at bounding box center [694, 15] width 6 height 7
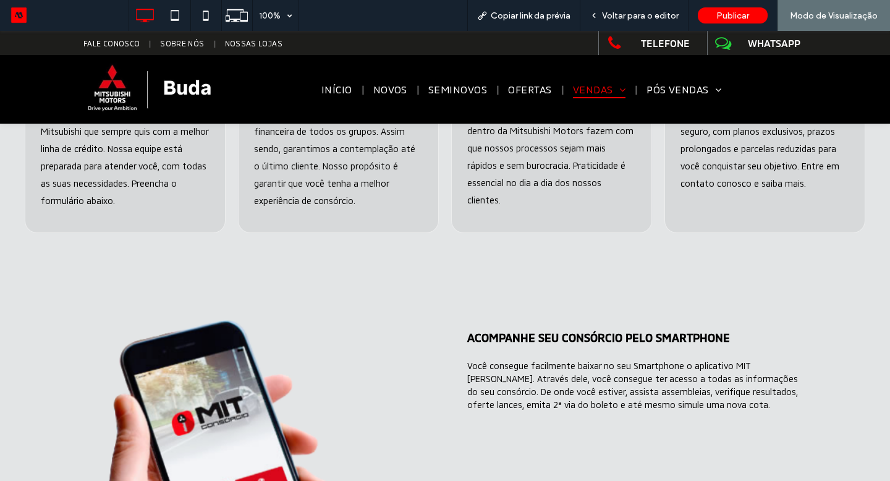
scroll to position [582, 0]
click at [636, 16] on span "Voltar para o editor" at bounding box center [640, 16] width 77 height 11
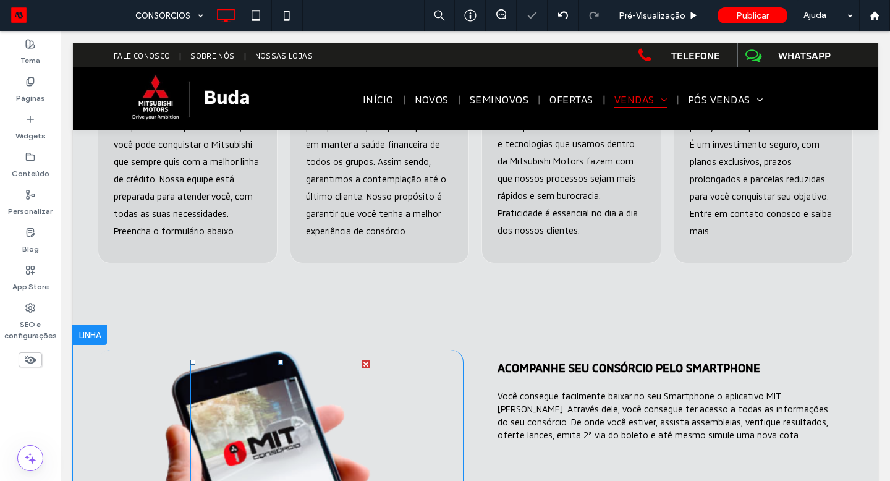
scroll to position [576, 0]
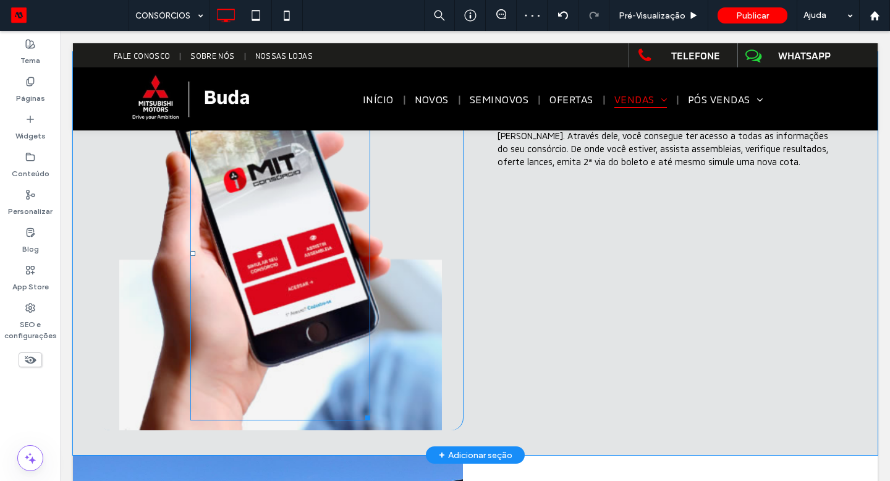
scroll to position [850, 0]
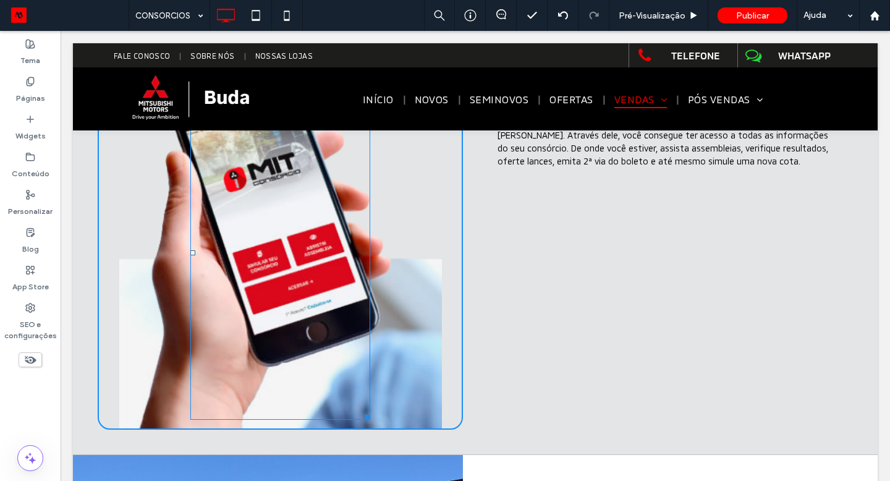
drag, startPoint x: 366, startPoint y: 415, endPoint x: 366, endPoint y: 261, distance: 153.8
click at [366, 410] on div at bounding box center [365, 414] width 9 height 9
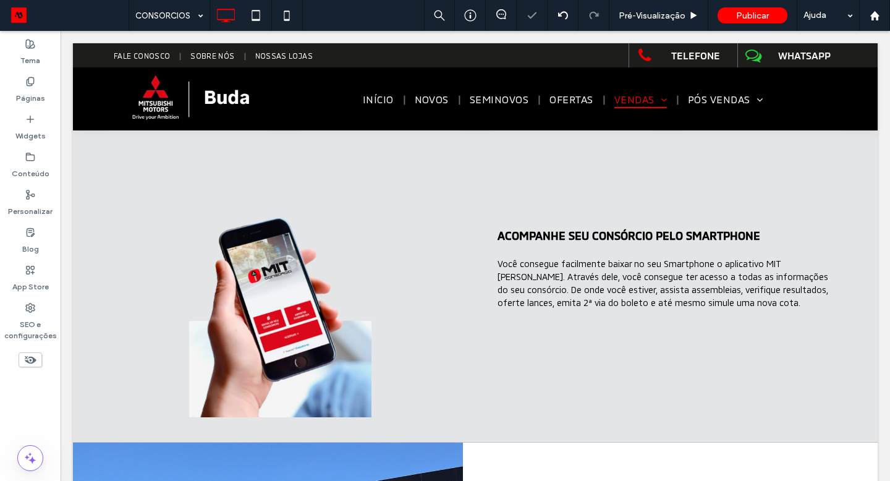
scroll to position [704, 0]
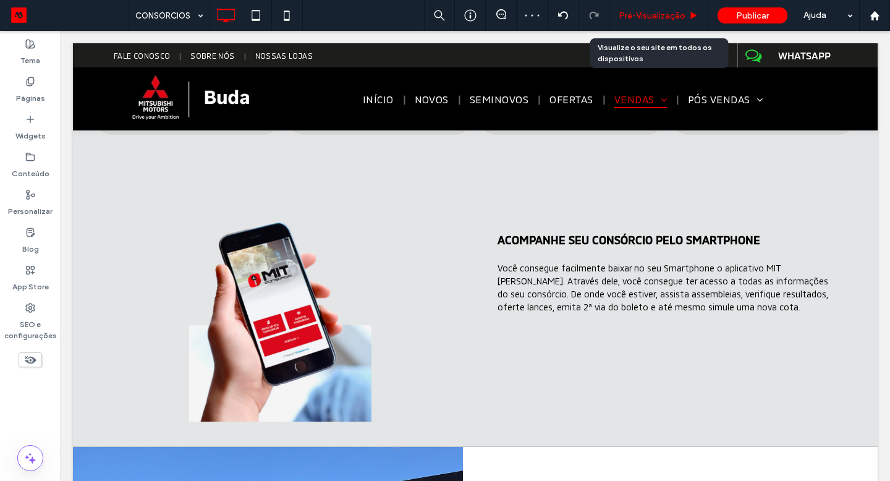
click at [672, 11] on span "Pré-Visualizaçāo" at bounding box center [651, 16] width 67 height 11
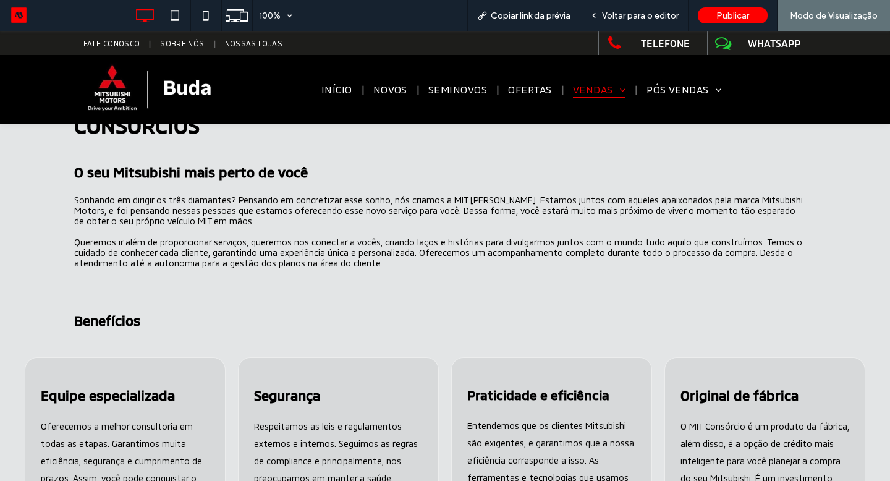
scroll to position [7, 0]
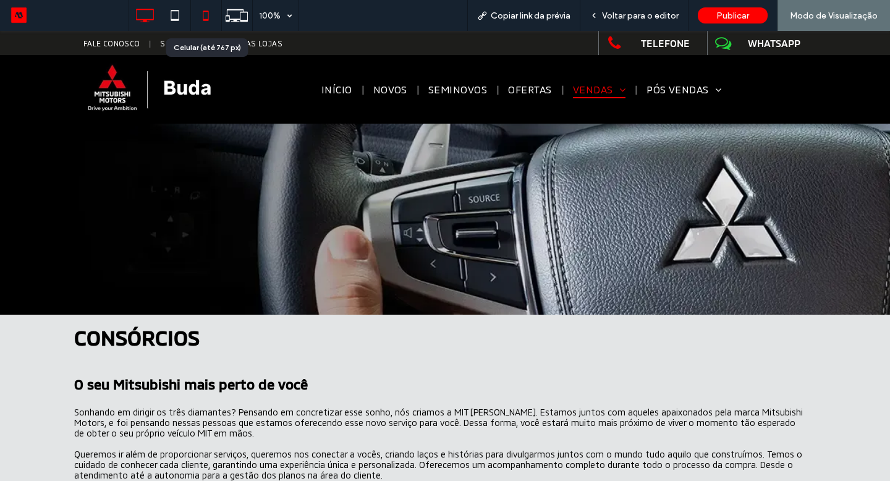
click at [209, 12] on icon at bounding box center [205, 15] width 25 height 25
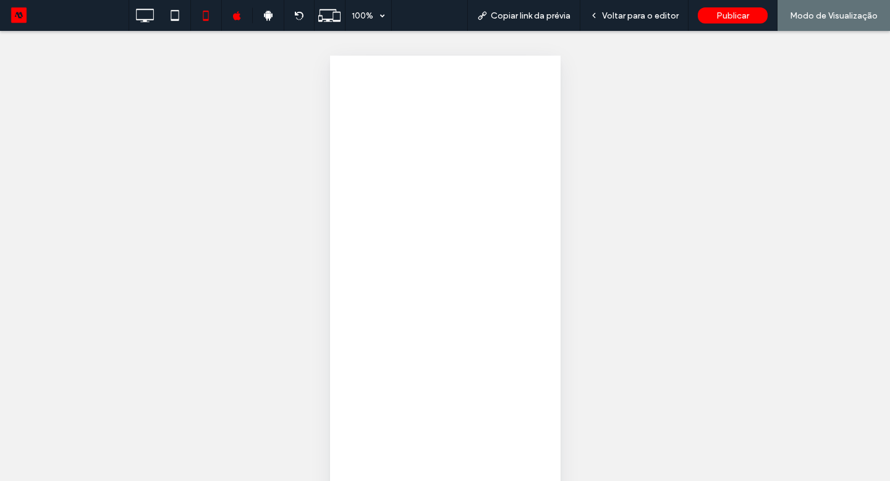
scroll to position [0, 0]
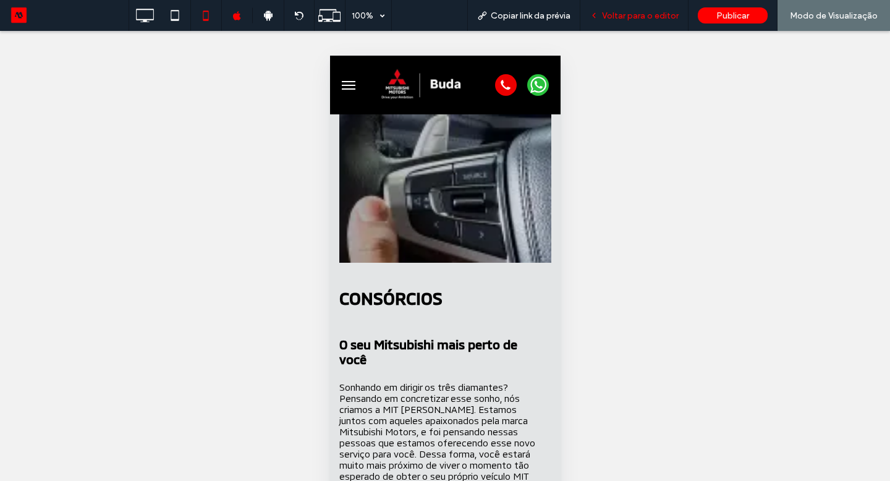
click at [633, 20] on span "Voltar para o editor" at bounding box center [640, 16] width 77 height 11
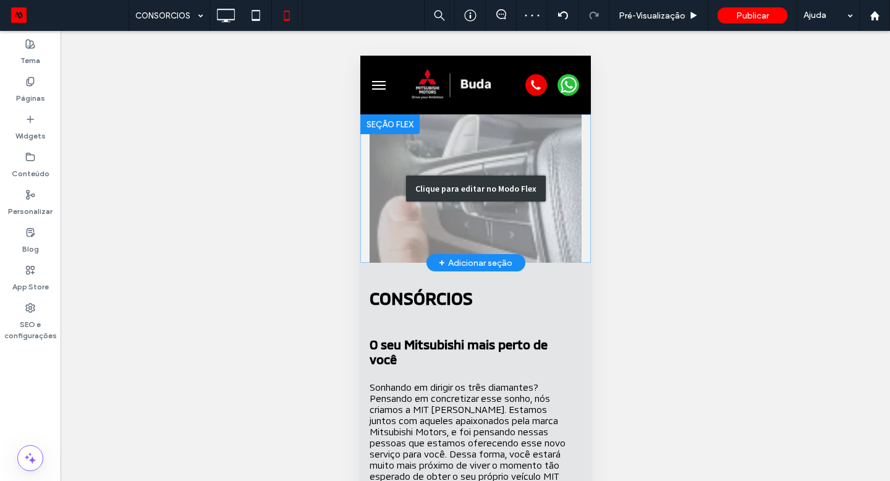
click at [510, 192] on div "Clique para editar no Modo Flex" at bounding box center [475, 188] width 140 height 26
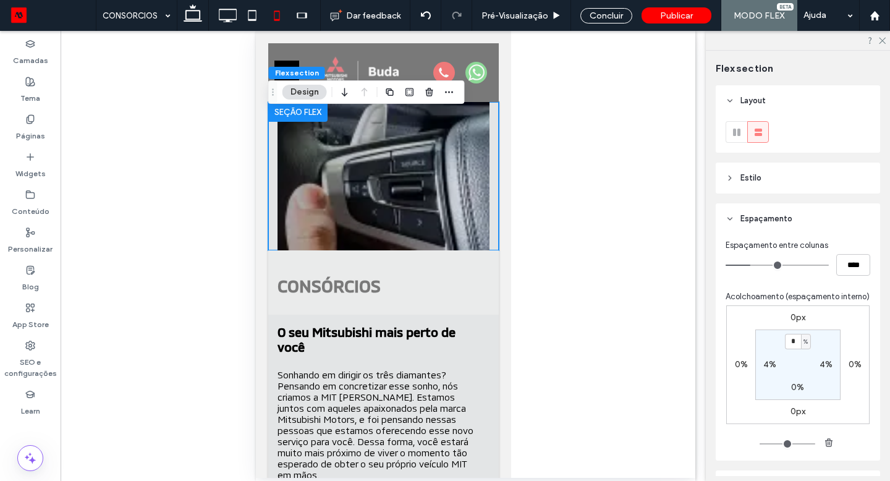
click at [773, 364] on label "4%" at bounding box center [769, 364] width 13 height 11
type input "*"
click at [850, 357] on div "0px 0% 0px 0% 0% 4% 0% * %" at bounding box center [797, 364] width 143 height 119
click at [830, 361] on label "4%" at bounding box center [825, 364] width 13 height 11
type input "*"
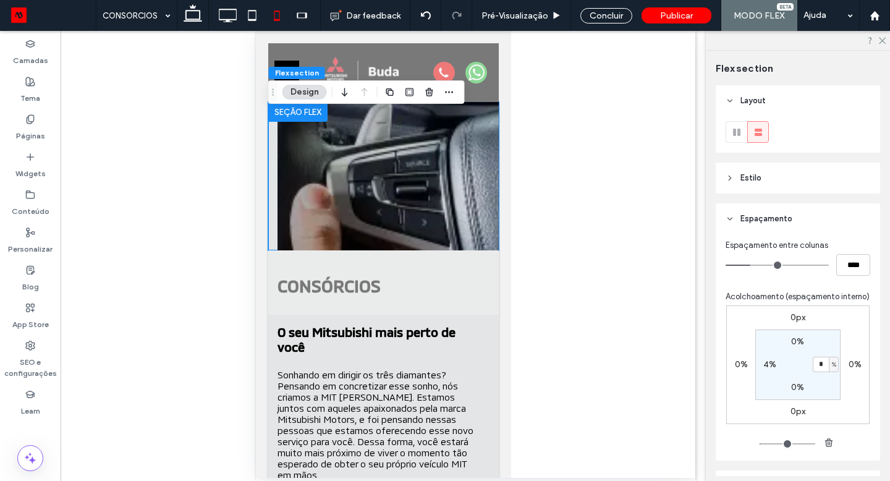
type input "*"
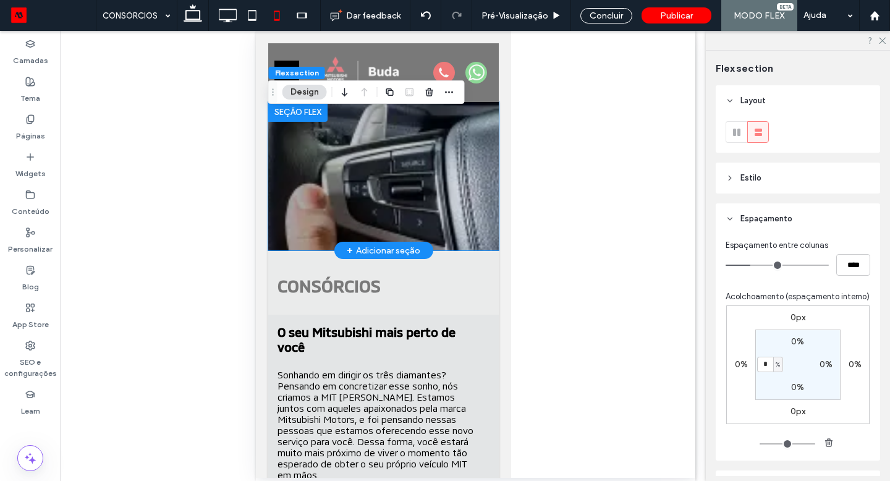
click at [401, 227] on img at bounding box center [383, 176] width 230 height 148
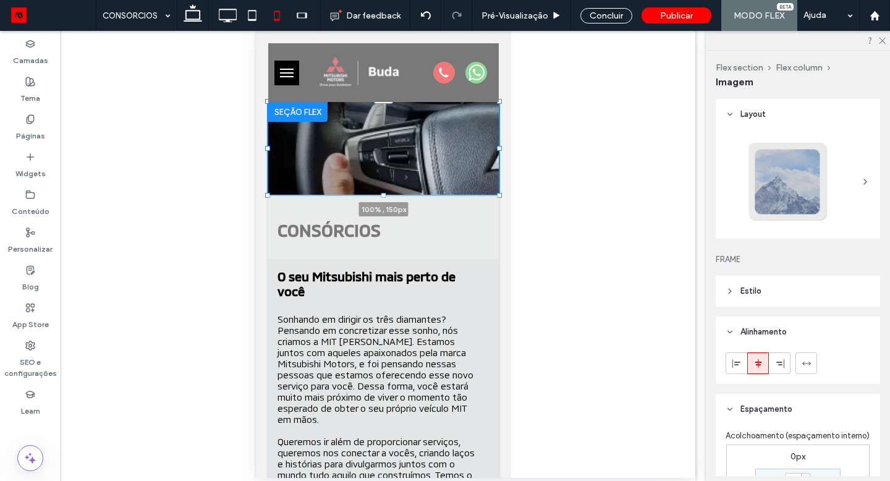
drag, startPoint x: 267, startPoint y: 250, endPoint x: 263, endPoint y: 222, distance: 28.1
type input "***"
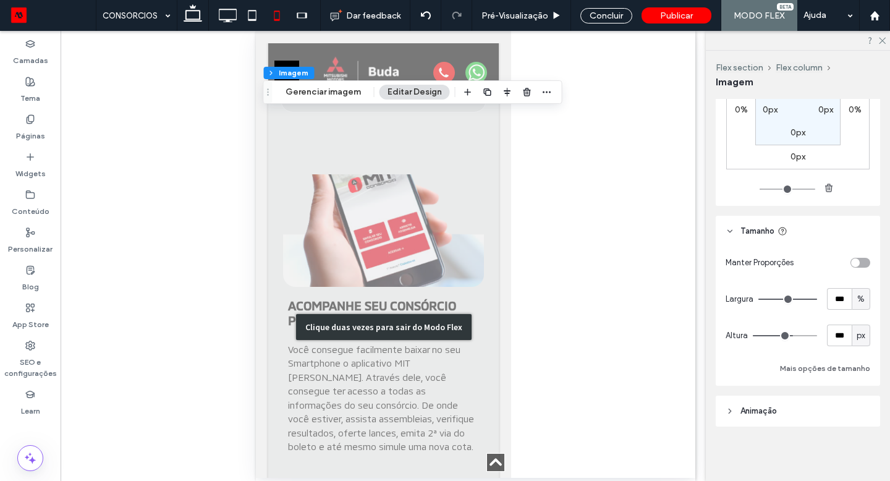
scroll to position [1429, 0]
click at [383, 227] on div "Clique duas vezes para sair do Modo Flex" at bounding box center [383, 327] width 230 height 355
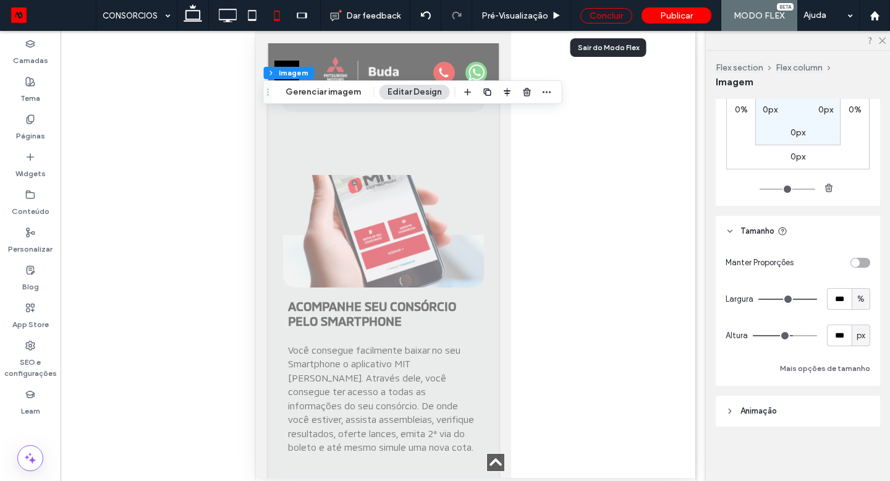
click at [594, 17] on div "Concluir" at bounding box center [606, 15] width 52 height 15
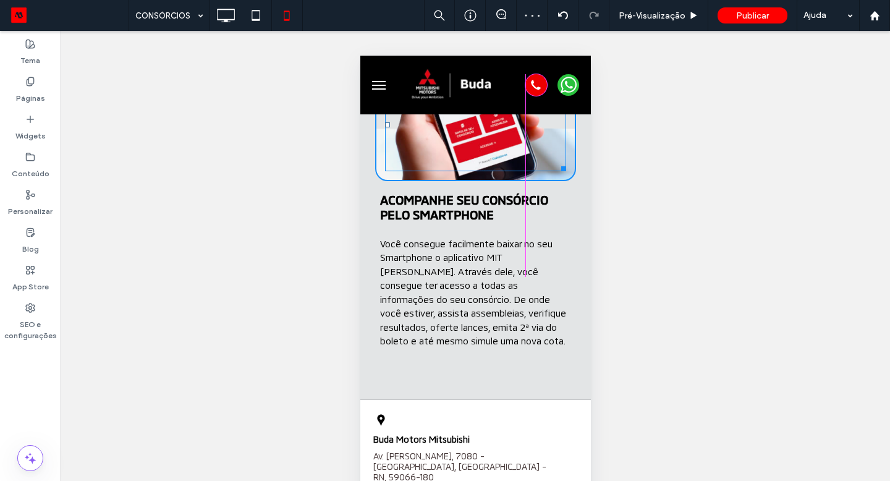
drag, startPoint x: 561, startPoint y: 172, endPoint x: 521, endPoint y: 270, distance: 106.1
click at [556, 171] on div at bounding box center [560, 166] width 9 height 9
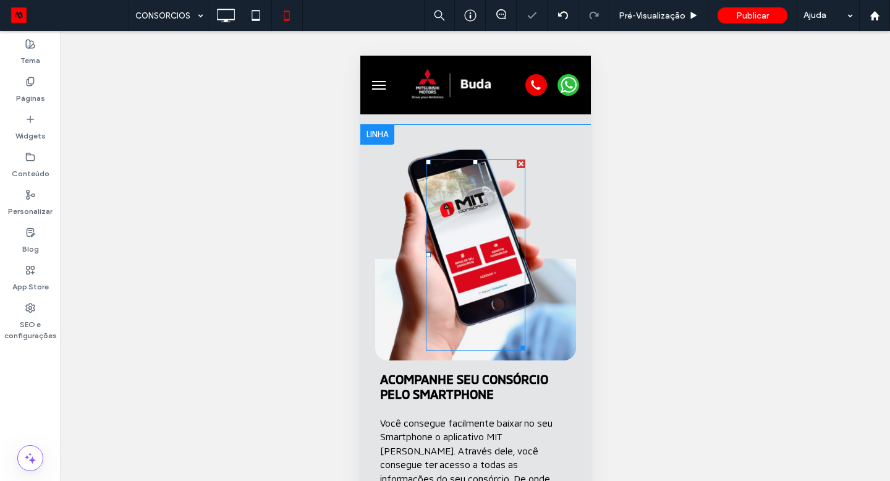
scroll to position [1466, 0]
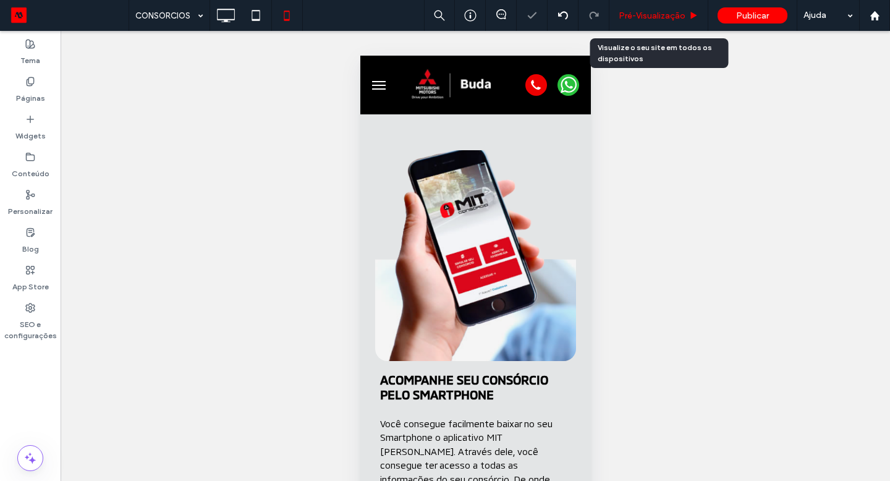
click at [681, 11] on span "Pré-Visualizaçāo" at bounding box center [651, 16] width 67 height 11
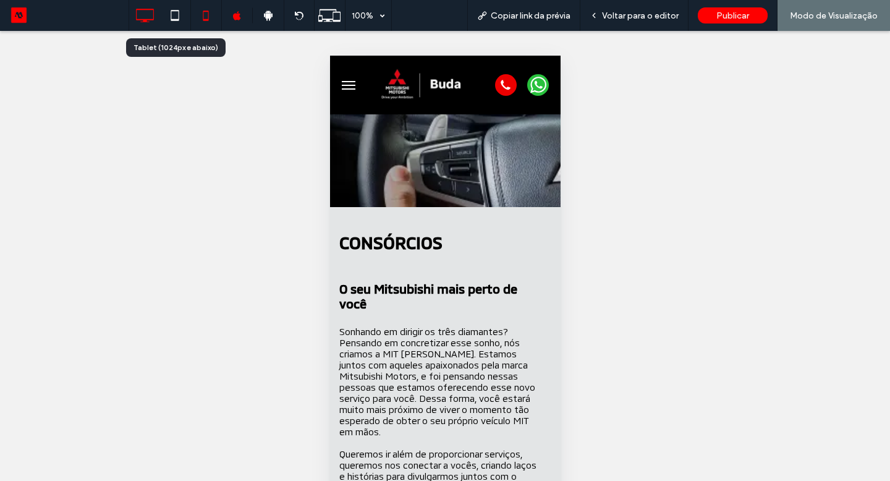
click at [155, 20] on icon at bounding box center [144, 15] width 25 height 25
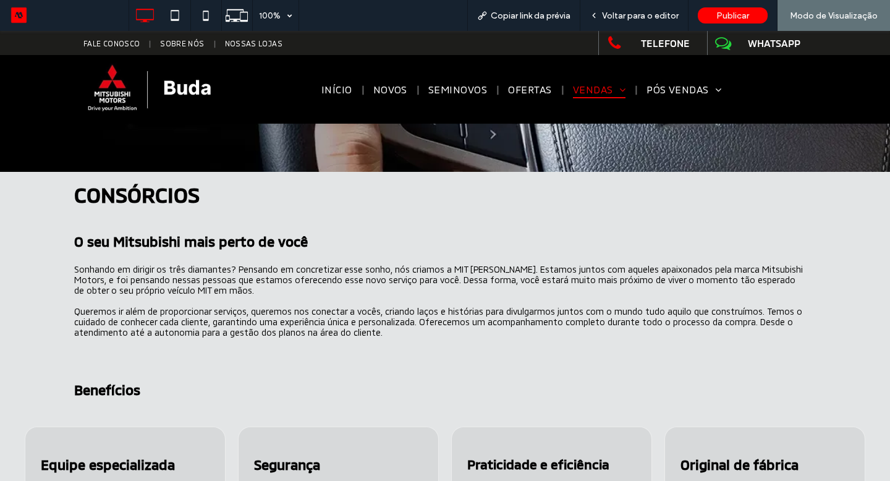
scroll to position [154, 0]
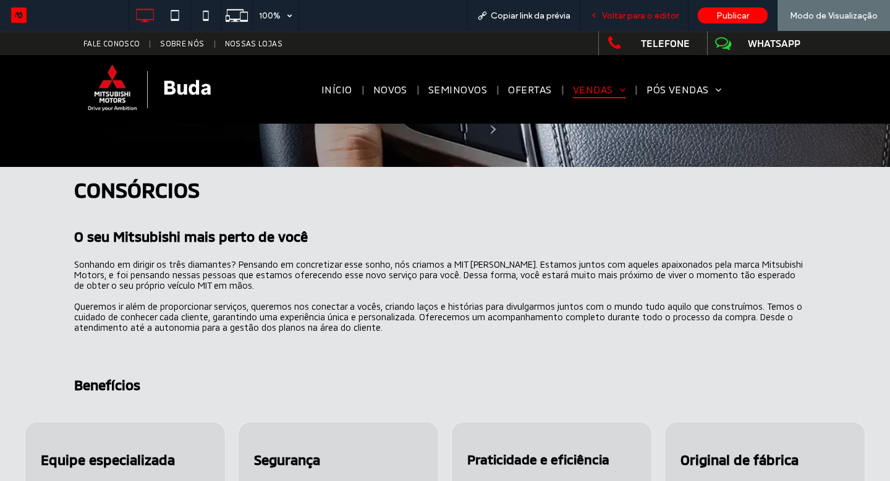
click at [628, 19] on span "Voltar para o editor" at bounding box center [640, 16] width 77 height 11
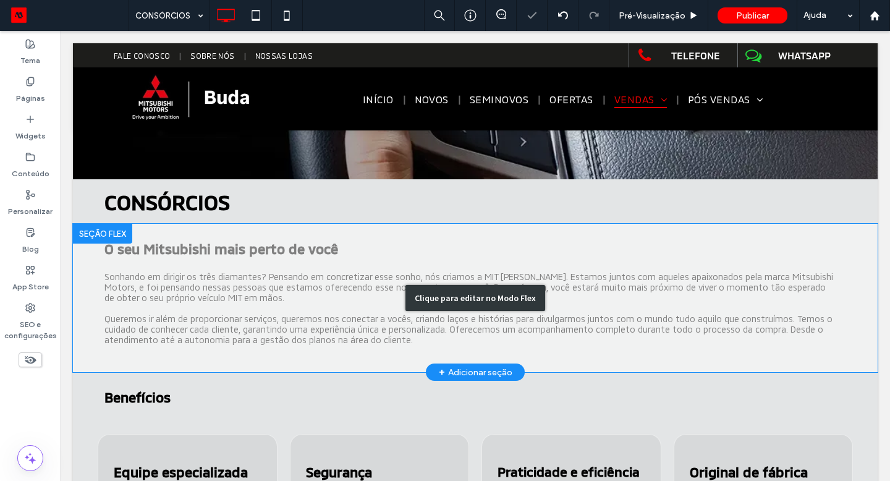
click at [833, 329] on div "Clique para editar no Modo Flex" at bounding box center [475, 298] width 804 height 148
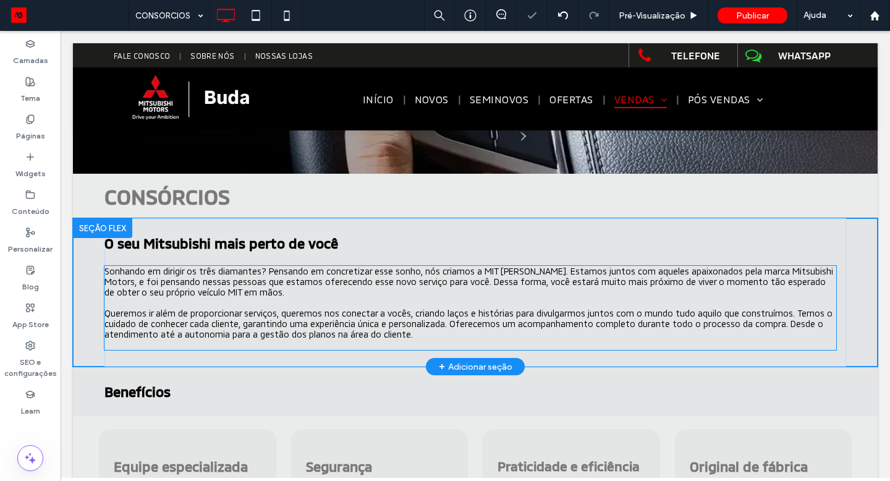
scroll to position [149, 0]
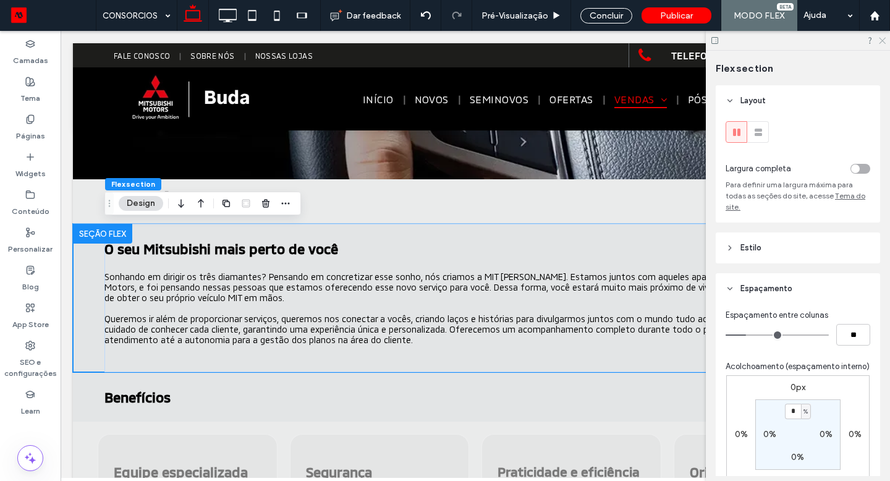
click at [879, 40] on icon at bounding box center [881, 40] width 8 height 8
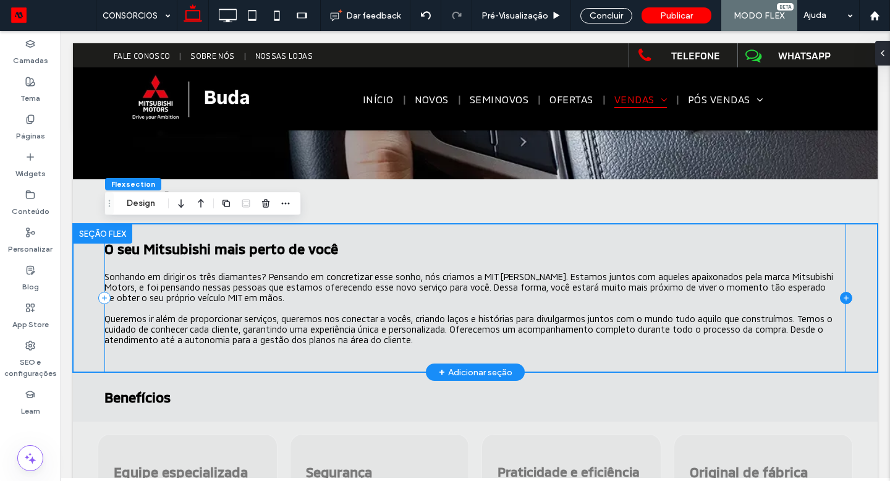
click at [843, 302] on icon at bounding box center [846, 298] width 12 height 12
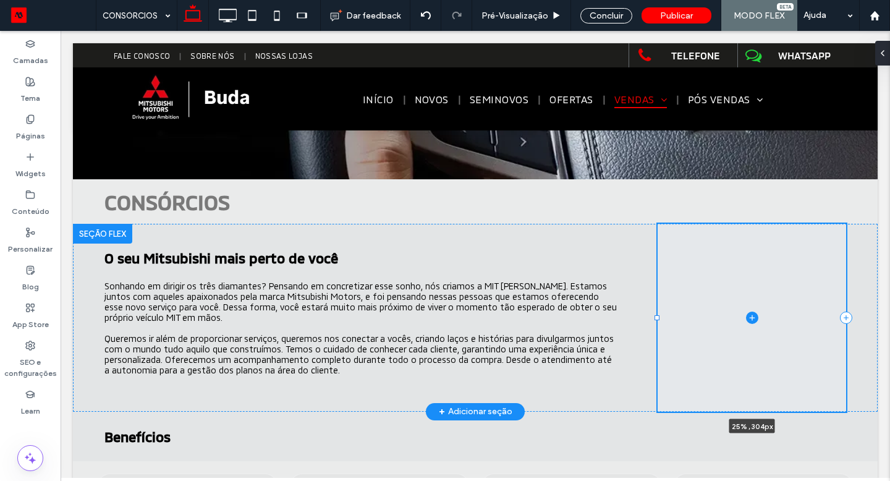
drag, startPoint x: 487, startPoint y: 317, endPoint x: 654, endPoint y: 326, distance: 167.0
click at [654, 326] on div "O seu Mitsubishi mais perto de você Sonhando em dirigir os três diamantes? Pens…" at bounding box center [474, 318] width 741 height 188
type input "**"
type input "*****"
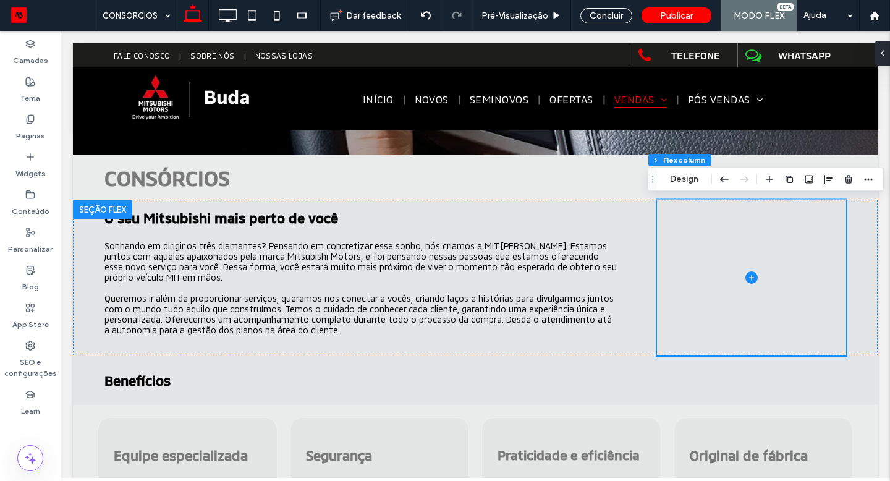
scroll to position [172, 0]
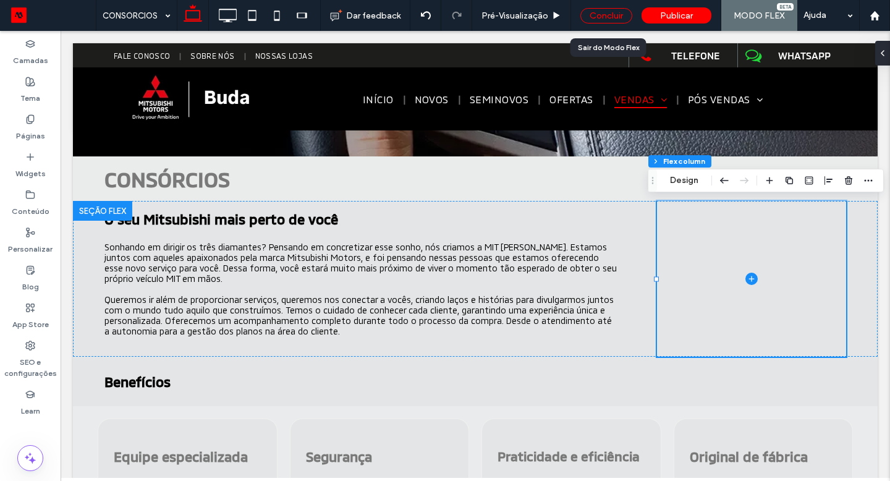
click at [614, 17] on div "Concluir" at bounding box center [606, 15] width 52 height 15
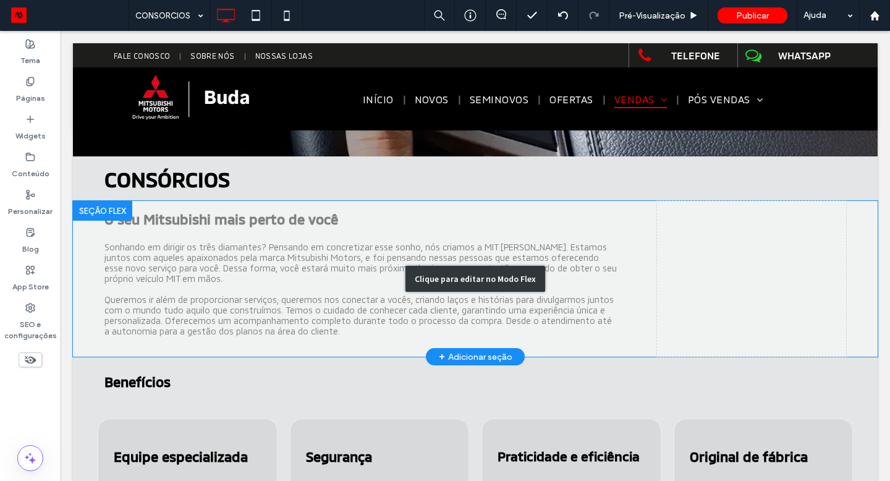
click at [691, 226] on div "Clique para editar no Modo Flex" at bounding box center [475, 279] width 804 height 156
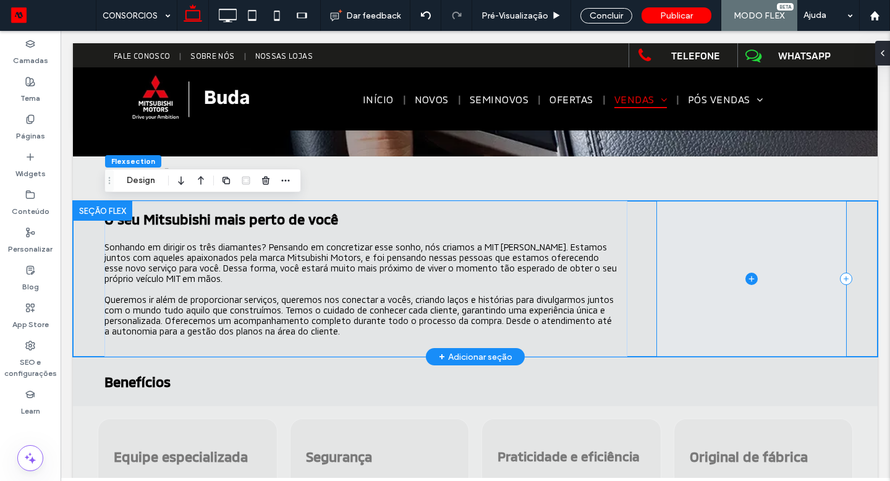
click at [691, 226] on span at bounding box center [751, 279] width 189 height 156
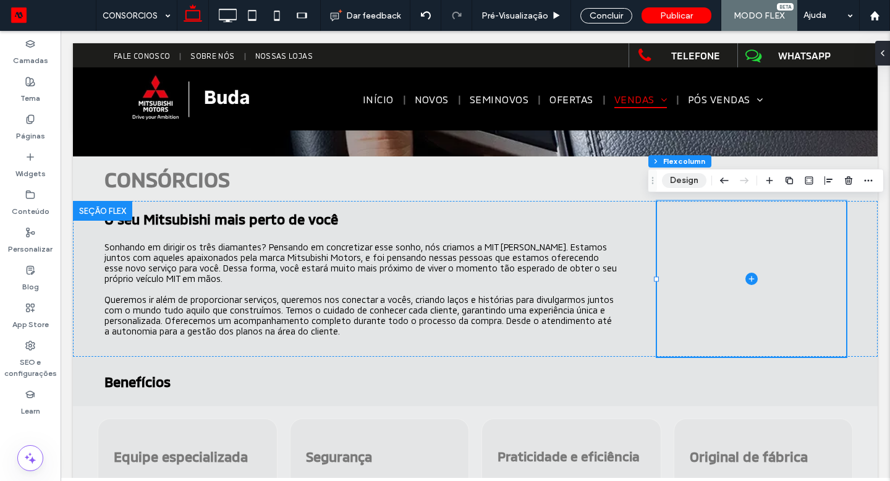
click at [685, 177] on button "Design" at bounding box center [684, 180] width 44 height 15
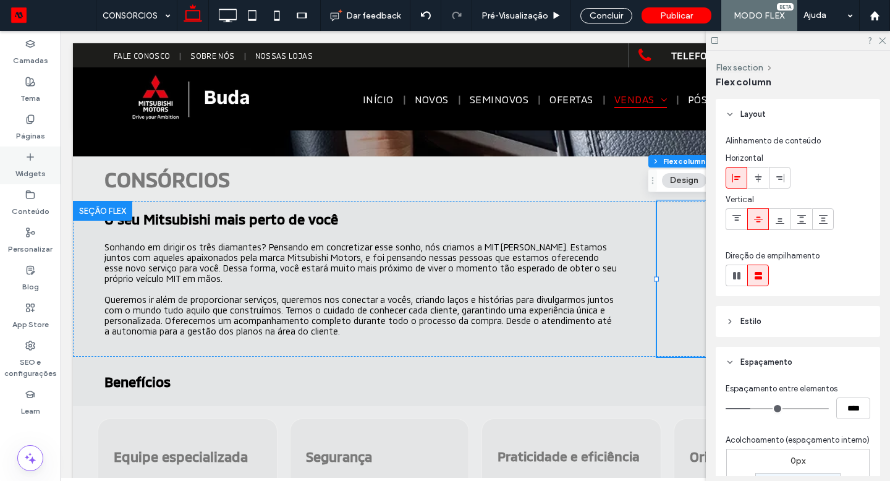
click at [38, 158] on div "Widgets" at bounding box center [30, 165] width 61 height 38
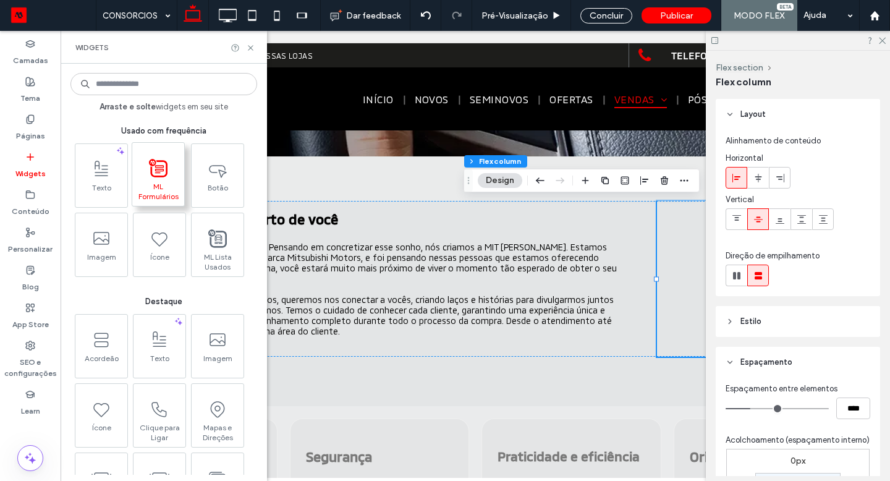
click at [151, 185] on span "ML Formulários" at bounding box center [158, 190] width 52 height 17
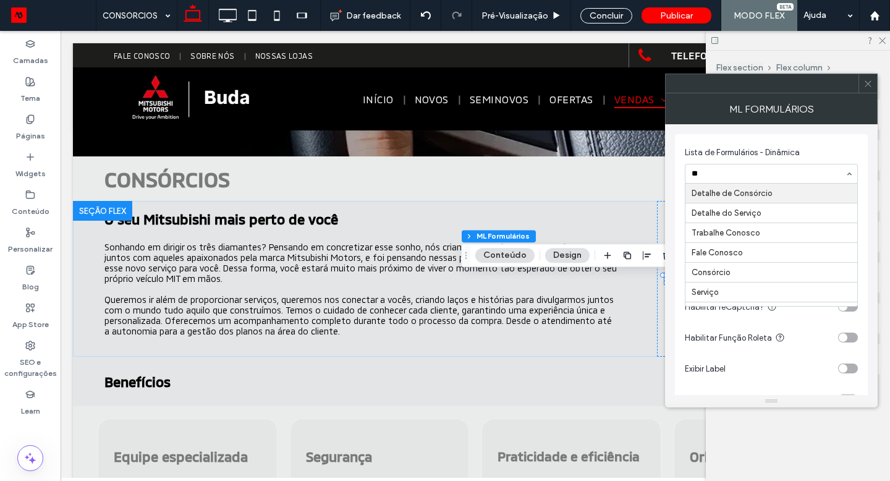
type input "***"
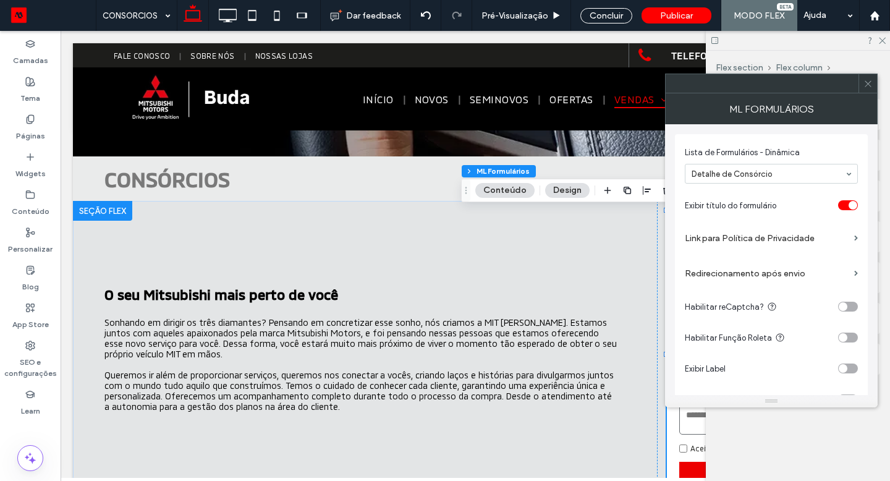
click at [865, 86] on use at bounding box center [867, 83] width 6 height 6
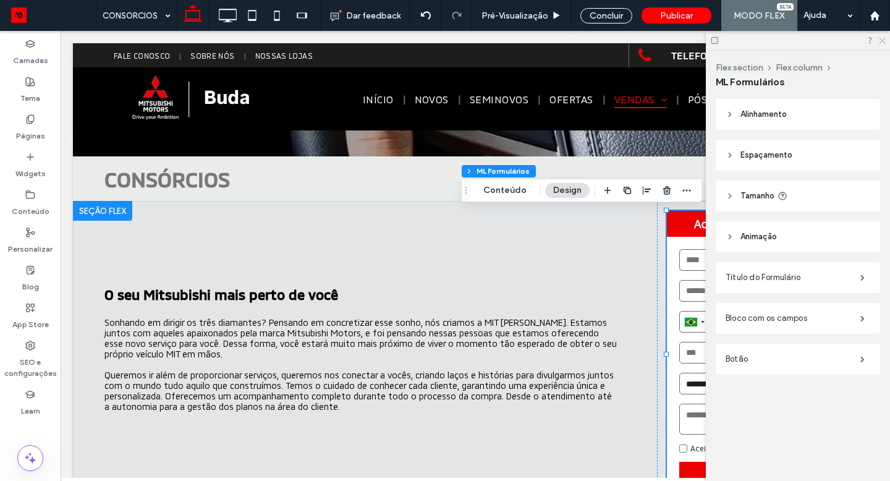
click at [883, 40] on icon at bounding box center [881, 40] width 8 height 8
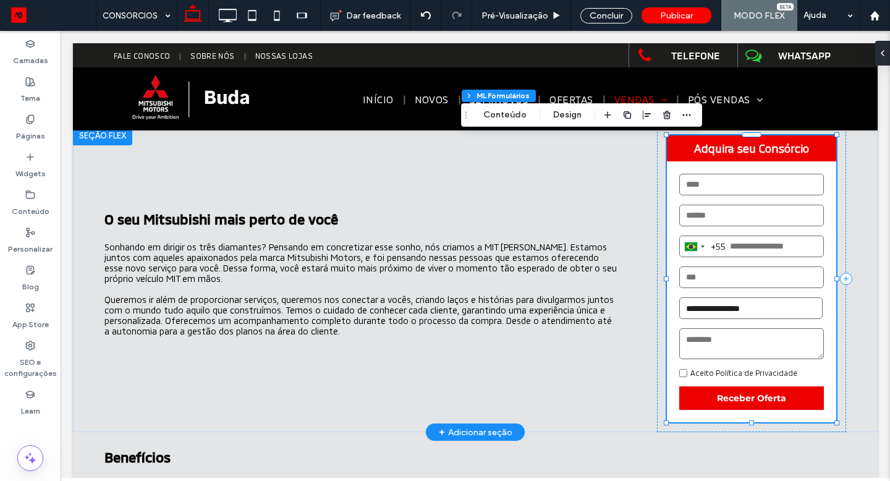
scroll to position [243, 0]
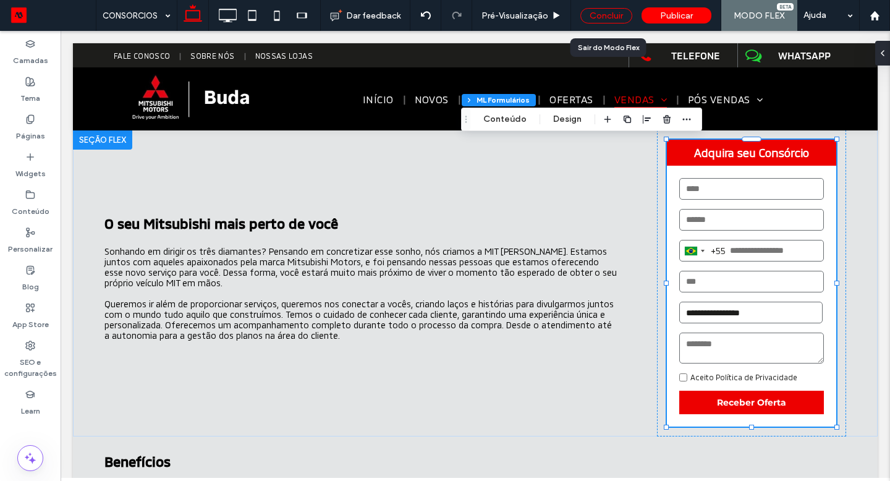
click at [617, 20] on div "Concluir" at bounding box center [606, 15] width 52 height 15
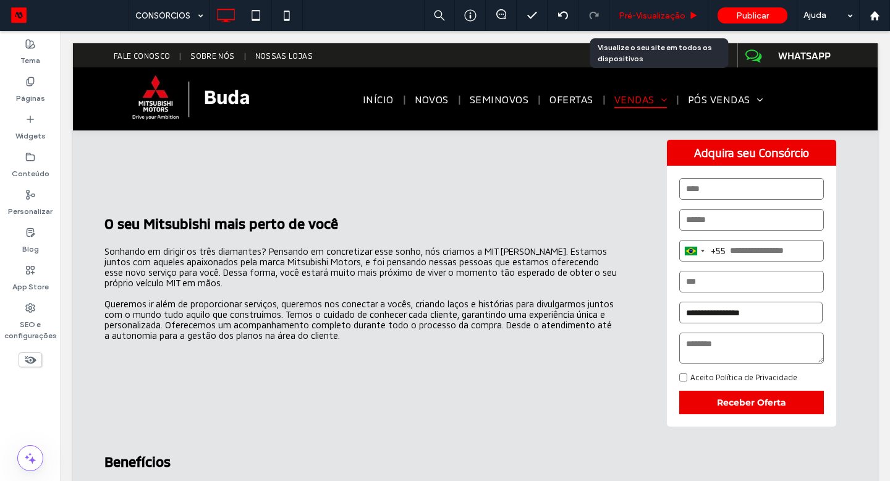
click at [629, 20] on span "Pré-Visualizaçāo" at bounding box center [651, 16] width 67 height 11
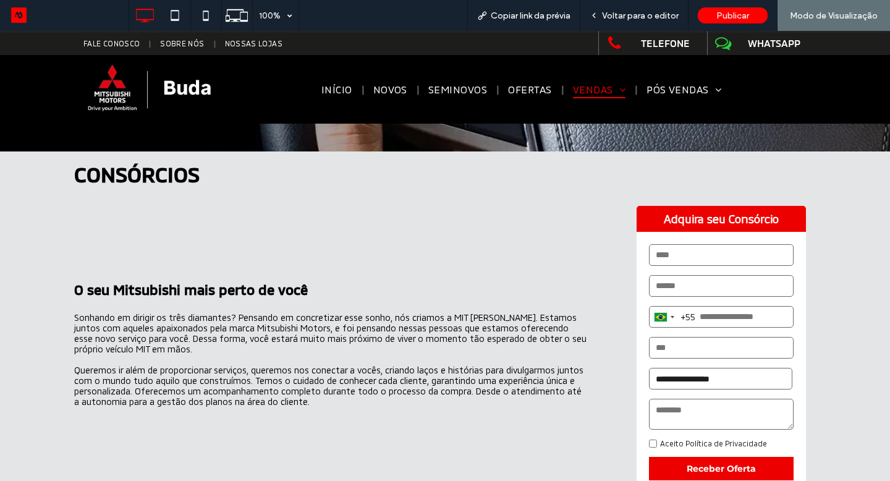
scroll to position [169, 0]
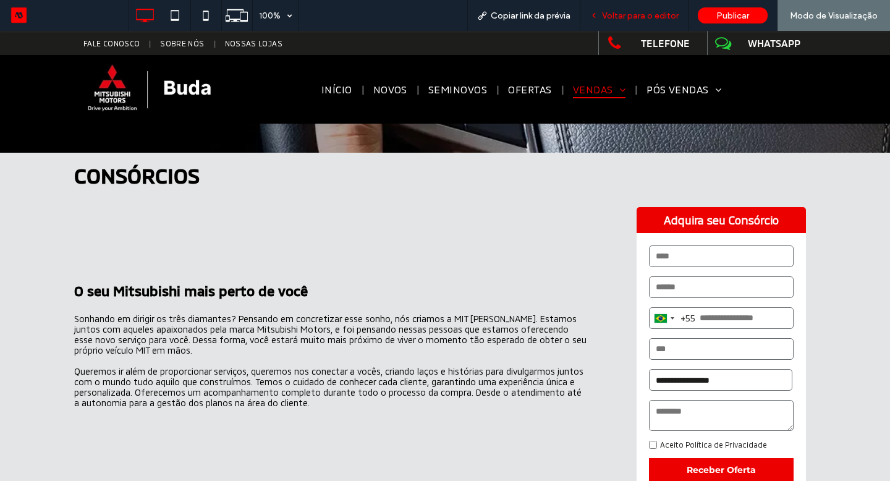
click at [631, 11] on span "Voltar para o editor" at bounding box center [640, 16] width 77 height 11
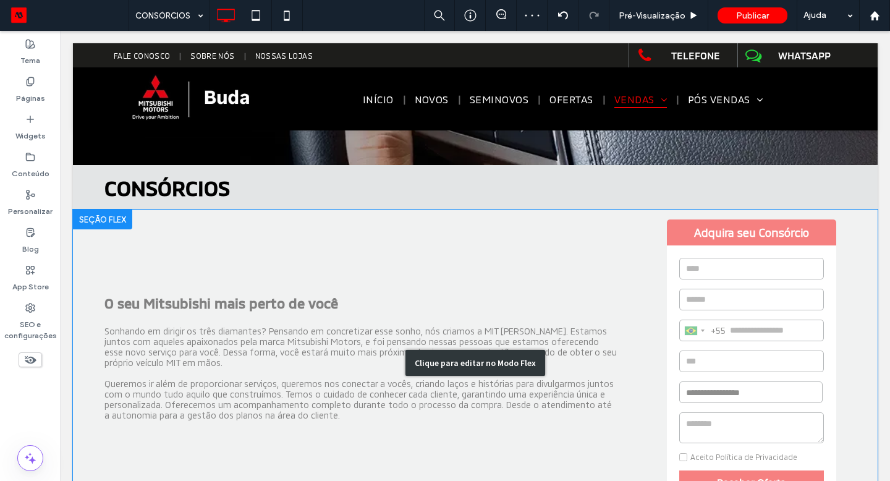
click at [344, 340] on div "Clique para editar no Modo Flex" at bounding box center [475, 362] width 804 height 306
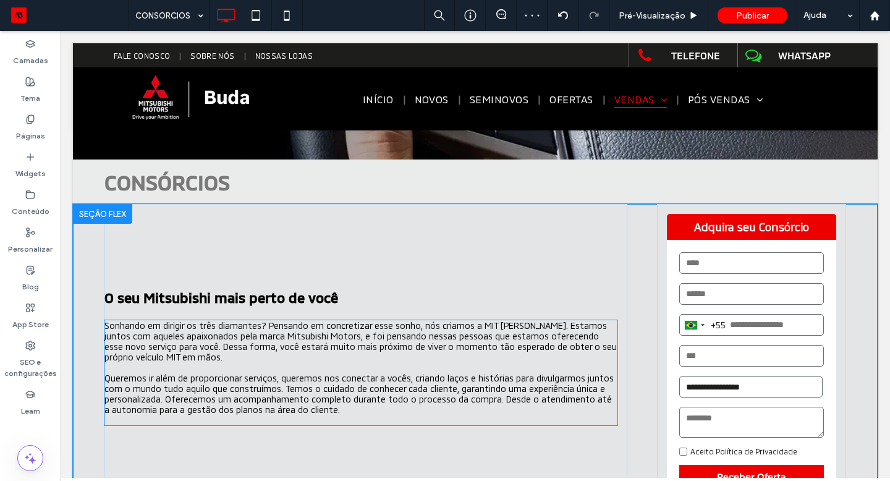
scroll to position [163, 0]
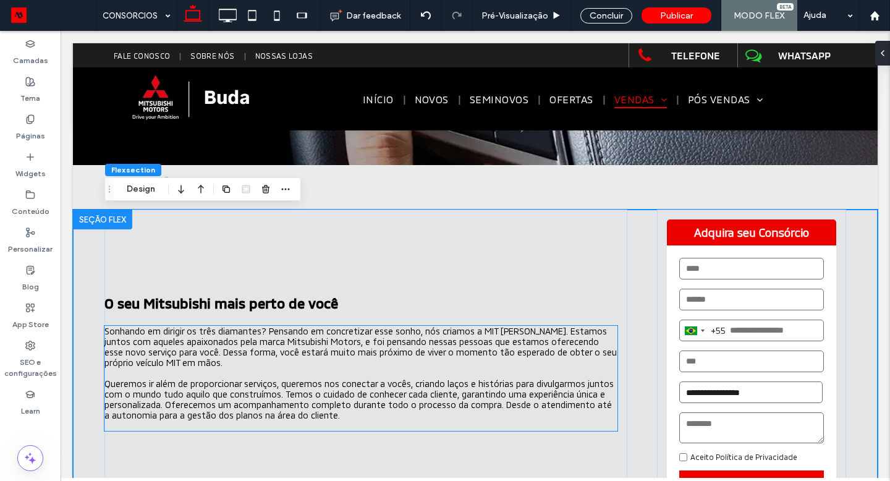
click at [344, 340] on span "Sonhando em dirigir os três diamantes? Pensando em concretizar esse sonho, nós …" at bounding box center [360, 347] width 512 height 42
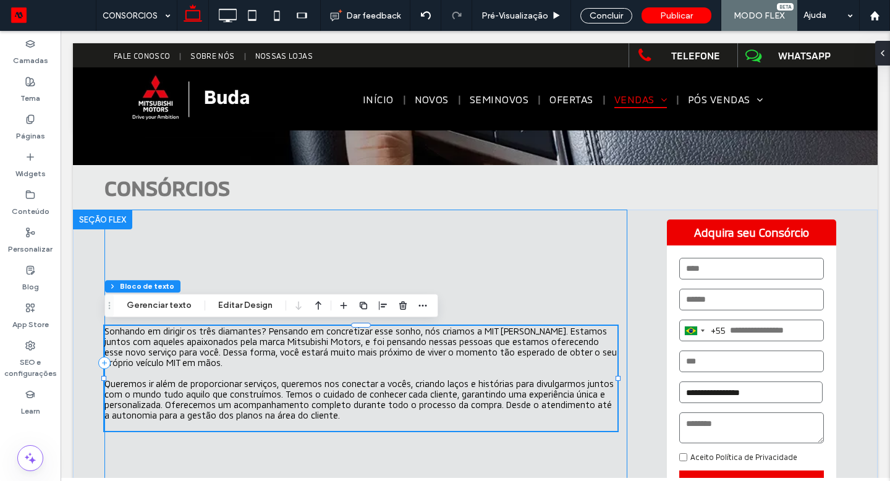
click at [449, 268] on div "O seu Mitsubishi mais perto de você Sonhando em dirigir os três diamantes? Pens…" at bounding box center [365, 362] width 523 height 306
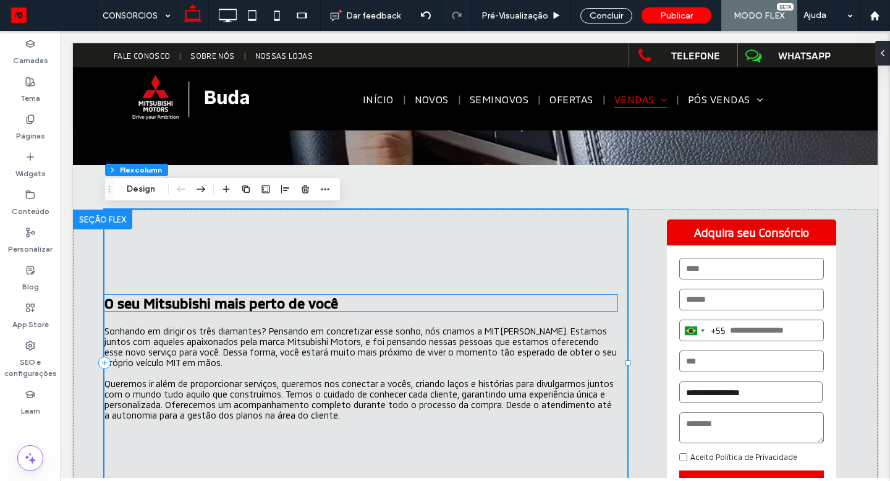
click at [326, 302] on span "O seu Mitsubishi mais perto de você" at bounding box center [221, 303] width 234 height 16
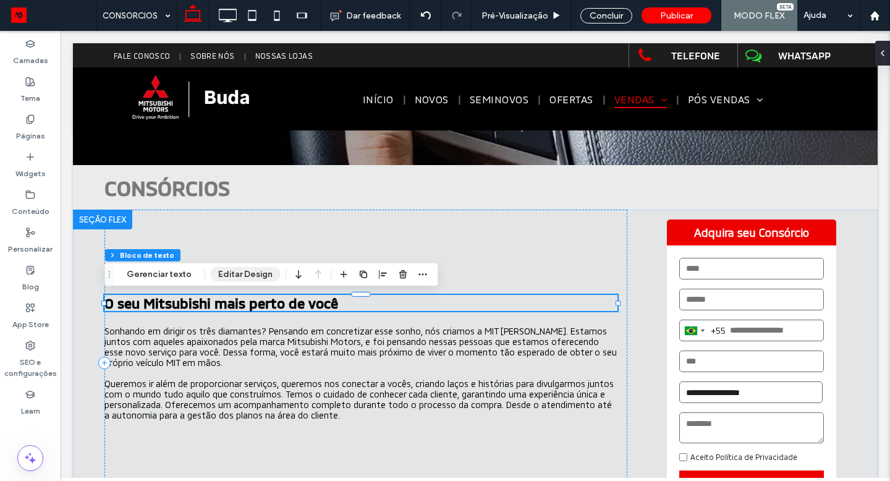
click at [261, 273] on button "Editar Design" at bounding box center [245, 274] width 70 height 15
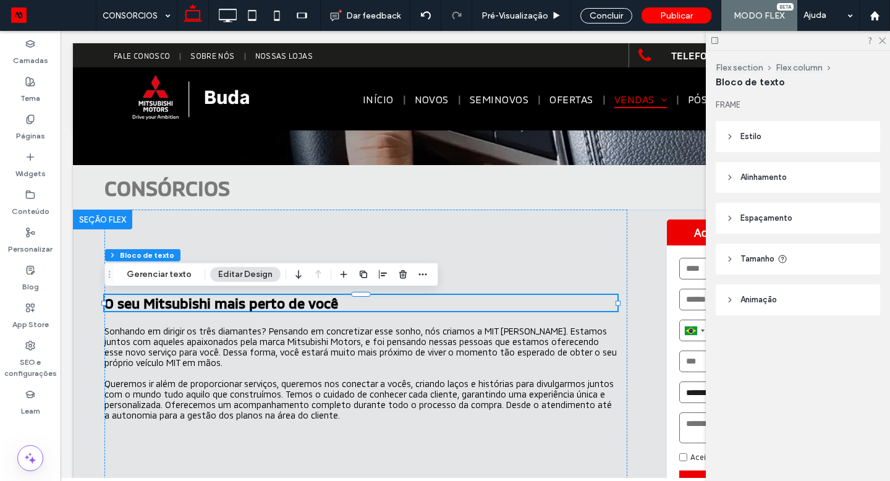
click at [877, 38] on div at bounding box center [798, 40] width 184 height 19
click at [885, 39] on div at bounding box center [798, 40] width 184 height 19
click at [885, 39] on icon at bounding box center [881, 40] width 8 height 8
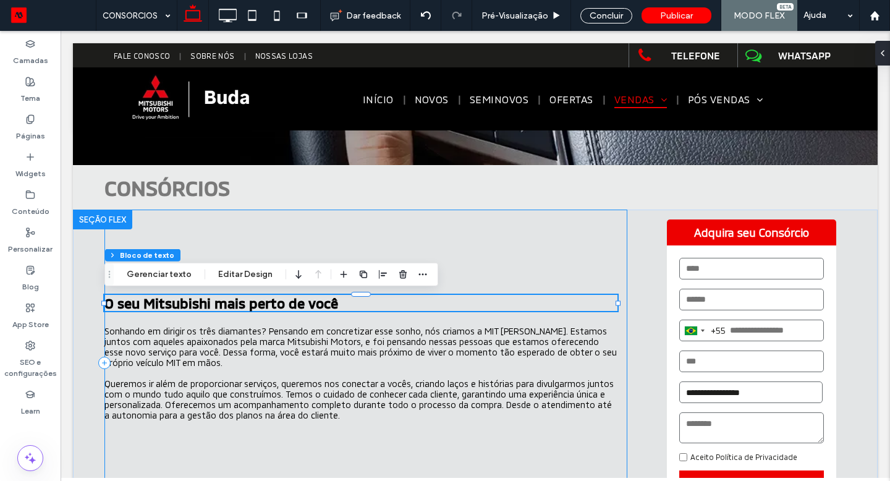
click at [610, 235] on div "O seu Mitsubishi mais perto de você Sonhando em dirigir os três diamantes? Pens…" at bounding box center [365, 362] width 523 height 306
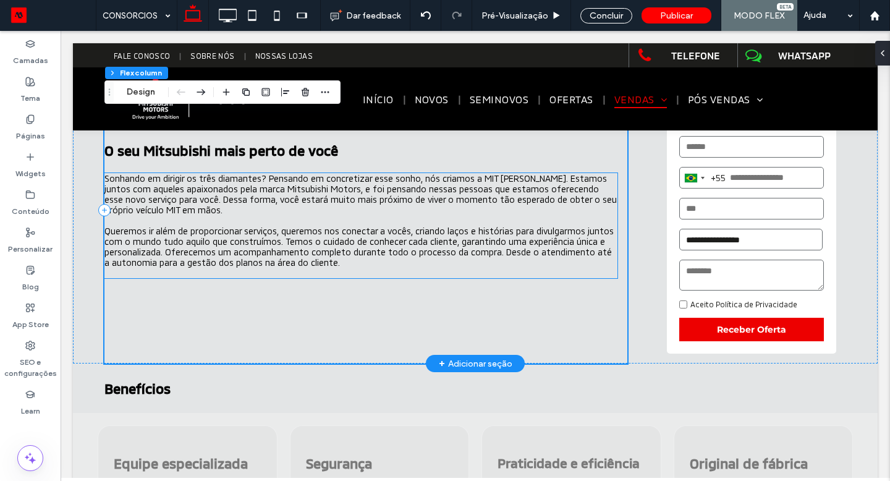
scroll to position [322, 0]
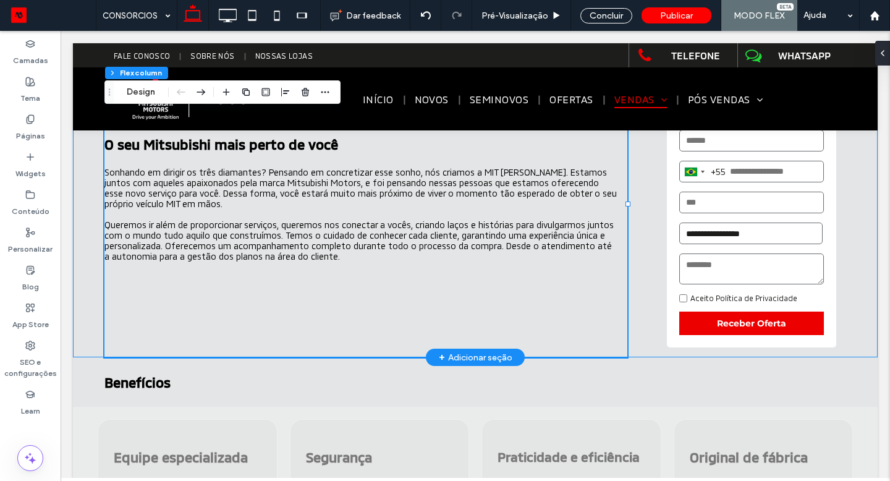
click at [82, 337] on div "**********" at bounding box center [475, 204] width 804 height 306
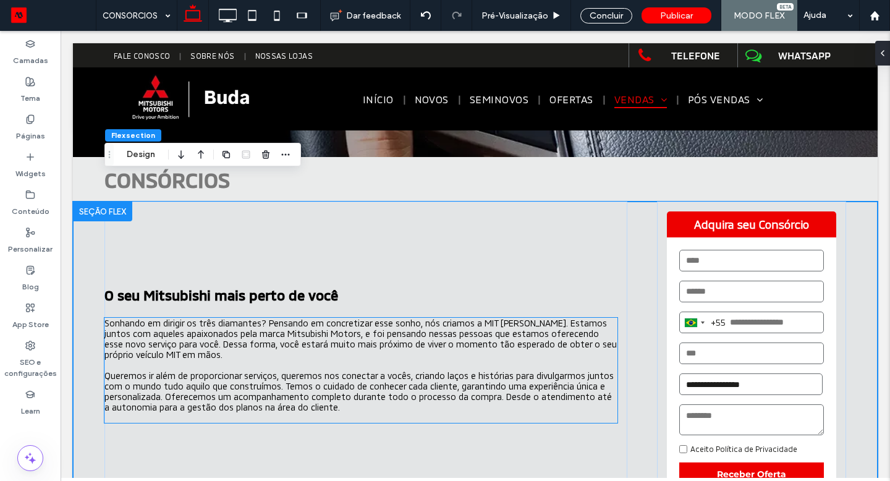
scroll to position [160, 0]
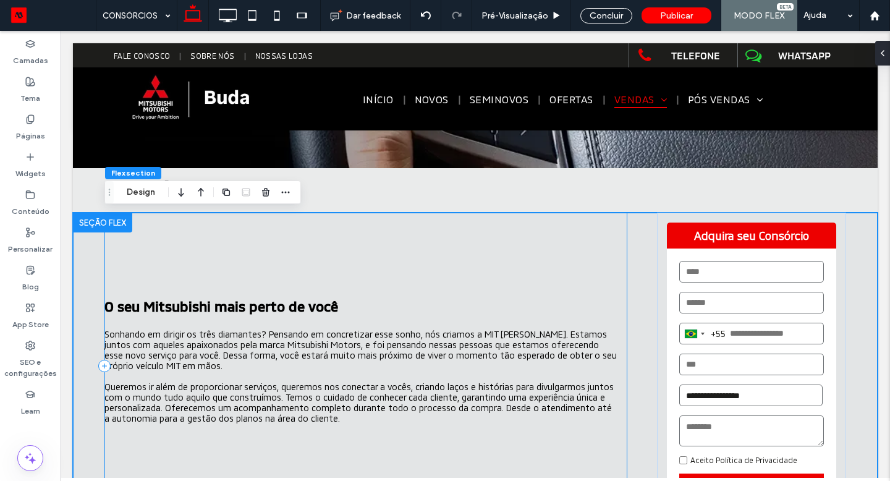
click at [305, 240] on div "O seu Mitsubishi mais perto de você Sonhando em dirigir os três diamantes? Pens…" at bounding box center [365, 366] width 523 height 306
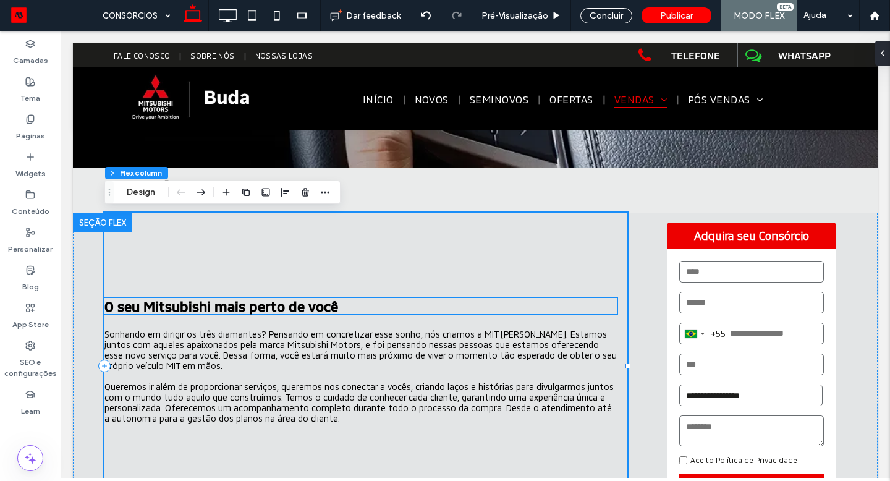
click at [233, 306] on span "O seu Mitsubishi mais perto de você" at bounding box center [221, 306] width 234 height 16
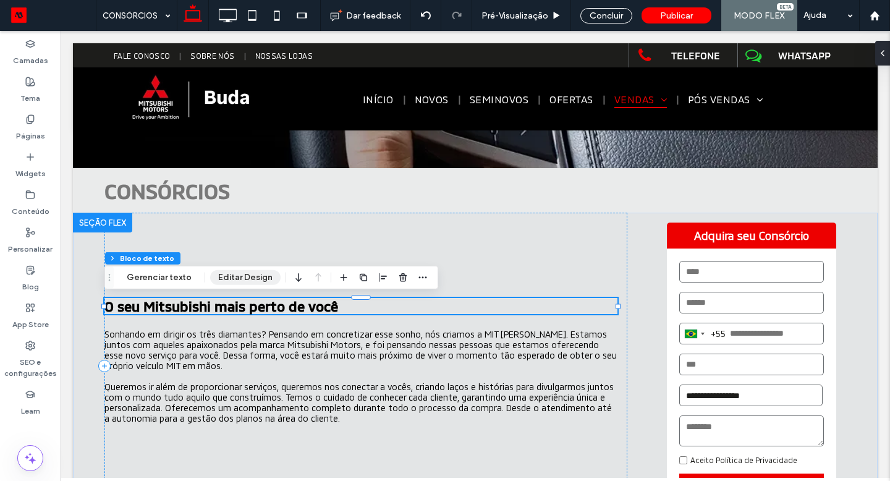
click at [235, 272] on button "Editar Design" at bounding box center [245, 277] width 70 height 15
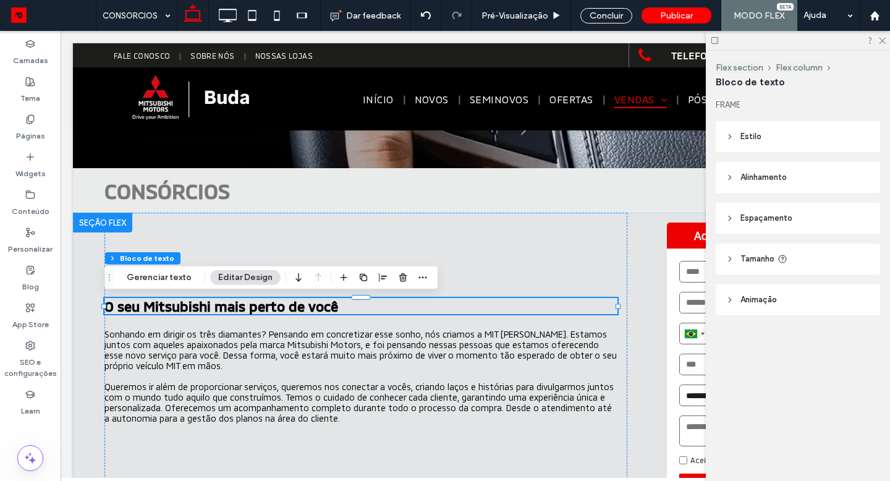
click at [782, 220] on span "Espaçamento" at bounding box center [766, 218] width 52 height 12
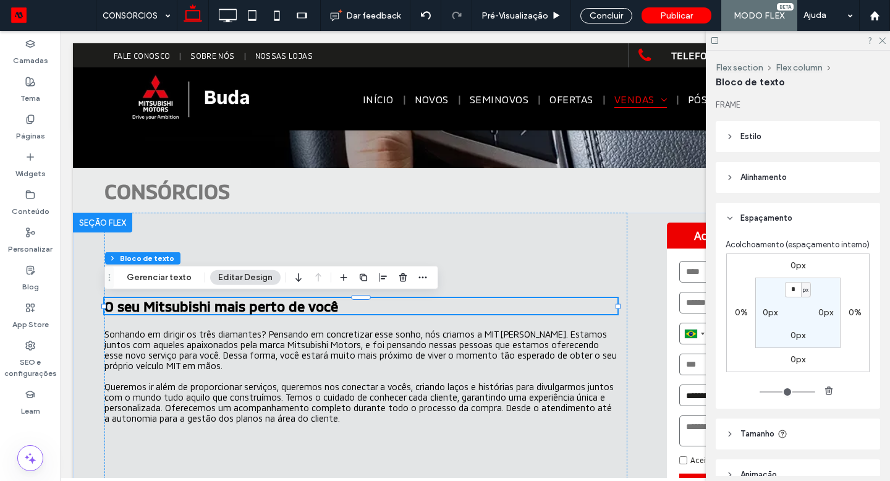
click at [789, 141] on header "Estilo" at bounding box center [797, 136] width 164 height 31
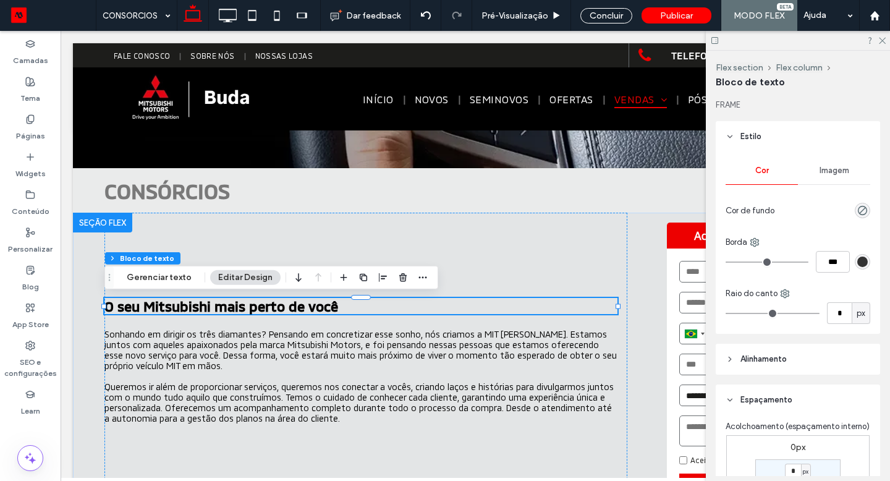
click at [755, 363] on span "Alinhamento" at bounding box center [763, 359] width 46 height 12
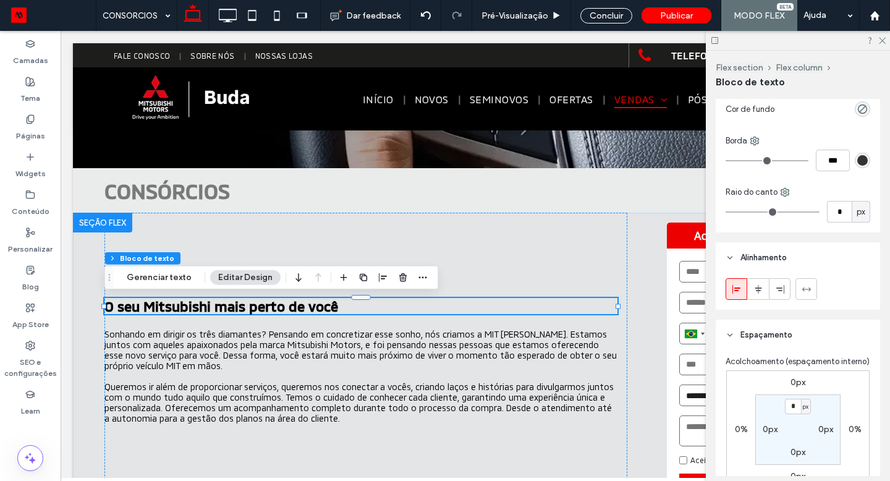
scroll to position [106, 0]
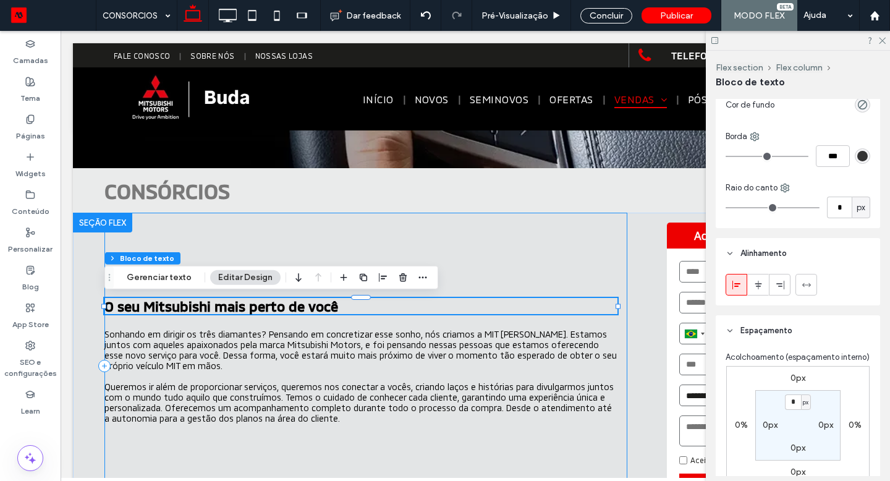
click at [478, 316] on div "O seu Mitsubishi mais perto de você Sonhando em dirigir os três diamantes? Pens…" at bounding box center [365, 366] width 523 height 306
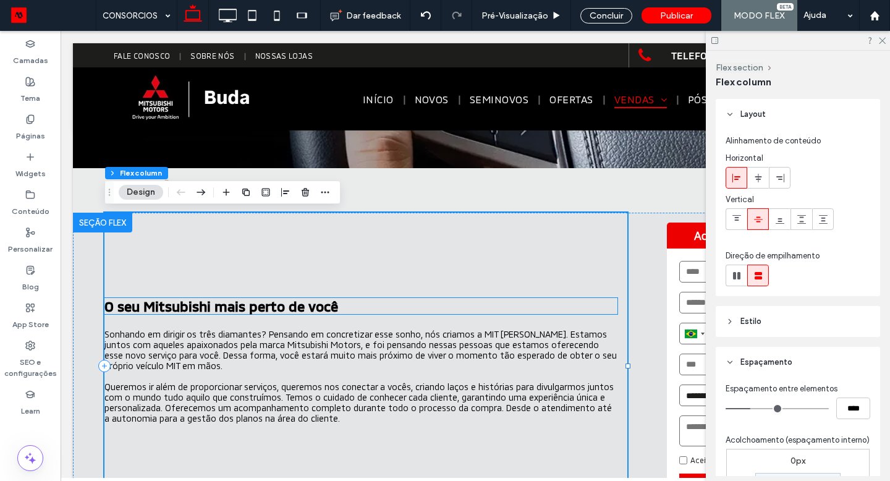
click at [460, 308] on h3 "O seu Mitsubishi mais perto de você" at bounding box center [360, 306] width 513 height 16
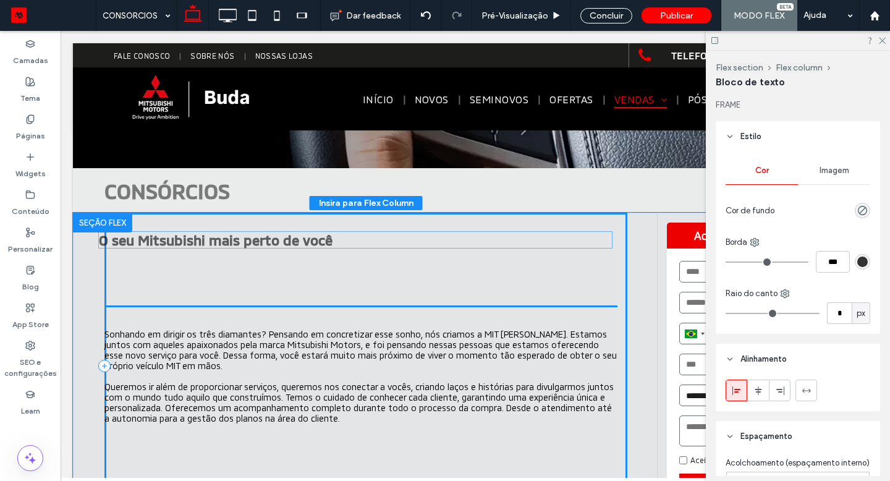
drag, startPoint x: 460, startPoint y: 308, endPoint x: 454, endPoint y: 242, distance: 66.3
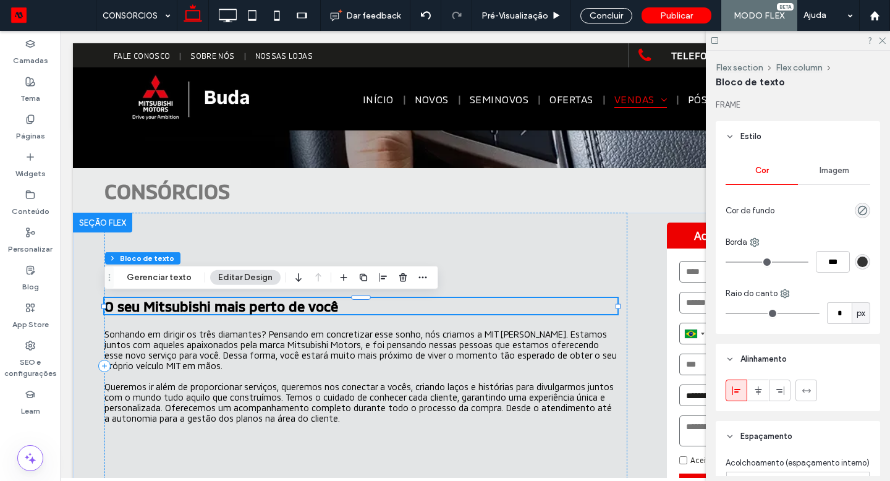
click at [454, 242] on div "O seu Mitsubishi mais perto de você Sonhando em dirigir os três diamantes? Pens…" at bounding box center [365, 366] width 523 height 306
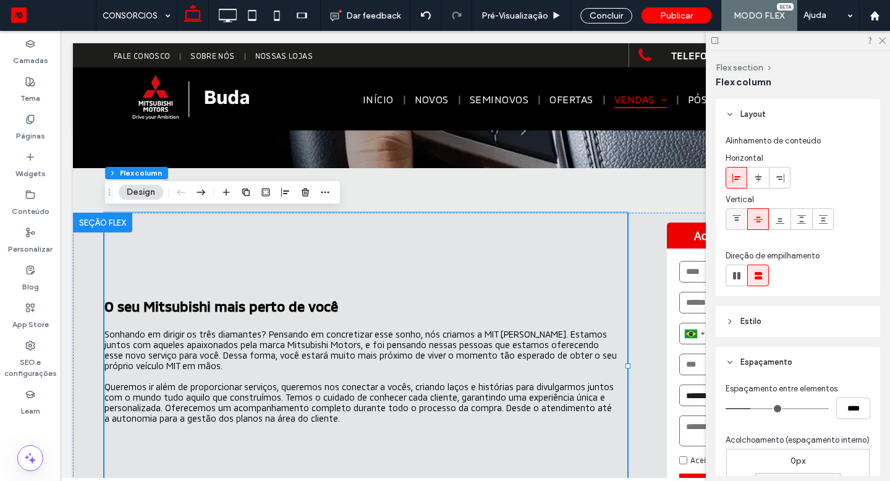
click at [740, 221] on icon at bounding box center [737, 219] width 10 height 10
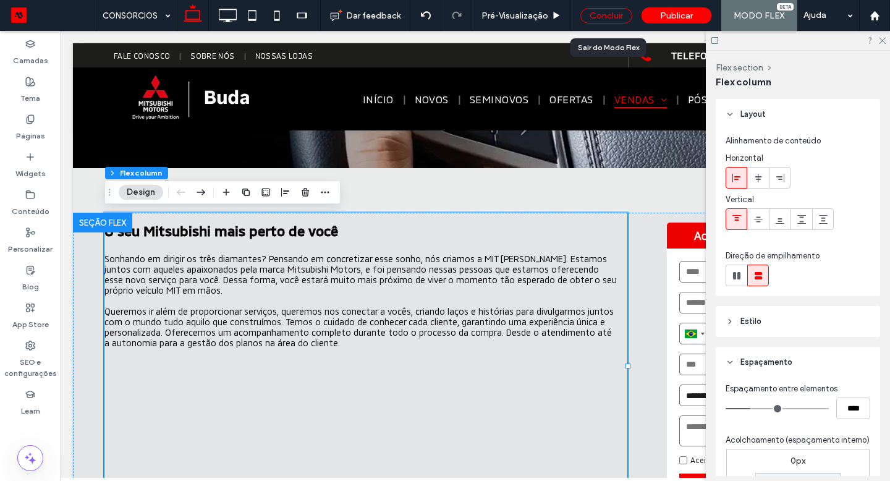
click at [589, 18] on div "Concluir" at bounding box center [606, 15] width 52 height 15
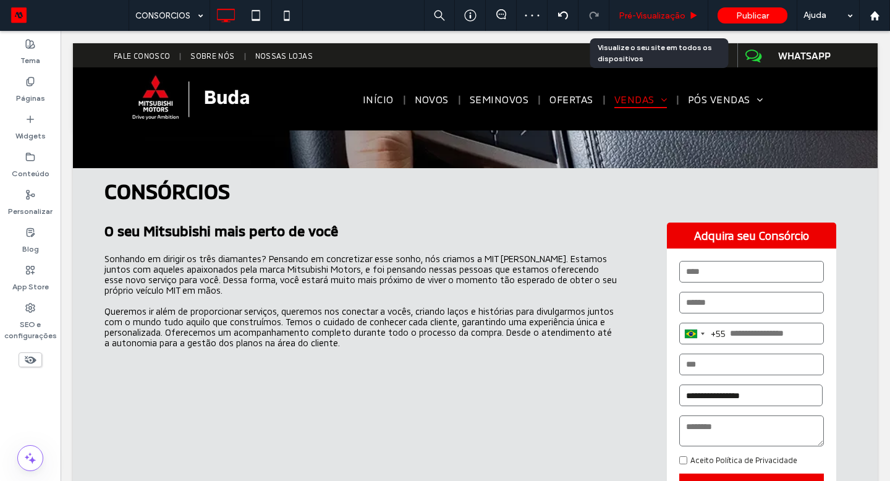
click at [630, 14] on span "Pré-Visualizaçāo" at bounding box center [651, 16] width 67 height 11
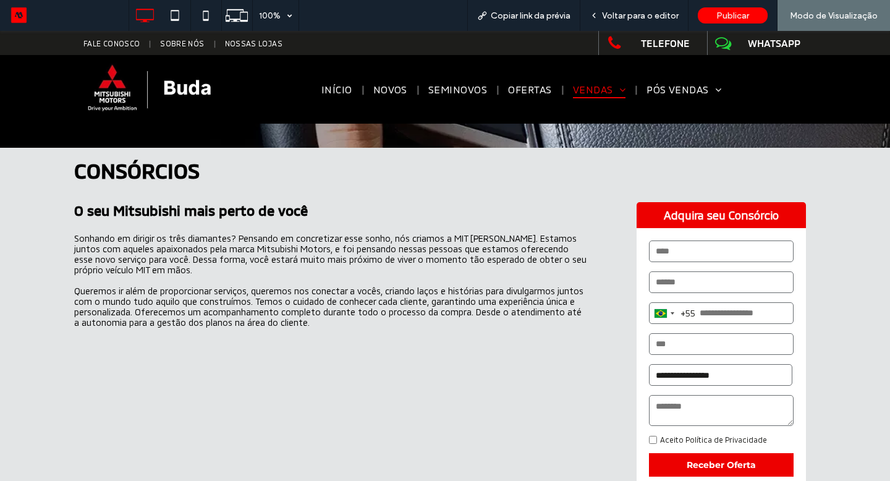
scroll to position [177, 0]
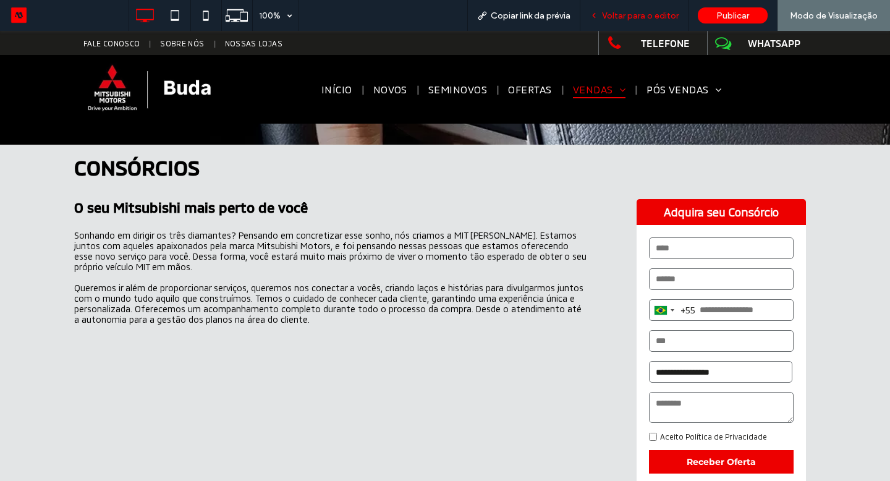
click at [627, 14] on span "Voltar para o editor" at bounding box center [640, 16] width 77 height 11
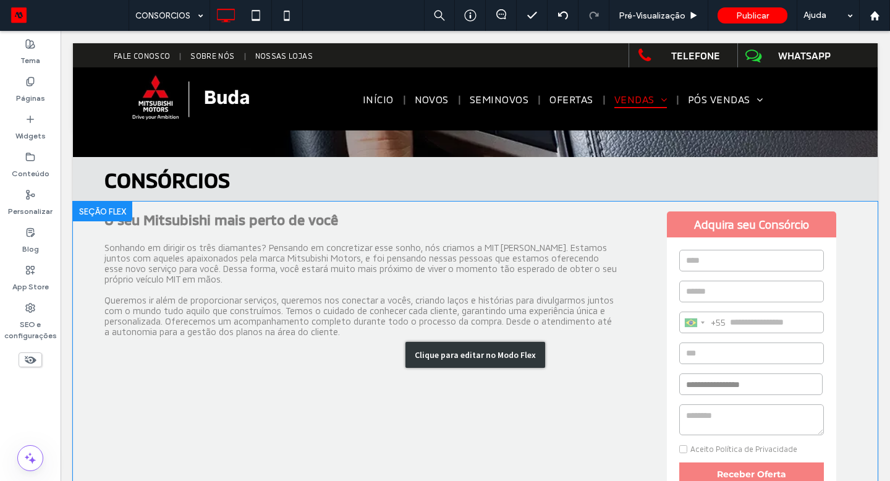
click at [324, 245] on div "Clique para editar no Modo Flex" at bounding box center [475, 354] width 804 height 306
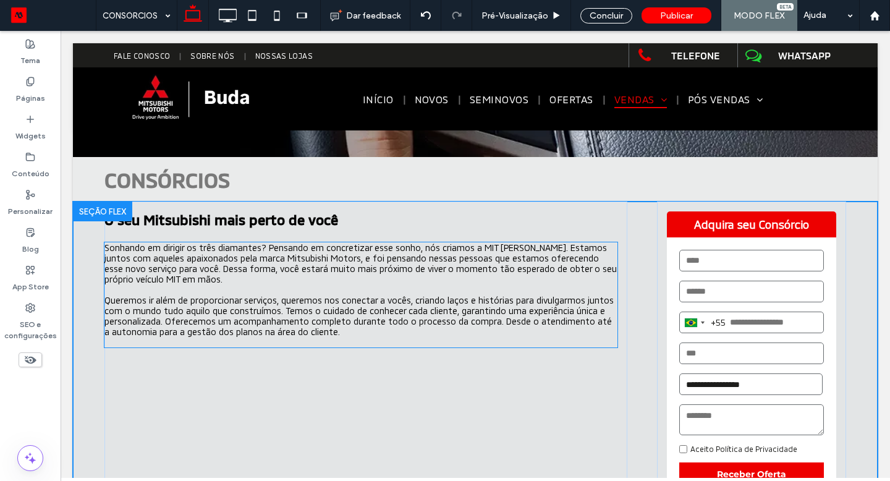
scroll to position [171, 0]
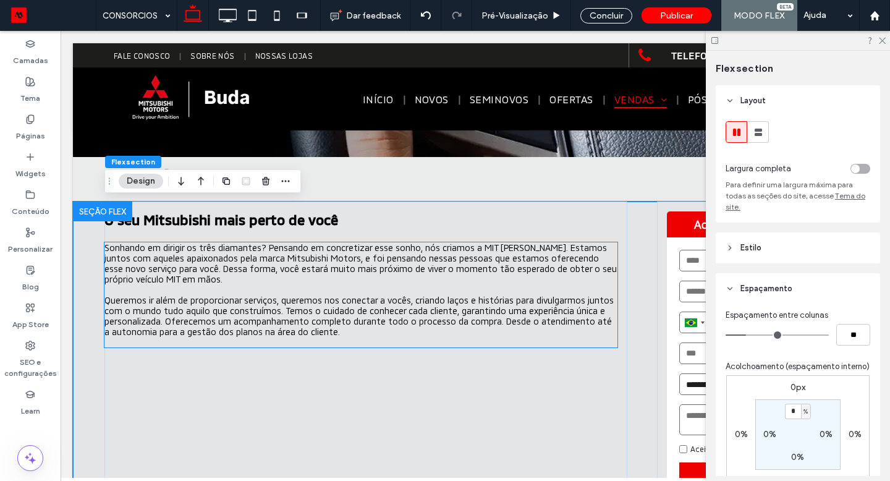
click at [324, 245] on span "Sonhando em dirigir os três diamantes? Pensando em concretizar esse sonho, nós …" at bounding box center [360, 263] width 512 height 42
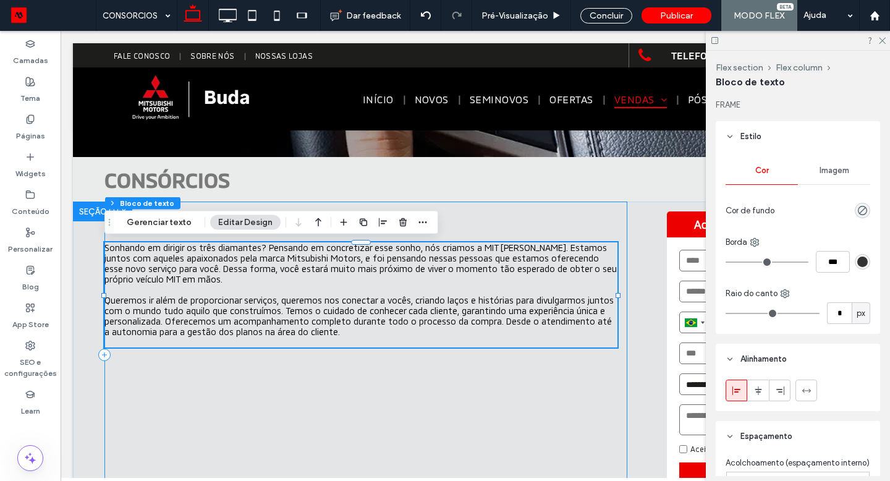
click at [550, 431] on div "O seu Mitsubishi mais perto de você Sonhando em dirigir os três diamantes? Pens…" at bounding box center [365, 354] width 523 height 306
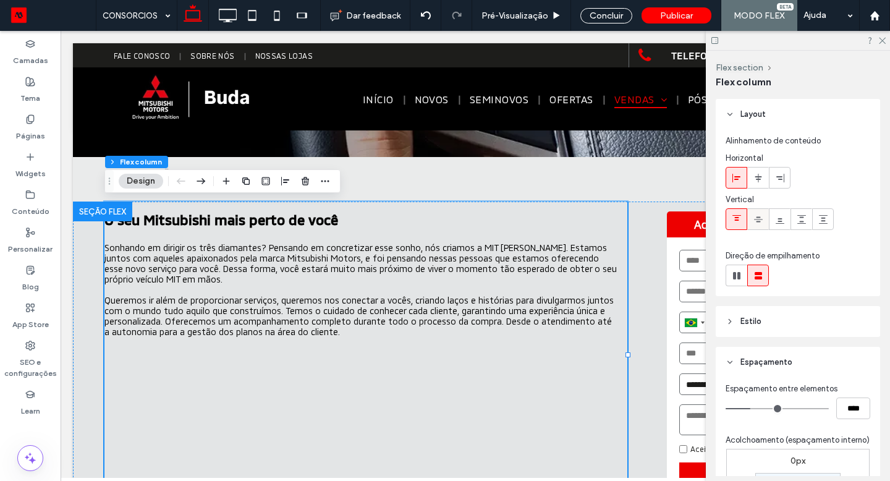
click at [759, 221] on use at bounding box center [758, 219] width 9 height 6
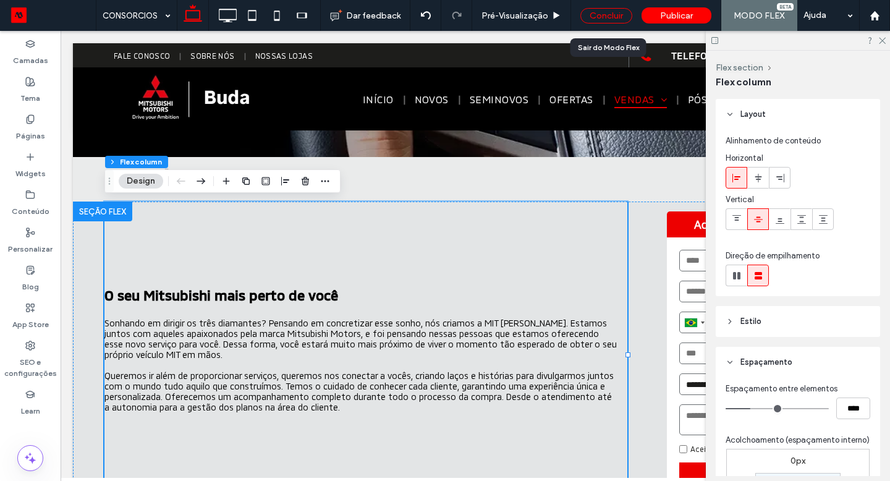
click at [615, 15] on div "Concluir" at bounding box center [606, 15] width 52 height 15
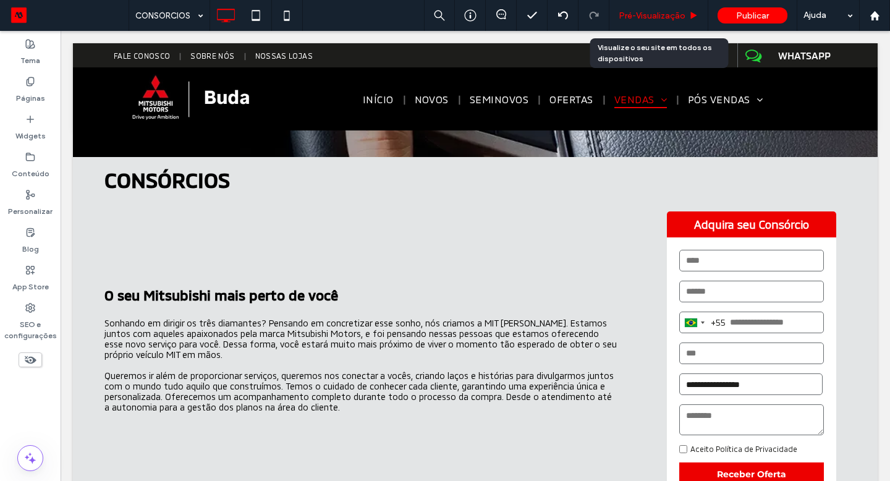
click at [639, 14] on span "Pré-Visualizaçāo" at bounding box center [651, 16] width 67 height 11
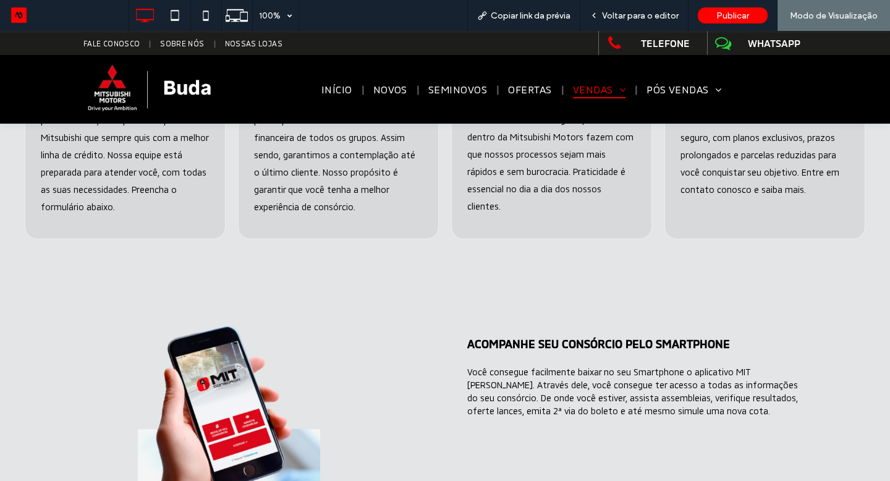
scroll to position [736, 0]
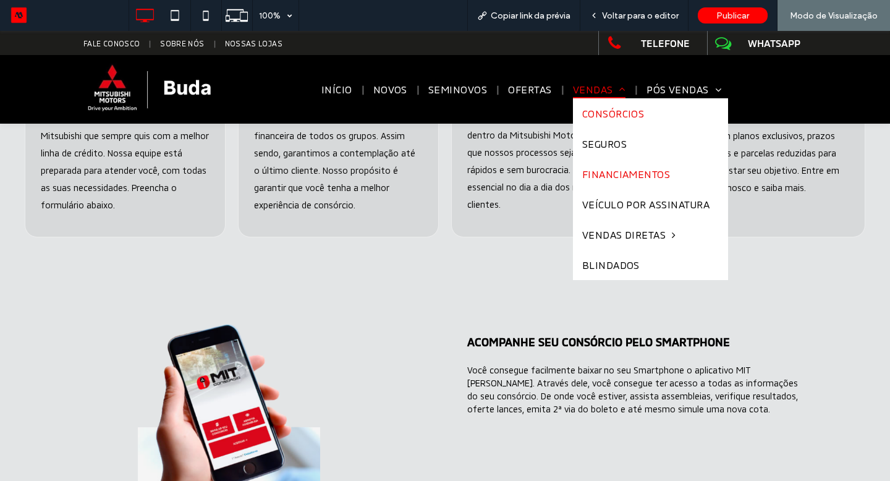
click at [602, 172] on span "FINANCIAMENTOS" at bounding box center [626, 174] width 88 height 12
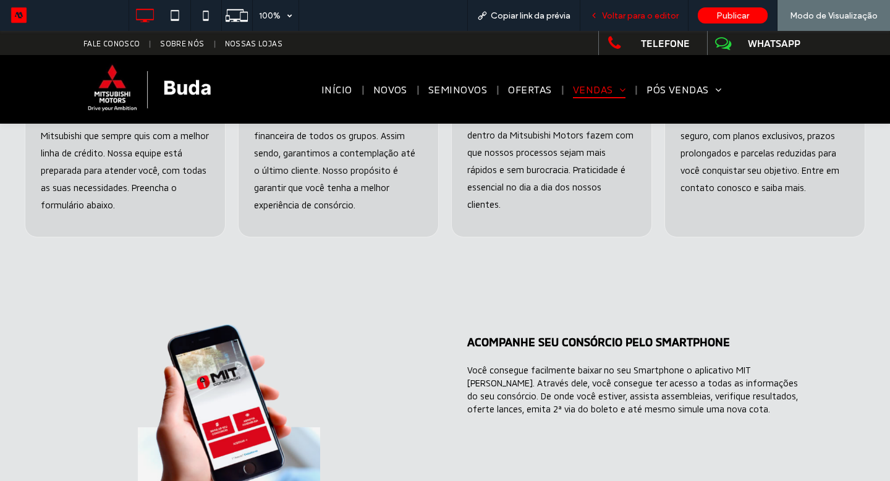
click at [630, 23] on div "Voltar para o editor" at bounding box center [634, 15] width 108 height 31
click at [646, 12] on span "Voltar para o editor" at bounding box center [640, 16] width 77 height 11
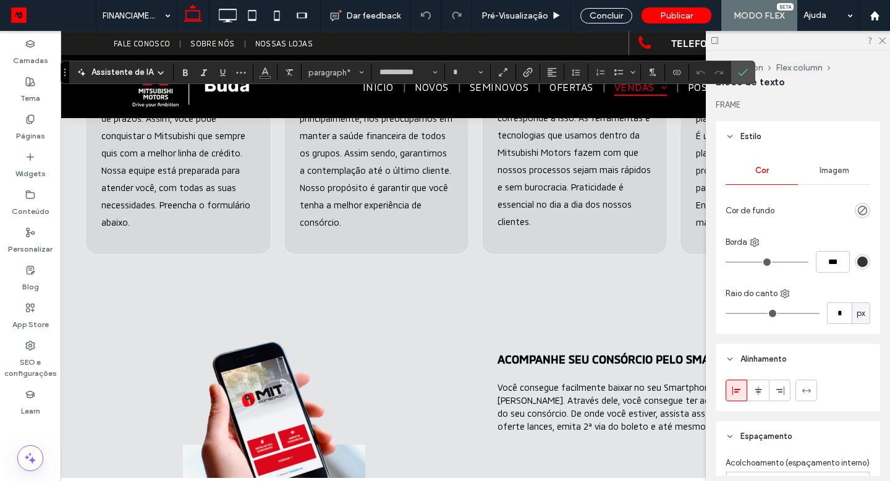
type input "**"
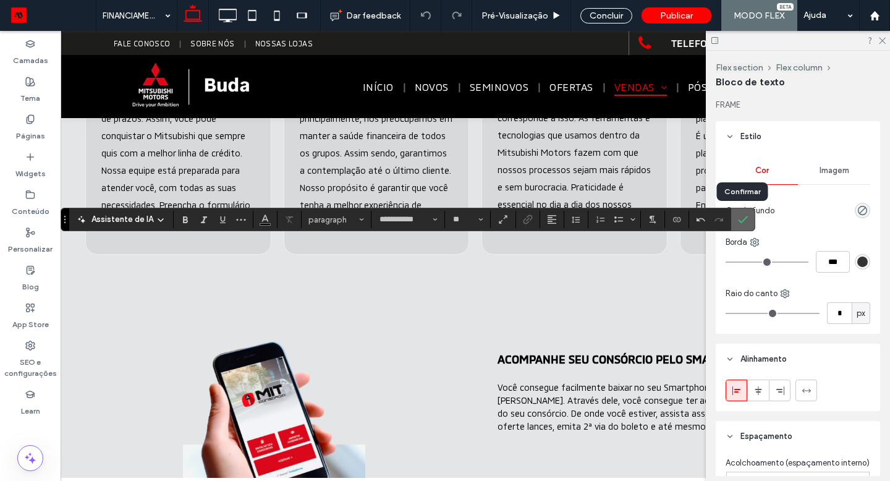
click at [740, 219] on icon "Confirmar" at bounding box center [743, 219] width 10 height 10
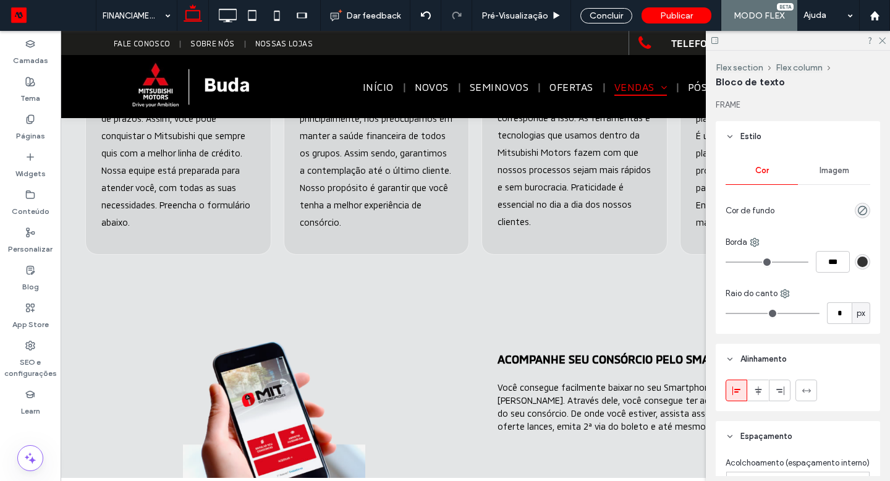
type input "**********"
type input "**"
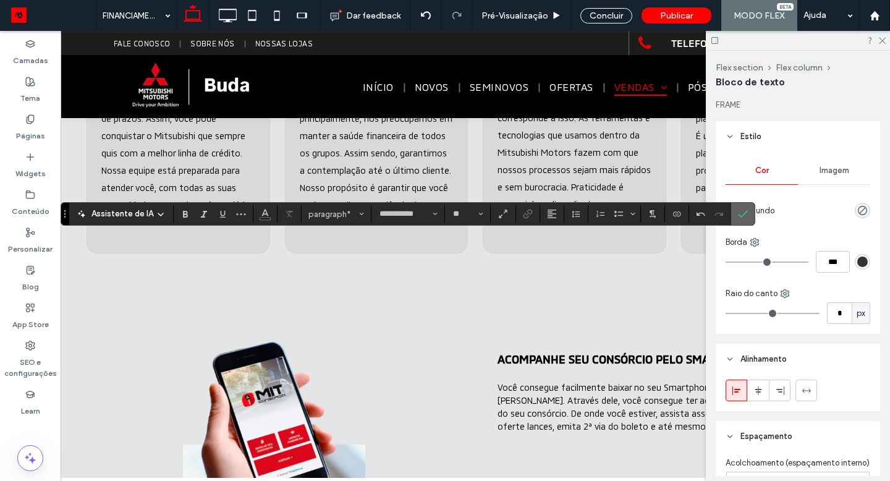
click at [738, 214] on use "Confirmar" at bounding box center [743, 213] width 10 height 7
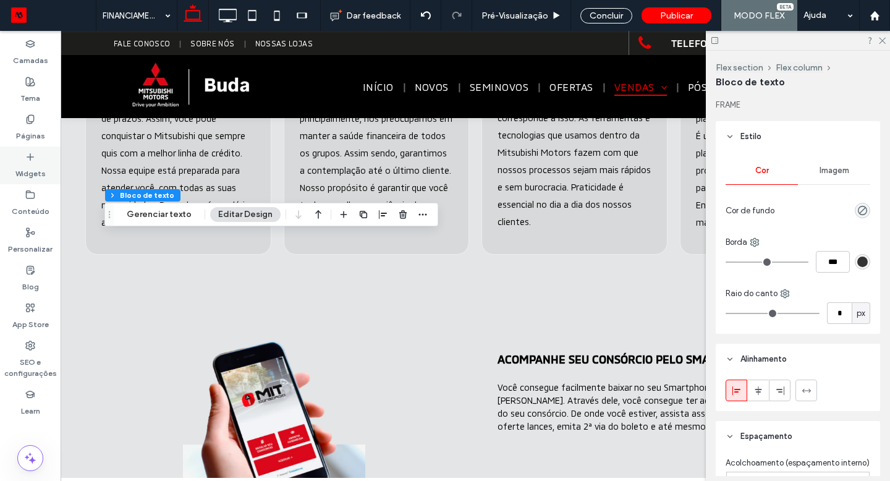
click at [27, 153] on icon at bounding box center [30, 157] width 10 height 10
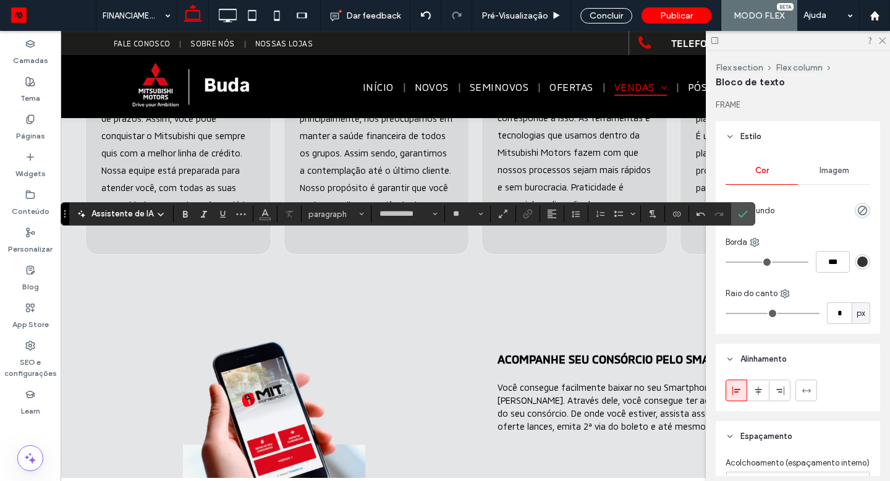
type input "**********"
click button "Heading 2*"
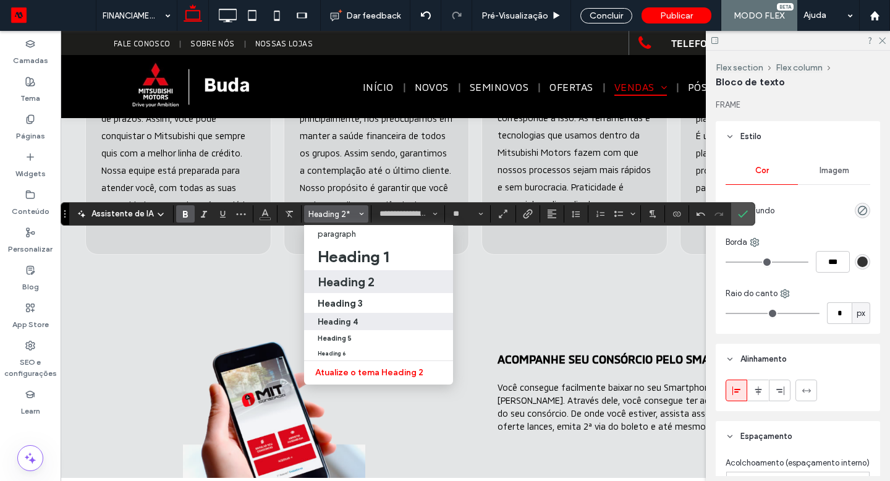
click h4 "Heading 4"
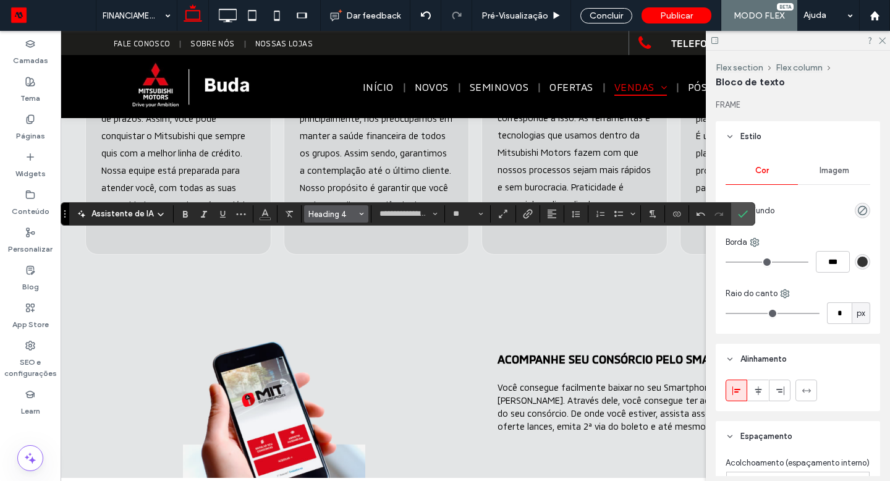
click span "Heading 4"
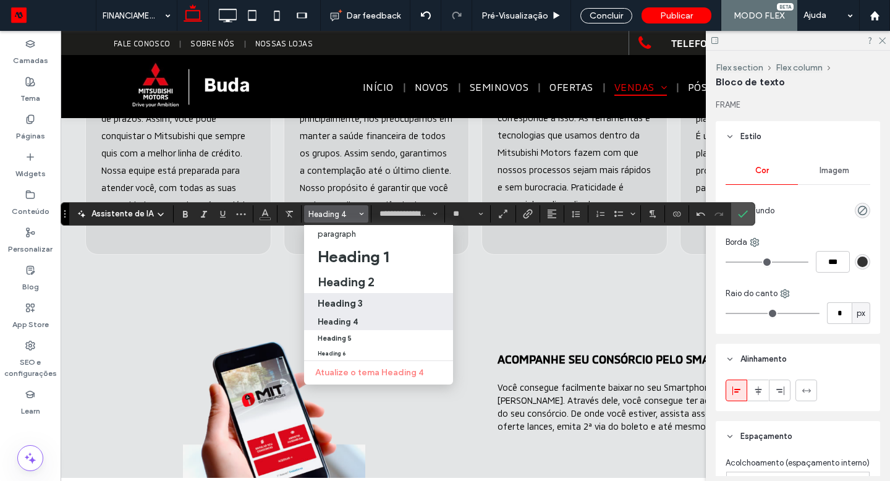
click label "Heading 3"
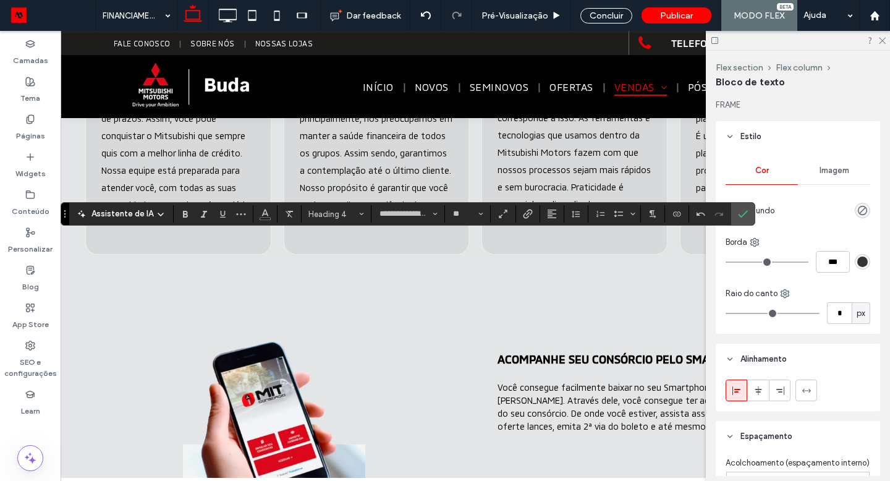
type input "**"
click use "Confirmar"
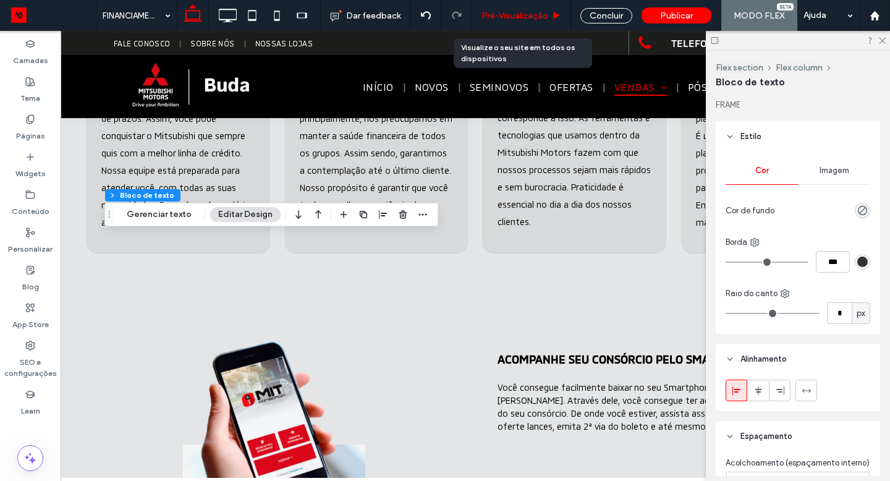
click span "Pré-Visualizaçāo"
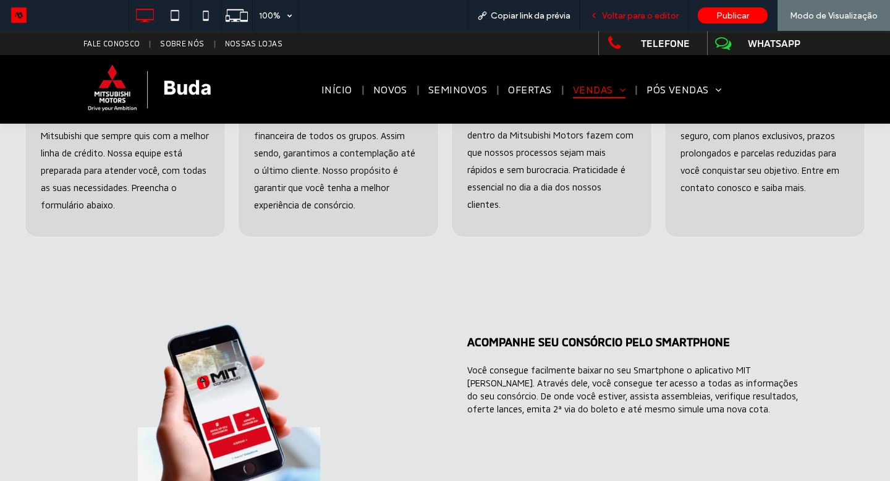
click span "Voltar para o editor"
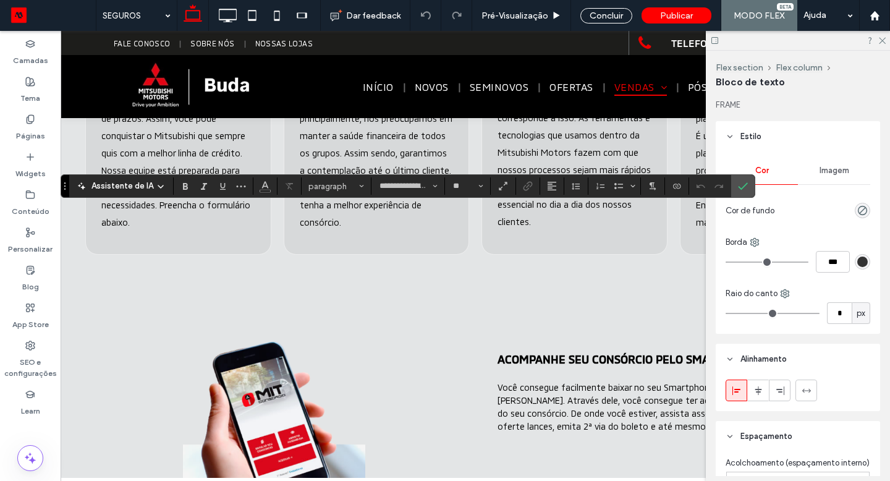
type input "**********"
type input "**"
type input "**********"
type input "**"
type input "**********"
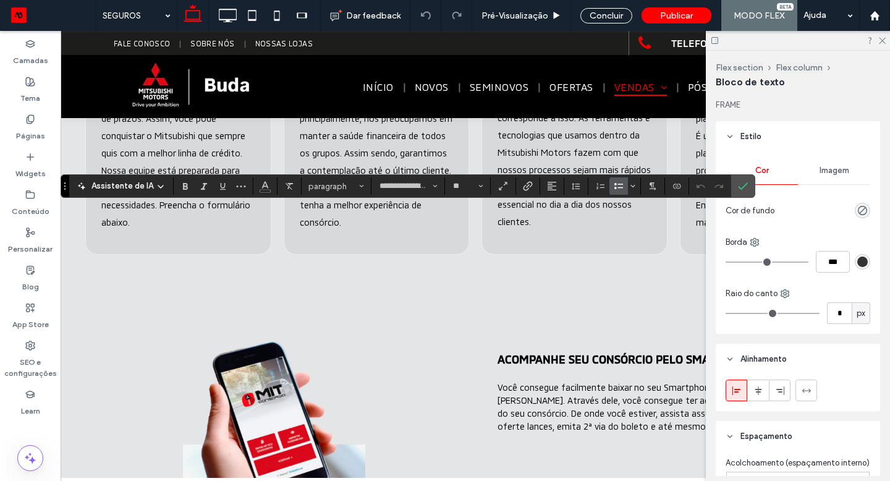
type input "**"
type input "*"
type input "**********"
type input "**"
click use "Confirmar"
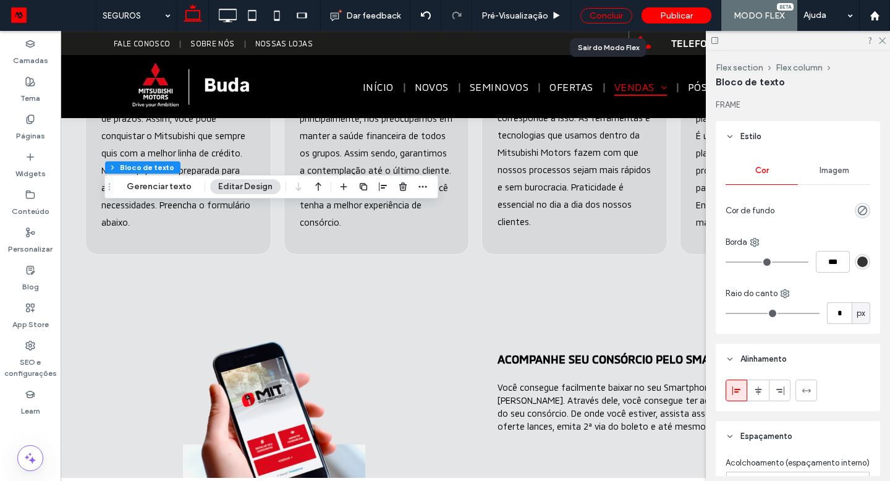
click div "Concluir"
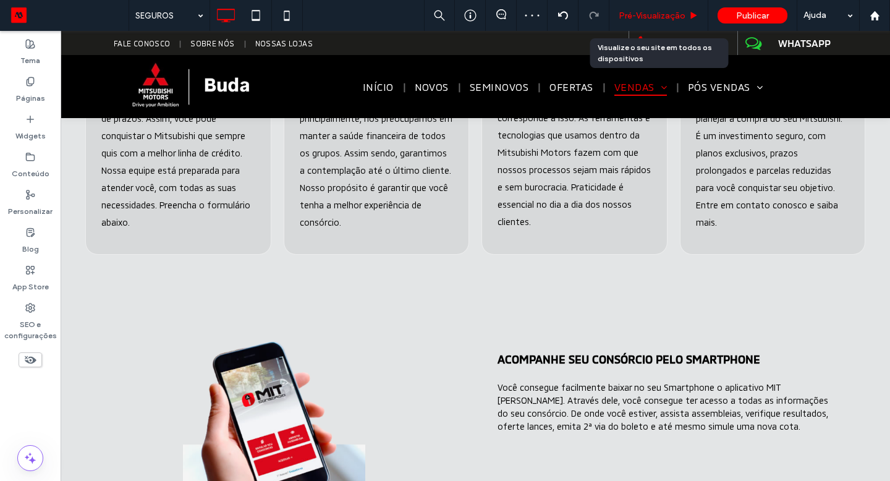
click span "Pré-Visualizaçāo"
